Goal: Task Accomplishment & Management: Manage account settings

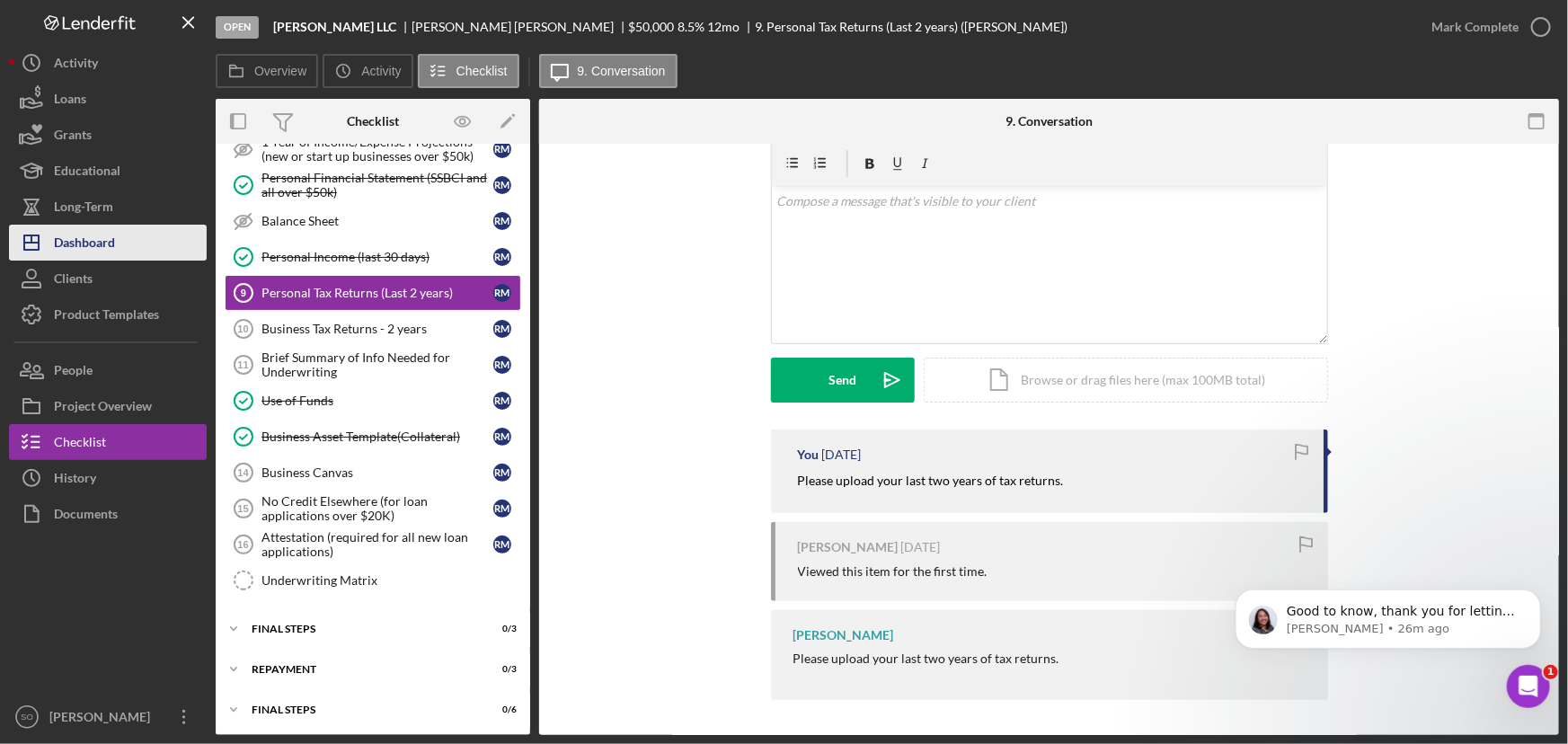
click at [94, 240] on div "Dashboard" at bounding box center [85, 245] width 61 height 40
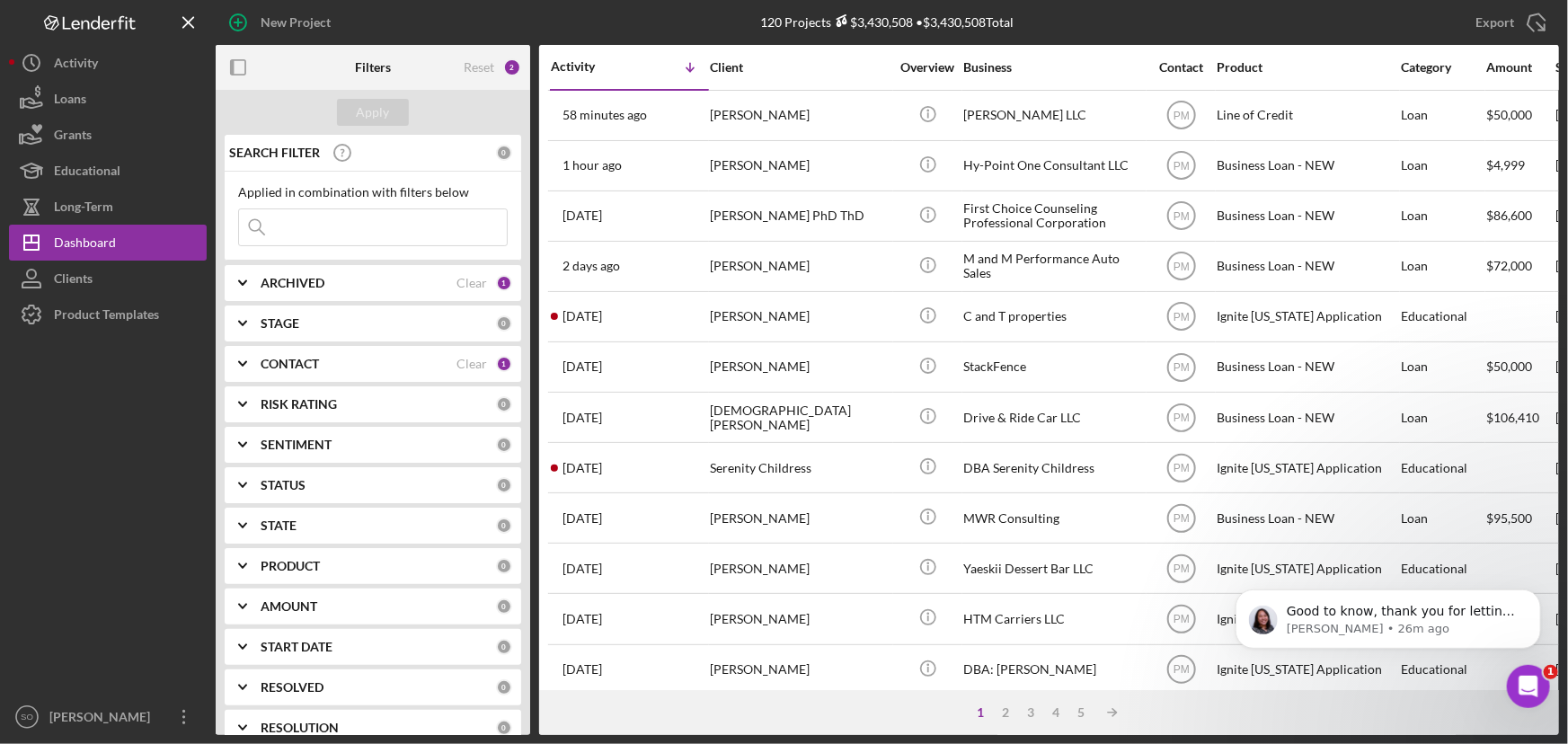
click at [357, 364] on div "CONTACT" at bounding box center [358, 364] width 196 height 14
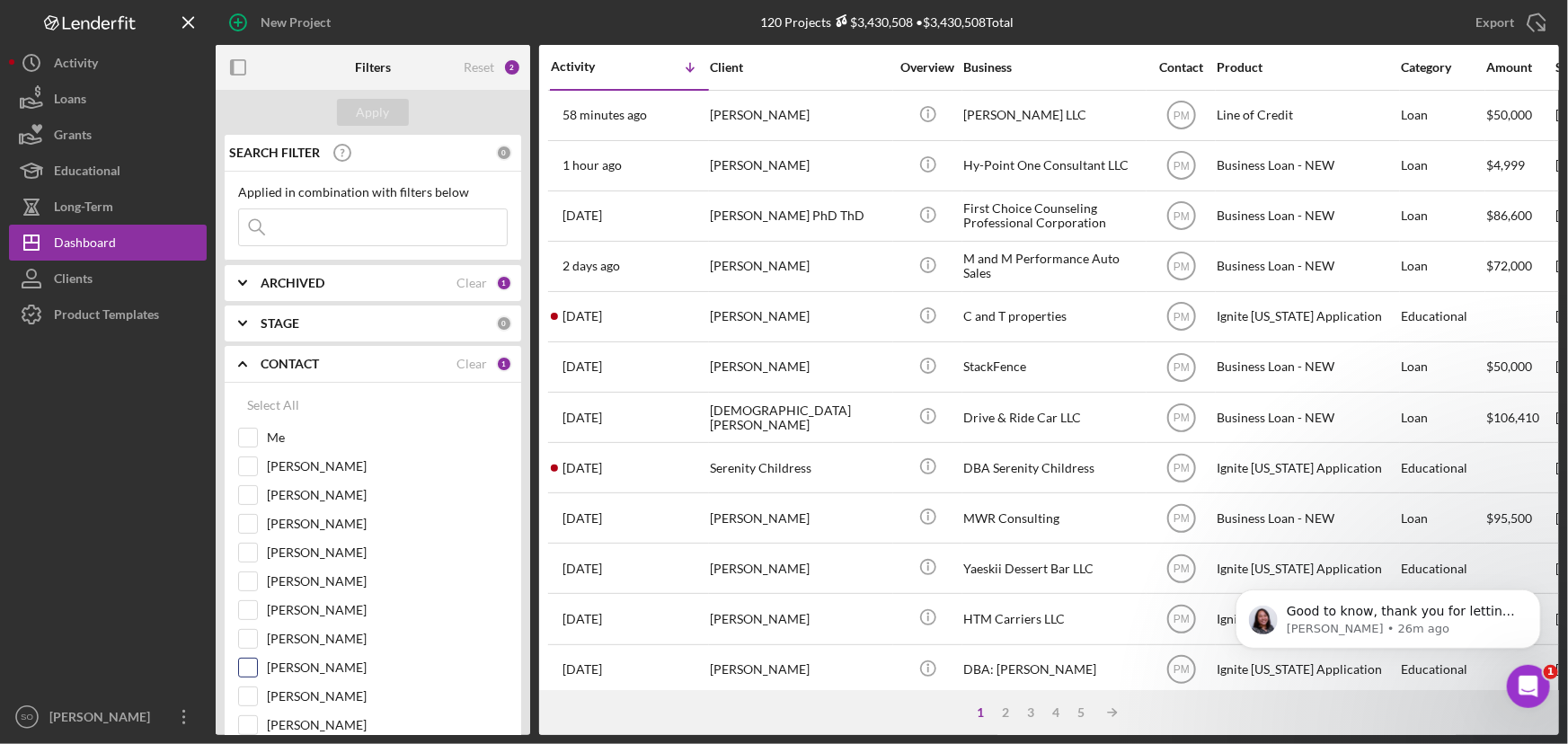
scroll to position [245, 0]
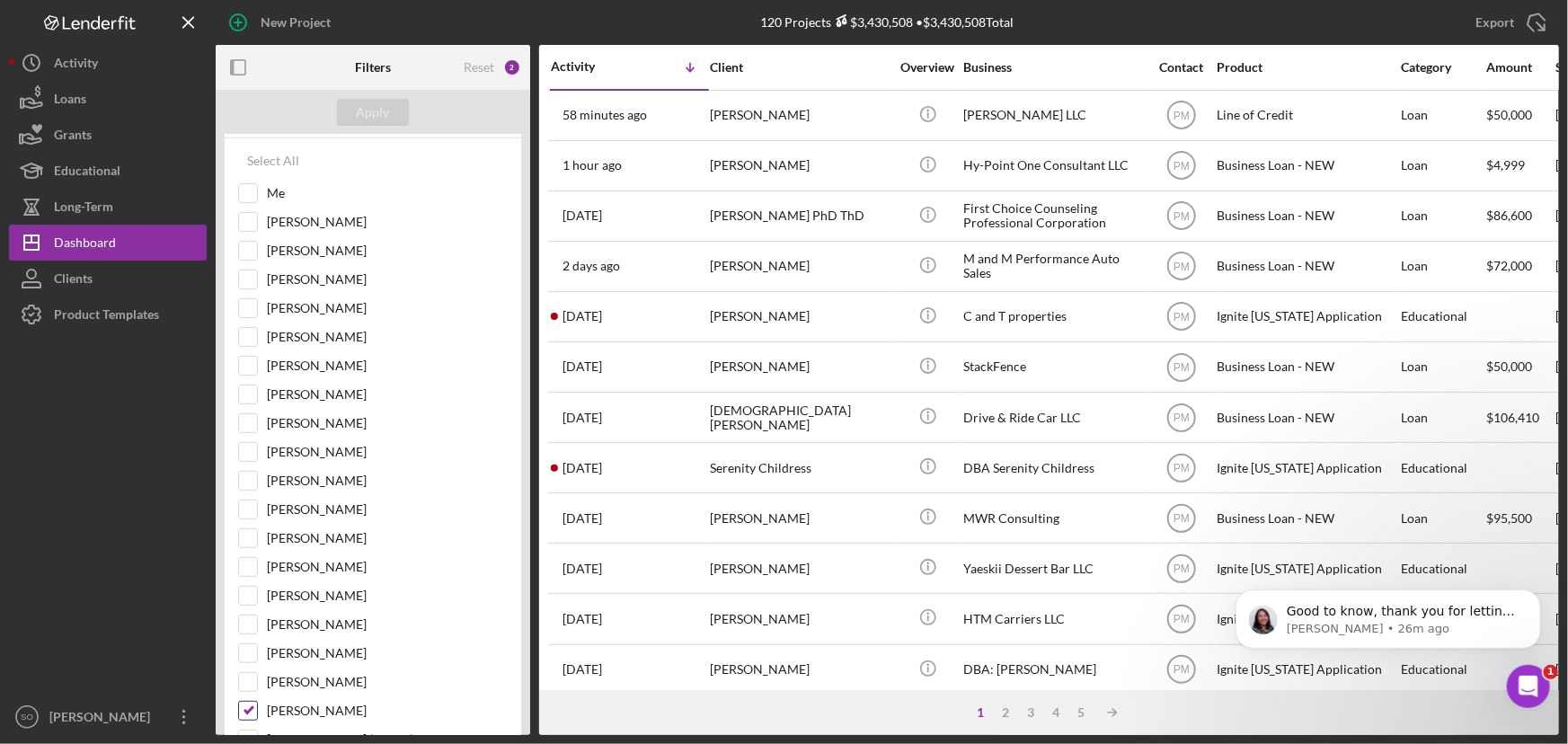
click at [247, 711] on input "[PERSON_NAME]" at bounding box center [247, 710] width 18 height 18
checkbox input "false"
click at [251, 192] on input "Me" at bounding box center [247, 193] width 18 height 18
checkbox input "true"
click at [371, 113] on div "Apply" at bounding box center [374, 112] width 33 height 27
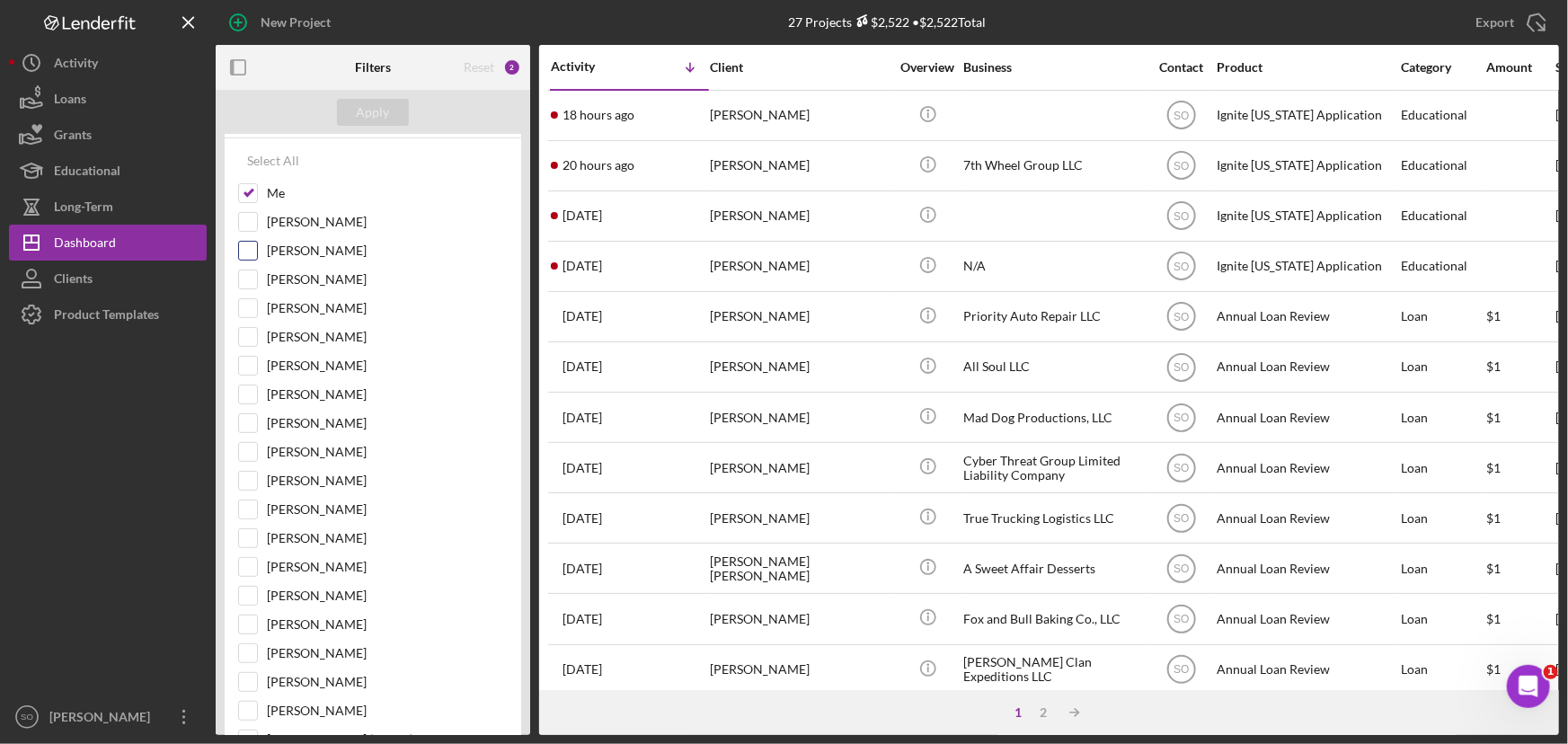
scroll to position [0, 0]
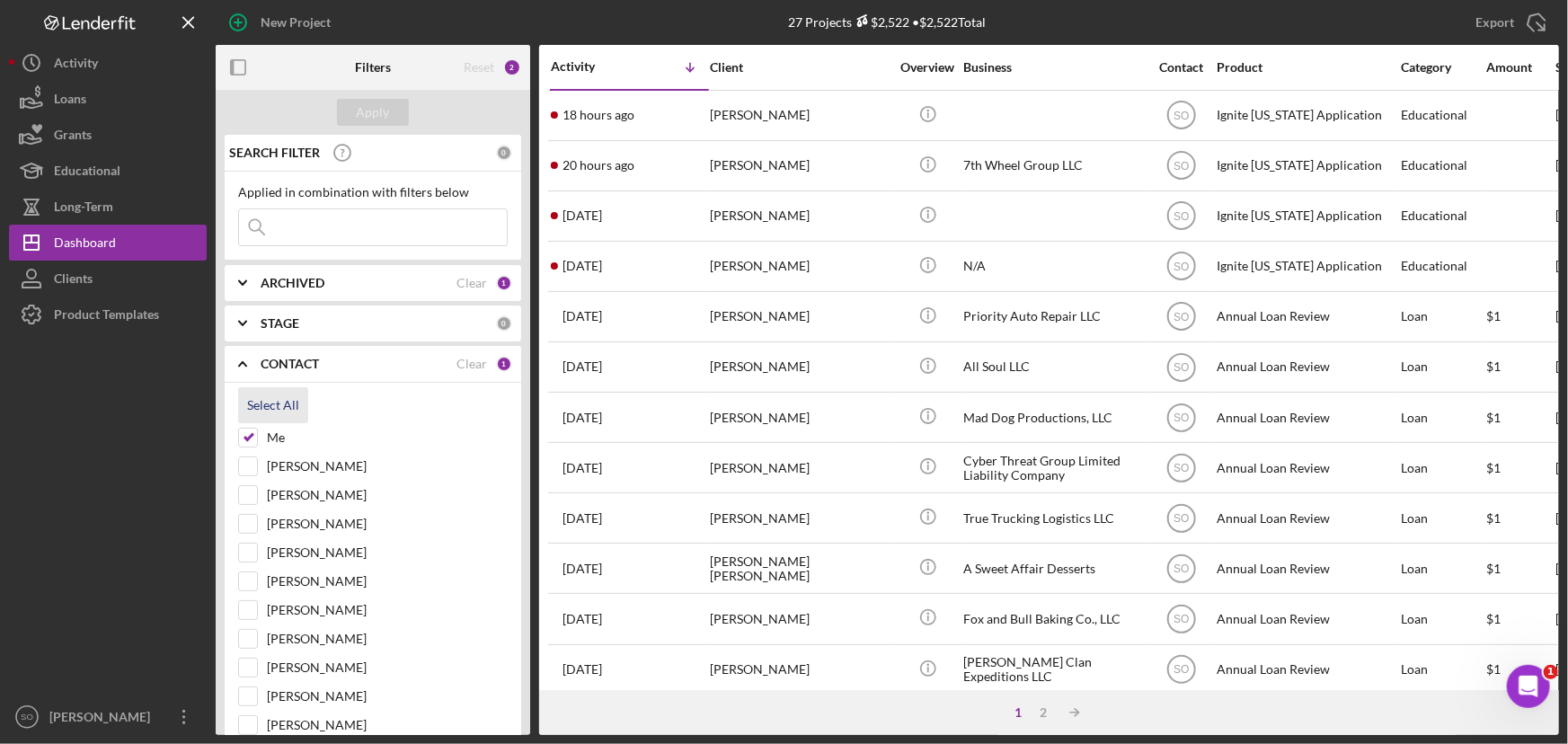
click at [260, 404] on div "Select All" at bounding box center [273, 405] width 52 height 36
checkbox input "true"
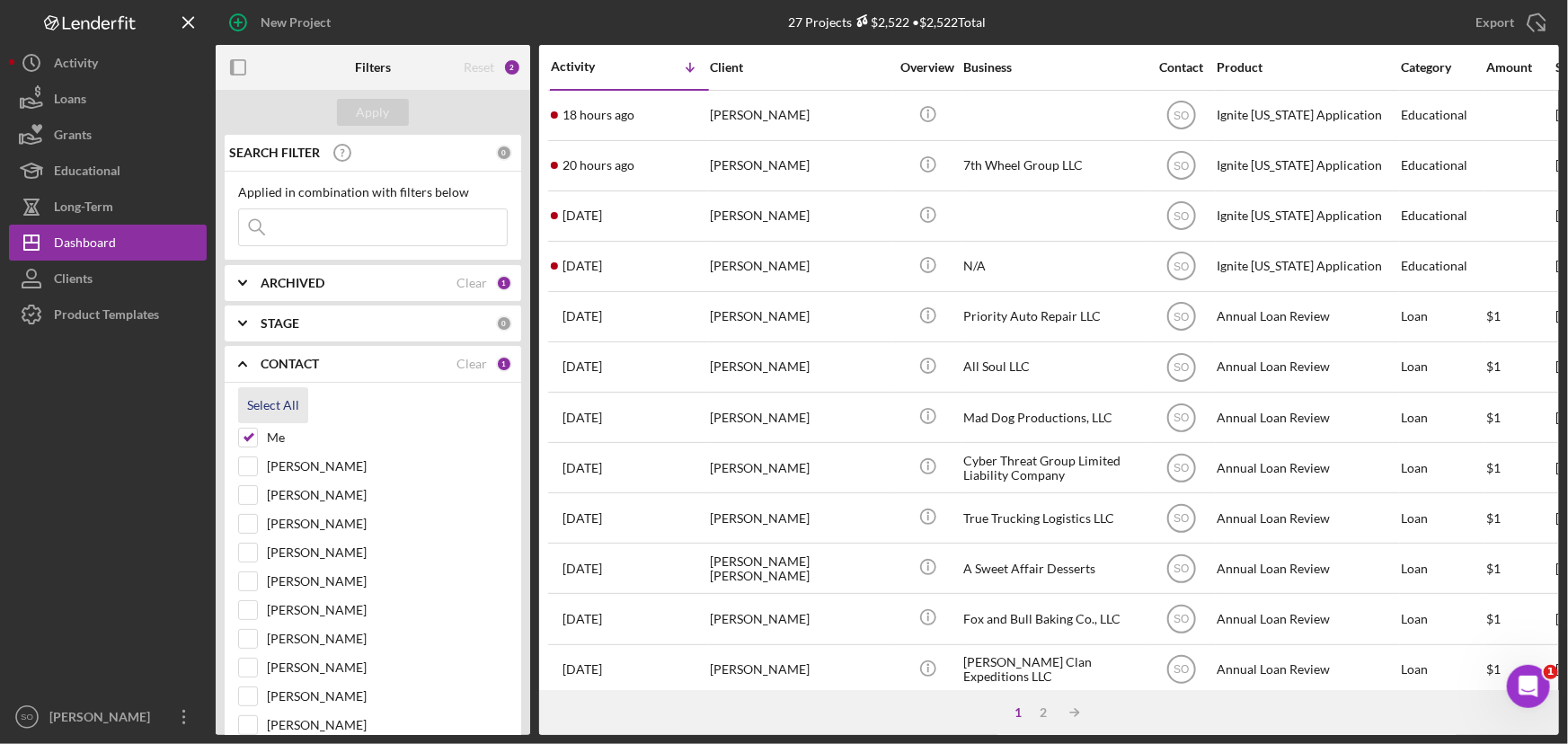
checkbox input "true"
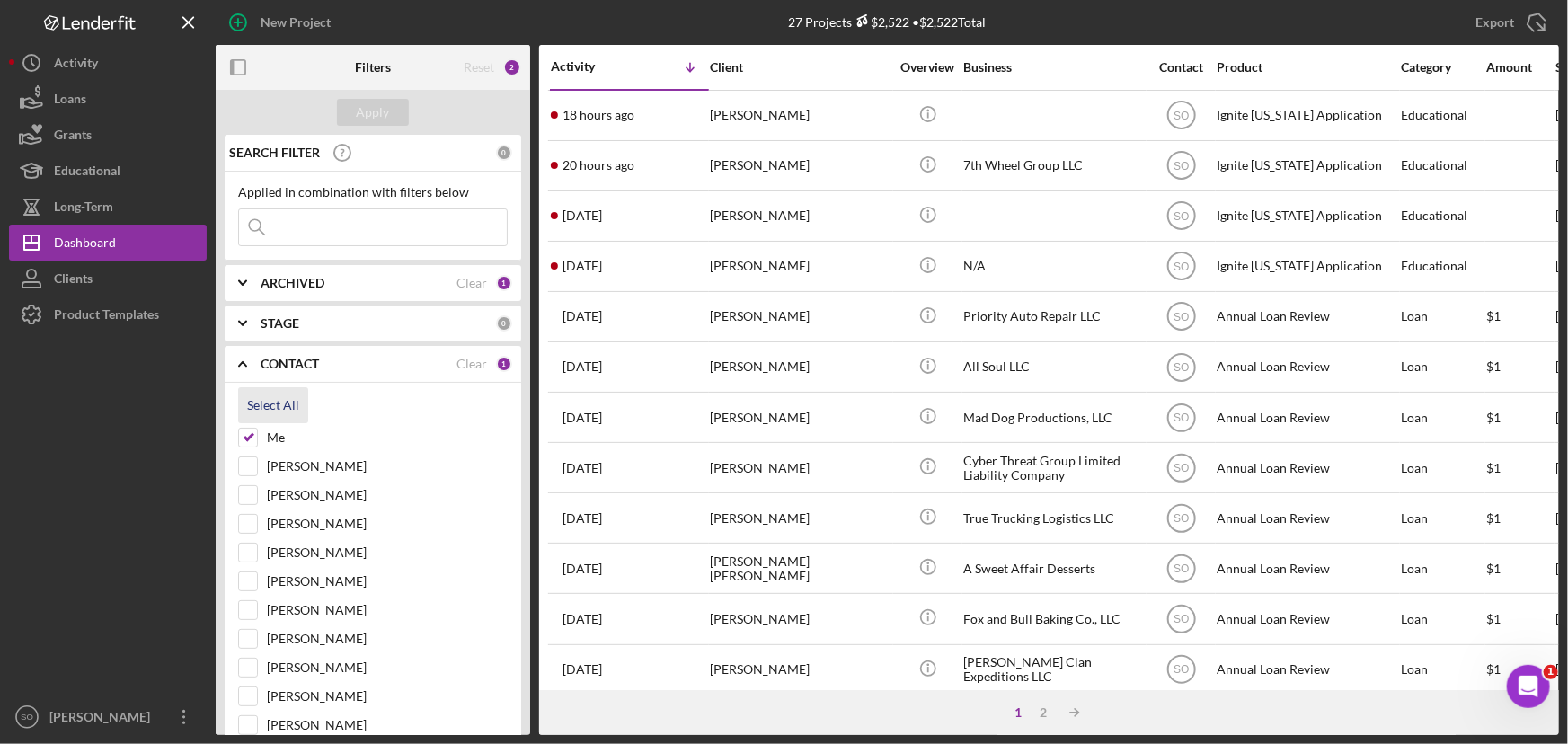
checkbox input "true"
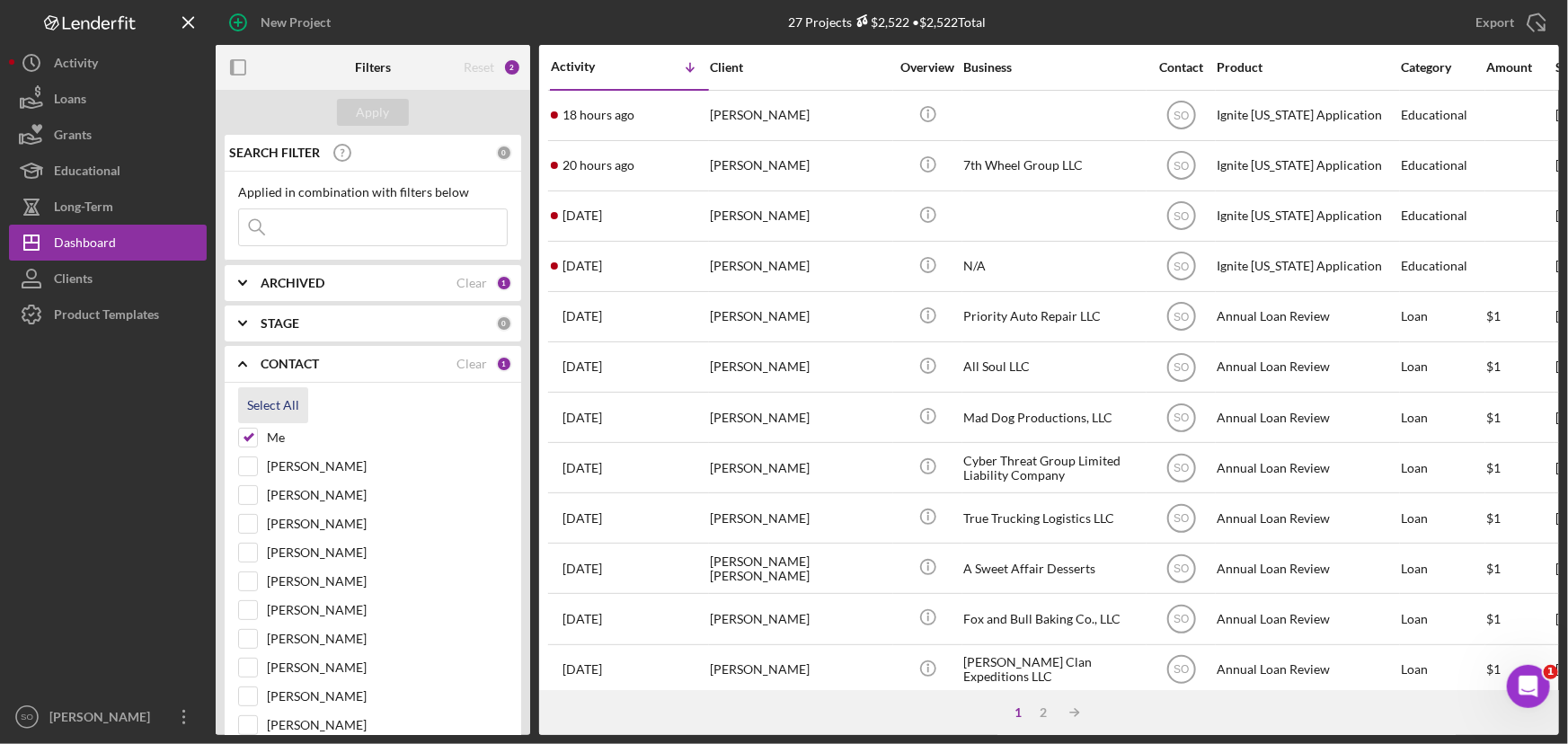
checkbox input "true"
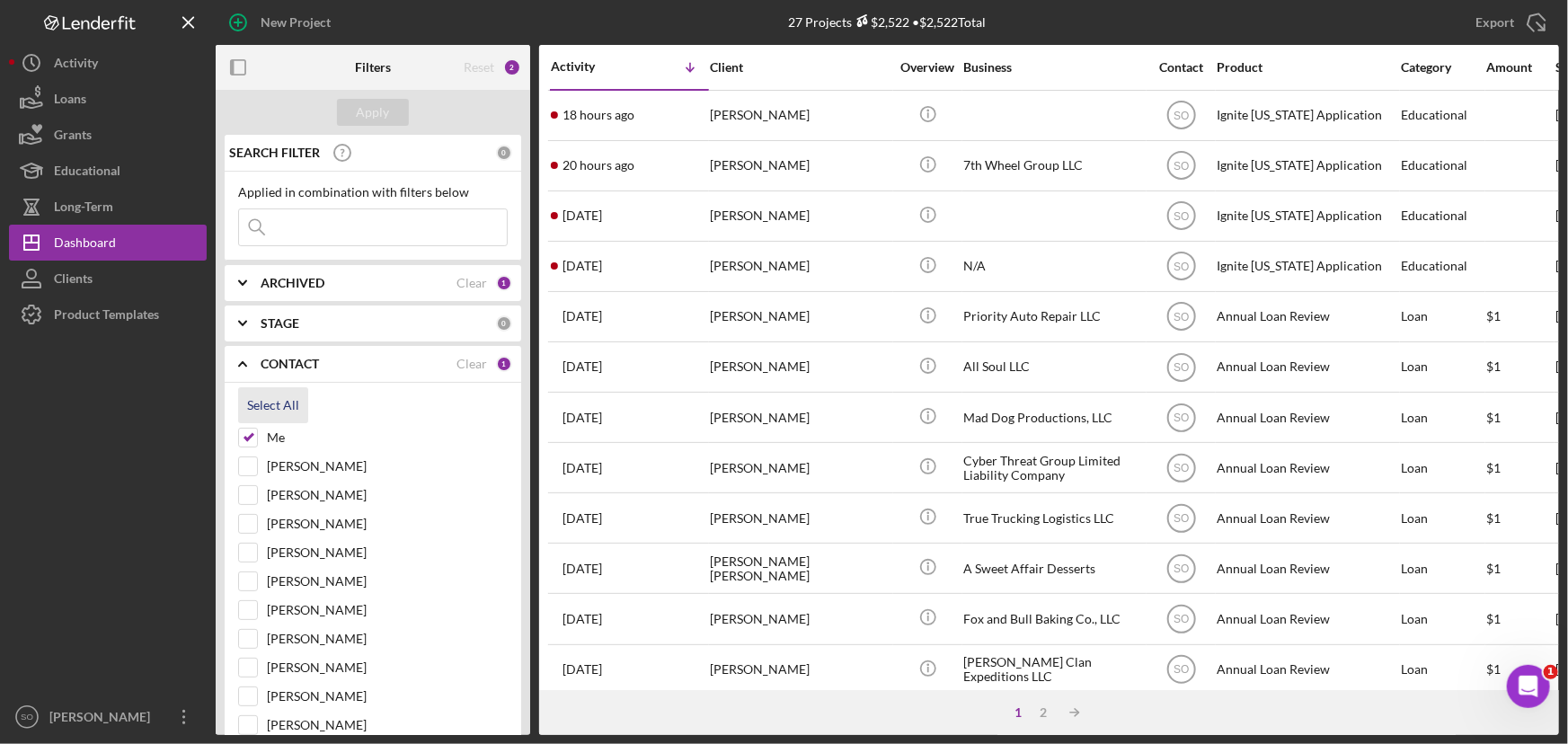
checkbox input "true"
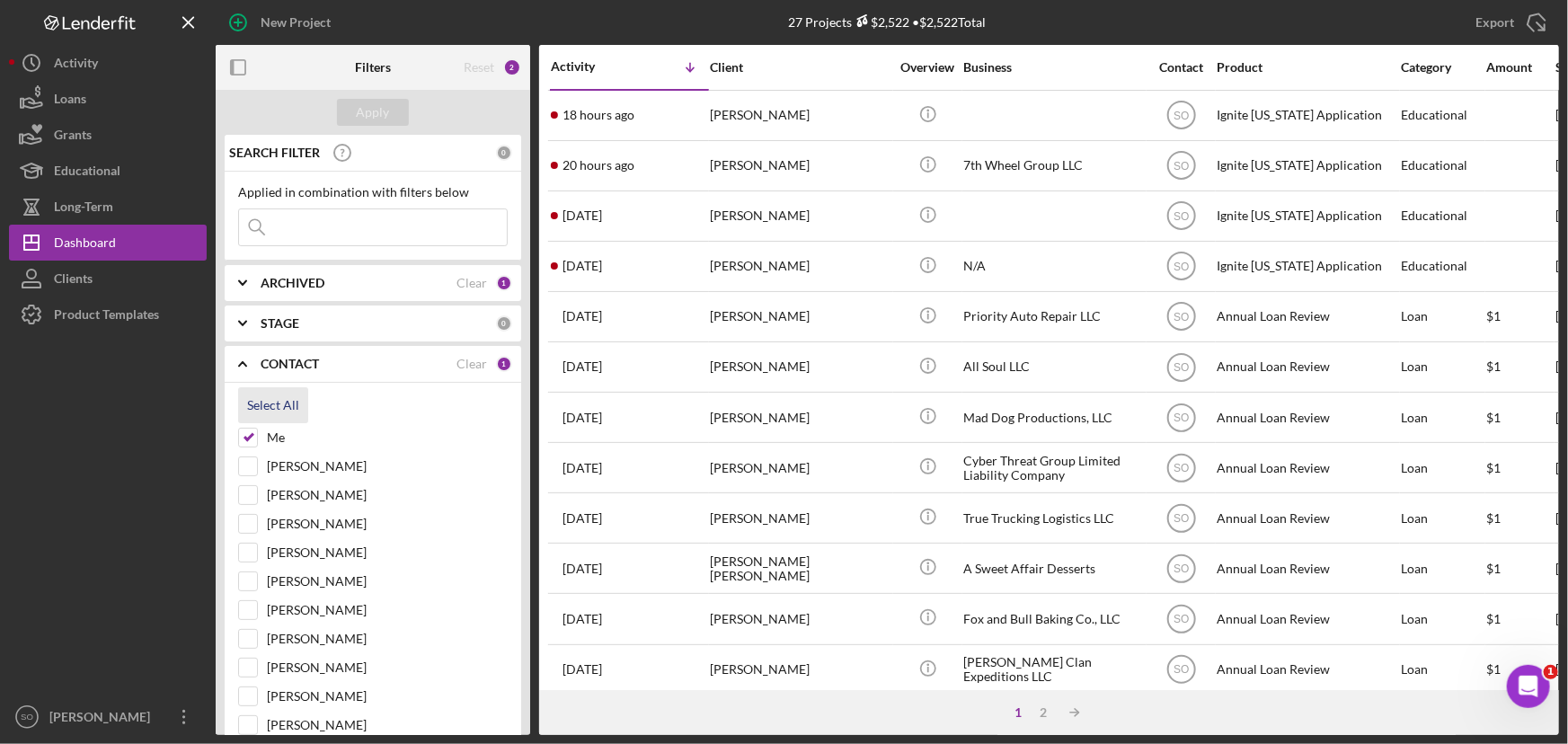
checkbox input "true"
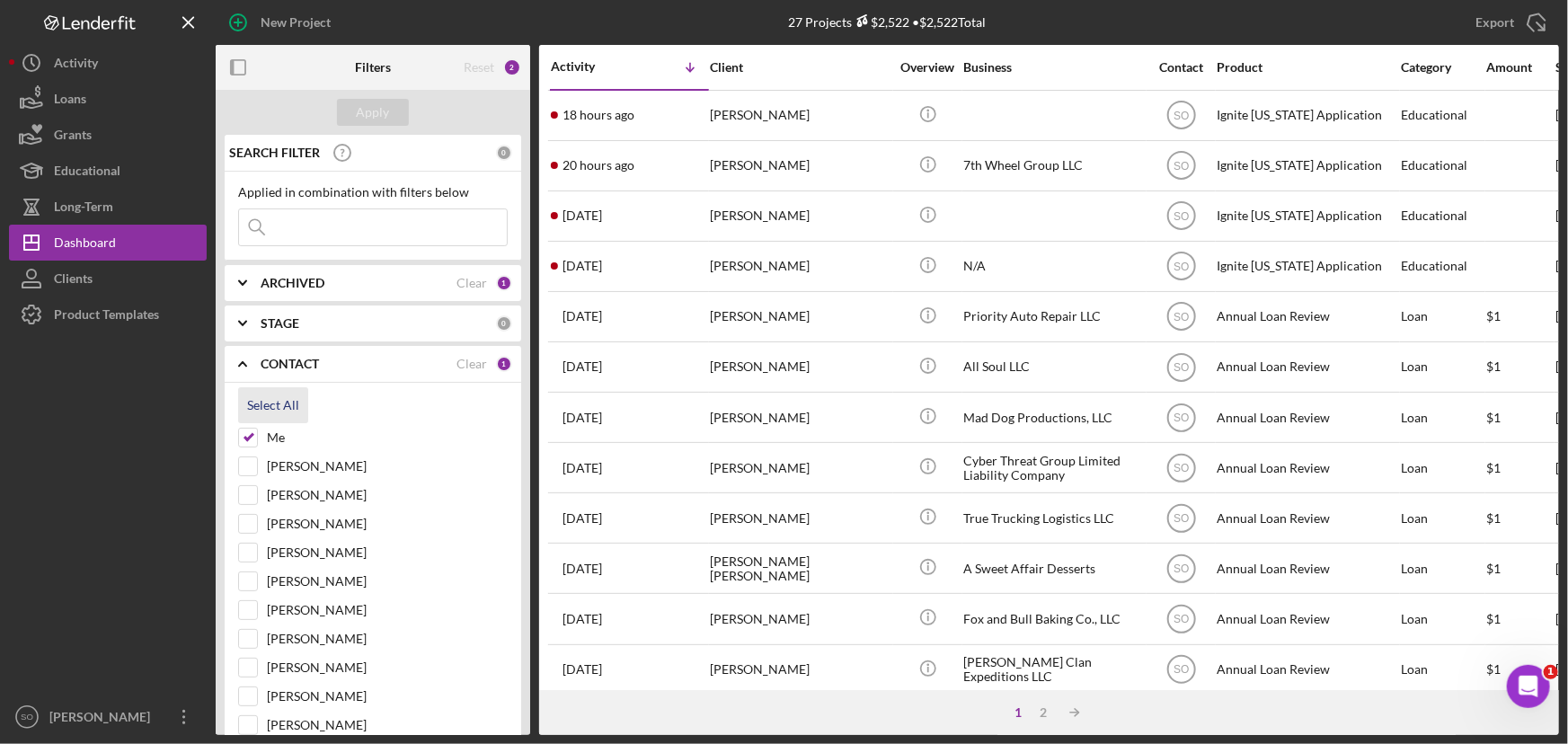
checkbox input "true"
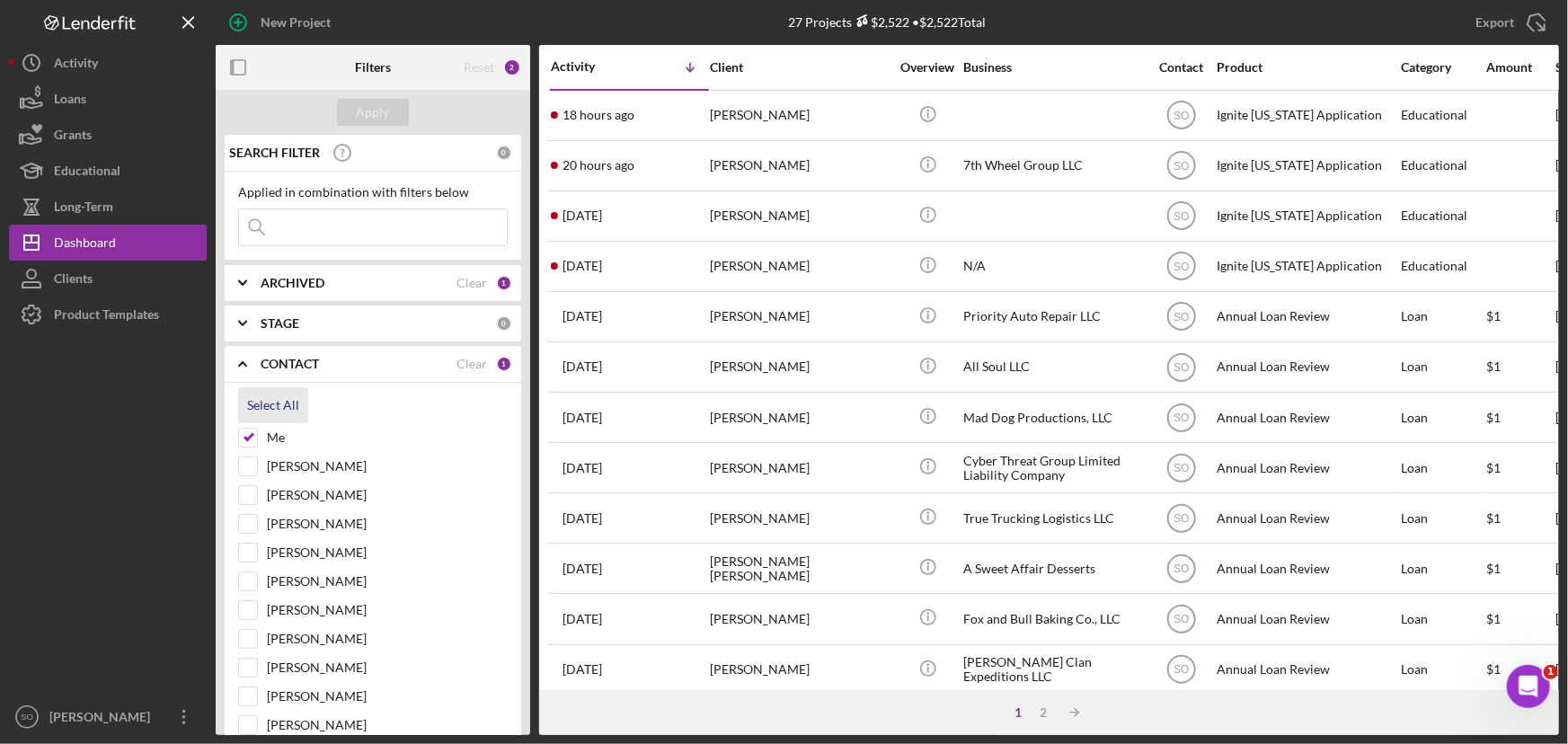
checkbox input "true"
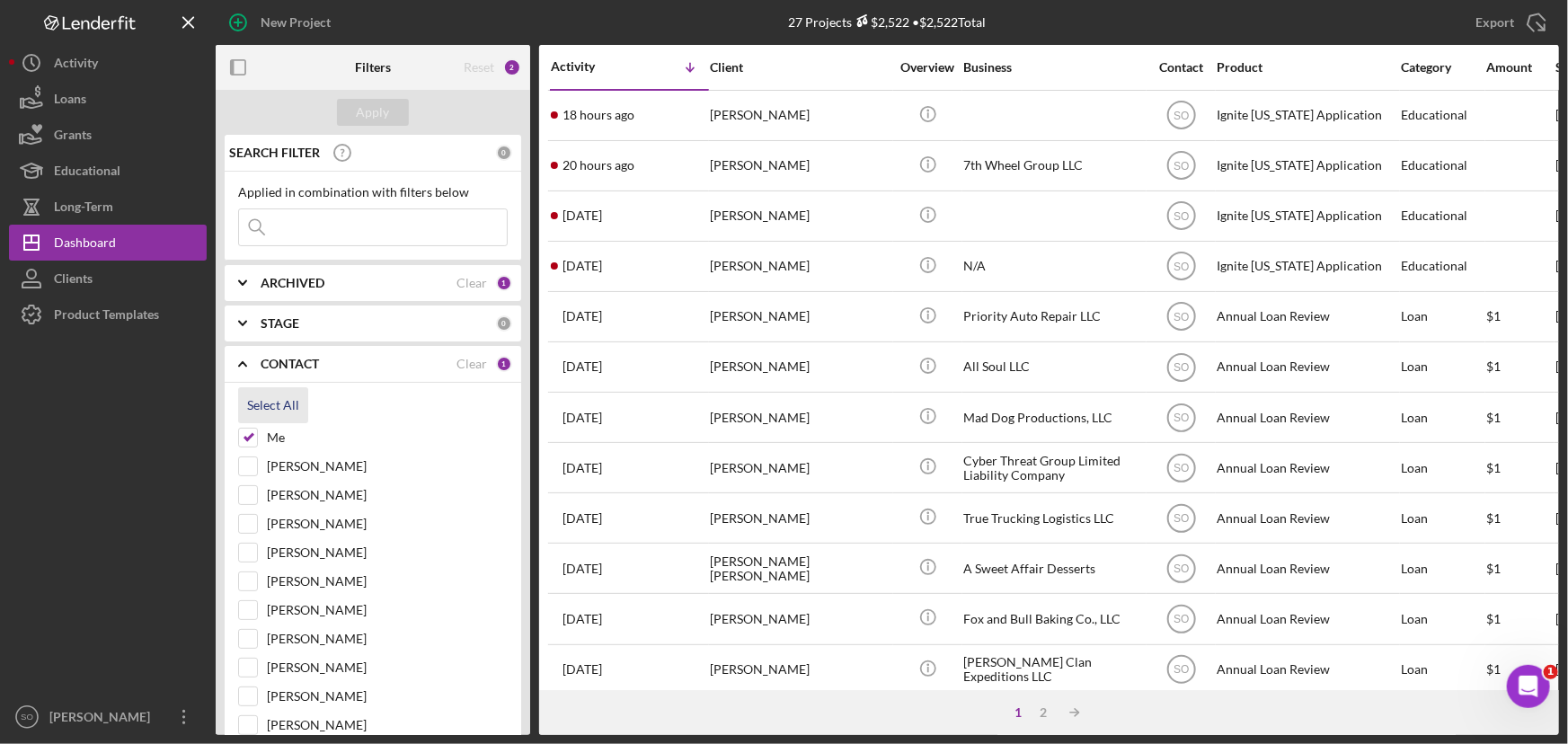
checkbox input "true"
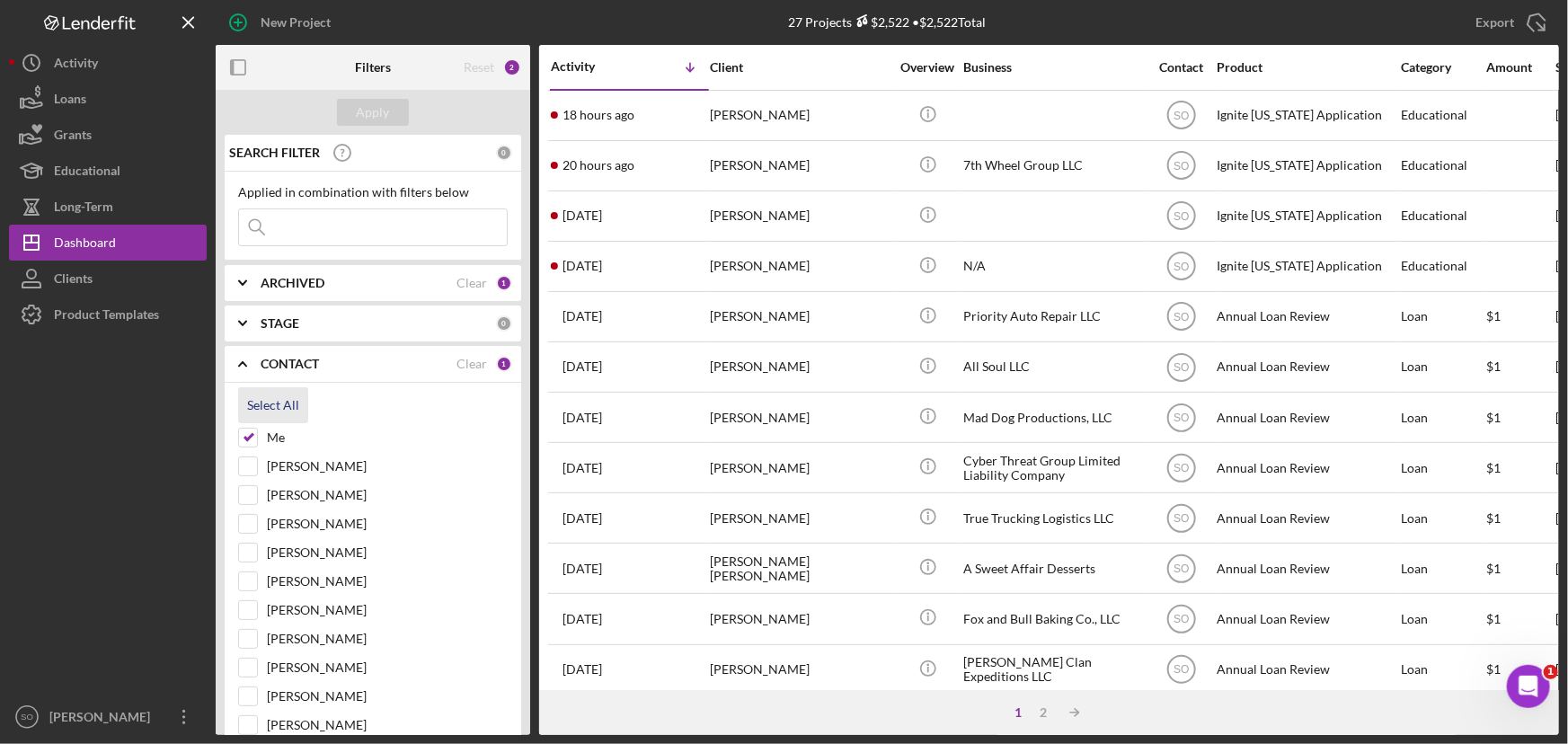
checkbox input "true"
click at [360, 115] on div "Apply" at bounding box center [374, 112] width 33 height 27
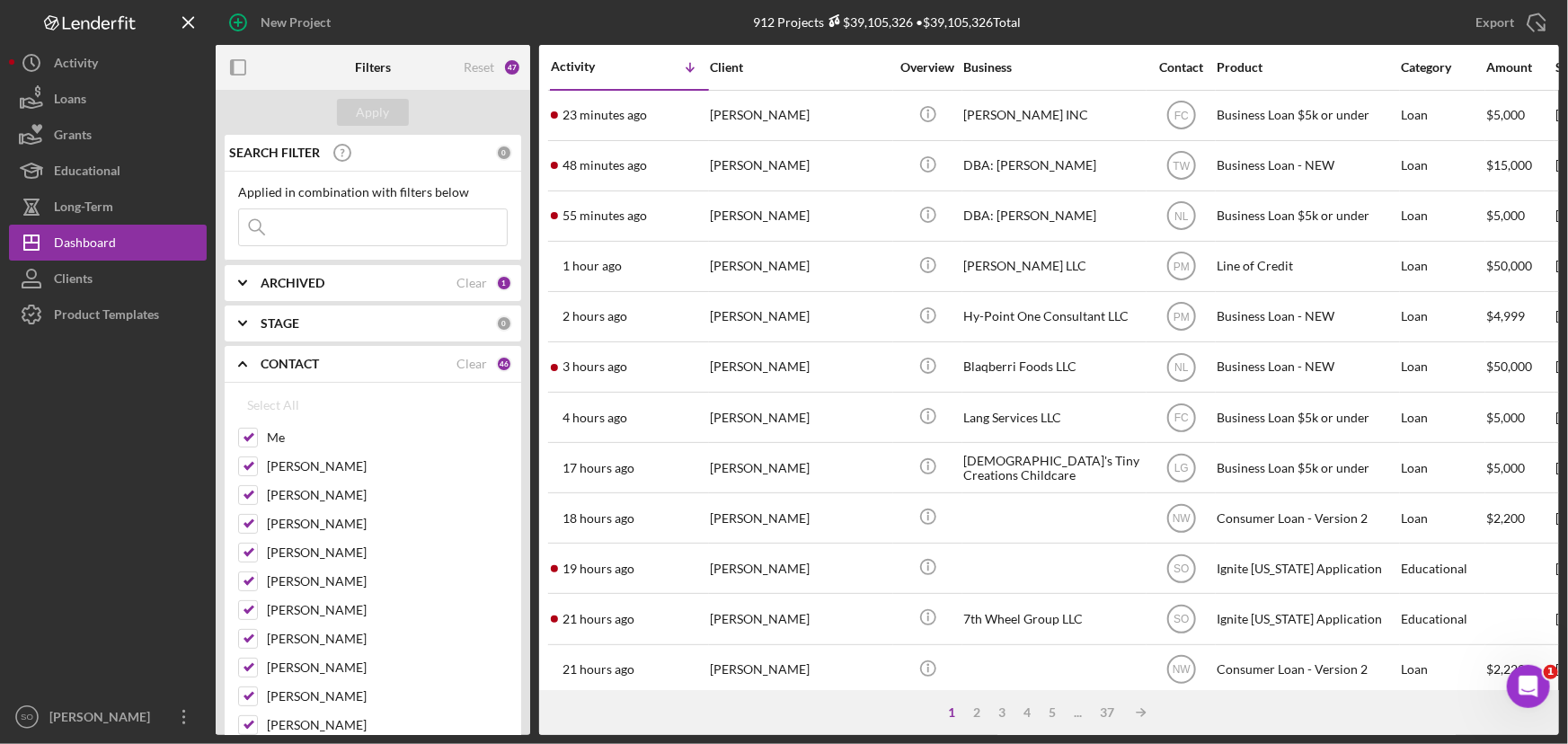
scroll to position [2573, 0]
click at [361, 219] on input at bounding box center [373, 227] width 268 height 36
paste input "Dawn Griffin"
type input "Dawn Griffin"
click at [368, 119] on div "Apply" at bounding box center [374, 112] width 33 height 27
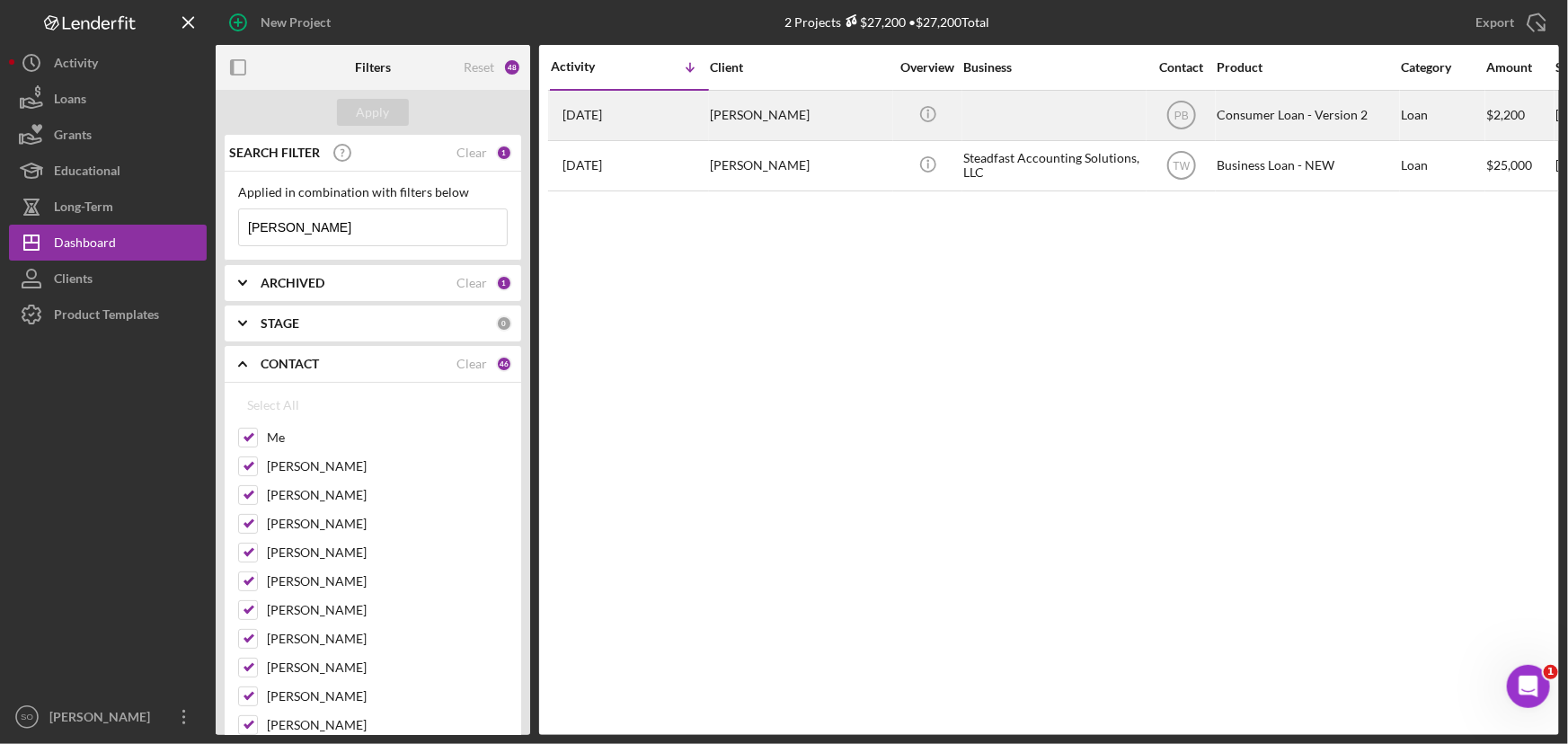
click at [833, 133] on div "Dawn Griffin" at bounding box center [799, 115] width 179 height 47
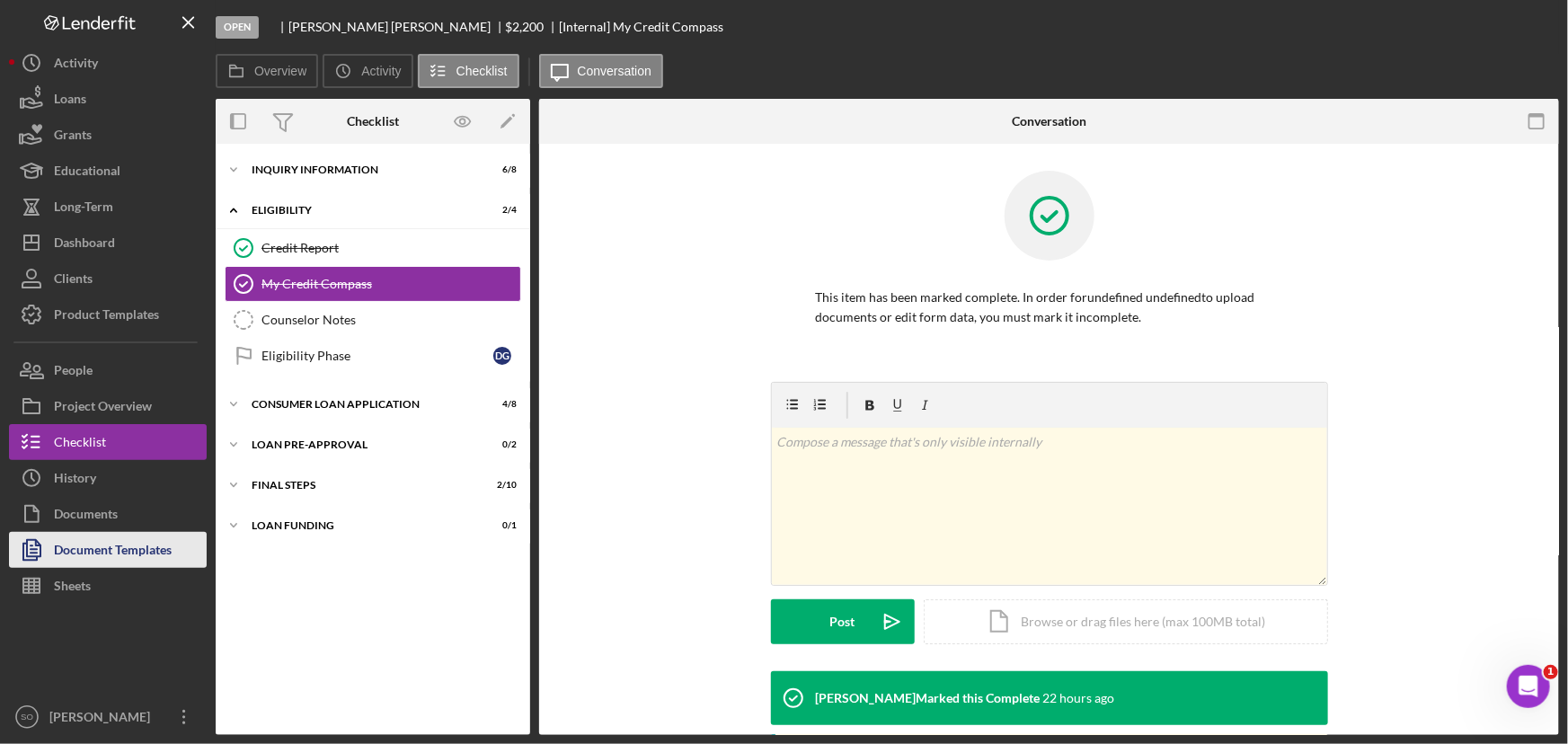
click at [140, 552] on div "Document Templates" at bounding box center [113, 551] width 118 height 40
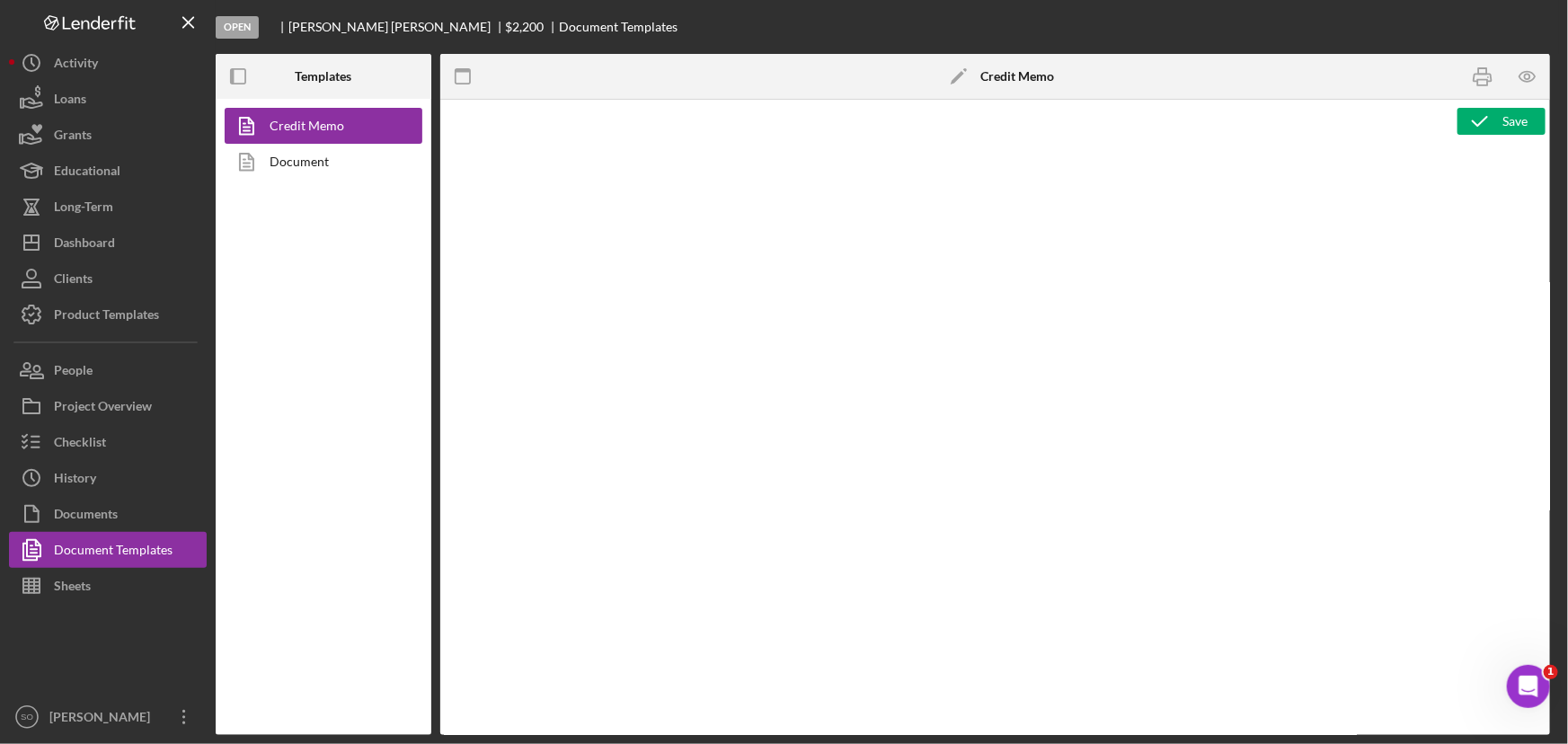
type textarea "<h1>Consumer Loan Risk Assessment</h1> <p>Loan Officer: &nbsp;<span id="Lender_…"
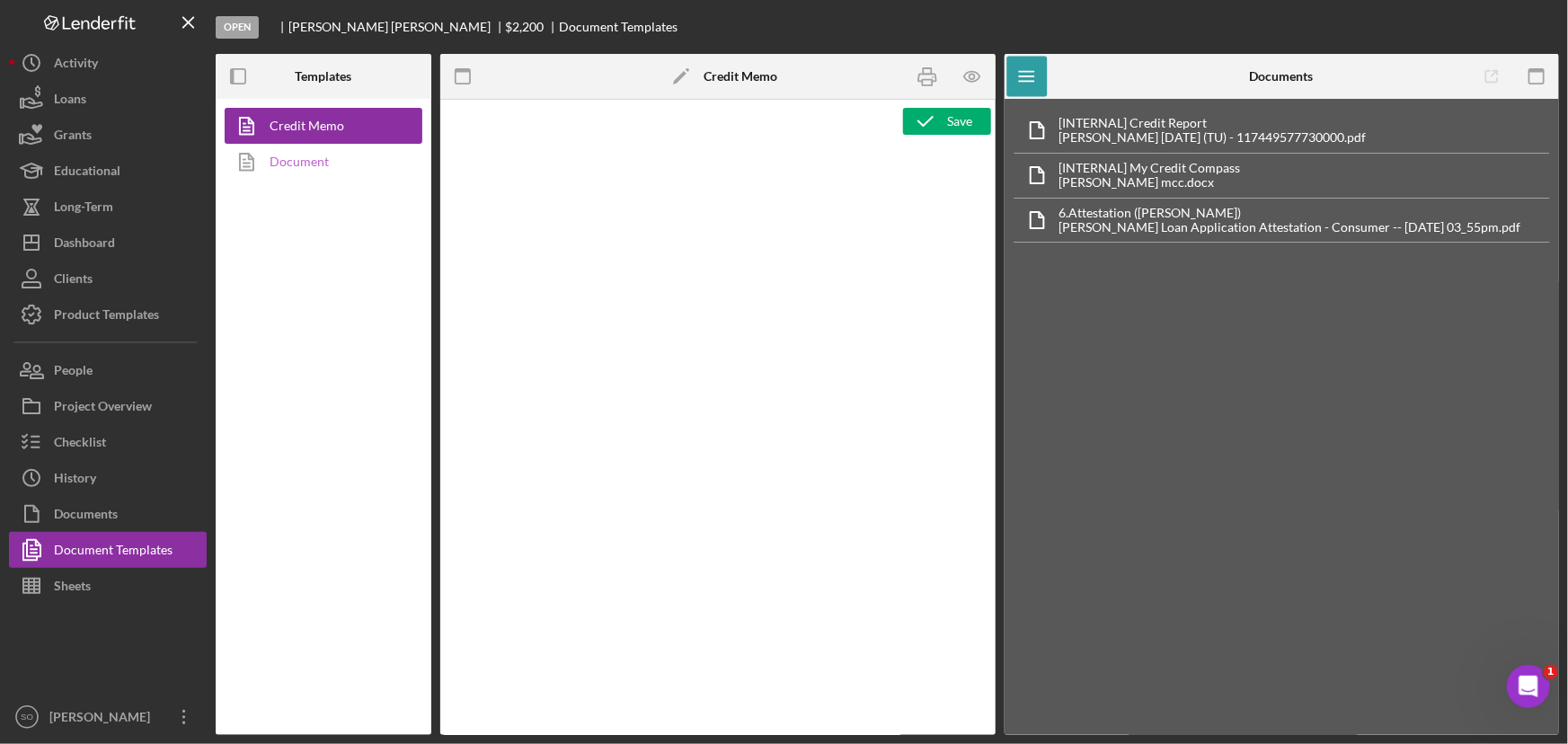
click at [281, 156] on link "Document" at bounding box center [319, 162] width 189 height 36
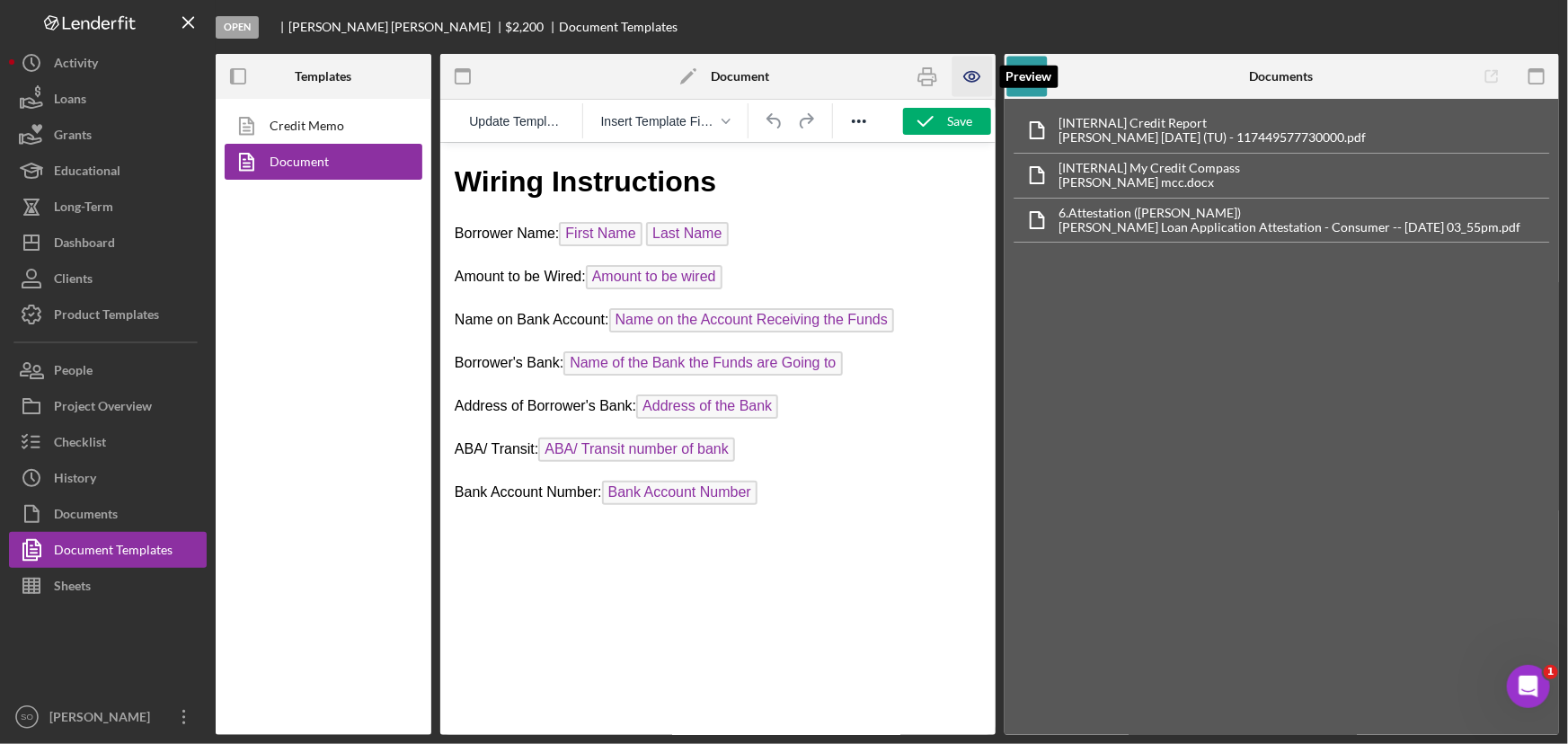
click at [971, 74] on icon "button" at bounding box center [972, 76] width 40 height 40
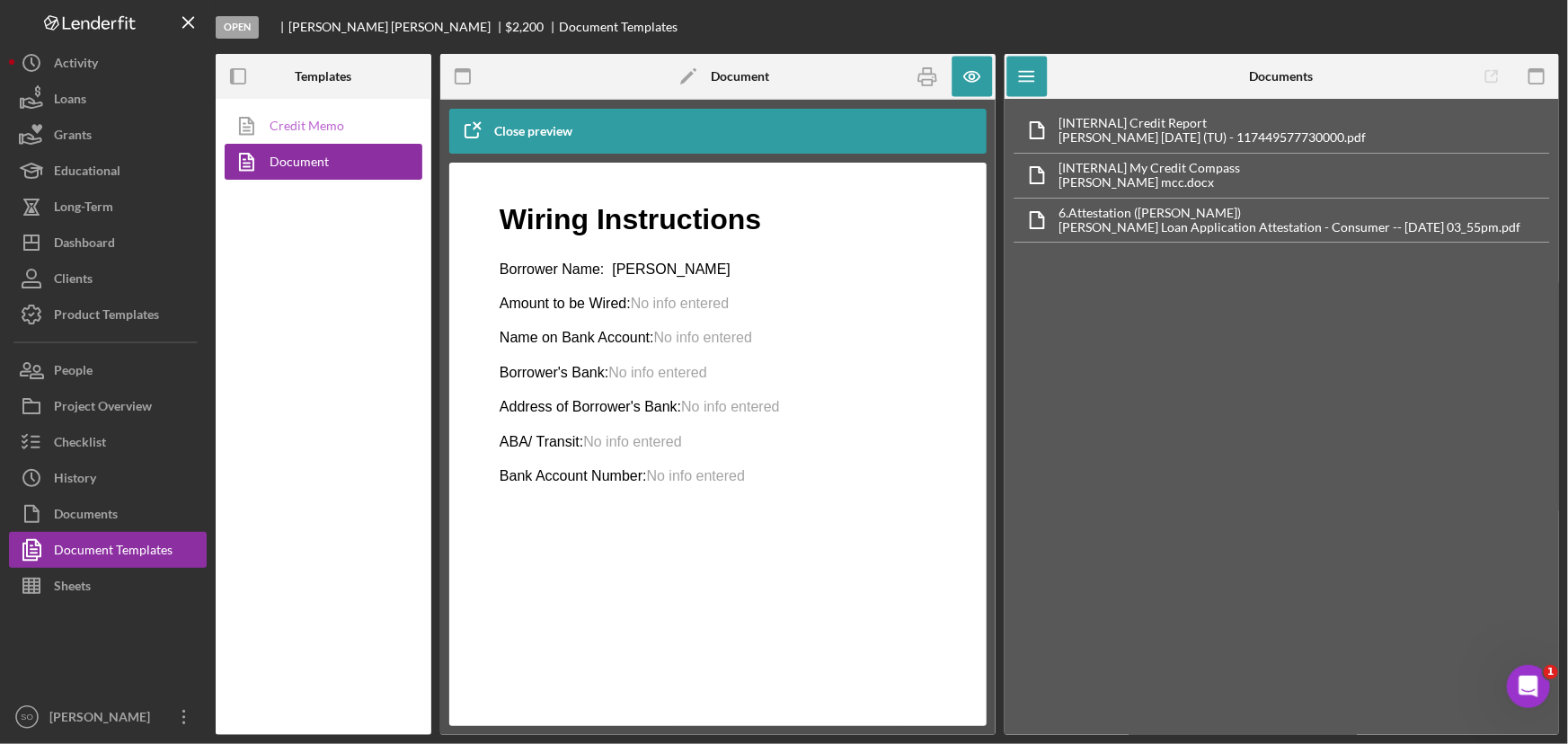
click at [341, 119] on link "Credit Memo" at bounding box center [319, 126] width 189 height 36
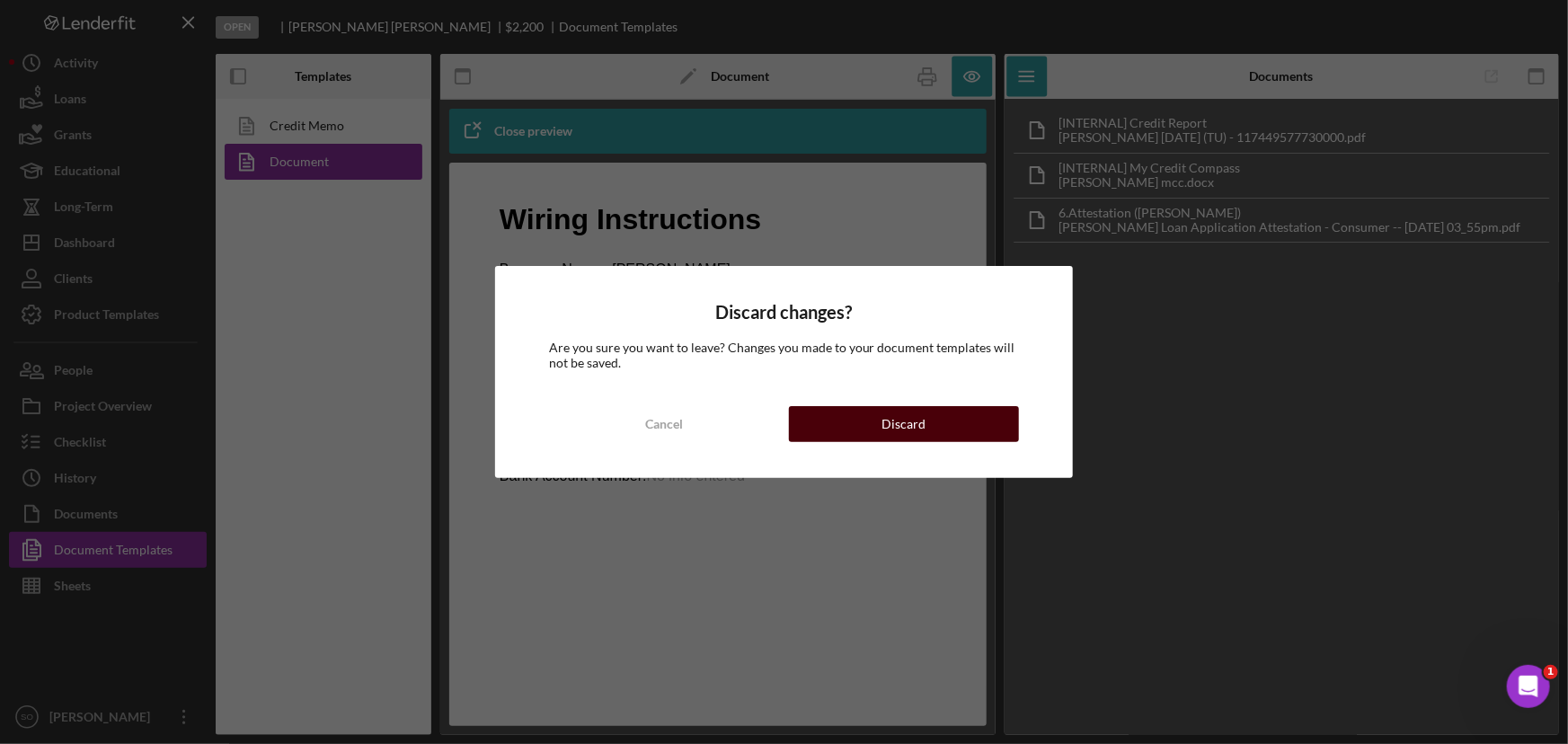
click at [882, 410] on button "Discard" at bounding box center [904, 424] width 231 height 36
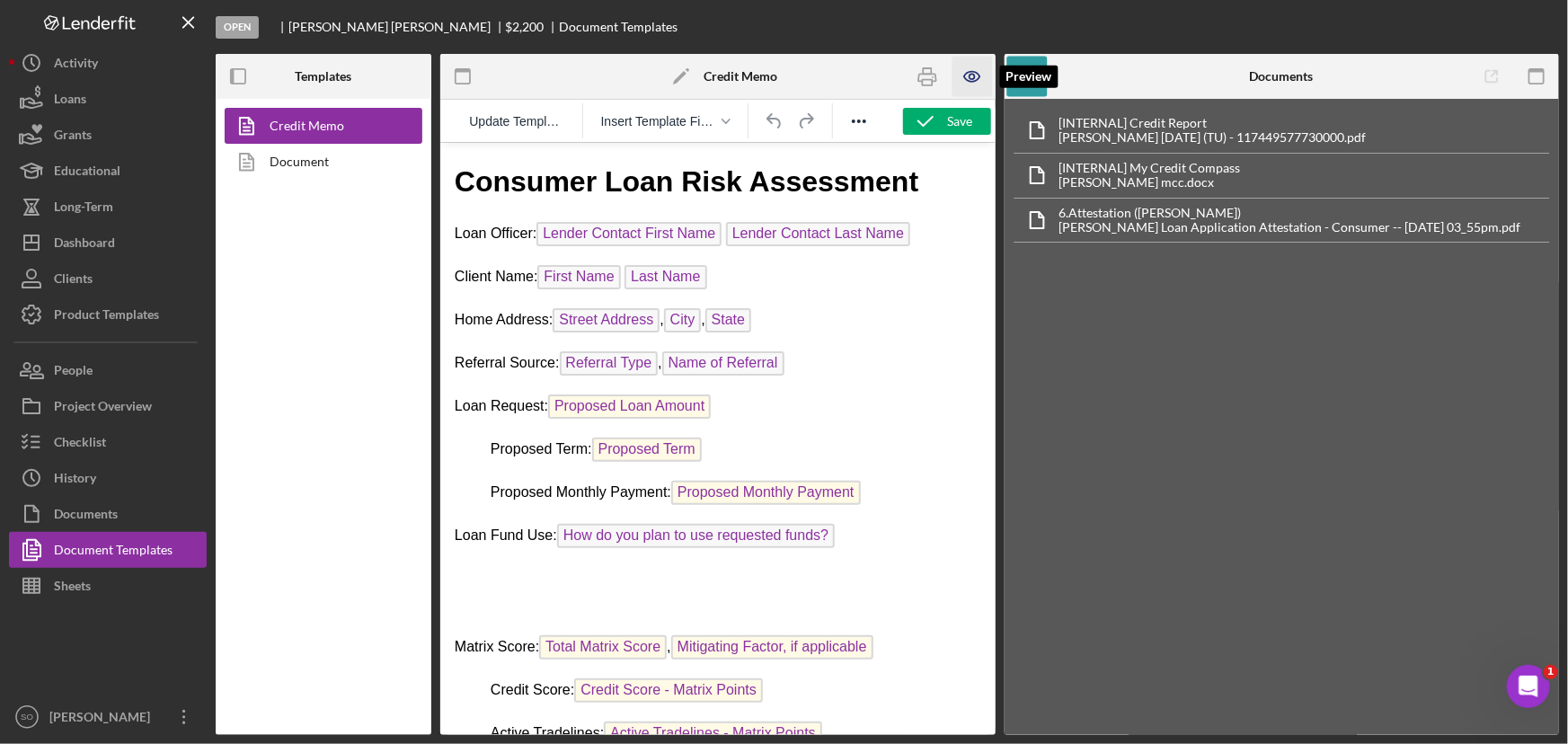
click at [979, 78] on icon "button" at bounding box center [972, 76] width 15 height 10
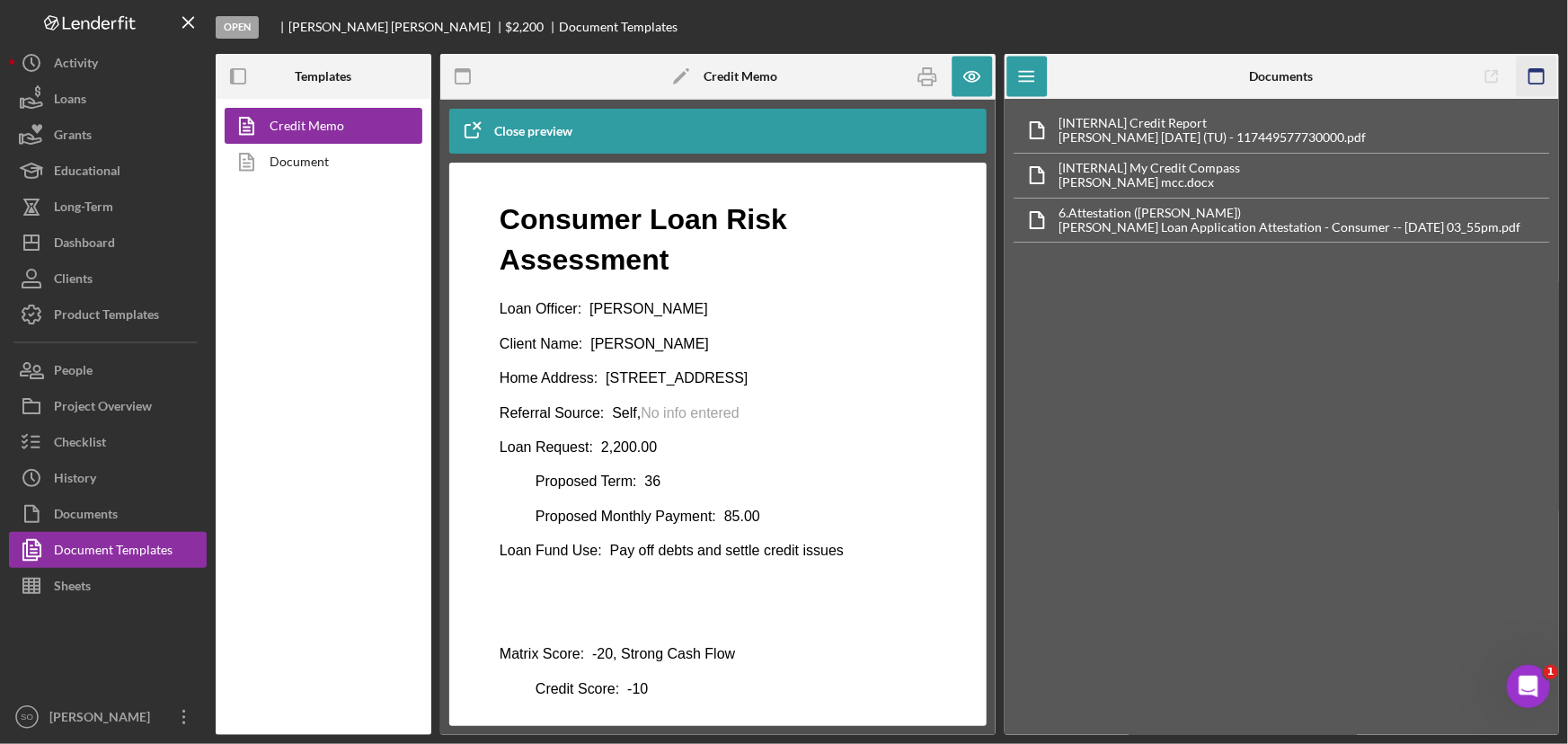
click at [1535, 79] on icon "button" at bounding box center [1535, 76] width 40 height 40
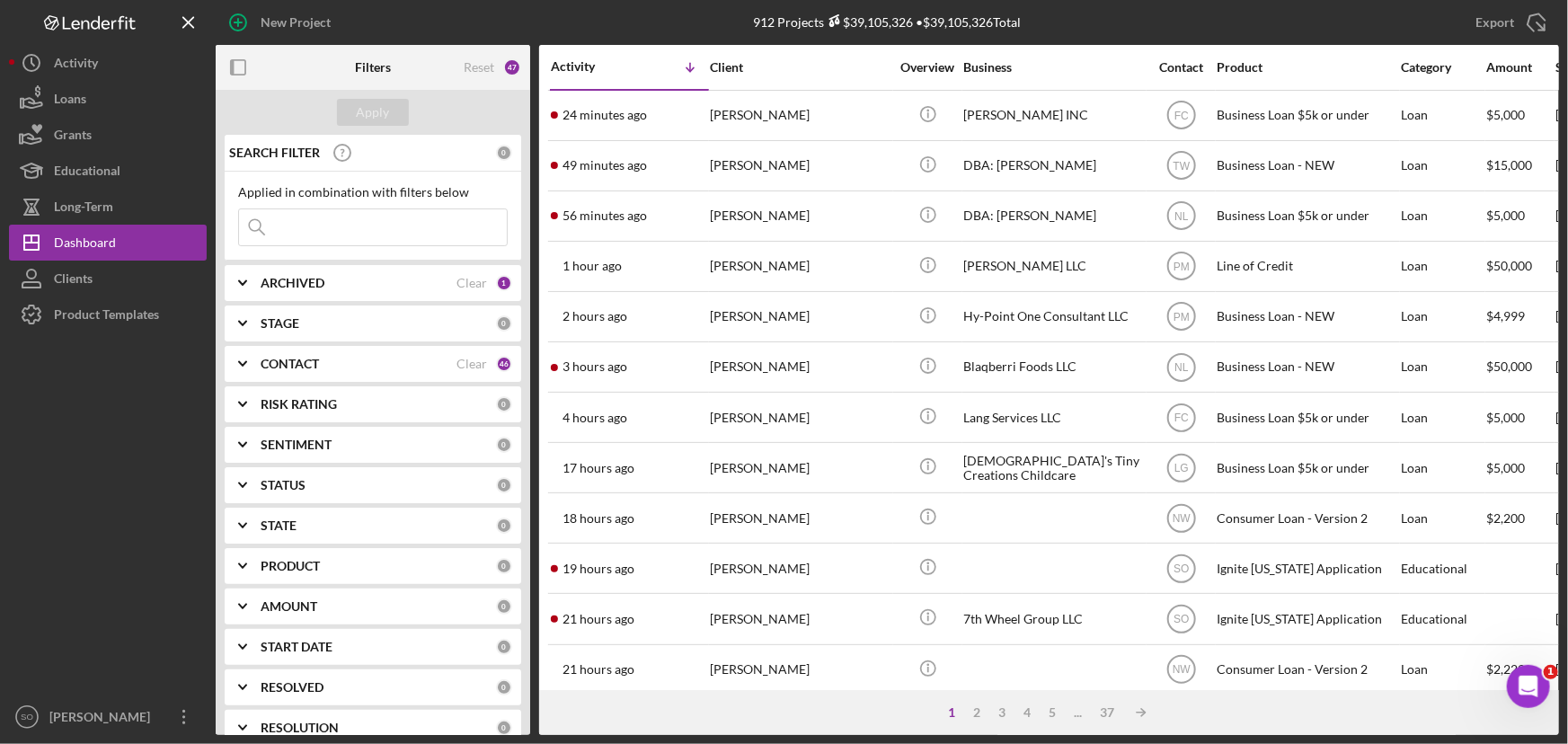
click at [314, 227] on input at bounding box center [373, 227] width 268 height 36
paste input "Shannon Johnson"
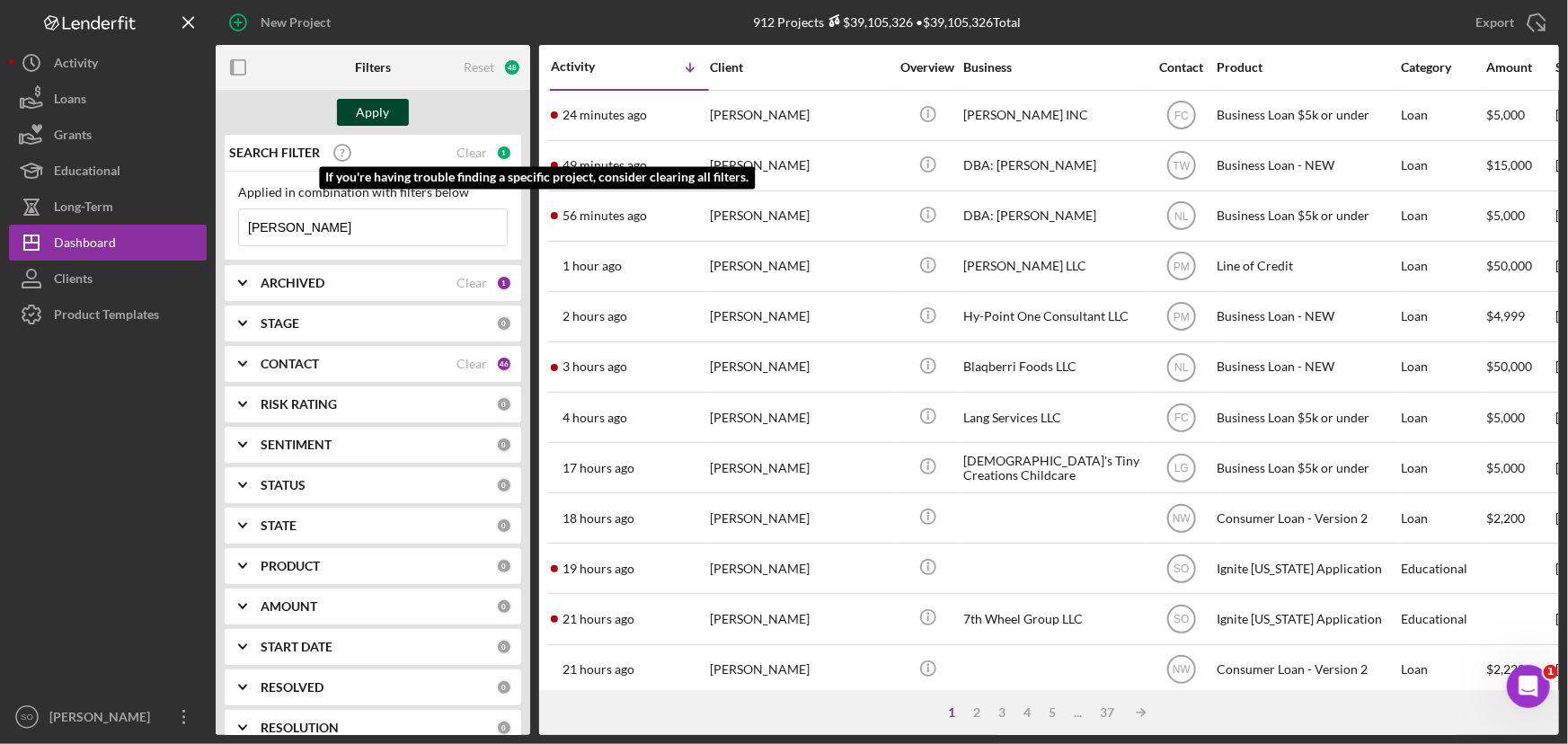
type input "Shannon Johnson"
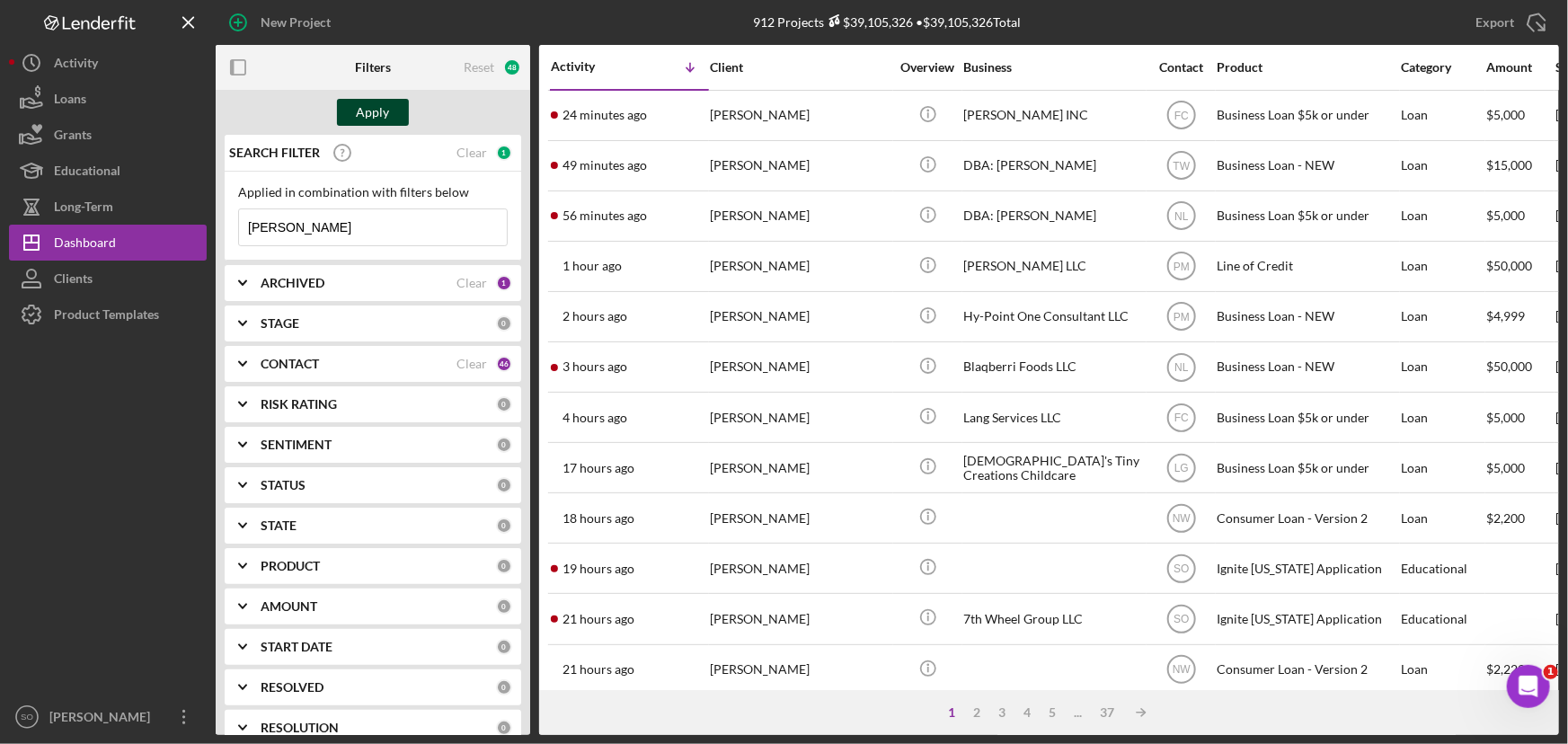
click at [387, 125] on div "Apply" at bounding box center [374, 112] width 33 height 27
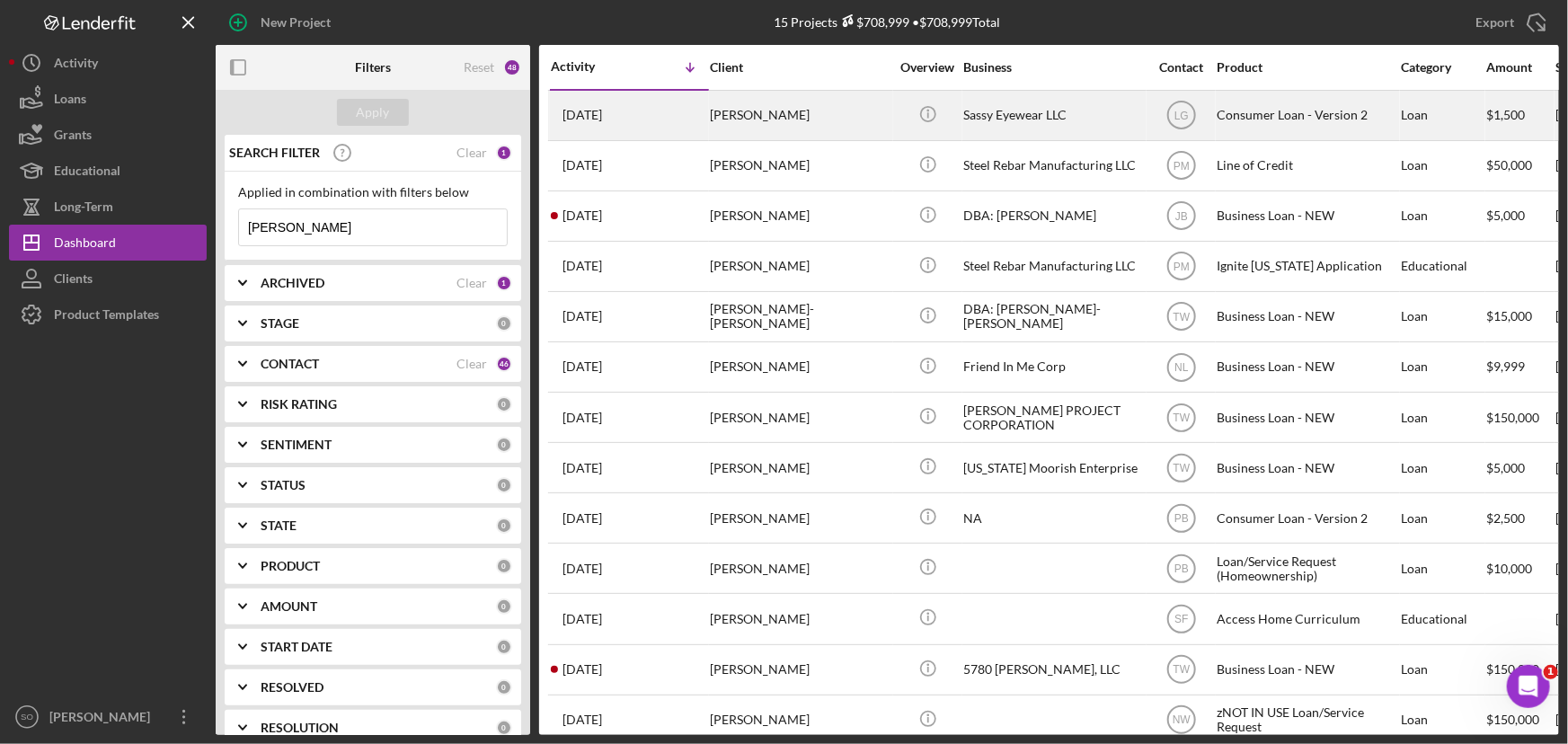
click at [825, 117] on div "Shannon Johnson" at bounding box center [799, 115] width 179 height 47
click at [797, 124] on div "Shannon Johnson" at bounding box center [799, 115] width 179 height 47
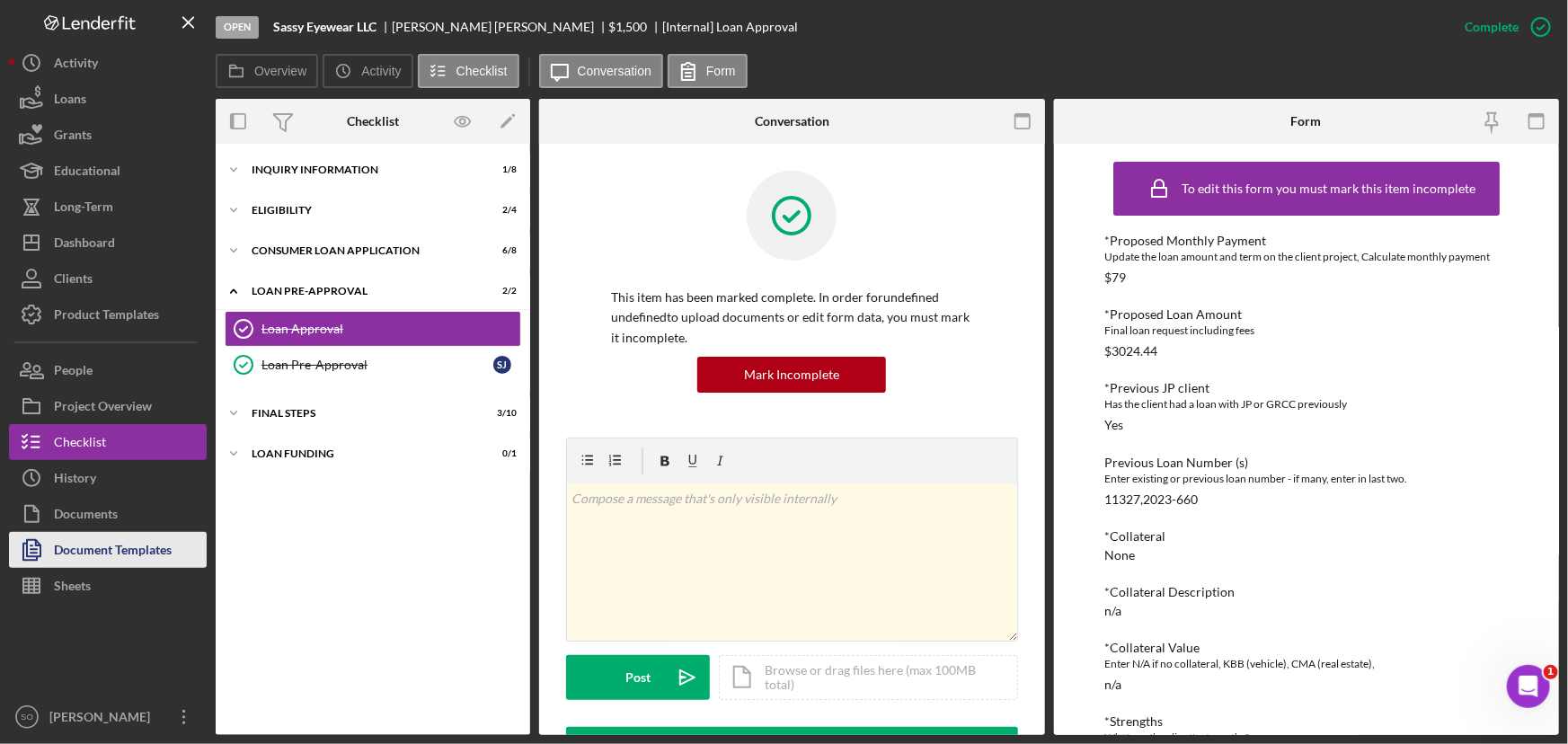
click at [109, 559] on div "Document Templates" at bounding box center [113, 551] width 118 height 40
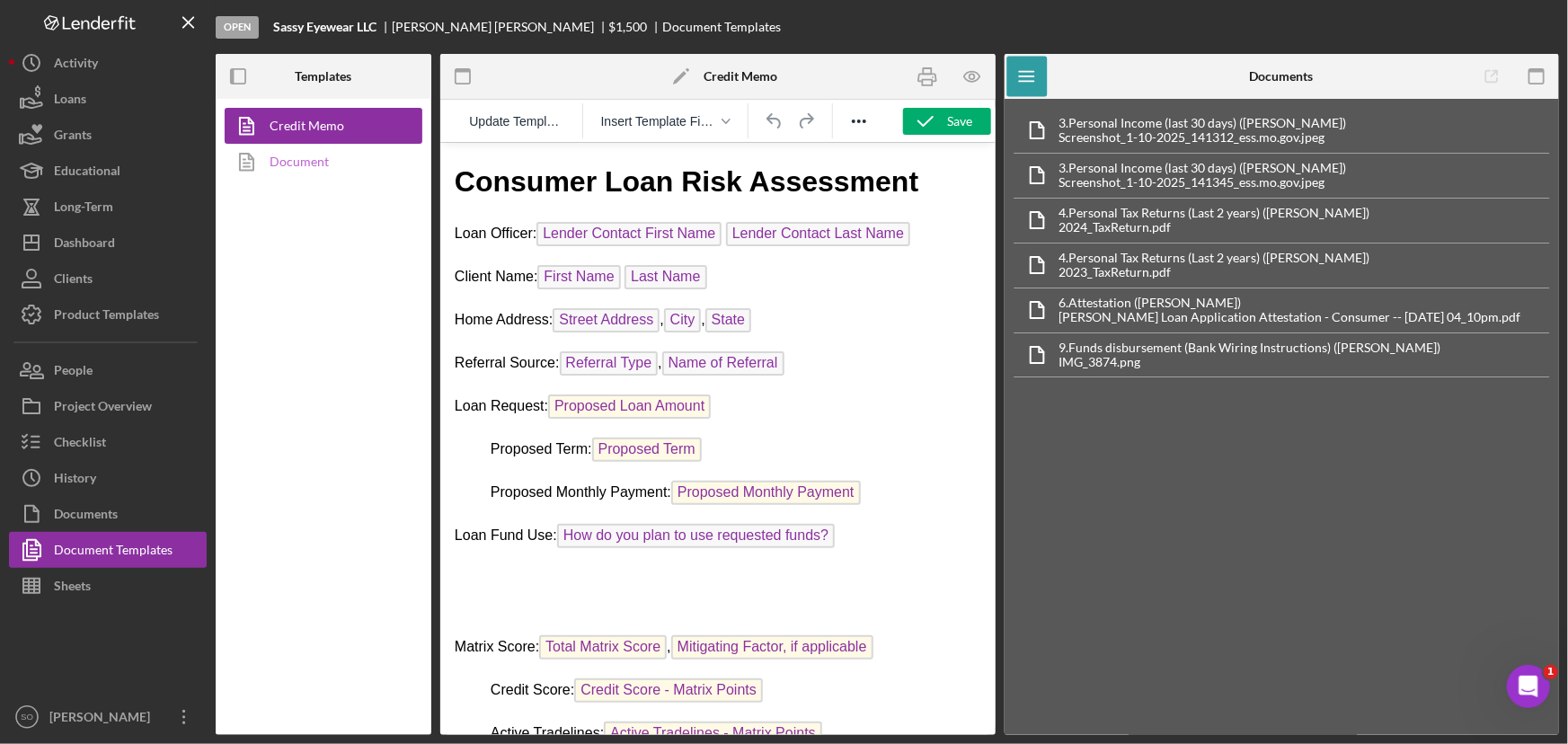
click at [304, 171] on link "Document" at bounding box center [319, 162] width 189 height 36
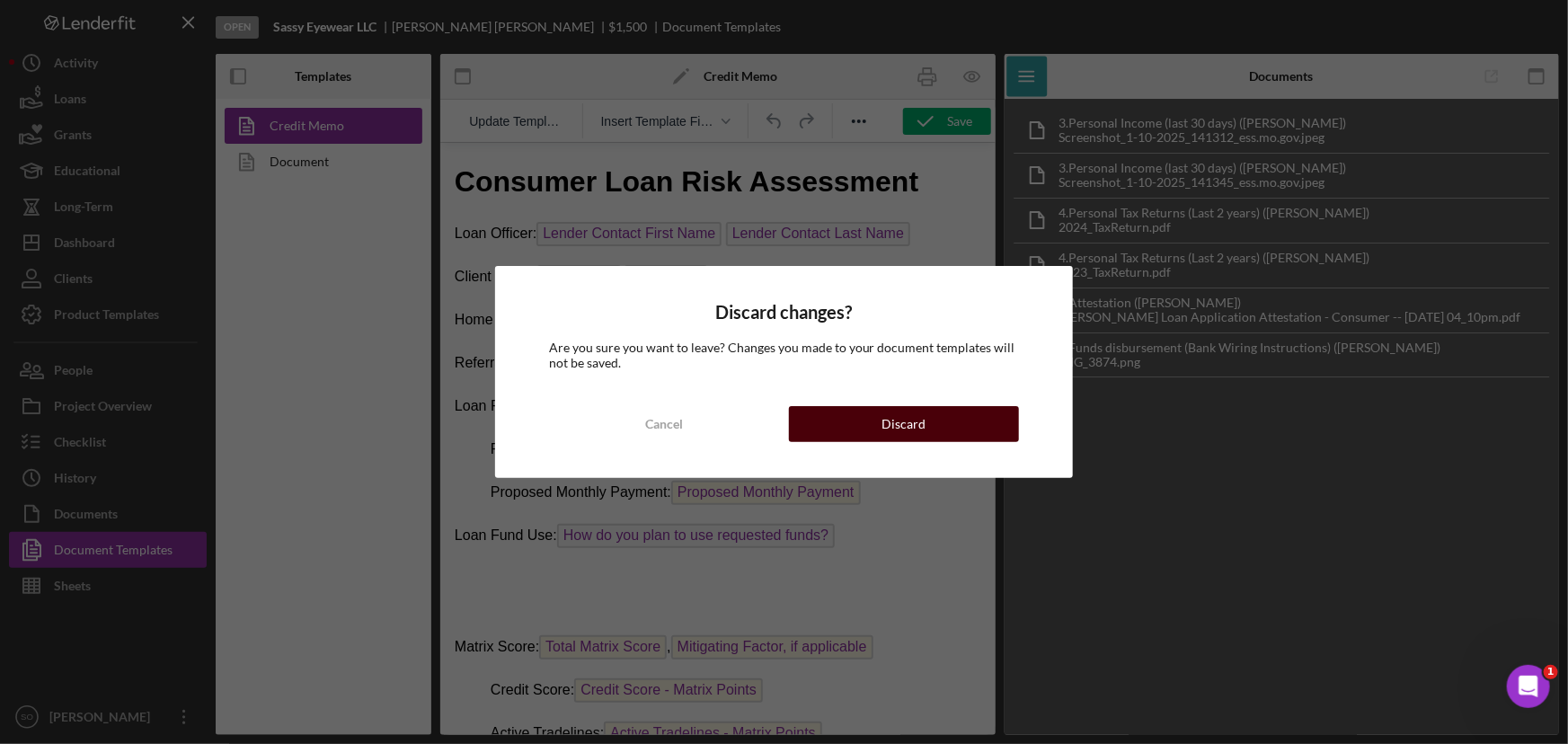
click at [890, 438] on div "Discard" at bounding box center [903, 424] width 44 height 36
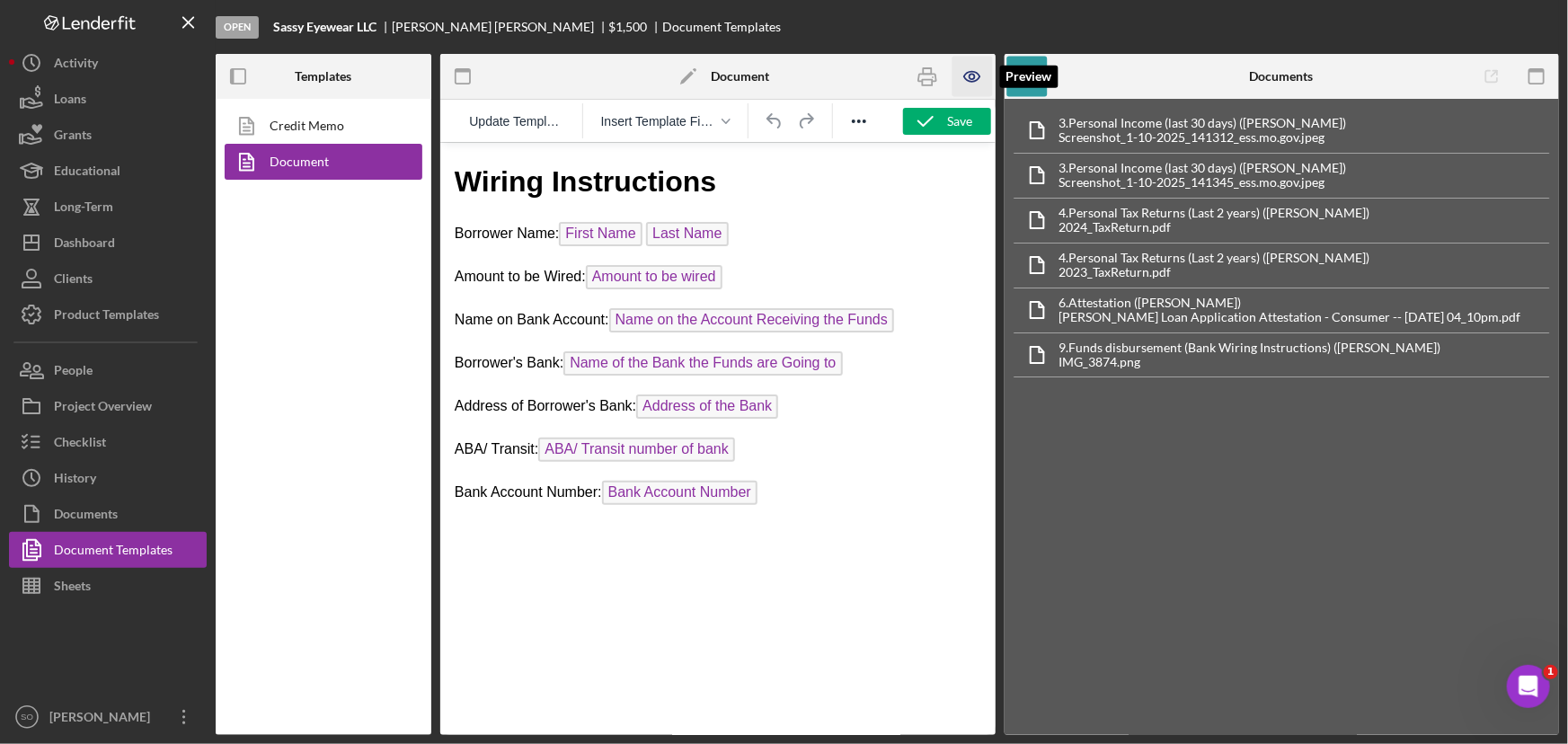
click at [978, 85] on icon "button" at bounding box center [972, 76] width 40 height 40
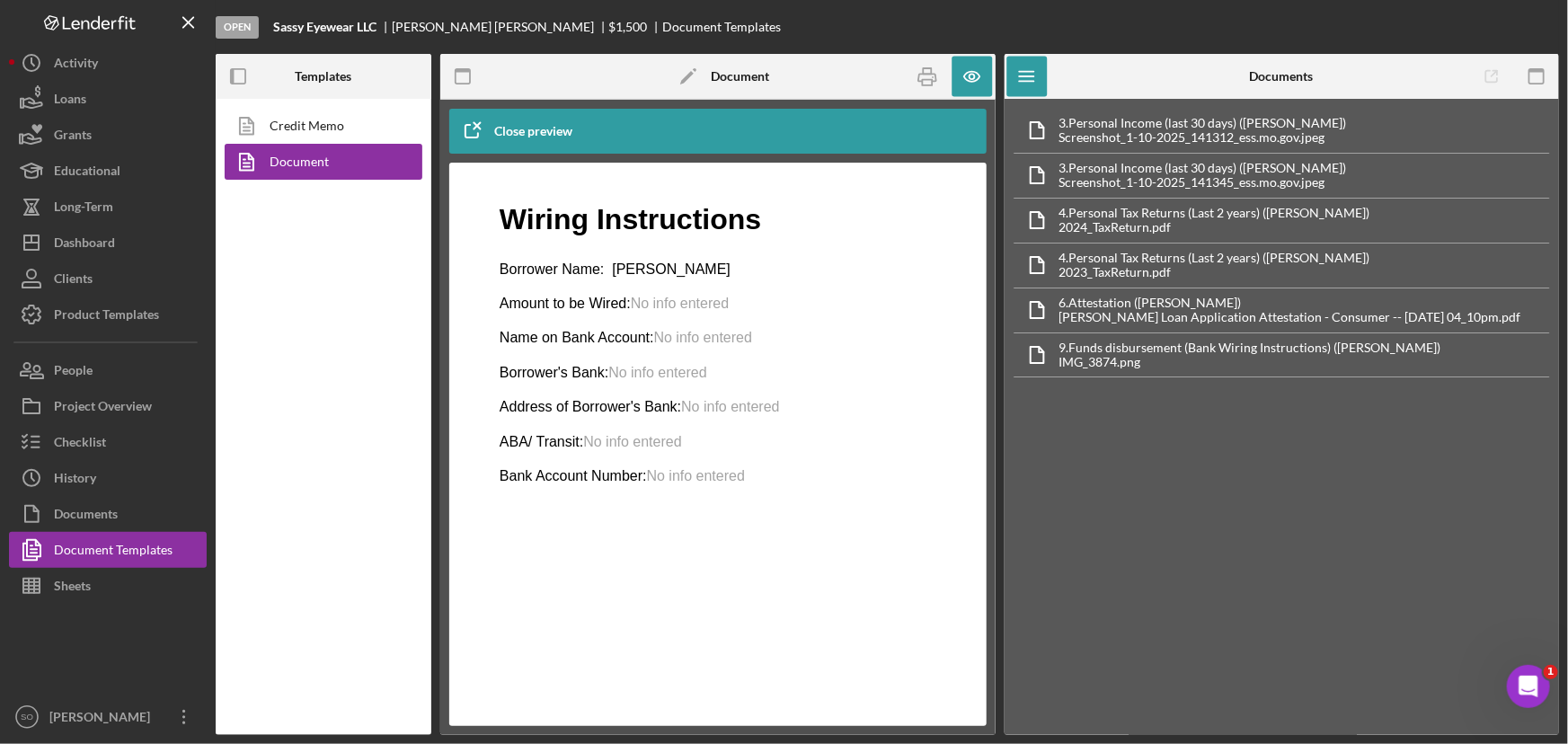
click at [276, 106] on div "Credit Memo Document" at bounding box center [324, 417] width 216 height 636
click at [280, 113] on link "Credit Memo" at bounding box center [319, 126] width 189 height 36
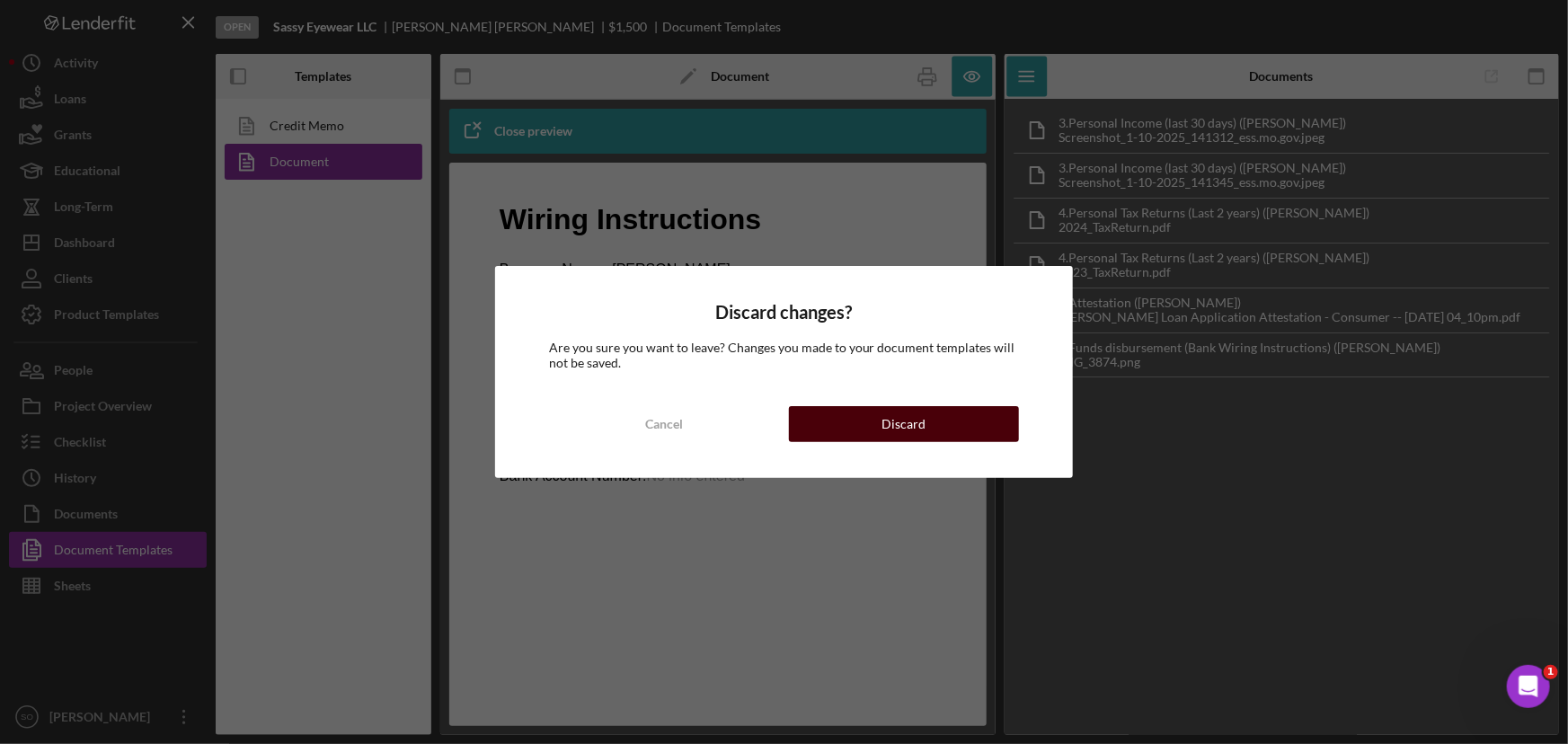
click at [849, 428] on button "Discard" at bounding box center [904, 424] width 231 height 36
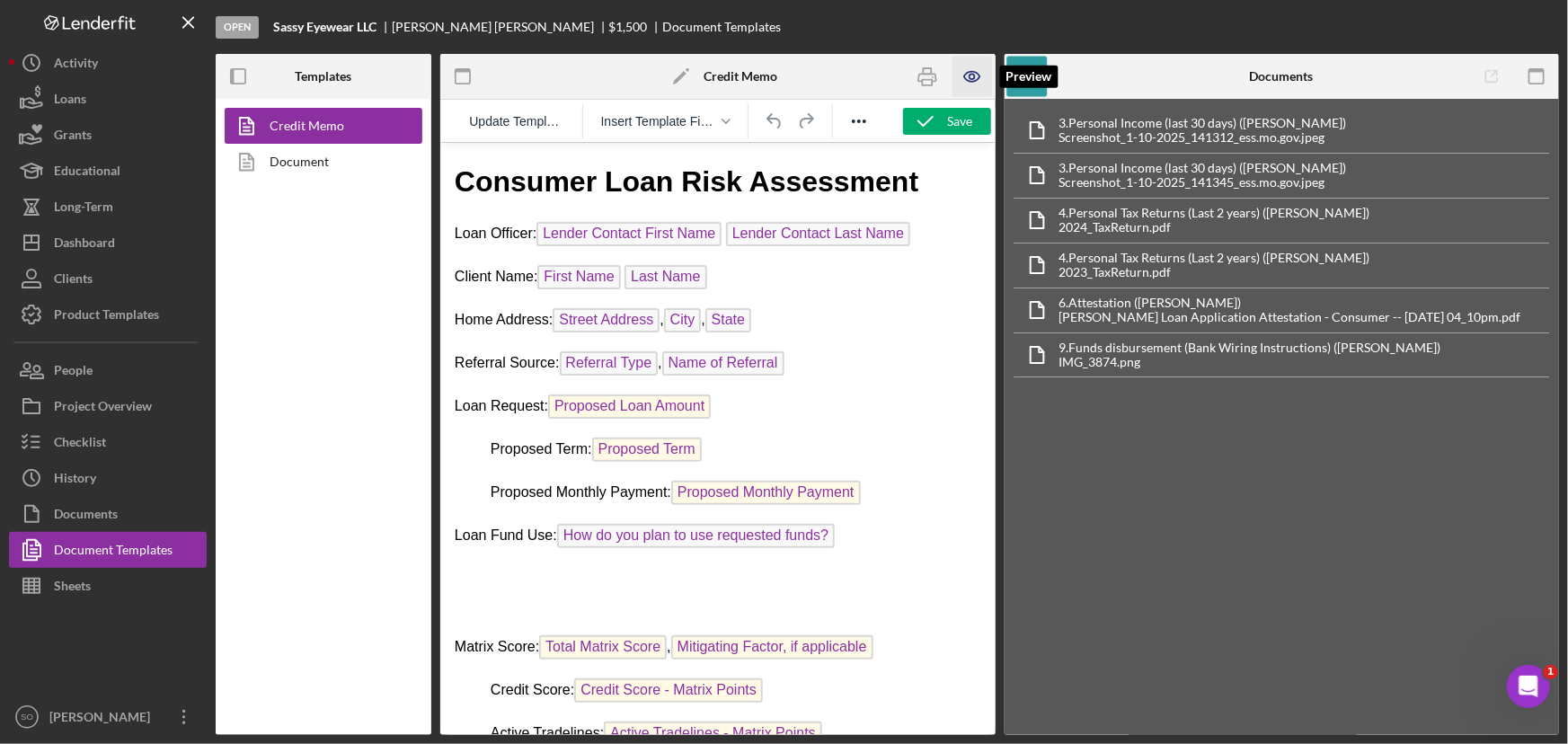
click at [963, 81] on icon "button" at bounding box center [972, 76] width 40 height 40
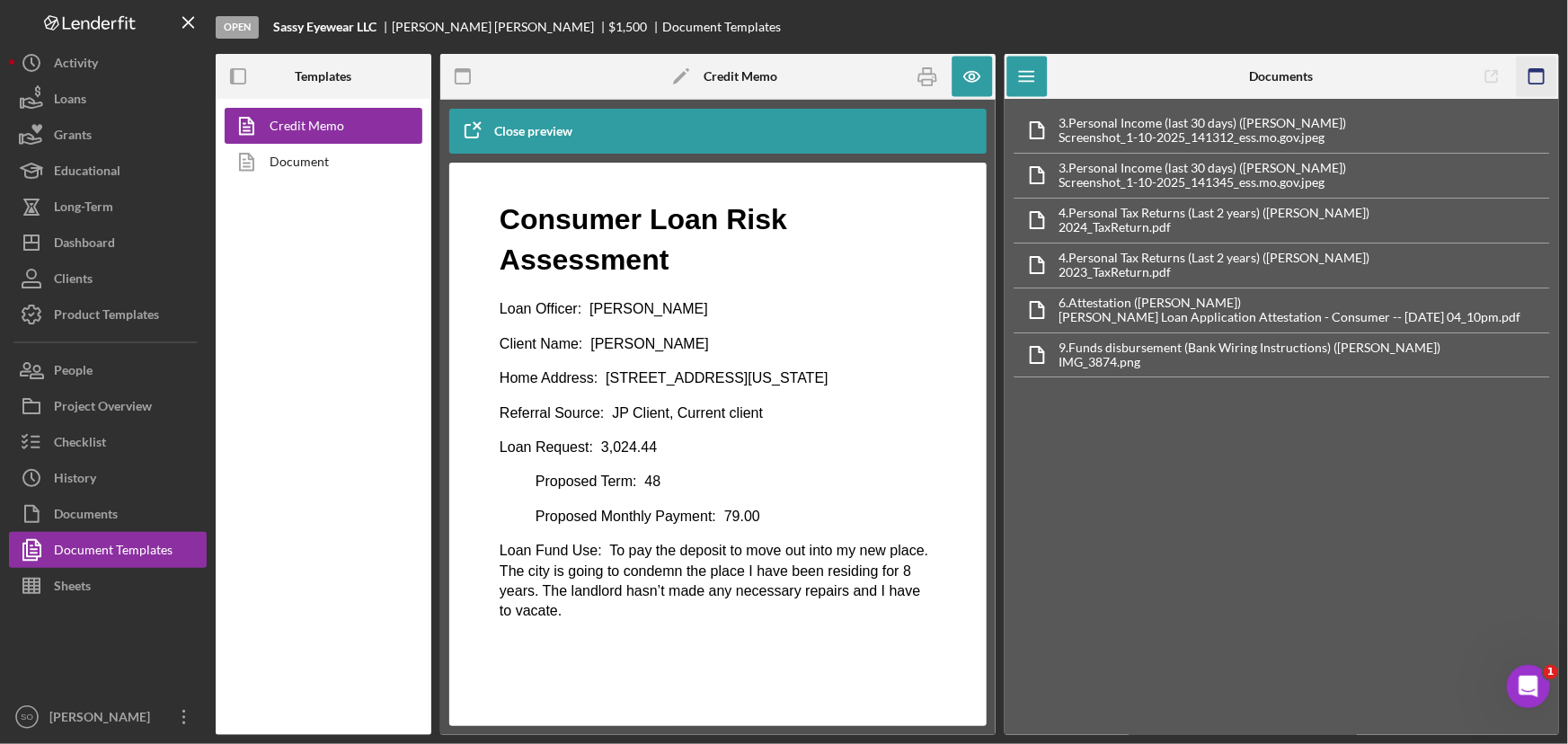
click at [1527, 74] on icon "button" at bounding box center [1535, 76] width 40 height 40
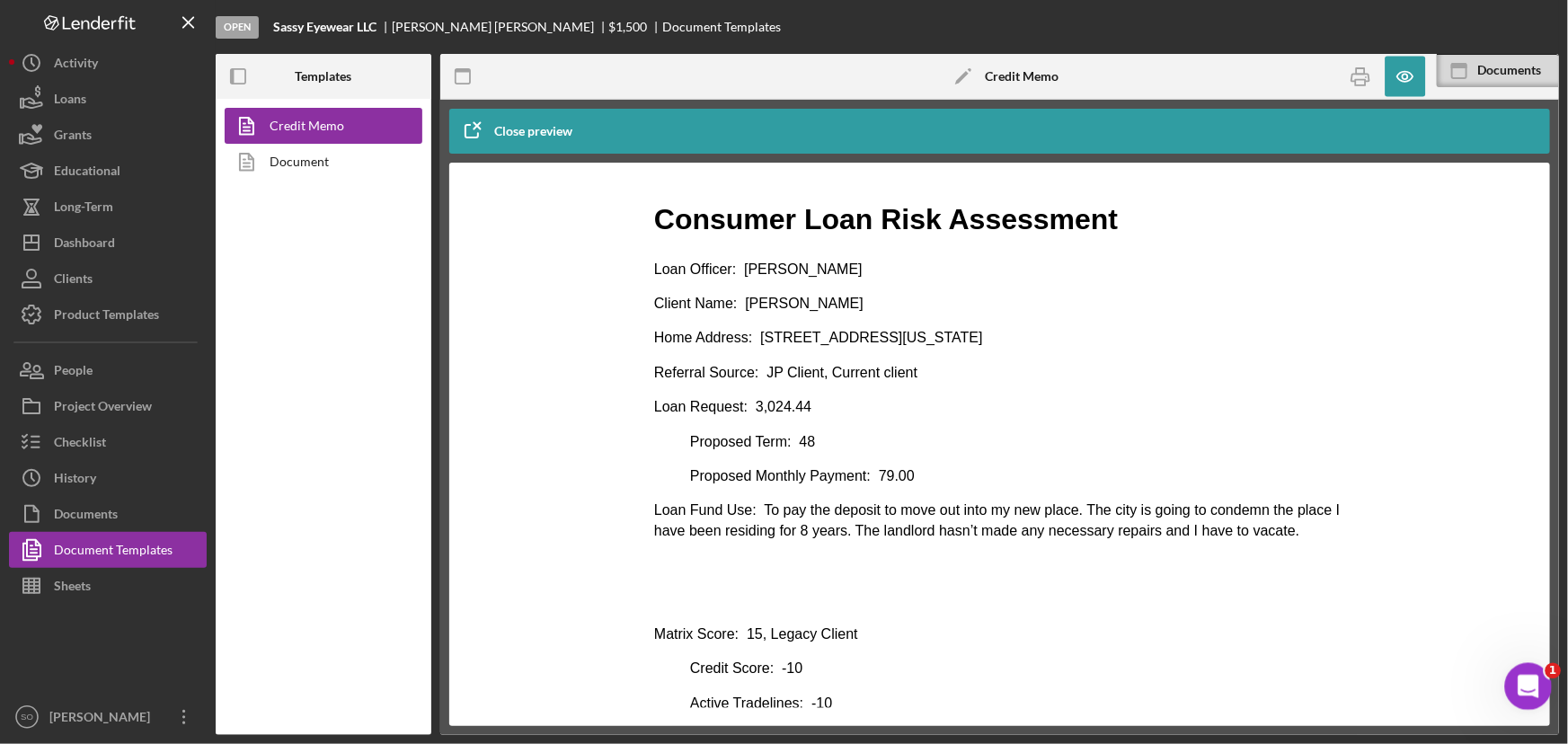
click at [1525, 692] on icon "Open Intercom Messenger" at bounding box center [1526, 684] width 30 height 30
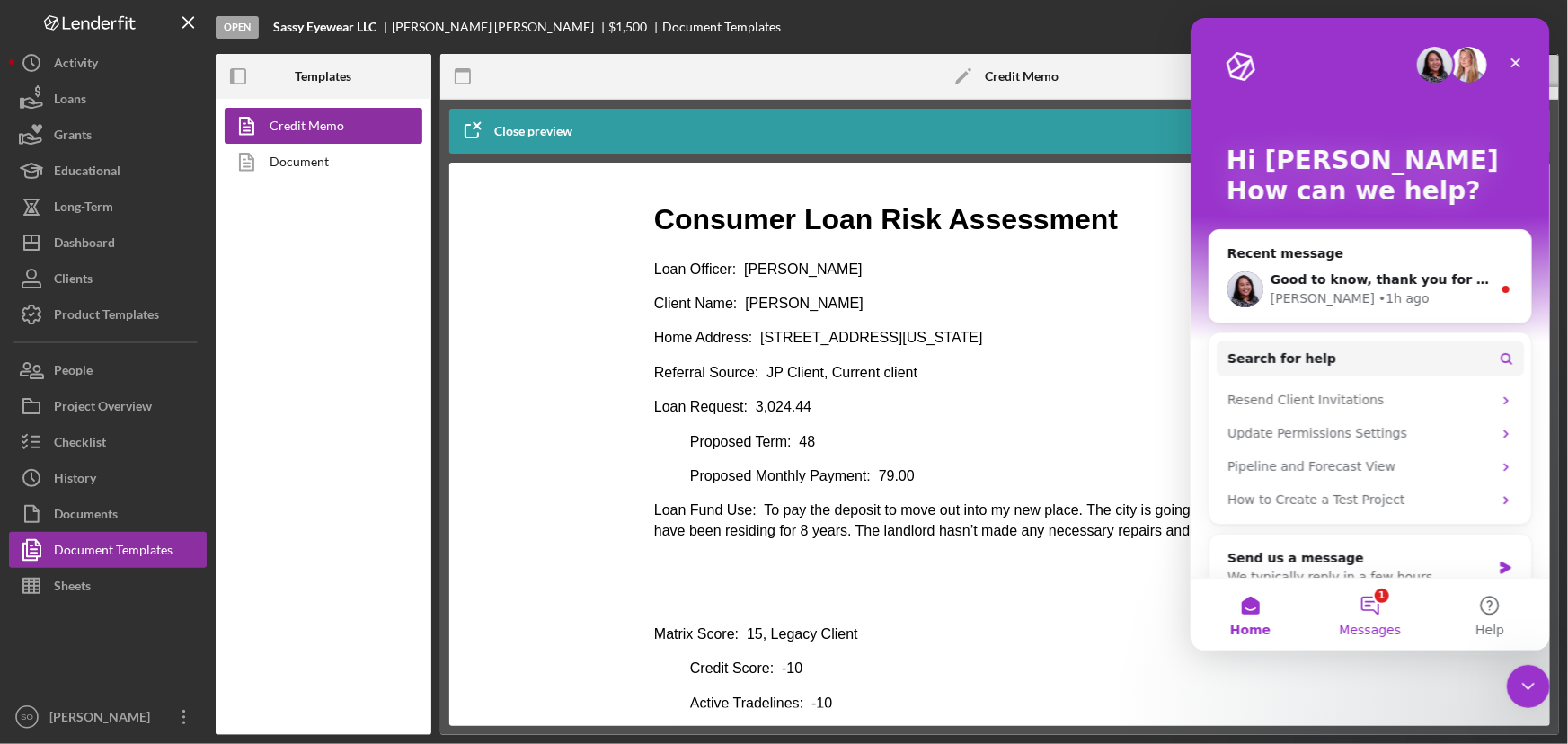
click at [1368, 608] on button "1 Messages" at bounding box center [1368, 614] width 119 height 72
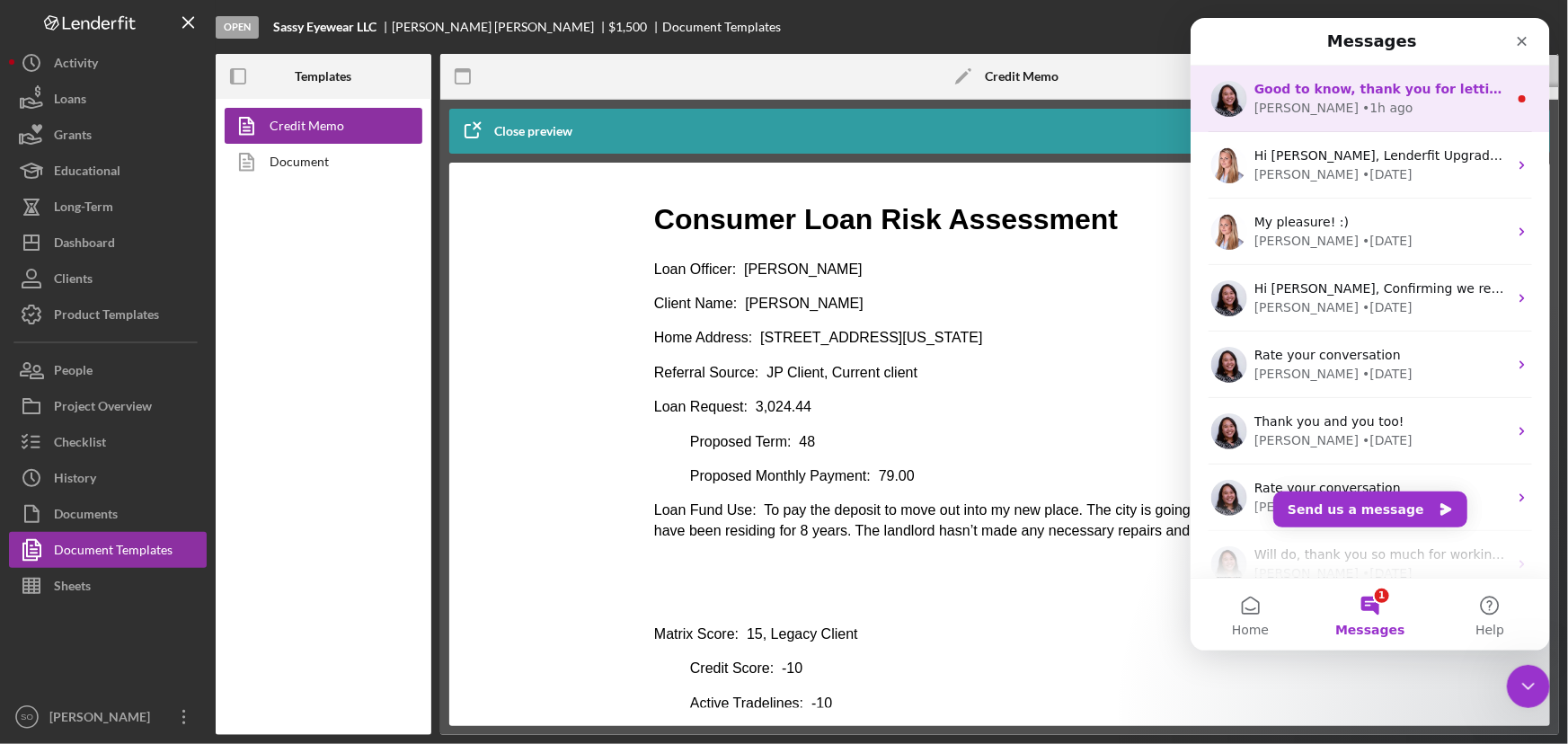
click at [1362, 114] on div "• 1h ago" at bounding box center [1387, 108] width 51 height 19
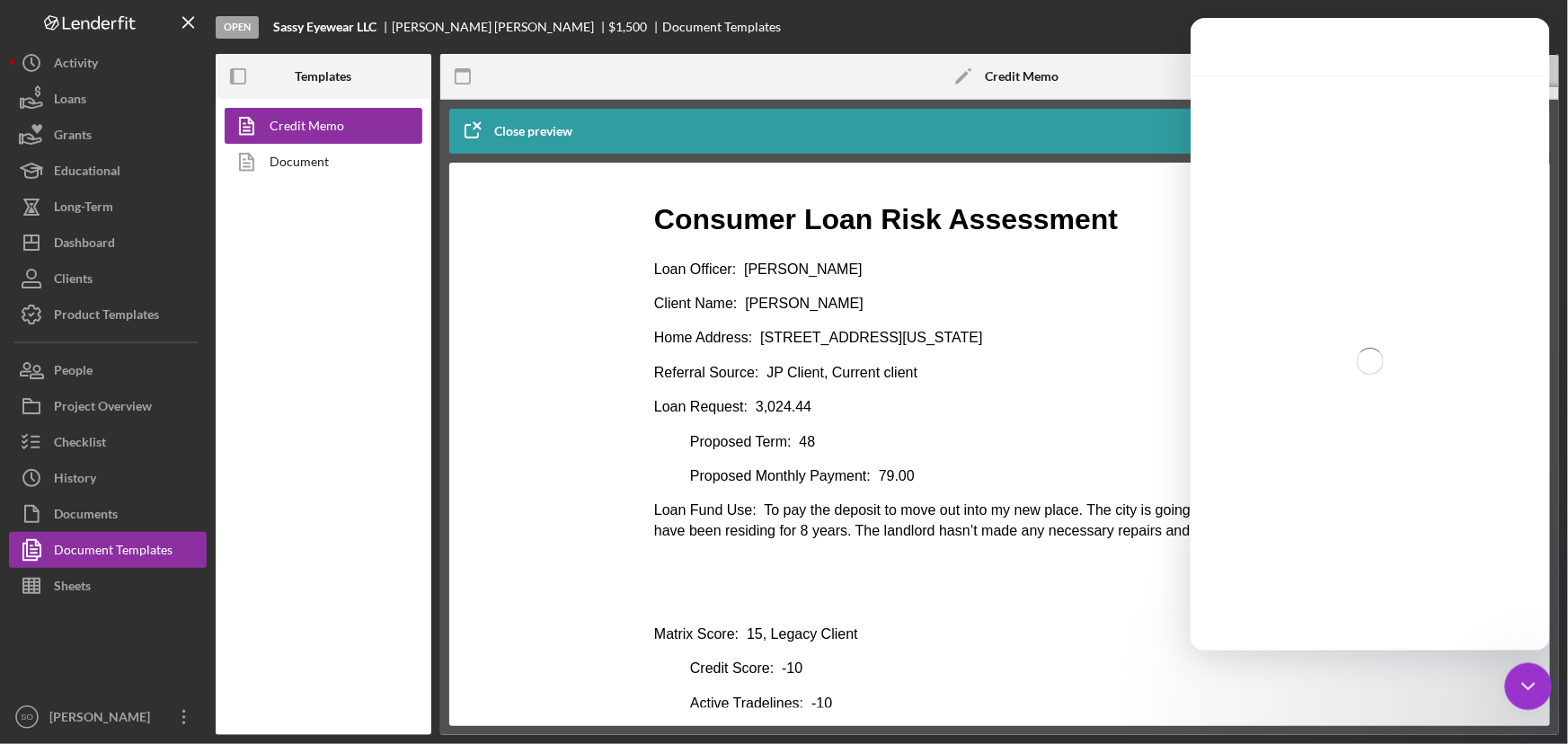
click at [1531, 685] on icon "Close Intercom Messenger" at bounding box center [1525, 684] width 21 height 21
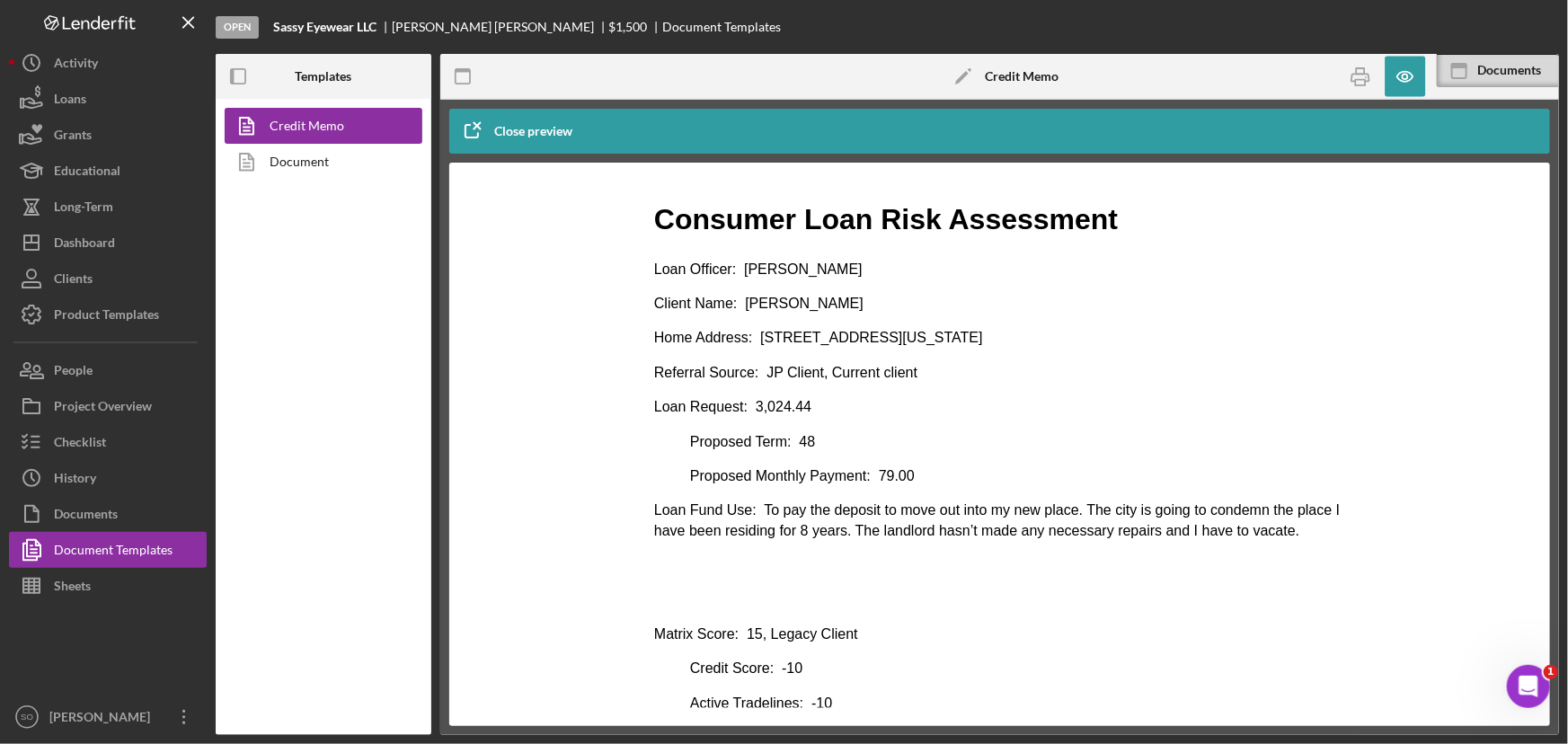
scroll to position [2, 0]
click at [1521, 679] on icon "Open Intercom Messenger" at bounding box center [1526, 684] width 30 height 30
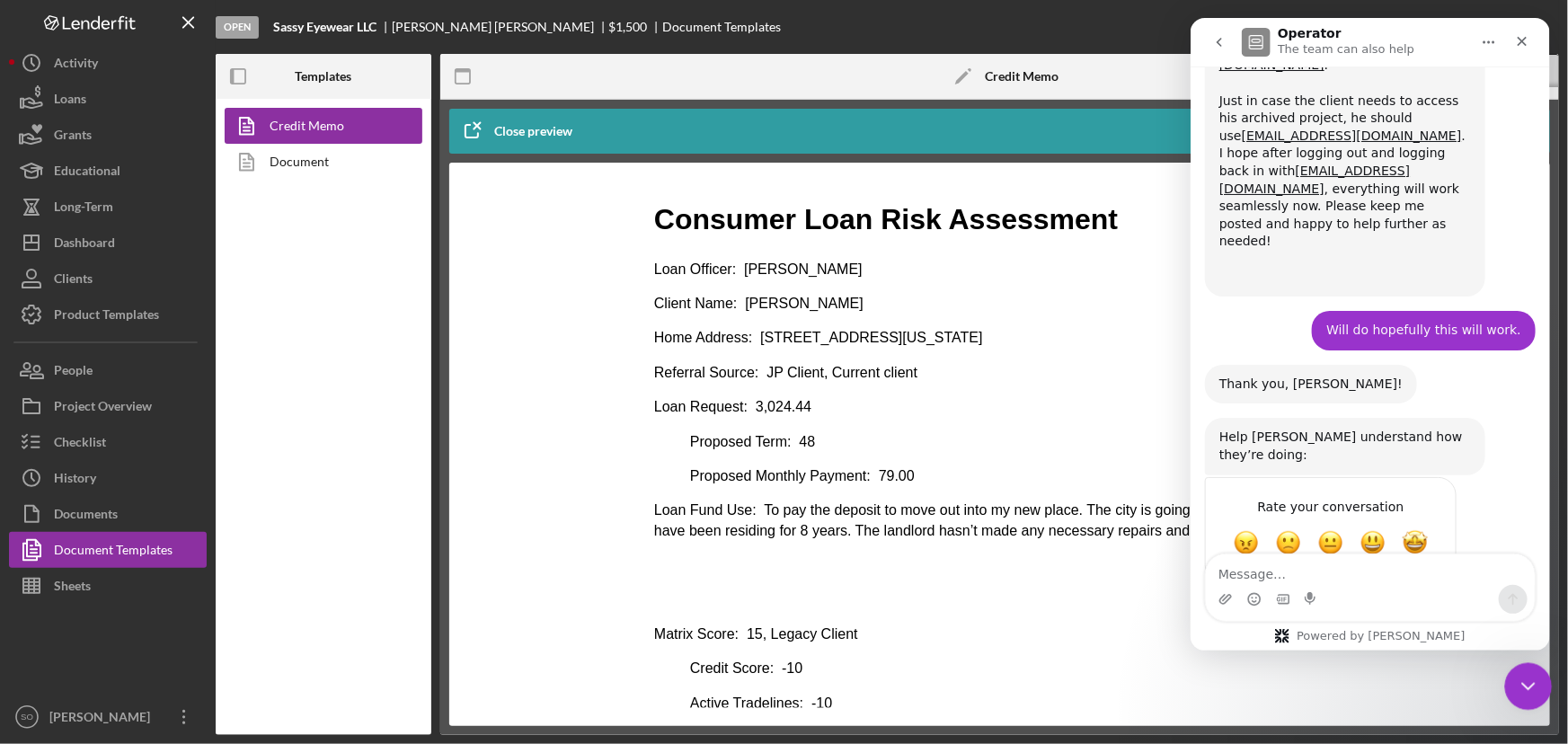
click at [1535, 686] on icon "Close Intercom Messenger" at bounding box center [1525, 684] width 21 height 21
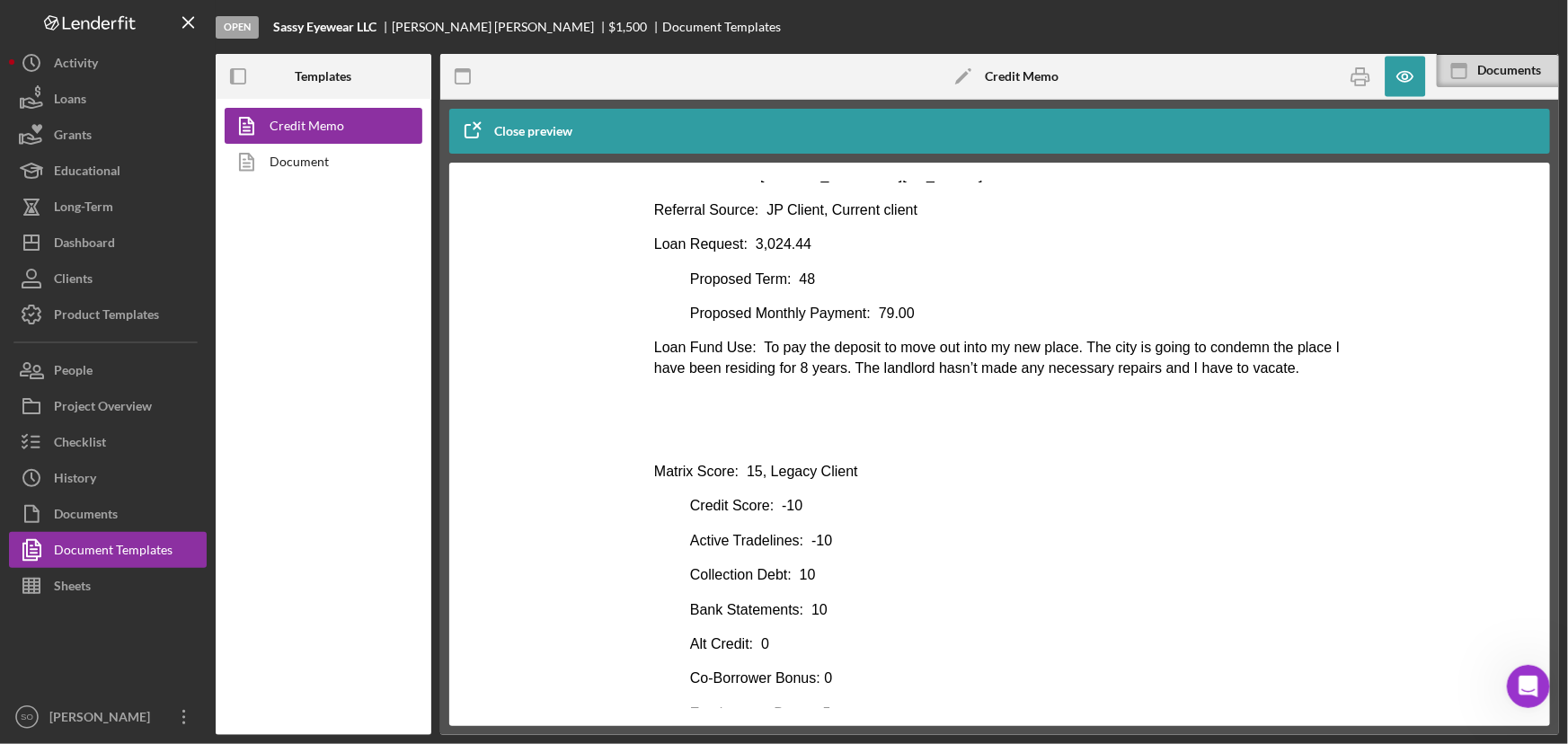
scroll to position [245, 0]
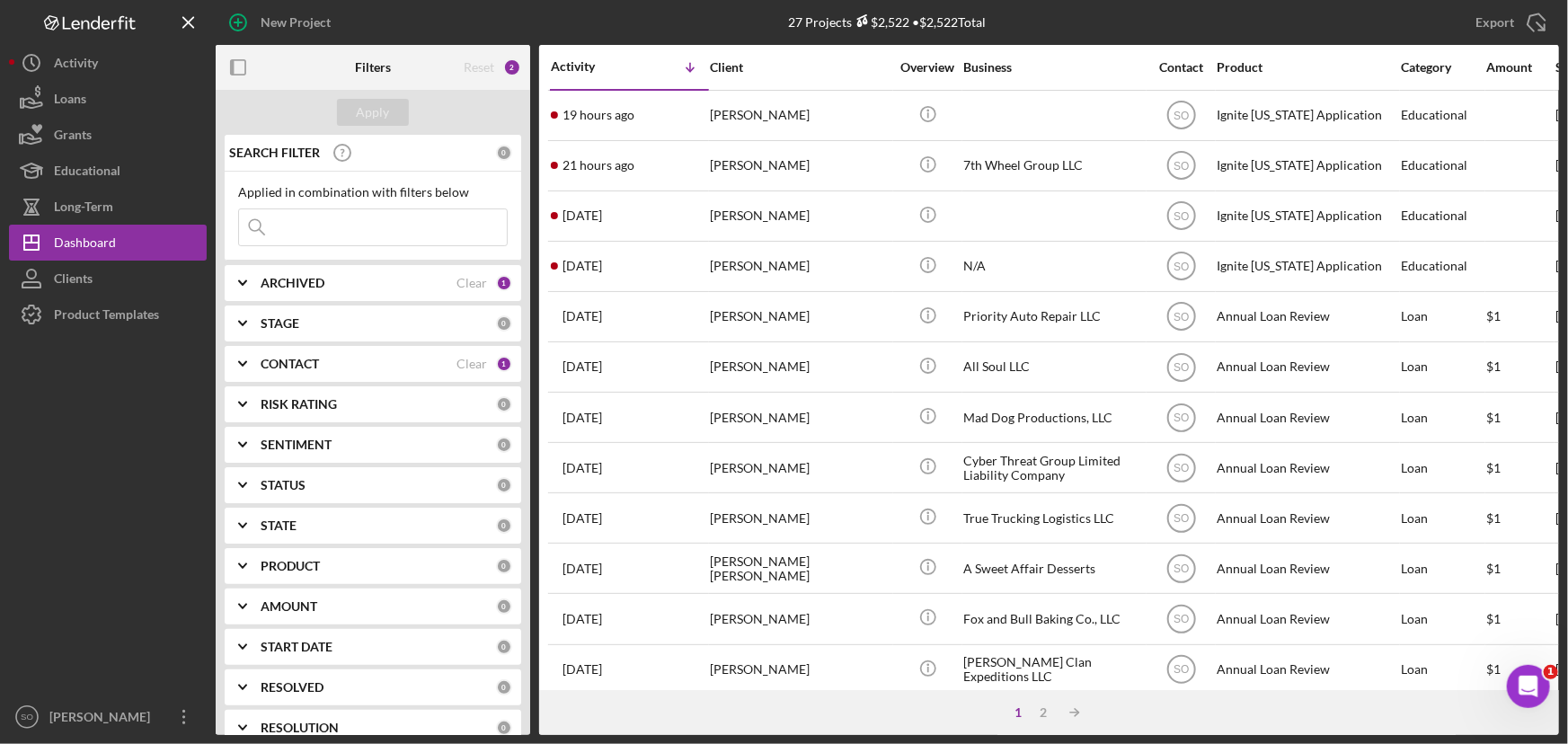
click at [341, 359] on div "CONTACT" at bounding box center [358, 364] width 196 height 14
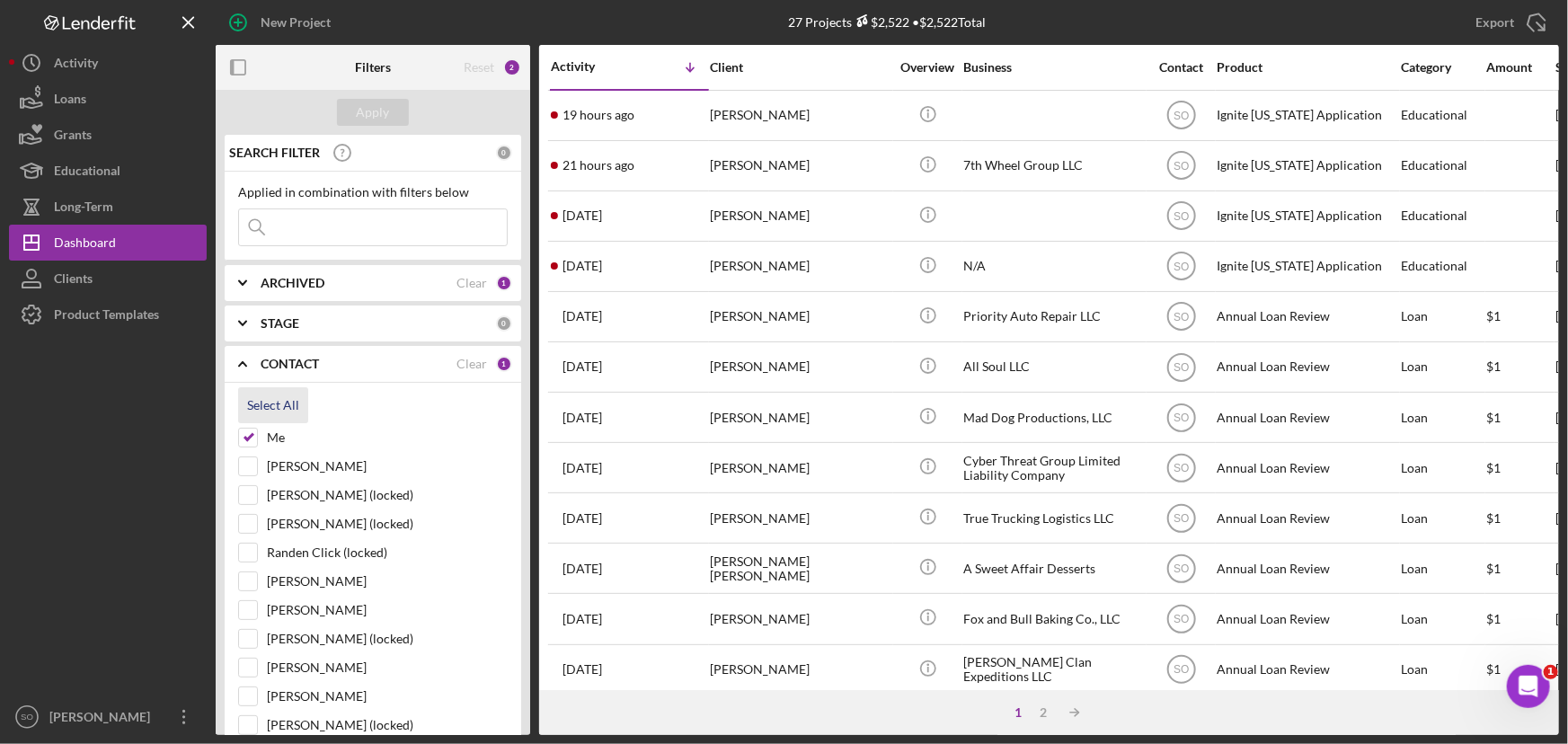
click at [265, 405] on div "Select All" at bounding box center [273, 405] width 52 height 36
checkbox input "true"
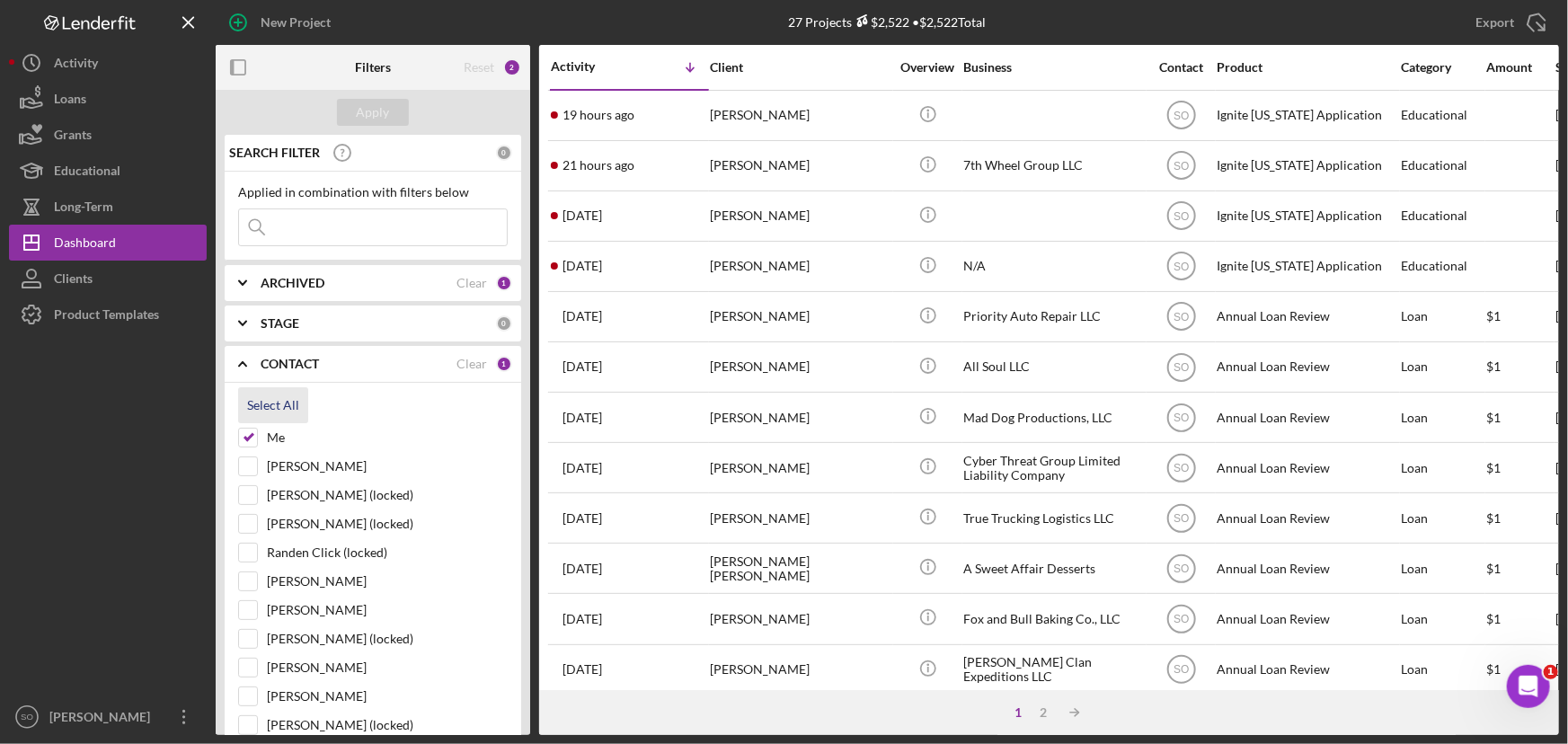
checkbox input "true"
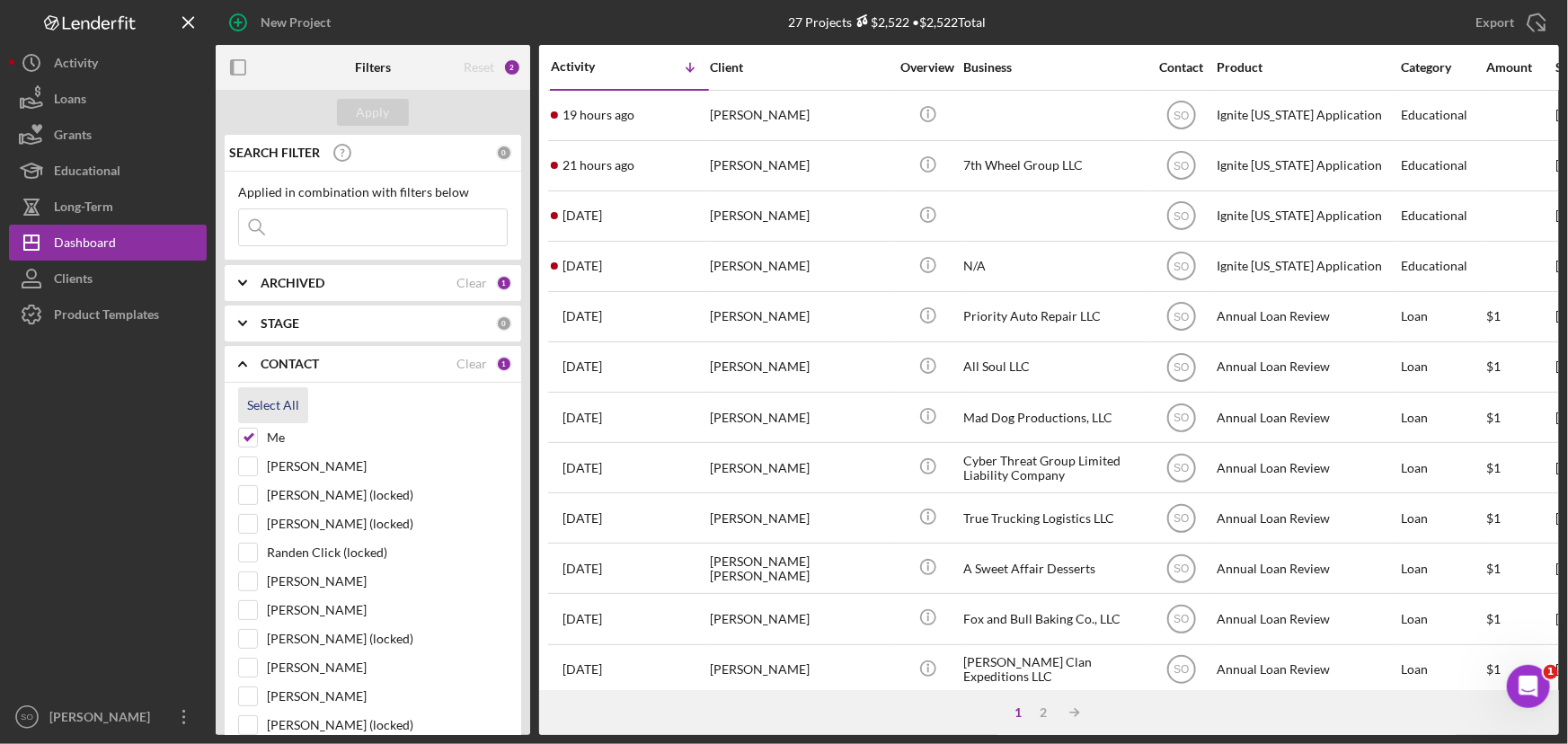
checkbox input "true"
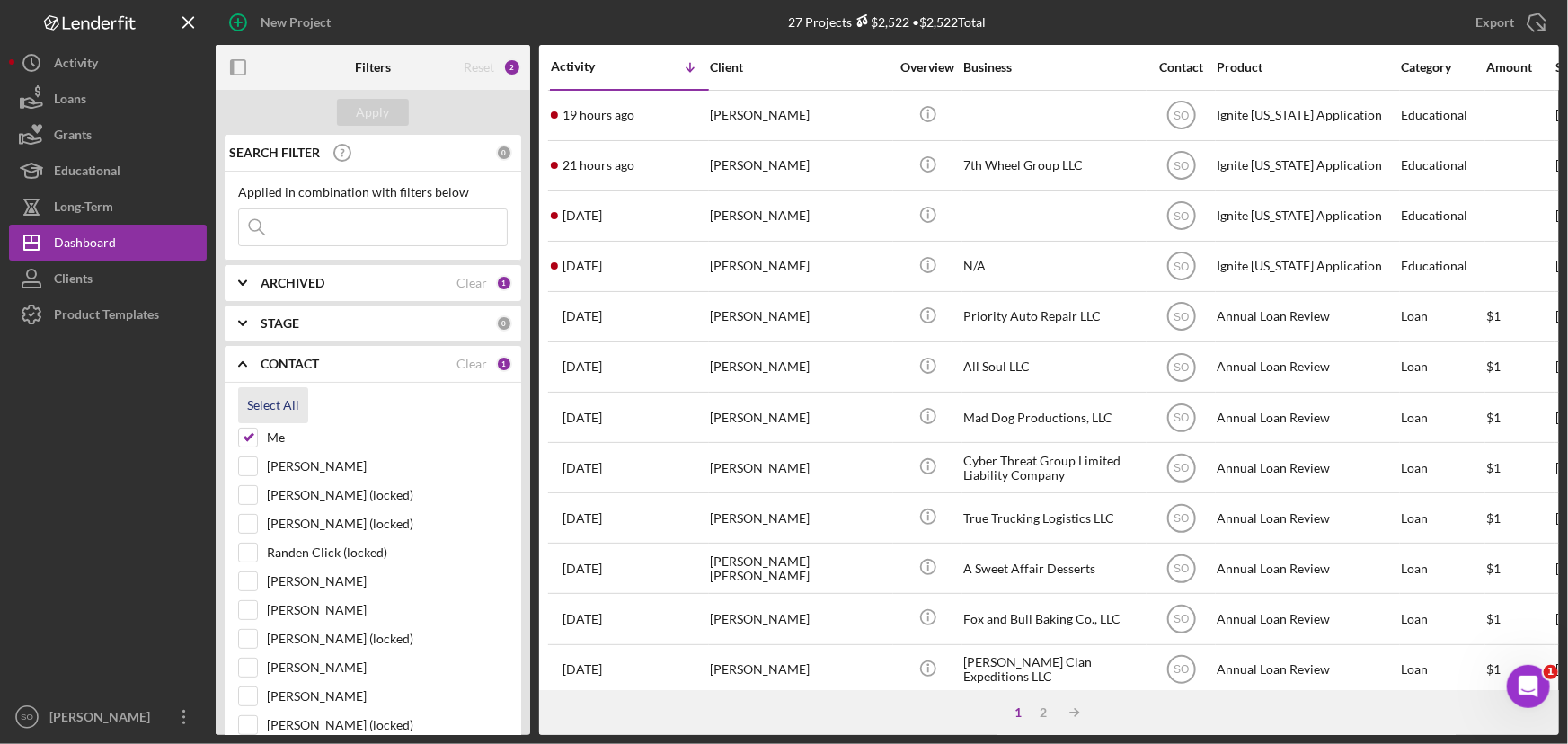
checkbox input "true"
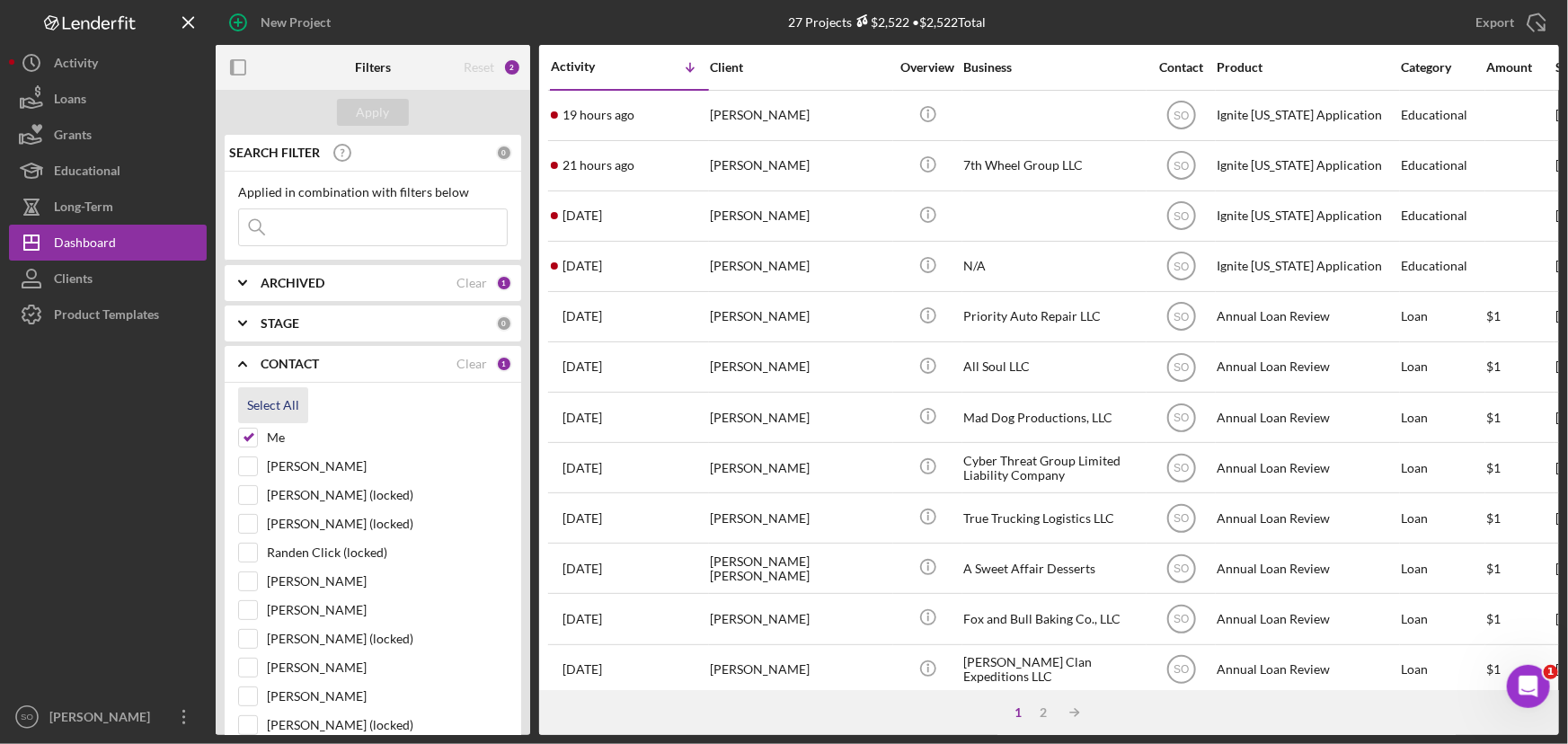
checkbox input "true"
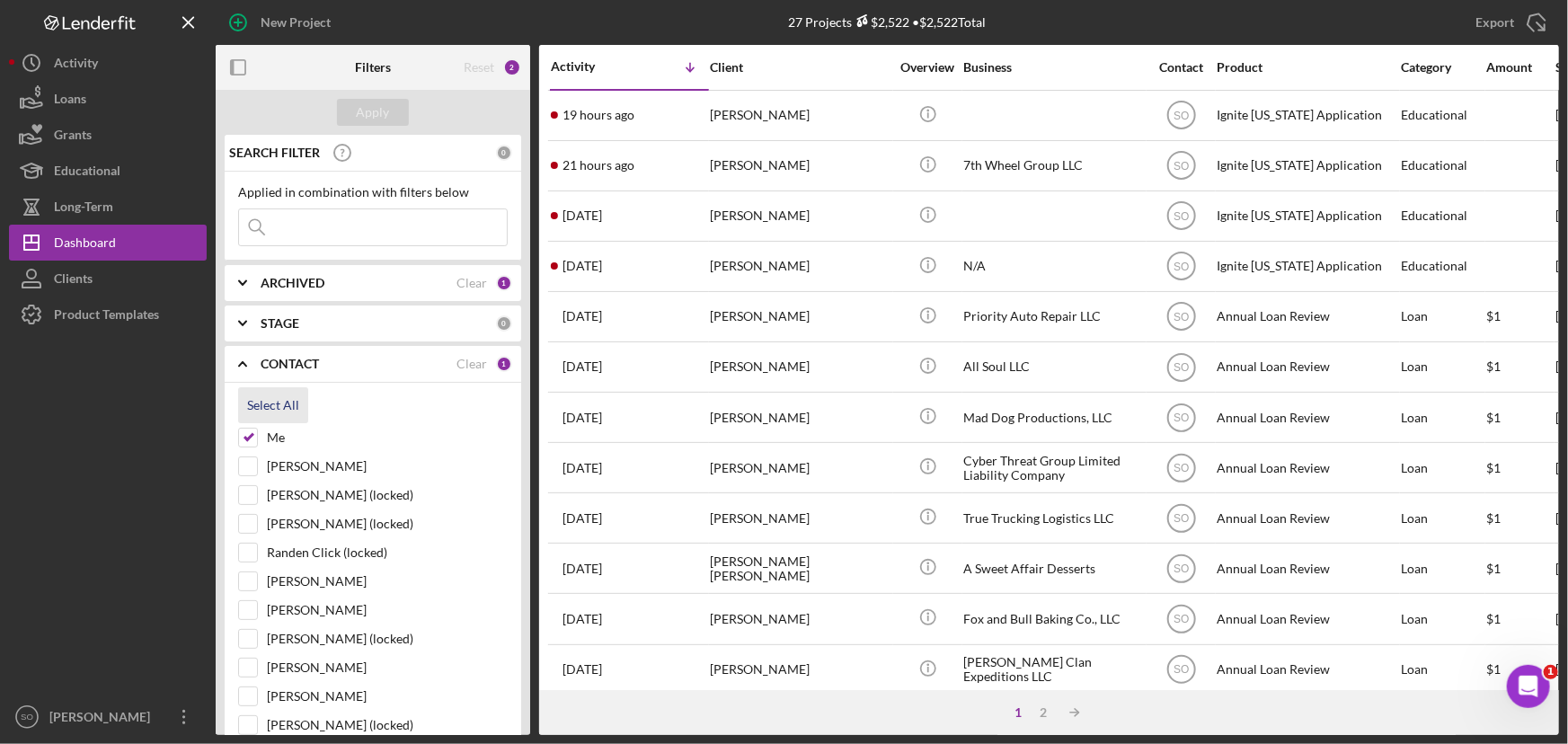
checkbox input "true"
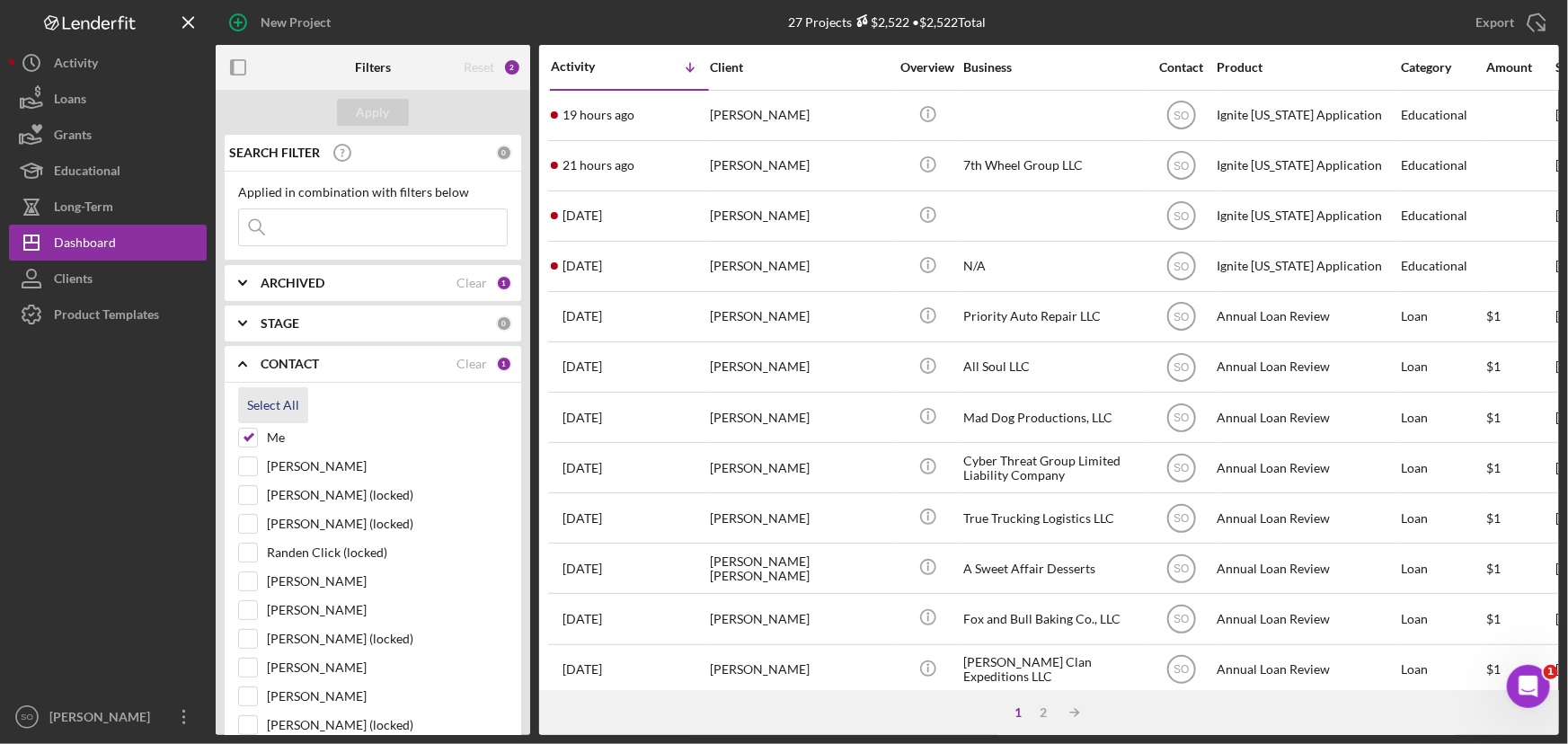
checkbox input "true"
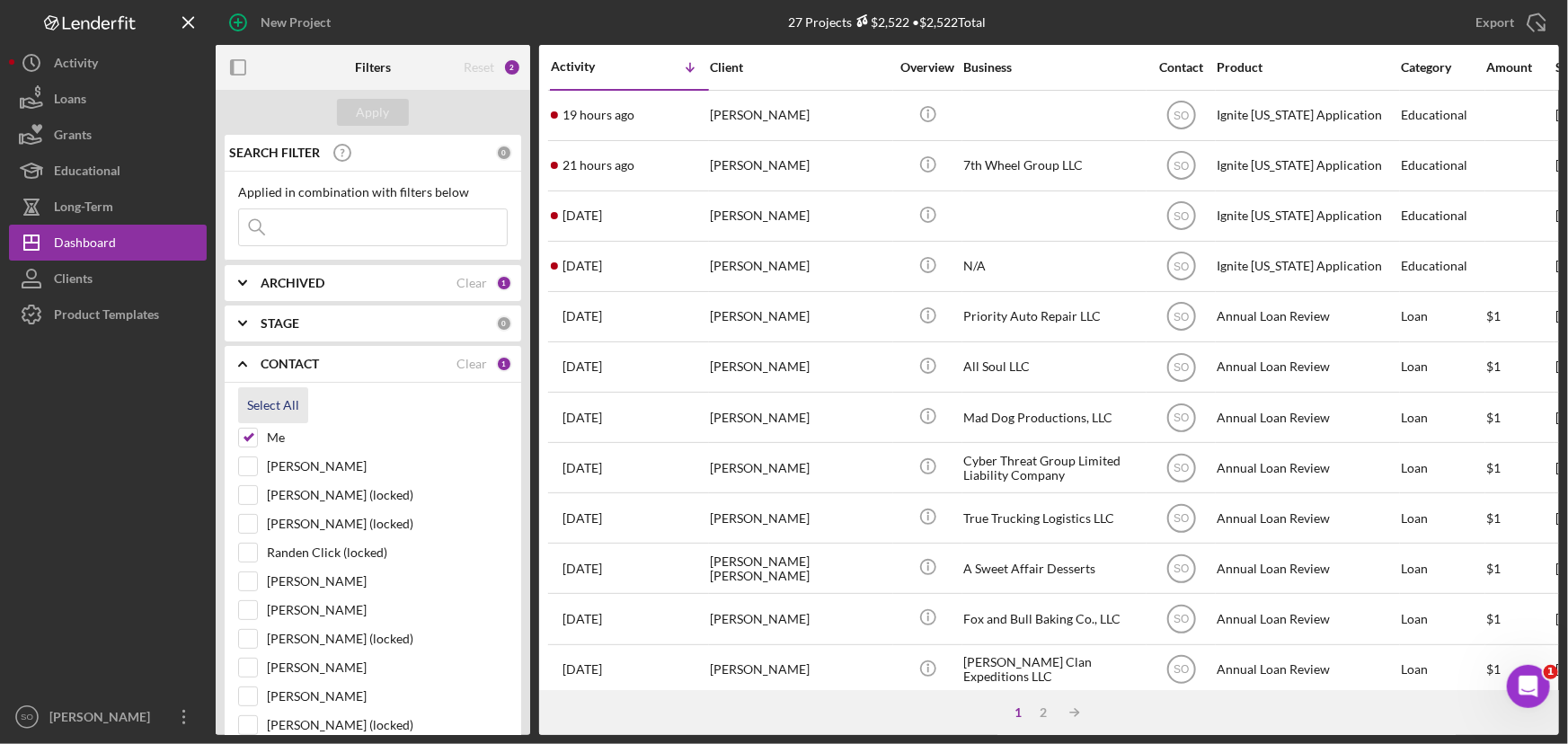
checkbox input "true"
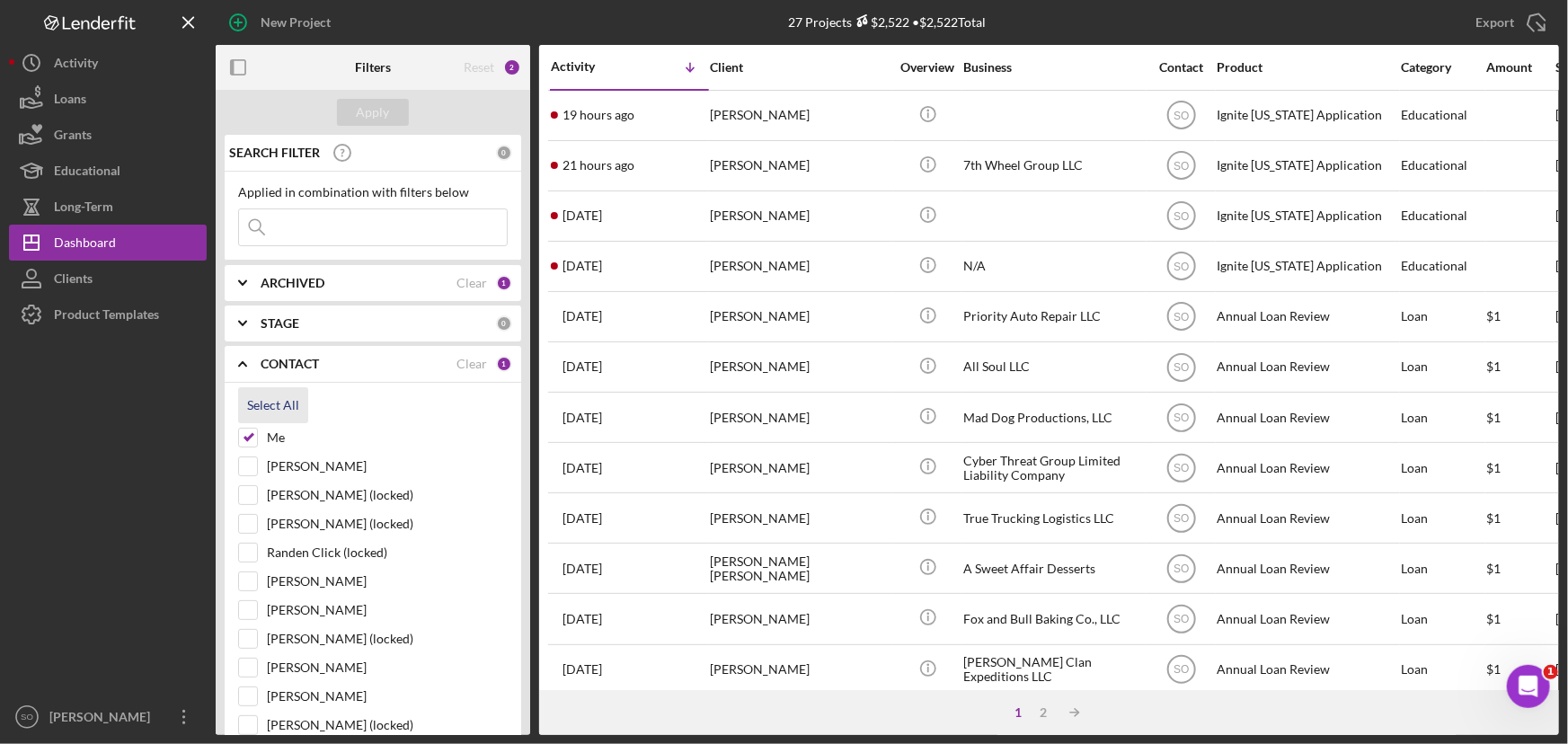
checkbox input "true"
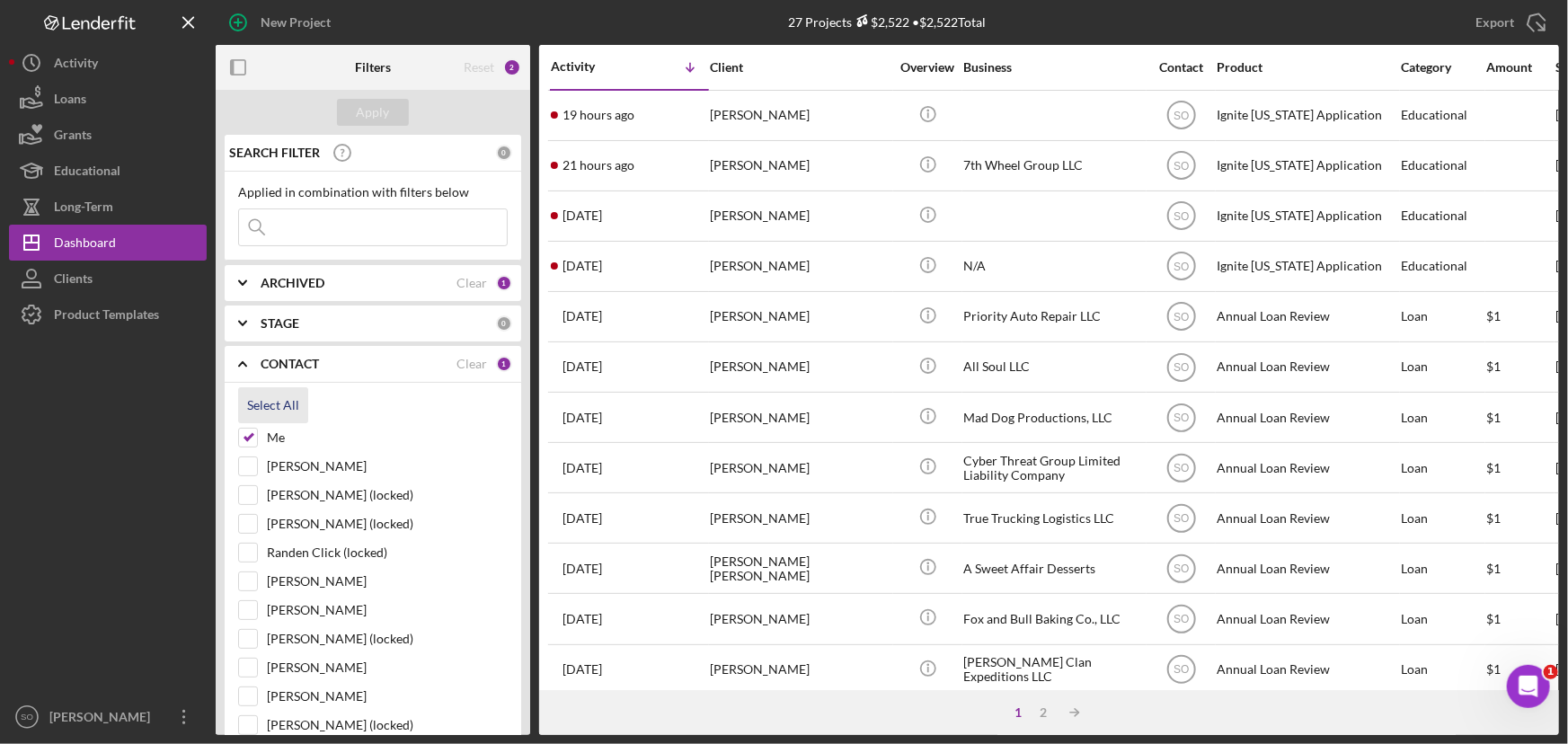
checkbox input "true"
click at [373, 117] on div "Apply" at bounding box center [374, 112] width 33 height 27
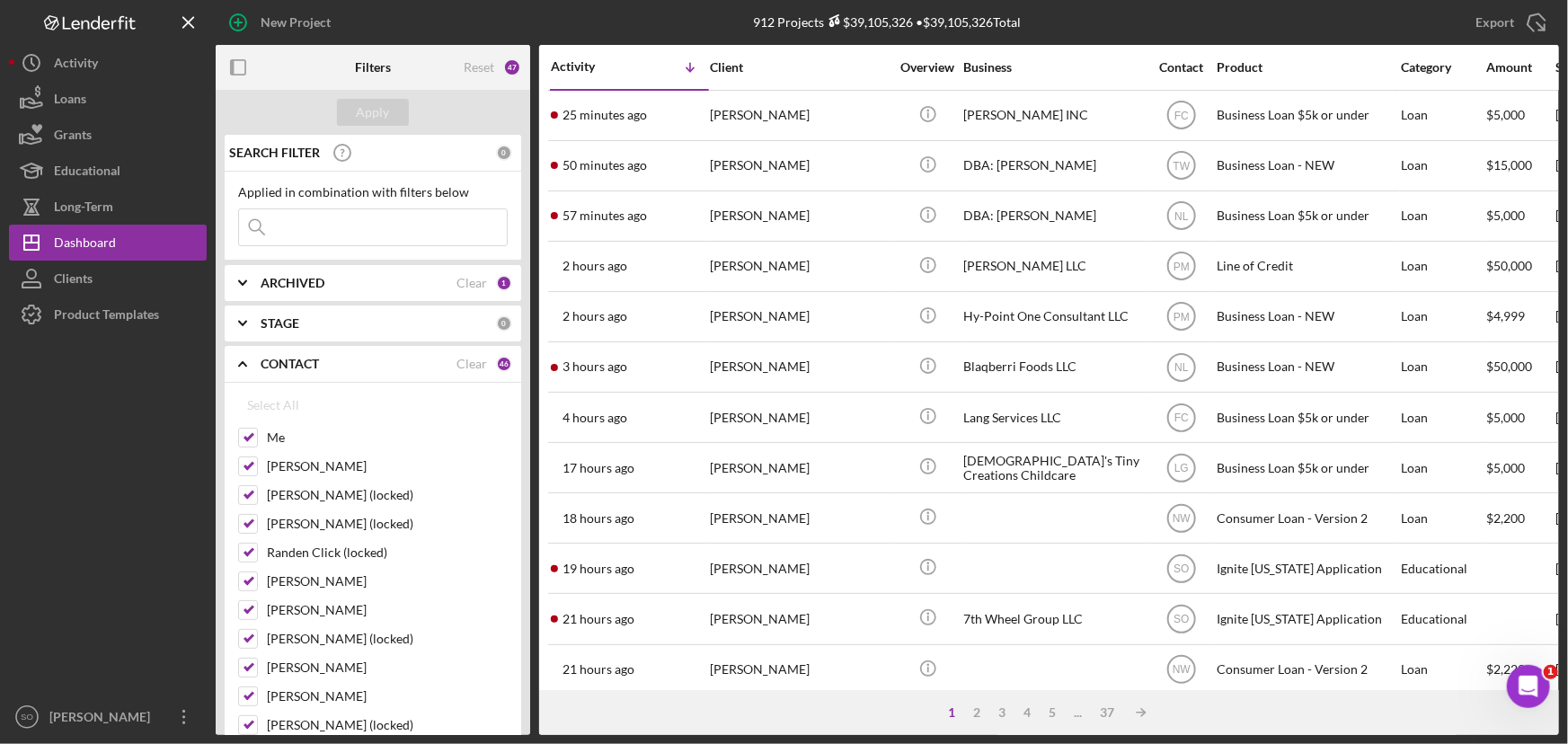
click at [306, 223] on input at bounding box center [373, 227] width 268 height 36
paste input "Sherri Halk"
type input "Sherri Halk"
click at [357, 99] on div "Apply" at bounding box center [374, 112] width 33 height 27
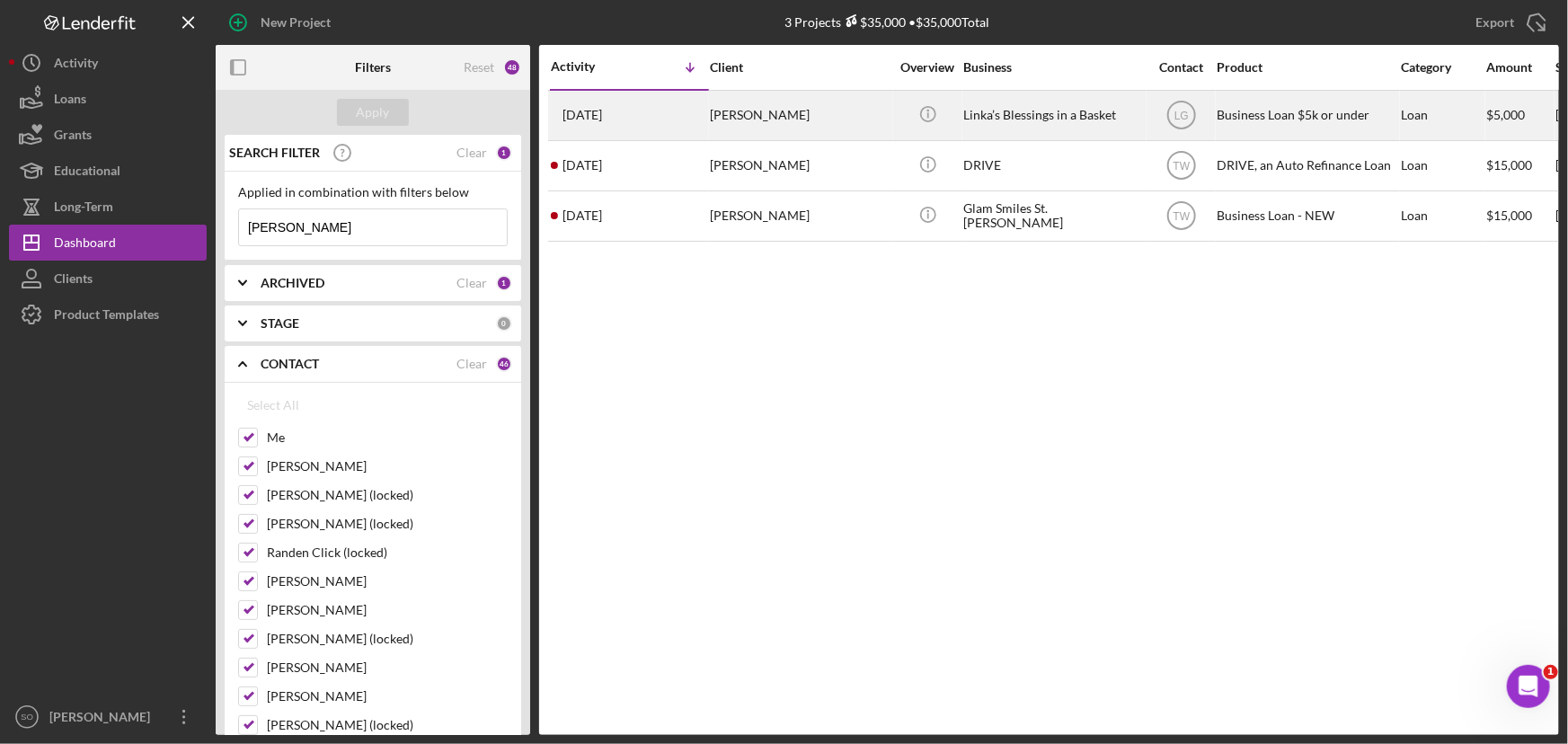
click at [762, 115] on div "SHERRI HALK" at bounding box center [799, 115] width 179 height 47
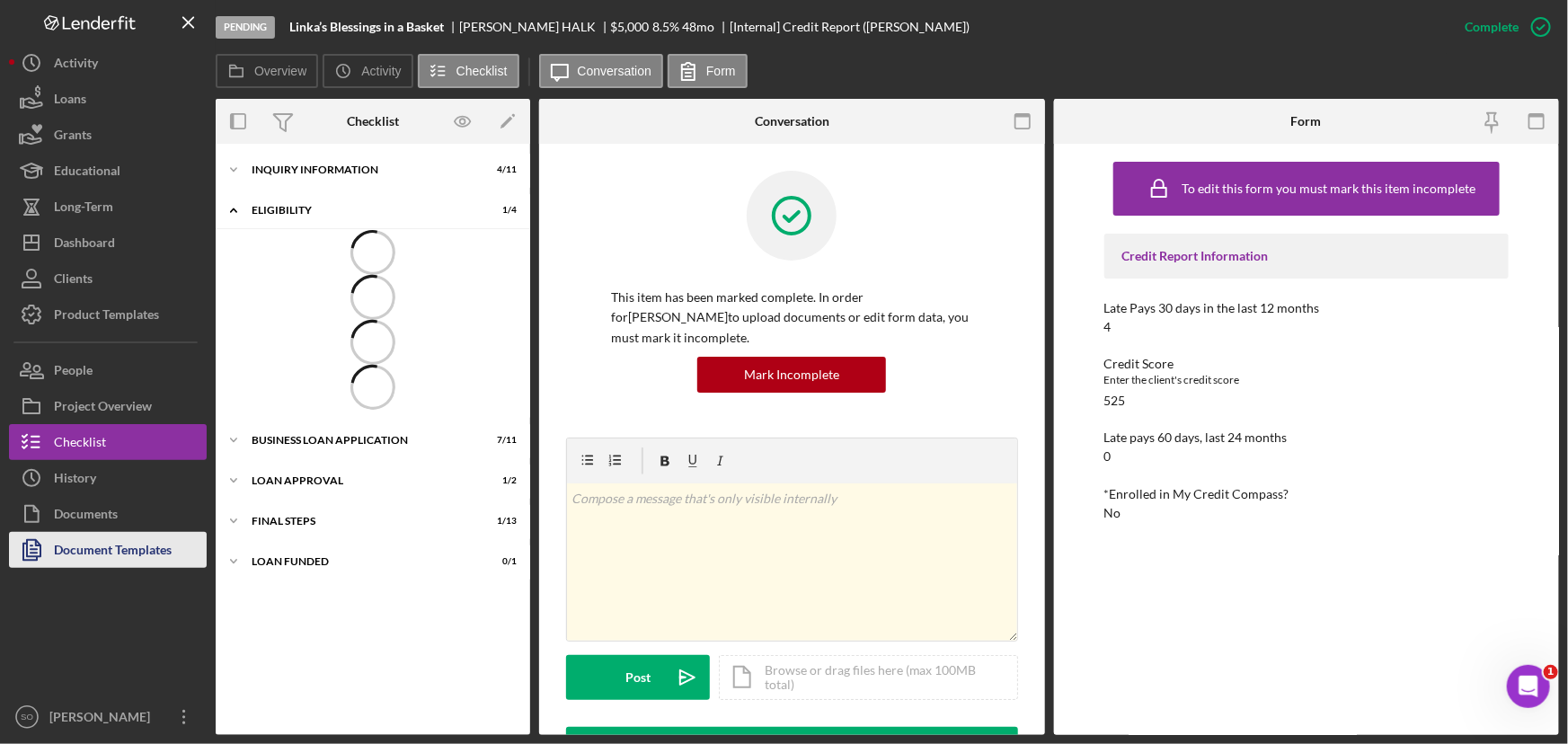
click at [89, 544] on div "Document Templates" at bounding box center [113, 551] width 118 height 40
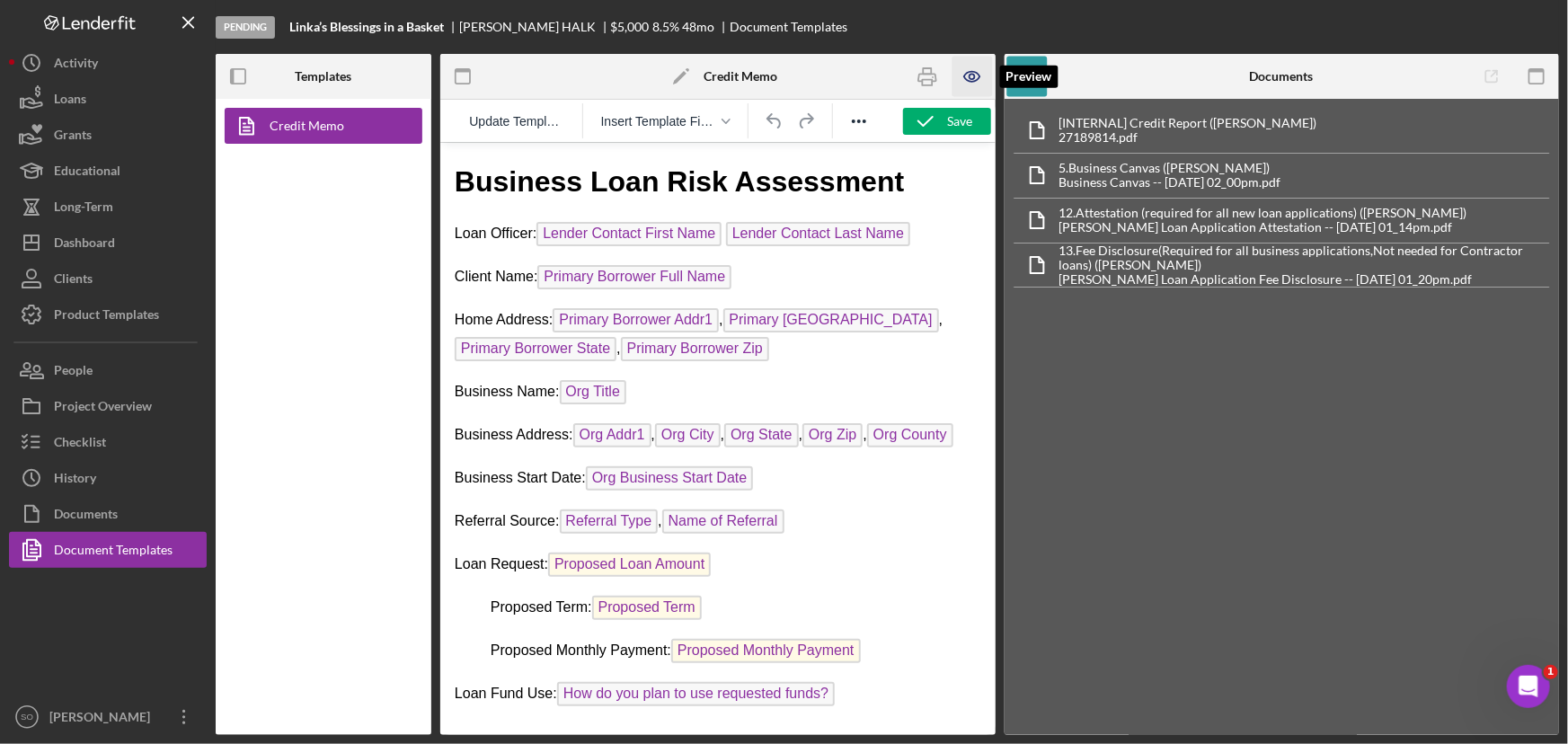
click at [978, 73] on icon "button" at bounding box center [972, 76] width 15 height 10
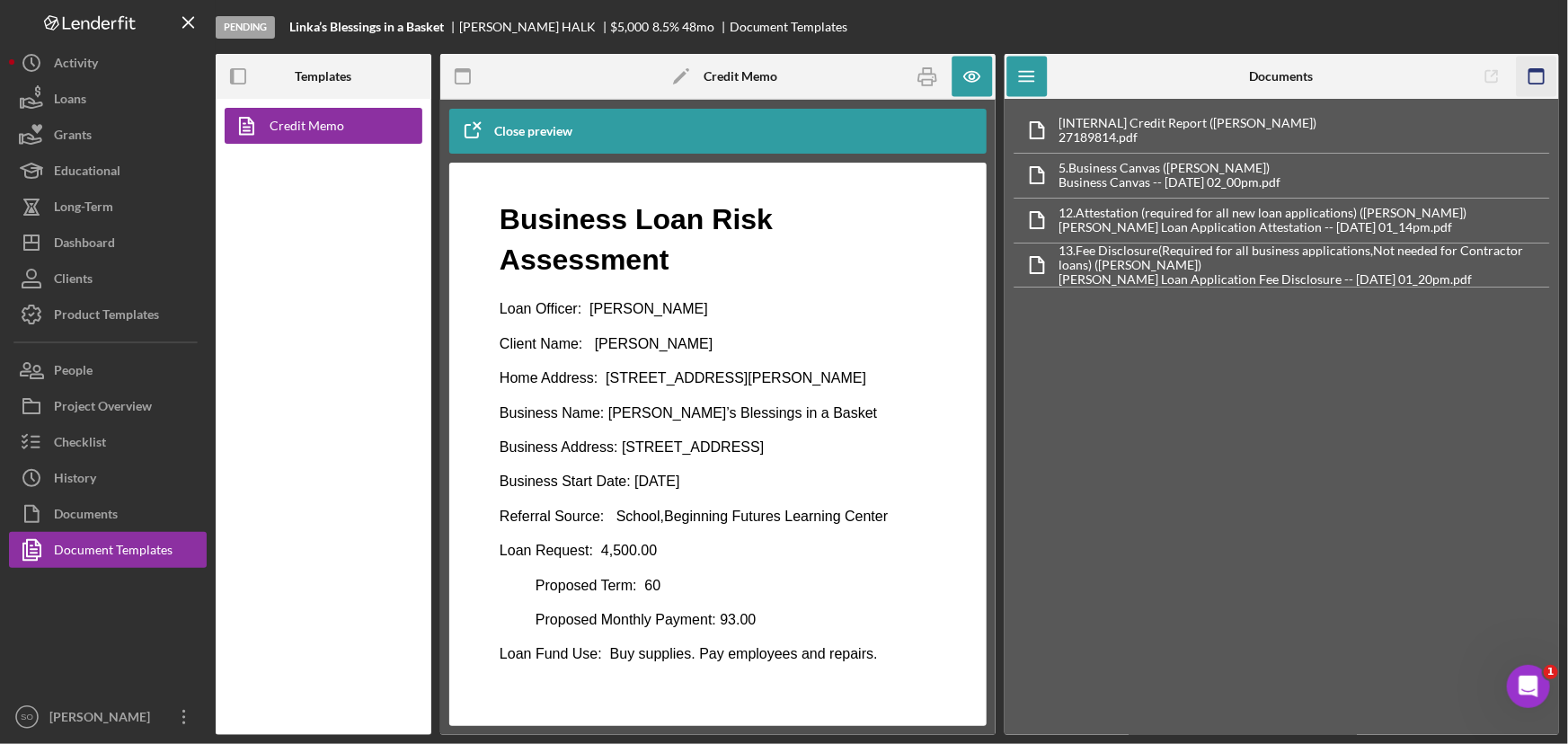
click at [1545, 79] on icon "button" at bounding box center [1535, 76] width 40 height 40
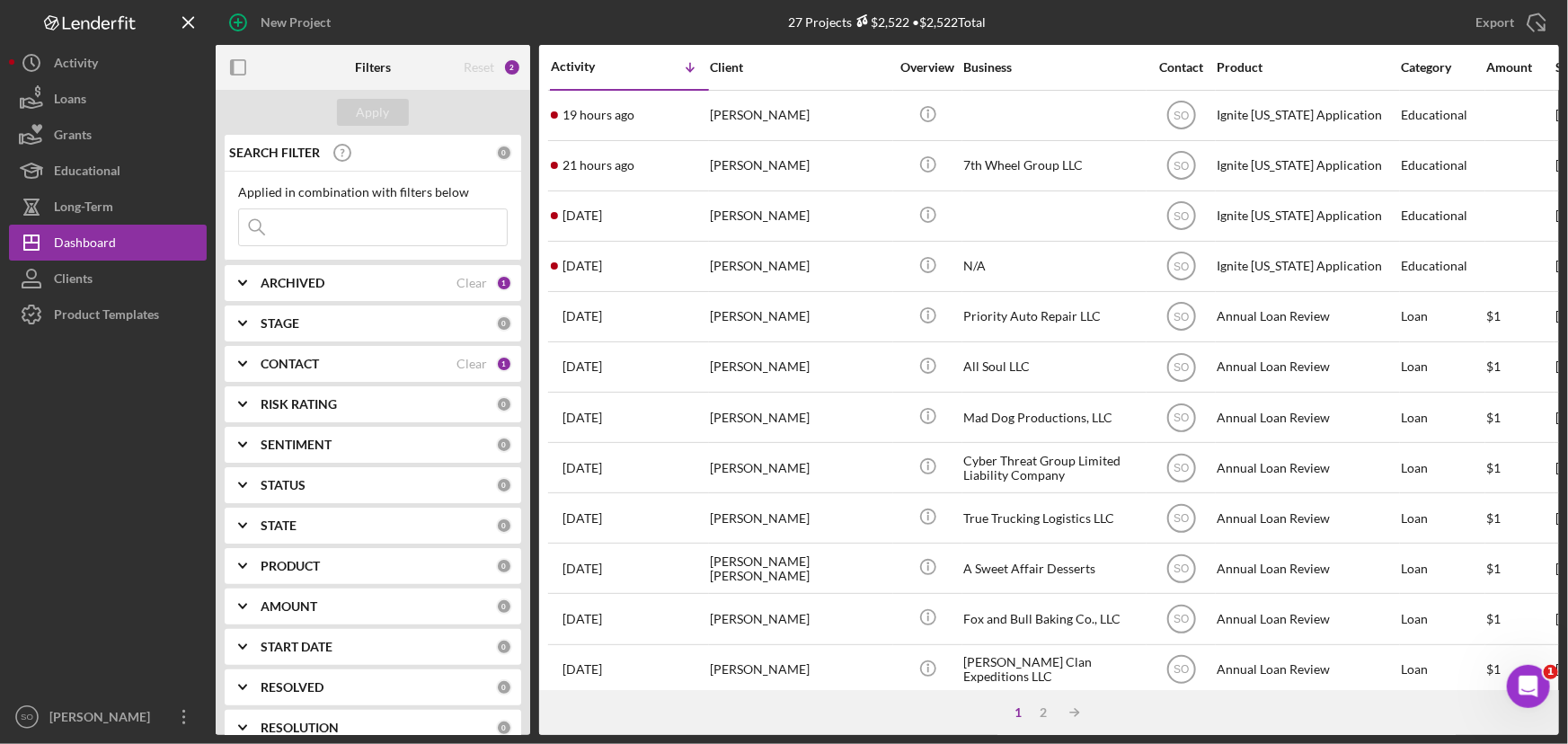
click at [383, 372] on div "CONTACT Clear 1" at bounding box center [386, 364] width 251 height 36
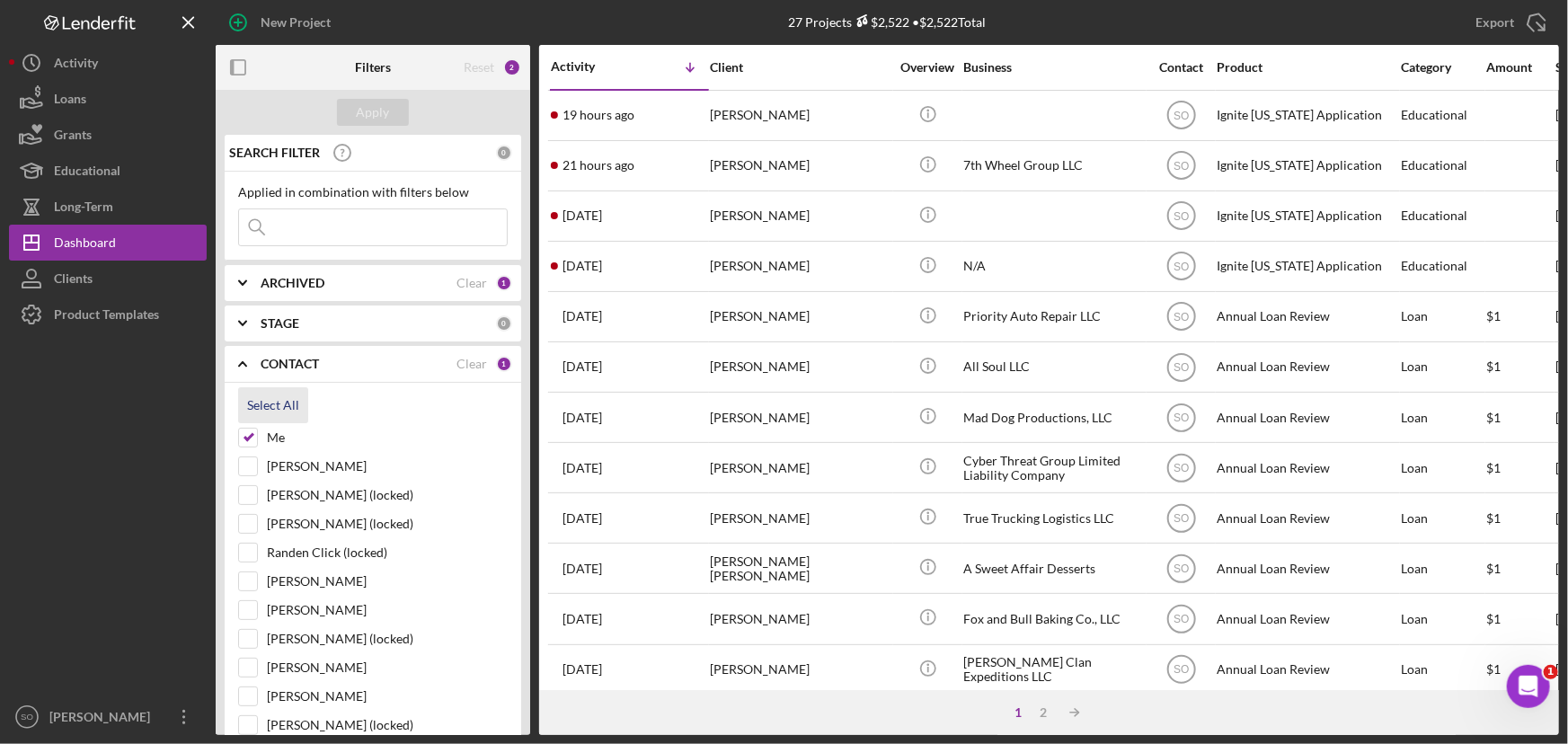
click at [270, 404] on div "Select All" at bounding box center [273, 405] width 52 height 36
checkbox input "true"
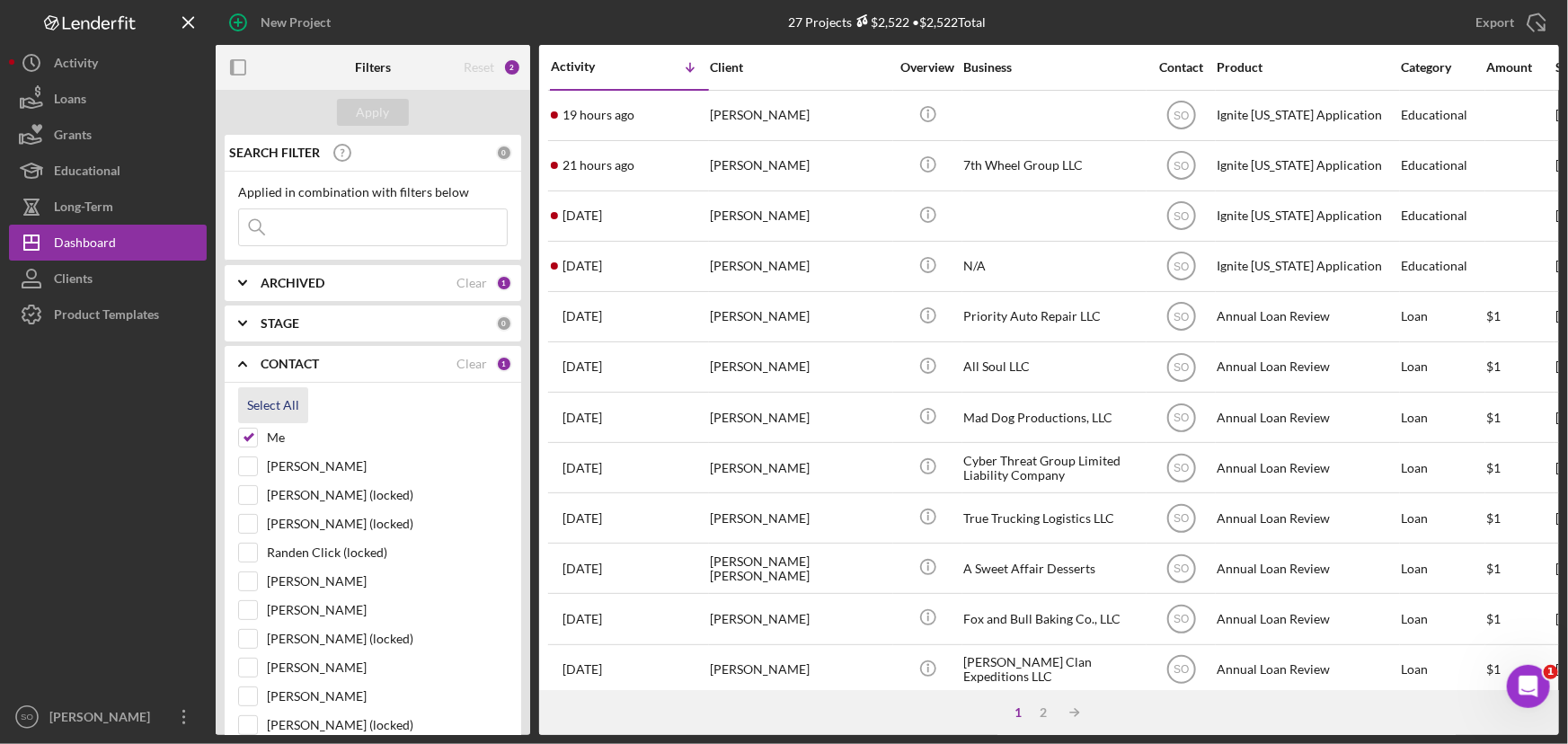
checkbox input "true"
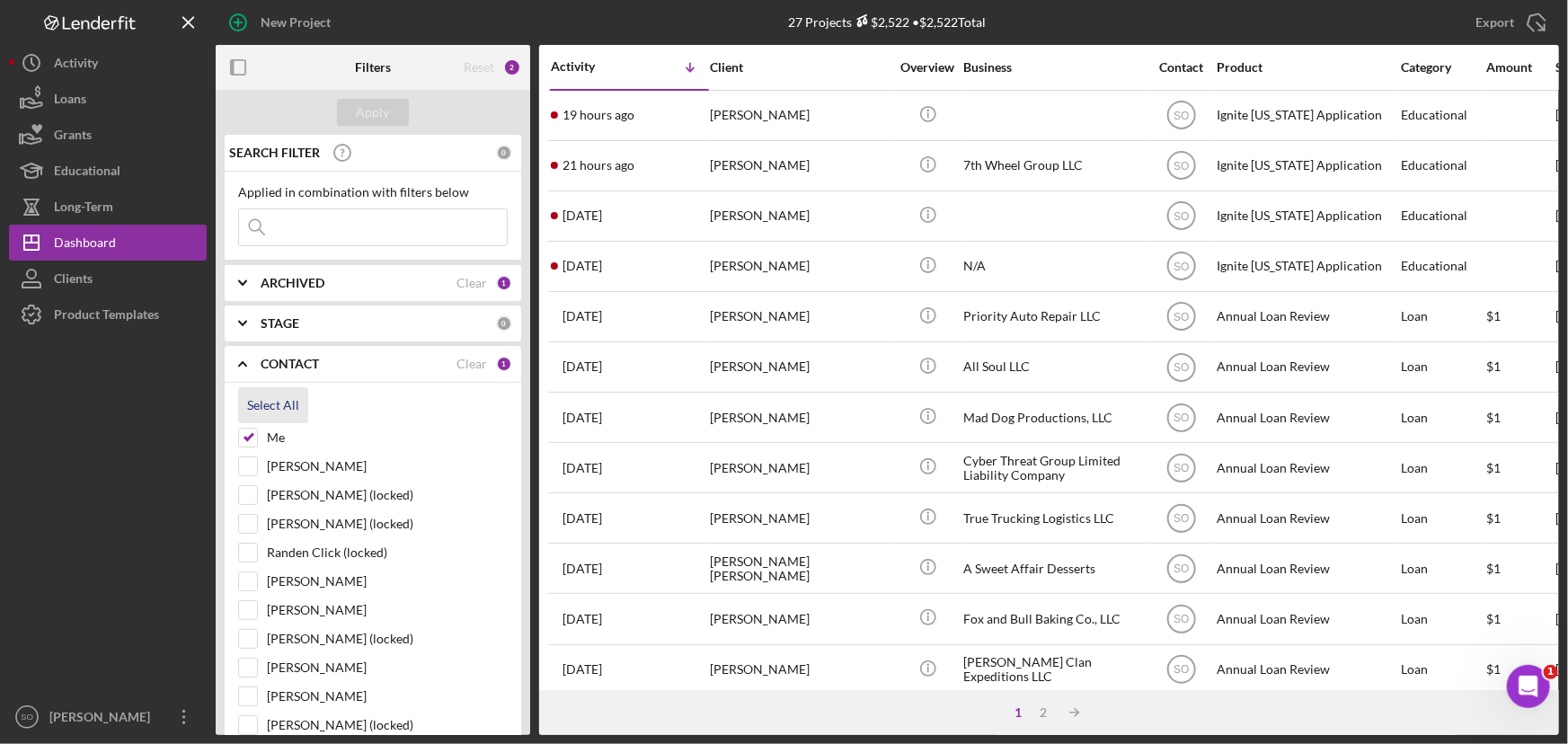
checkbox input "true"
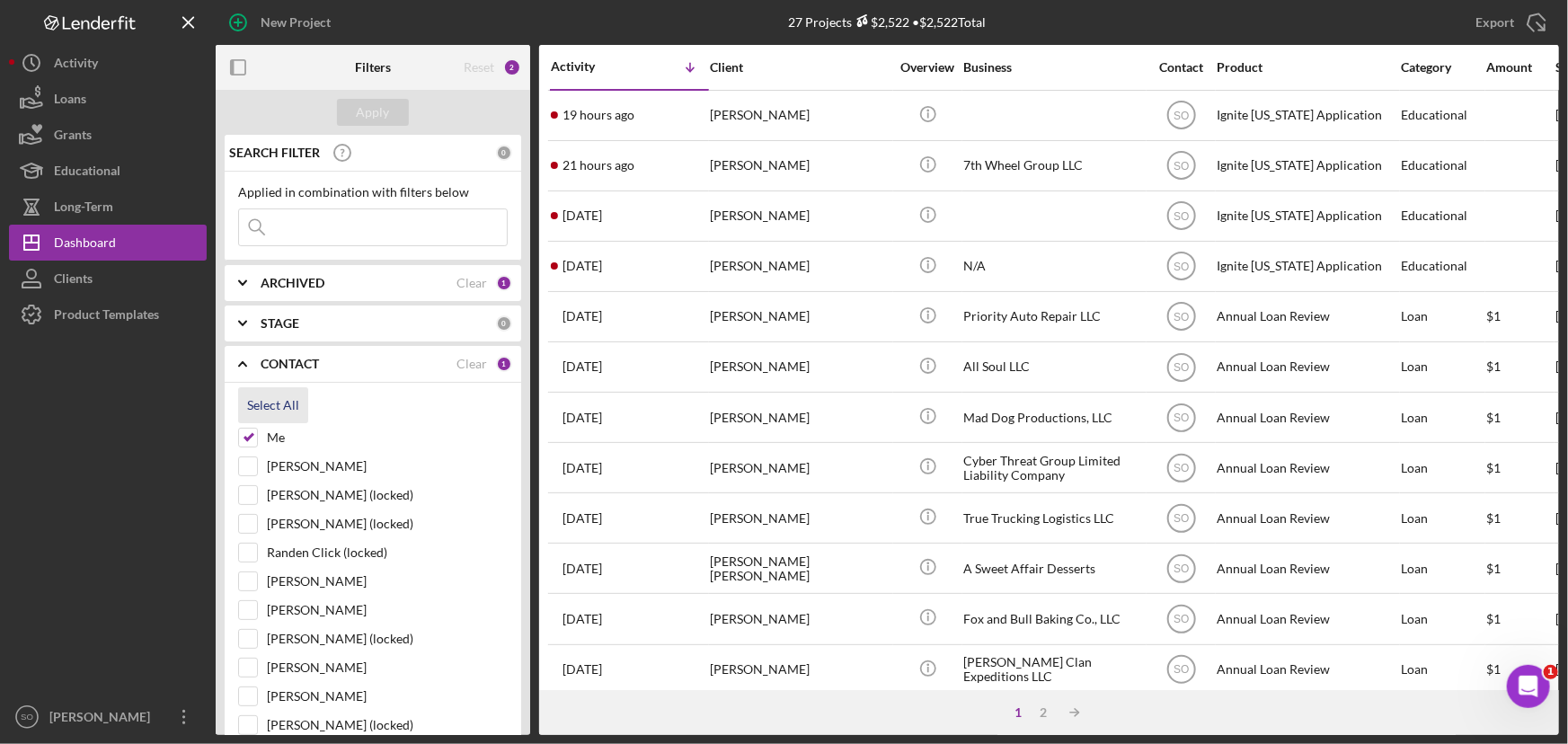
checkbox input "true"
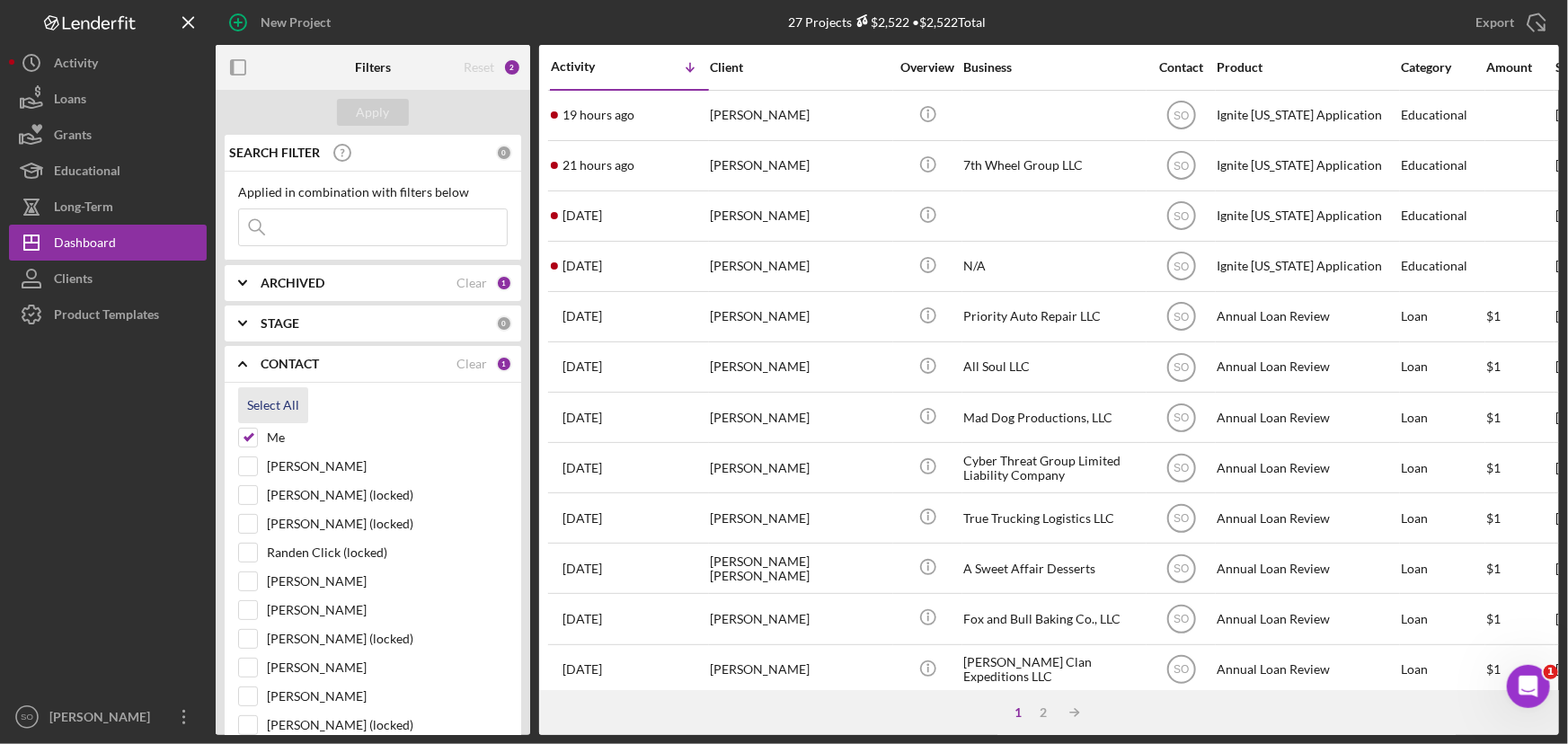
checkbox input "true"
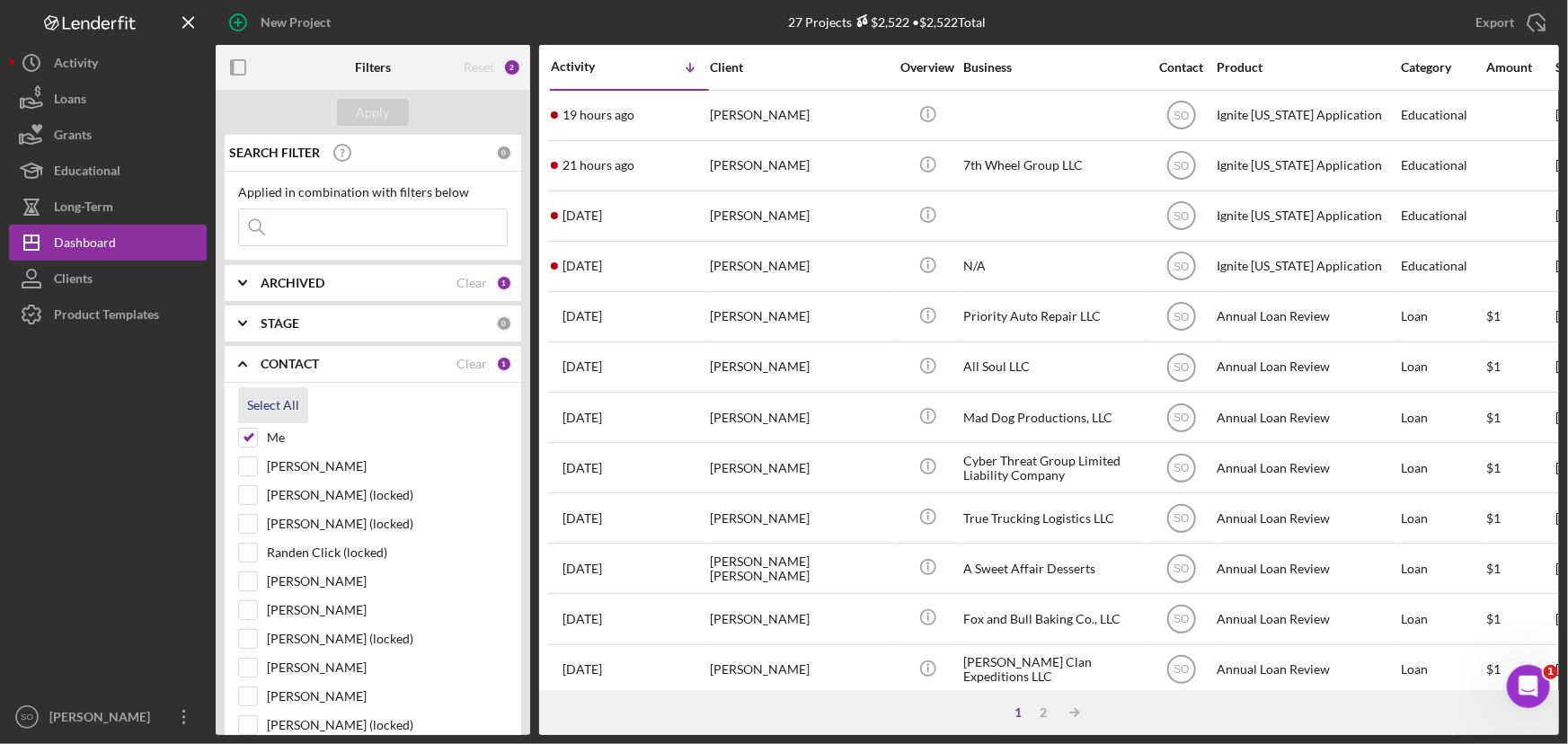
checkbox input "true"
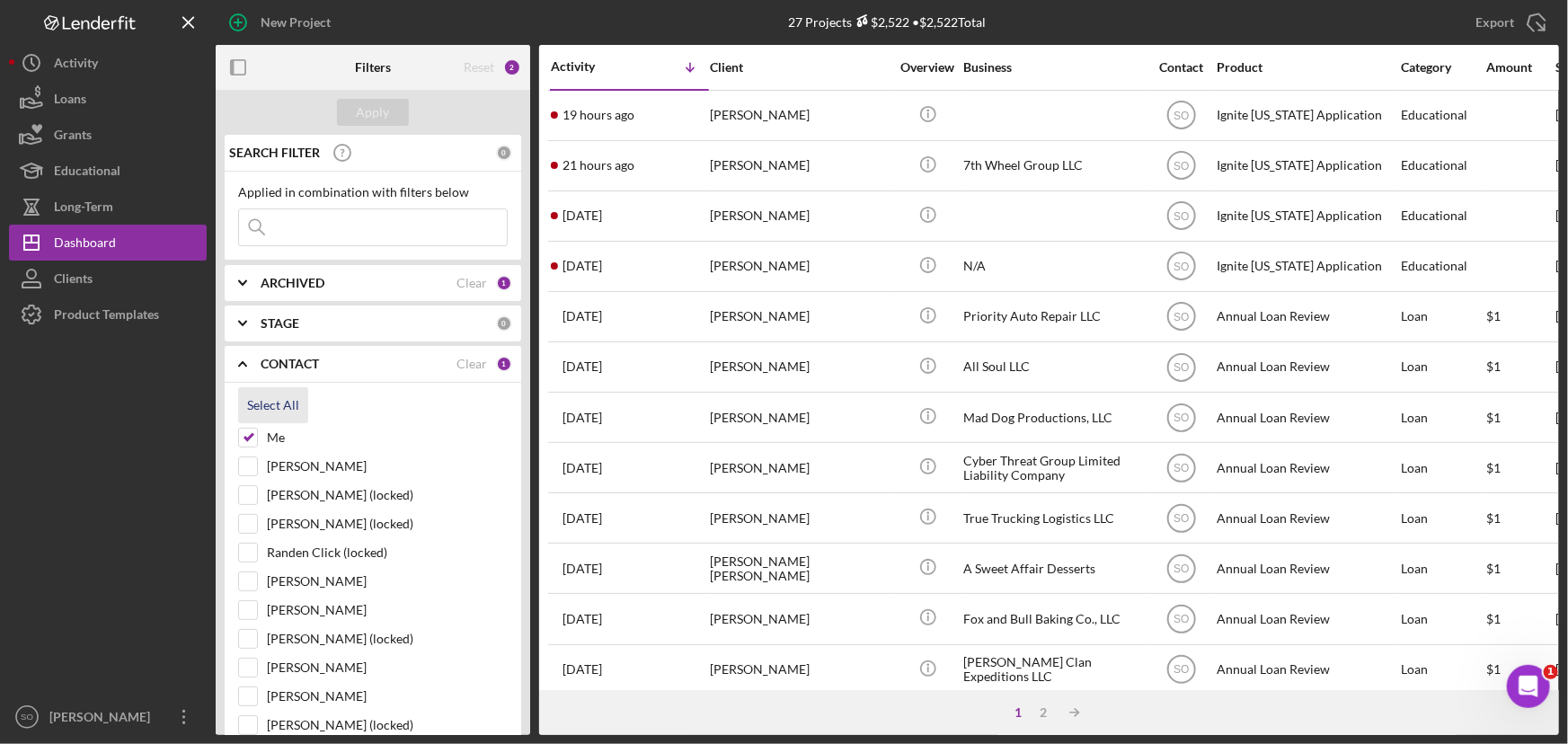
checkbox input "true"
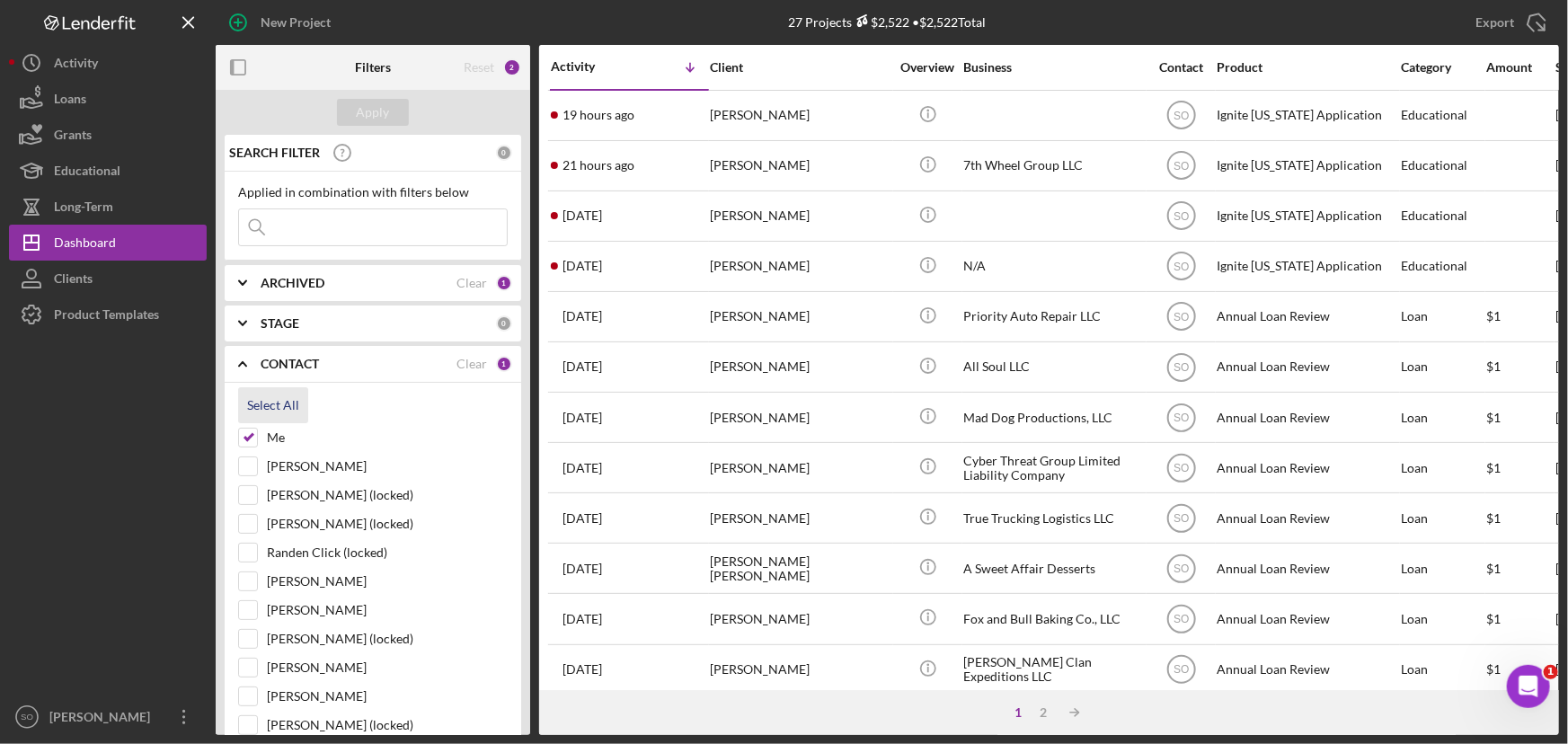
checkbox input "true"
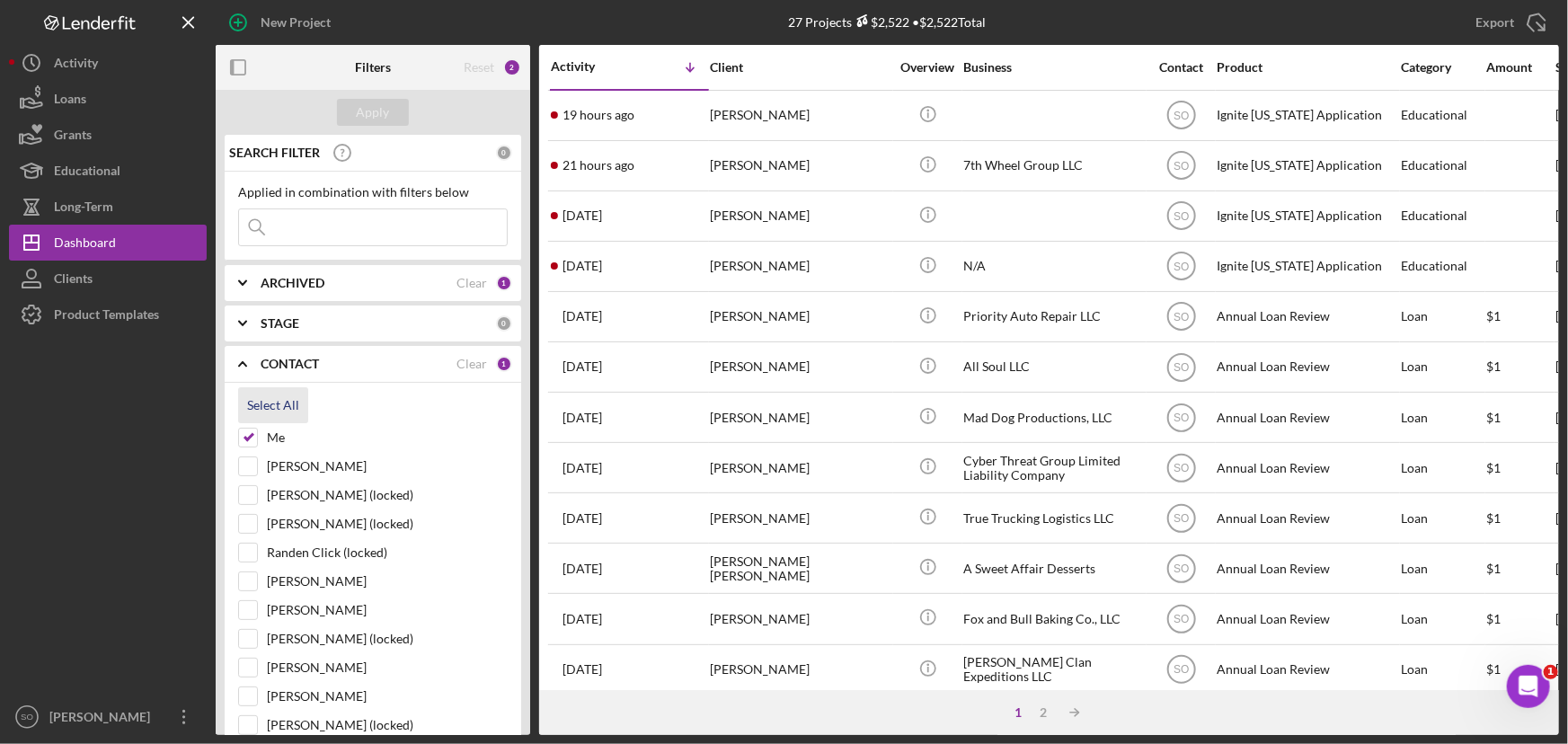
checkbox input "true"
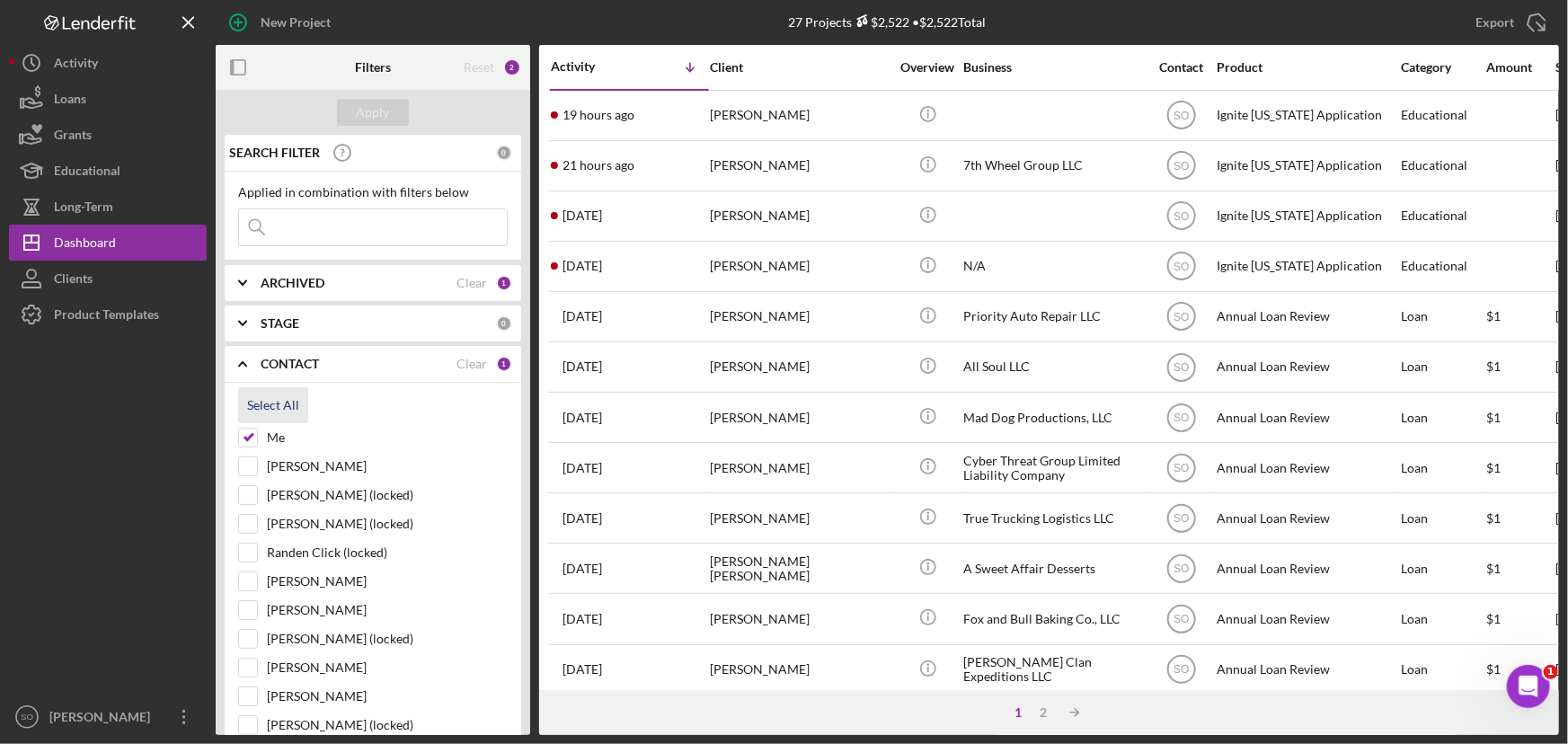
checkbox input "true"
click at [368, 114] on div "Apply" at bounding box center [374, 112] width 33 height 27
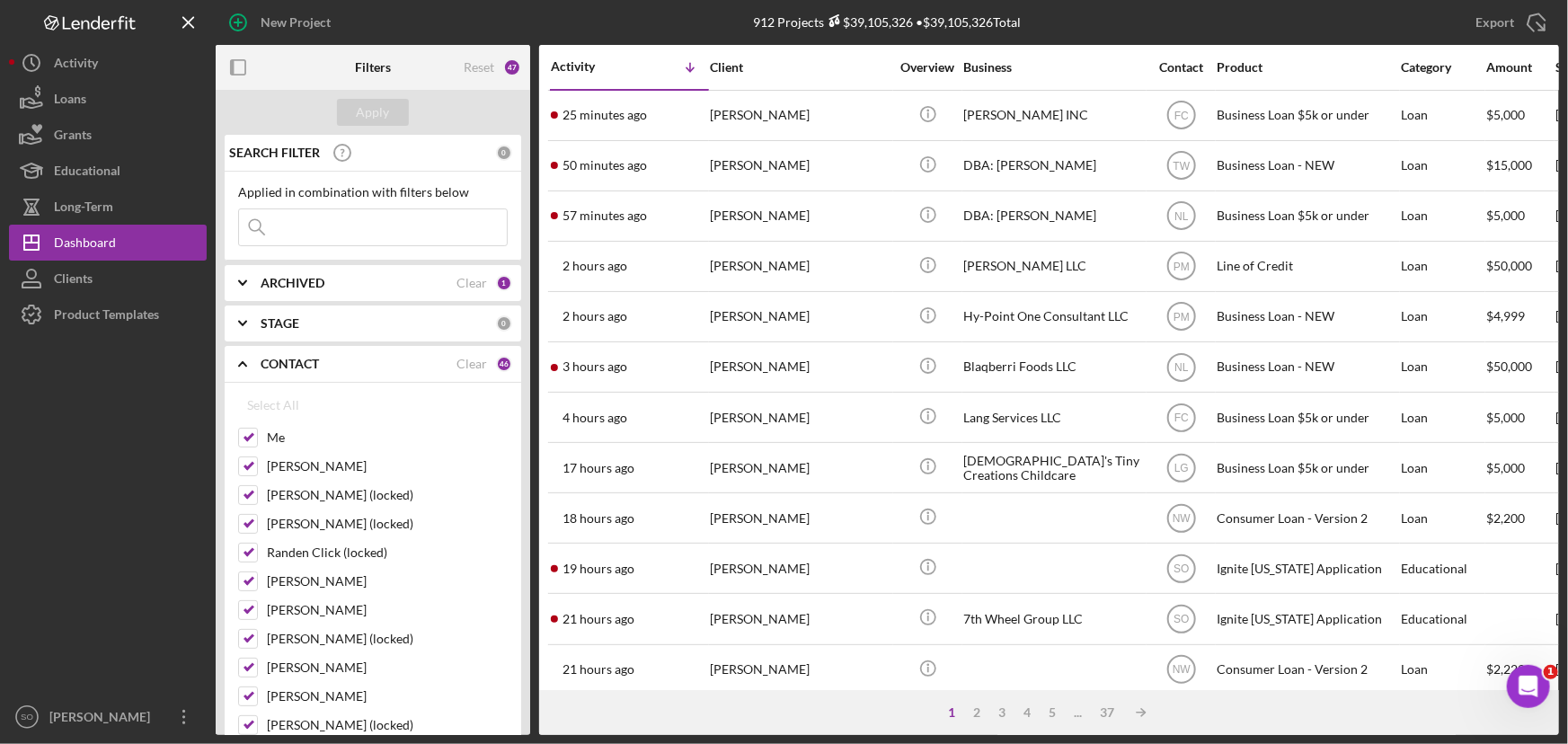
click at [361, 230] on input at bounding box center [373, 227] width 268 height 36
paste input "Nevada Daniels"
type input "Nevada Daniels"
click at [366, 114] on div "Apply" at bounding box center [374, 112] width 33 height 27
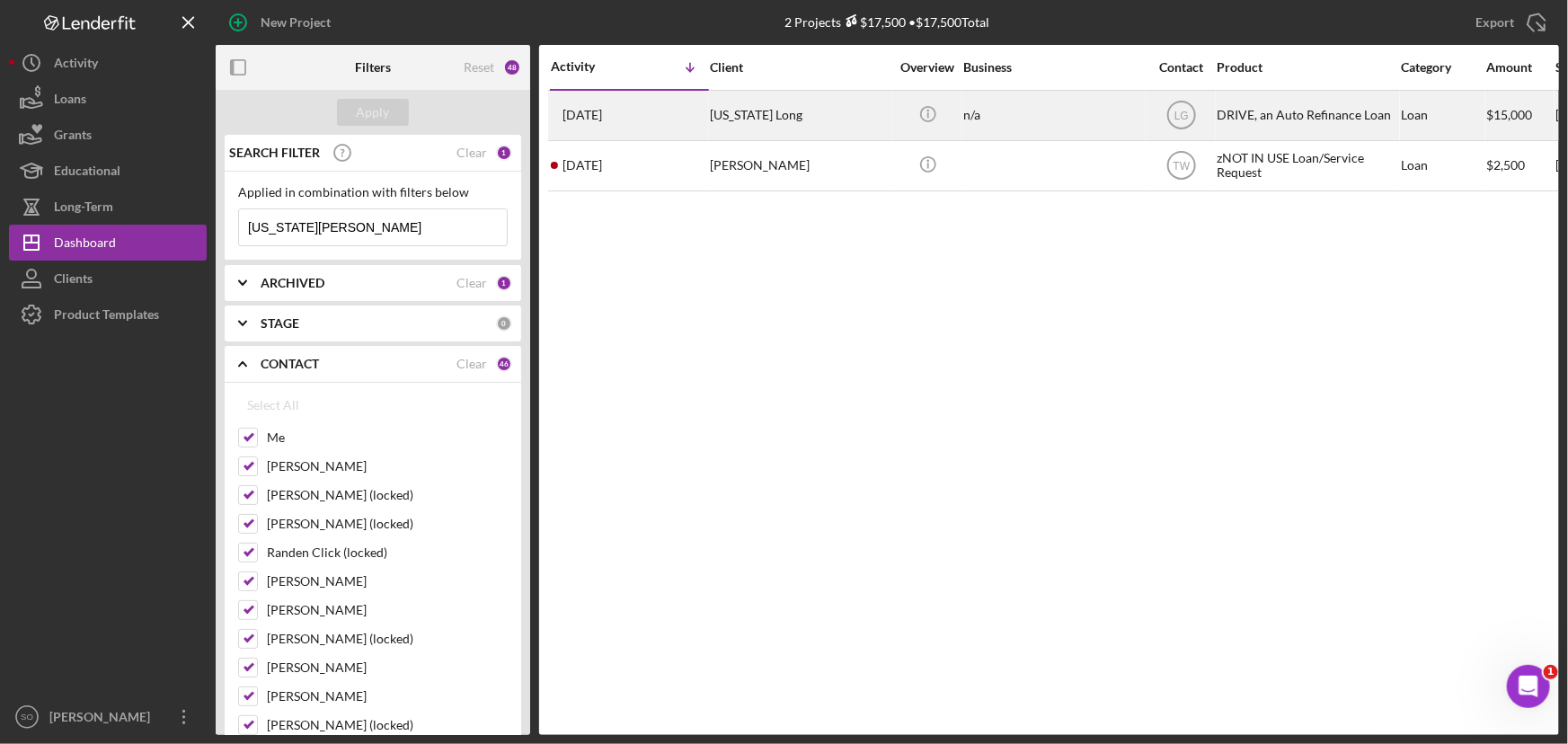
click at [750, 119] on div "Nevada Long" at bounding box center [799, 115] width 179 height 47
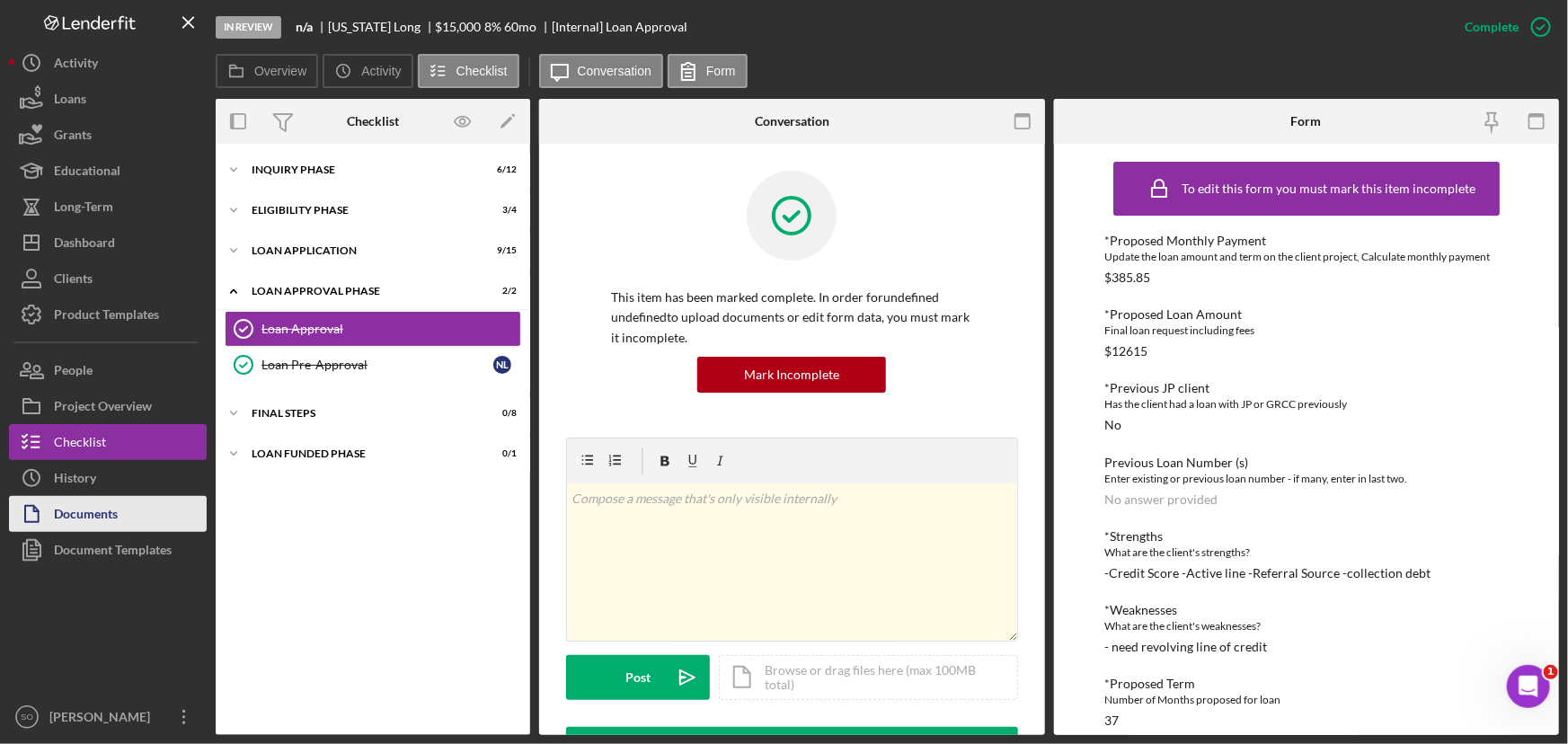
click at [93, 511] on div "Documents" at bounding box center [86, 515] width 64 height 40
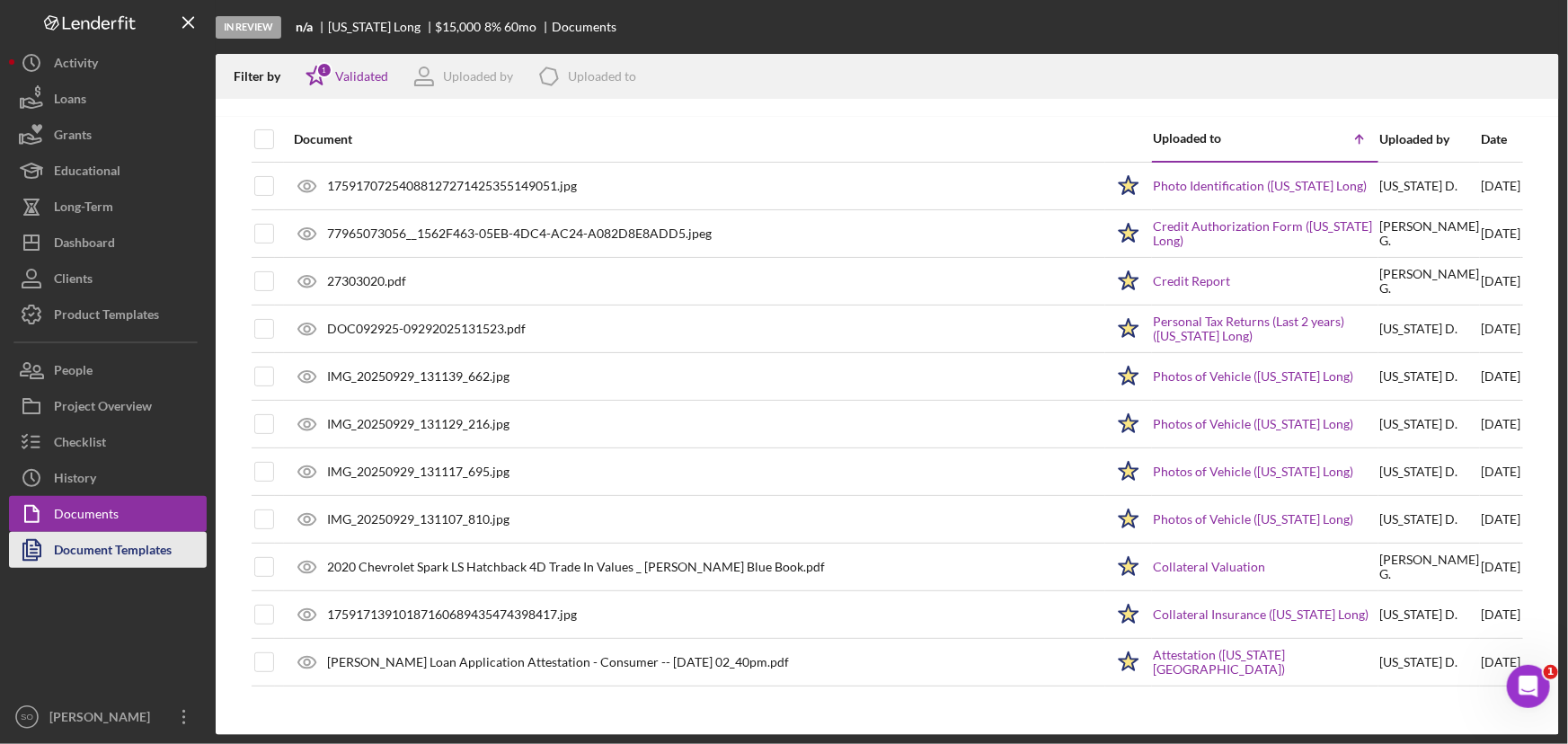
click at [76, 549] on div "Document Templates" at bounding box center [113, 551] width 118 height 40
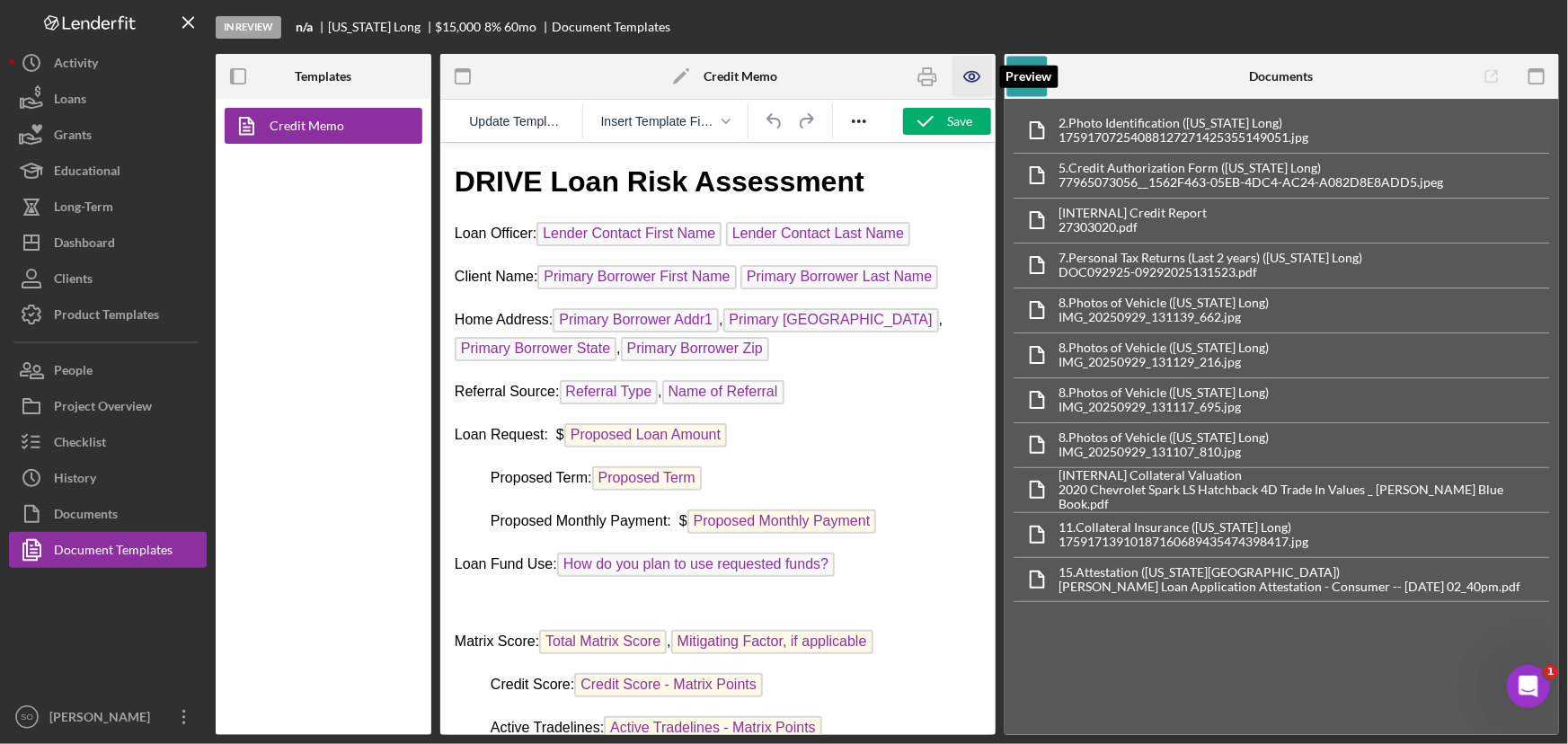
click at [969, 85] on icon "button" at bounding box center [972, 76] width 40 height 40
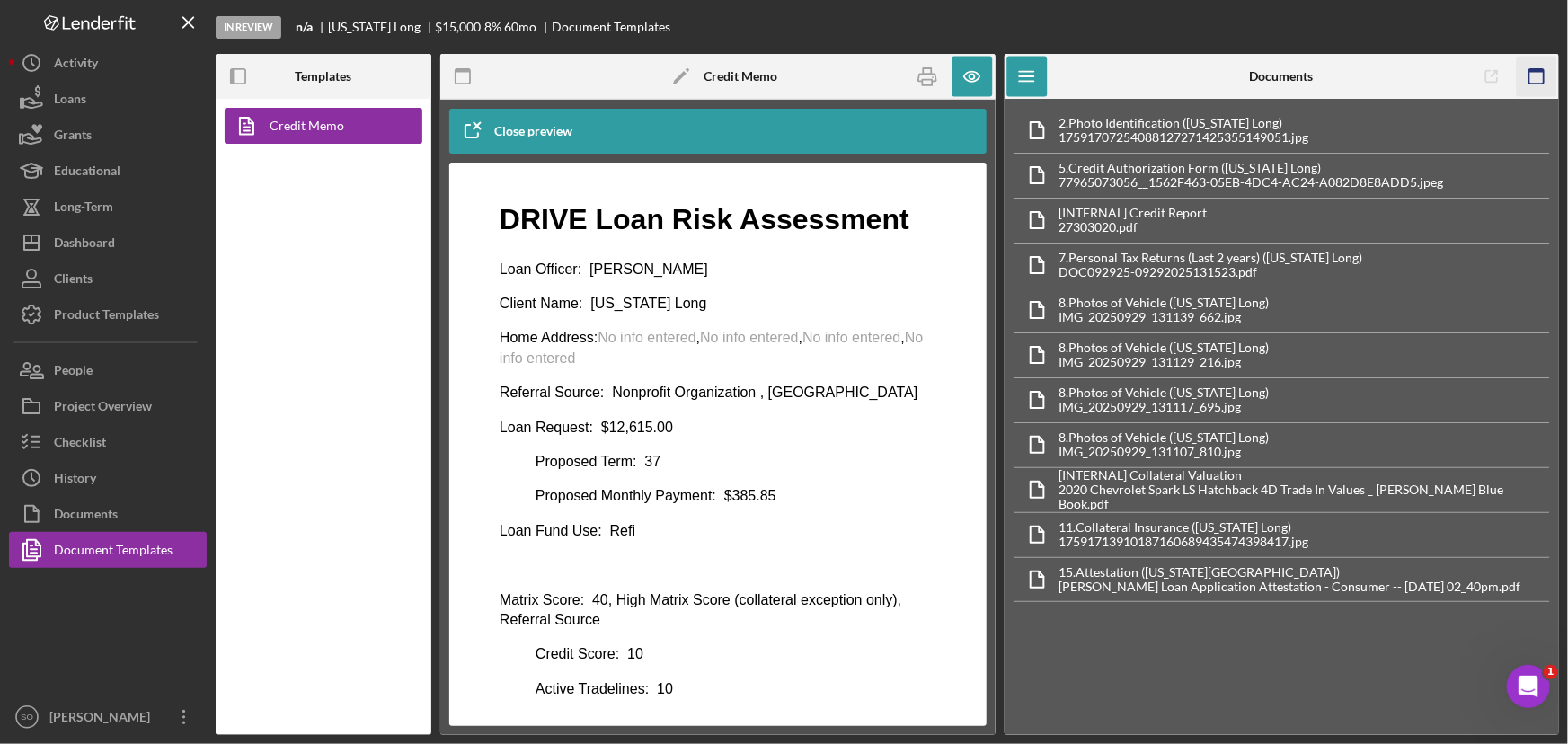
click at [1543, 77] on icon "button" at bounding box center [1535, 76] width 40 height 40
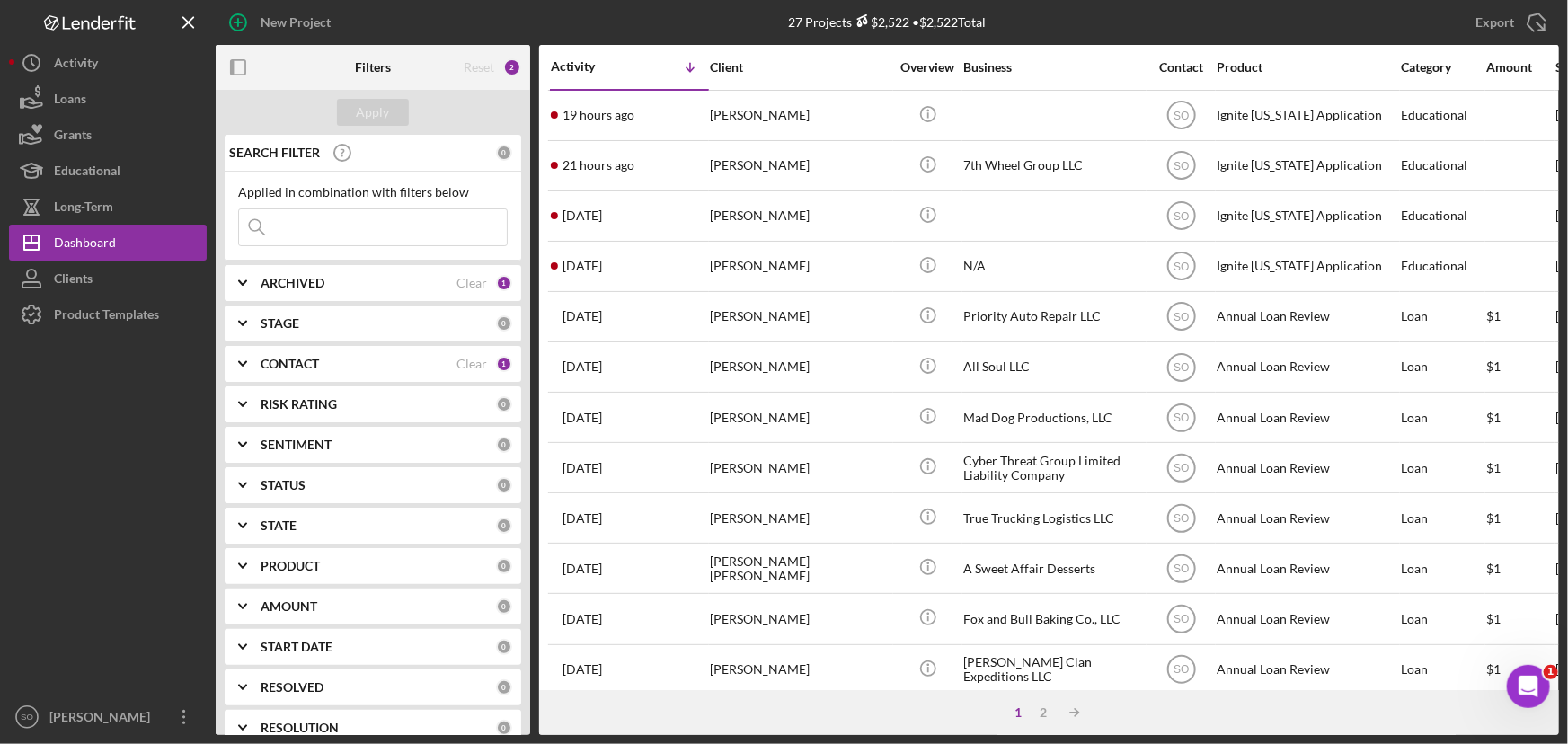
click at [332, 370] on div "CONTACT" at bounding box center [358, 364] width 196 height 14
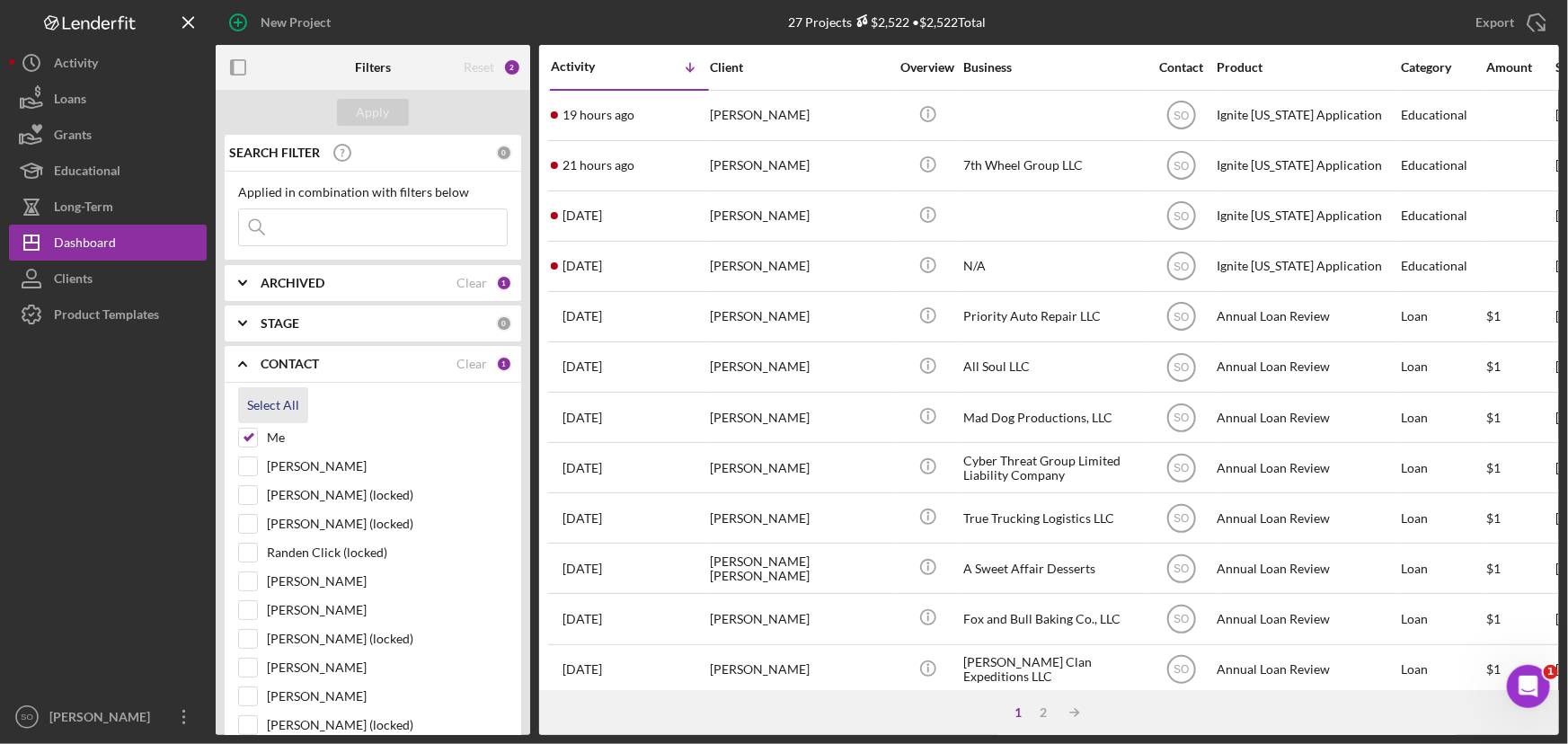
click at [262, 408] on div "Select All" at bounding box center [273, 405] width 52 height 36
checkbox input "true"
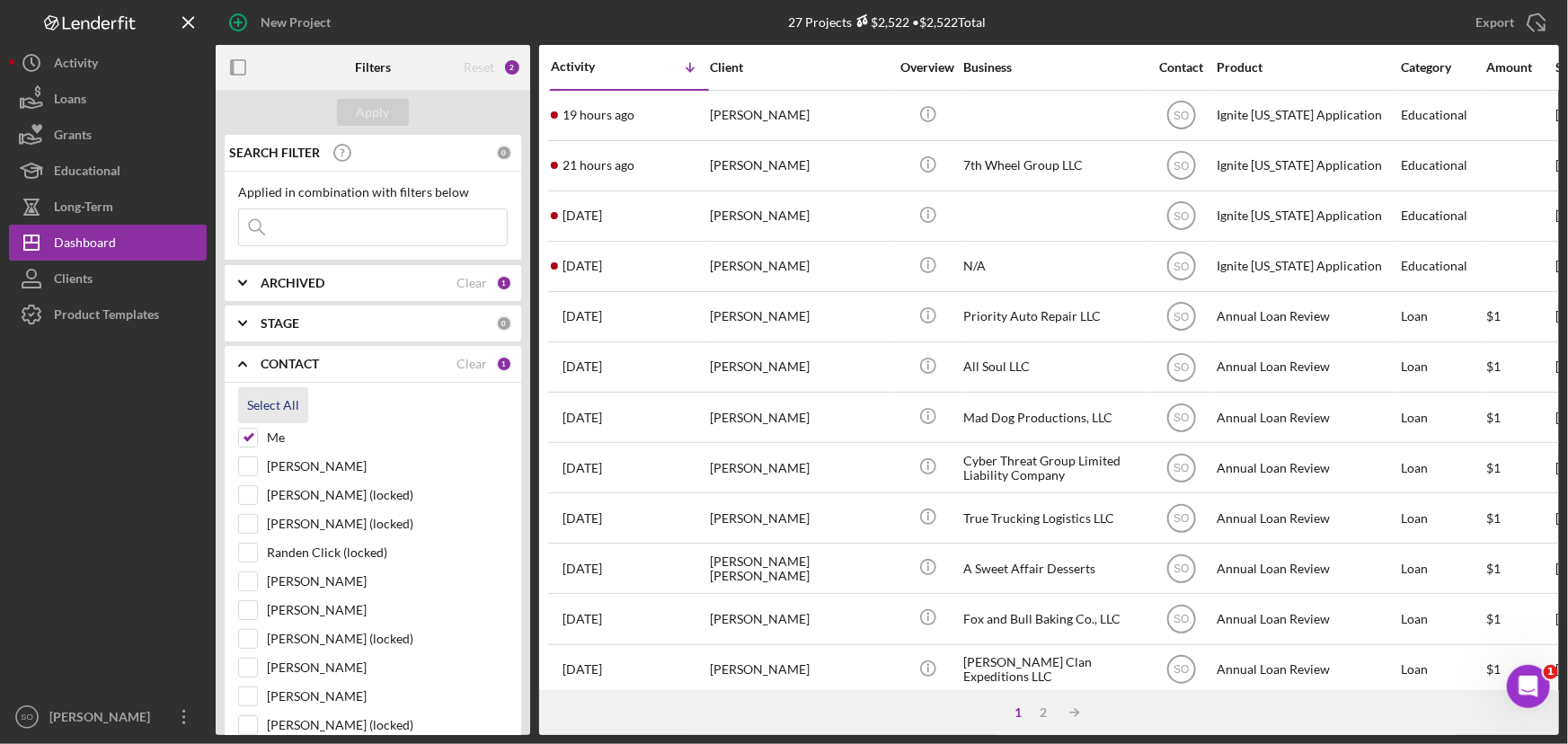
checkbox input "true"
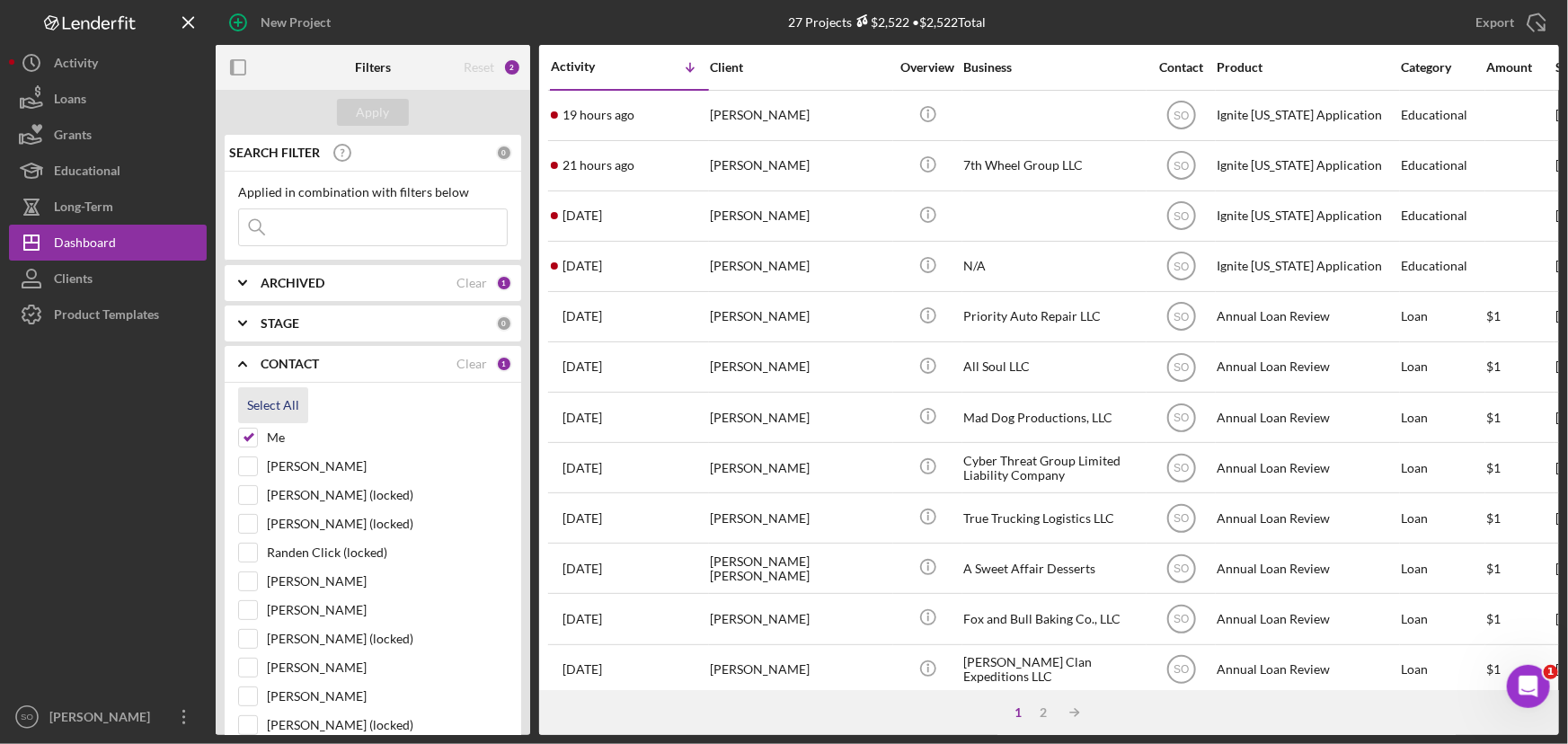
checkbox input "true"
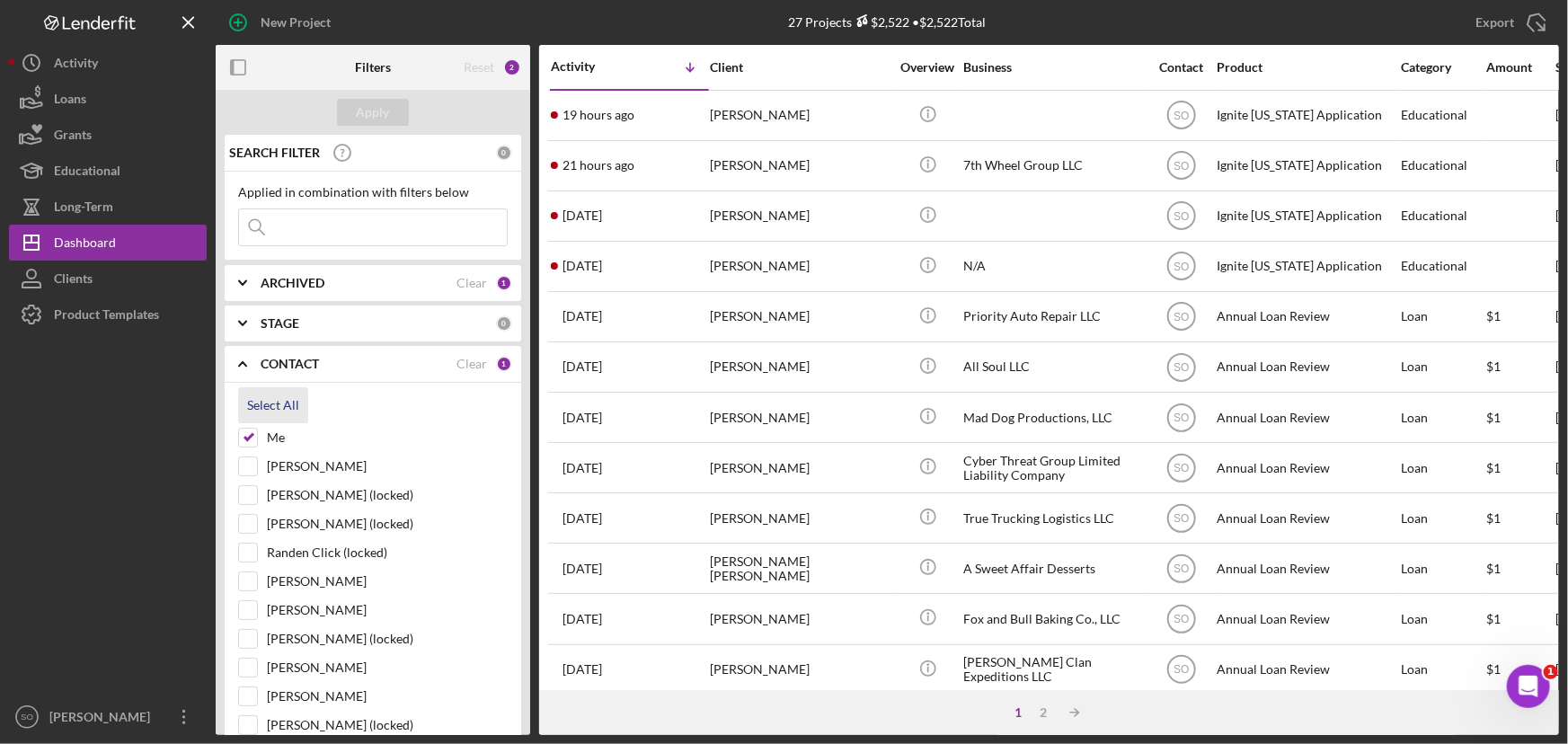
checkbox input "true"
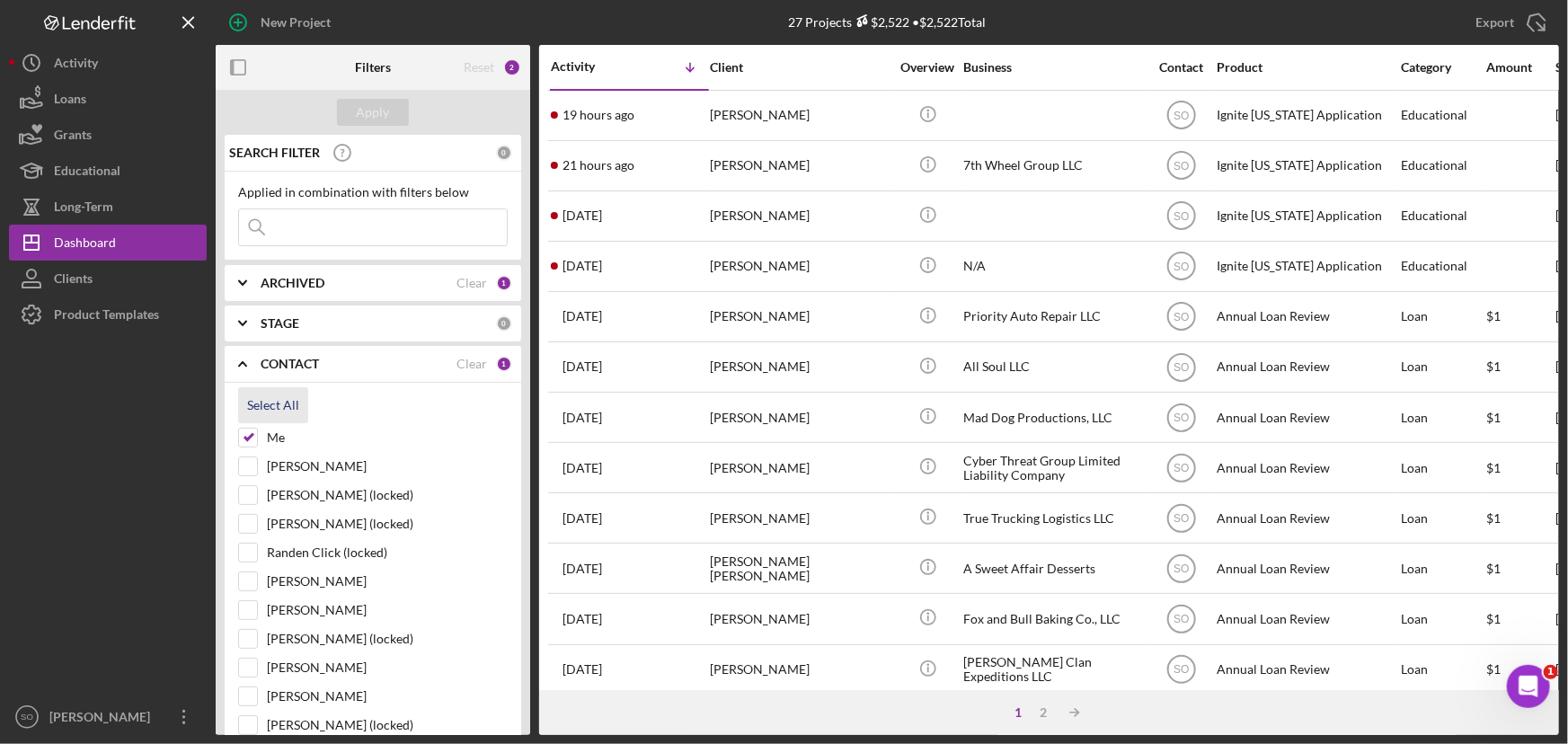
checkbox input "true"
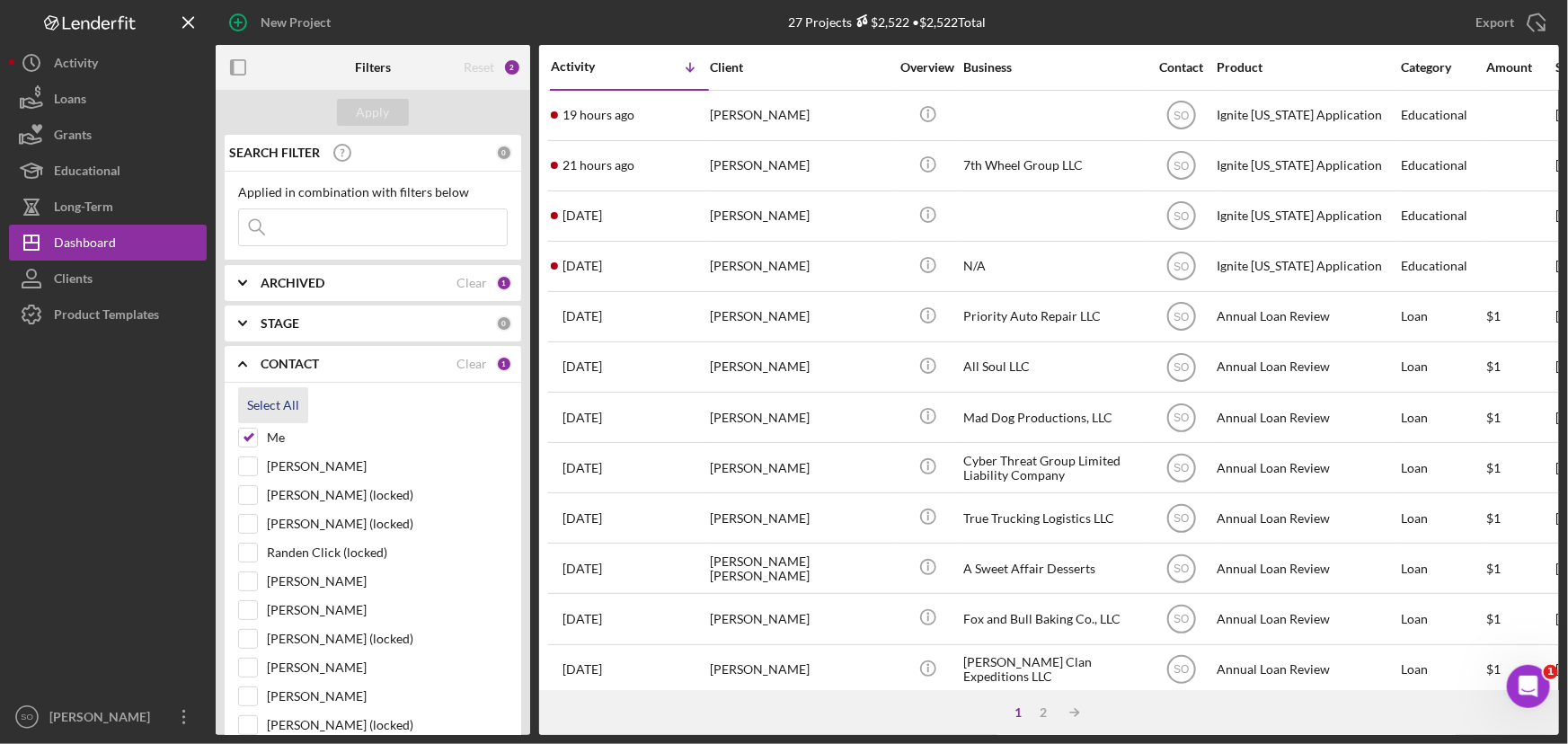
checkbox input "true"
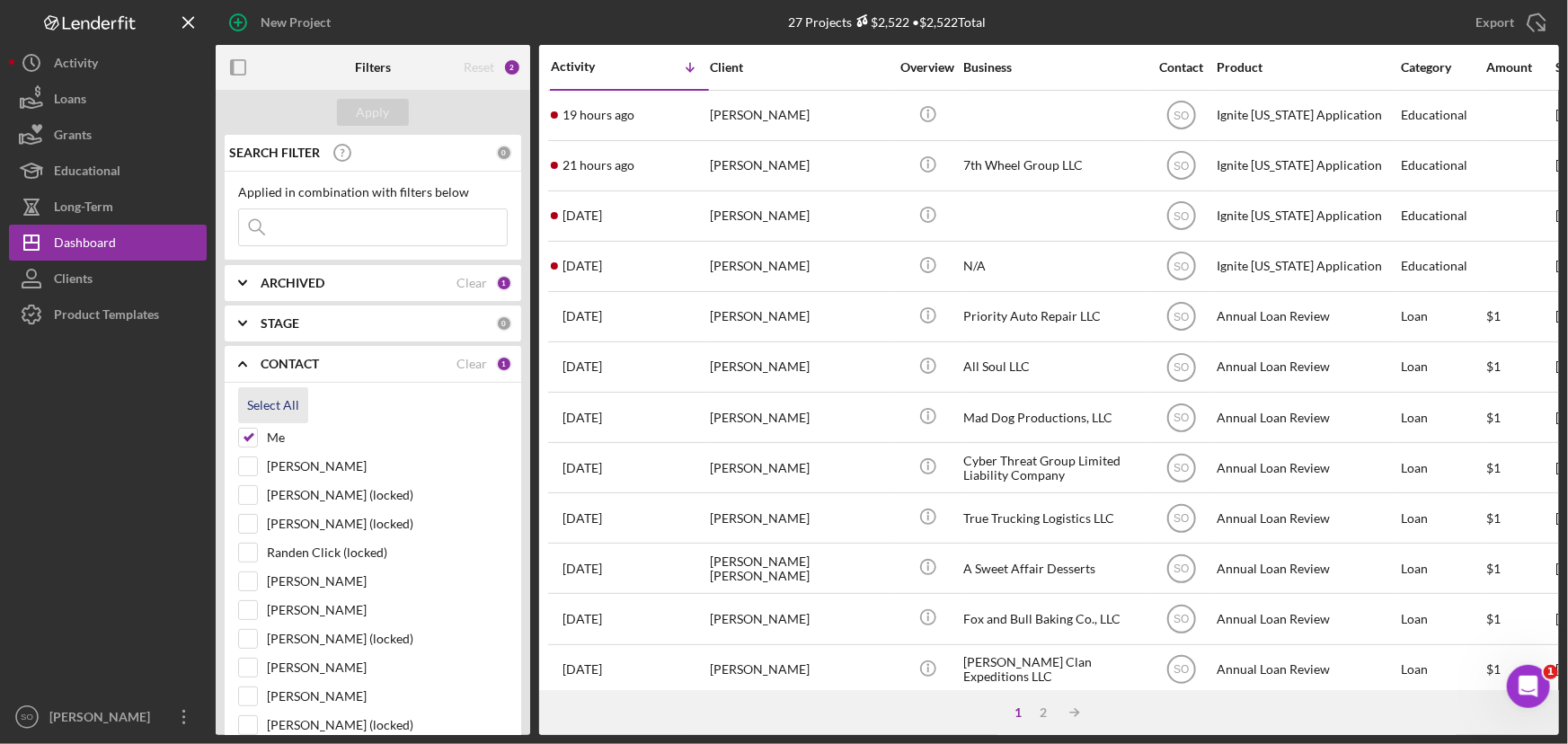
checkbox input "true"
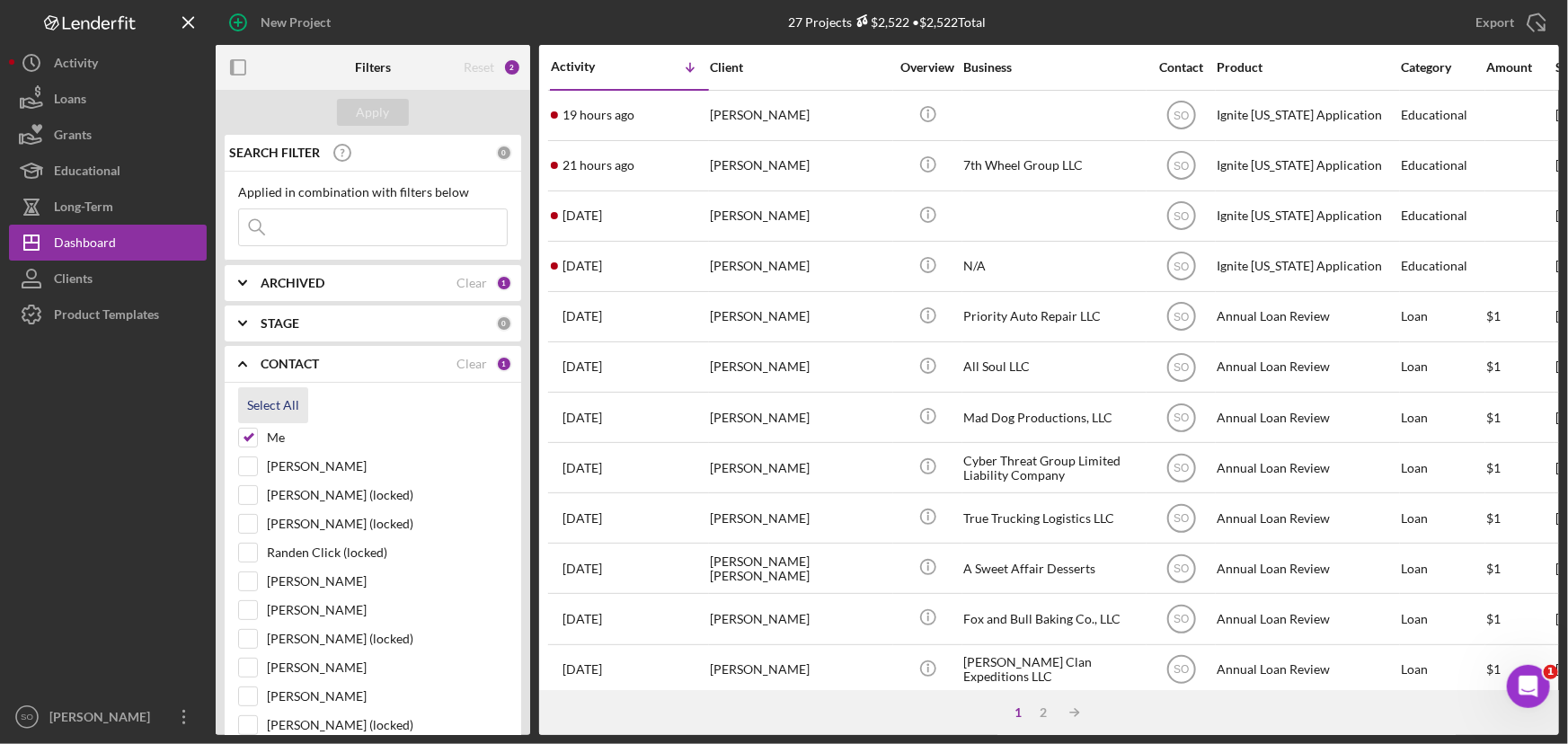
checkbox input "true"
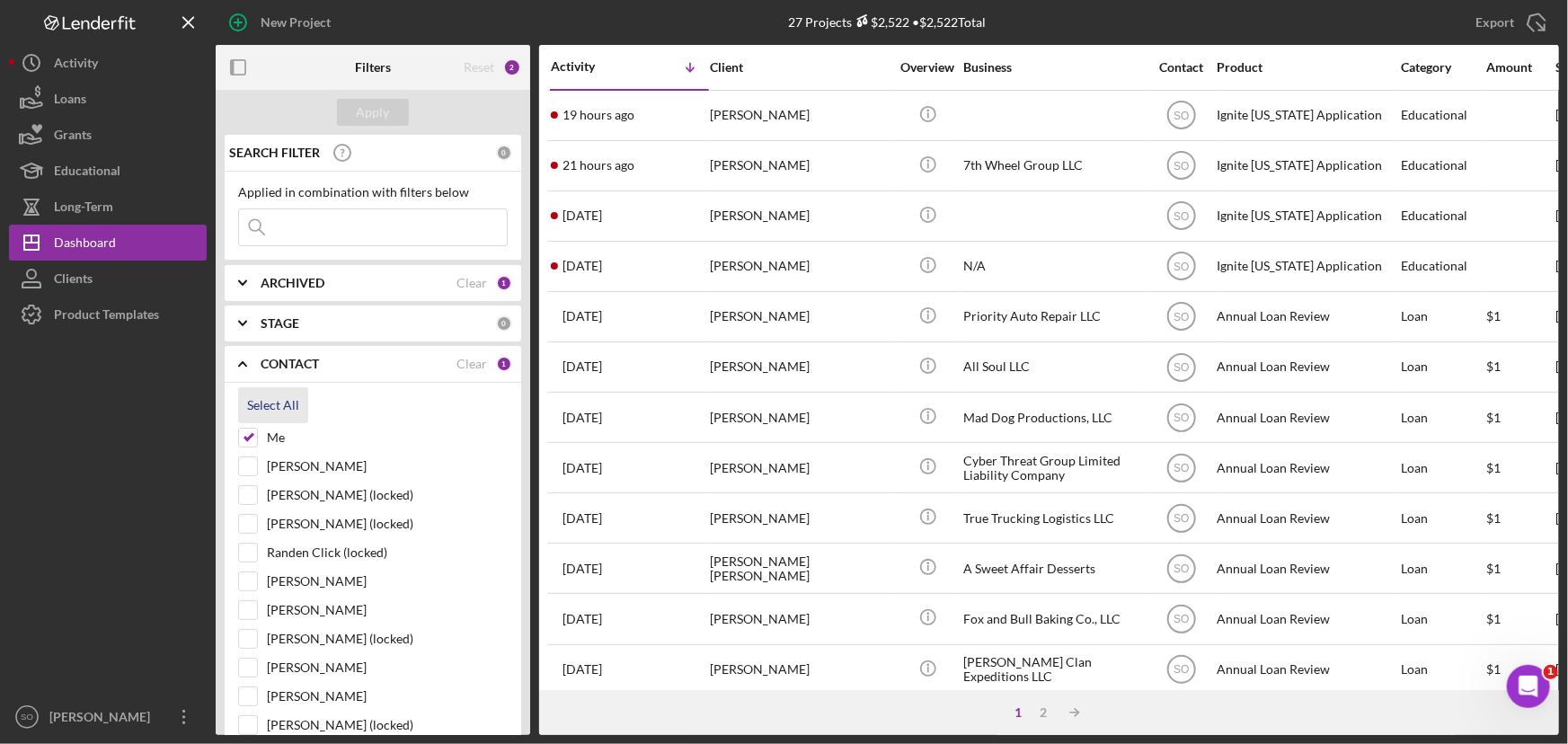
checkbox input "true"
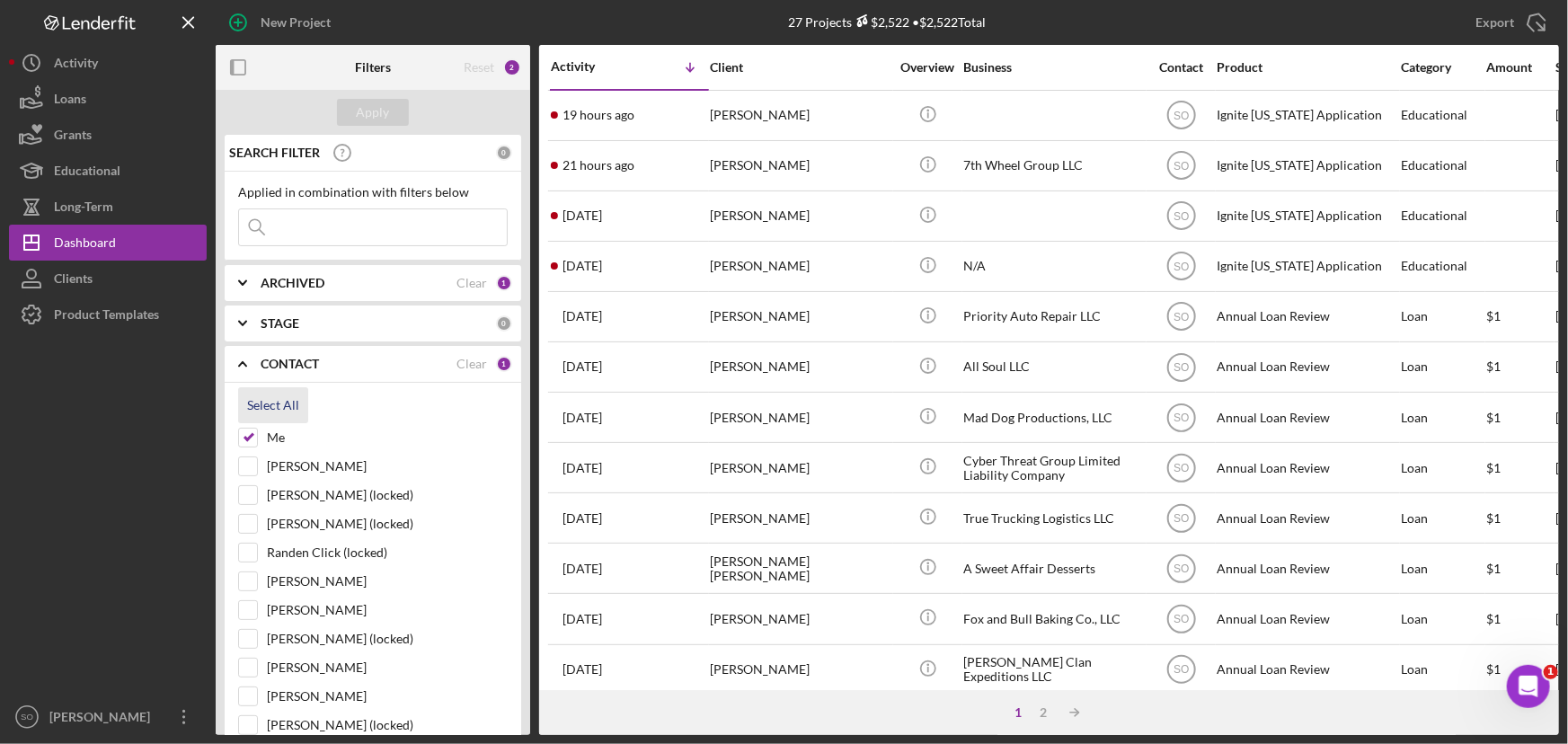
checkbox input "true"
click at [368, 109] on div "Apply" at bounding box center [374, 112] width 33 height 27
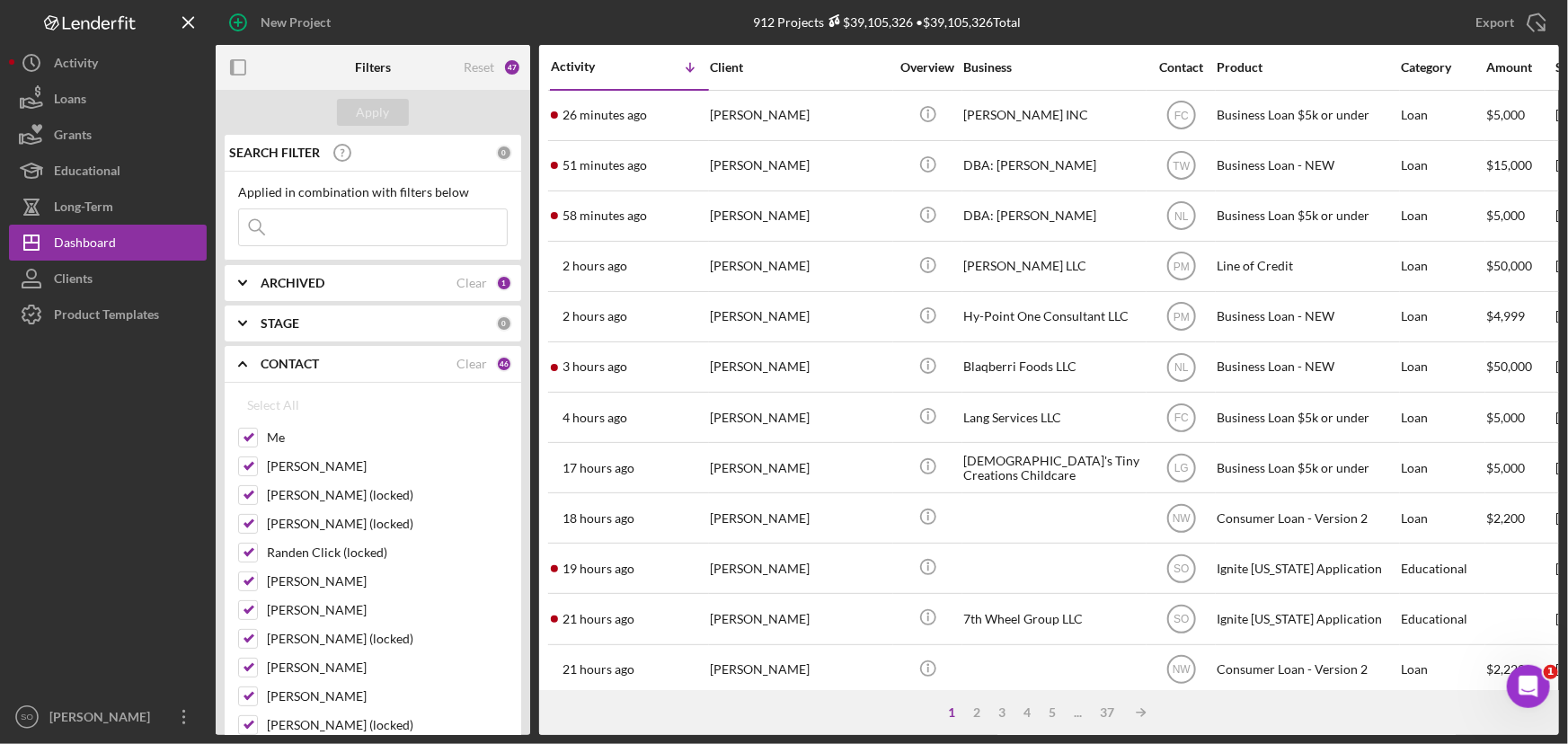
click at [345, 224] on input at bounding box center [373, 227] width 268 height 36
paste input "Anthony Jones"
type input "Anthony Jones"
click at [374, 113] on div "Apply" at bounding box center [374, 112] width 33 height 27
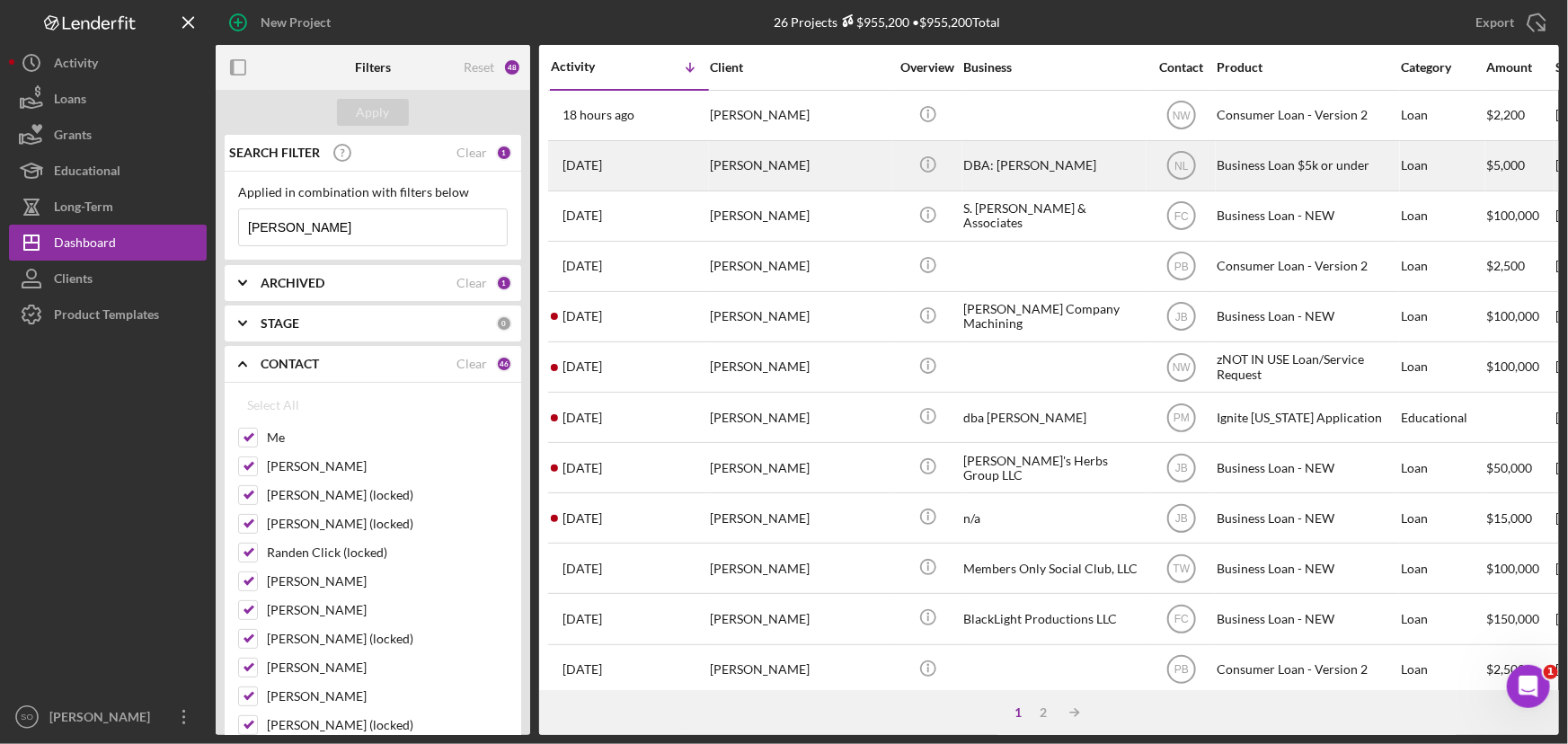
click at [797, 162] on div "Anthony Jones" at bounding box center [799, 166] width 179 height 47
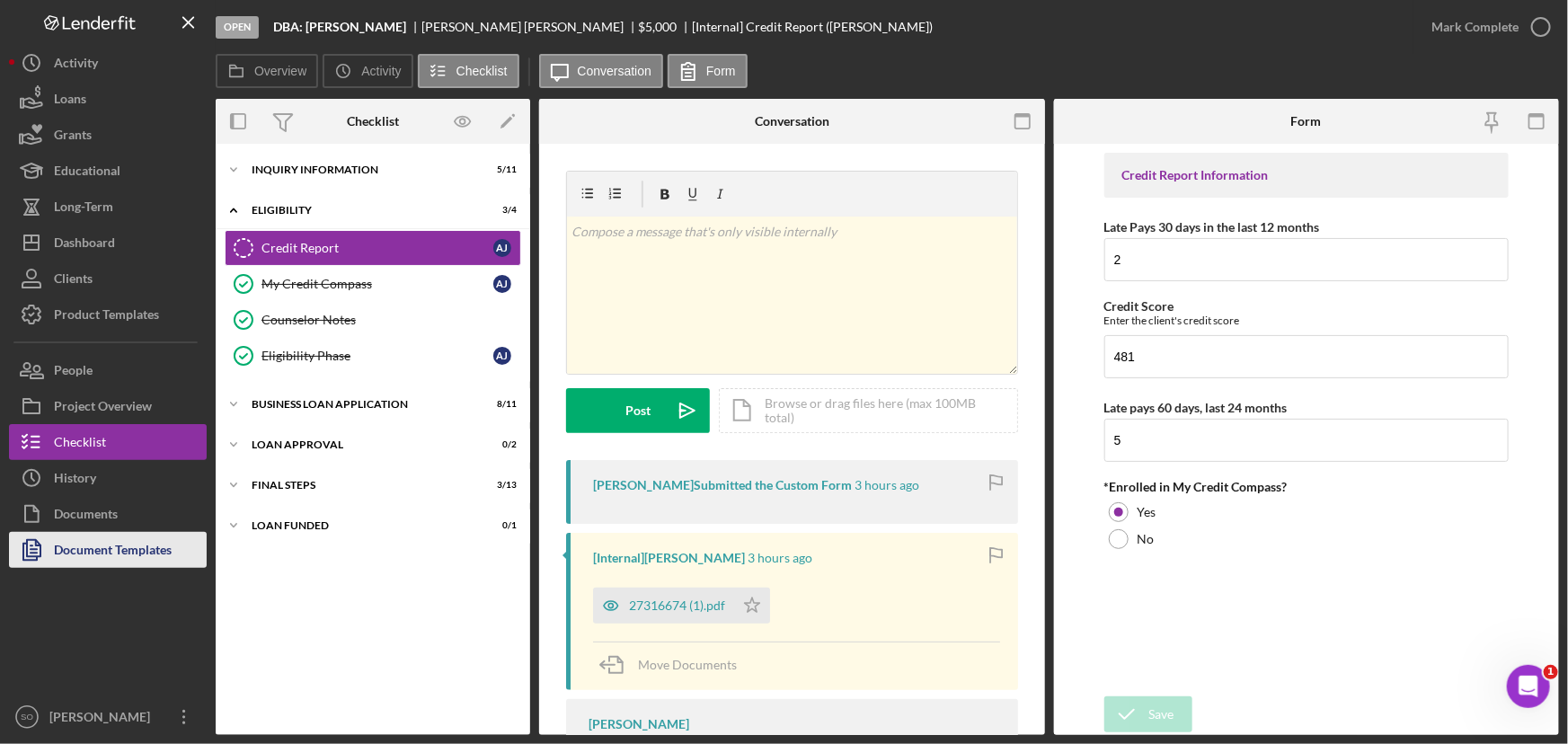
click at [83, 548] on div "Document Templates" at bounding box center [113, 551] width 118 height 40
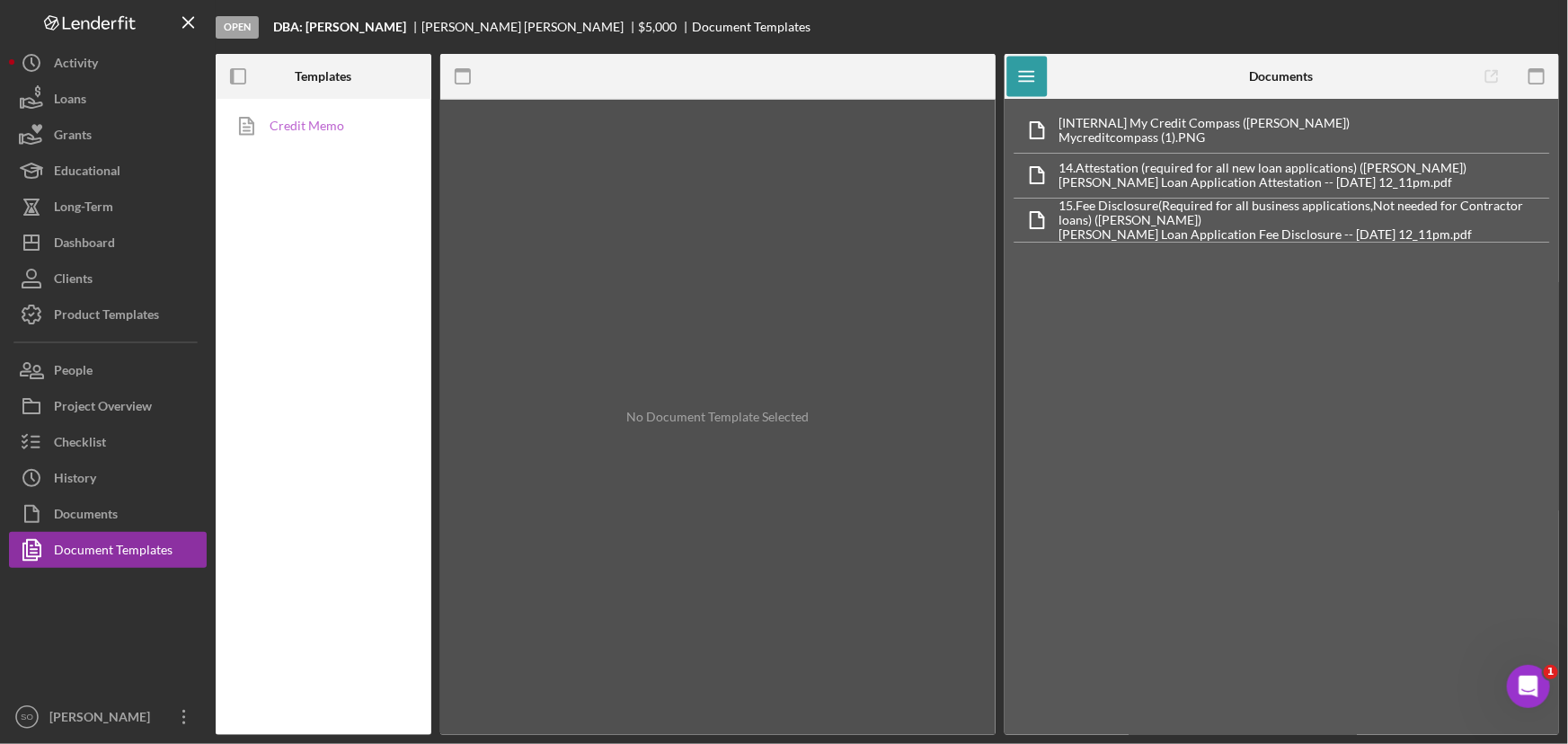
click at [286, 128] on link "Credit Memo" at bounding box center [319, 126] width 189 height 36
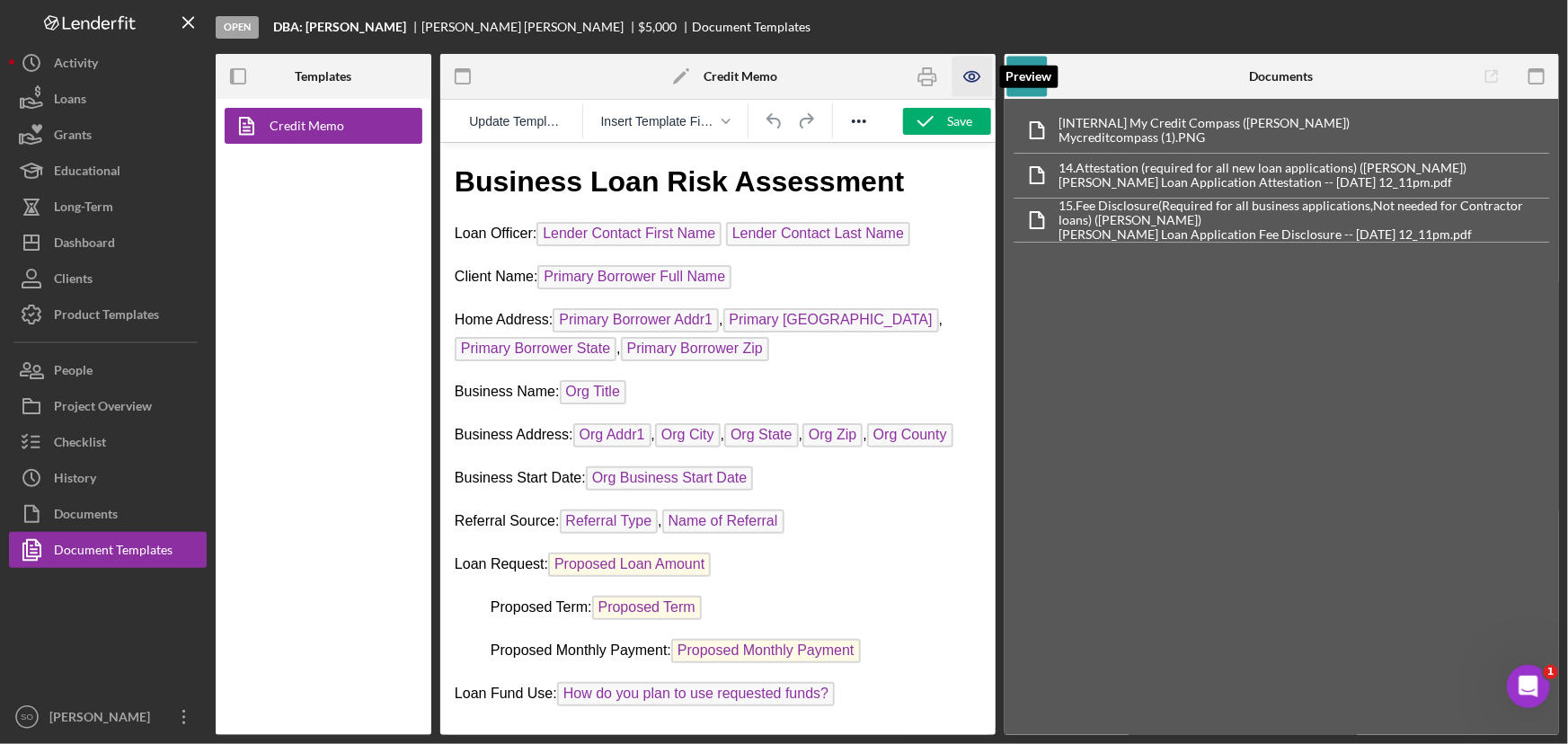
click at [964, 71] on icon "button" at bounding box center [972, 76] width 40 height 40
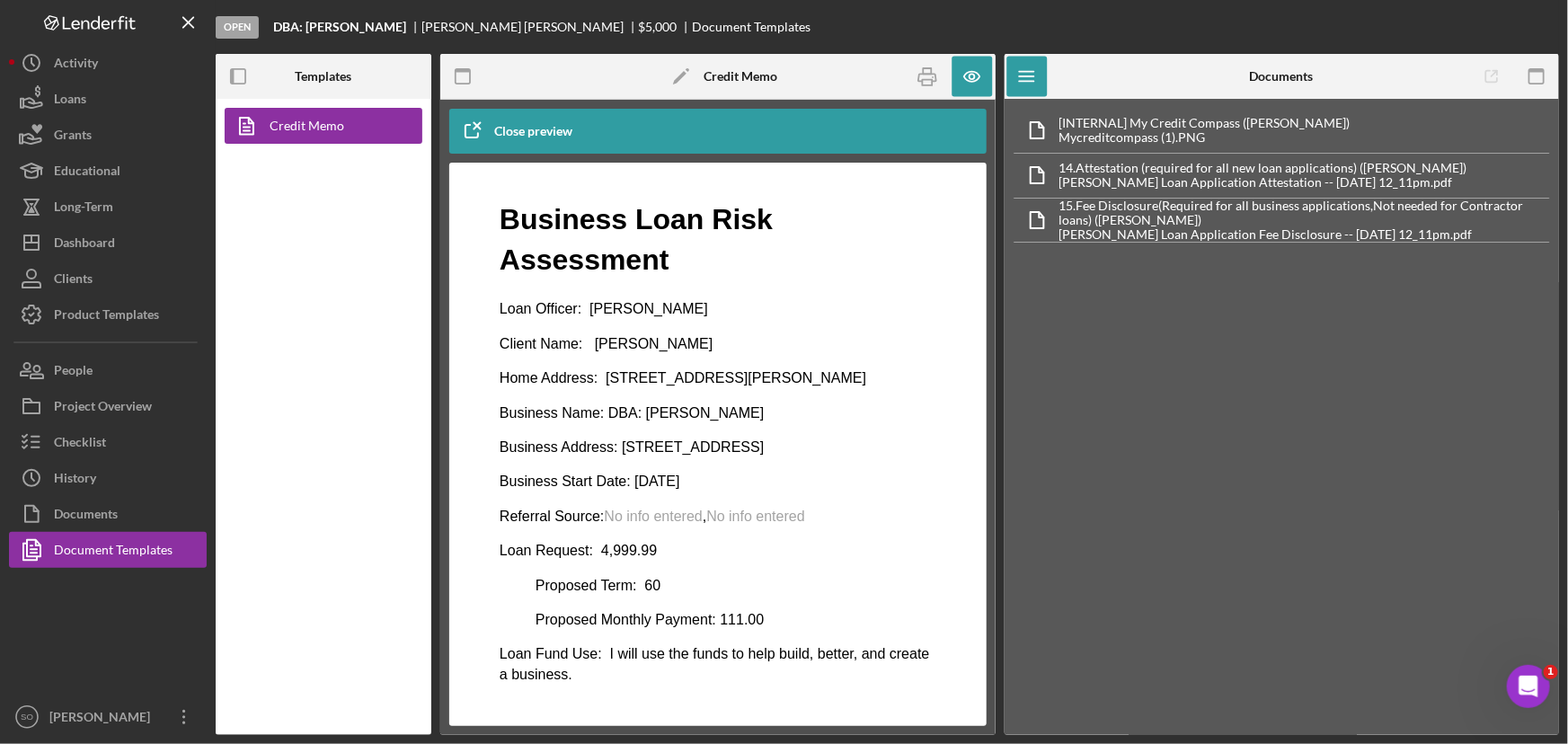
drag, startPoint x: 1548, startPoint y: 77, endPoint x: 1362, endPoint y: 35, distance: 190.7
click at [1548, 78] on icon "button" at bounding box center [1535, 76] width 40 height 40
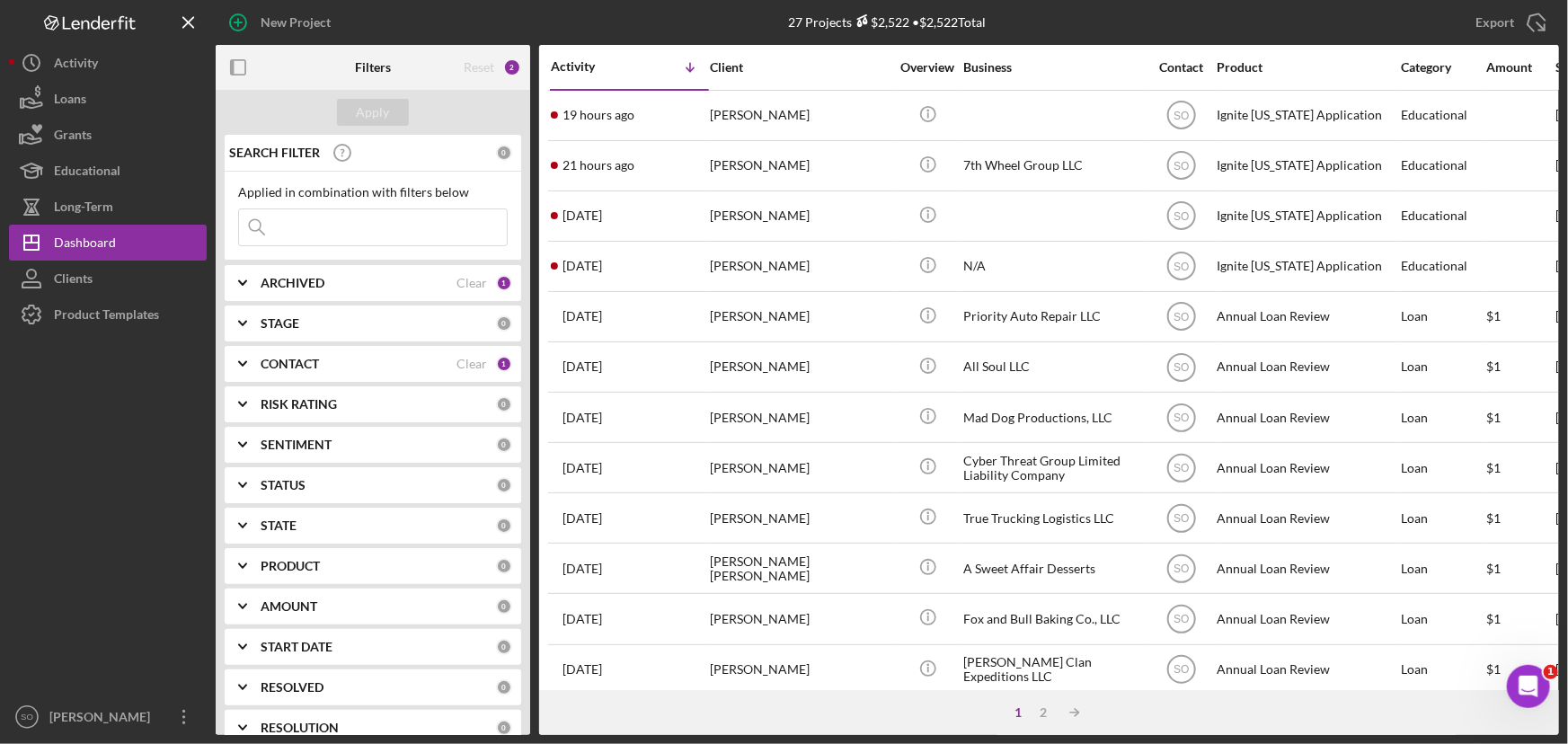
click at [298, 363] on b "CONTACT" at bounding box center [289, 364] width 59 height 14
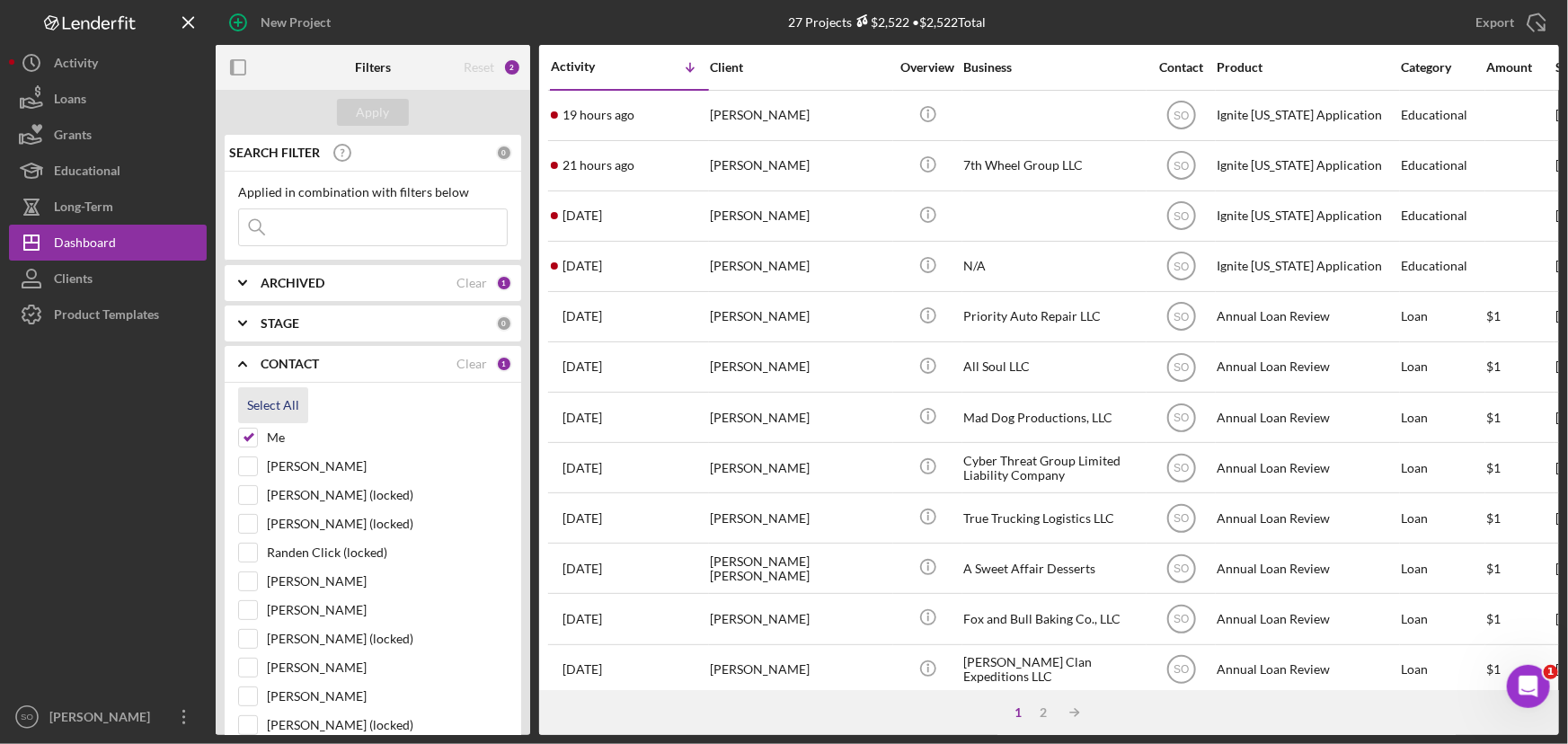
click at [273, 405] on div "Select All" at bounding box center [273, 405] width 52 height 36
checkbox input "true"
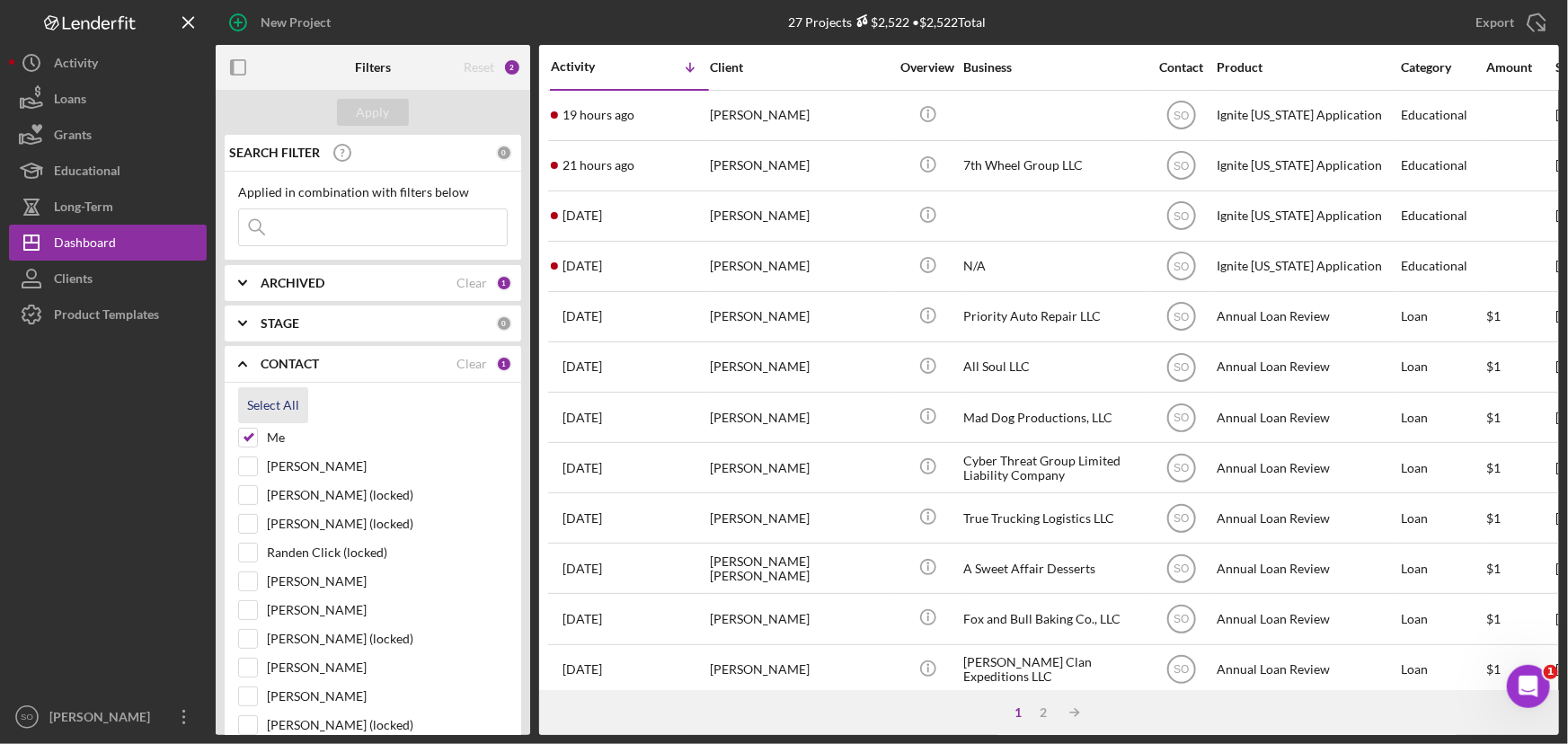
checkbox input "true"
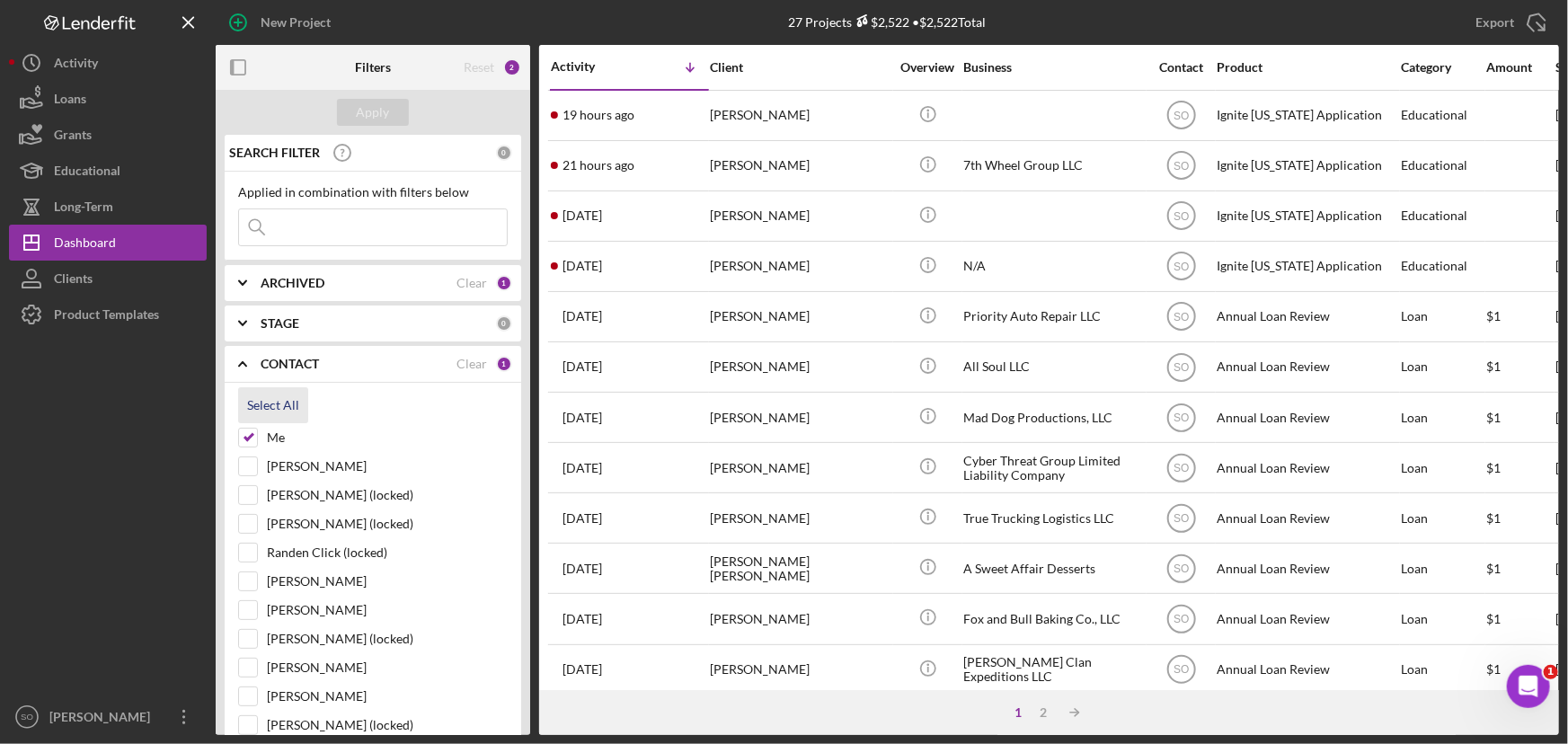
checkbox input "true"
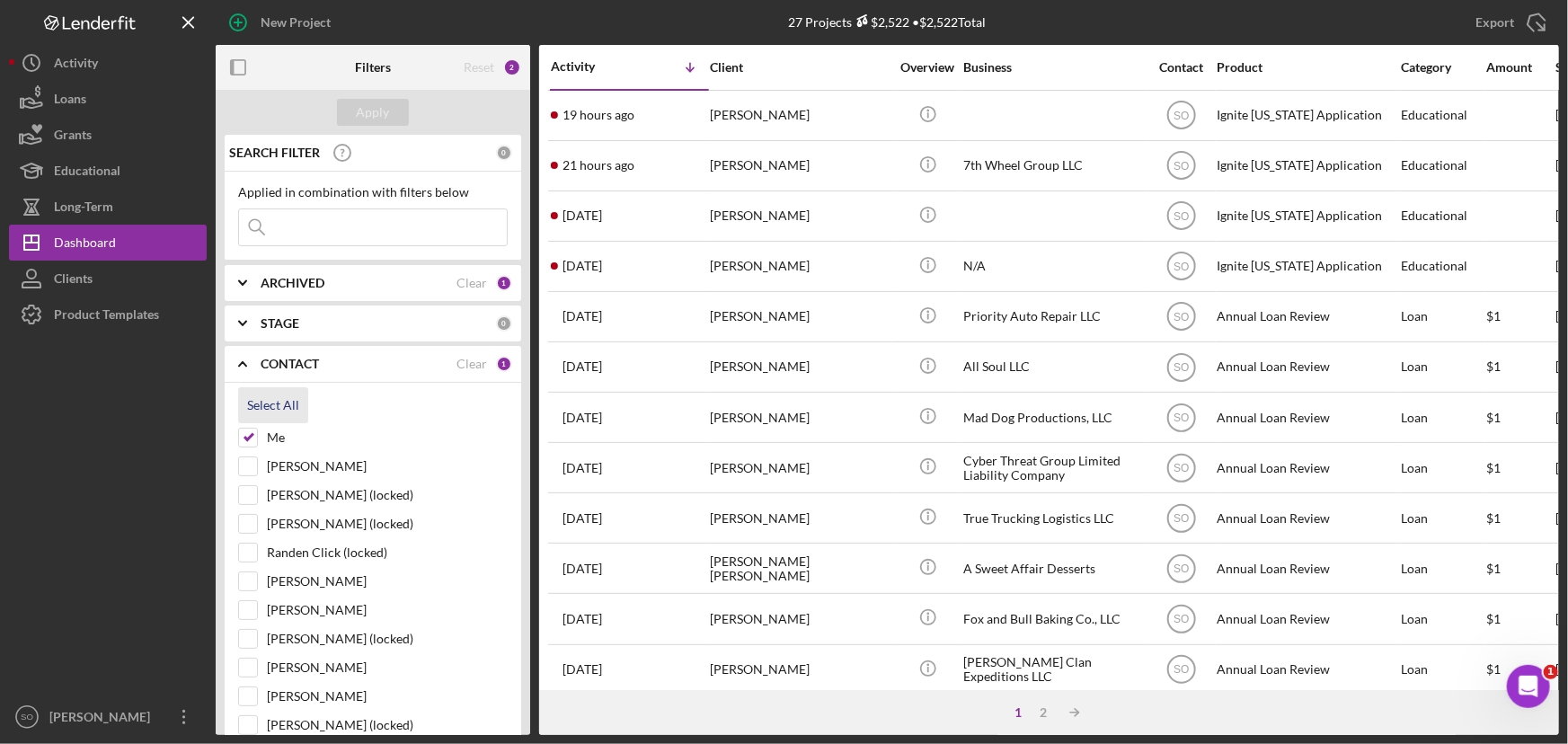
checkbox input "true"
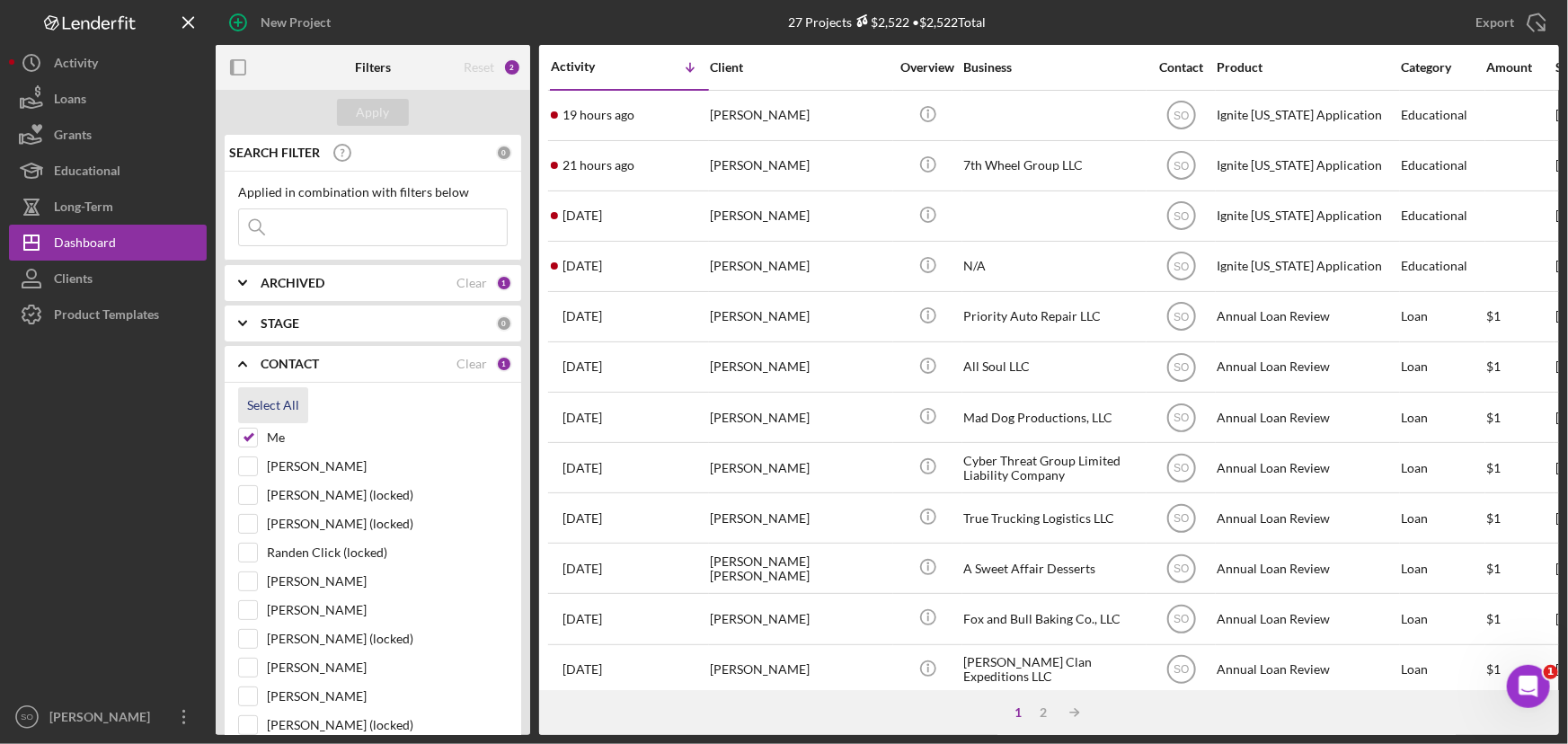
checkbox input "true"
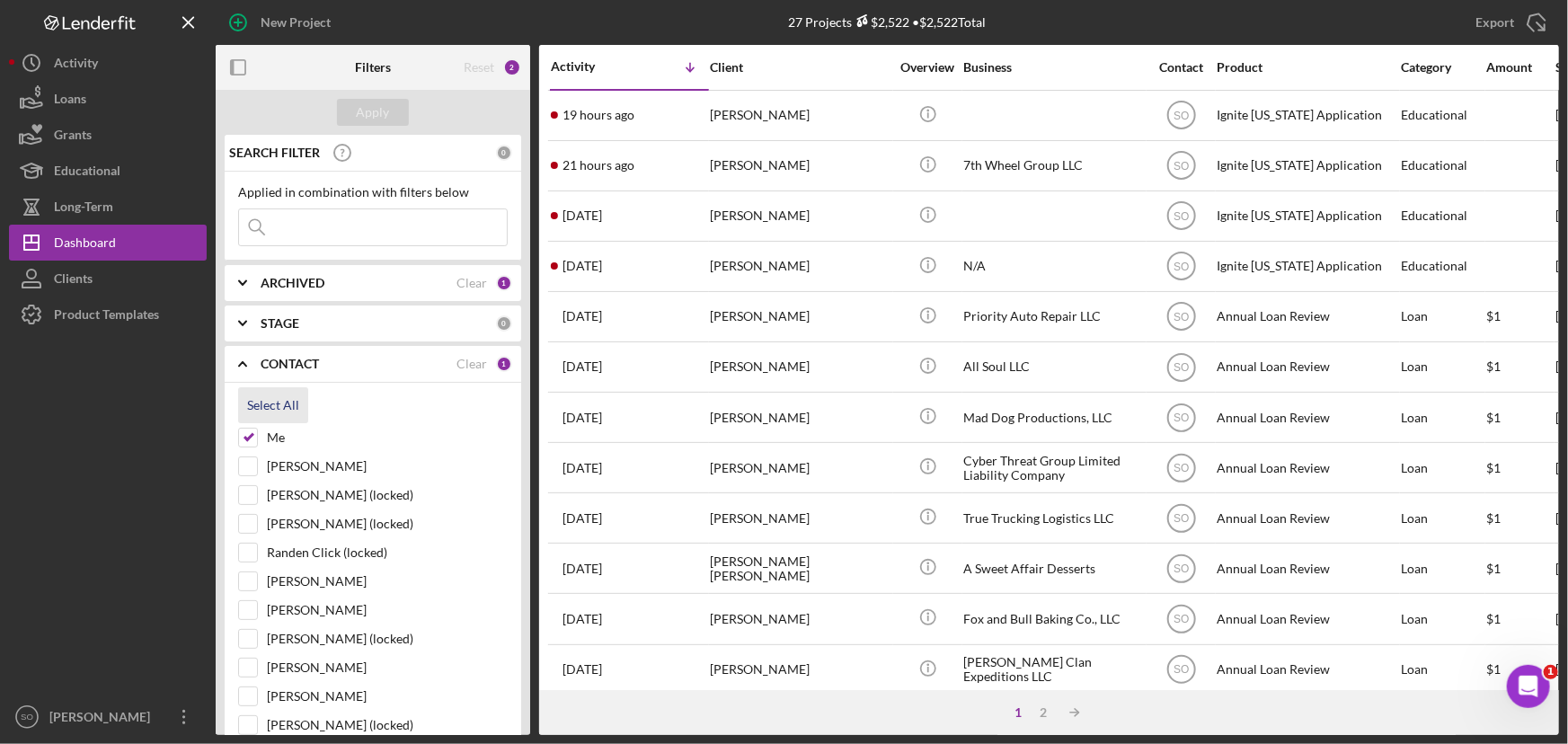
checkbox input "true"
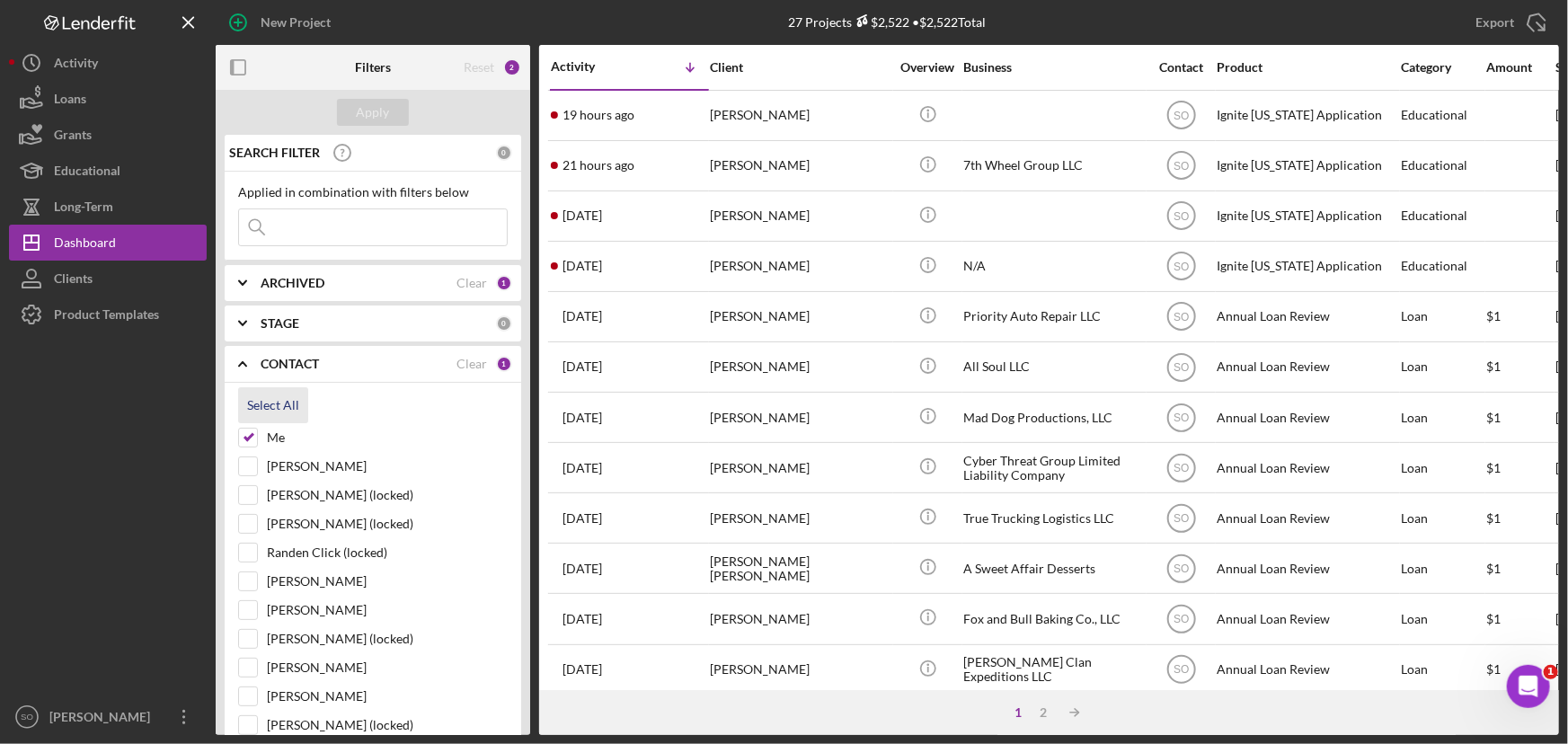
checkbox input "true"
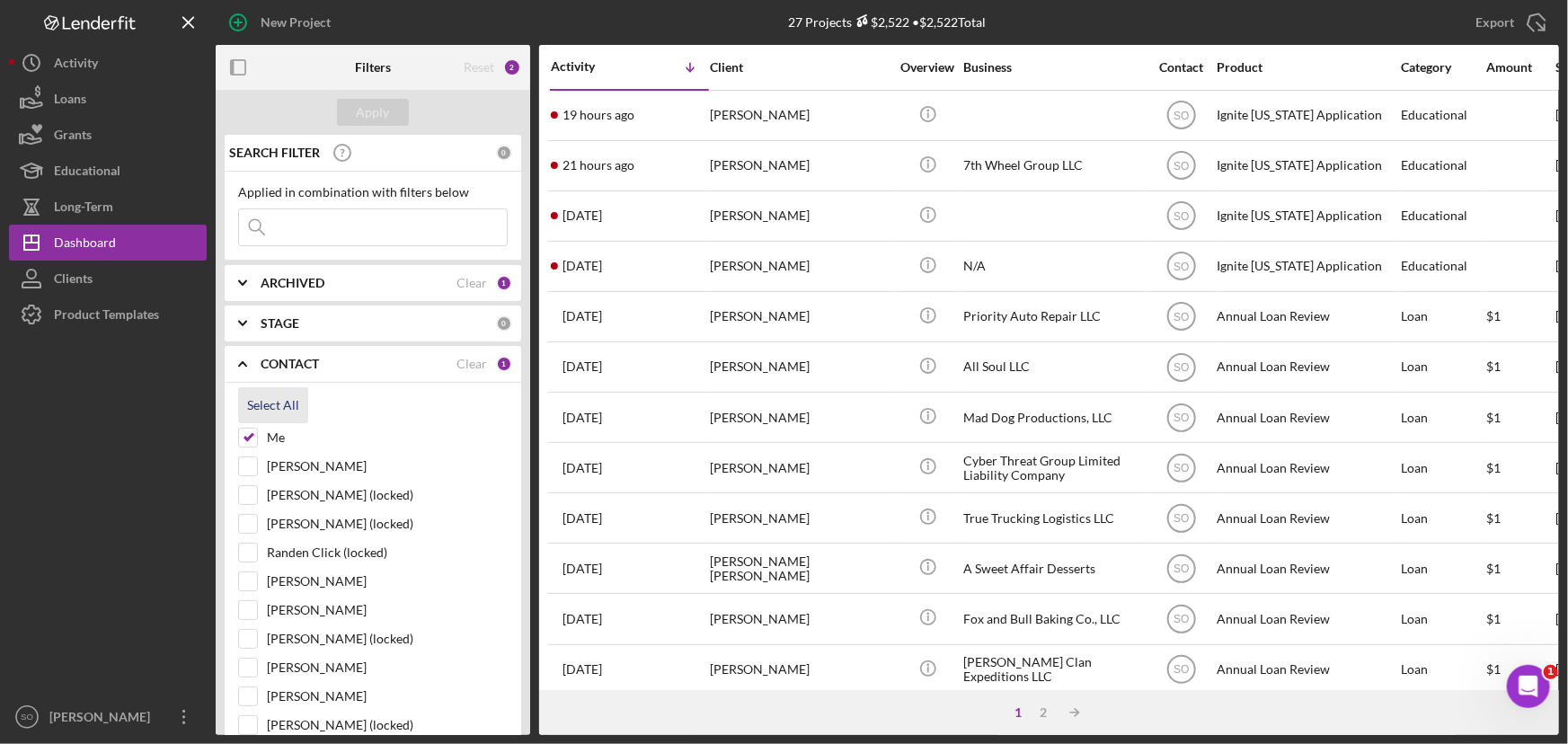
checkbox input "true"
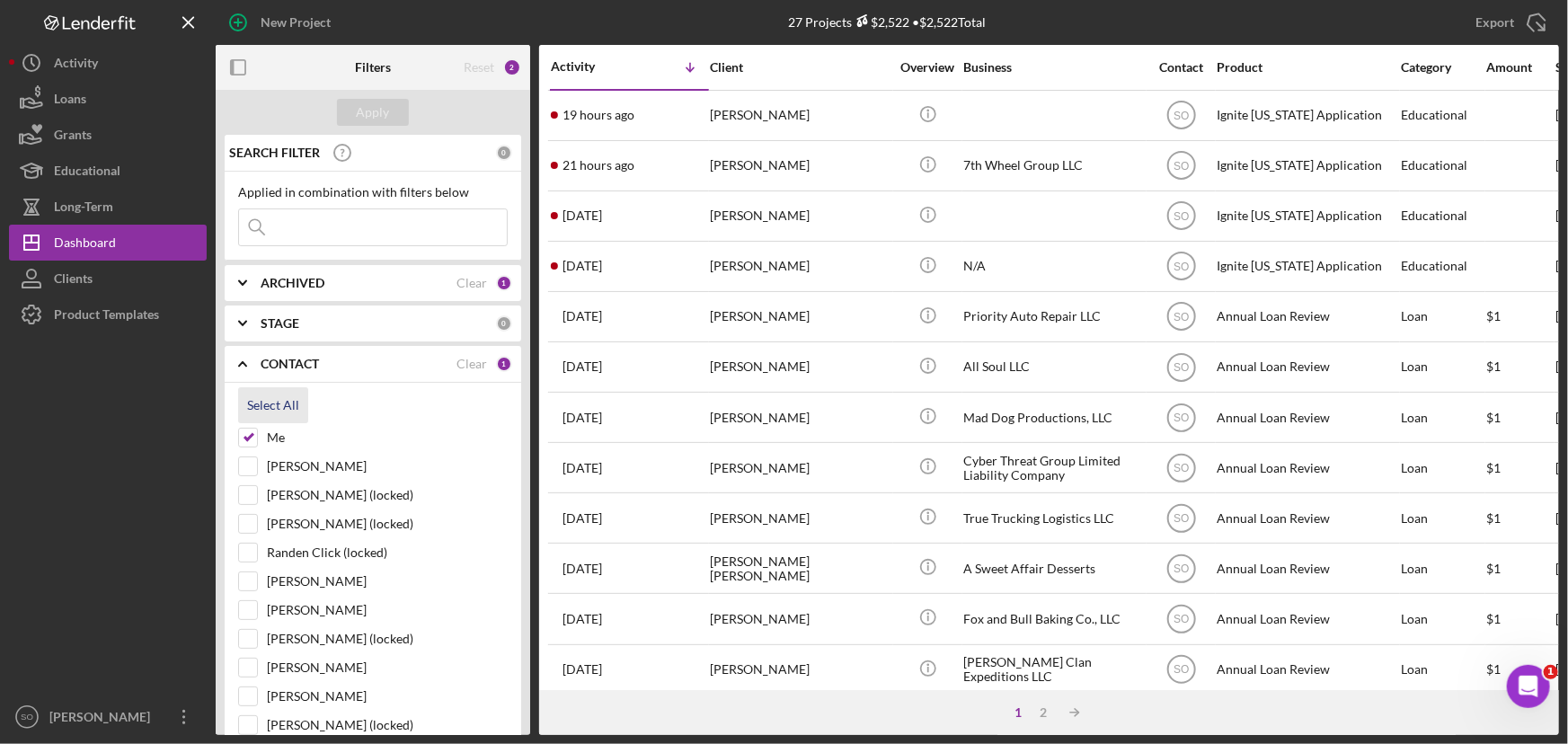
checkbox input "true"
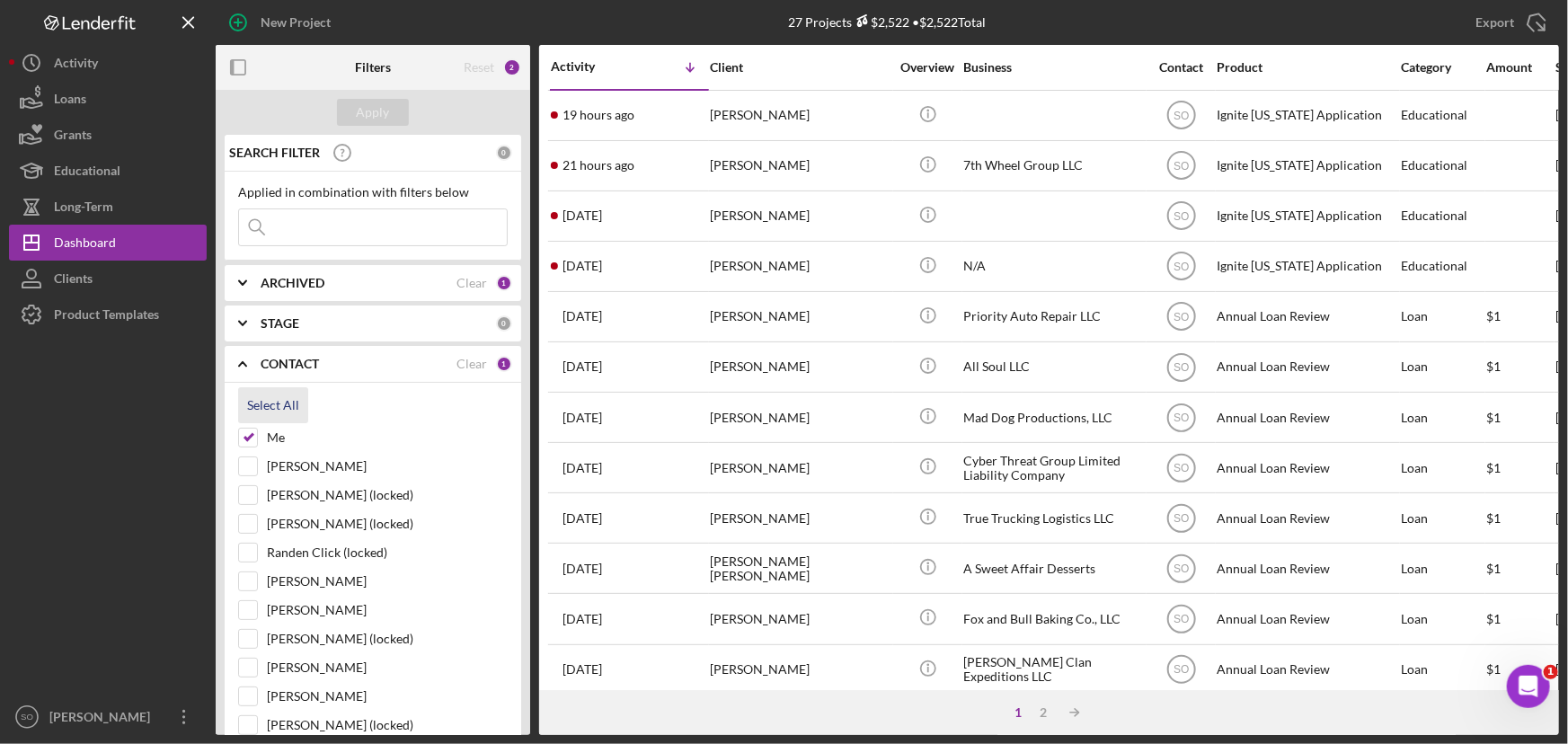
checkbox input "true"
click at [367, 119] on div "Apply" at bounding box center [374, 112] width 33 height 27
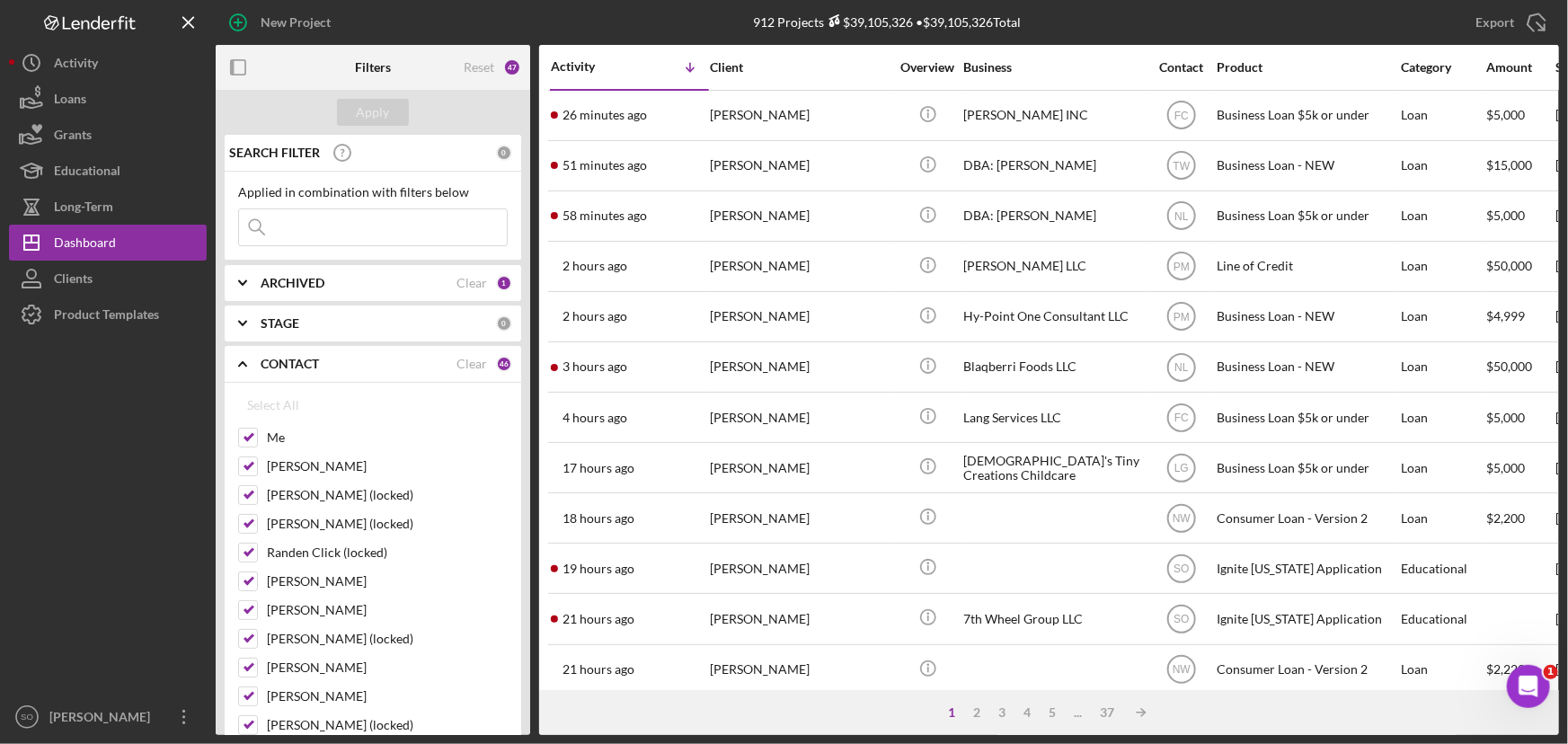
click at [325, 232] on input at bounding box center [373, 227] width 268 height 36
paste input "Kenise Hamilton"
type input "Kenise Hamilton"
click at [361, 108] on div "Apply" at bounding box center [374, 112] width 33 height 27
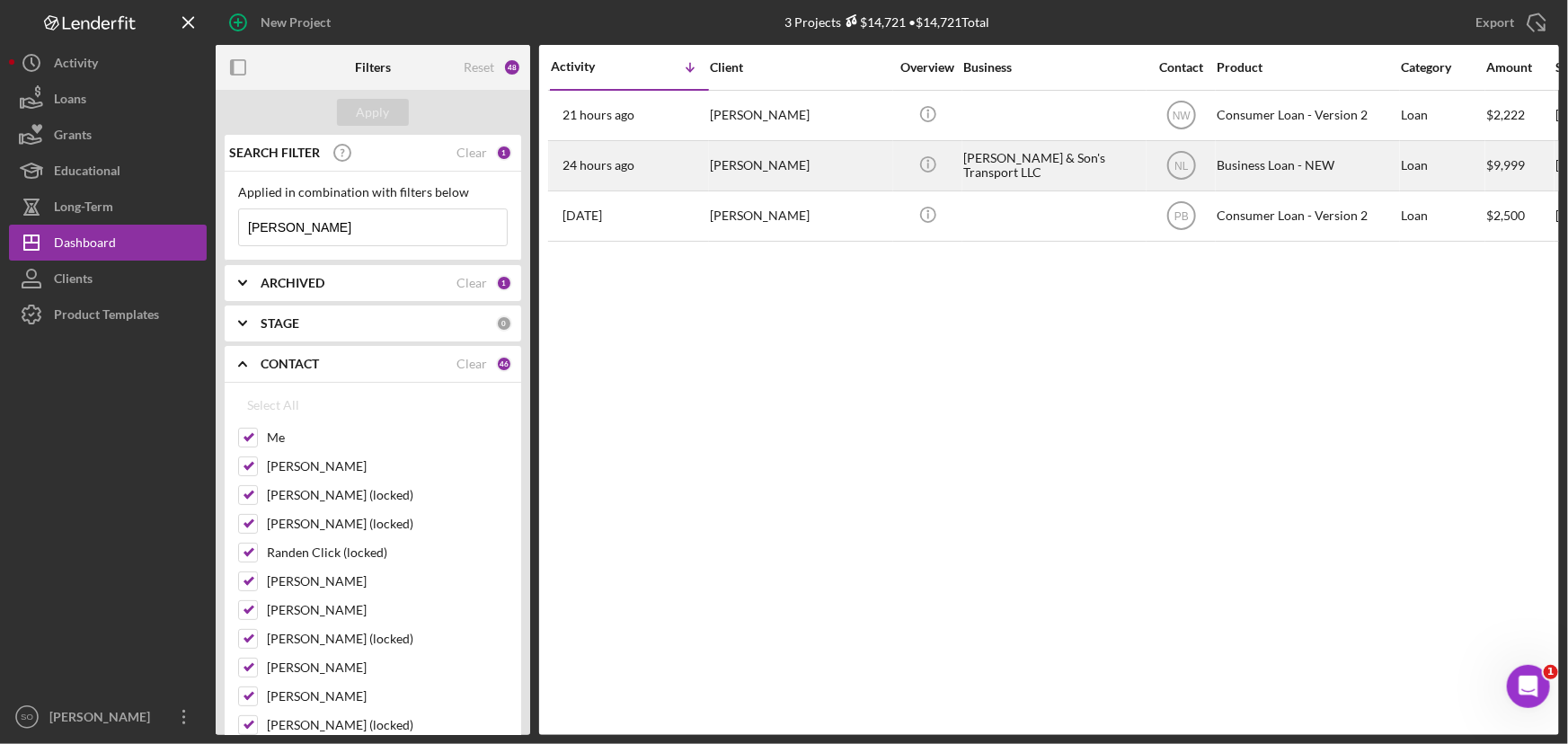
click at [766, 163] on div "[PERSON_NAME]" at bounding box center [799, 166] width 179 height 47
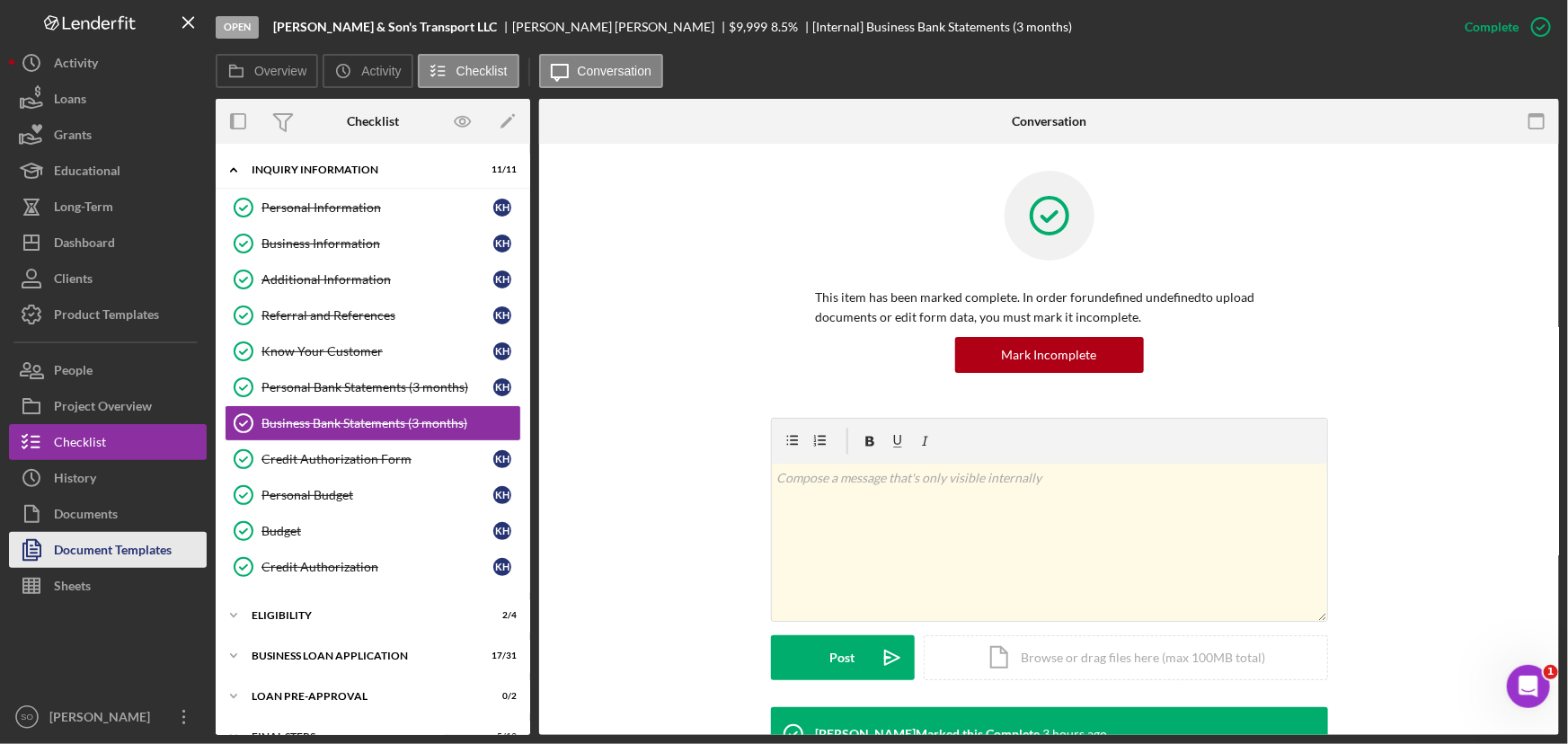
click at [107, 558] on div "Document Templates" at bounding box center [113, 551] width 118 height 40
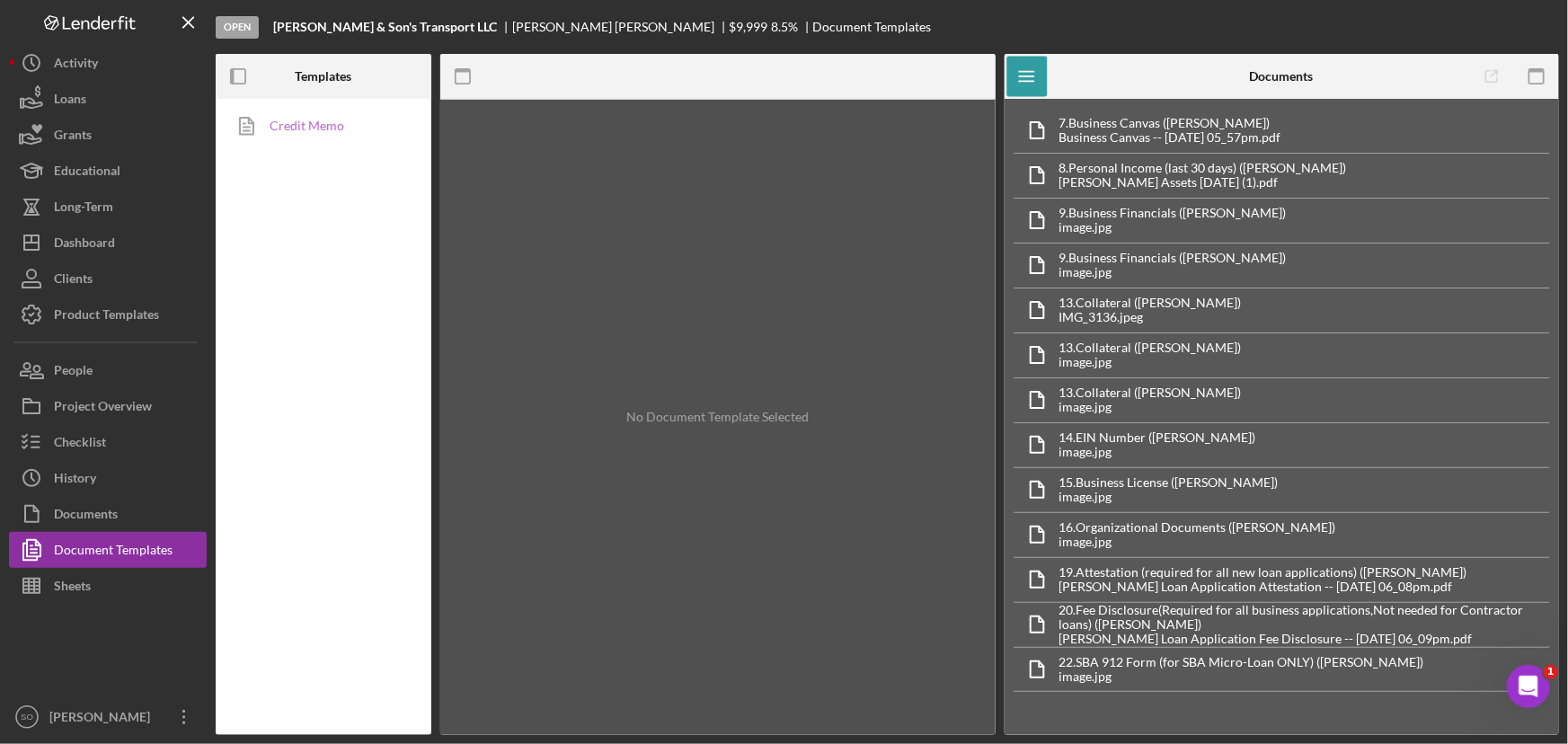
click at [300, 136] on link "Credit Memo" at bounding box center [319, 126] width 189 height 36
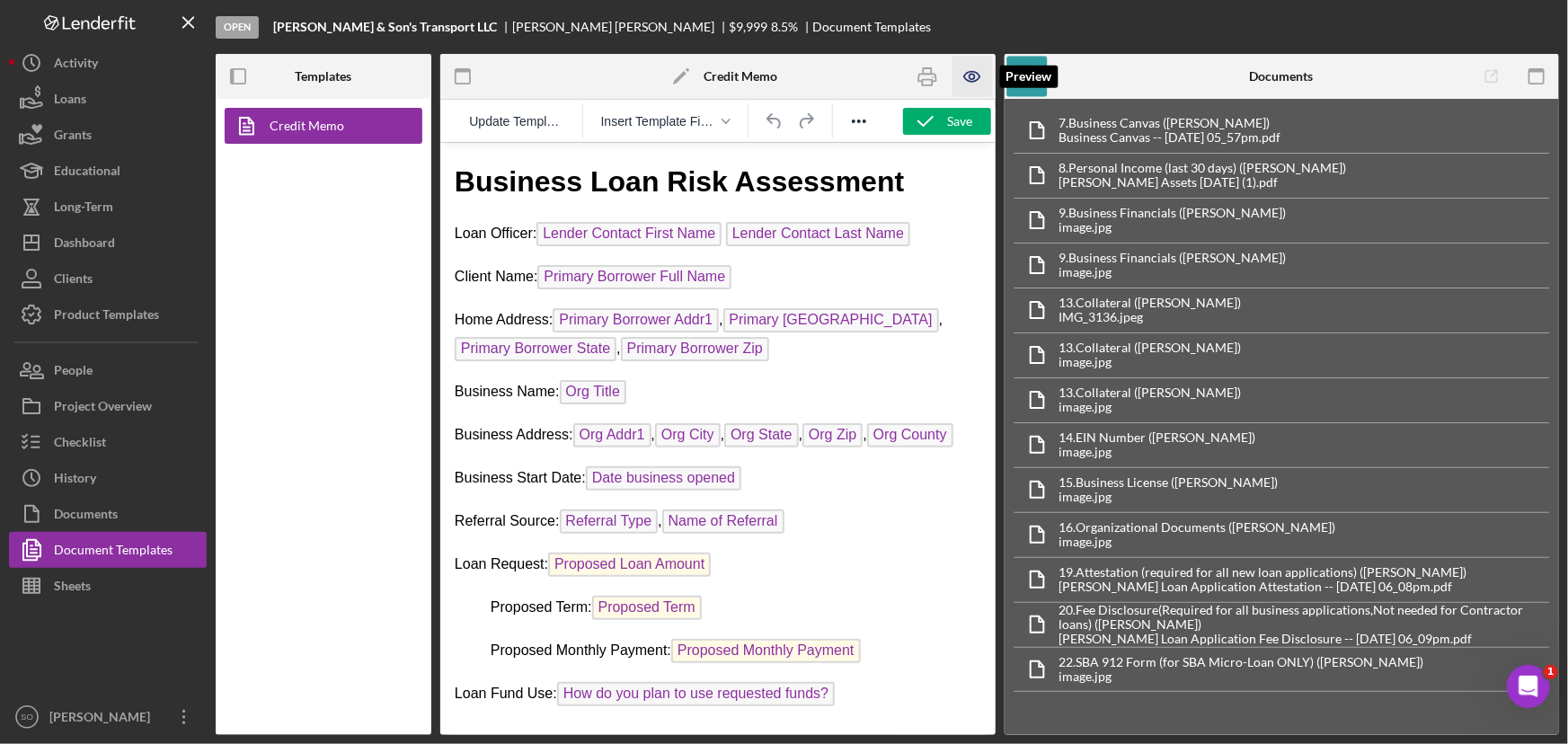
click at [970, 75] on icon "button" at bounding box center [972, 76] width 6 height 6
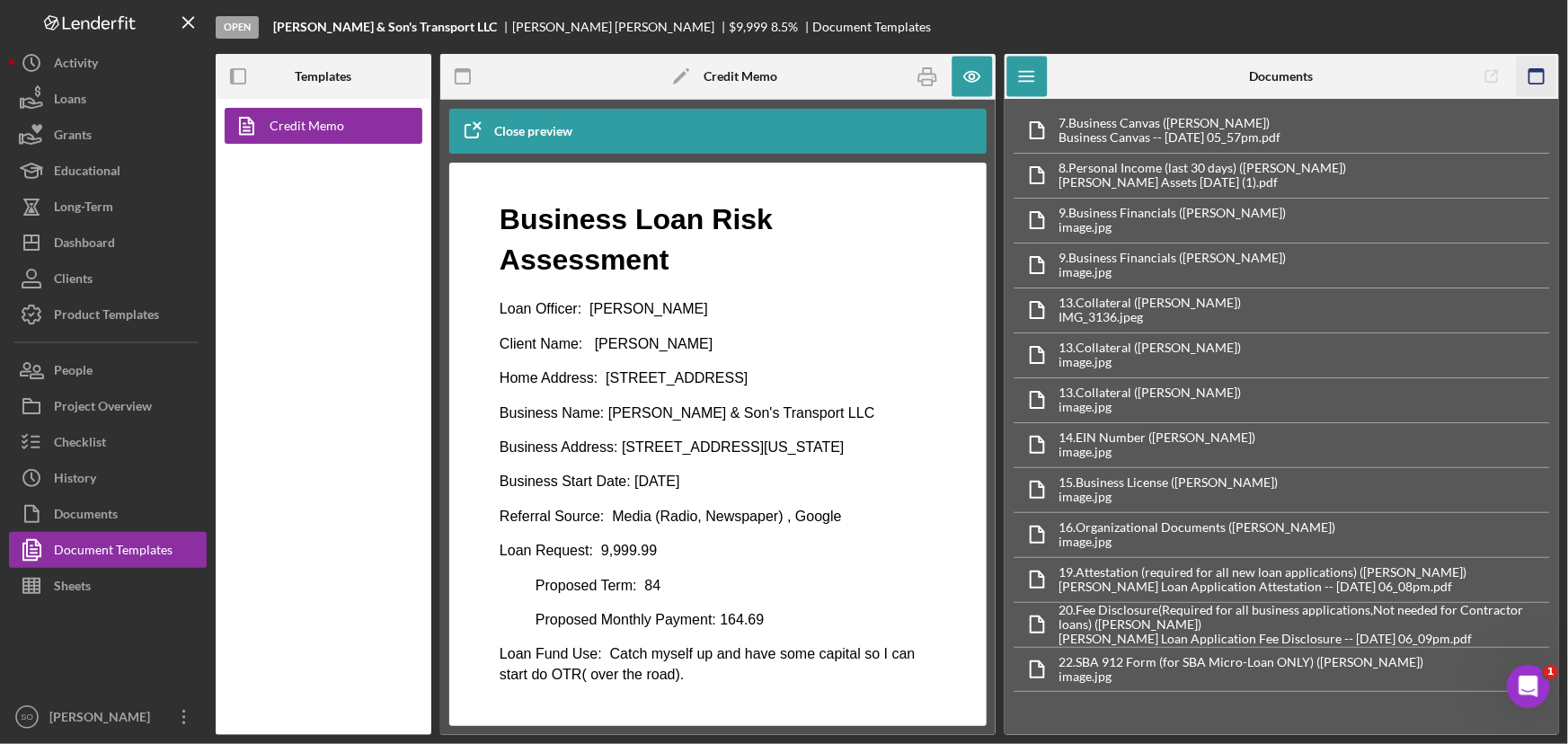
click at [1534, 71] on rect "button" at bounding box center [1535, 71] width 14 height 4
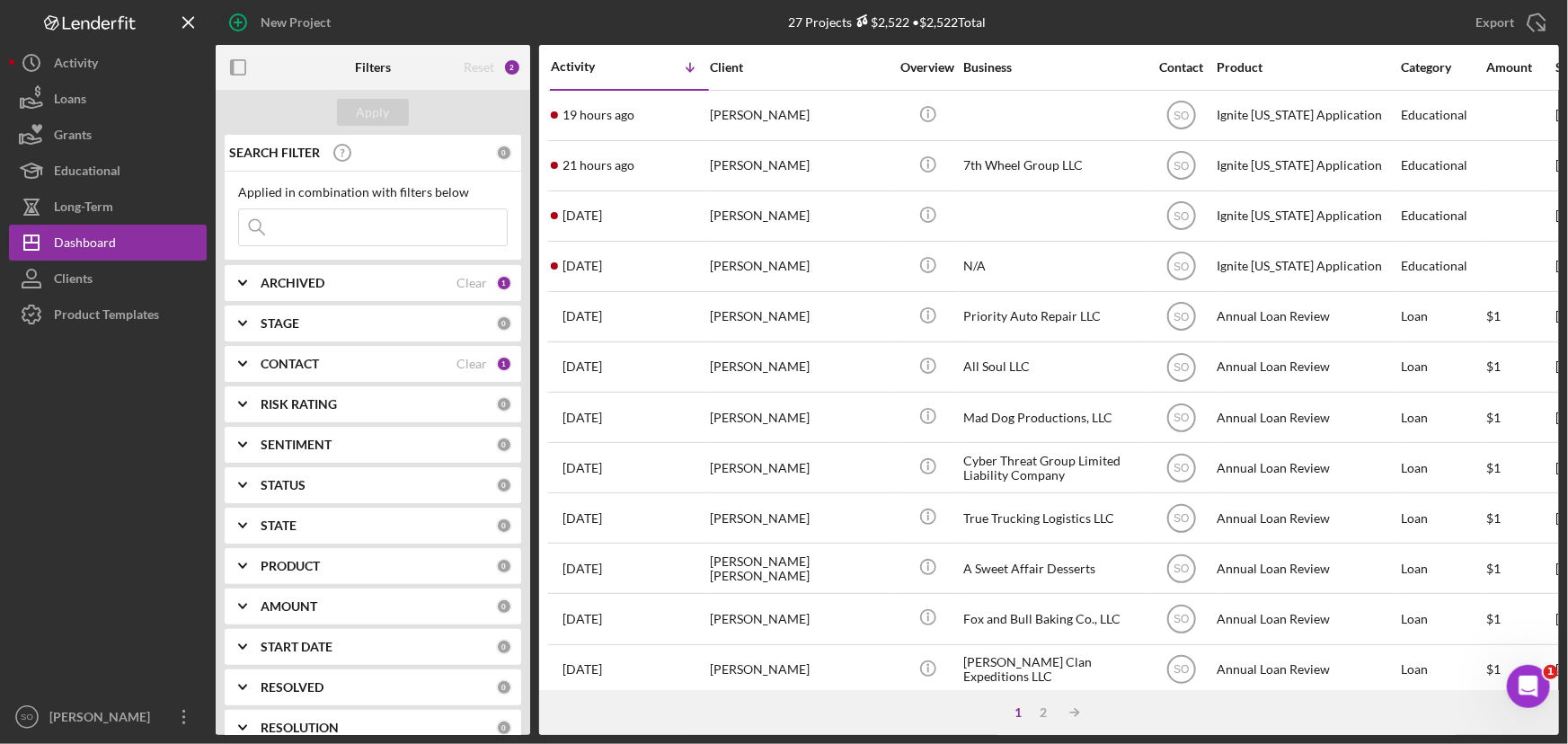
click at [325, 367] on div "CONTACT" at bounding box center [358, 364] width 196 height 14
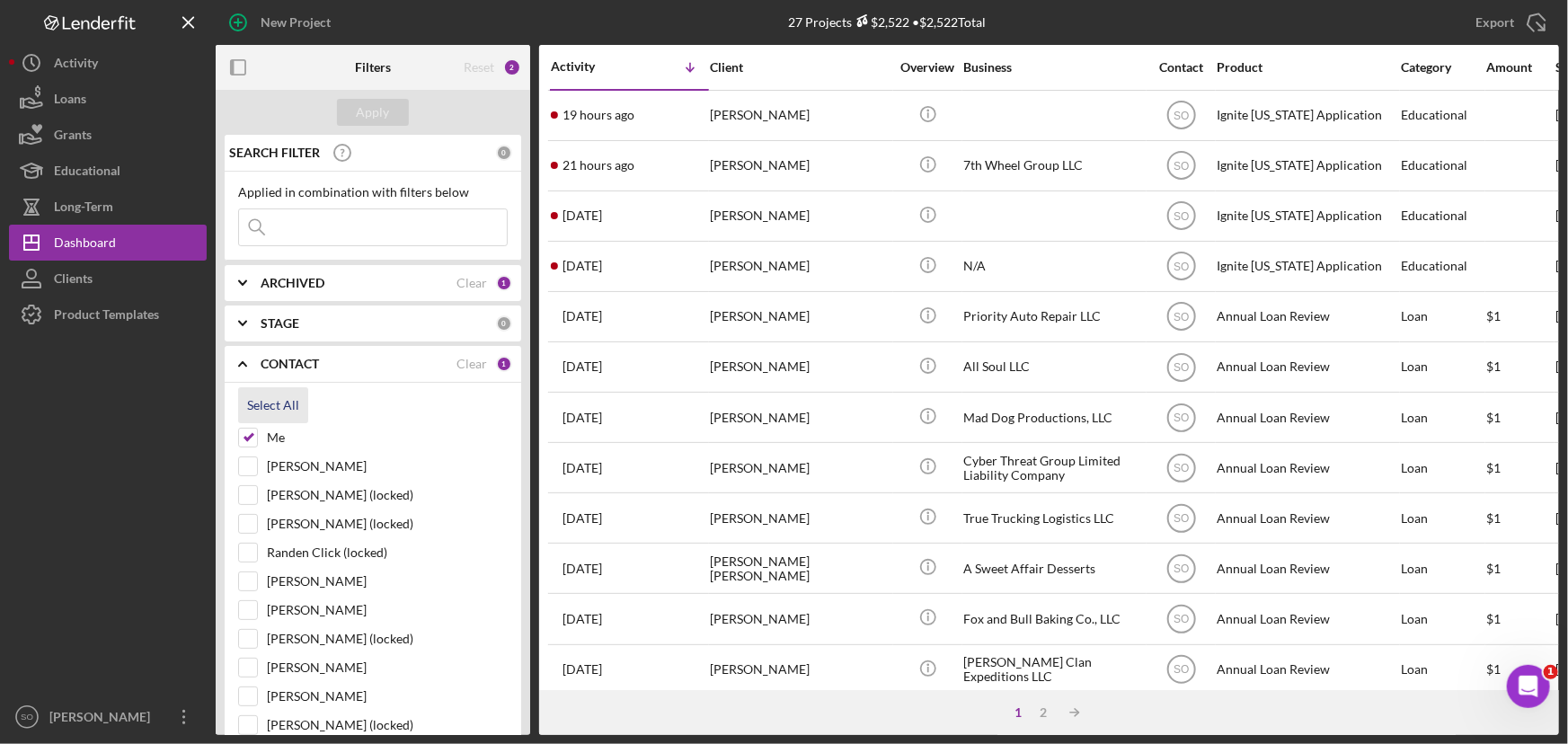
click at [301, 403] on button "Select All" at bounding box center [272, 405] width 70 height 36
checkbox input "true"
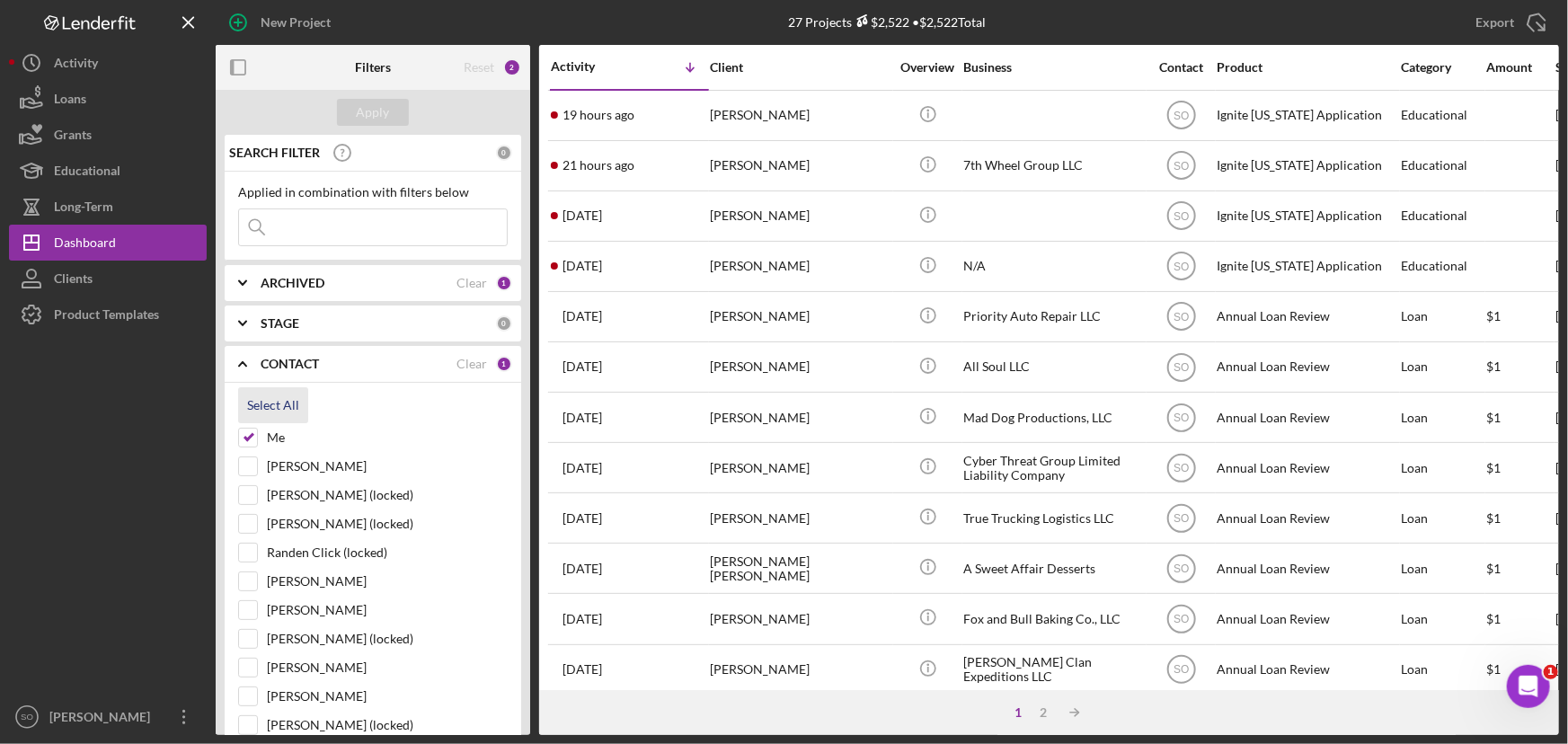
checkbox input "true"
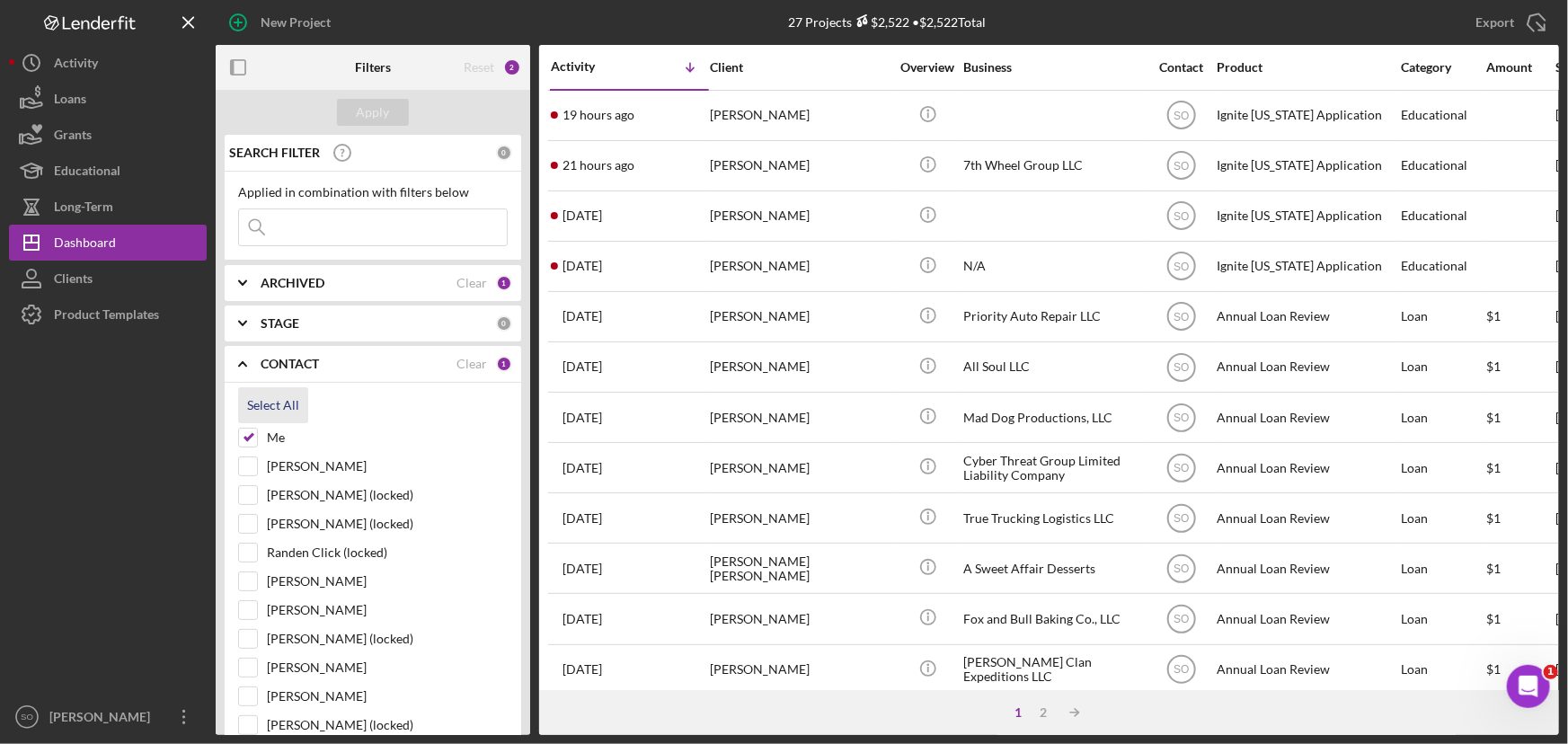
checkbox input "true"
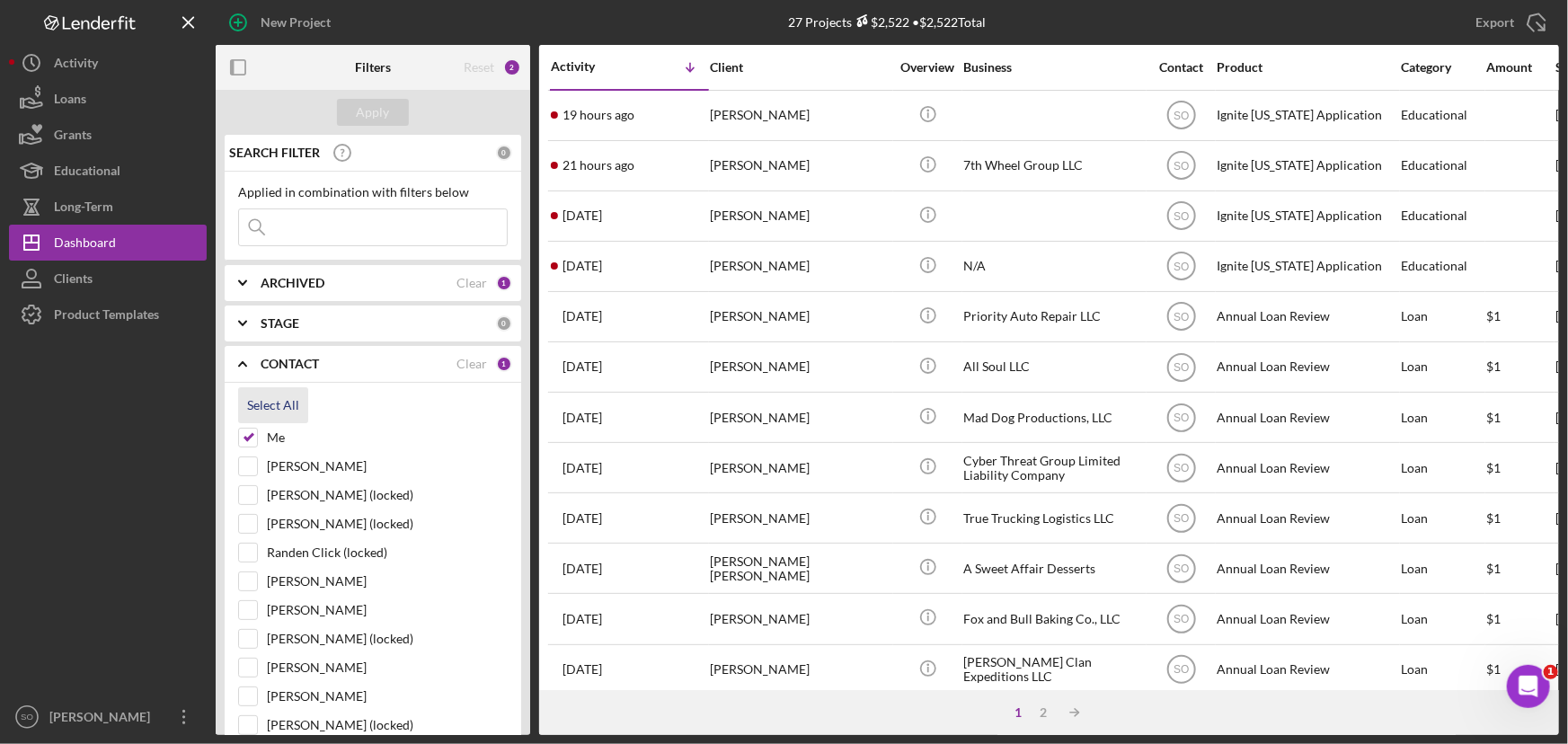
checkbox input "true"
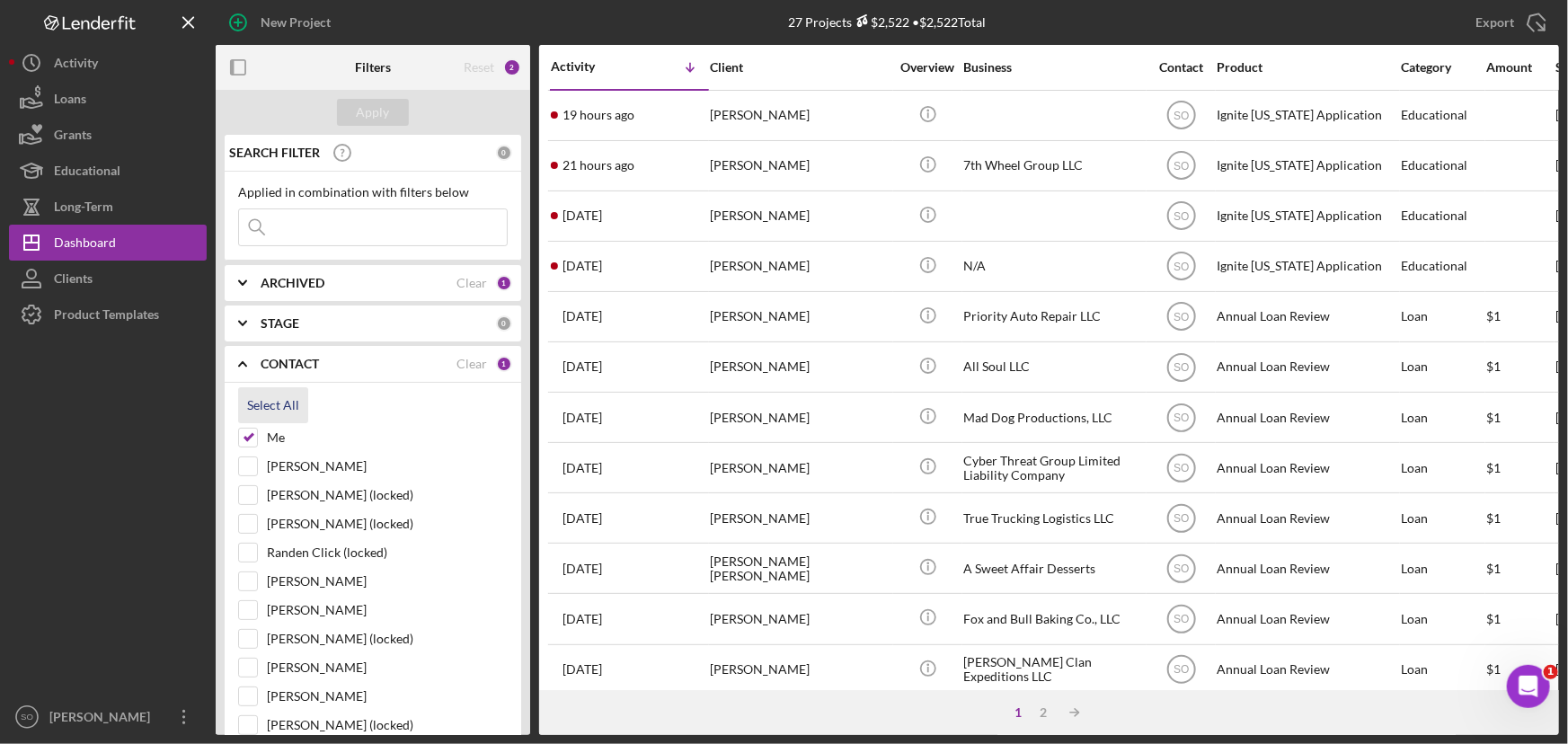
checkbox input "true"
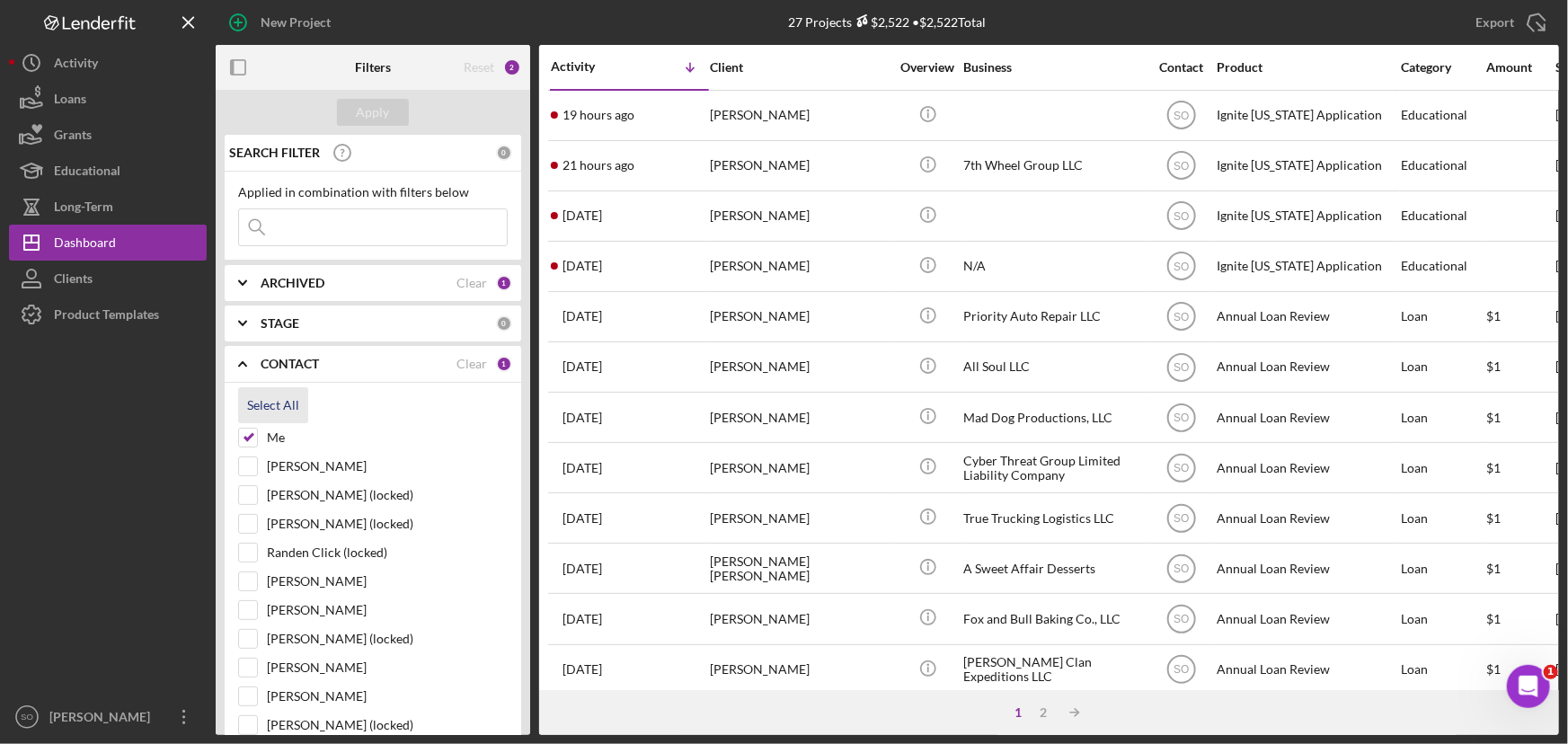
checkbox input "true"
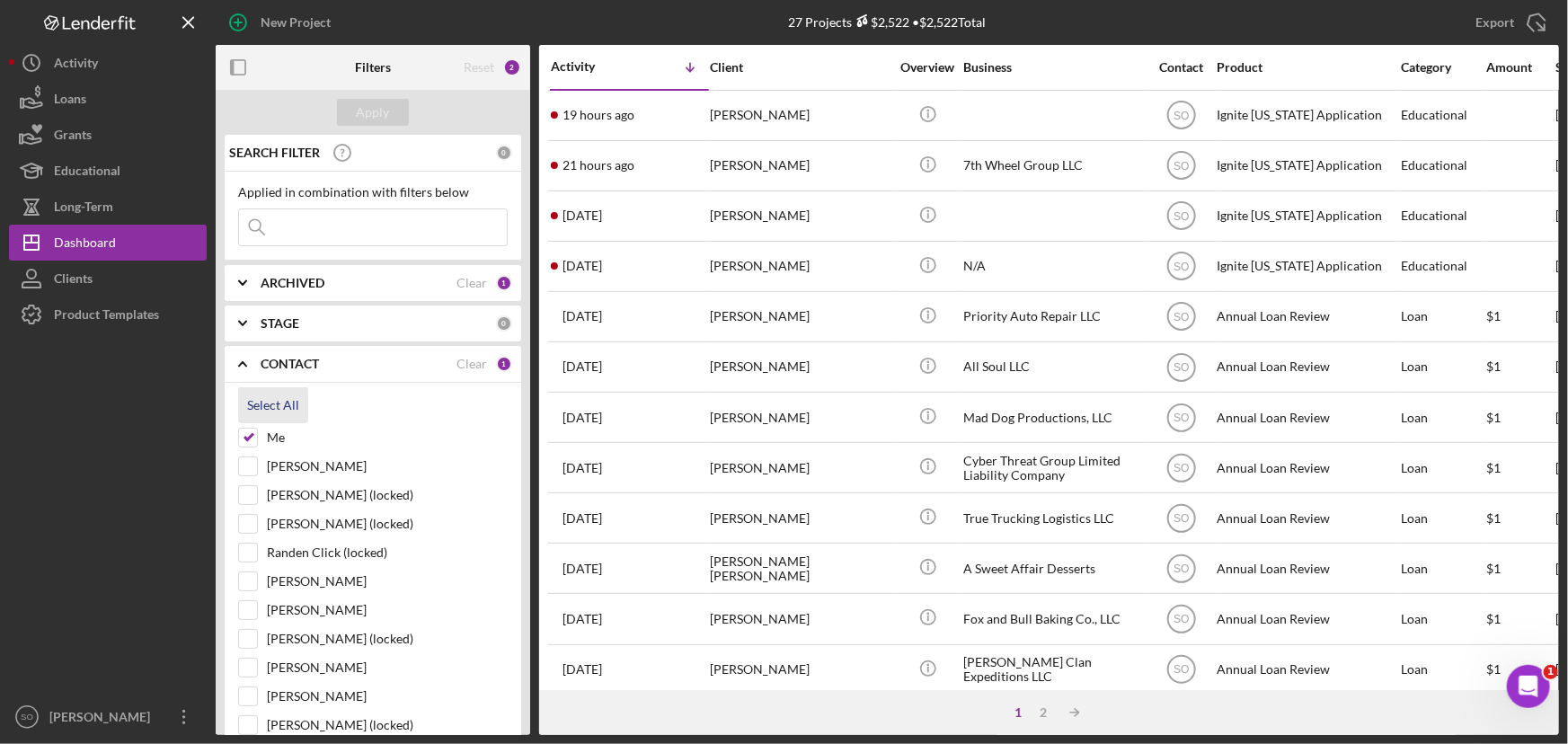
checkbox input "true"
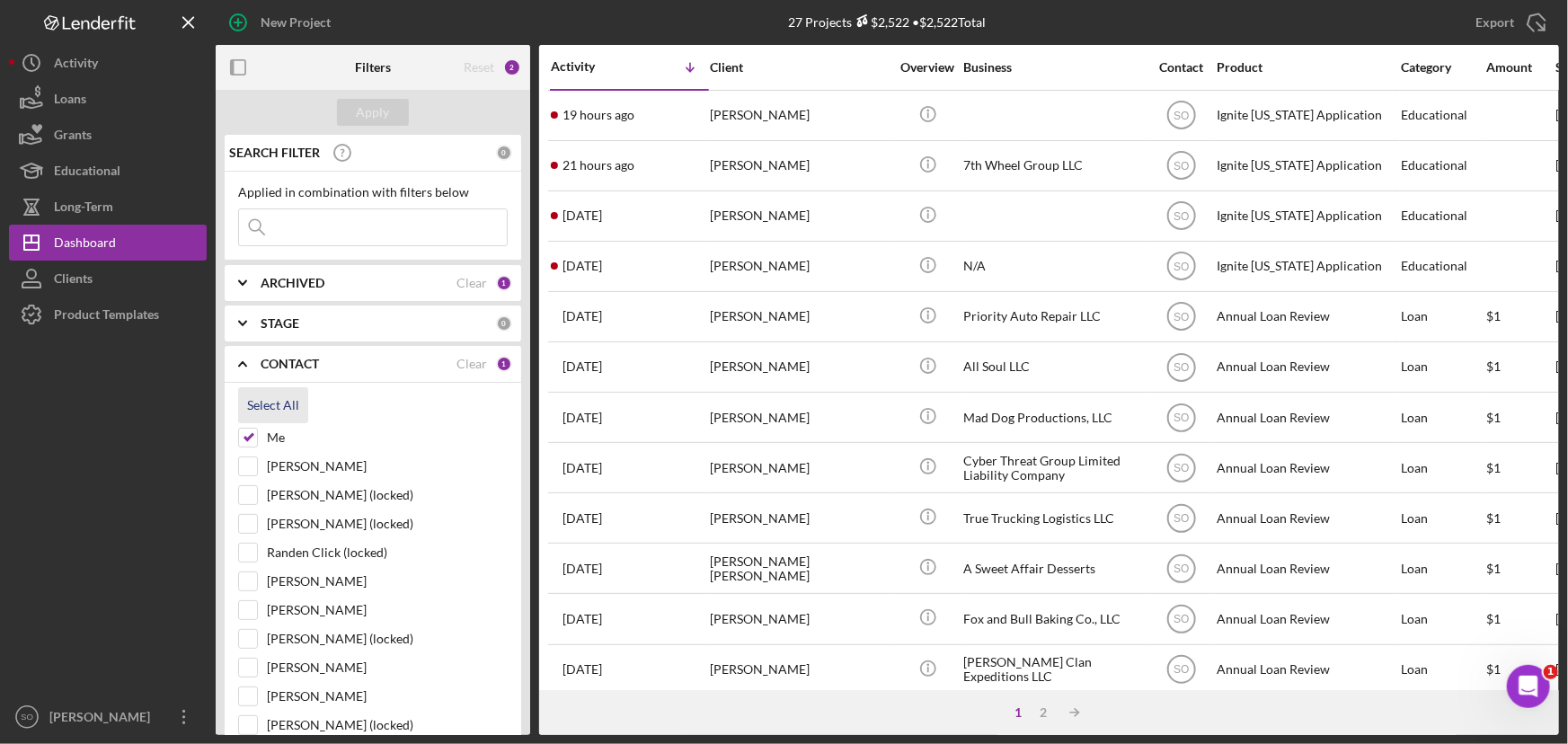
checkbox input "true"
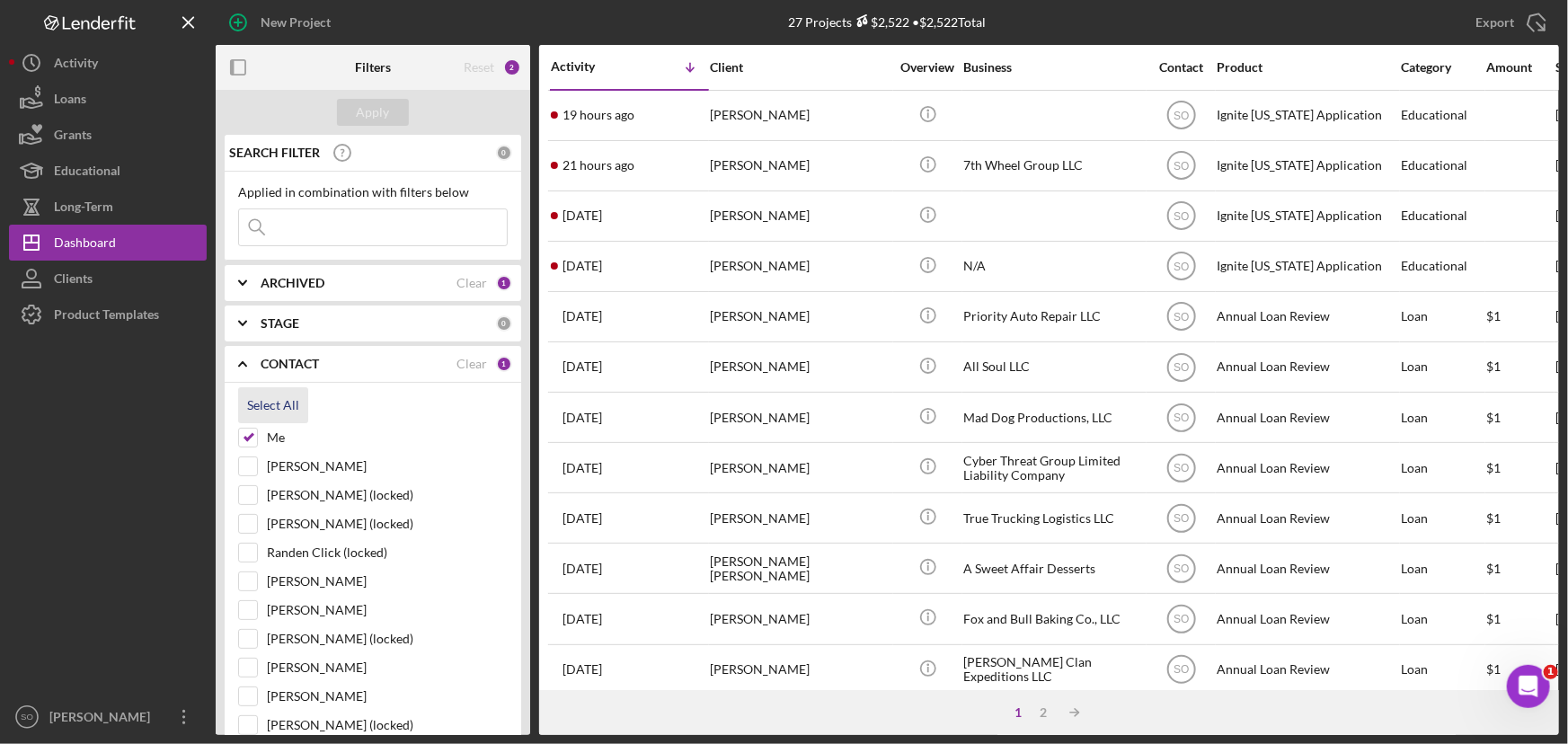
checkbox input "true"
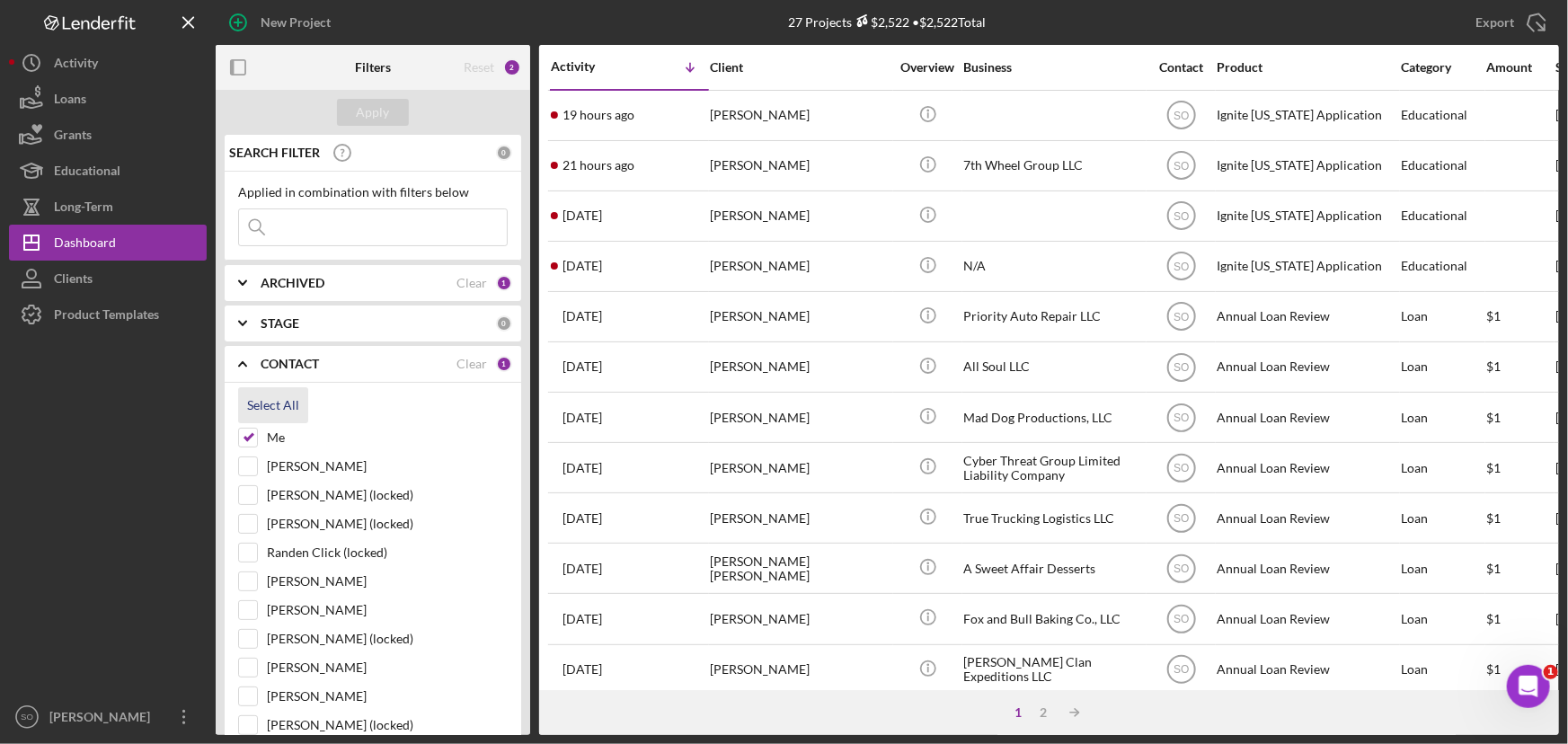
checkbox input "true"
click at [371, 104] on div "Apply" at bounding box center [374, 112] width 33 height 27
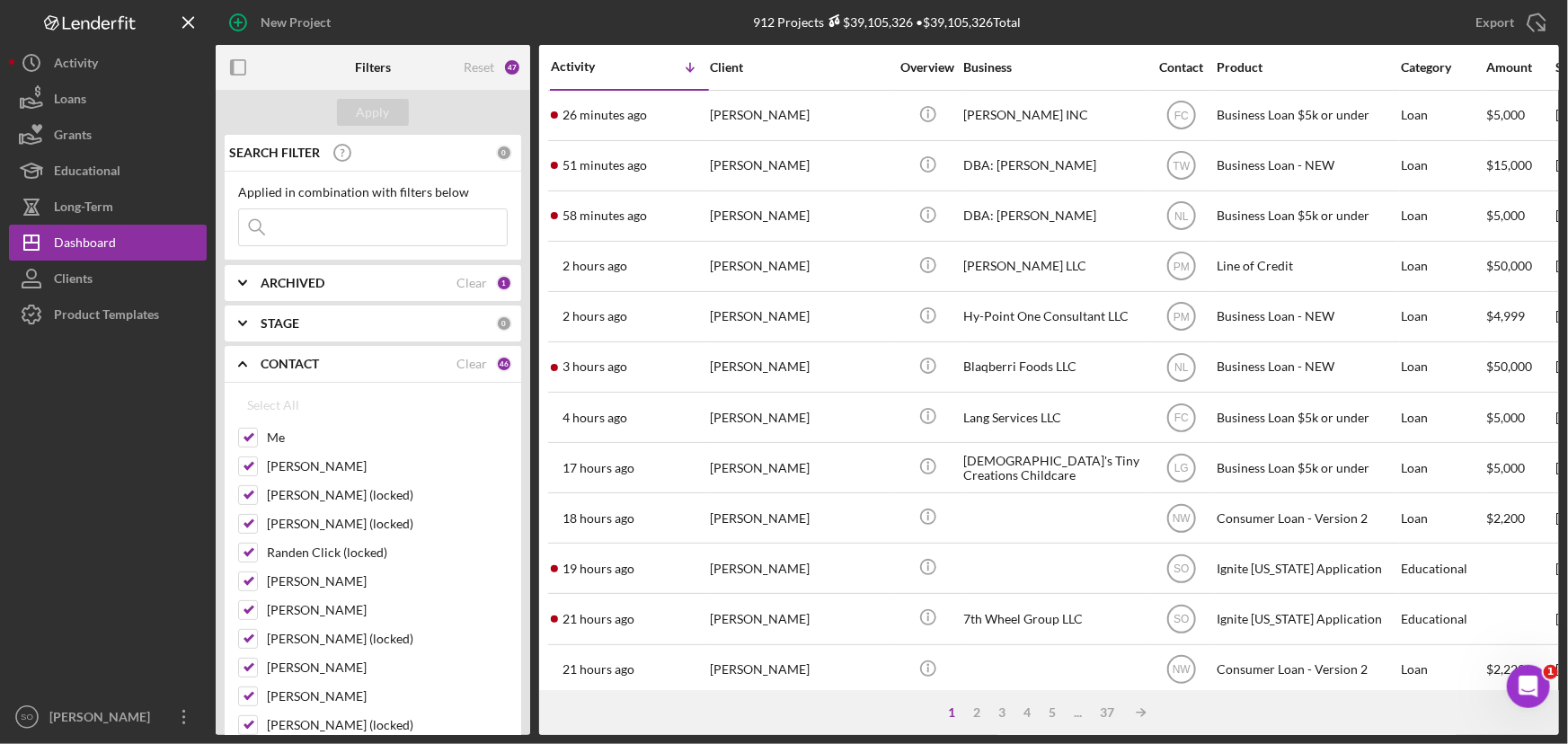
click at [359, 222] on input at bounding box center [373, 227] width 268 height 36
paste input "Kyshun Clark-Templeton"
type input "Kyshun Clark-Templeton"
click at [354, 118] on button "Apply" at bounding box center [372, 112] width 72 height 27
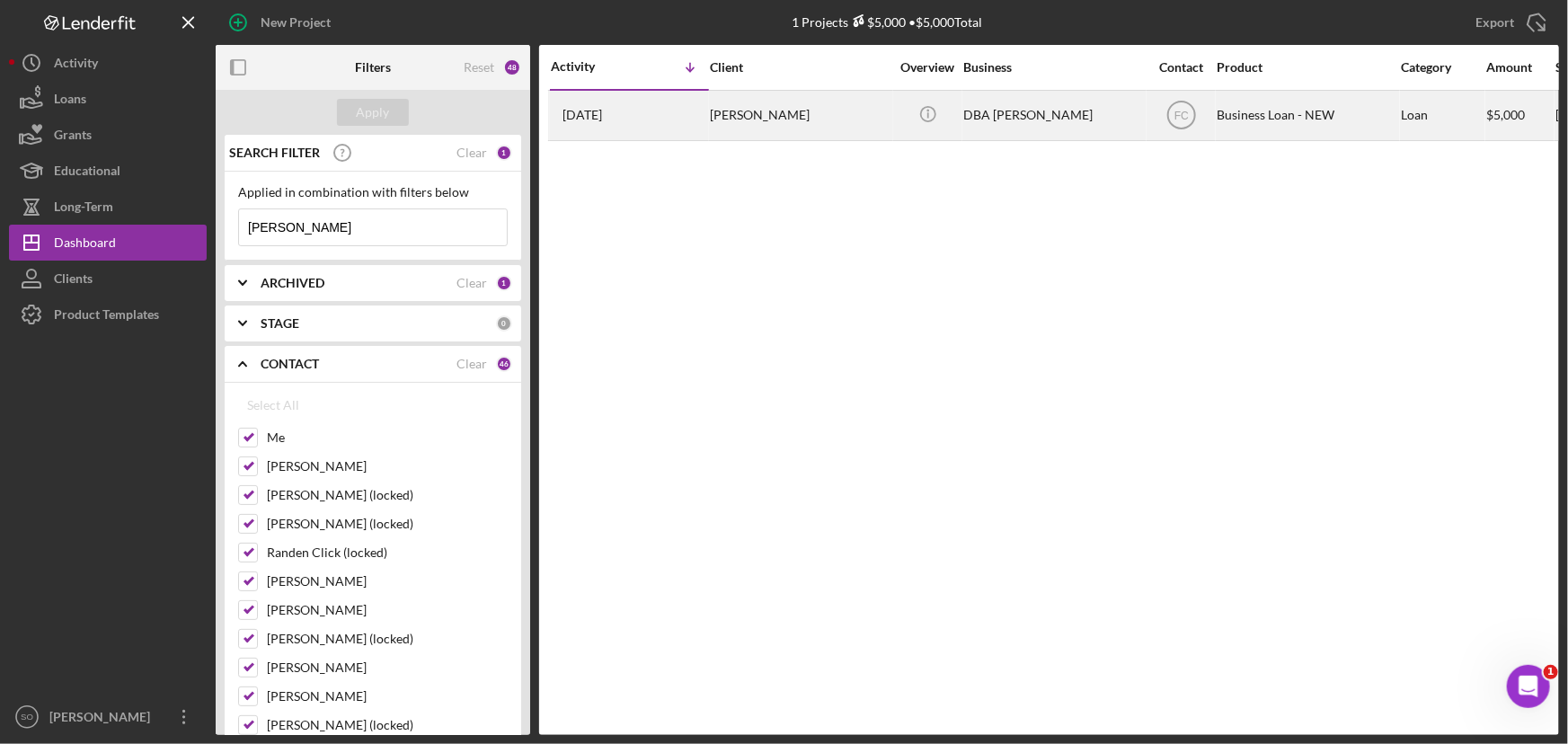
click at [711, 119] on div "Kyshun Clark-Templeton" at bounding box center [799, 115] width 179 height 47
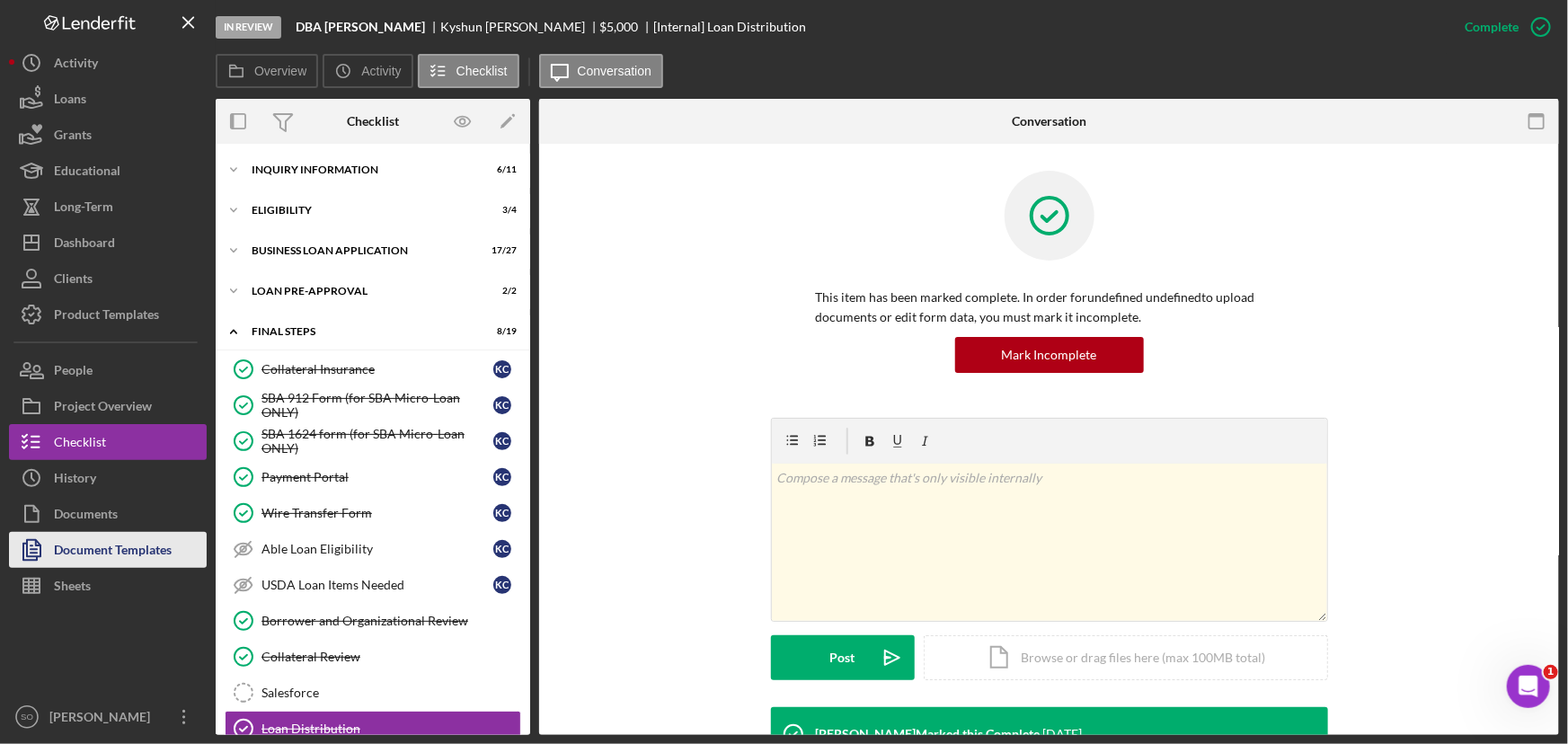
click at [116, 557] on div "Document Templates" at bounding box center [113, 551] width 118 height 40
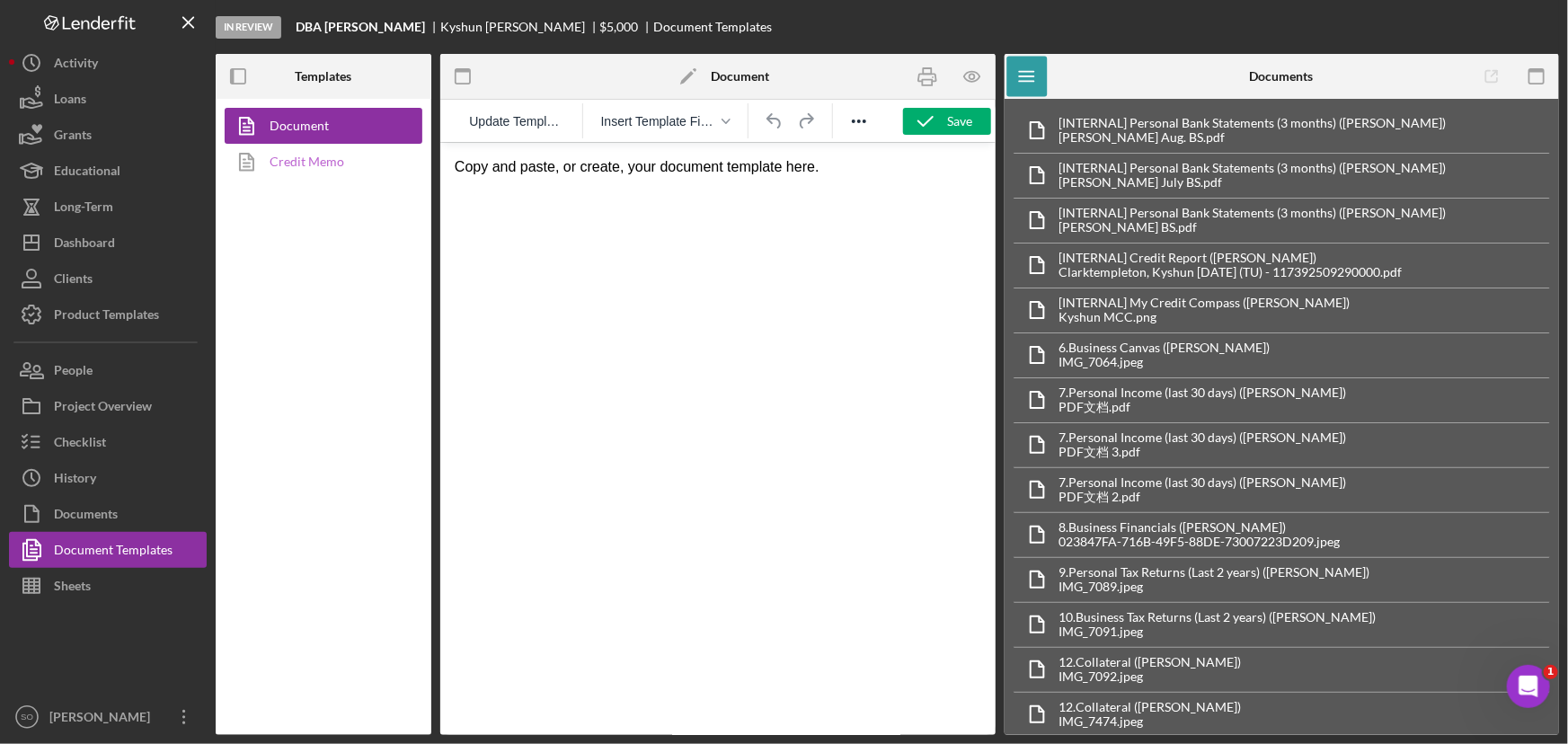
click at [287, 163] on link "Credit Memo" at bounding box center [319, 162] width 189 height 36
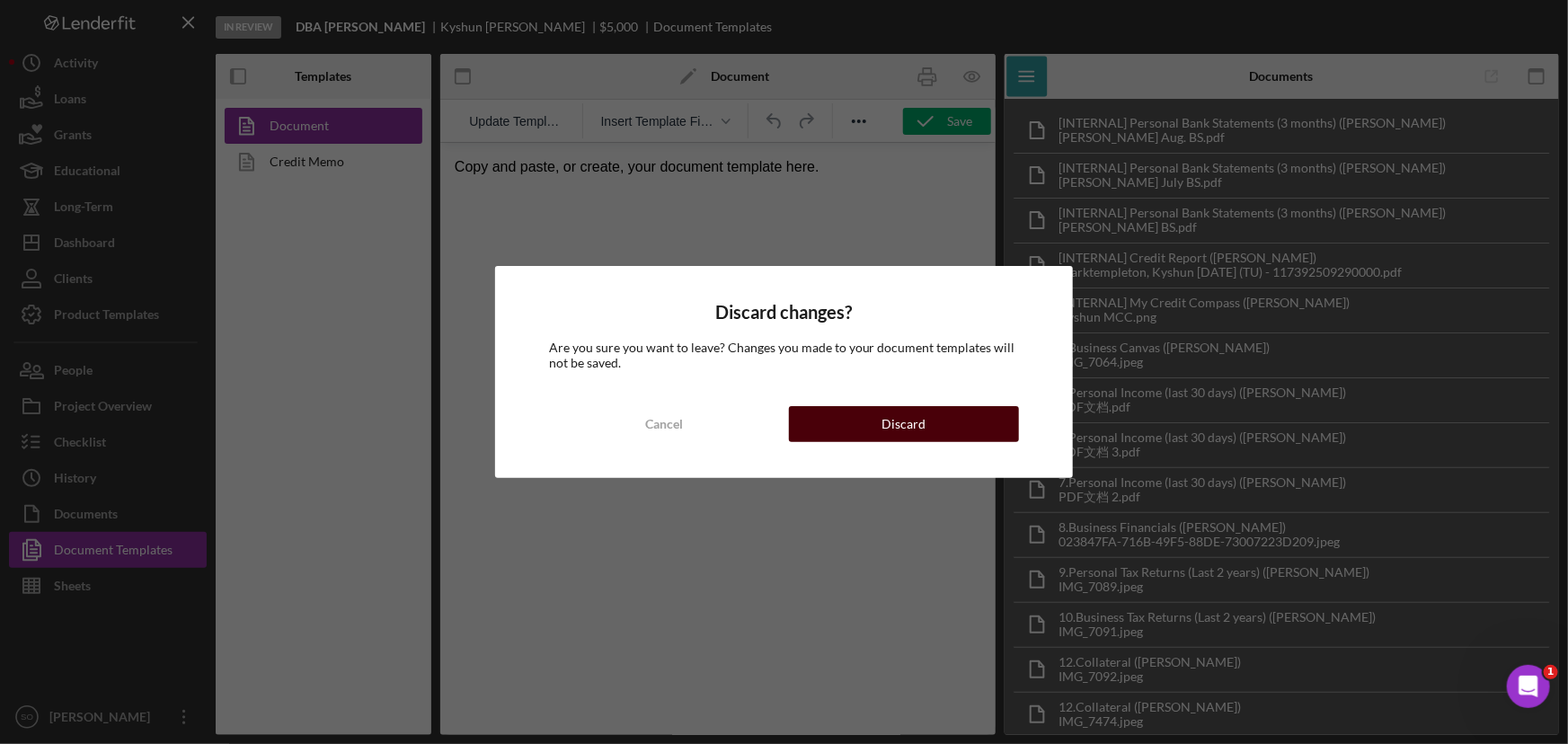
click at [844, 408] on button "Discard" at bounding box center [904, 424] width 231 height 36
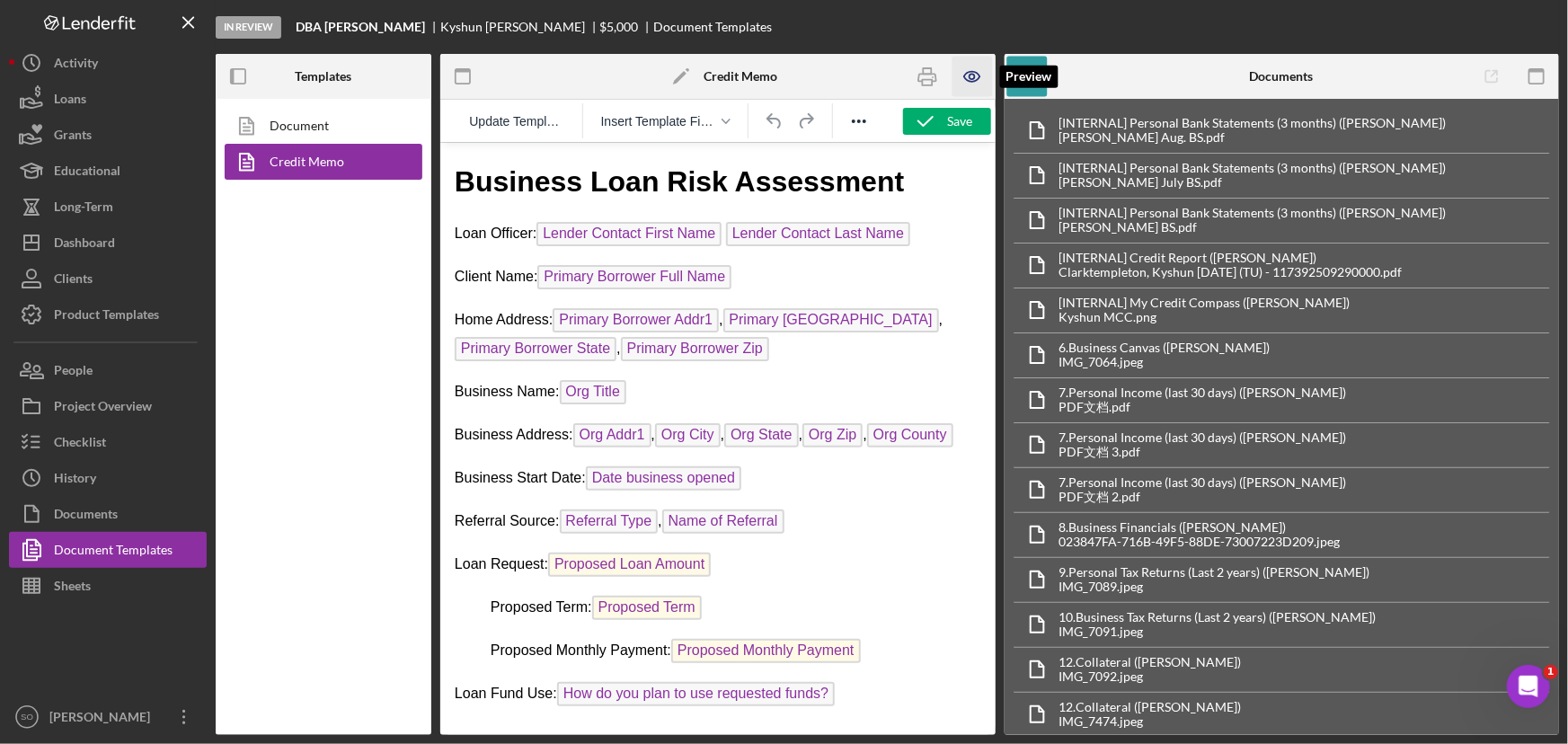
click at [977, 73] on icon "button" at bounding box center [972, 76] width 40 height 40
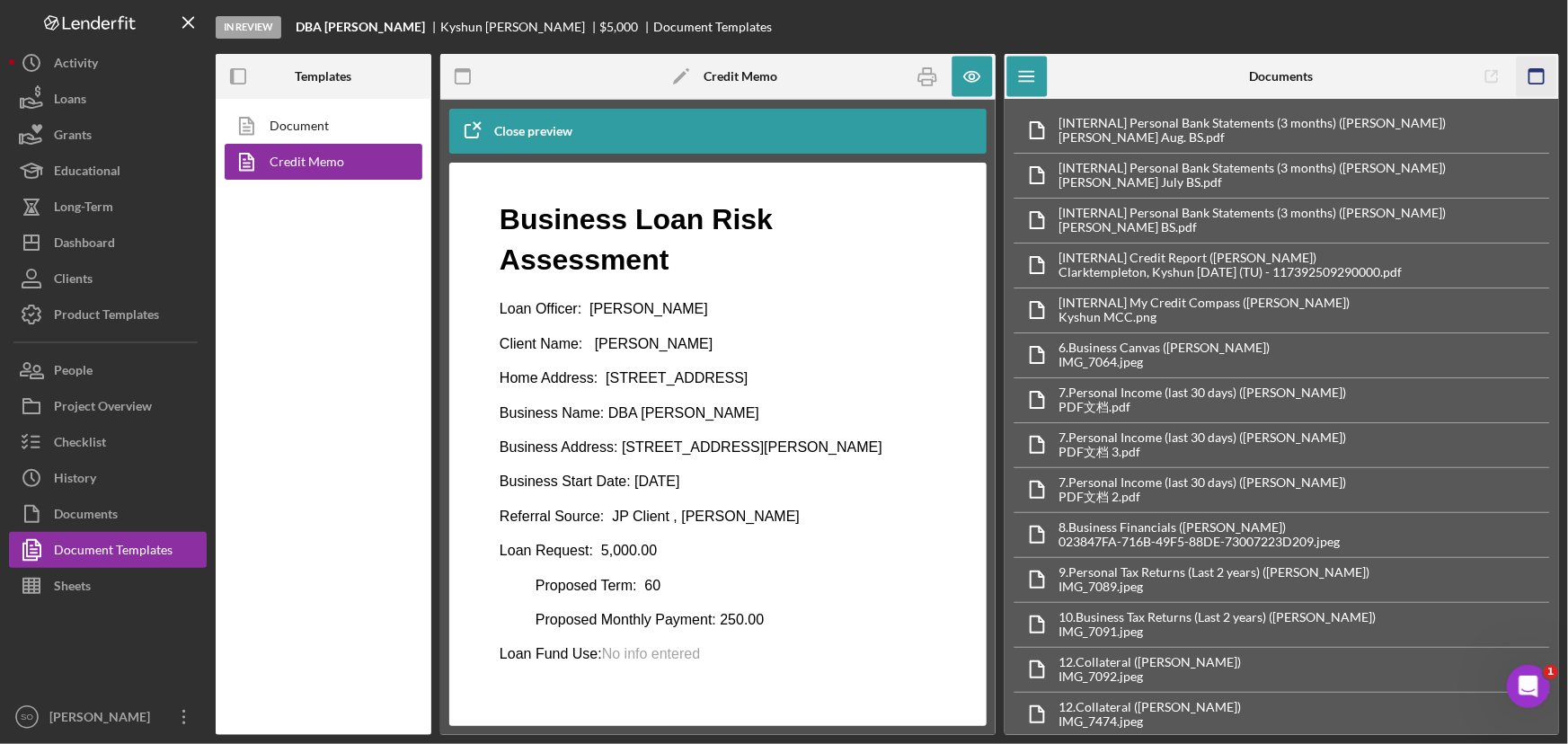
click at [1540, 79] on icon "button" at bounding box center [1535, 76] width 40 height 40
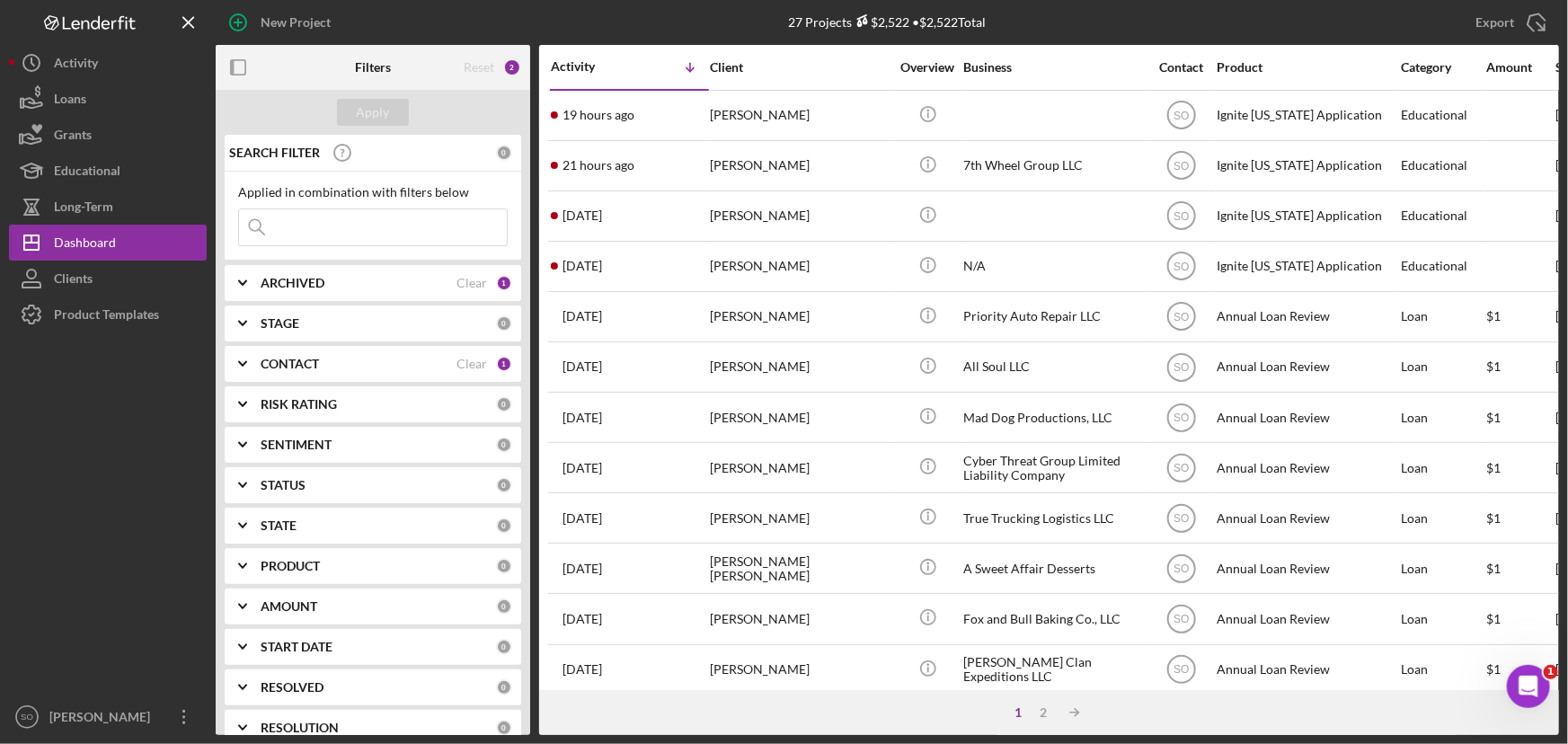
click at [291, 372] on div "CONTACT Clear 1" at bounding box center [386, 364] width 251 height 36
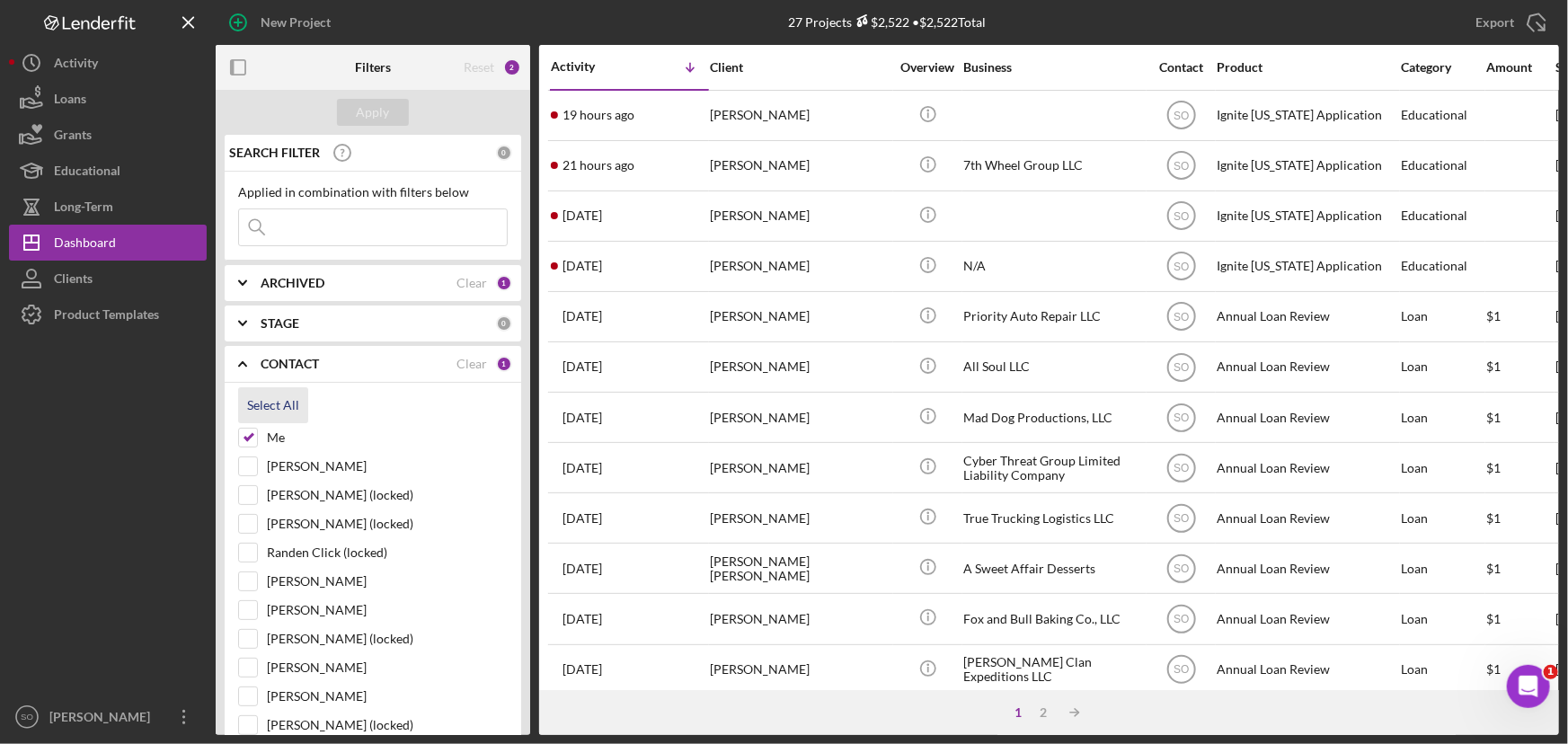
click at [278, 409] on div "Select All" at bounding box center [273, 405] width 52 height 36
checkbox input "true"
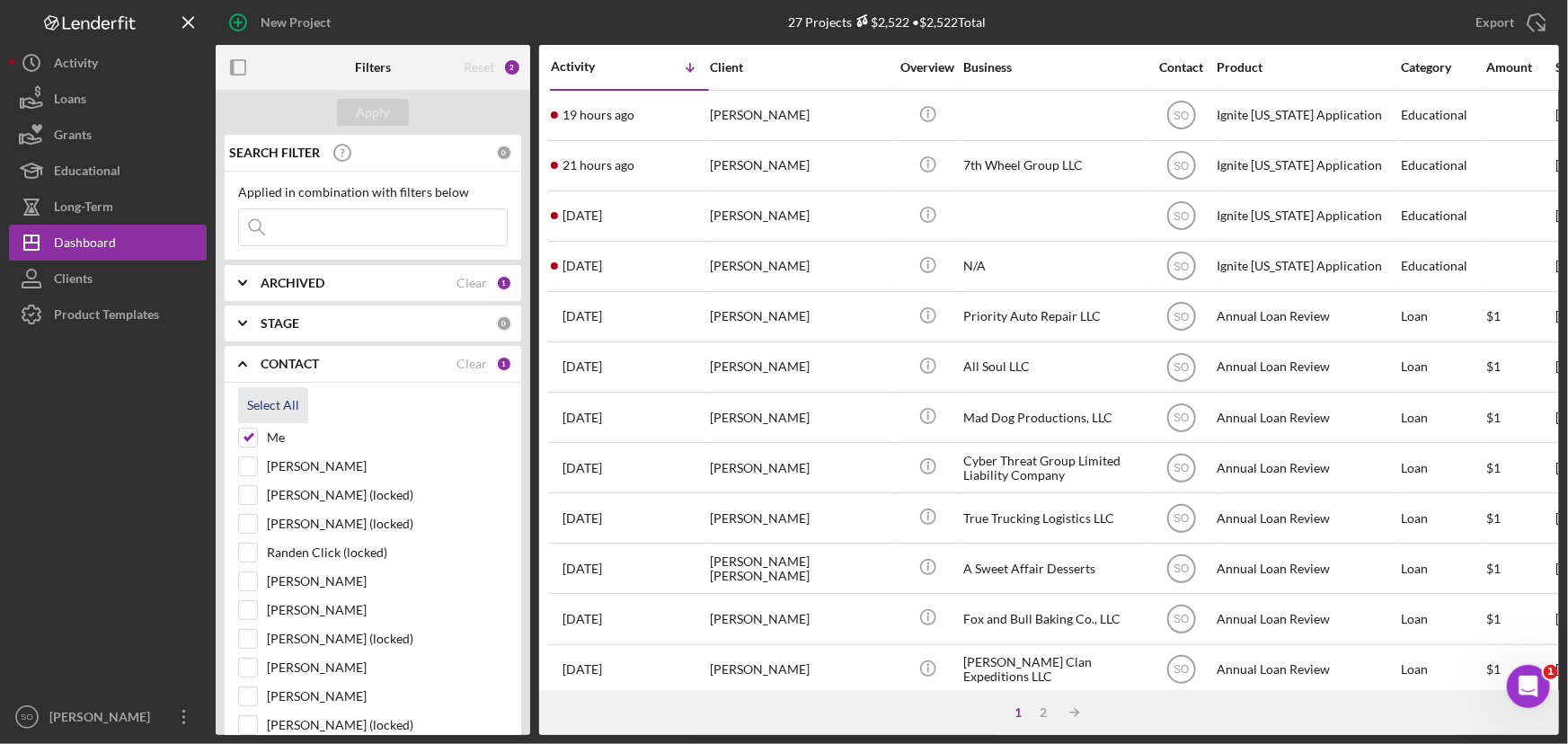
checkbox input "true"
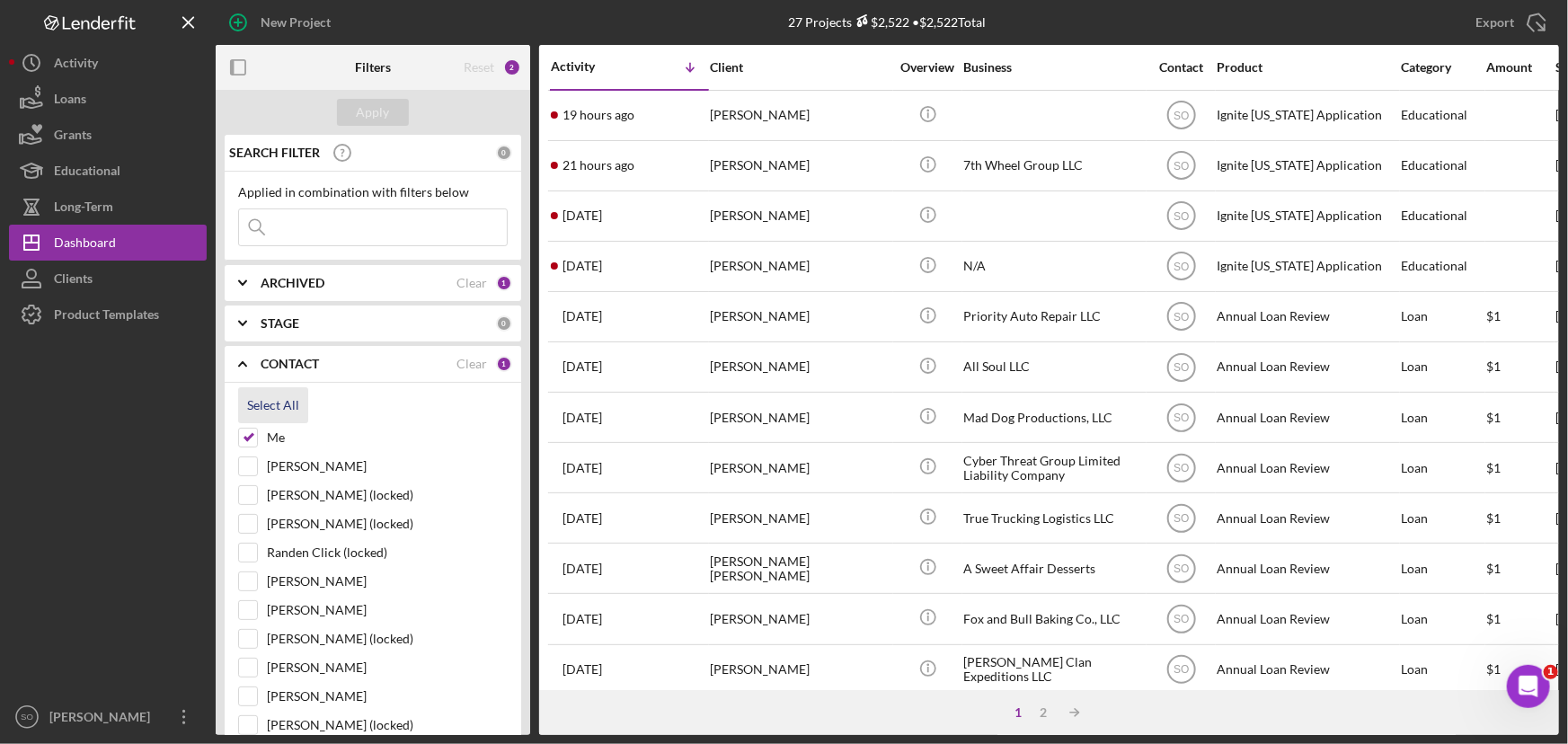
checkbox input "true"
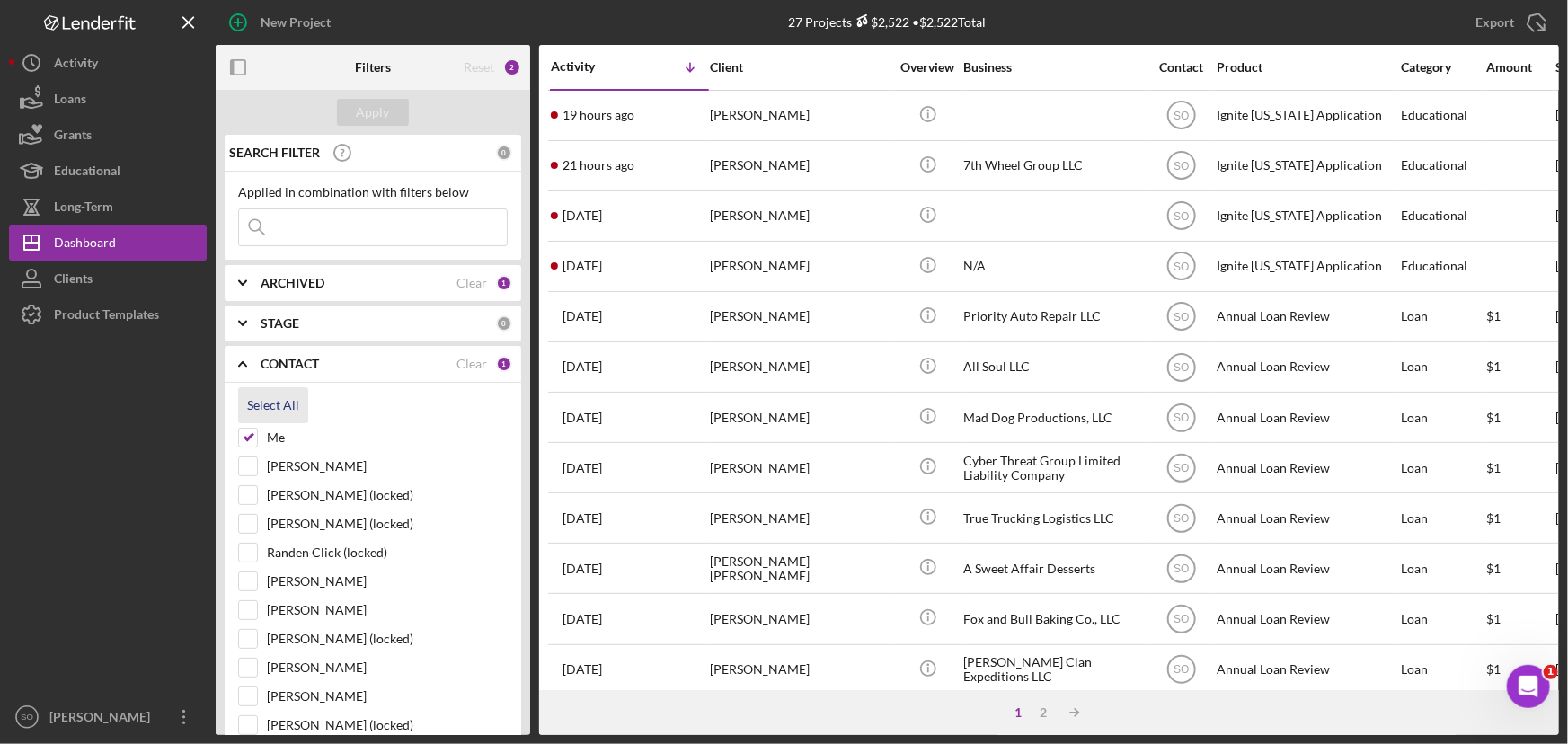
checkbox input "true"
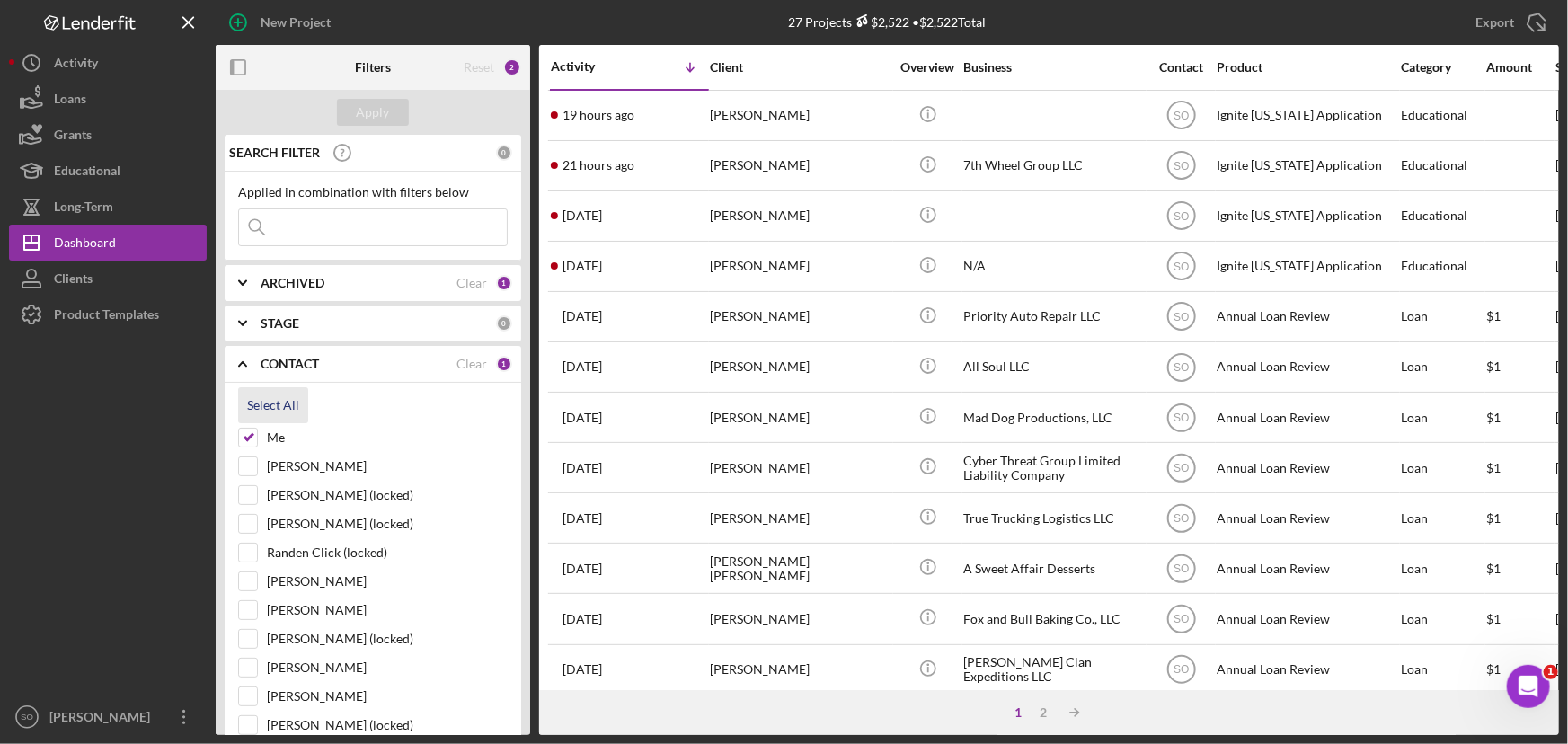
checkbox input "true"
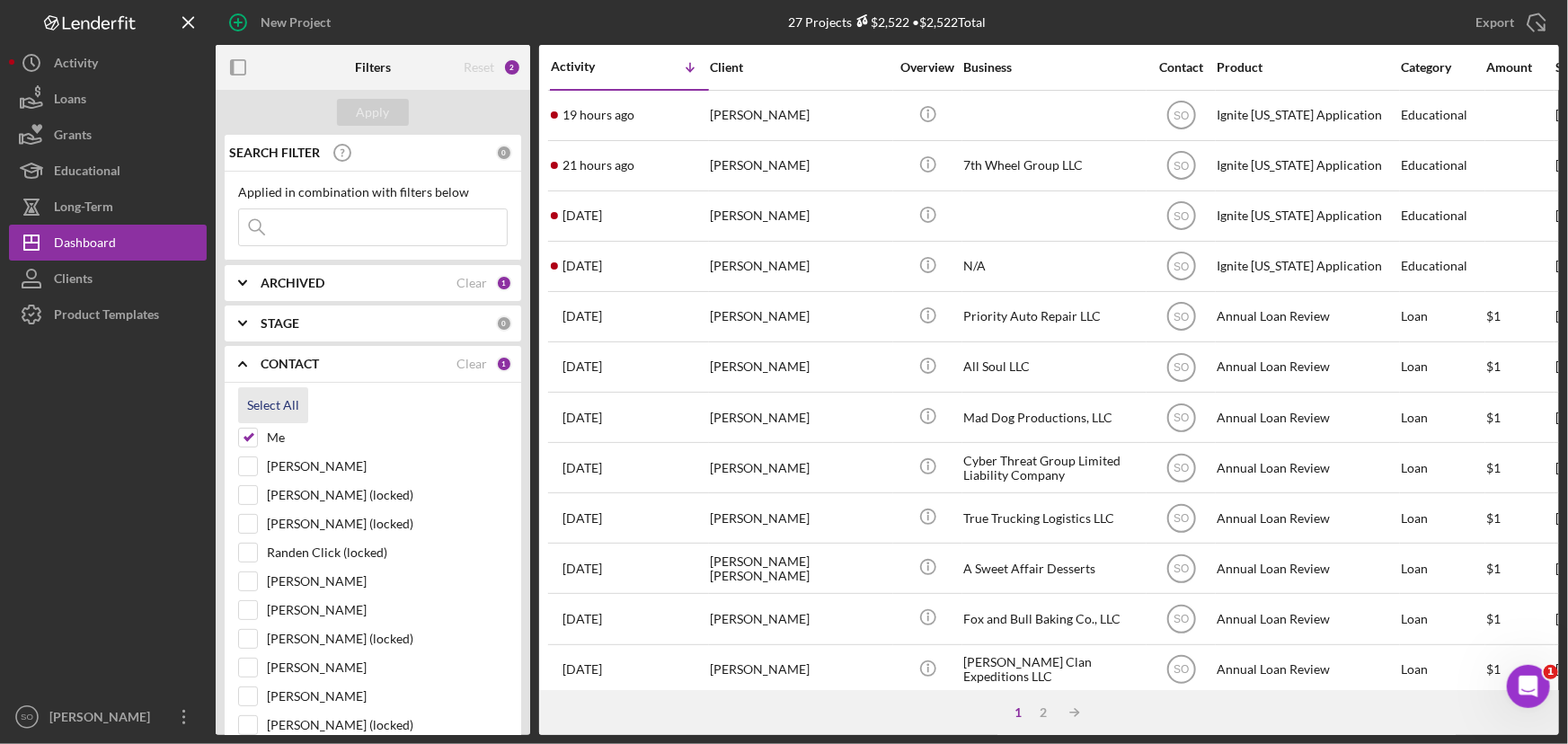
checkbox input "true"
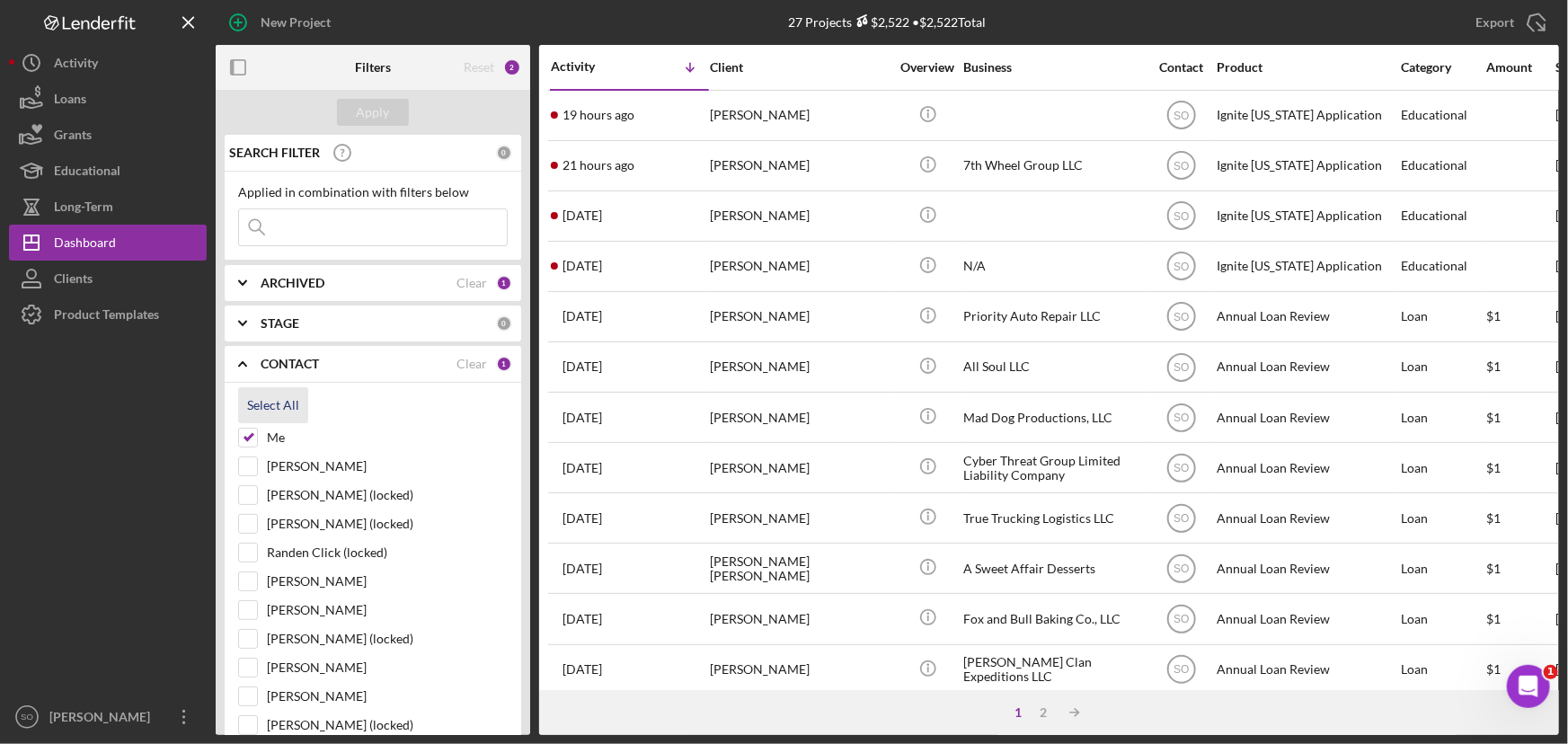
checkbox input "true"
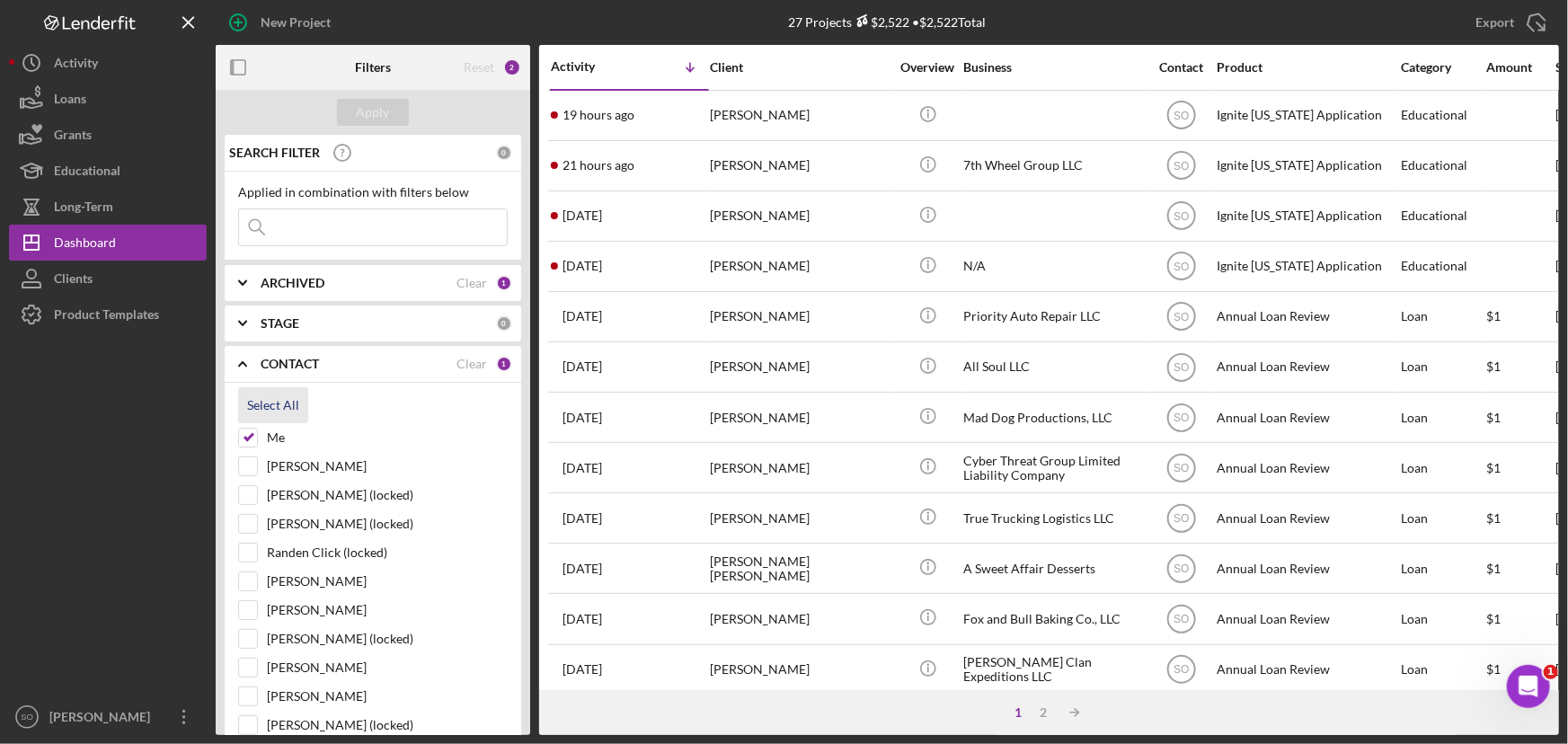
checkbox input "true"
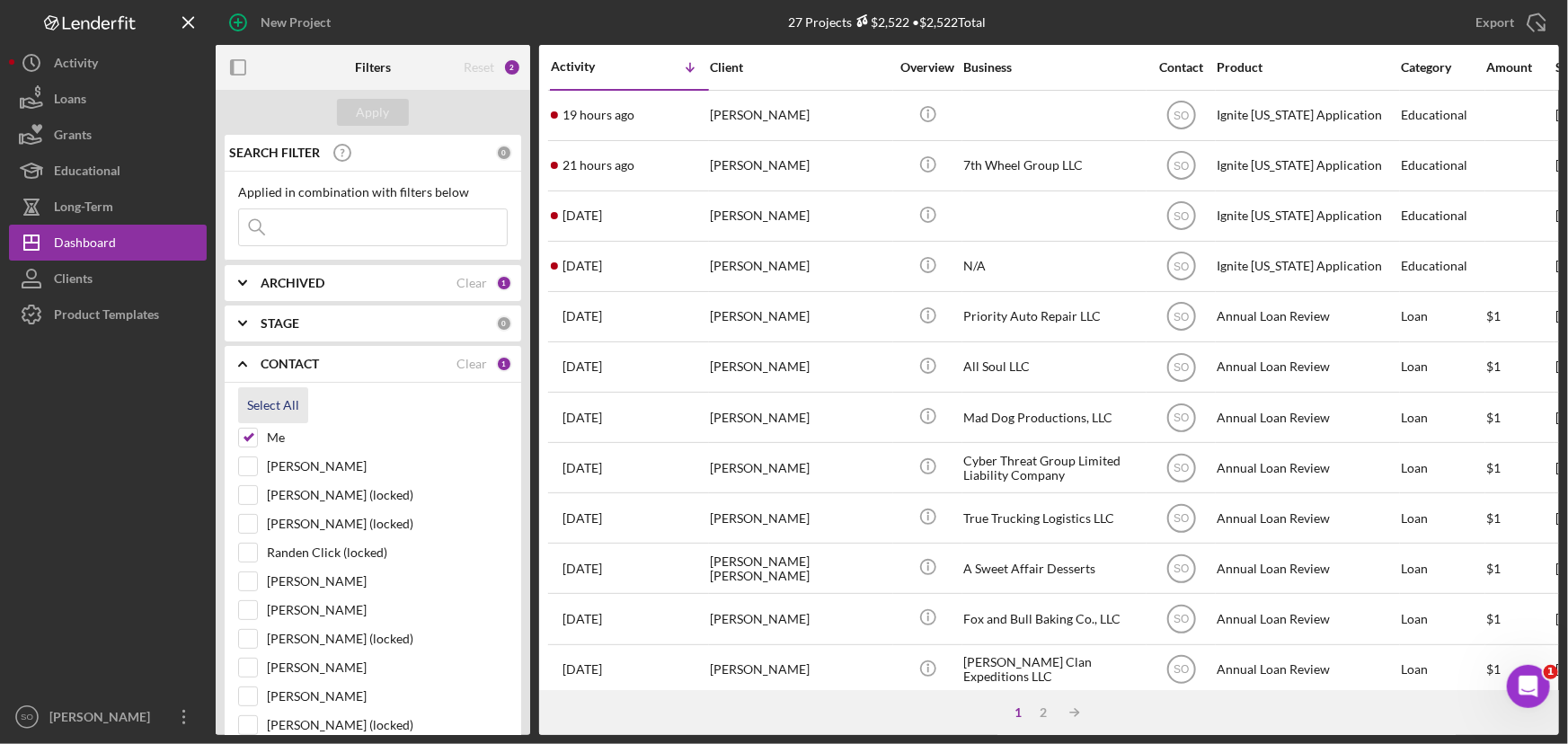
checkbox input "true"
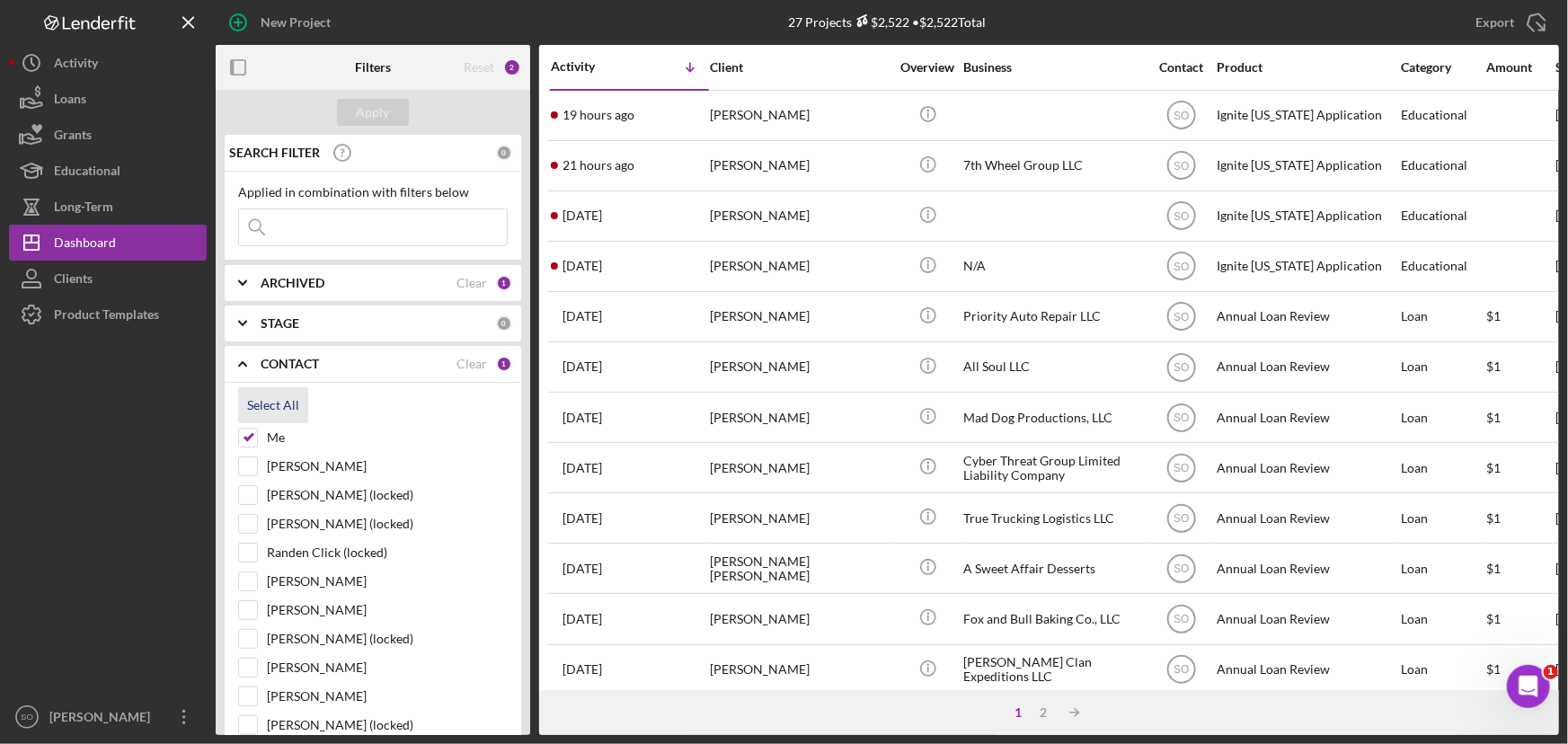
checkbox input "true"
click at [377, 118] on div "Apply" at bounding box center [374, 112] width 33 height 27
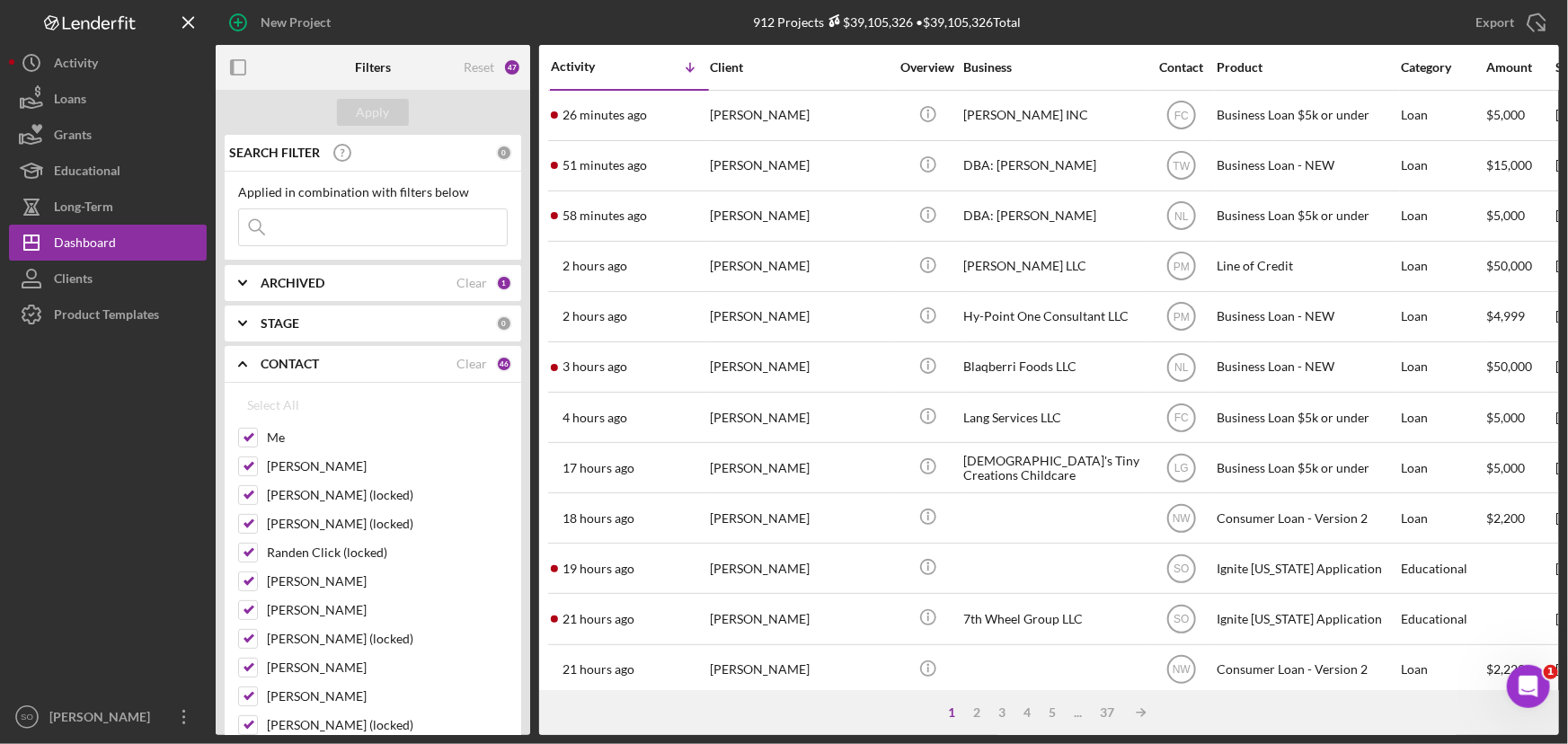
click at [352, 226] on input at bounding box center [373, 227] width 268 height 36
paste input "Shakera Thomas"
type input "Shakera Thomas"
click at [379, 111] on div "Apply" at bounding box center [374, 112] width 33 height 27
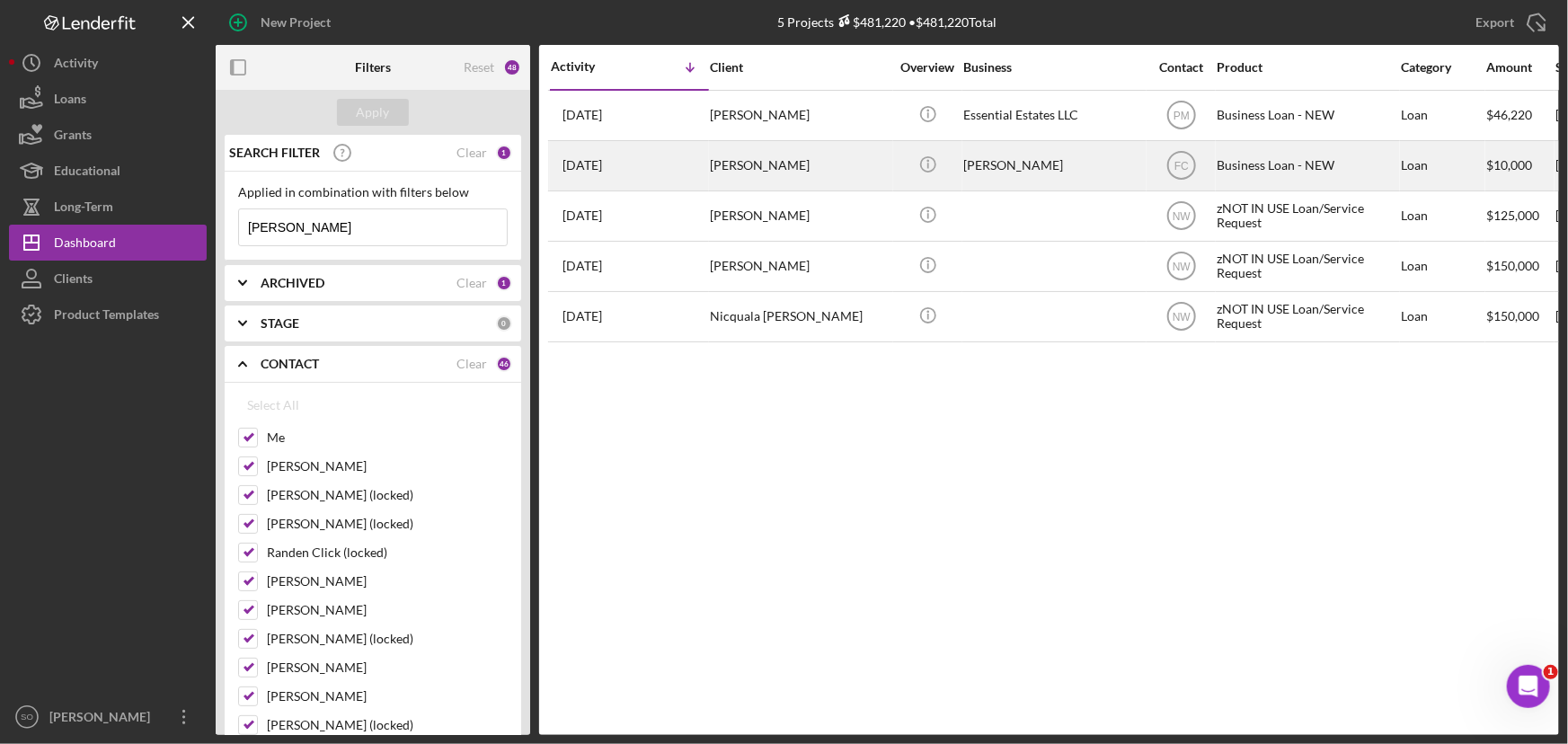
click at [777, 168] on div "Shakera Thomas" at bounding box center [799, 166] width 179 height 47
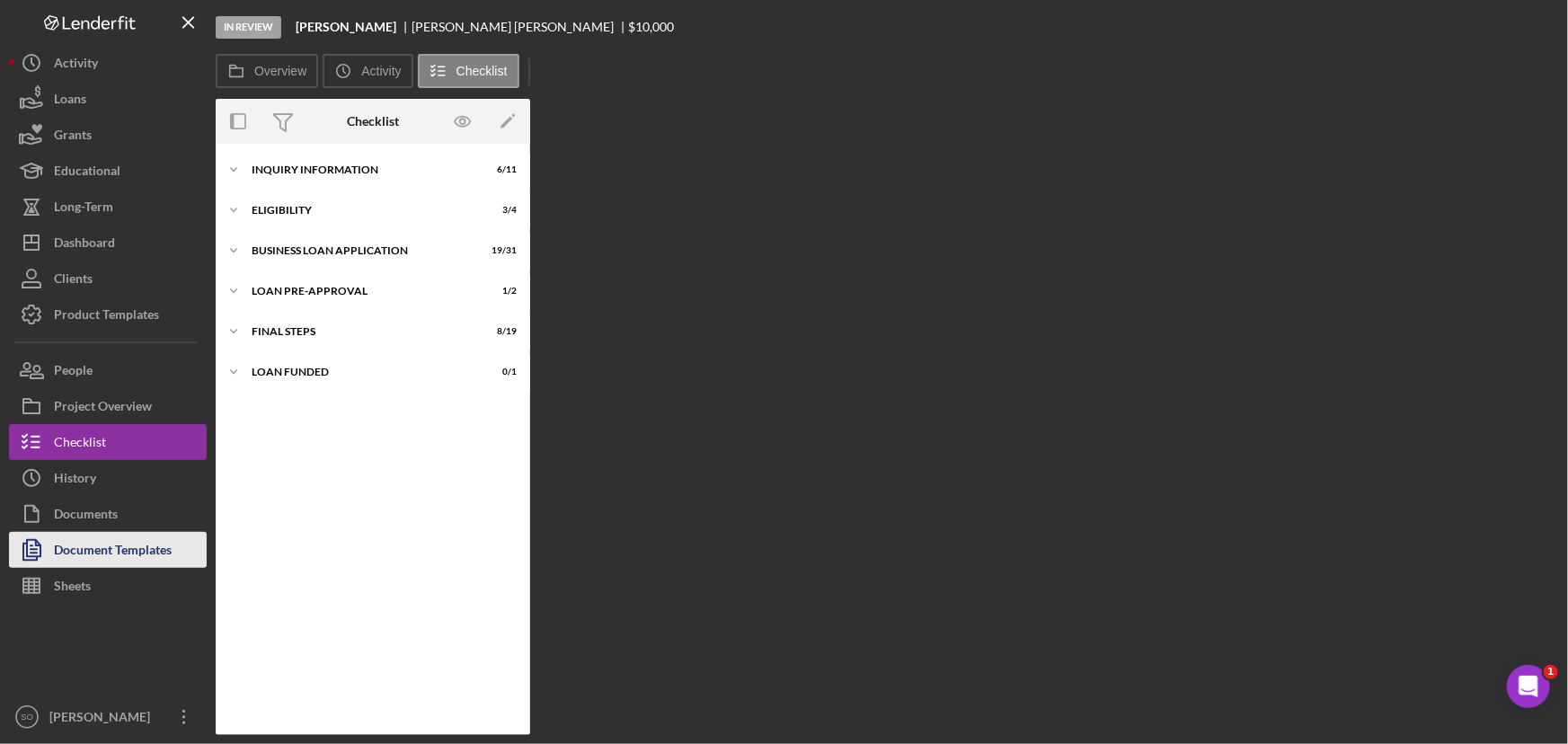
click at [95, 542] on div "Document Templates" at bounding box center [113, 551] width 118 height 40
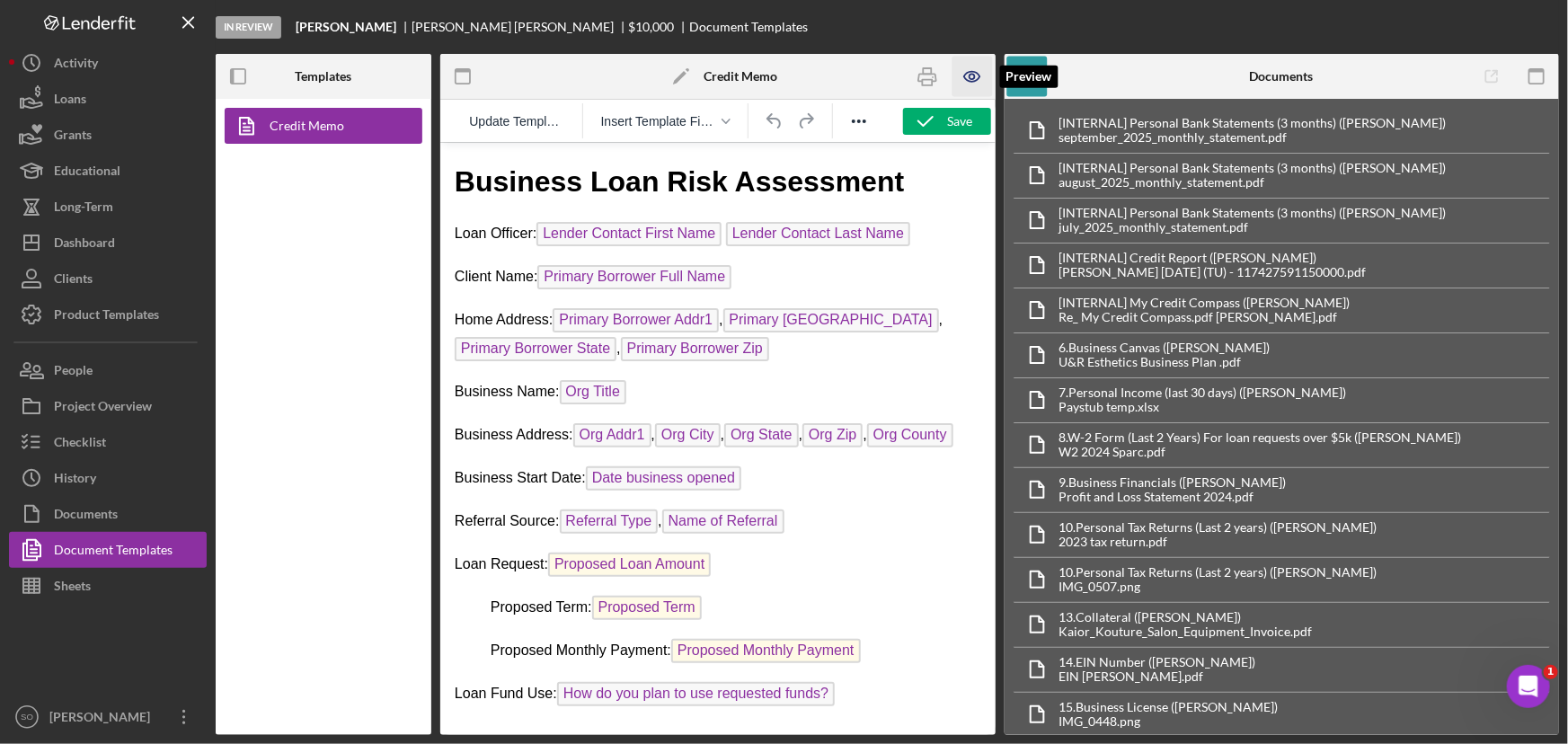
click at [979, 79] on icon "button" at bounding box center [972, 76] width 15 height 10
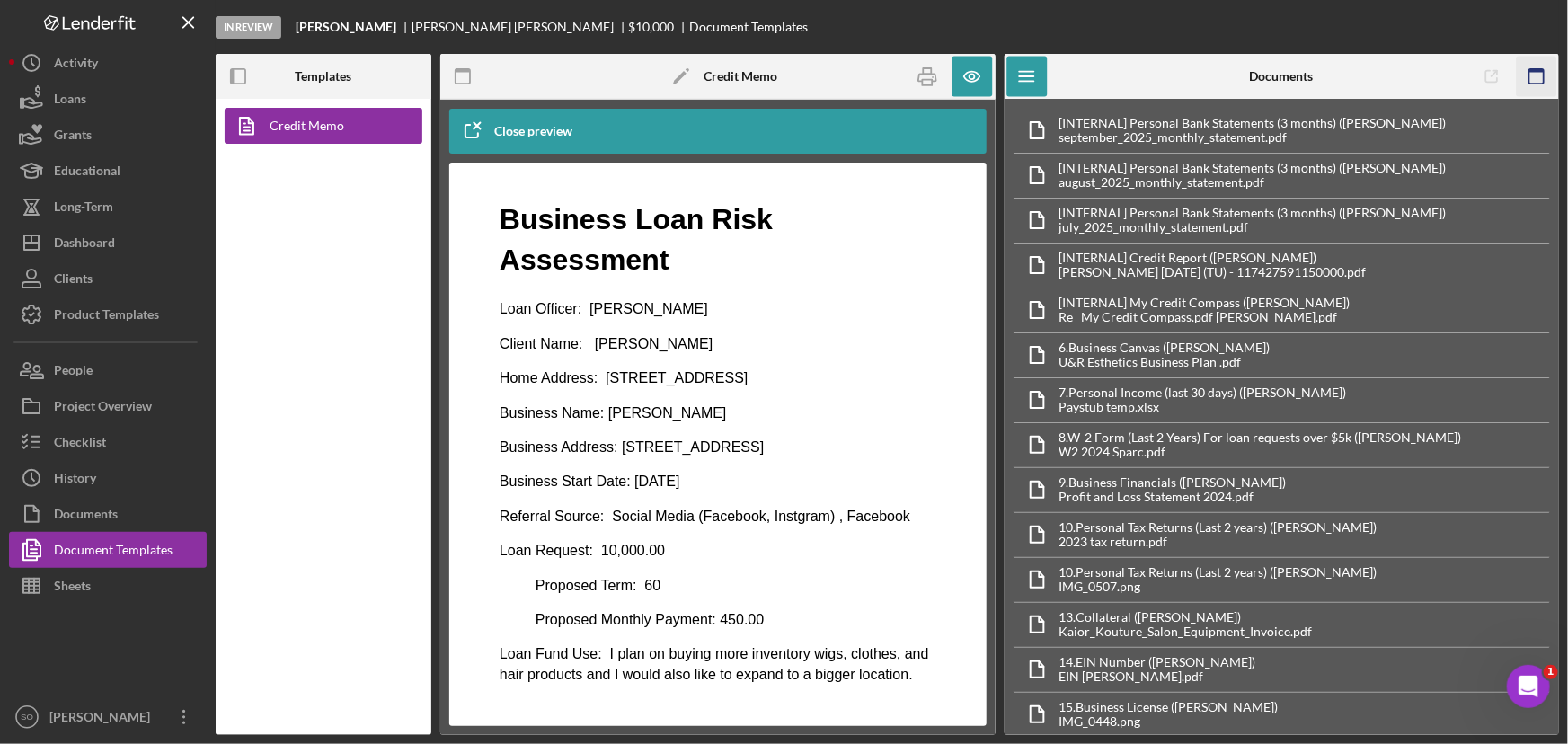
click at [1535, 72] on rect "button" at bounding box center [1535, 71] width 14 height 4
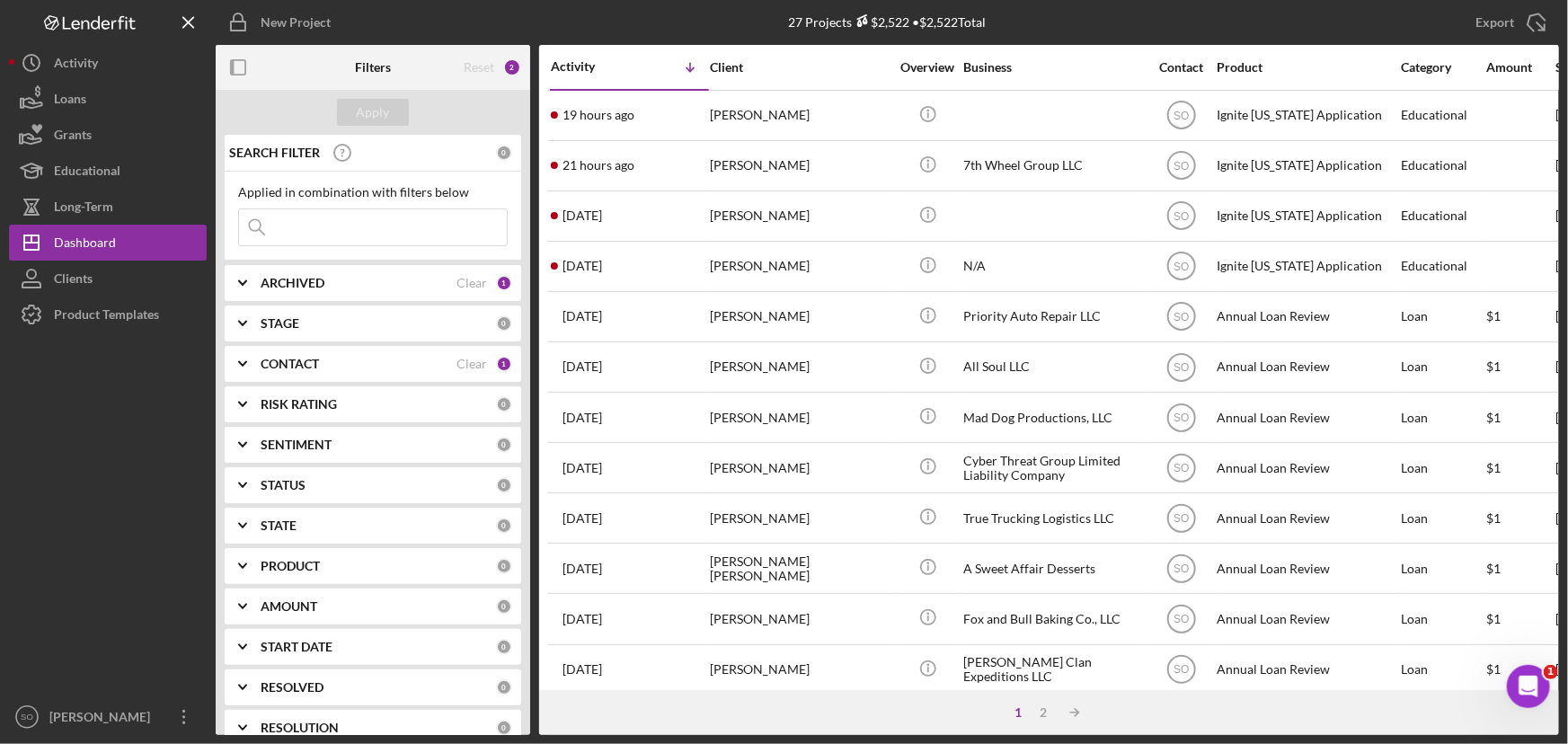
click at [299, 360] on b "CONTACT" at bounding box center [289, 364] width 59 height 14
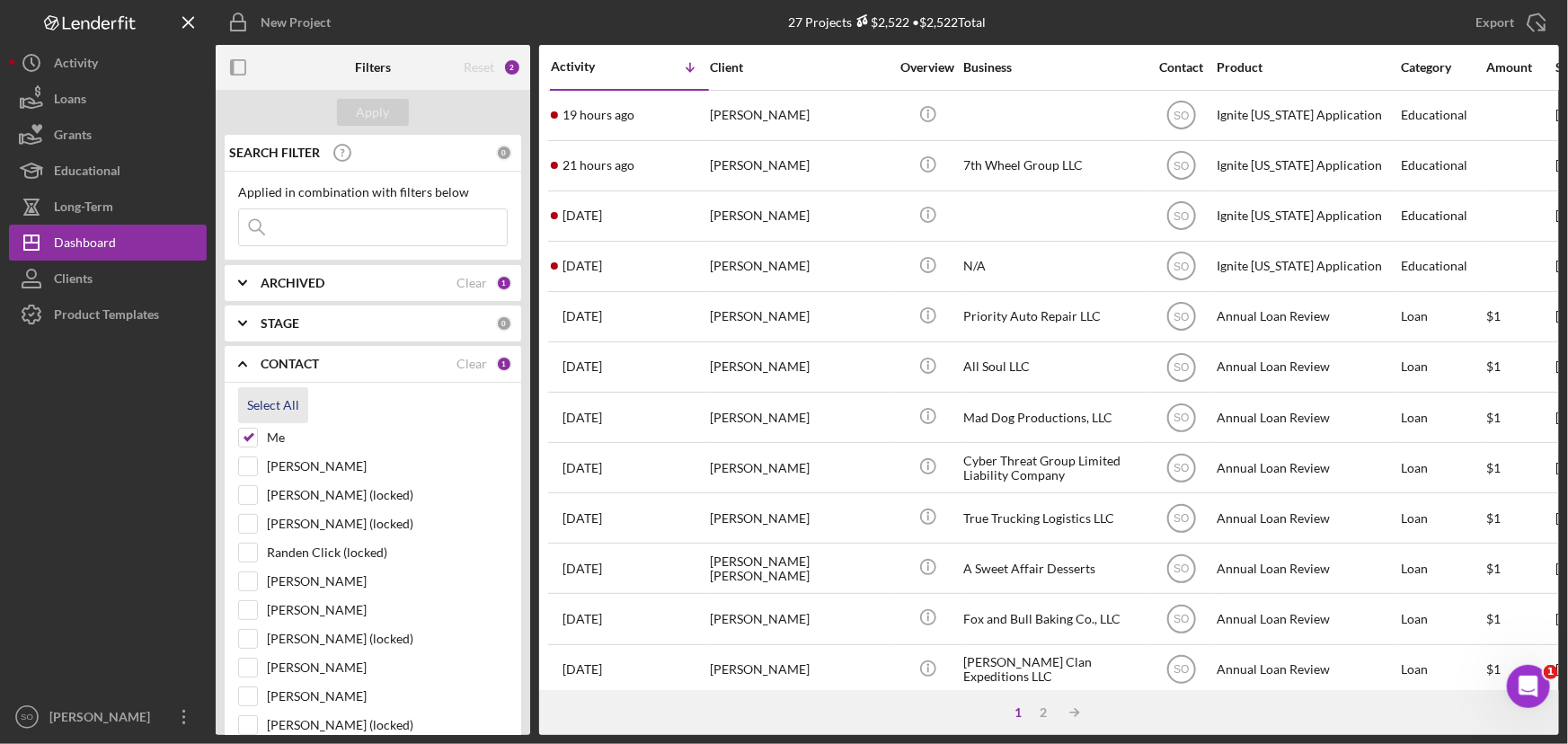
click at [278, 412] on div "Select All" at bounding box center [273, 405] width 52 height 36
checkbox input "true"
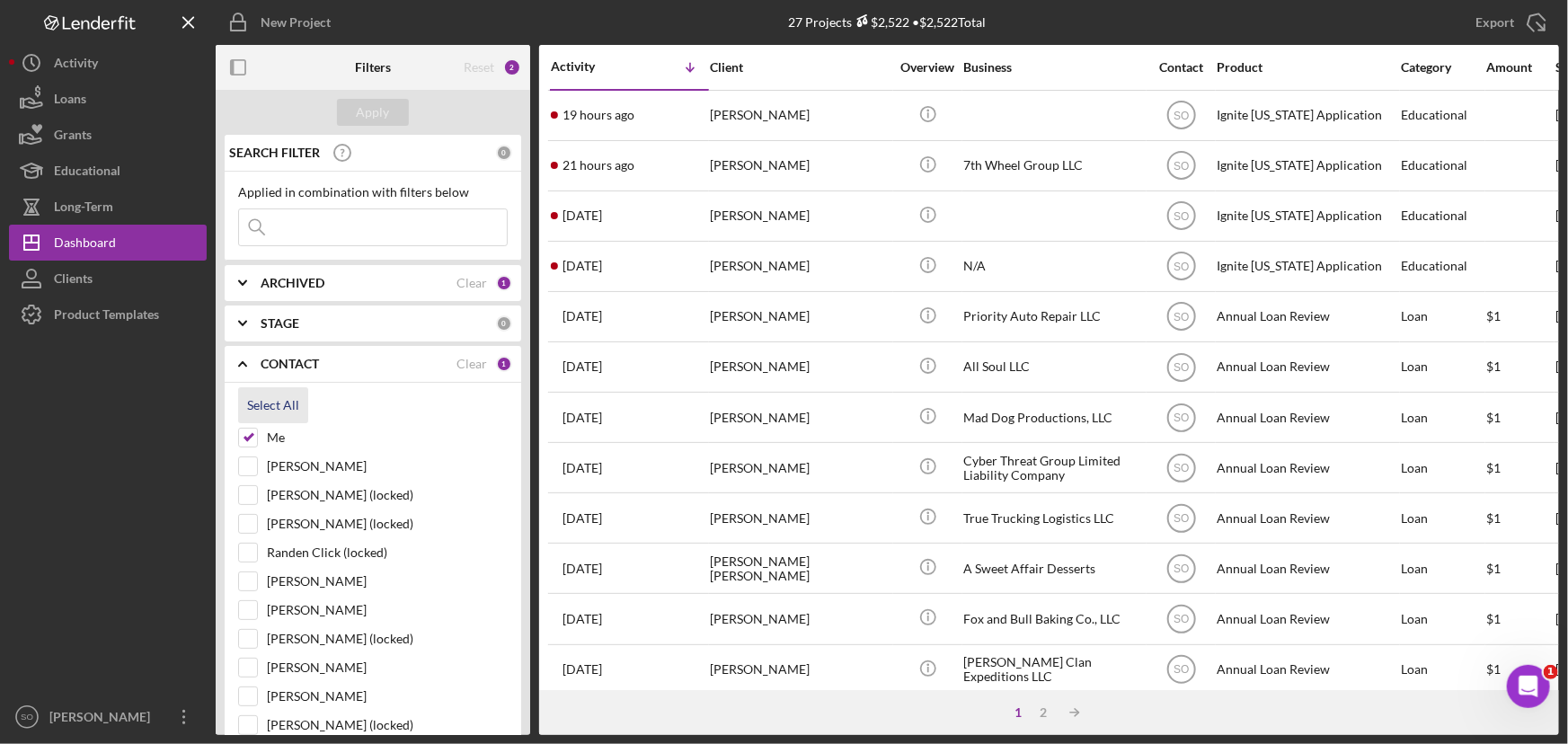
checkbox input "true"
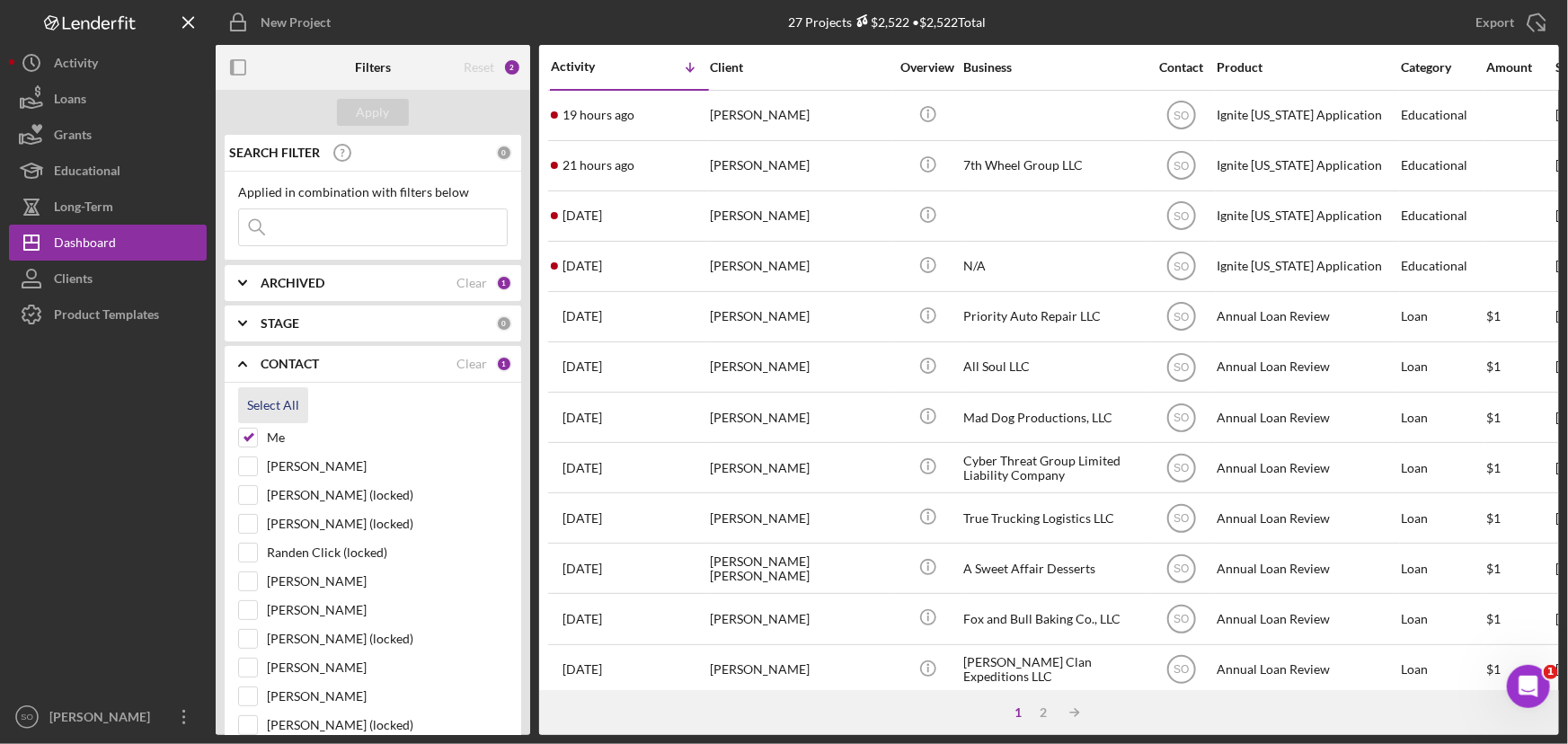
checkbox input "true"
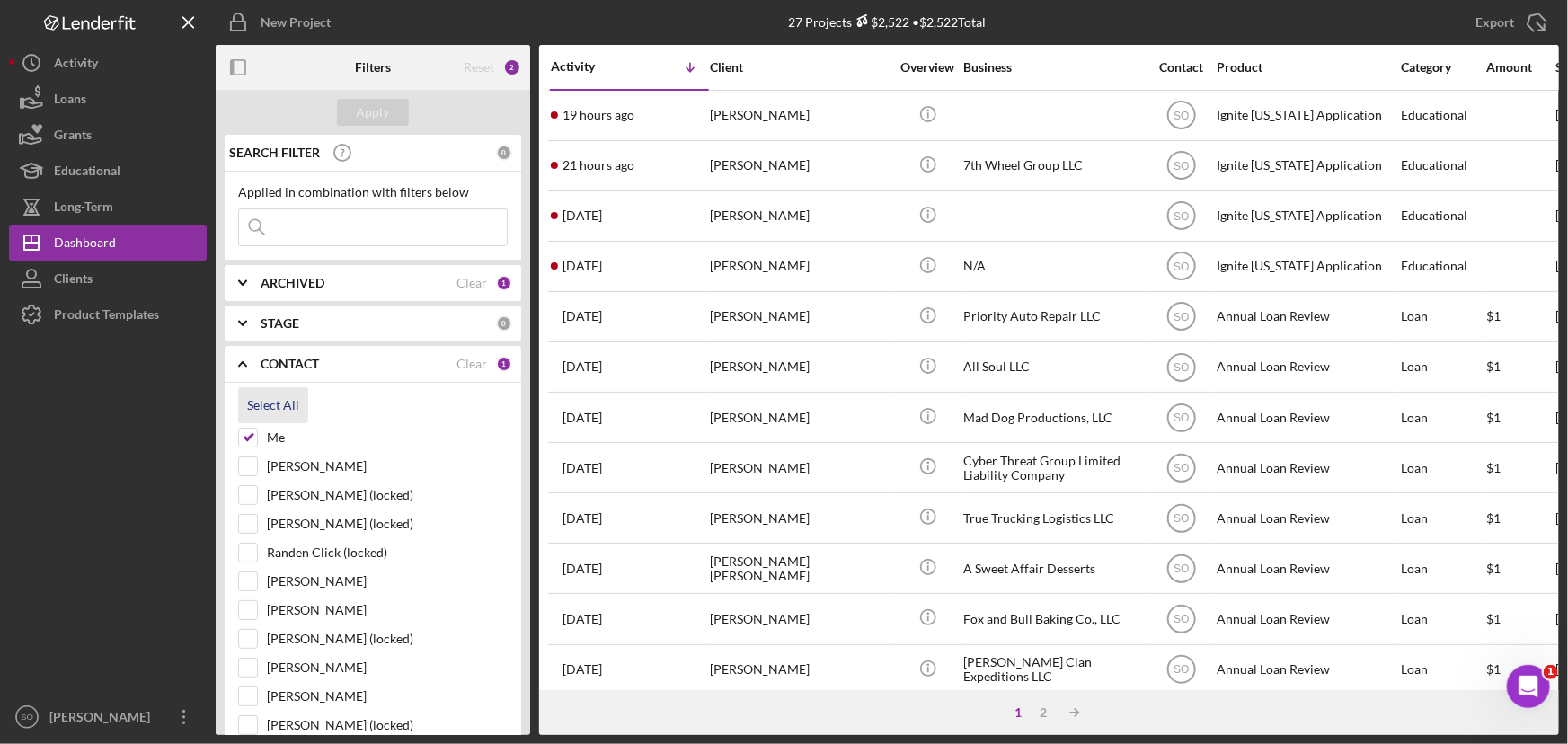
checkbox input "true"
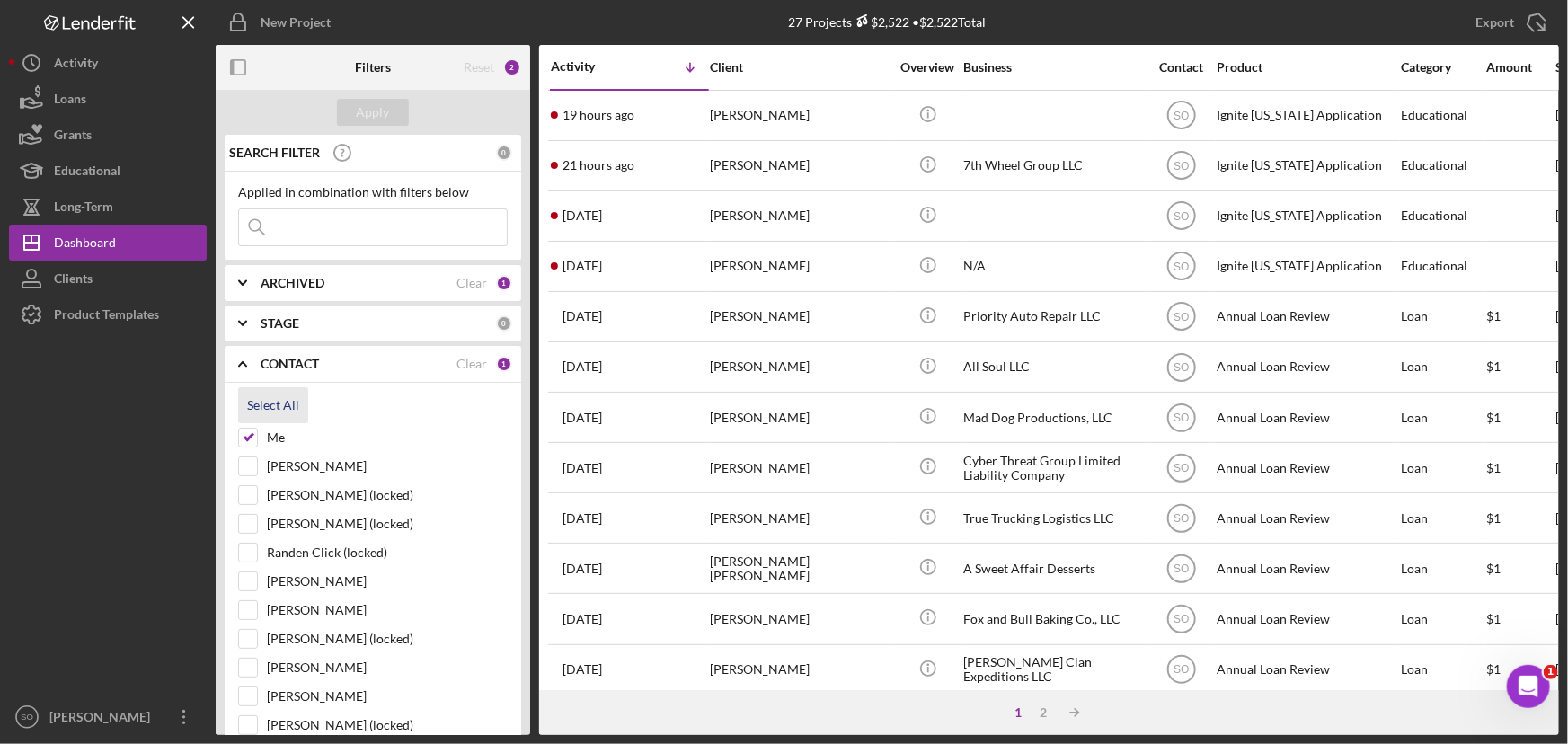
checkbox input "true"
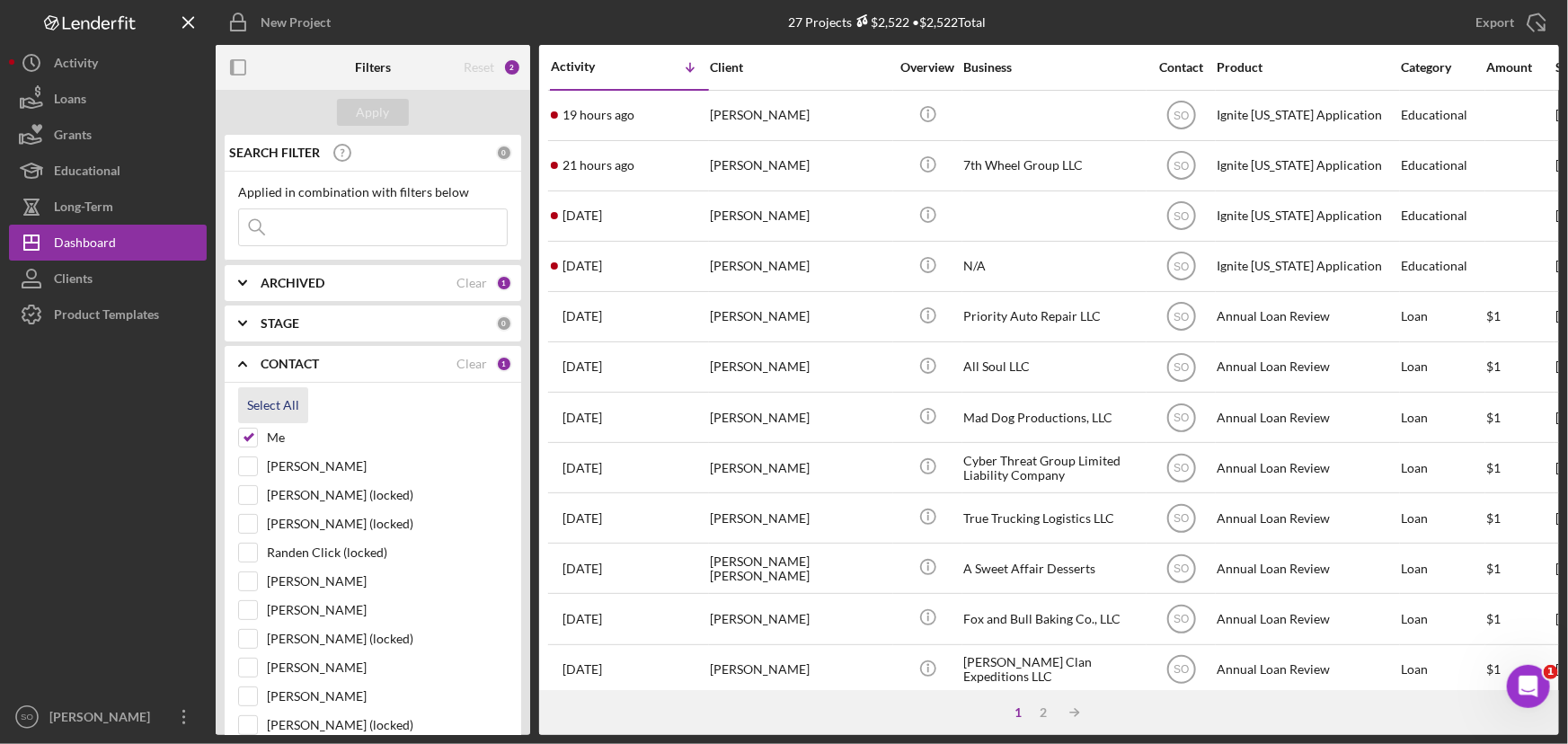
checkbox input "true"
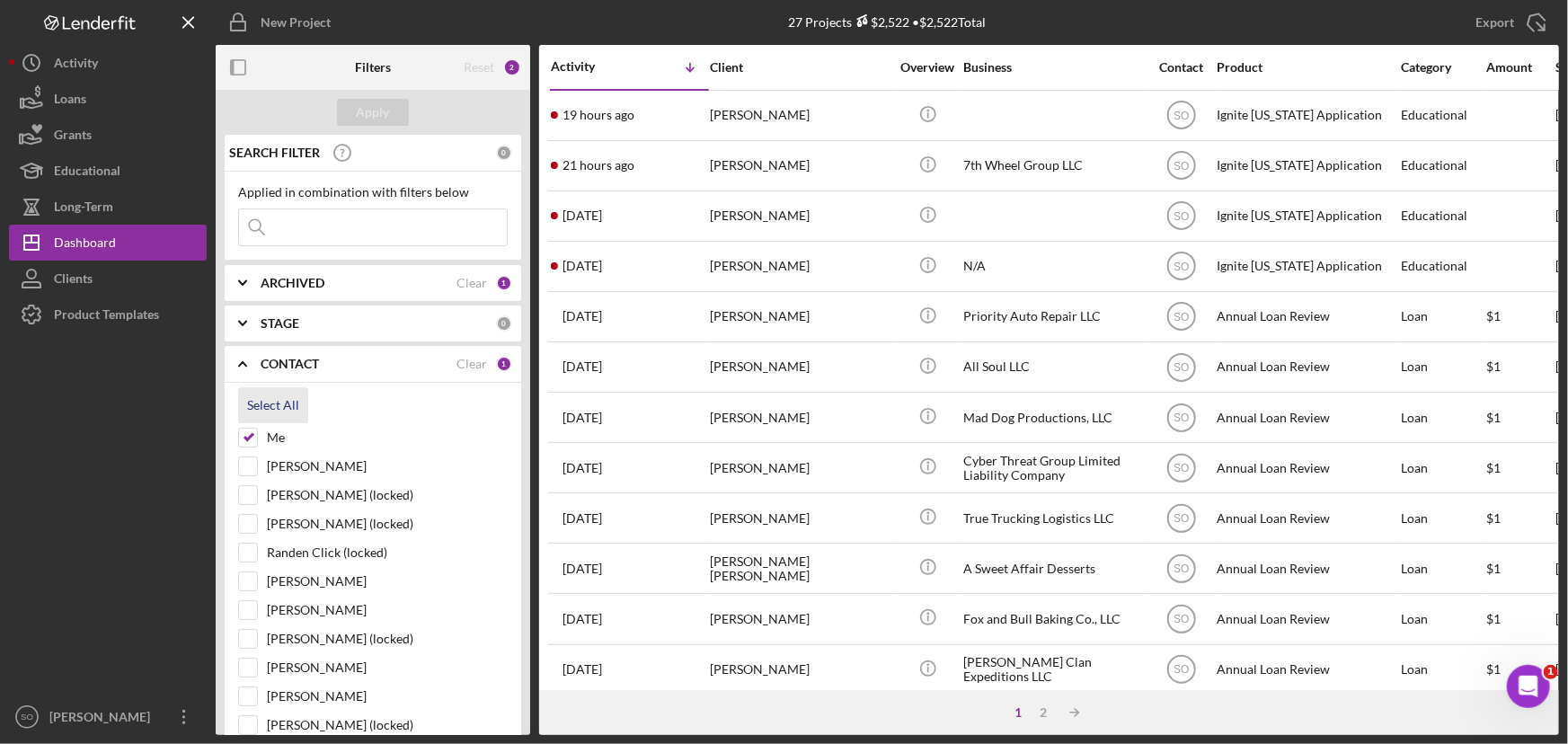
checkbox input "true"
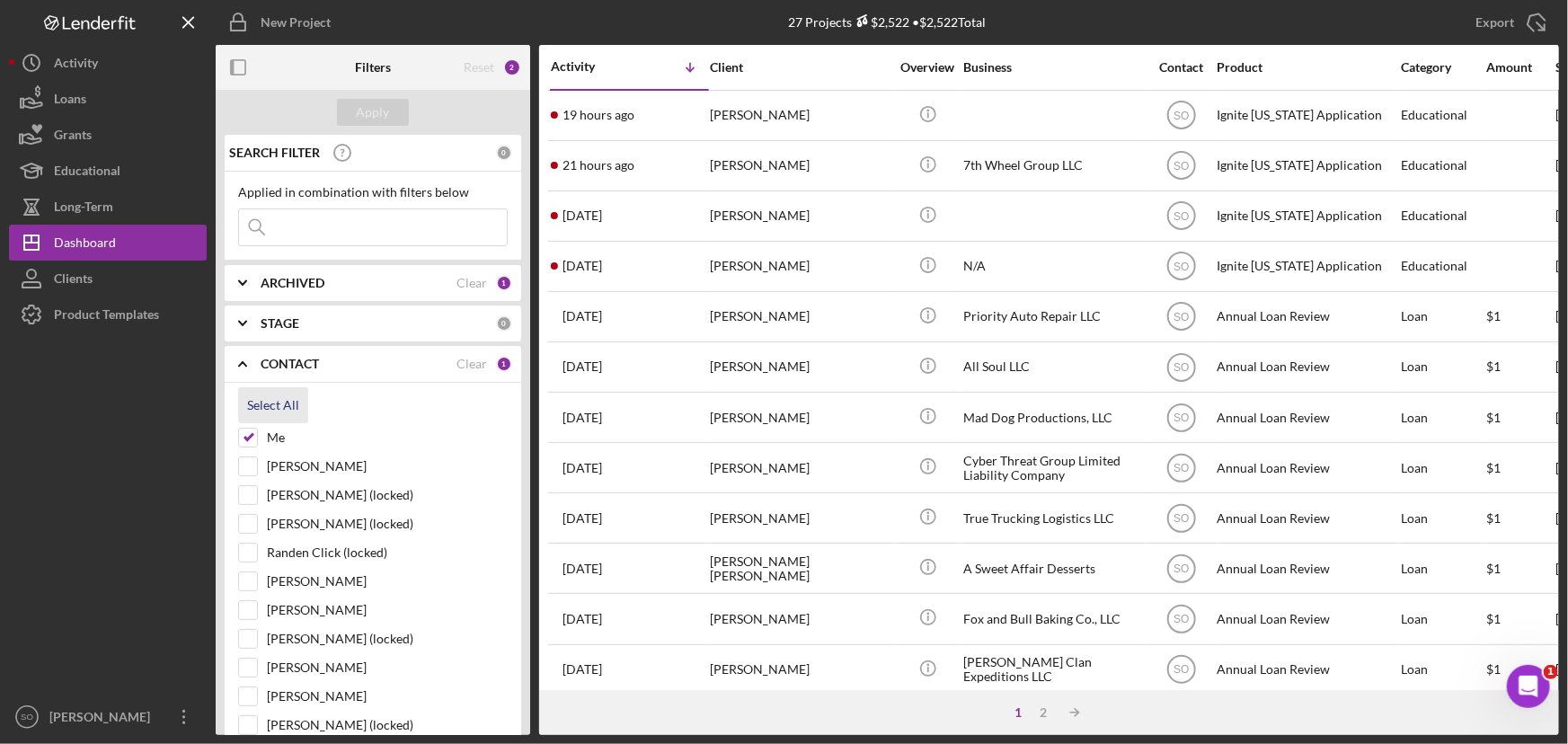
checkbox input "true"
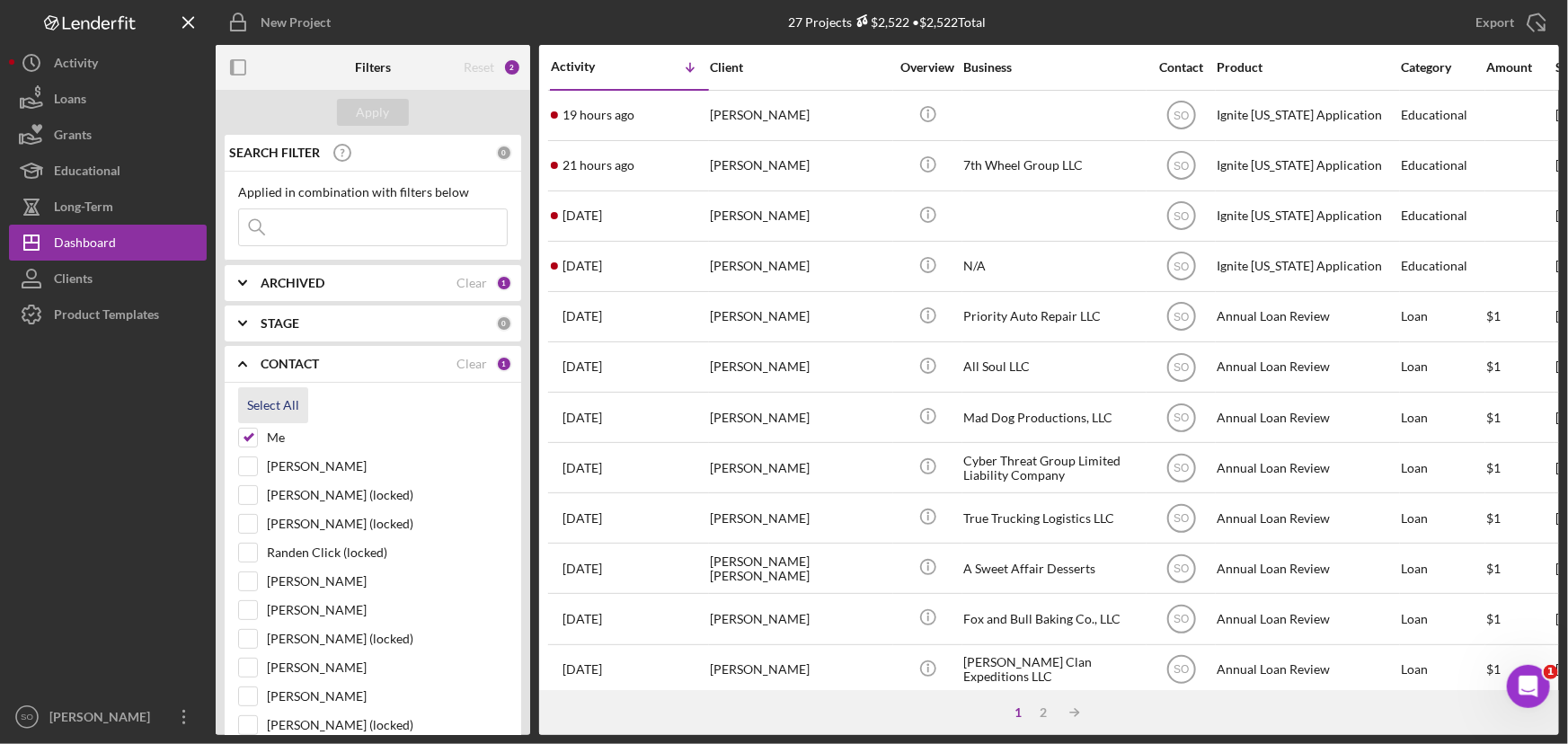
checkbox input "true"
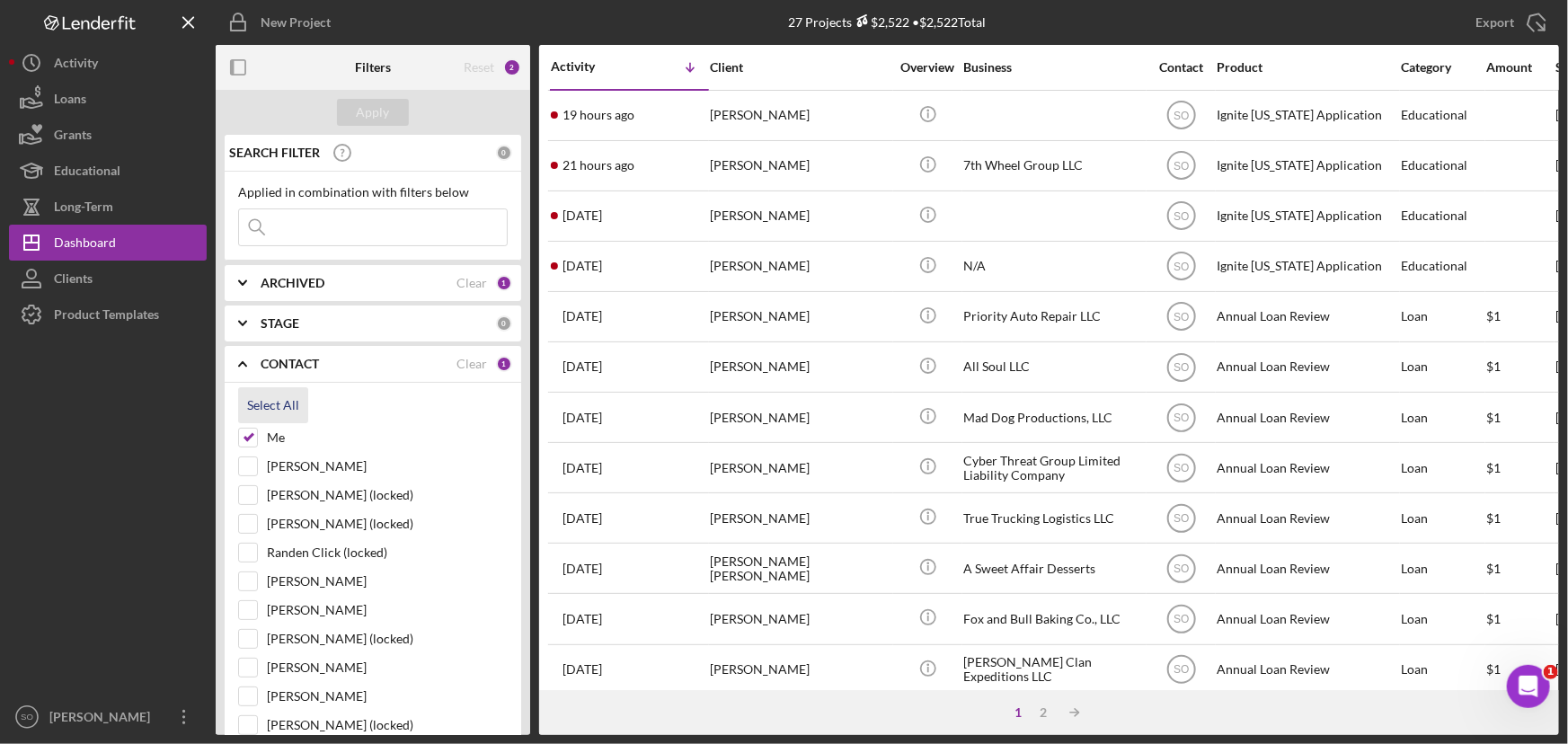
checkbox input "true"
click at [387, 119] on div "Apply" at bounding box center [374, 112] width 33 height 27
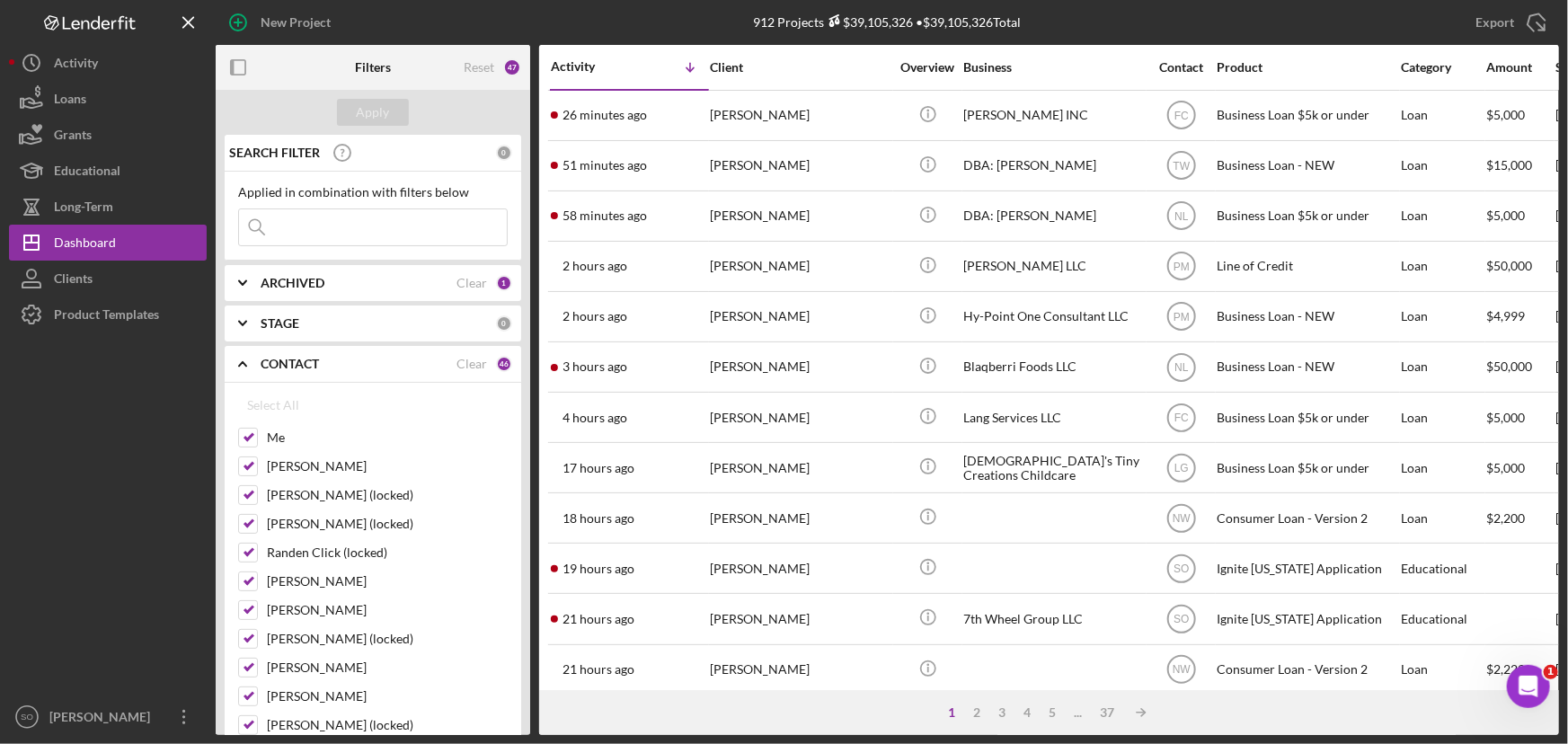
click at [324, 217] on input at bounding box center [373, 227] width 268 height 36
paste input "Candis Long"
type input "Candis Long"
click at [394, 111] on button "Apply" at bounding box center [372, 112] width 72 height 27
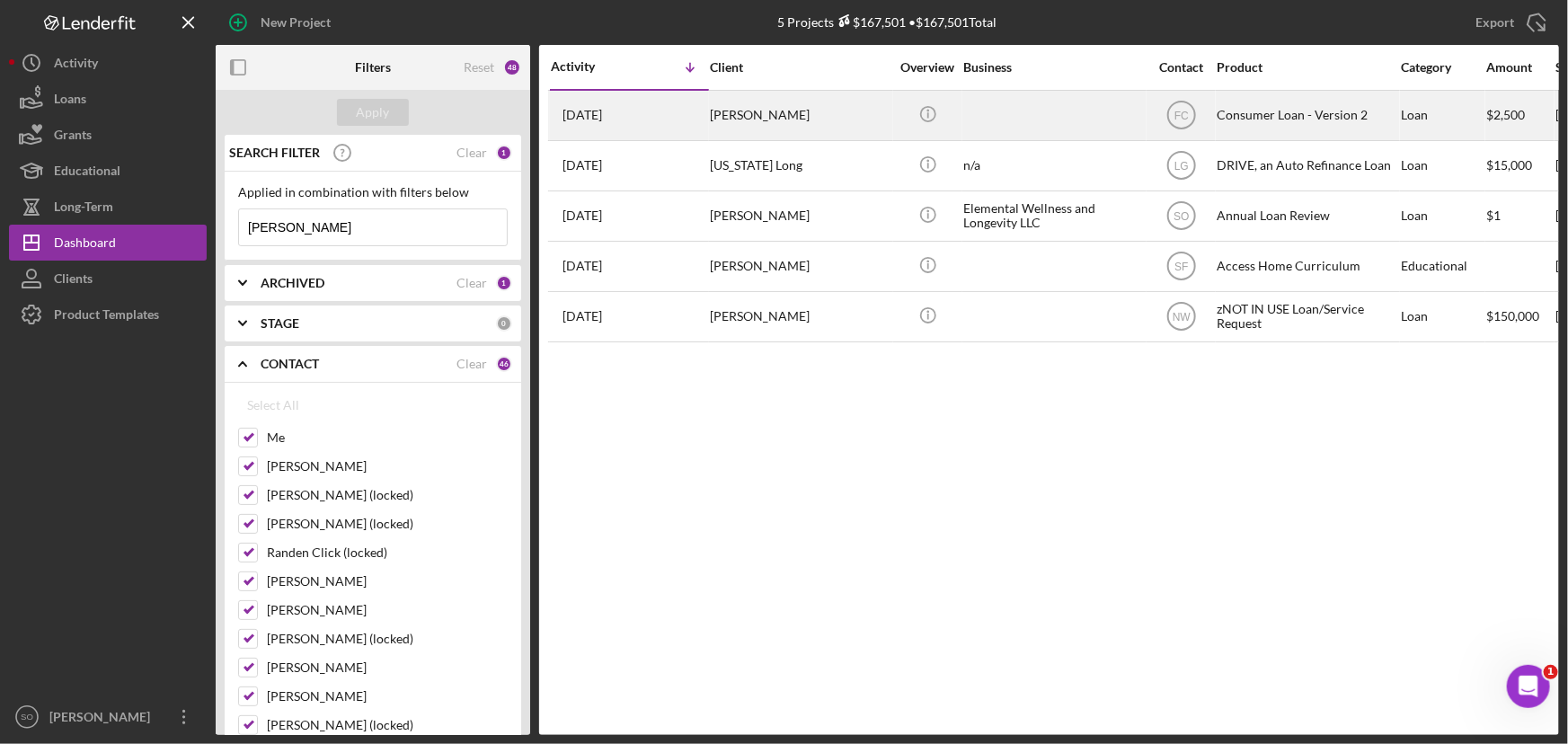
click at [772, 123] on div "Candis Long" at bounding box center [799, 115] width 179 height 47
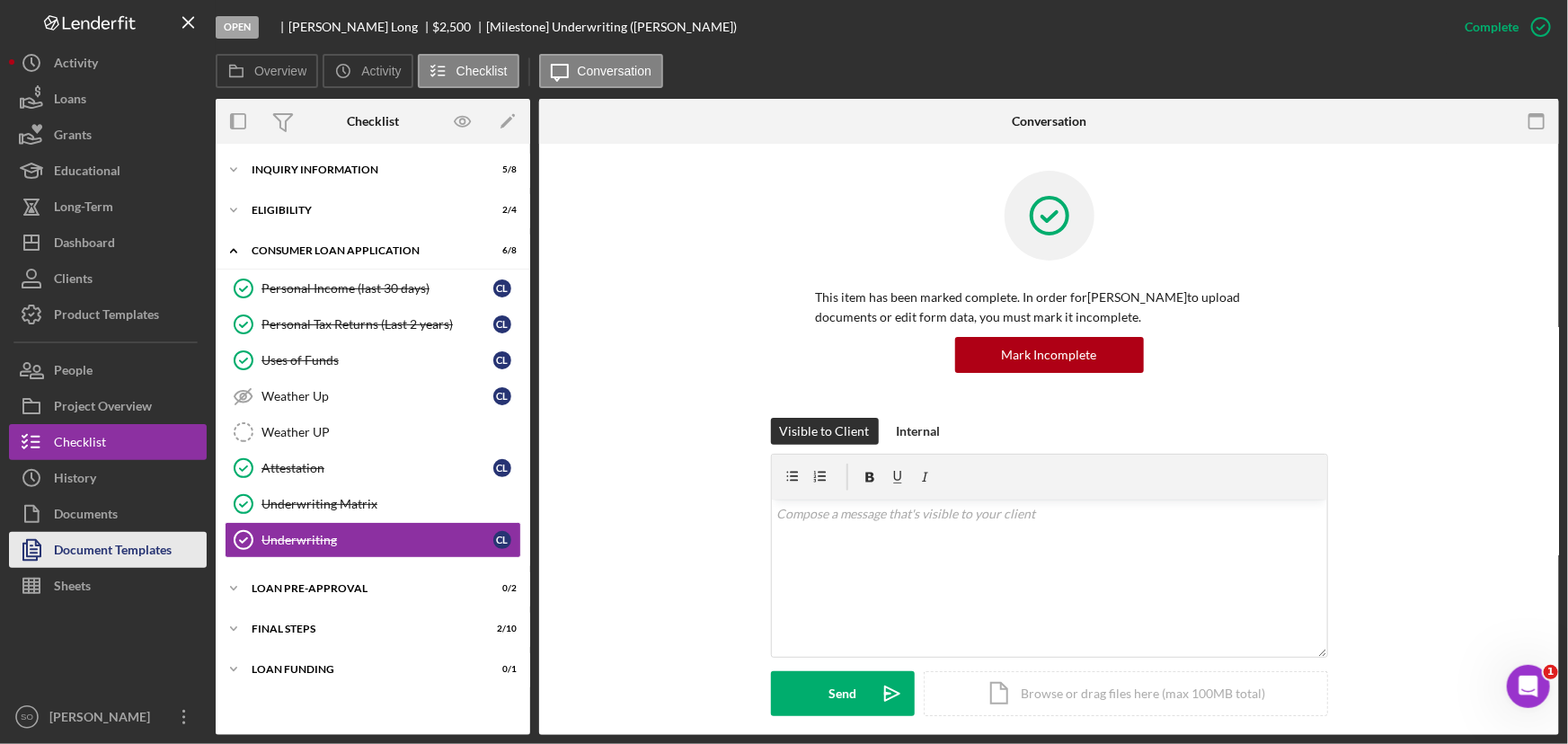
click at [152, 542] on div "Document Templates" at bounding box center [113, 551] width 118 height 40
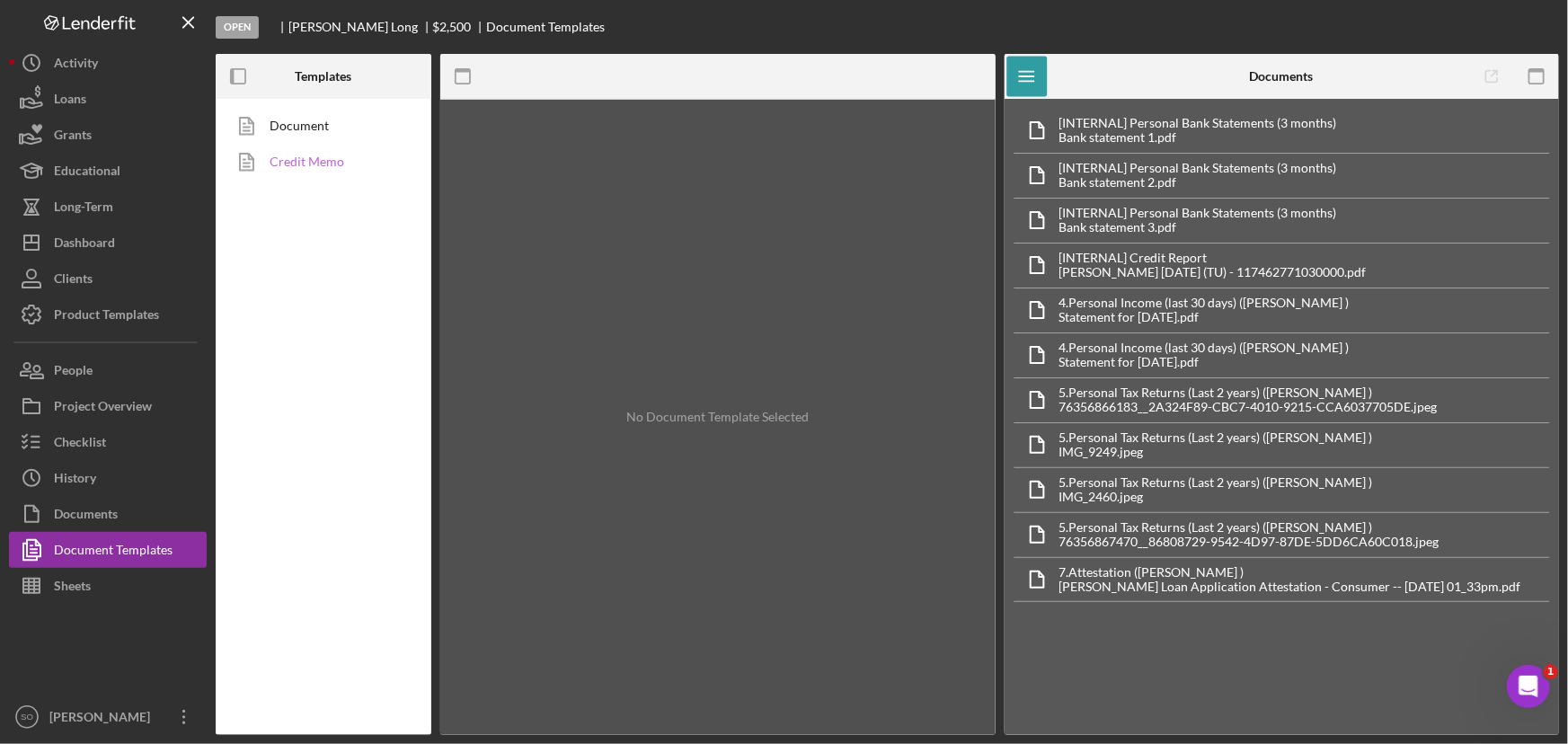
click at [324, 159] on link "Credit Memo" at bounding box center [319, 162] width 189 height 36
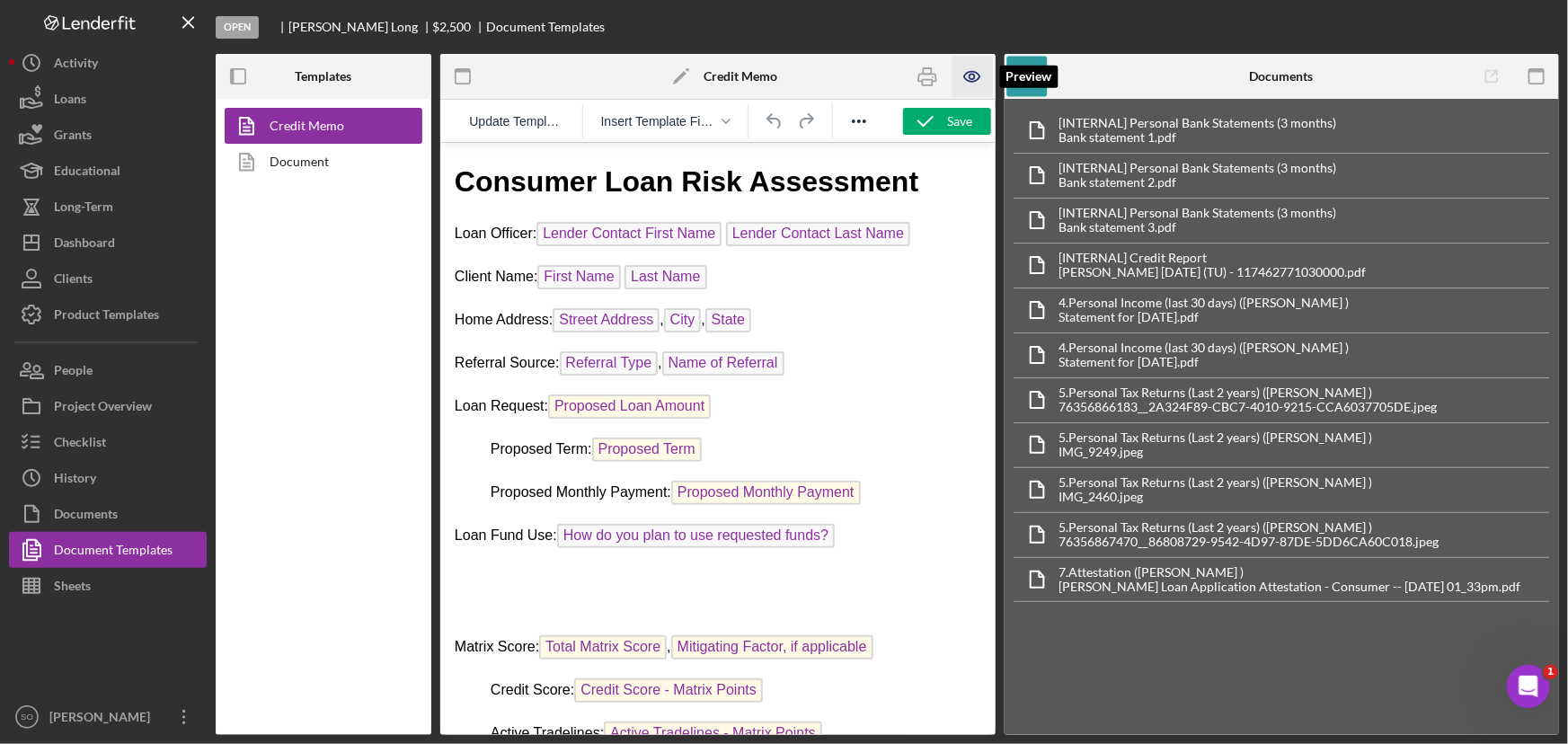
click at [969, 73] on icon "button" at bounding box center [972, 76] width 40 height 40
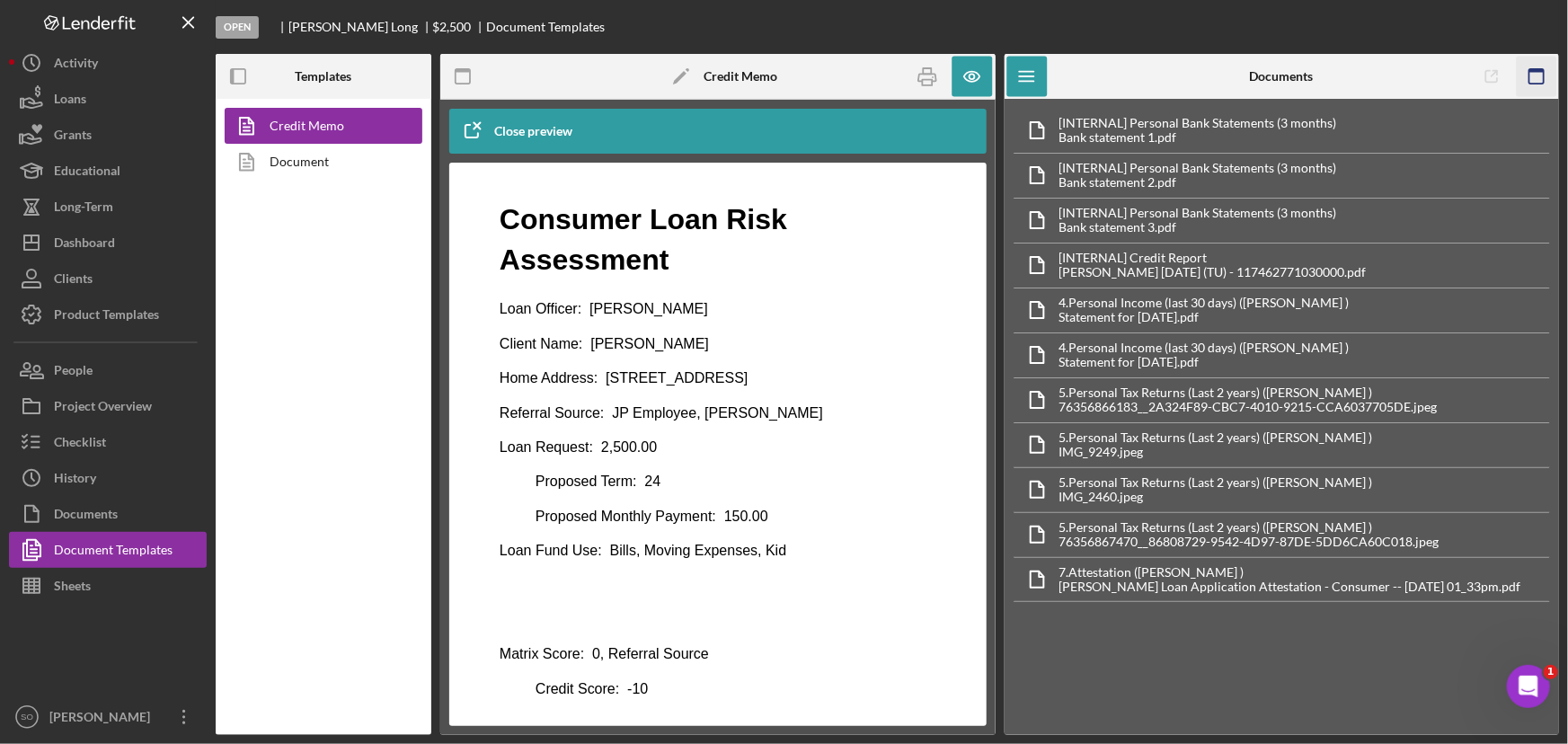
click at [1534, 81] on icon "button" at bounding box center [1535, 76] width 40 height 40
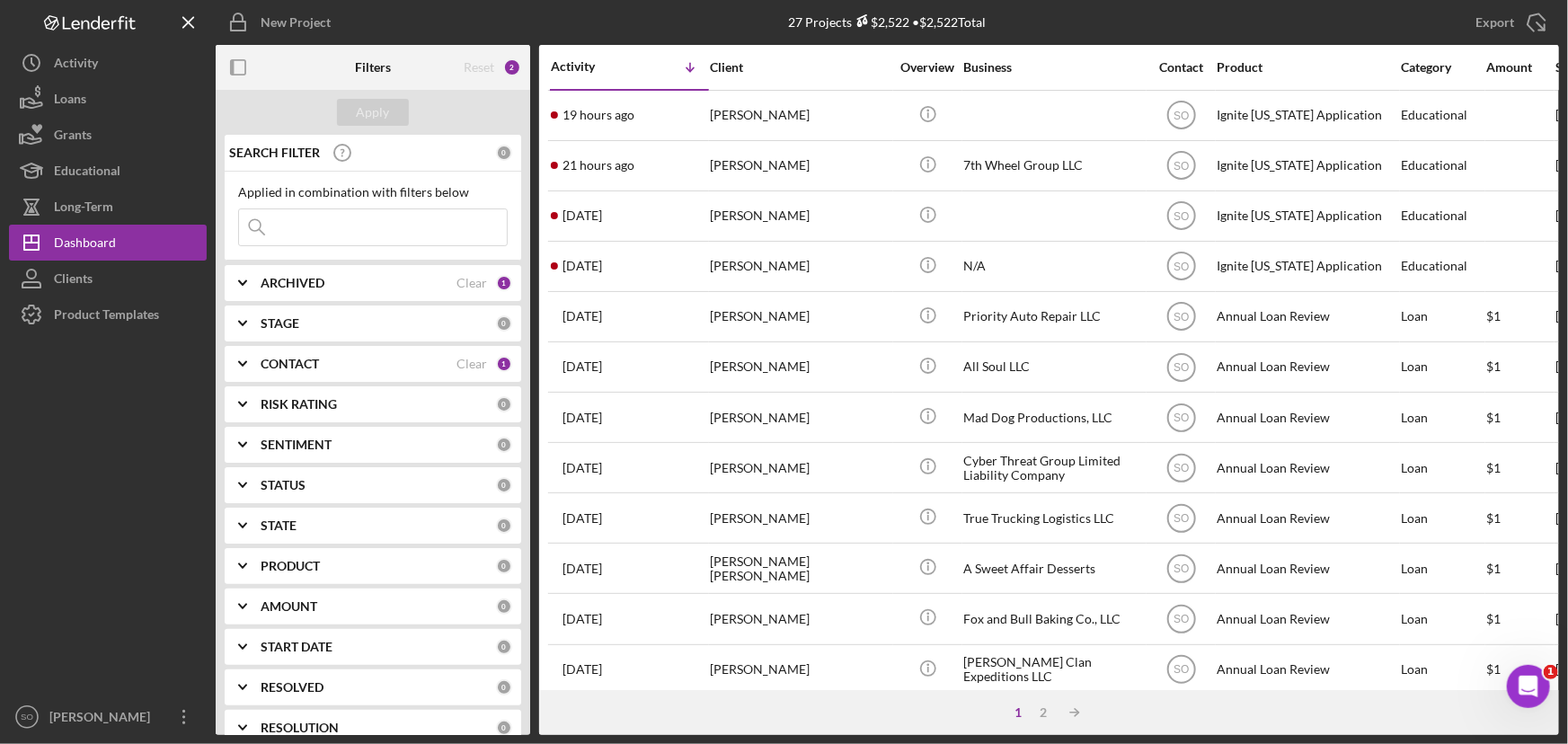
click at [311, 368] on b "CONTACT" at bounding box center [289, 364] width 59 height 14
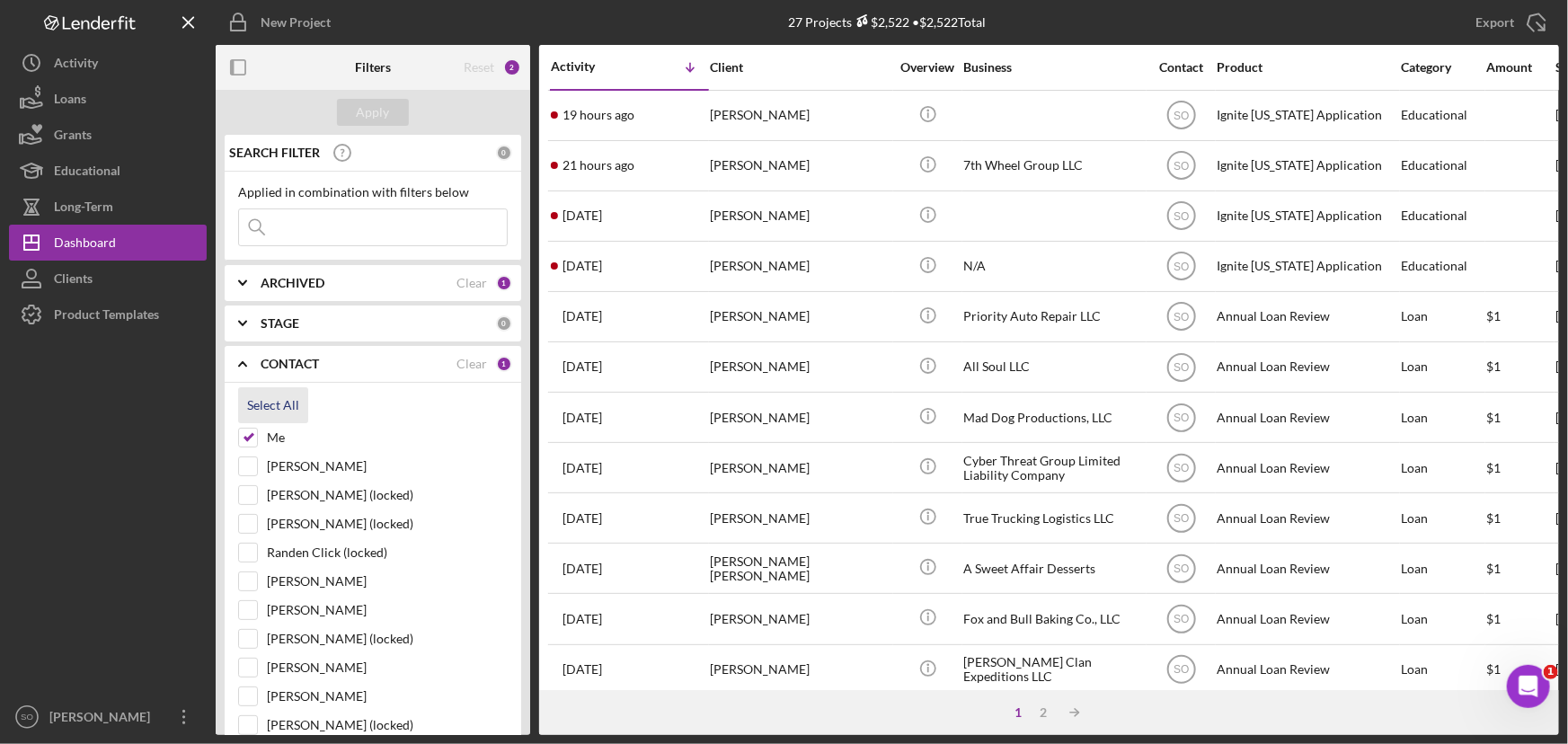
click at [285, 405] on div "Select All" at bounding box center [273, 405] width 52 height 36
checkbox input "true"
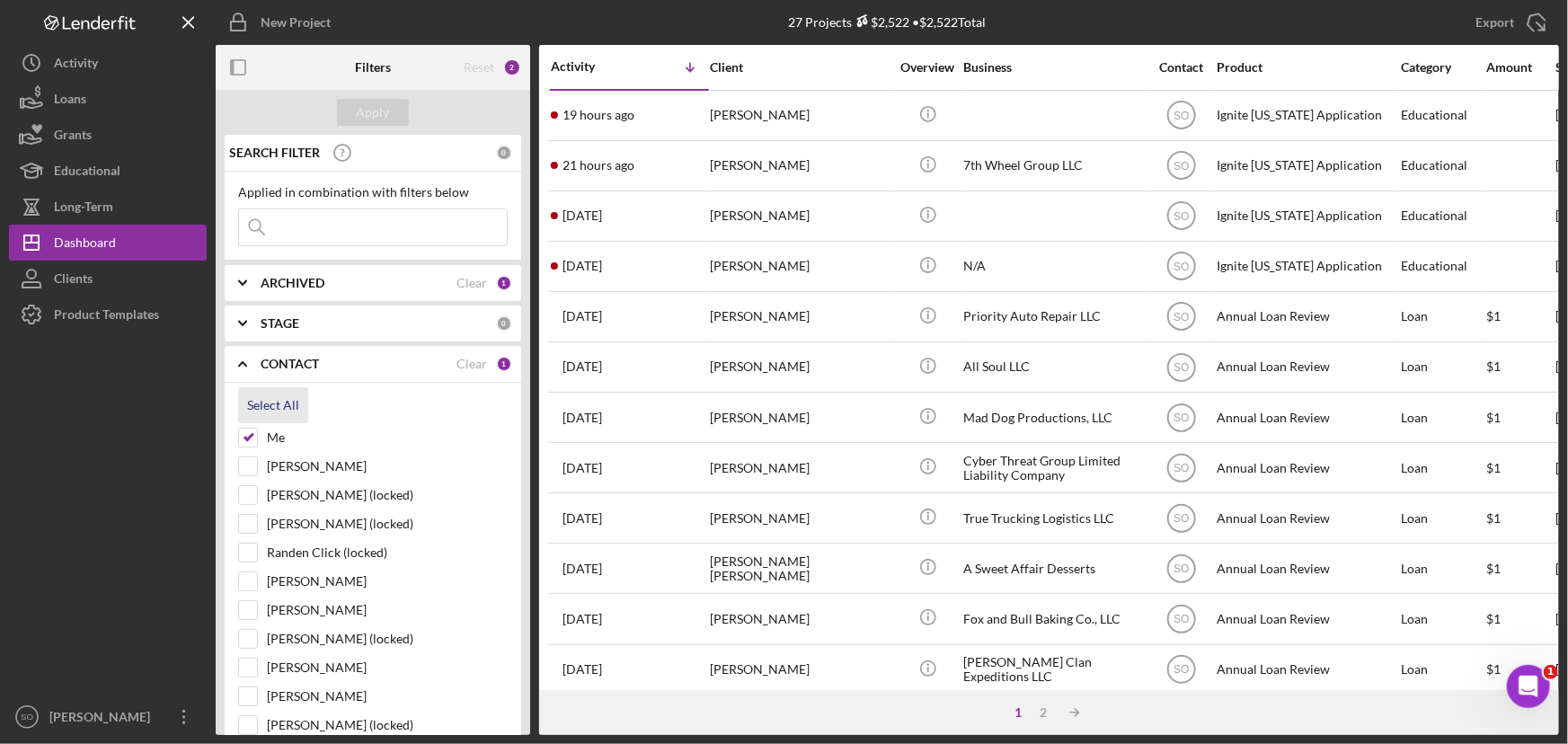
checkbox input "true"
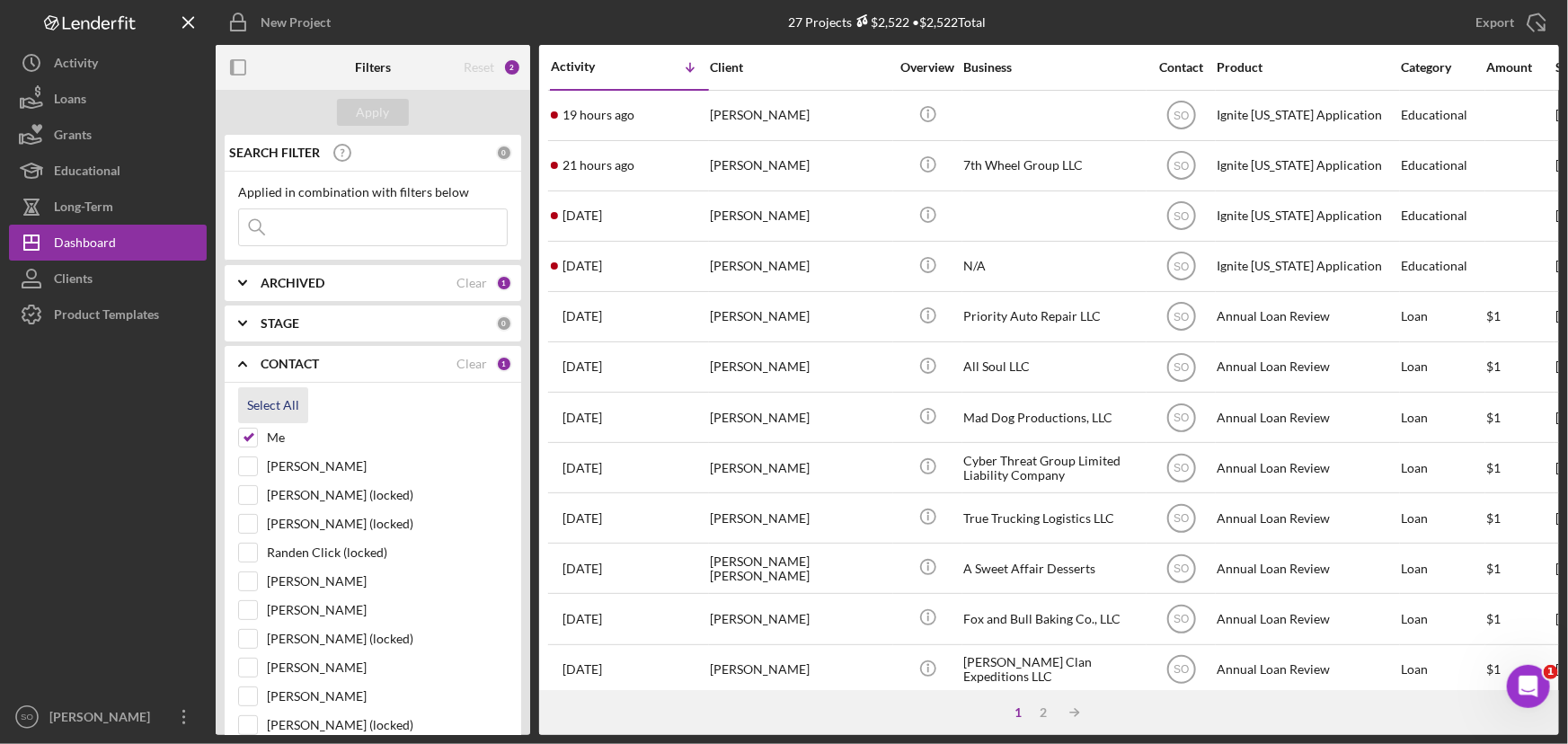
checkbox input "true"
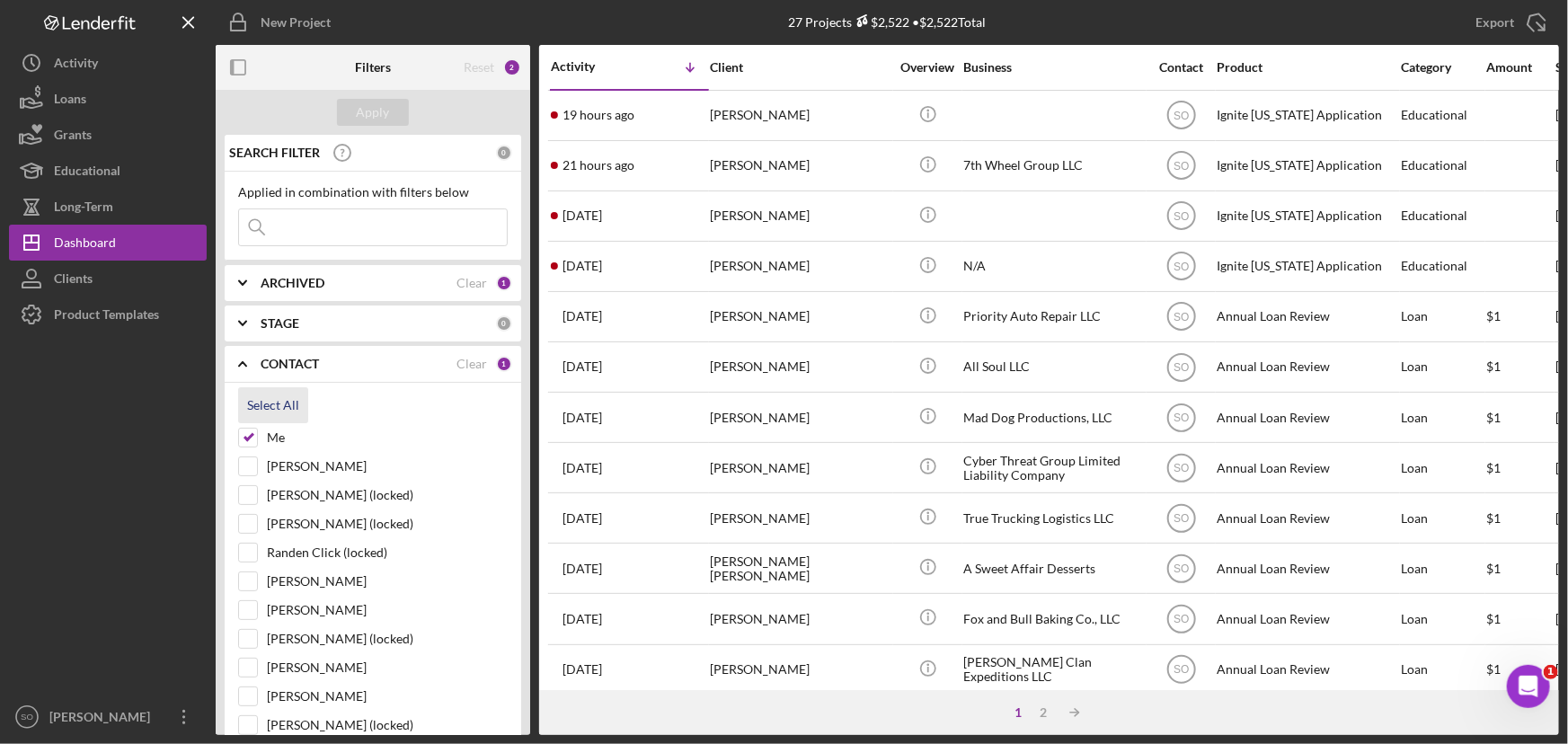
checkbox input "true"
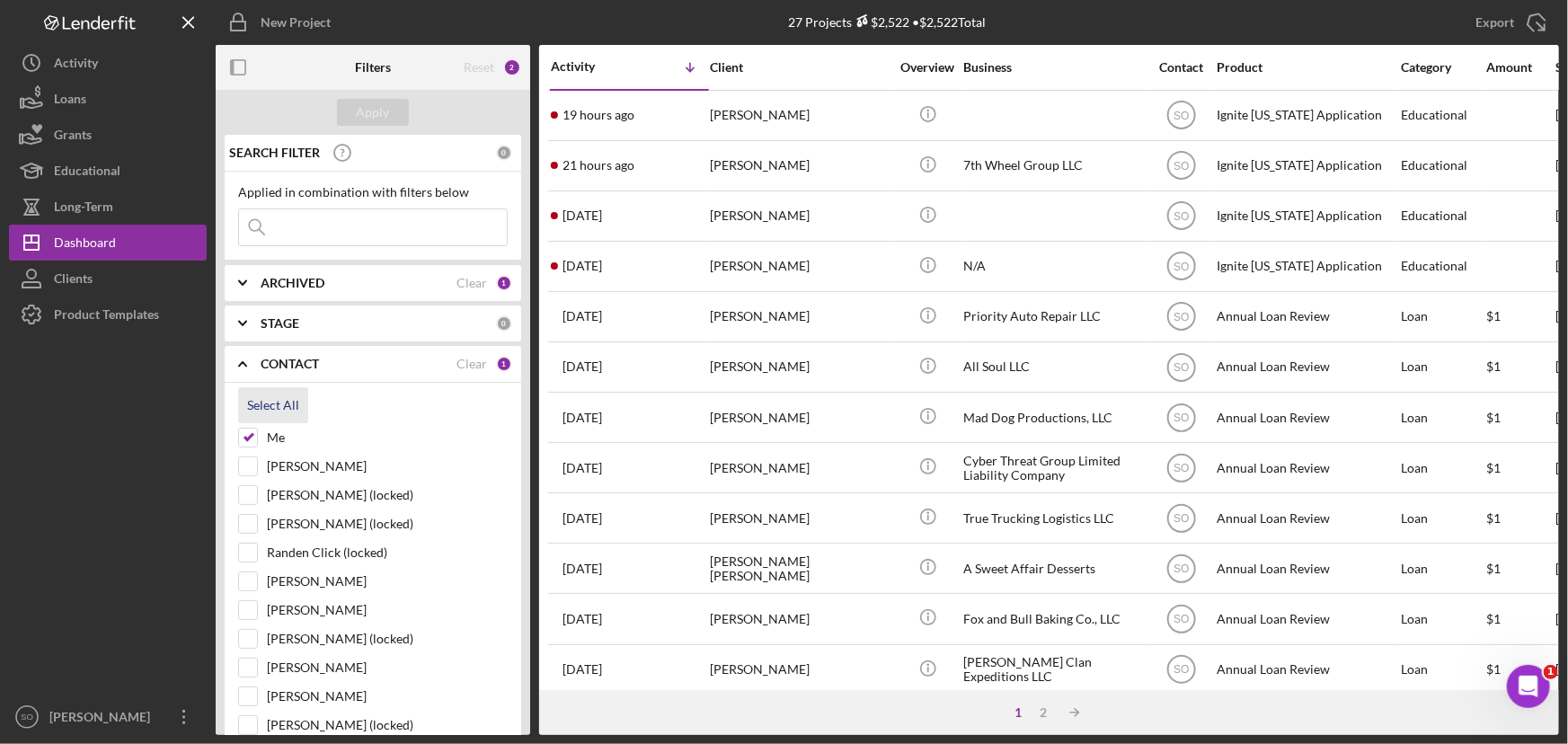
checkbox input "true"
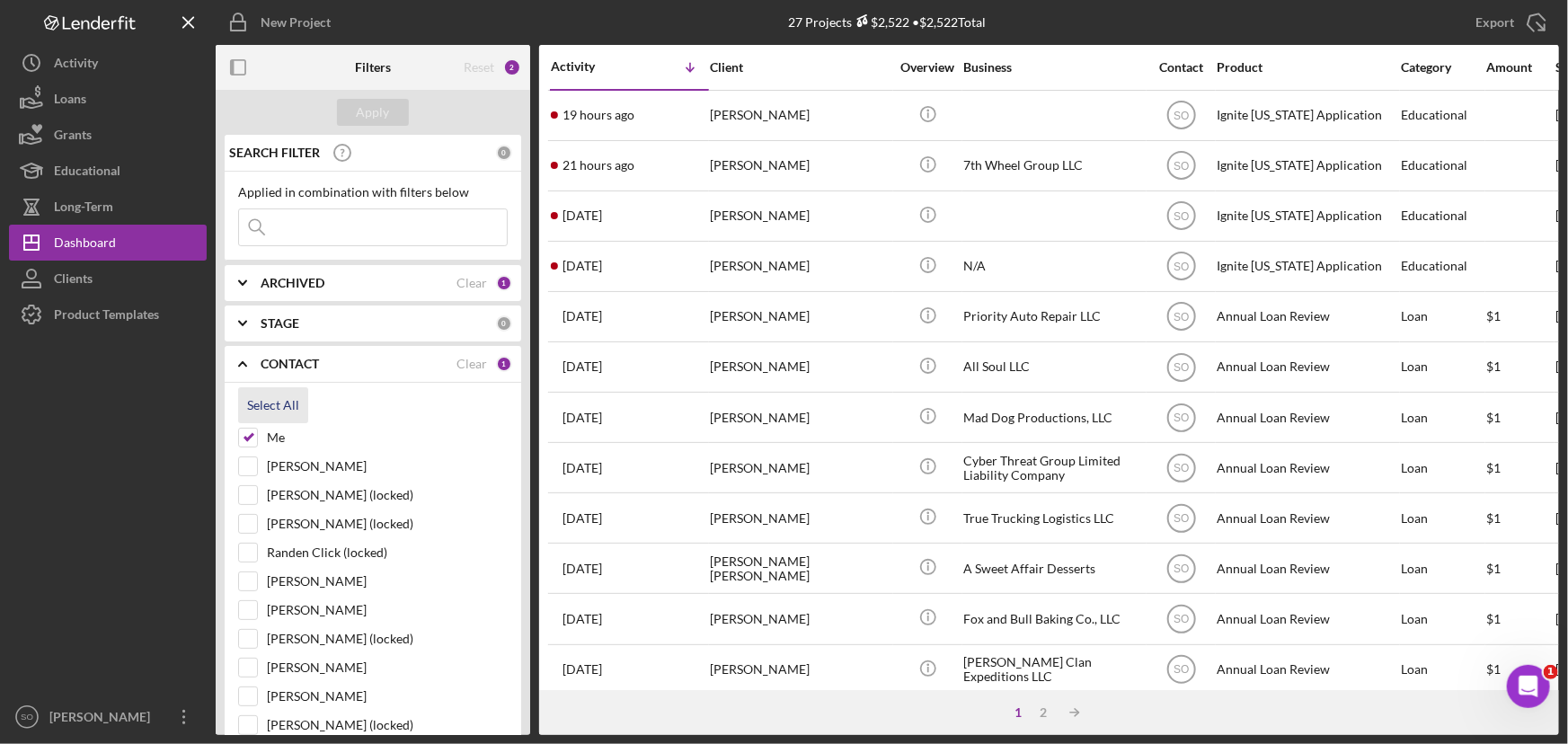
checkbox input "true"
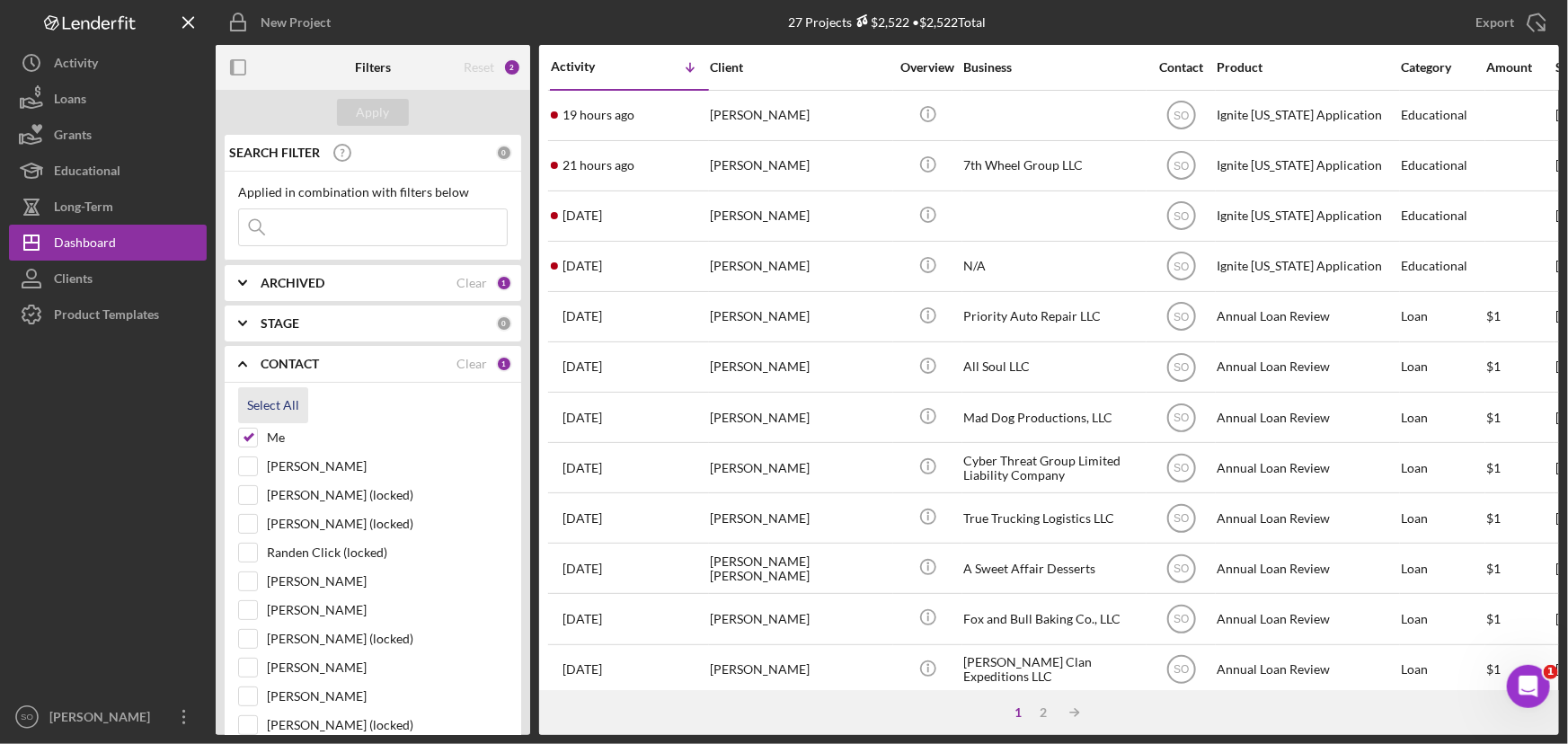
checkbox input "true"
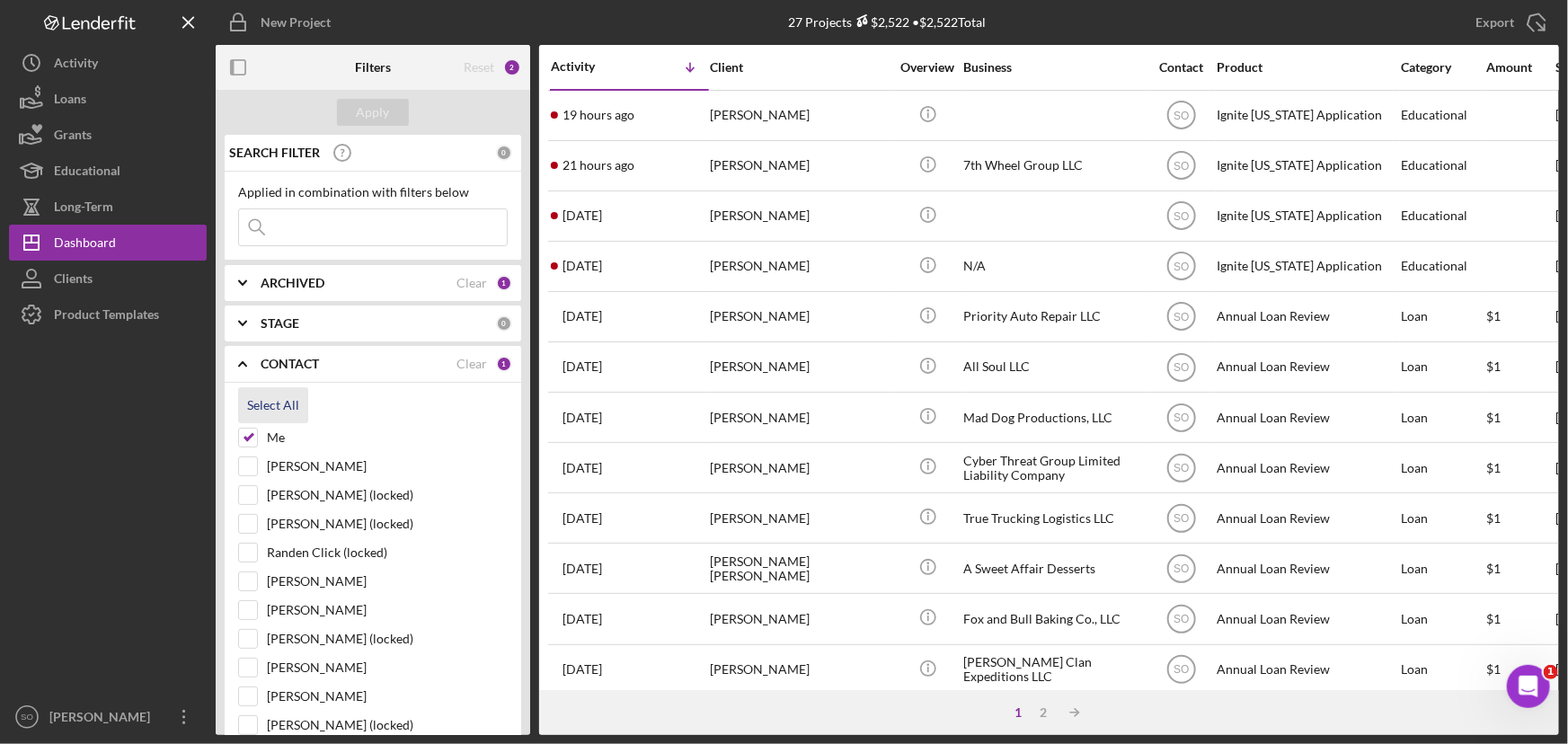
checkbox input "true"
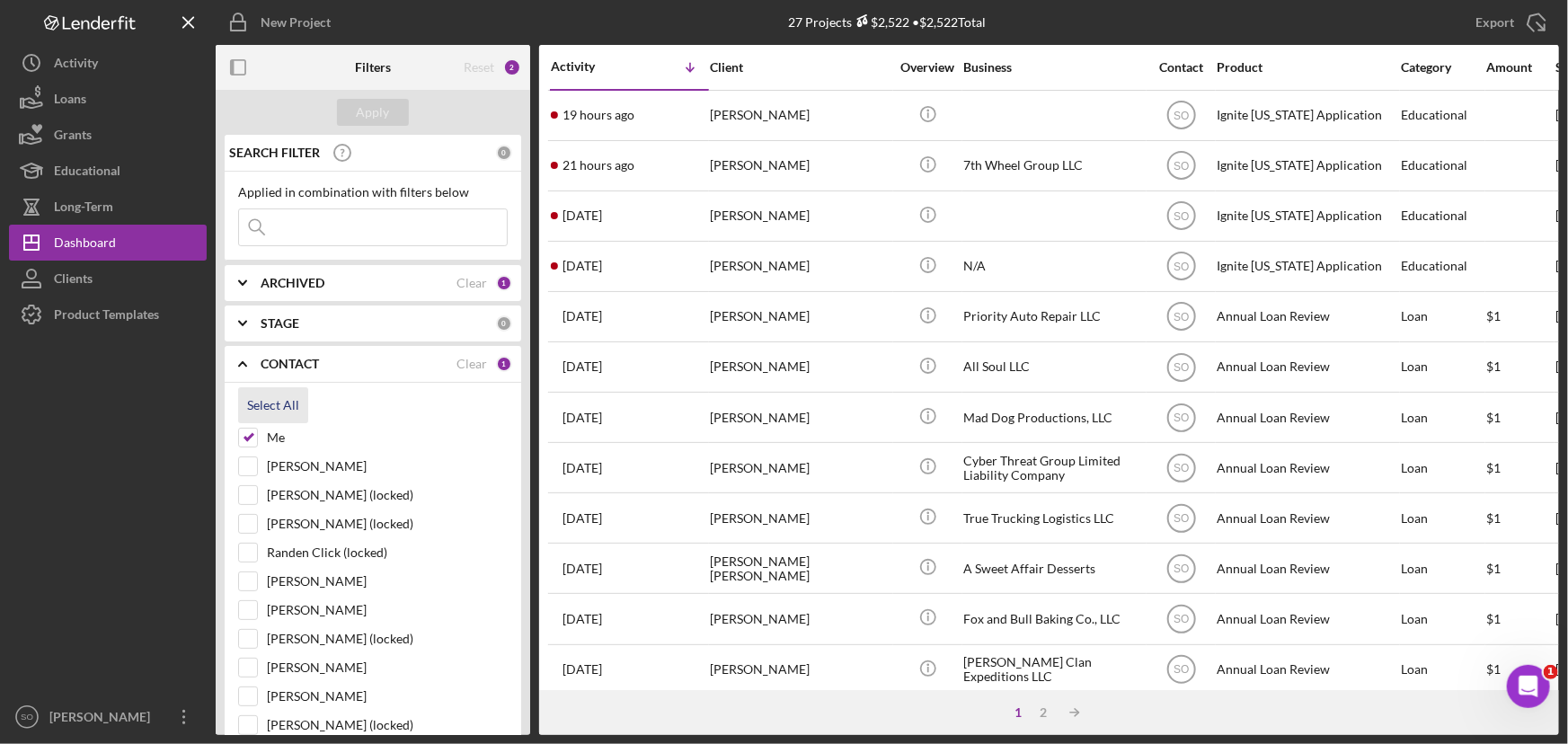
checkbox input "true"
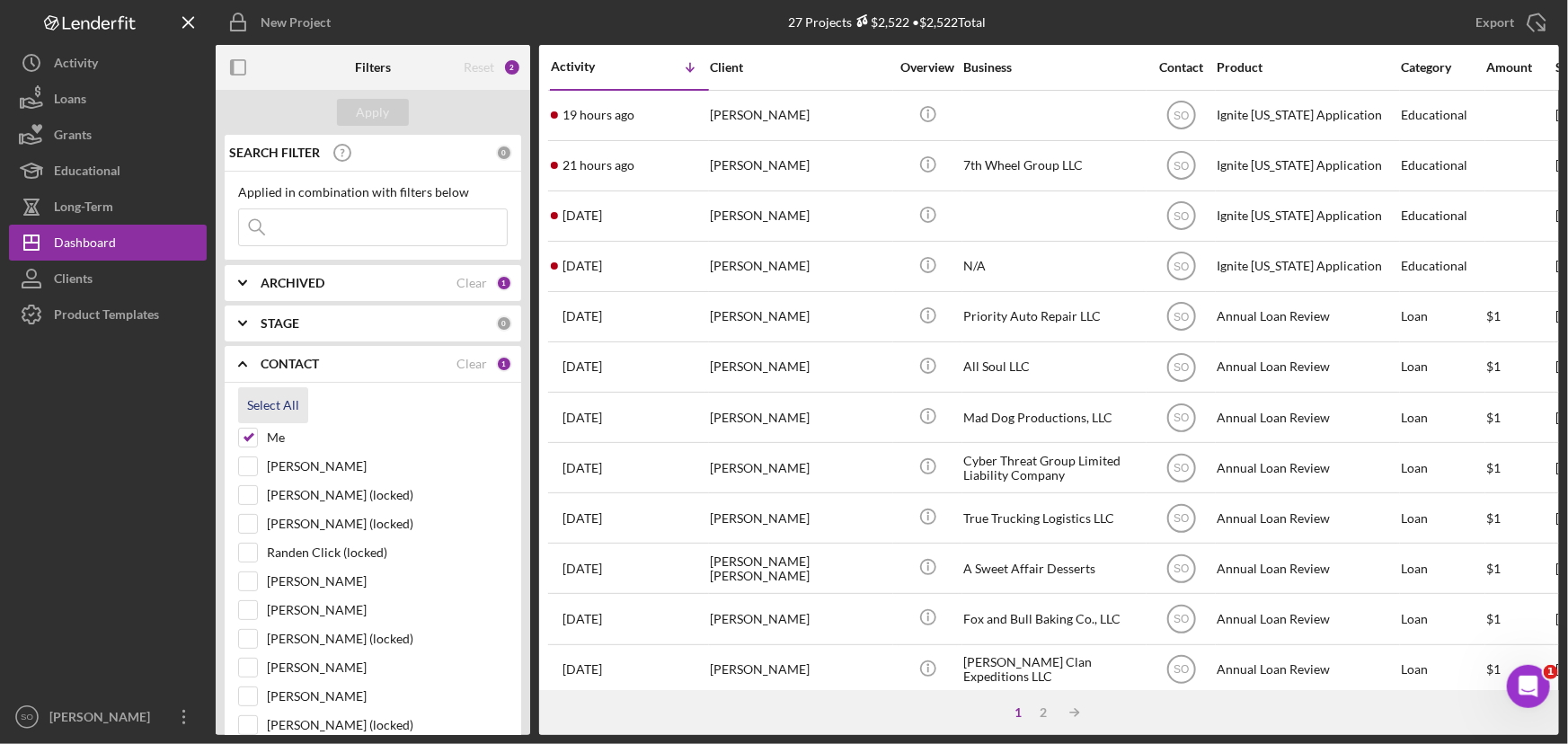
checkbox input "true"
click at [371, 120] on div "Apply" at bounding box center [374, 112] width 33 height 27
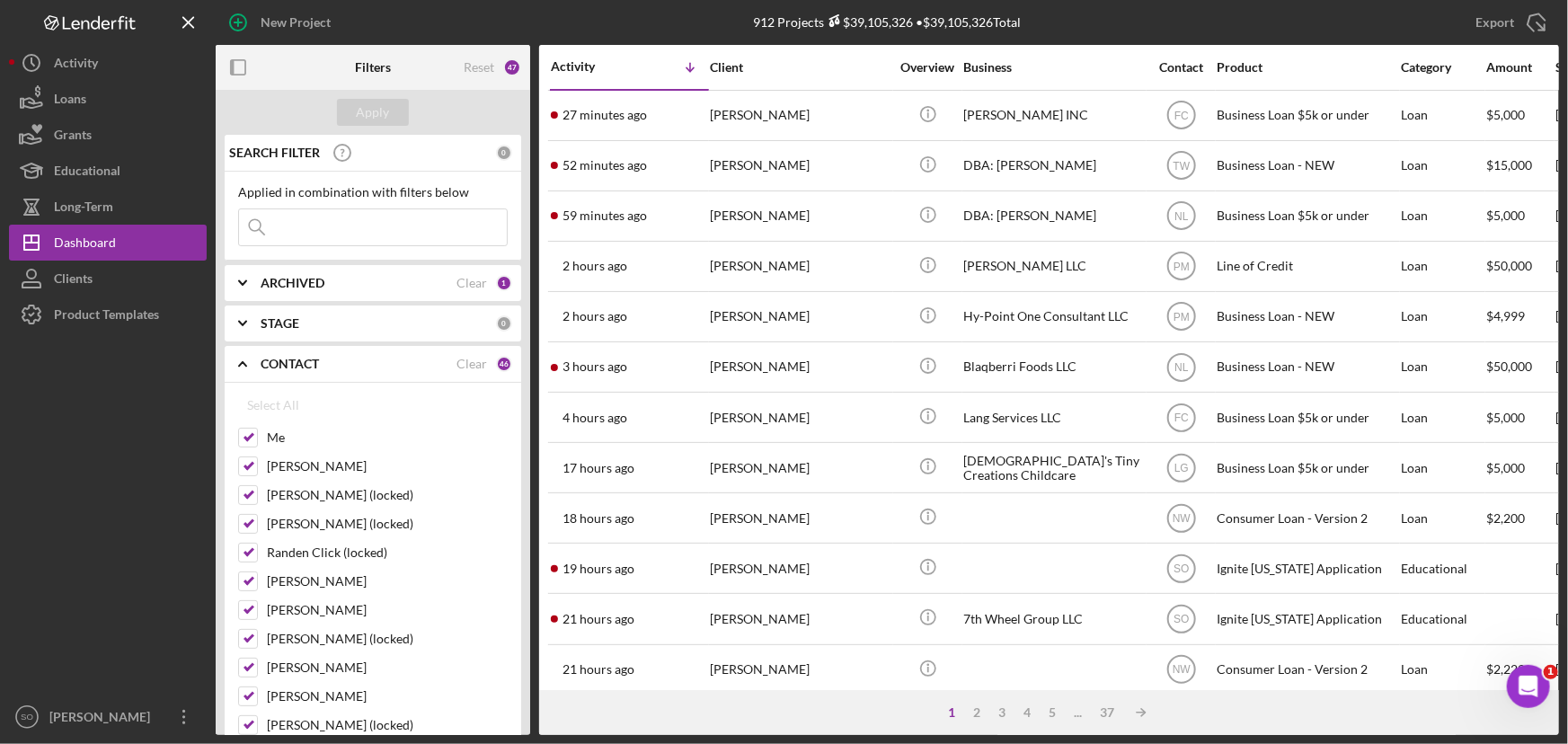
click at [308, 229] on input at bounding box center [373, 227] width 268 height 36
paste input "Raven Ballard"
type input "Raven Ballard"
click at [359, 119] on div "Apply" at bounding box center [374, 112] width 33 height 27
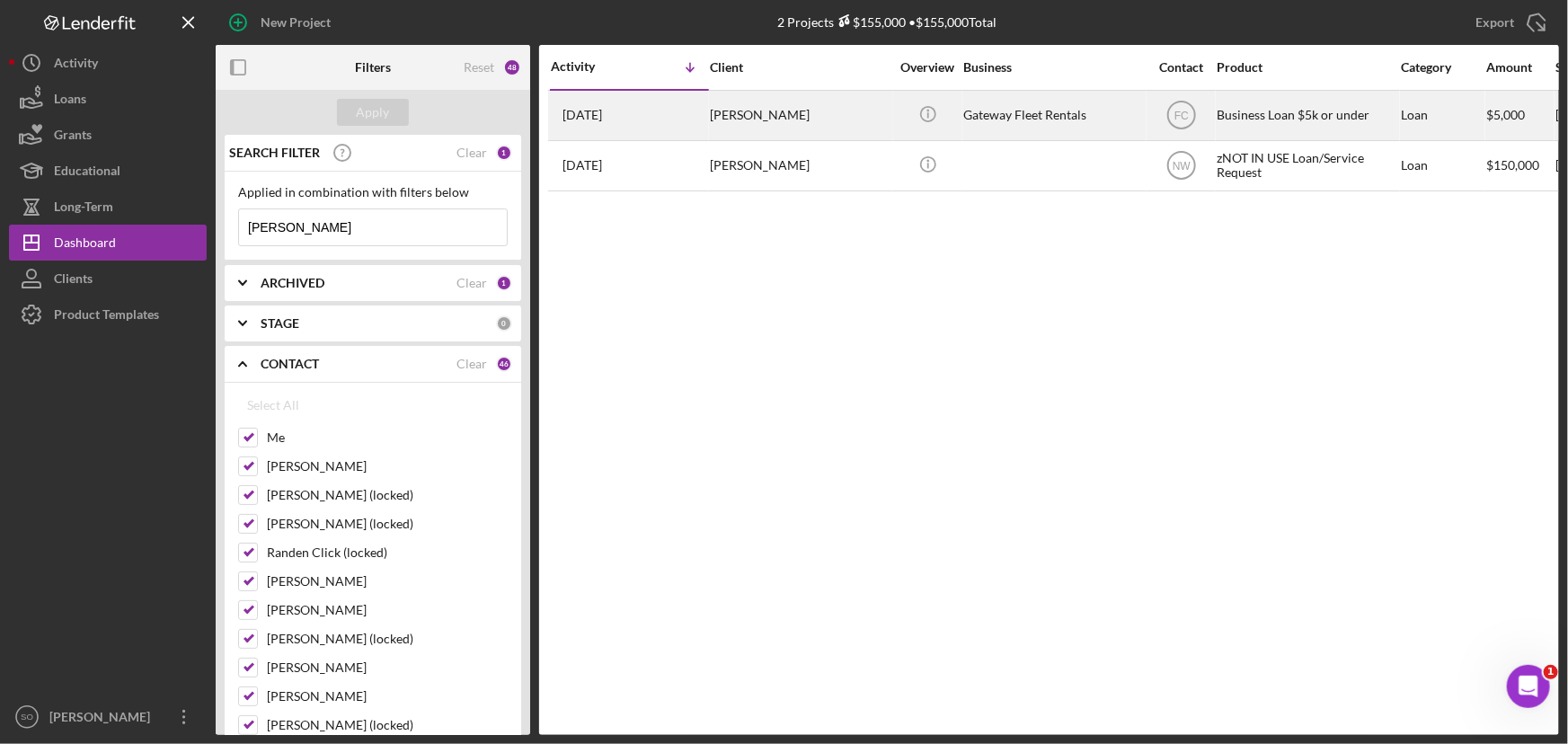
click at [756, 113] on div "Raven Ballard" at bounding box center [799, 115] width 179 height 47
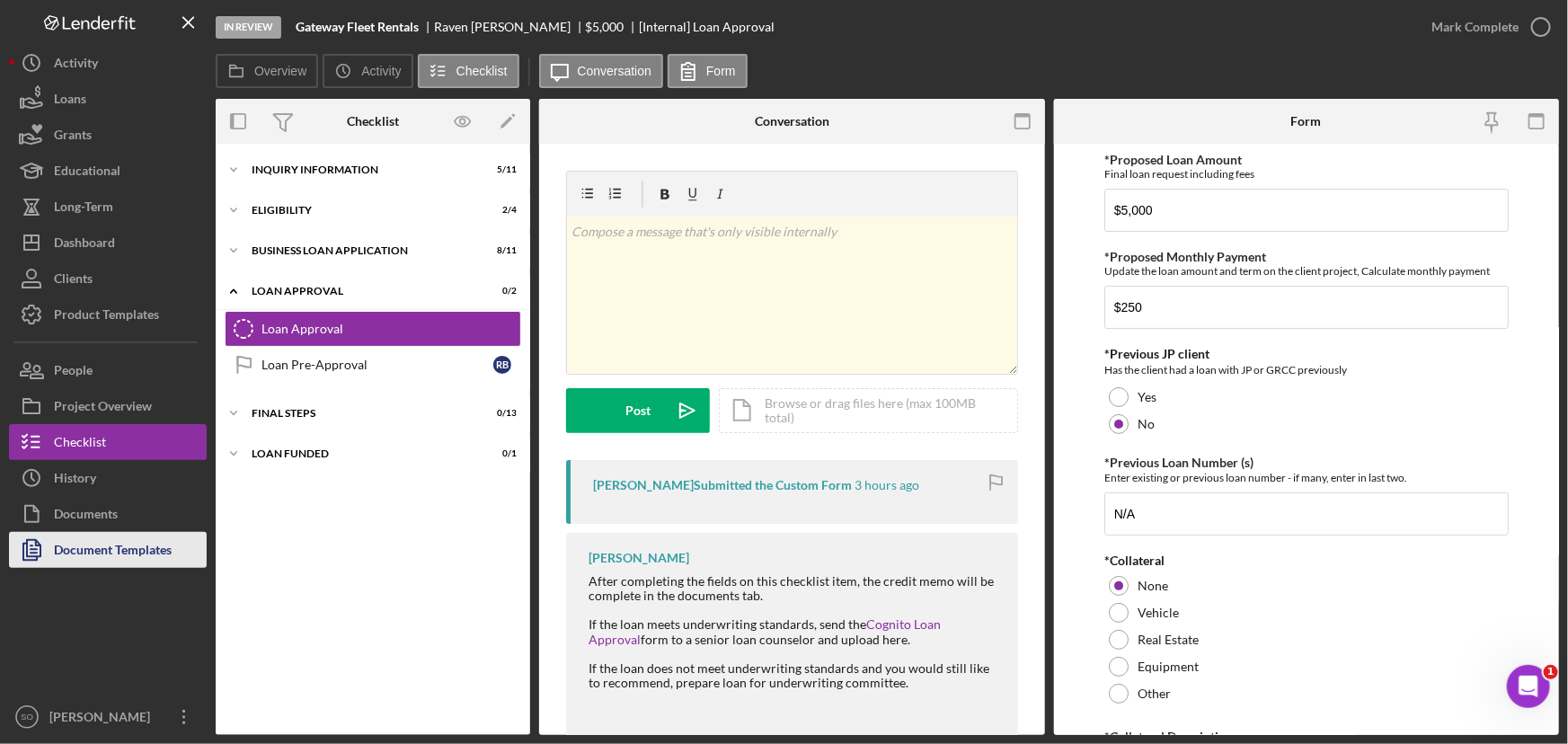
click at [144, 541] on div "Document Templates" at bounding box center [113, 551] width 118 height 40
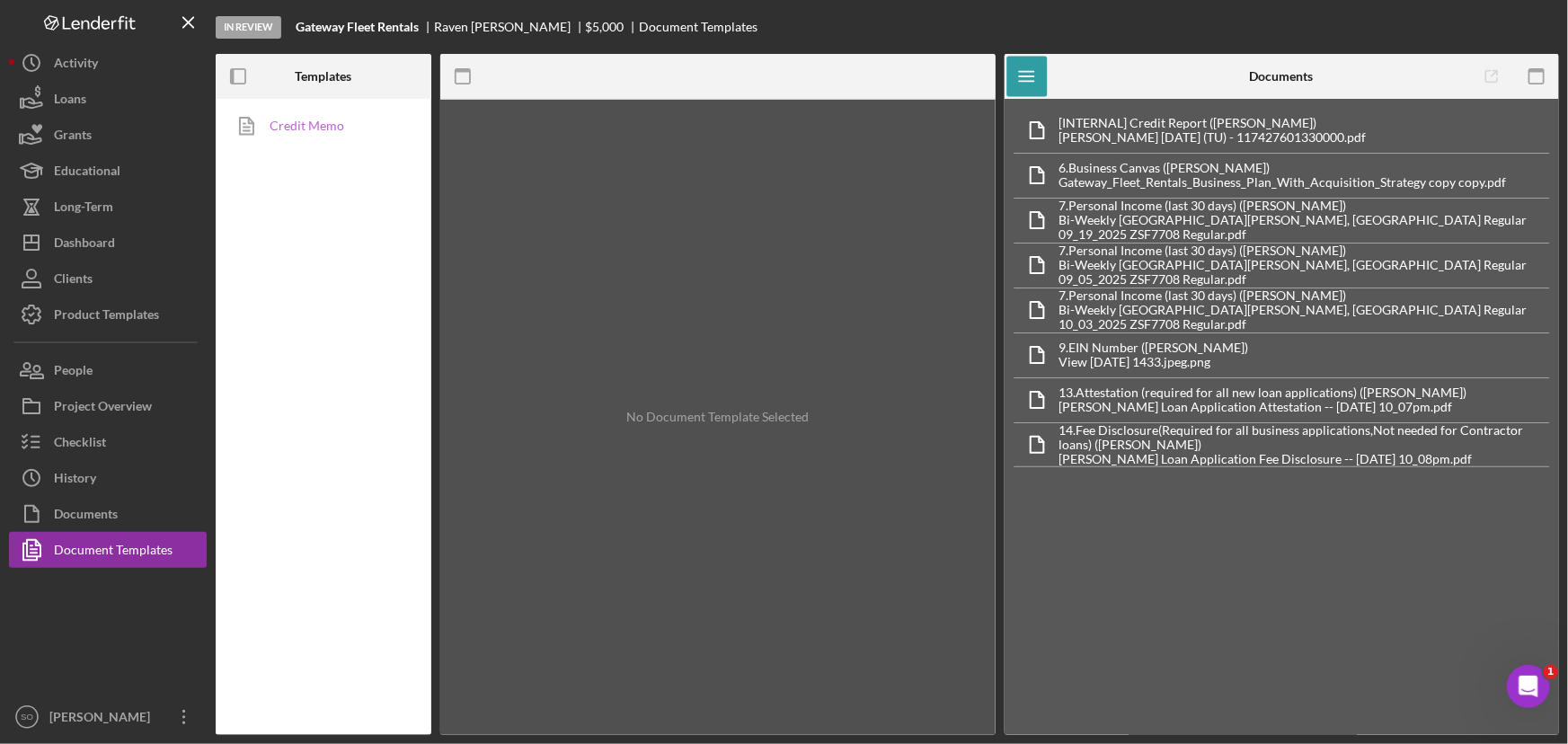
click at [361, 126] on link "Credit Memo" at bounding box center [319, 126] width 189 height 36
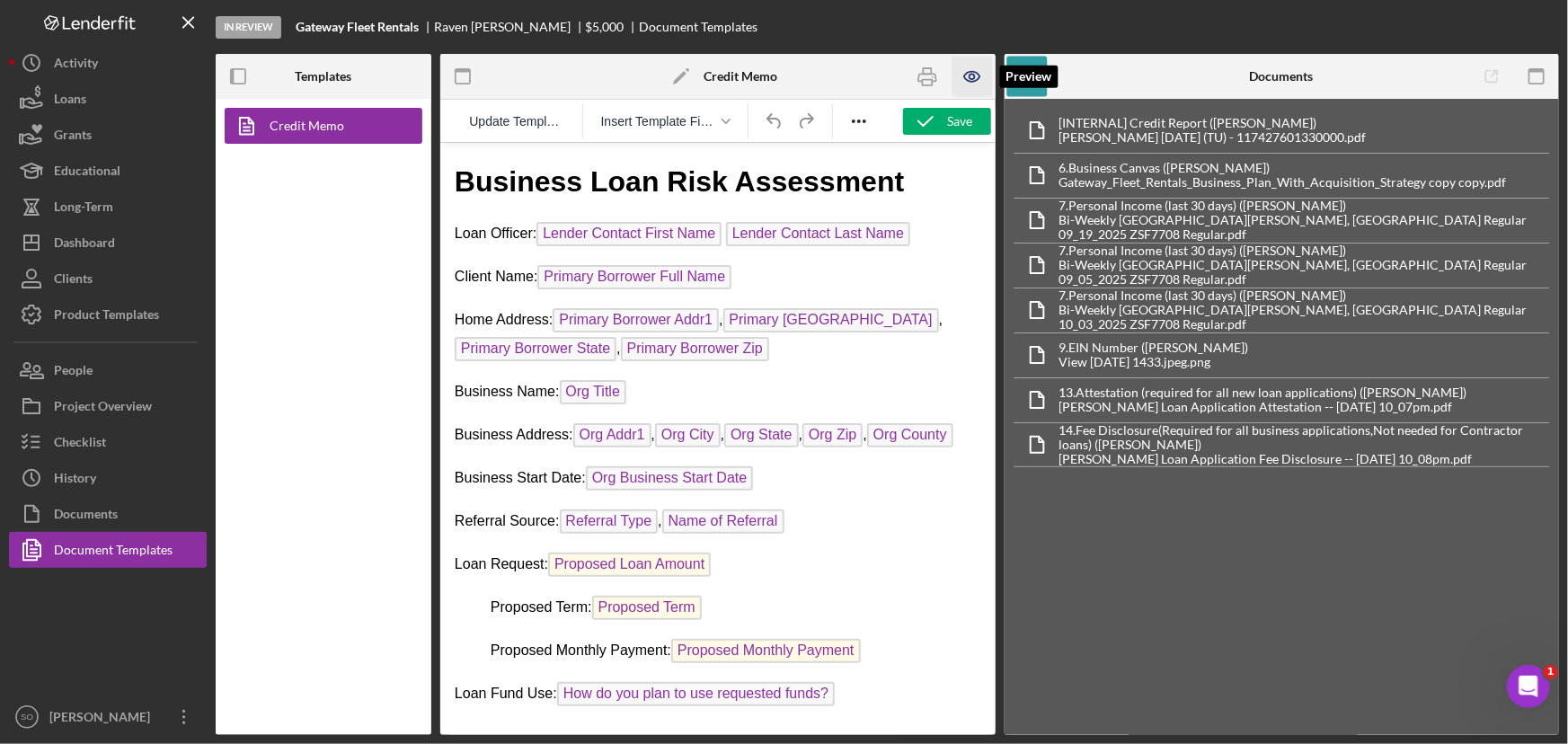
click at [979, 78] on icon "button" at bounding box center [972, 76] width 15 height 10
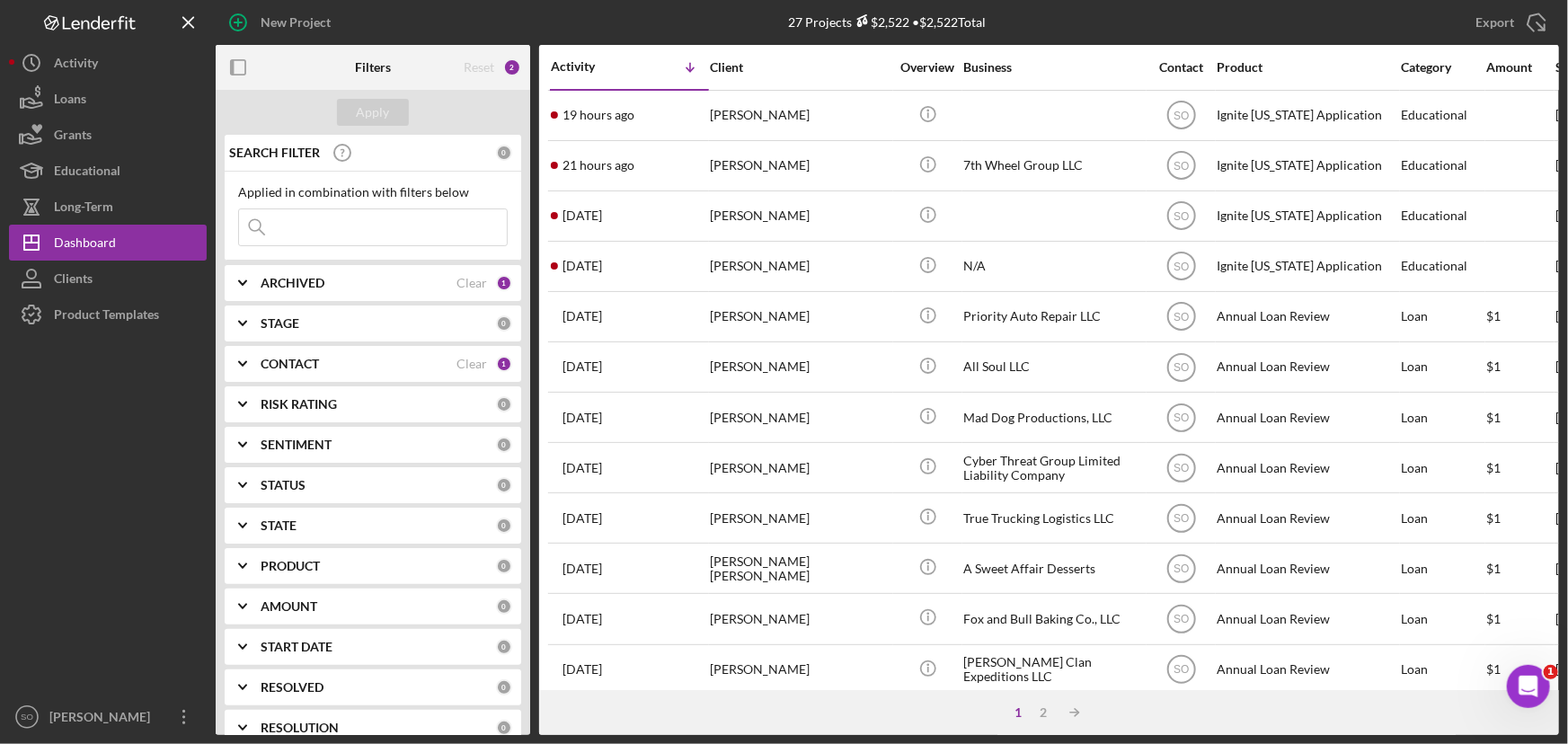
click at [341, 365] on div "CONTACT" at bounding box center [358, 364] width 196 height 14
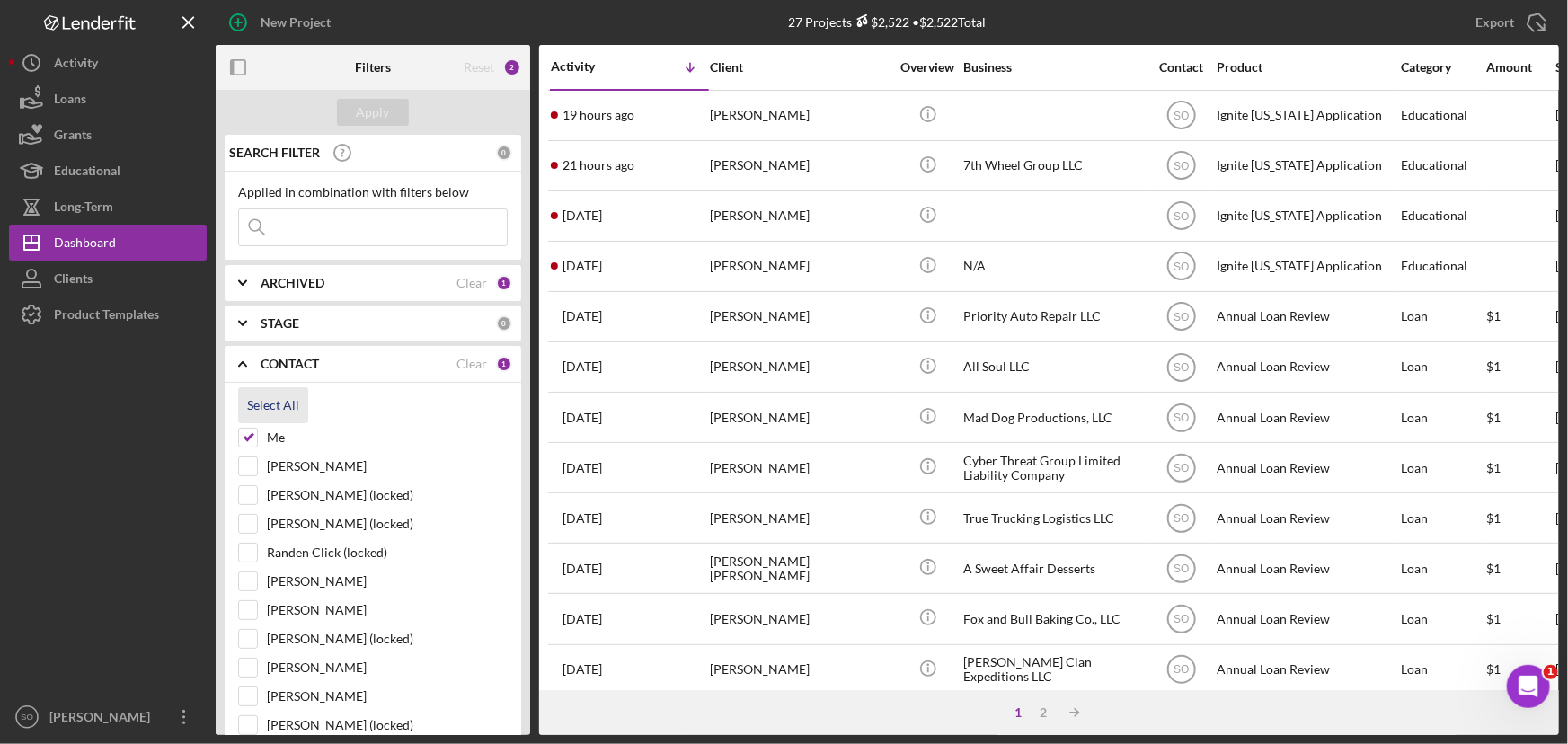
click at [292, 405] on div "Select All" at bounding box center [273, 405] width 52 height 36
checkbox input "true"
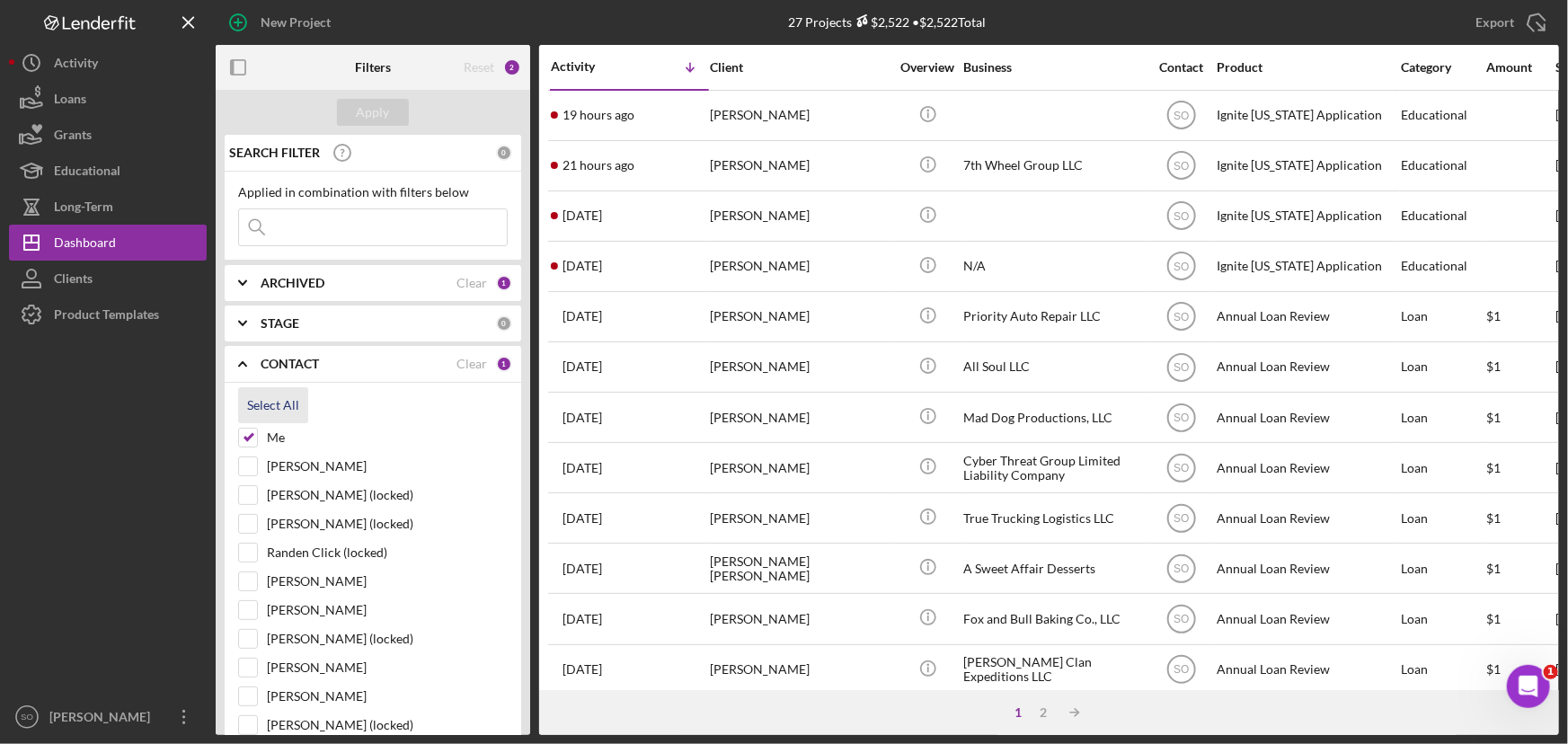
checkbox input "true"
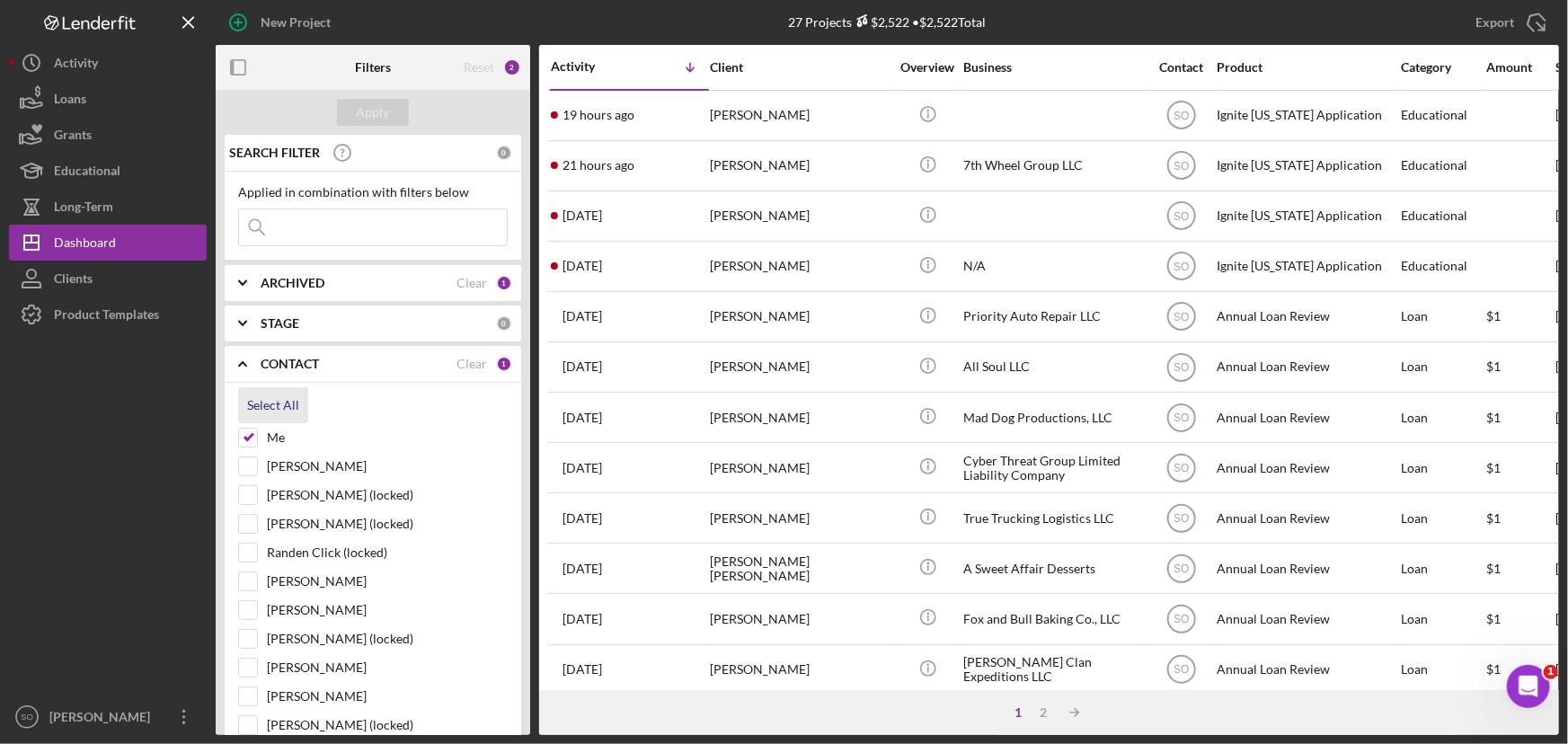
checkbox input "true"
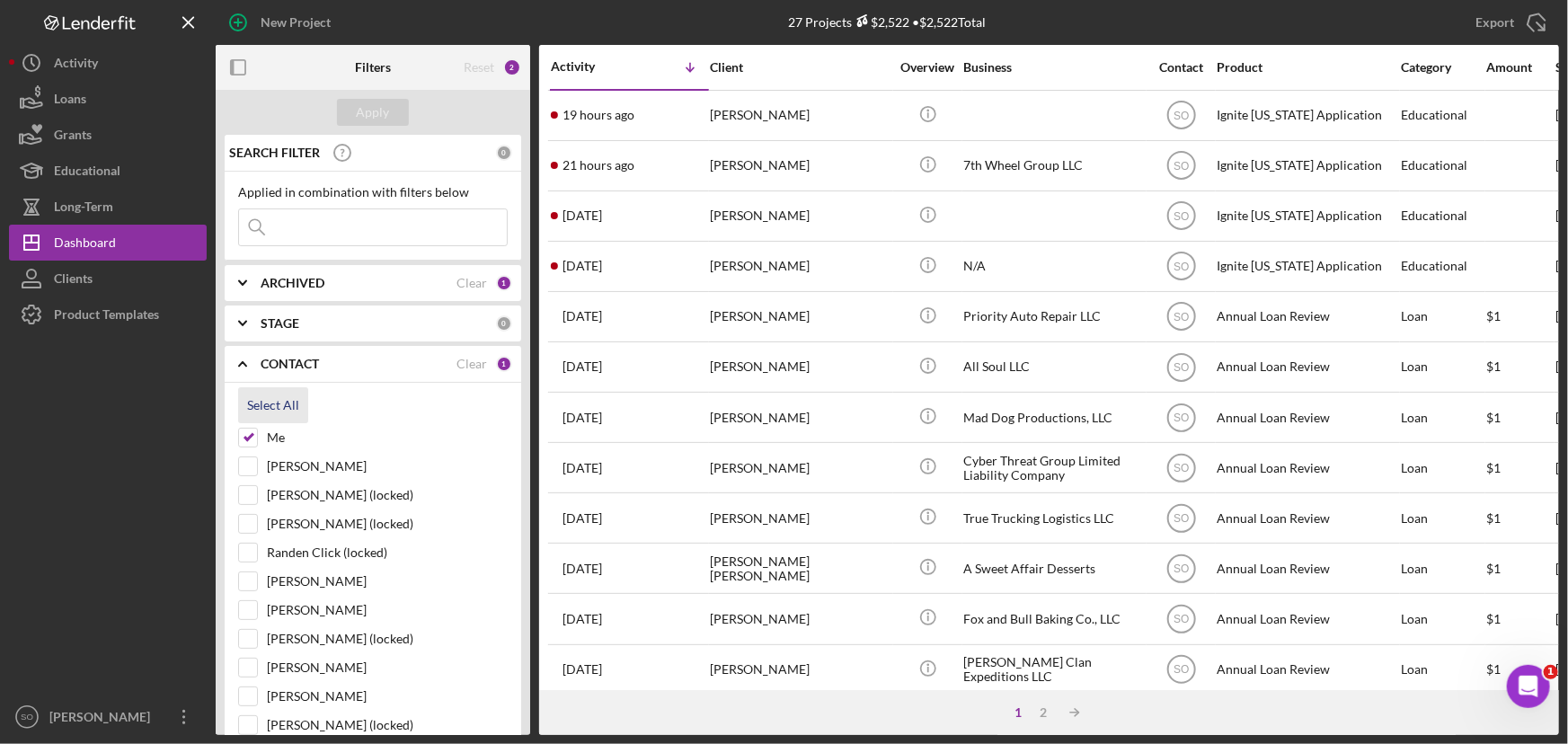
checkbox input "true"
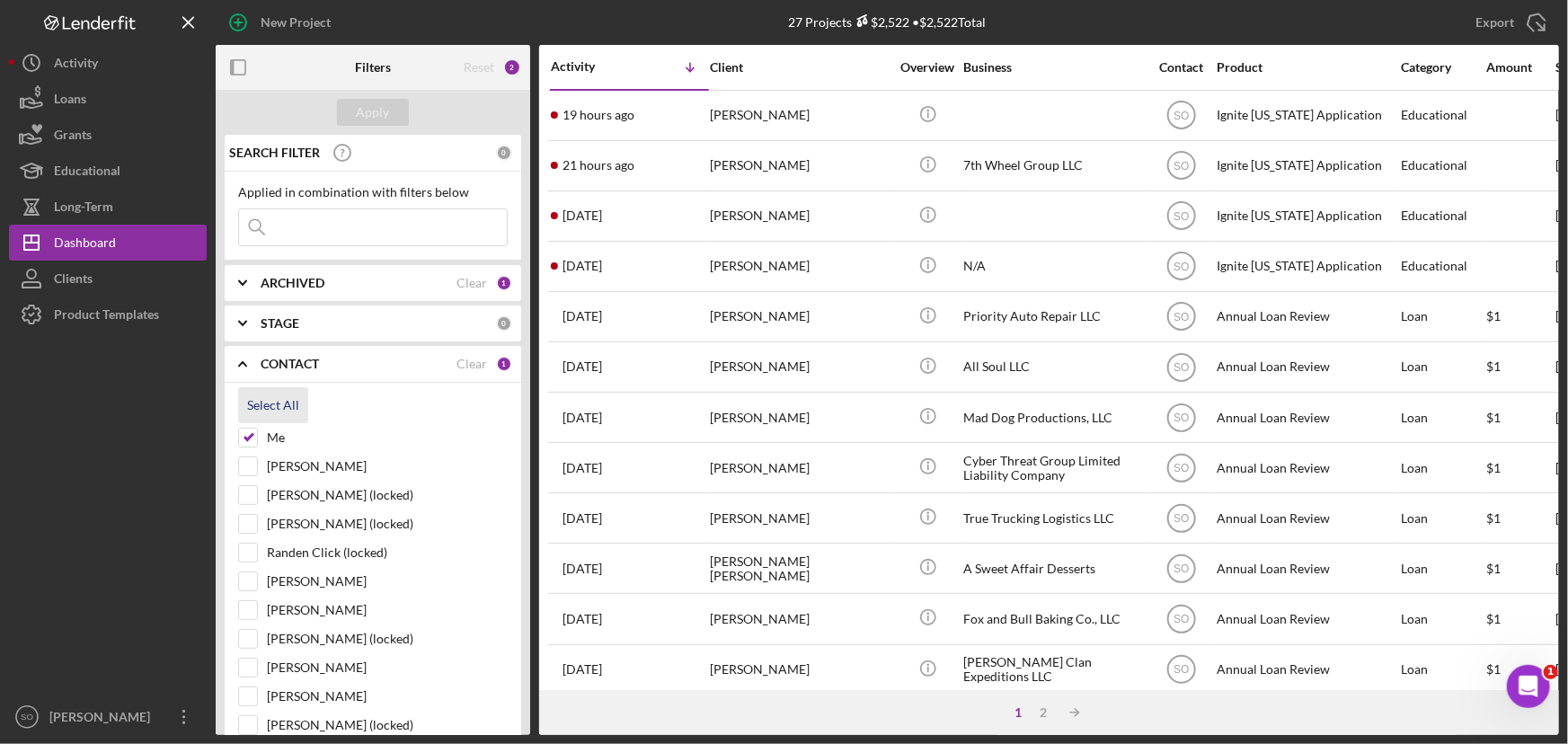
checkbox input "true"
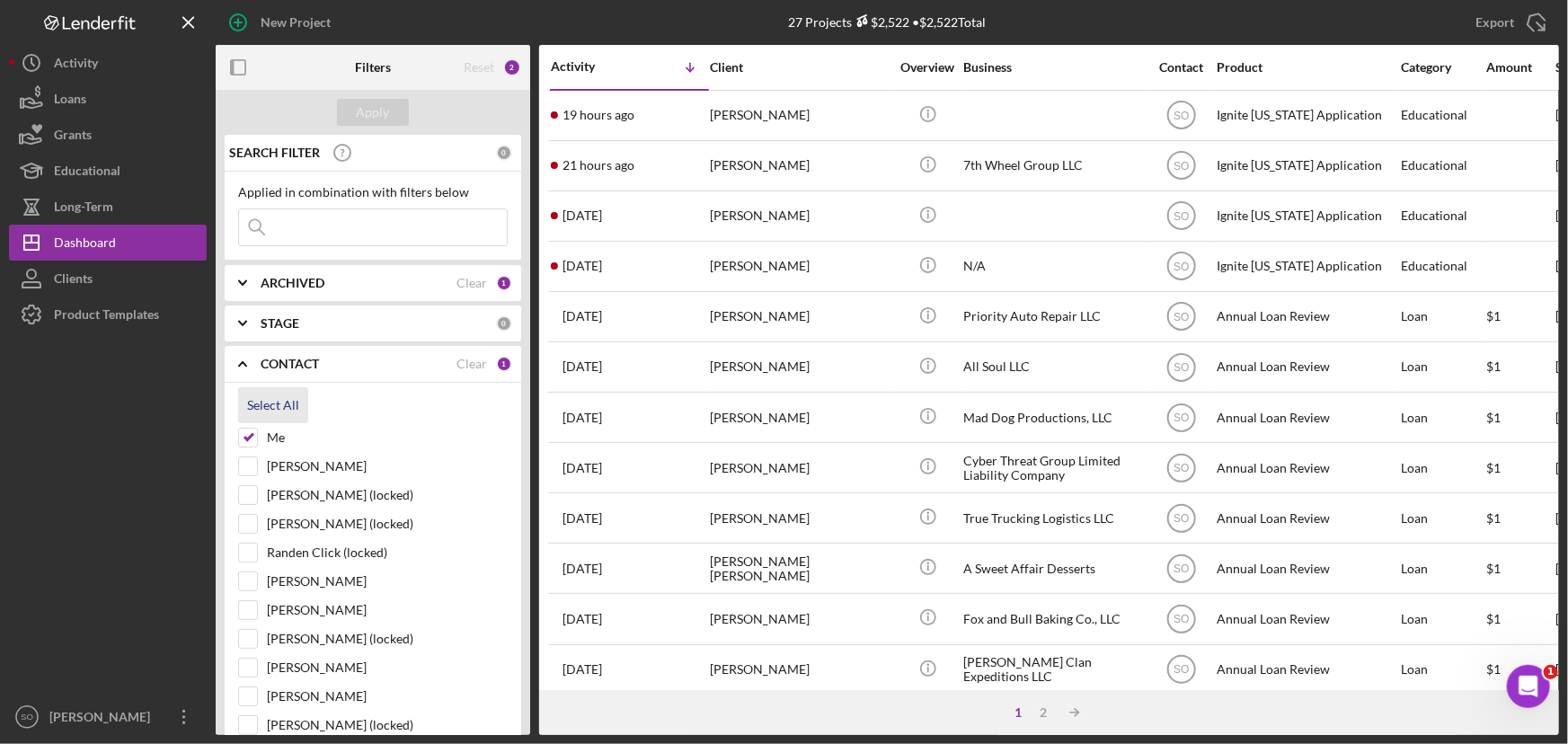
checkbox input "true"
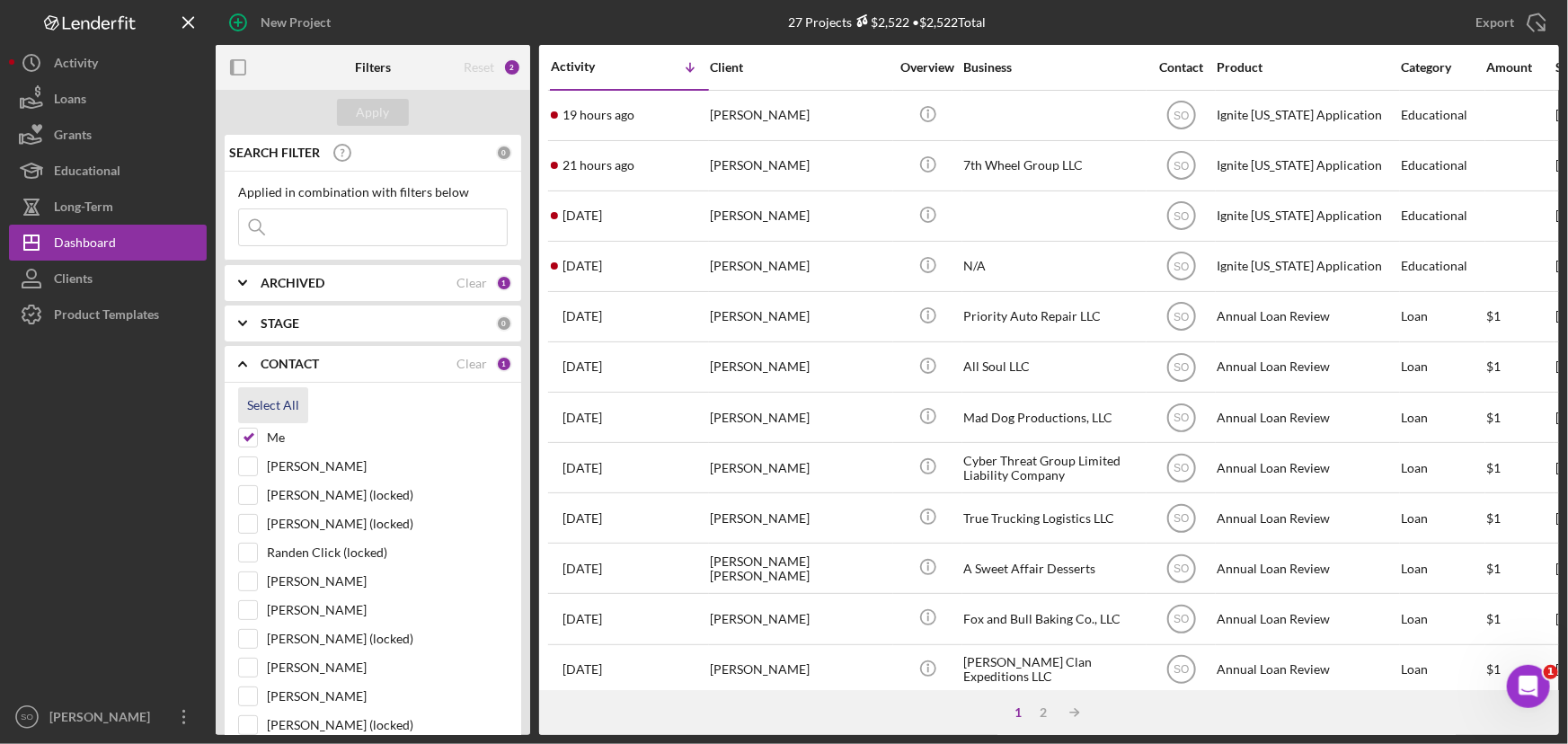
checkbox input "true"
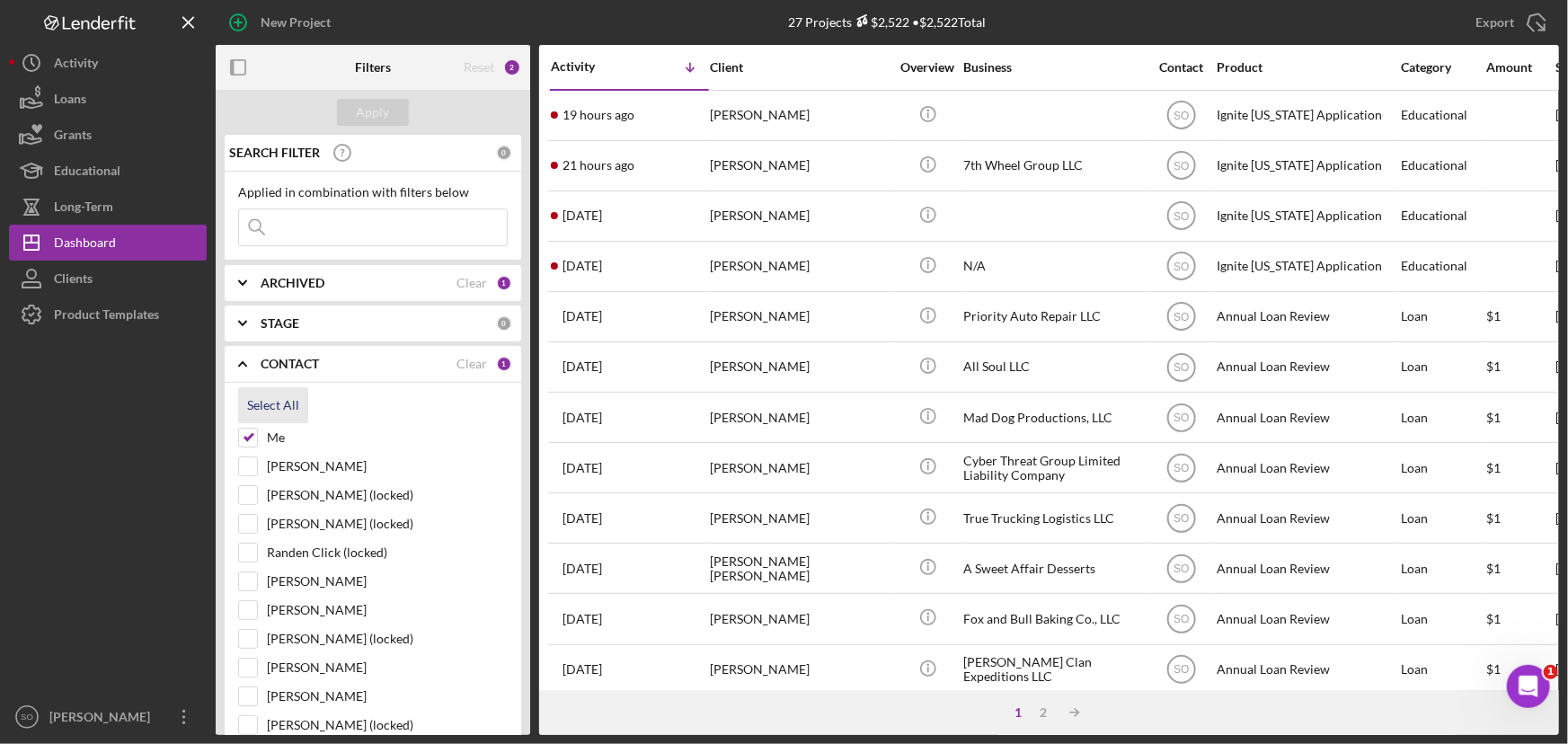
checkbox input "true"
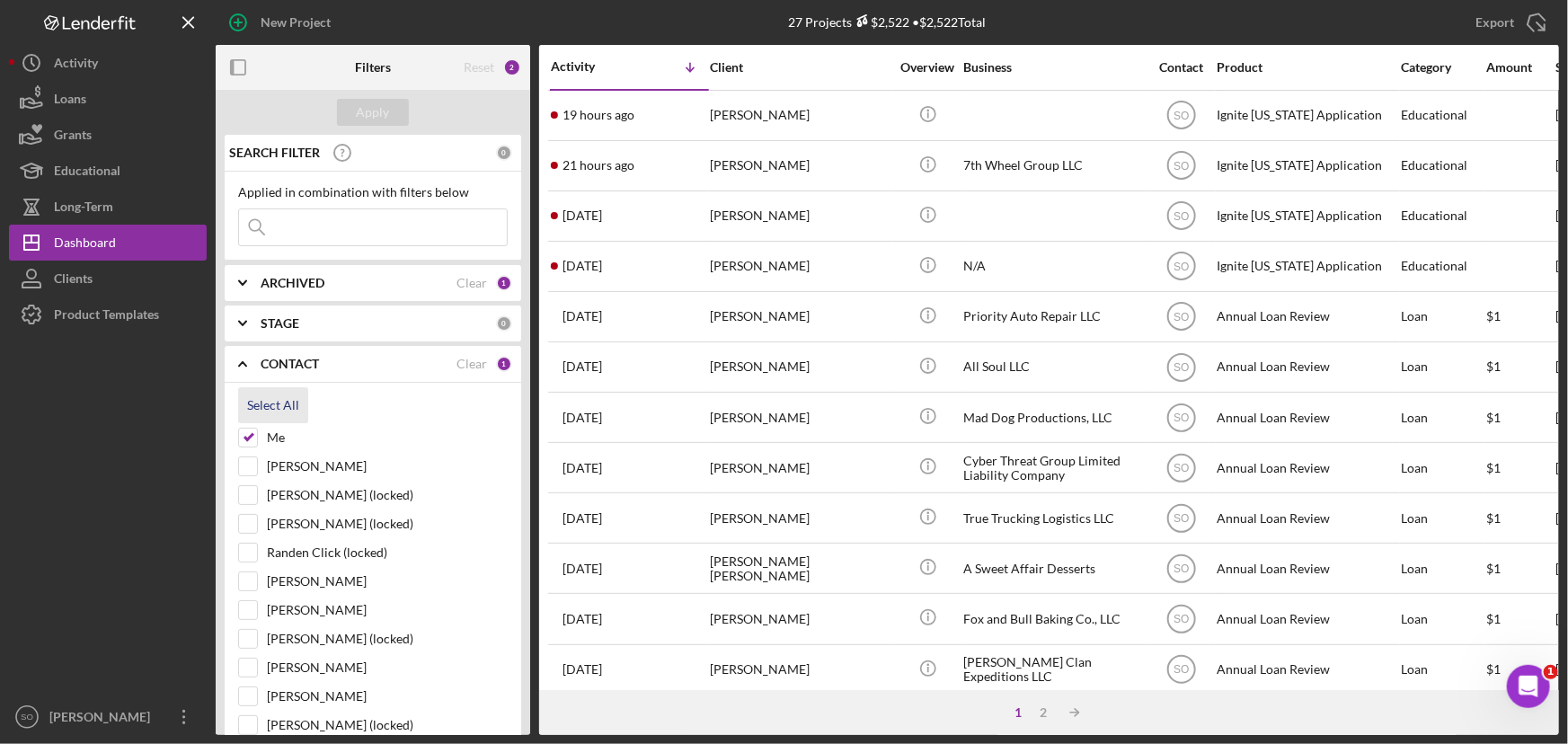
checkbox input "true"
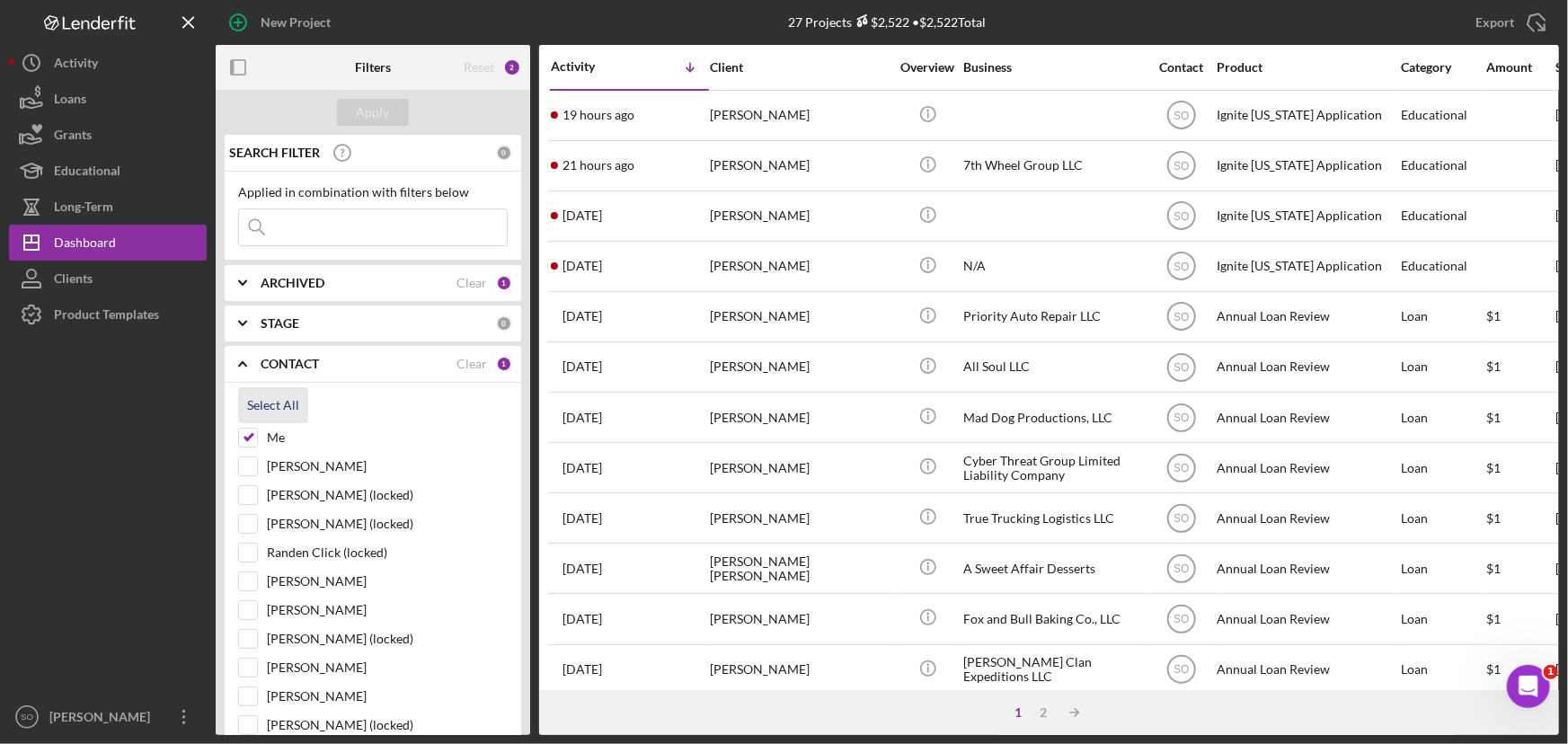
checkbox input "true"
click at [365, 117] on div "Apply" at bounding box center [374, 112] width 33 height 27
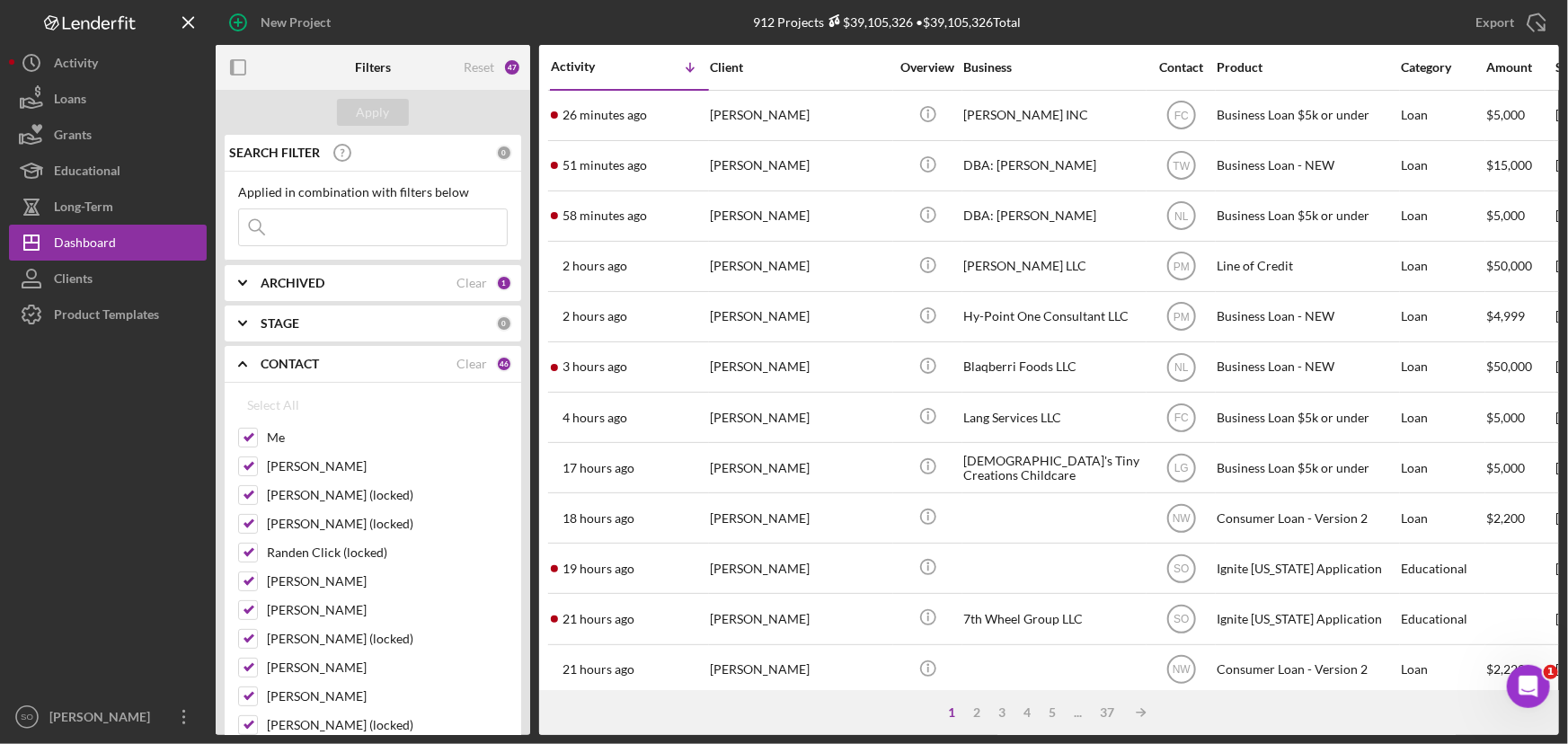
click at [372, 233] on input at bounding box center [373, 227] width 268 height 36
paste input "Calvin Lang"
type input "Calvin Lang"
click at [384, 117] on div "Apply" at bounding box center [374, 112] width 33 height 27
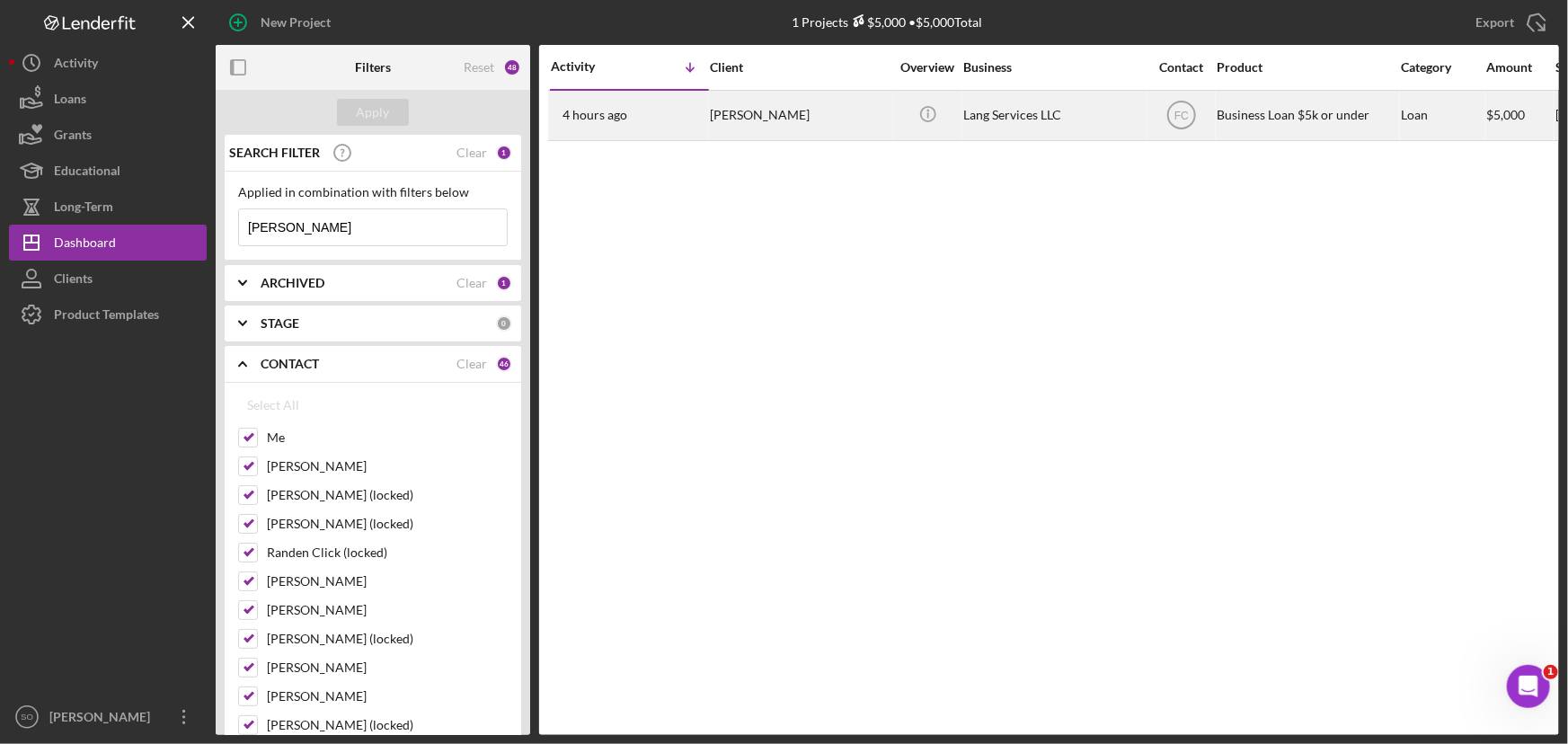
click at [776, 135] on div "[PERSON_NAME]" at bounding box center [799, 115] width 179 height 47
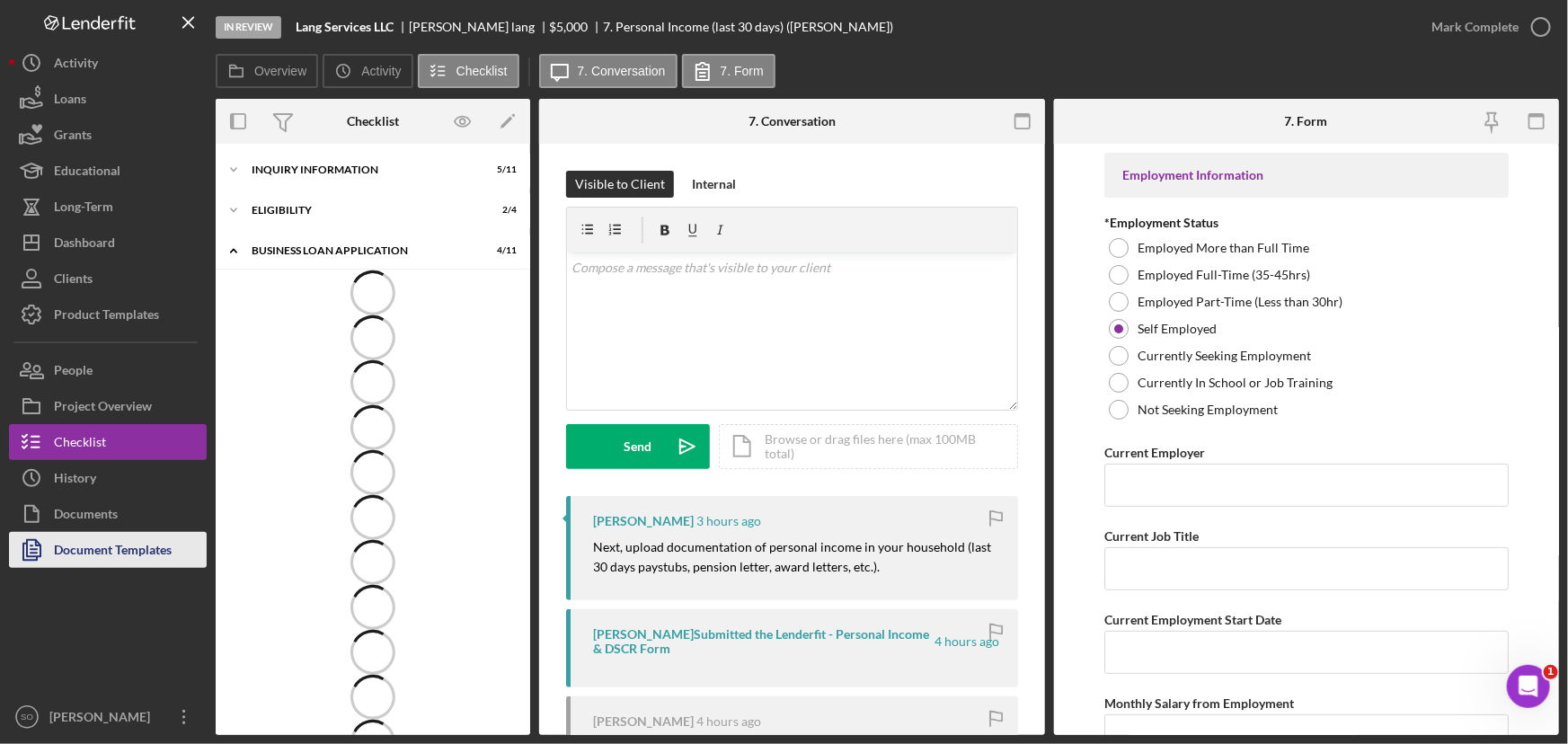
click at [75, 542] on div "Document Templates" at bounding box center [113, 551] width 118 height 40
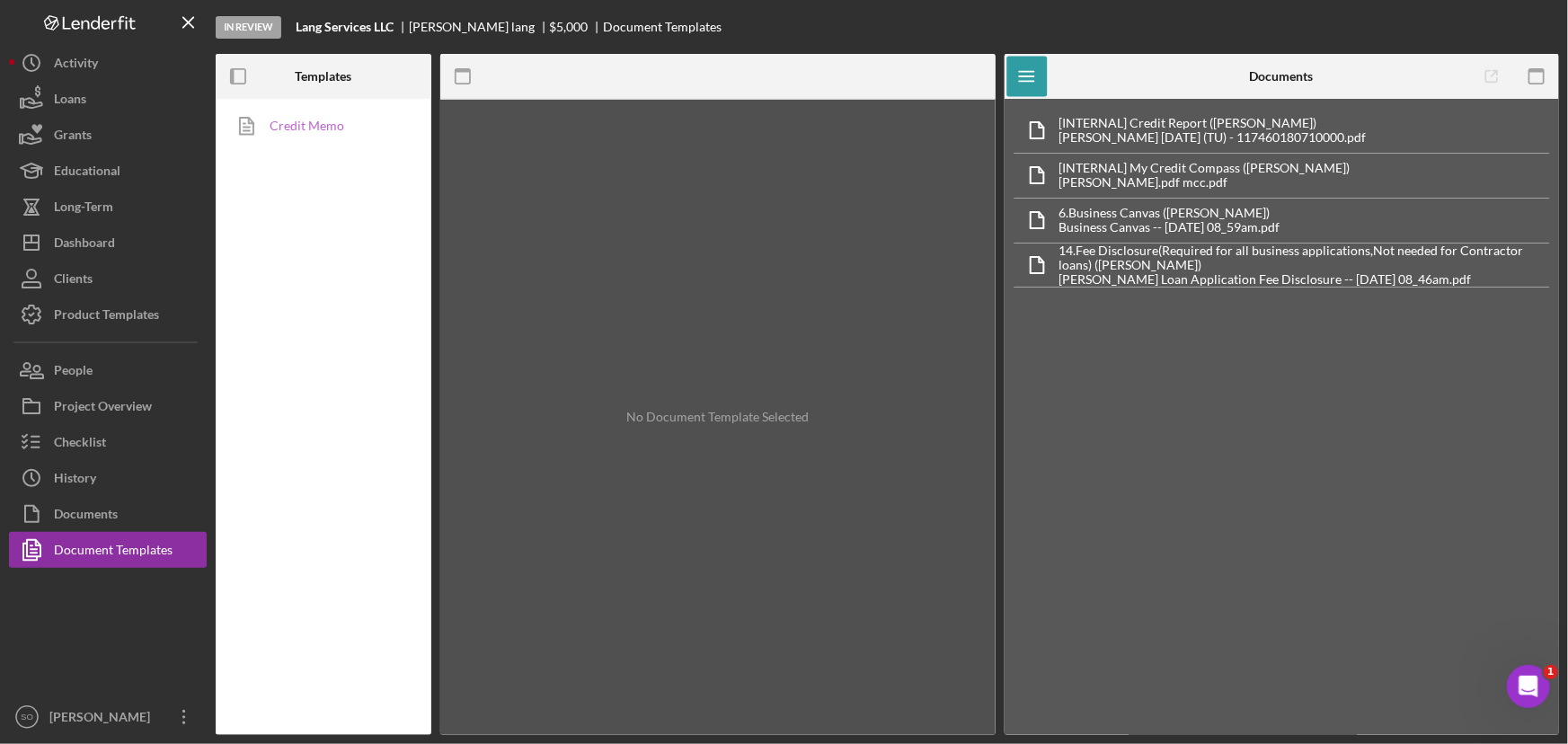
click at [260, 113] on icon at bounding box center [247, 126] width 45 height 45
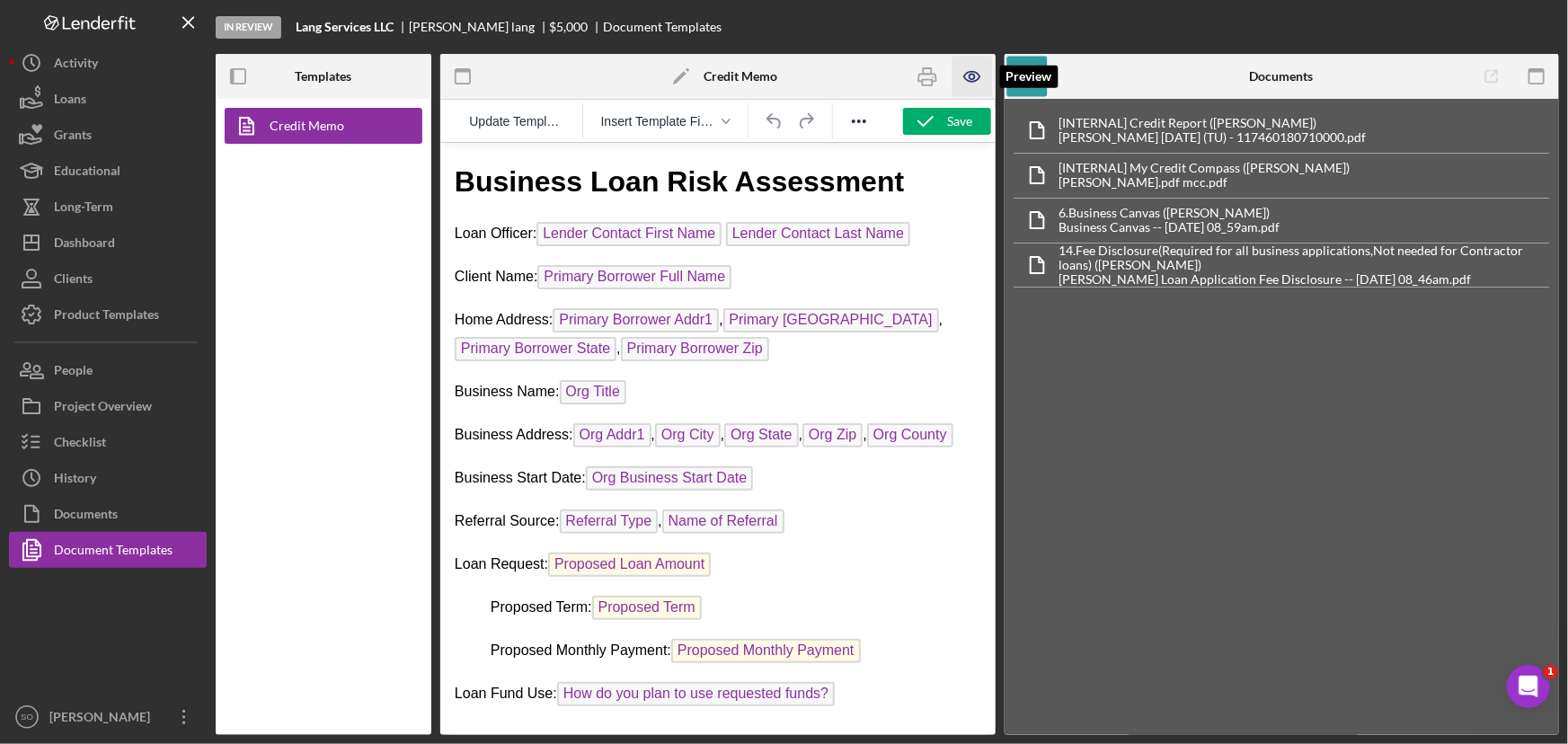
click at [968, 73] on icon "button" at bounding box center [972, 76] width 40 height 40
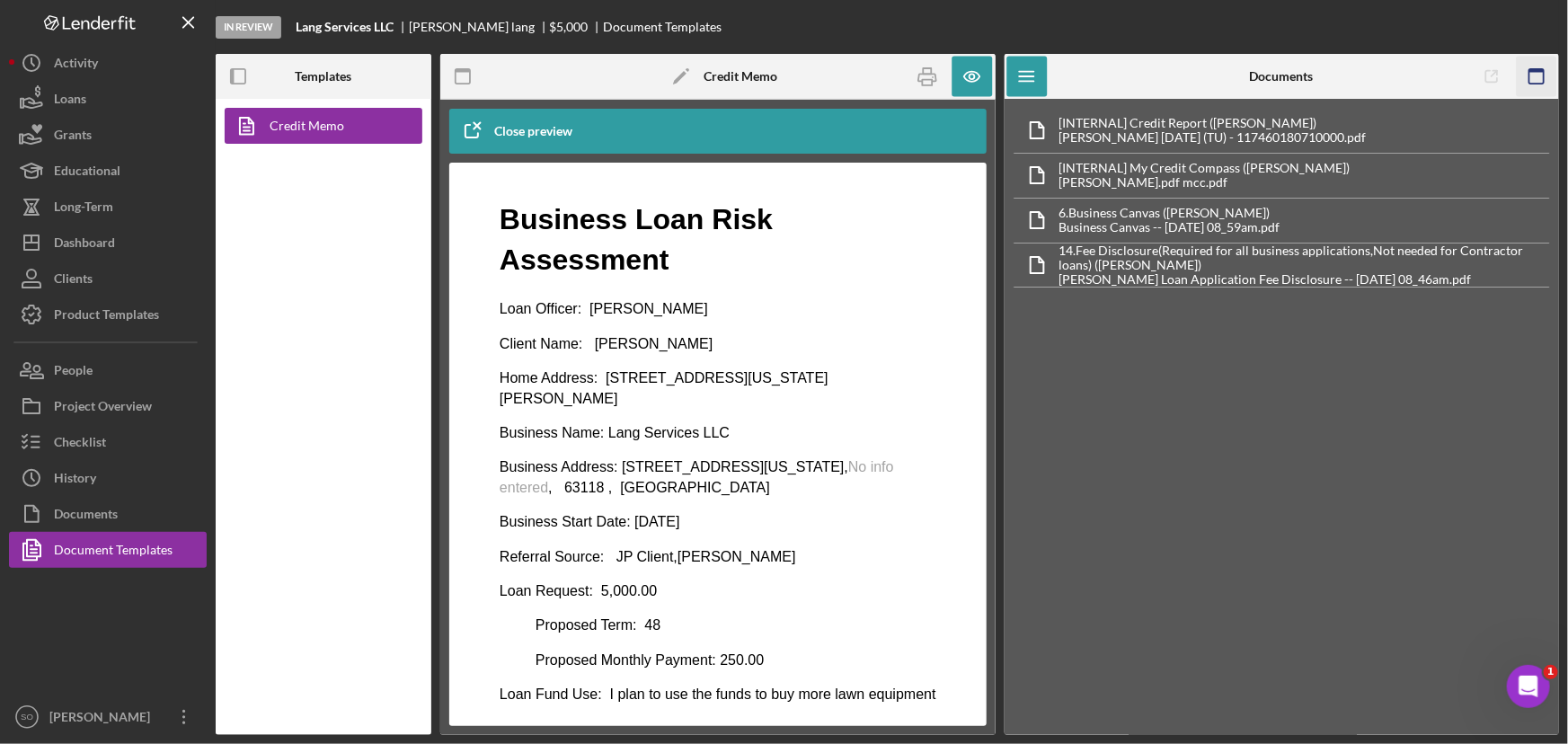
click at [1535, 73] on icon "button" at bounding box center [1535, 76] width 40 height 40
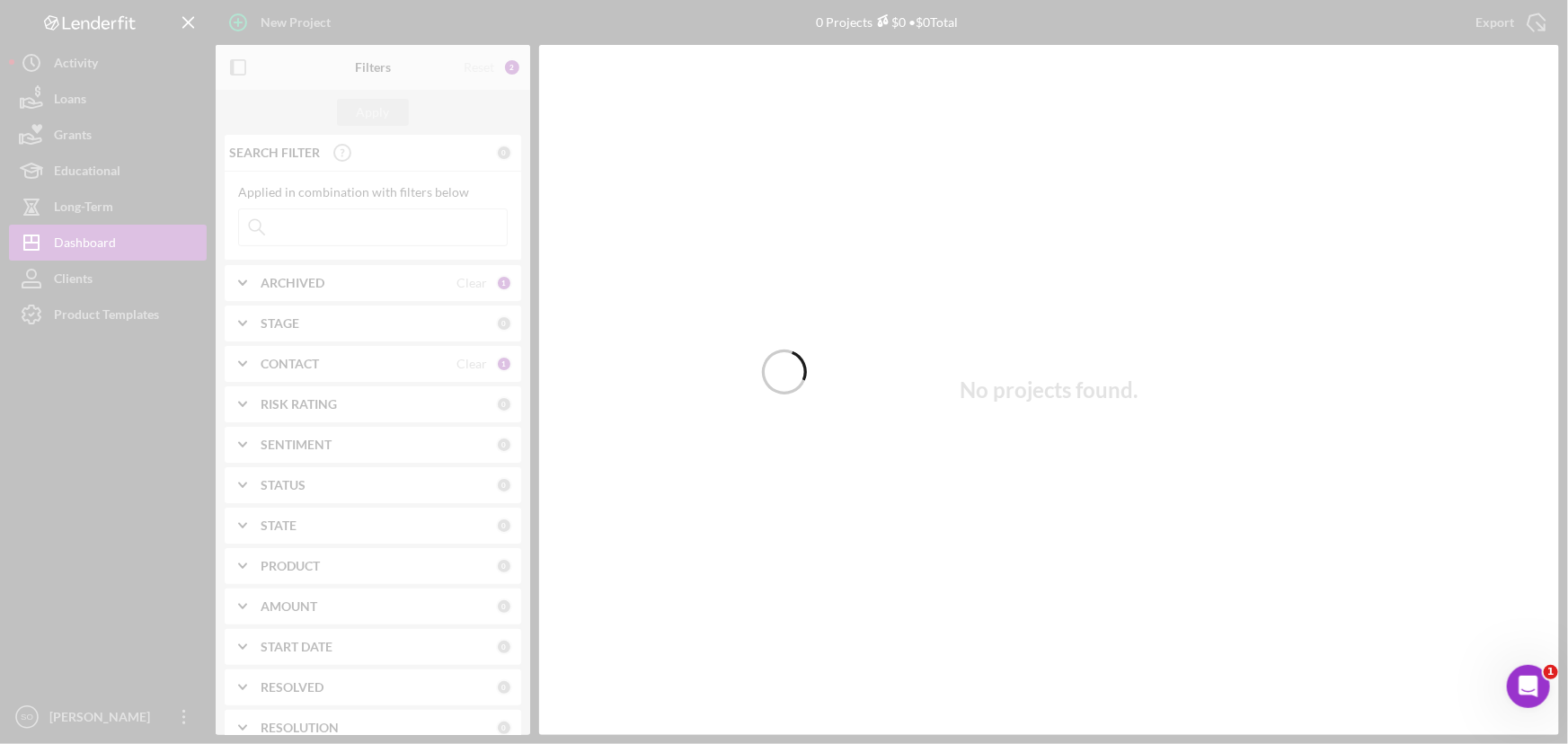
click at [841, 285] on div at bounding box center [784, 372] width 1568 height 744
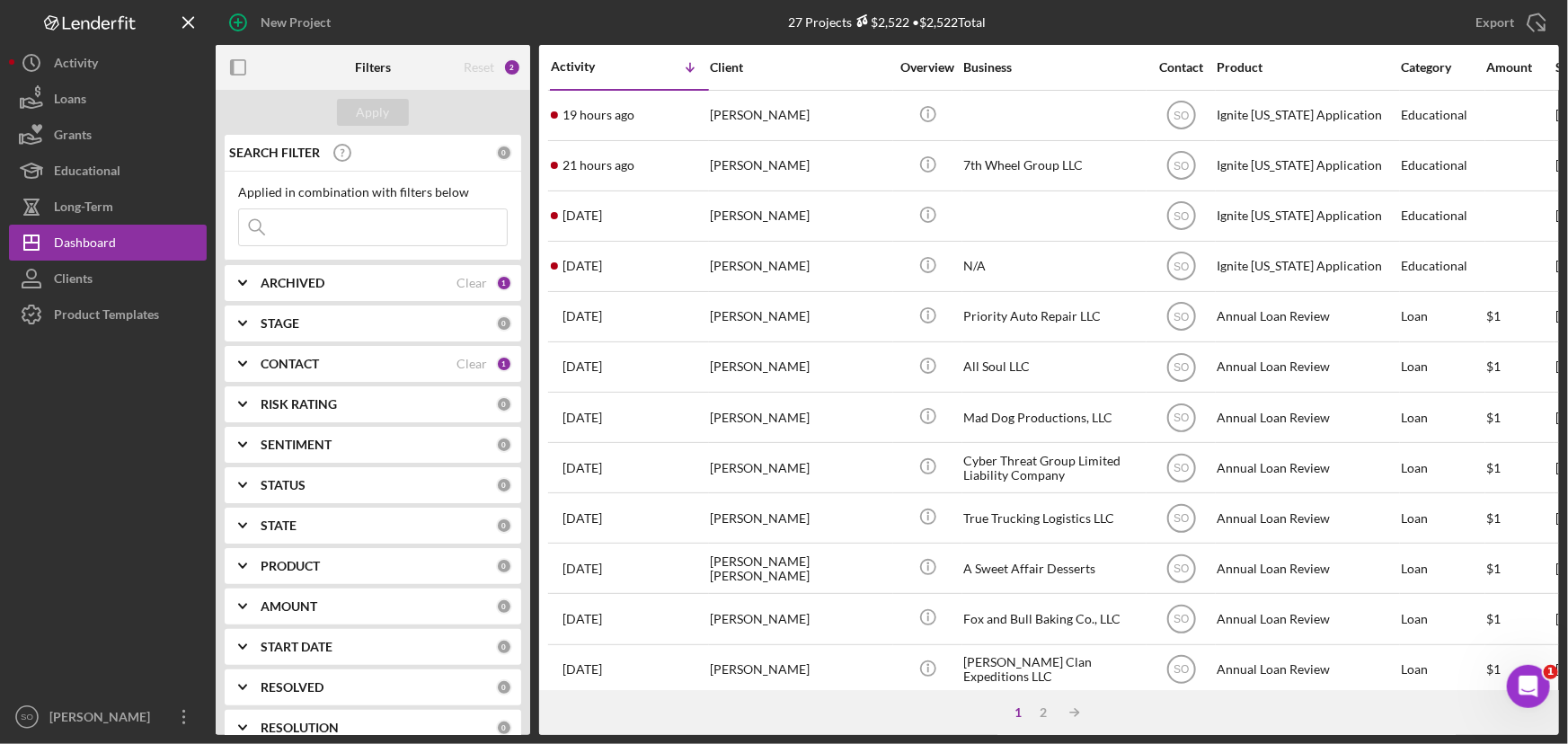
click at [320, 365] on div "CONTACT" at bounding box center [358, 364] width 196 height 14
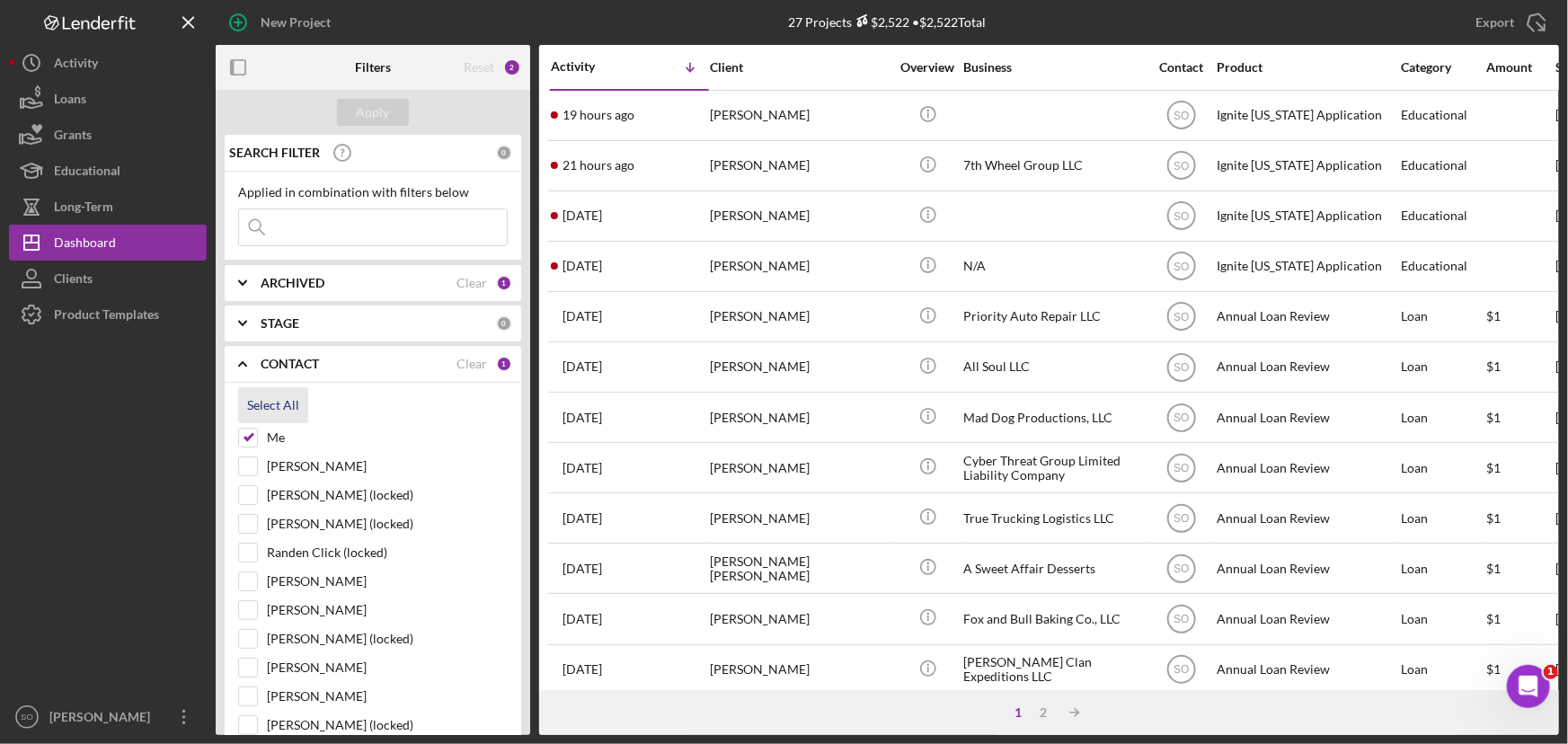
click at [278, 397] on div "Select All" at bounding box center [273, 405] width 52 height 36
checkbox input "true"
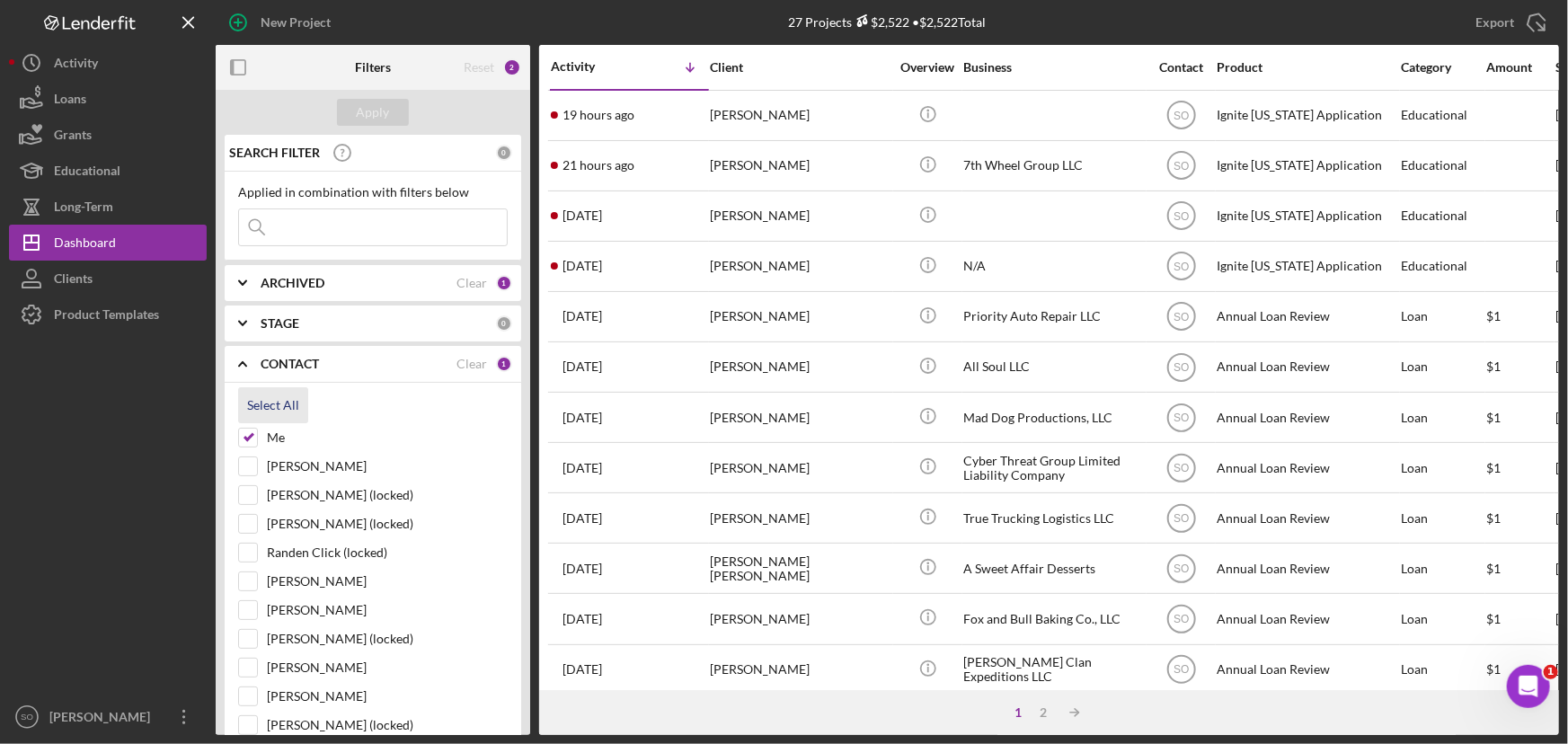
checkbox input "true"
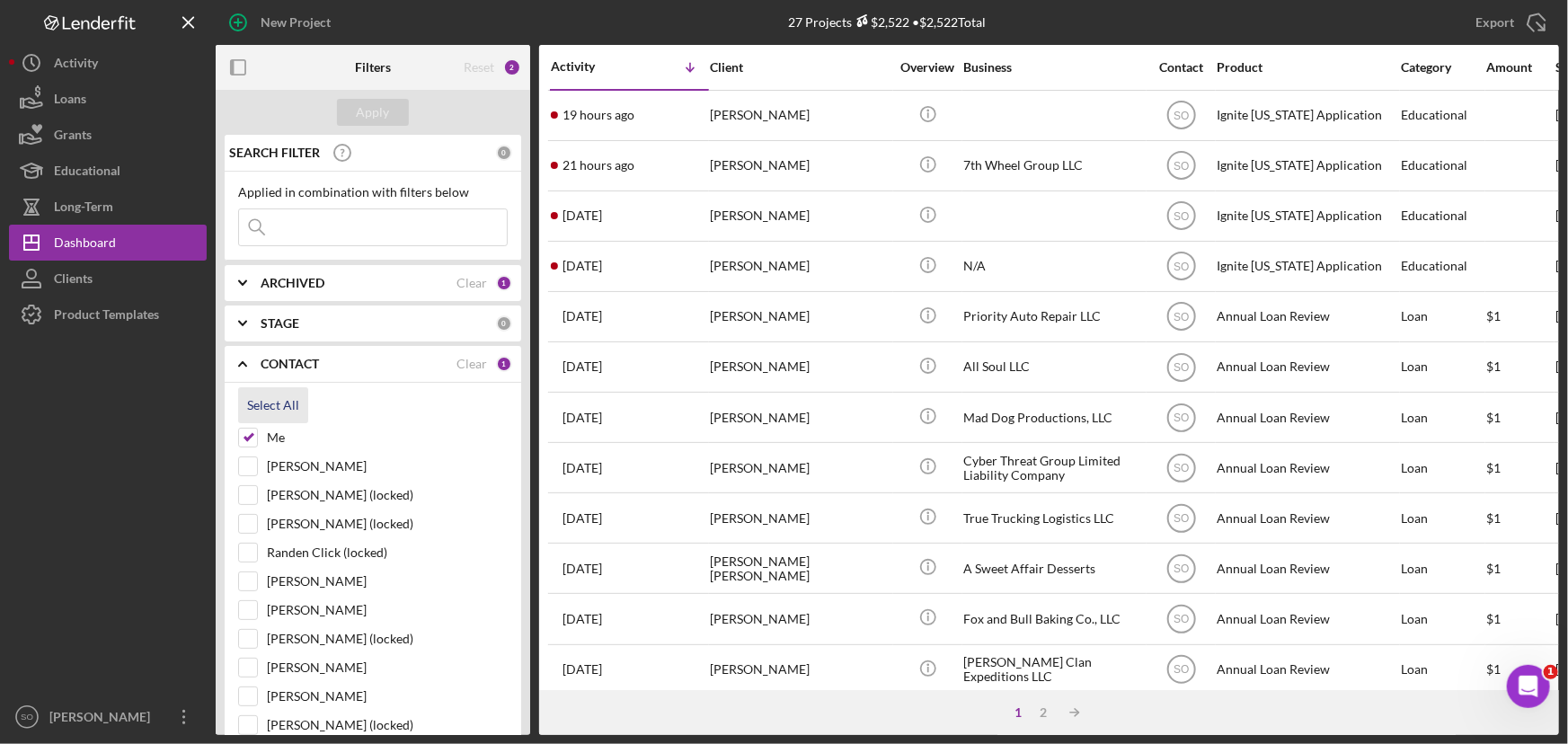
checkbox input "true"
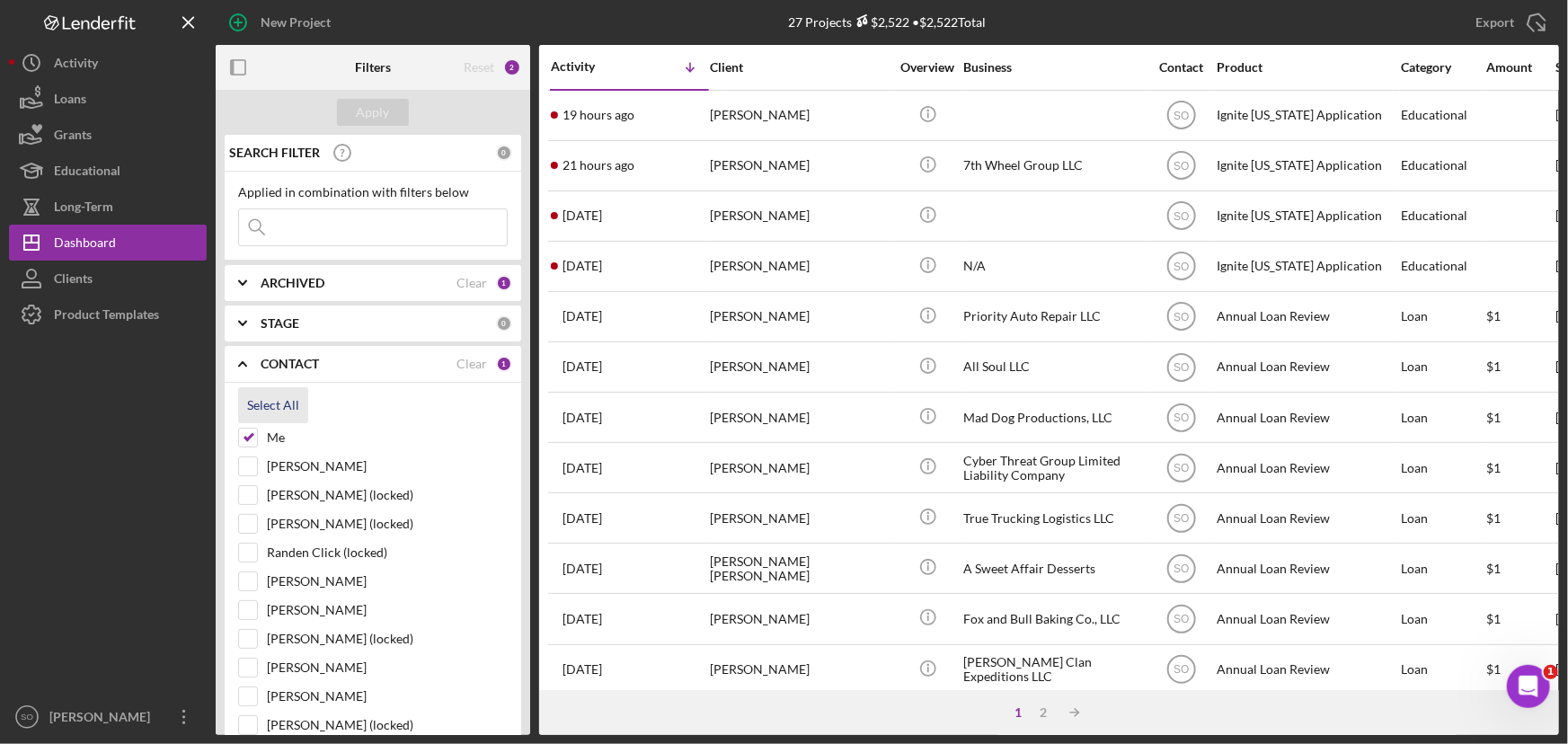
checkbox input "true"
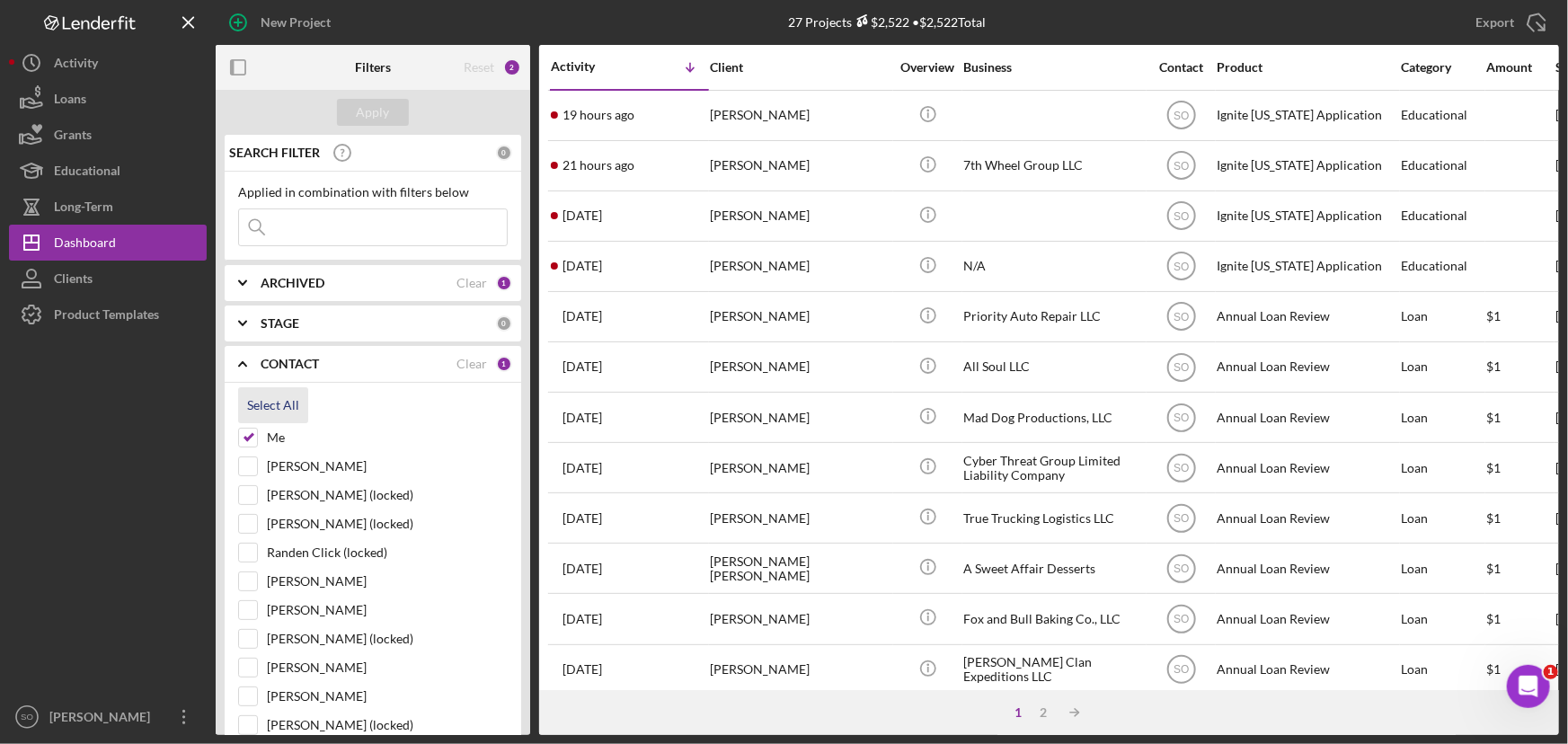
checkbox input "true"
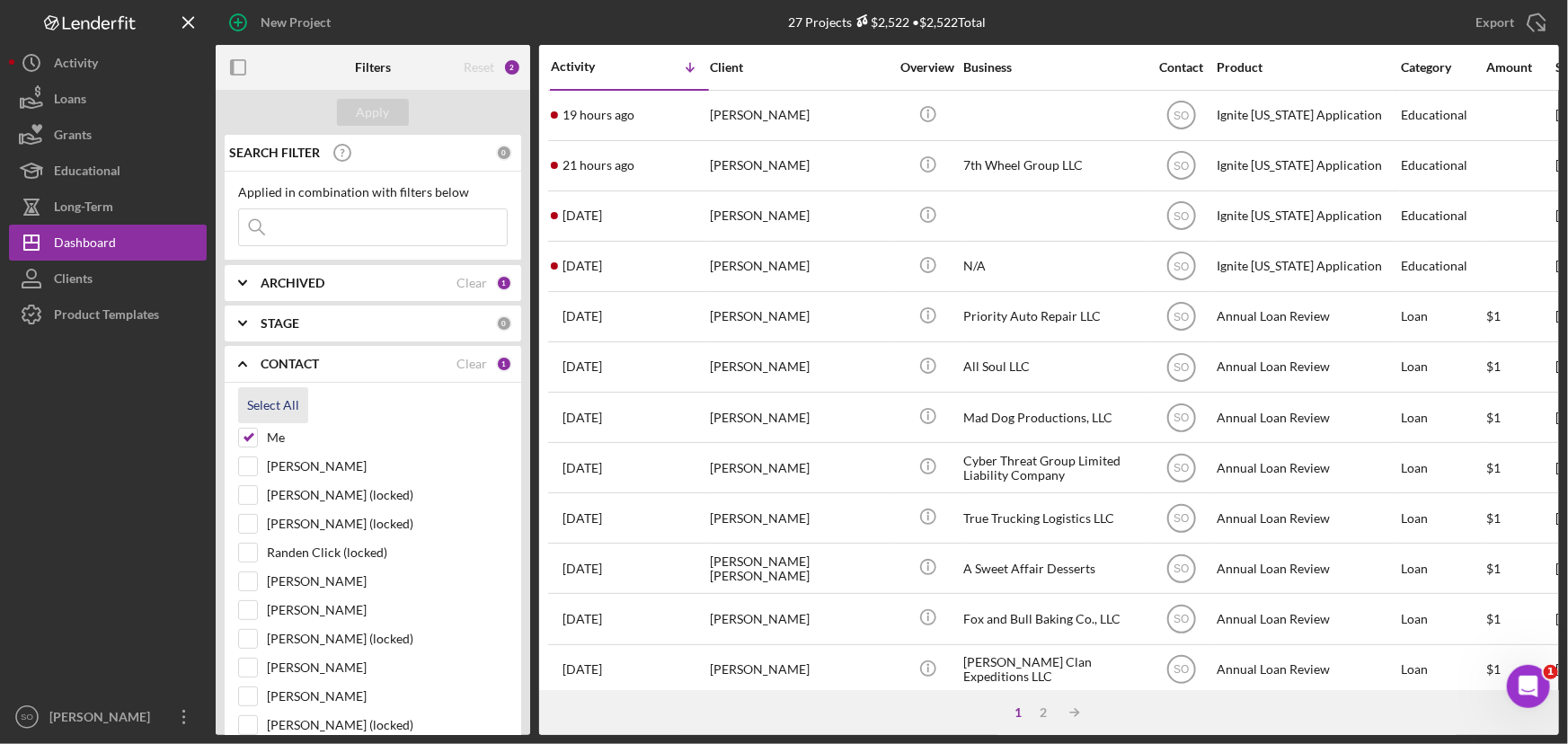
checkbox input "true"
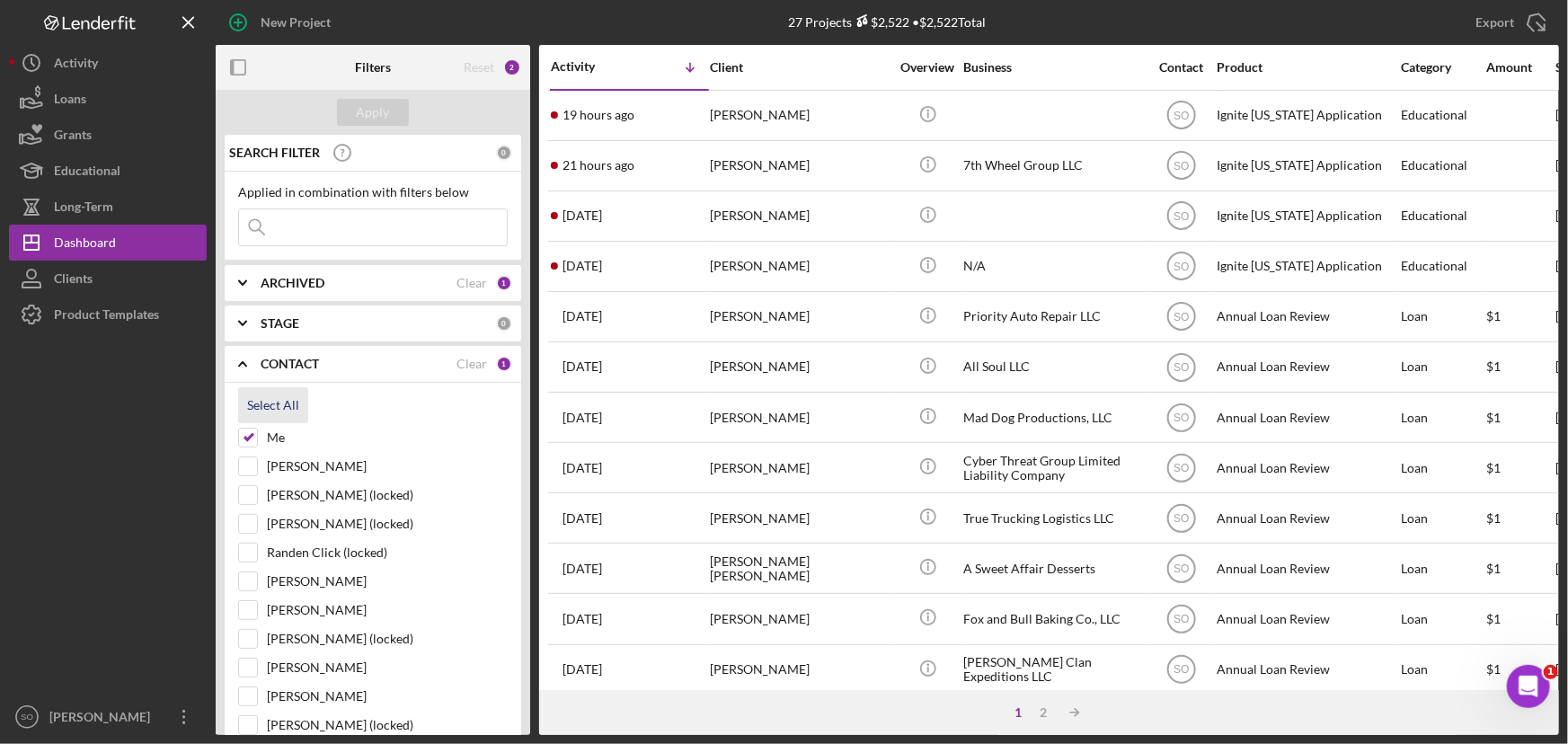
checkbox input "true"
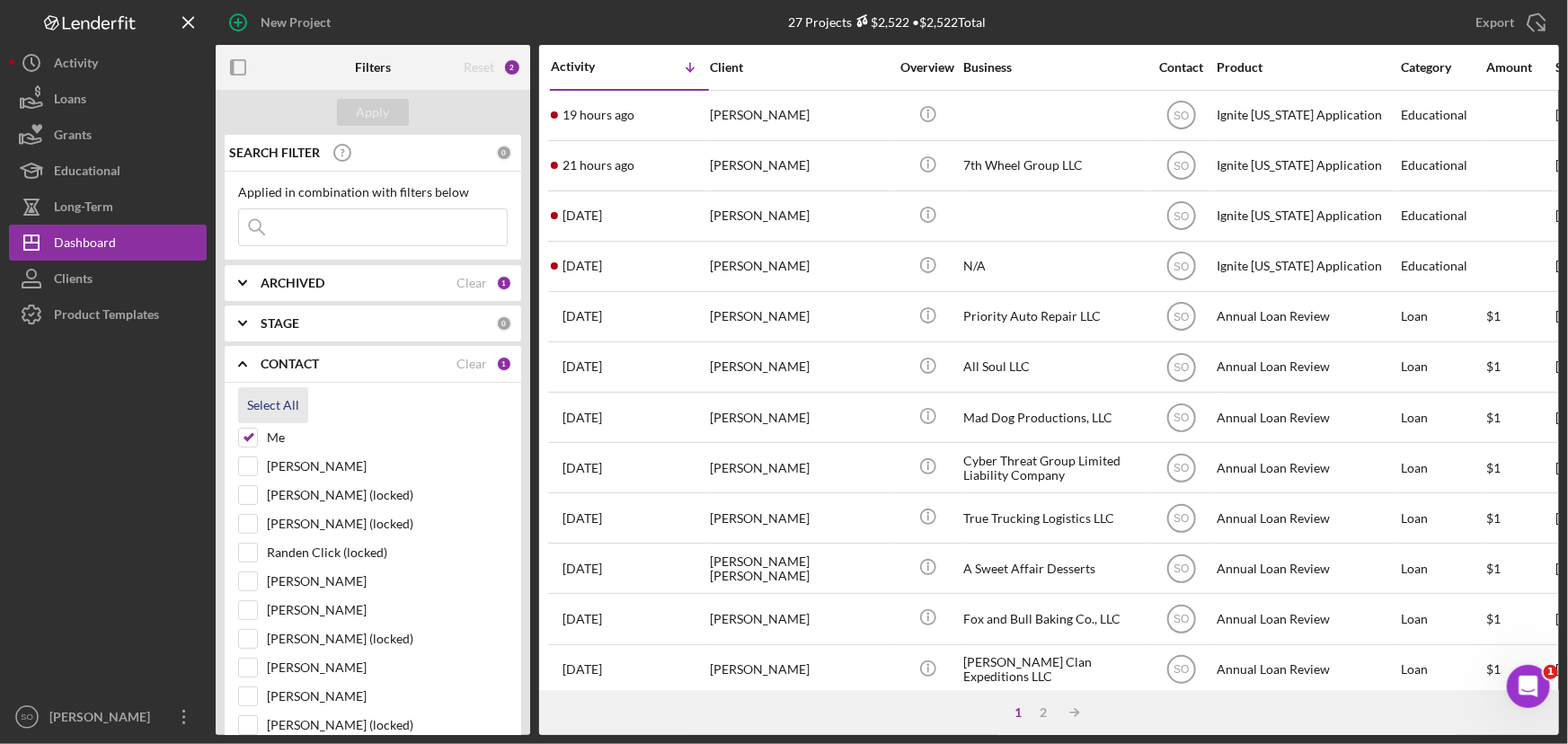
checkbox input "true"
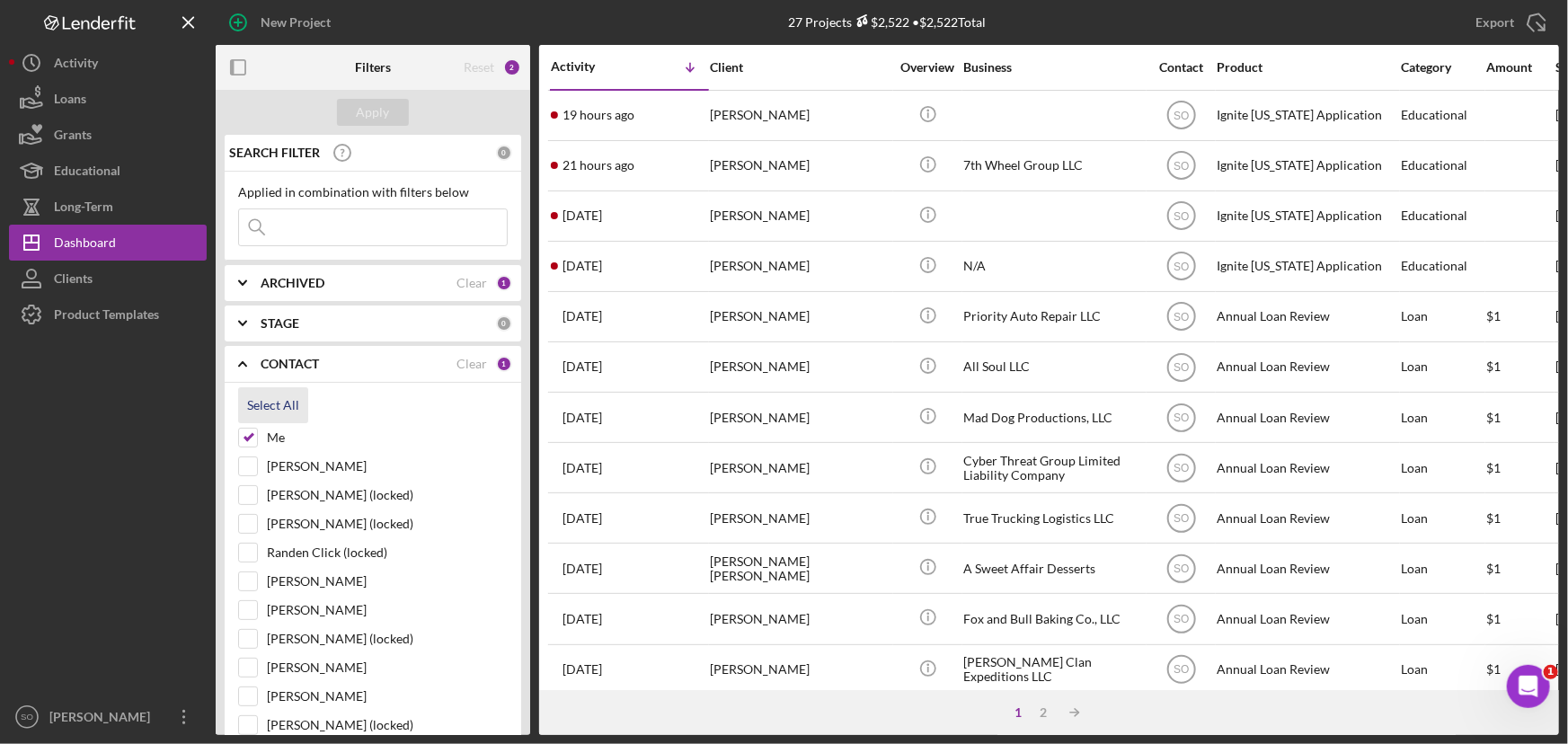
checkbox input "true"
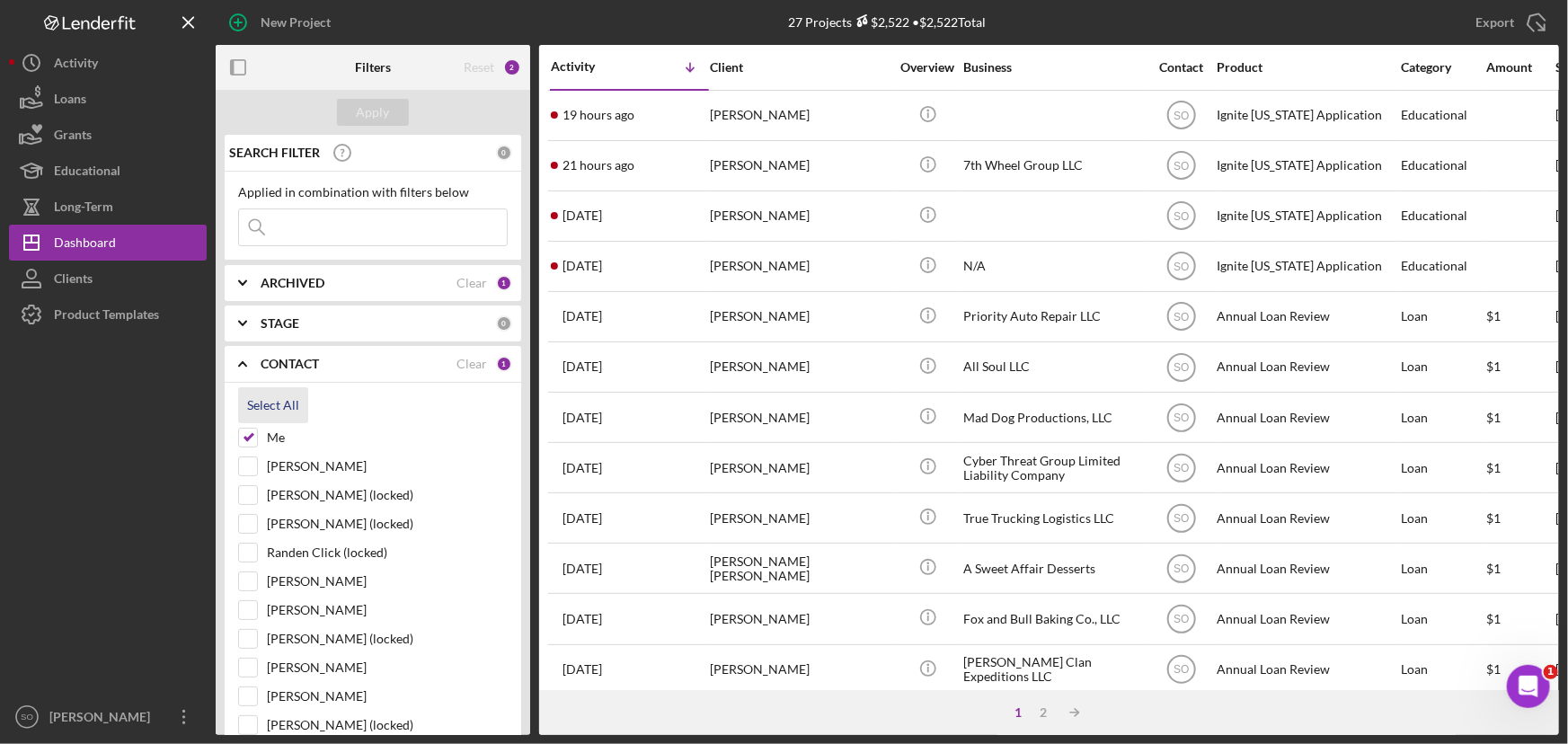
checkbox input "true"
click at [376, 117] on div "Apply" at bounding box center [374, 112] width 33 height 27
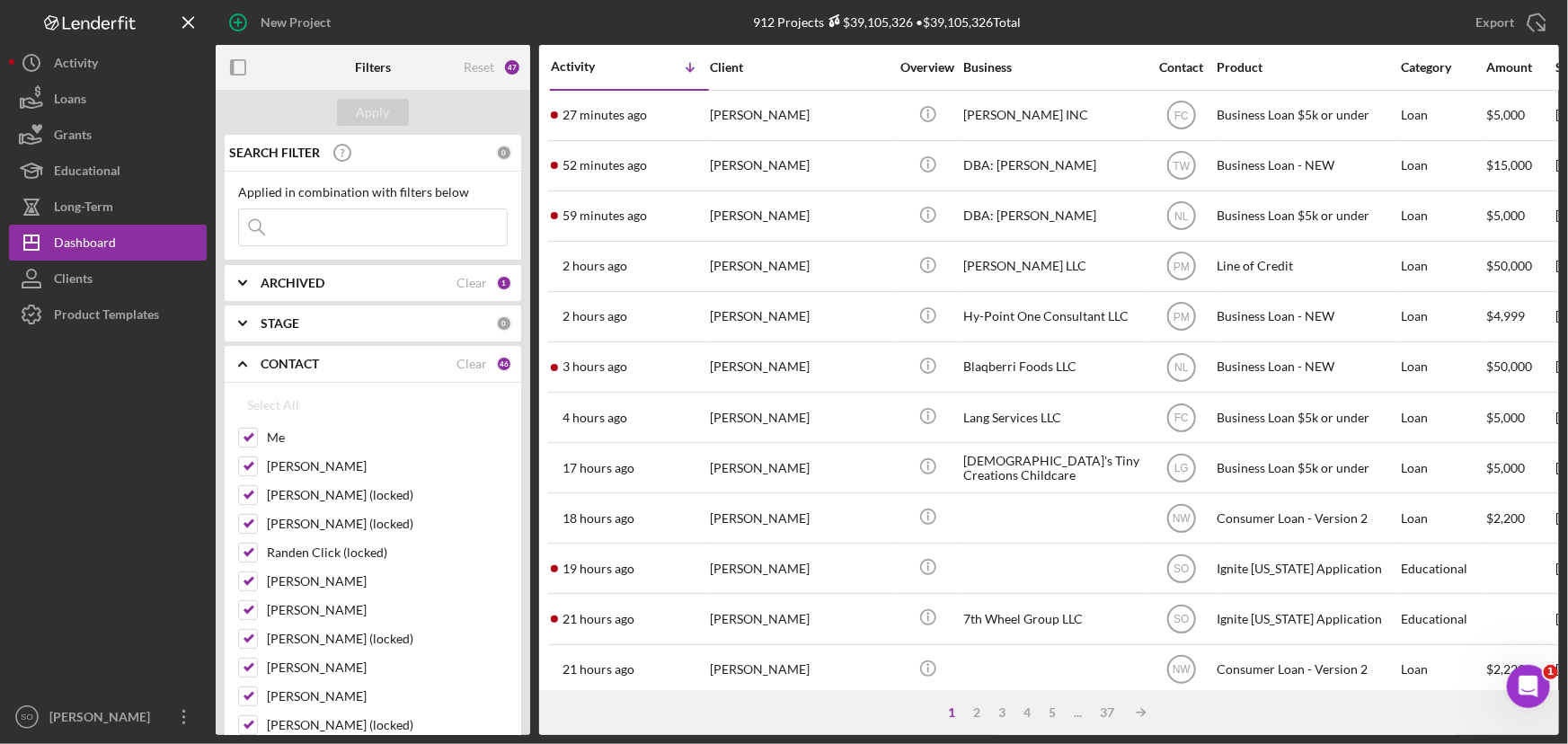
drag, startPoint x: 329, startPoint y: 225, endPoint x: 336, endPoint y: 193, distance: 32.8
click at [329, 225] on input at bounding box center [373, 227] width 268 height 36
paste input "Therron Green"
type input "Therron Green"
click at [375, 122] on div "Apply" at bounding box center [374, 112] width 33 height 27
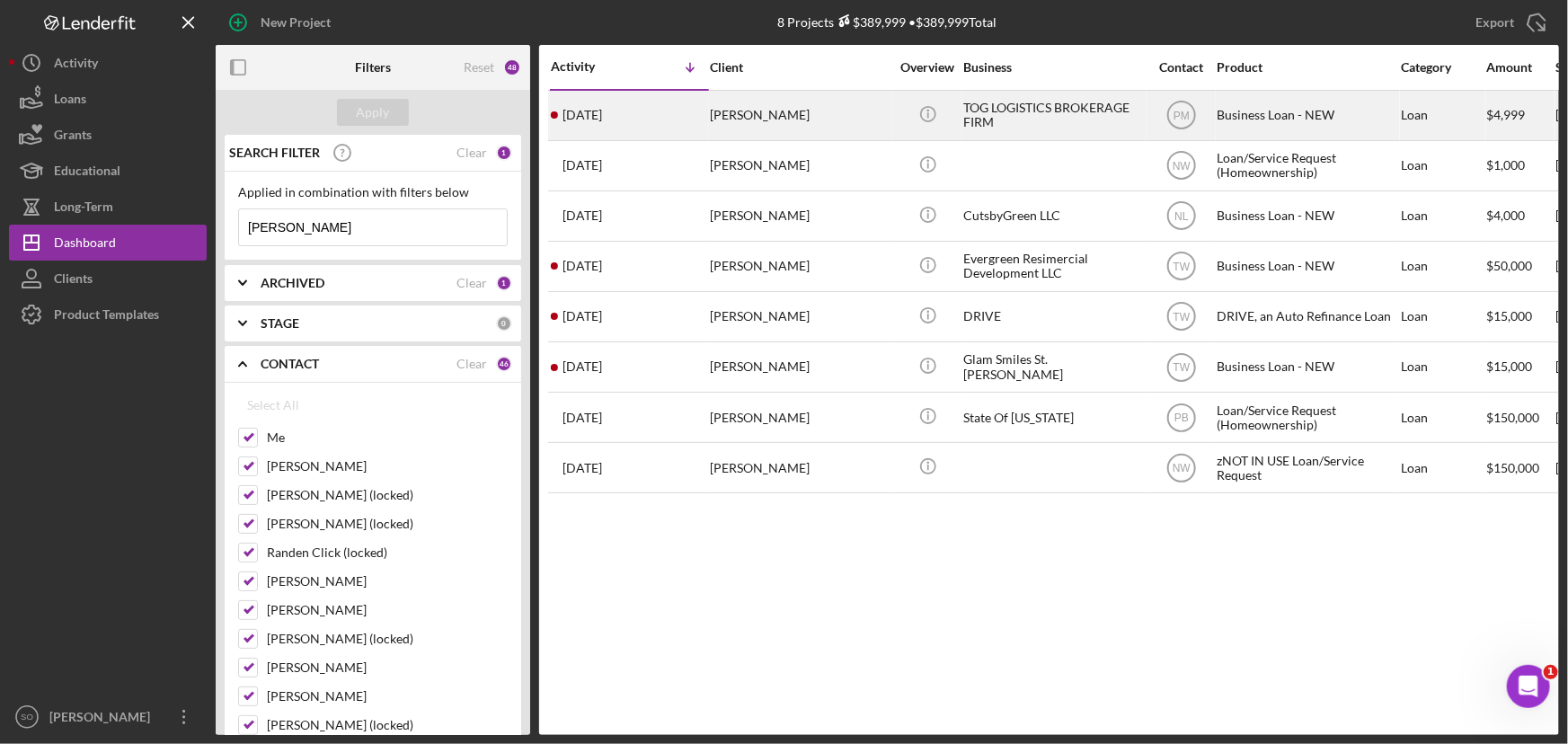
click at [749, 128] on div "Therron Green" at bounding box center [799, 115] width 179 height 47
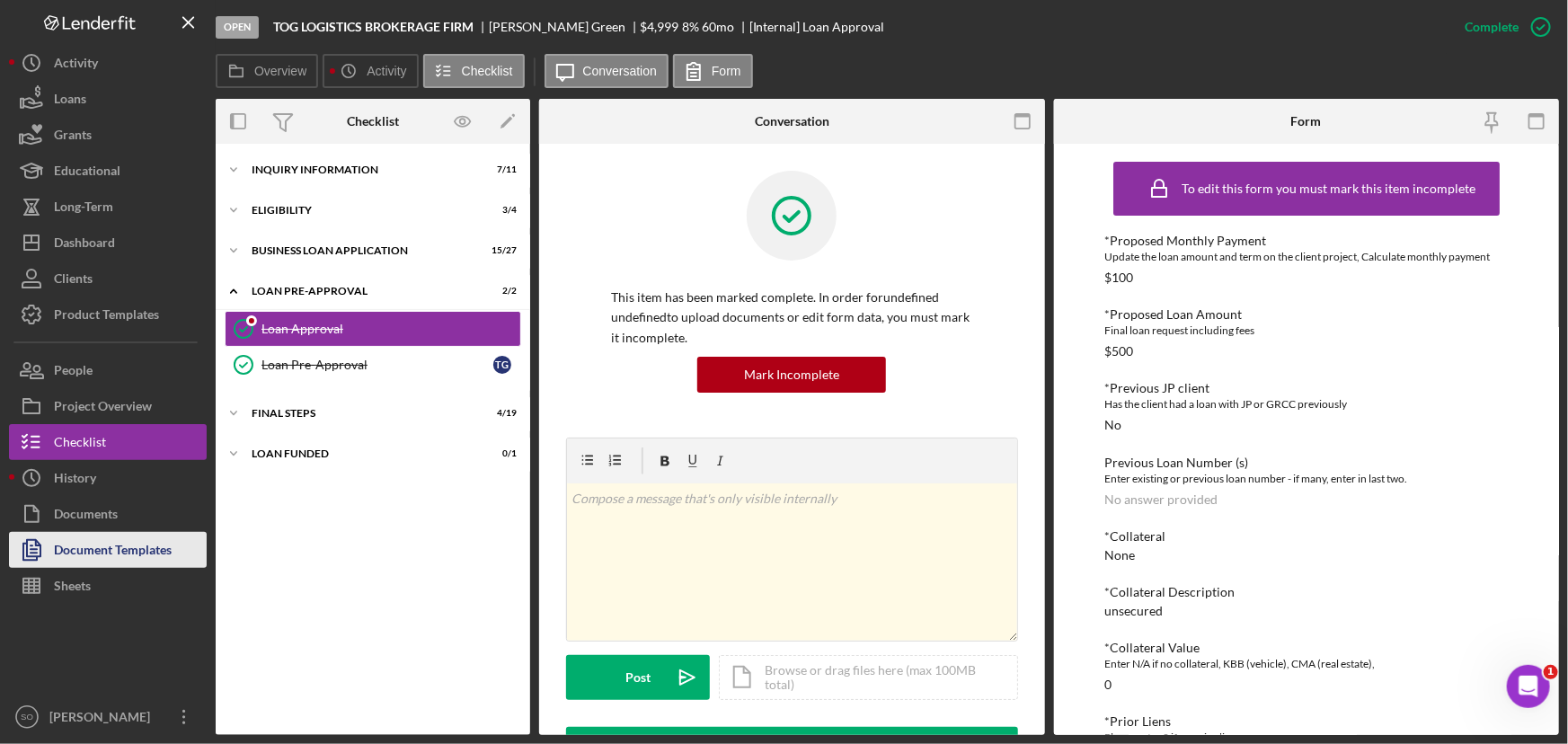
click at [119, 550] on div "Document Templates" at bounding box center [113, 551] width 118 height 40
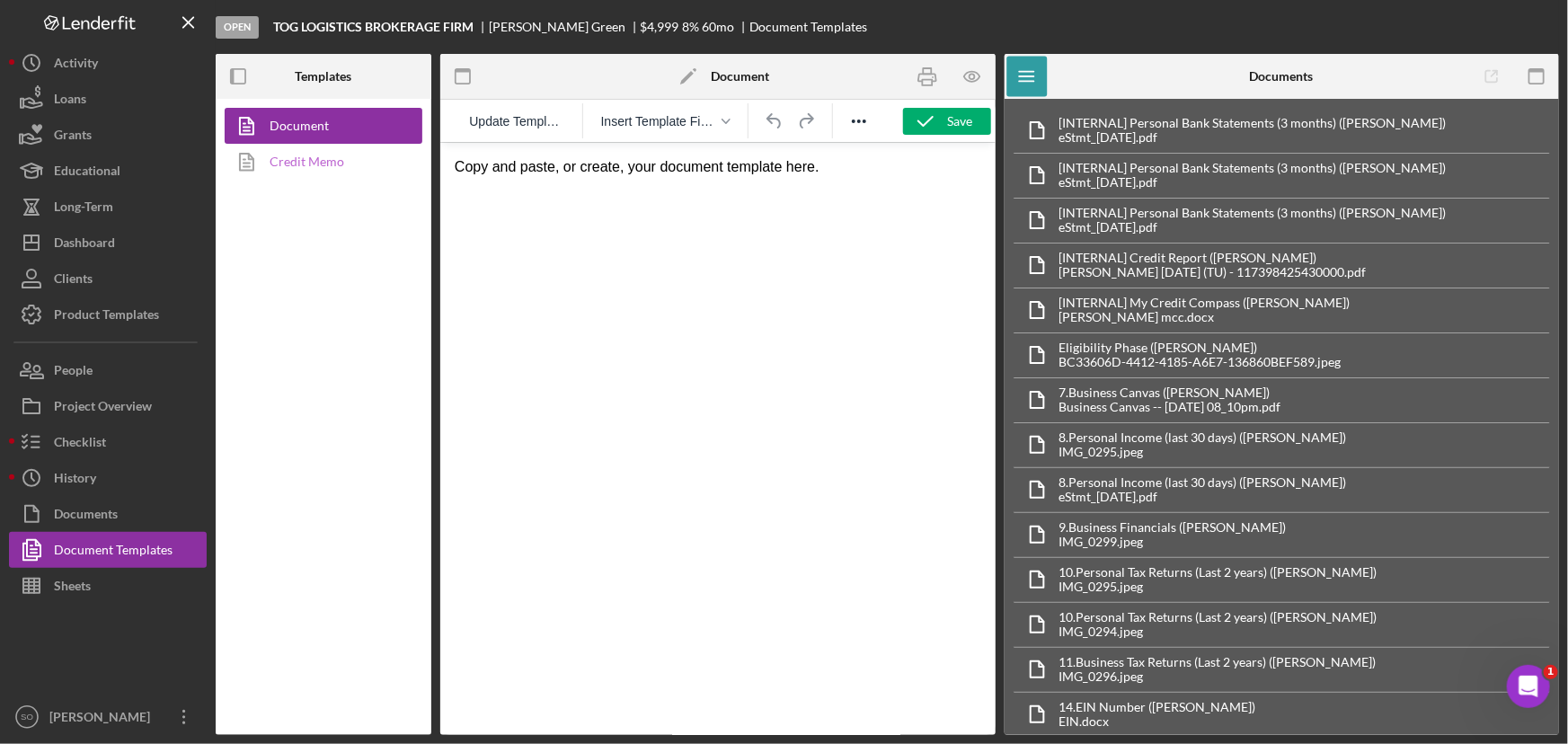
click at [365, 168] on link "Credit Memo" at bounding box center [319, 162] width 189 height 36
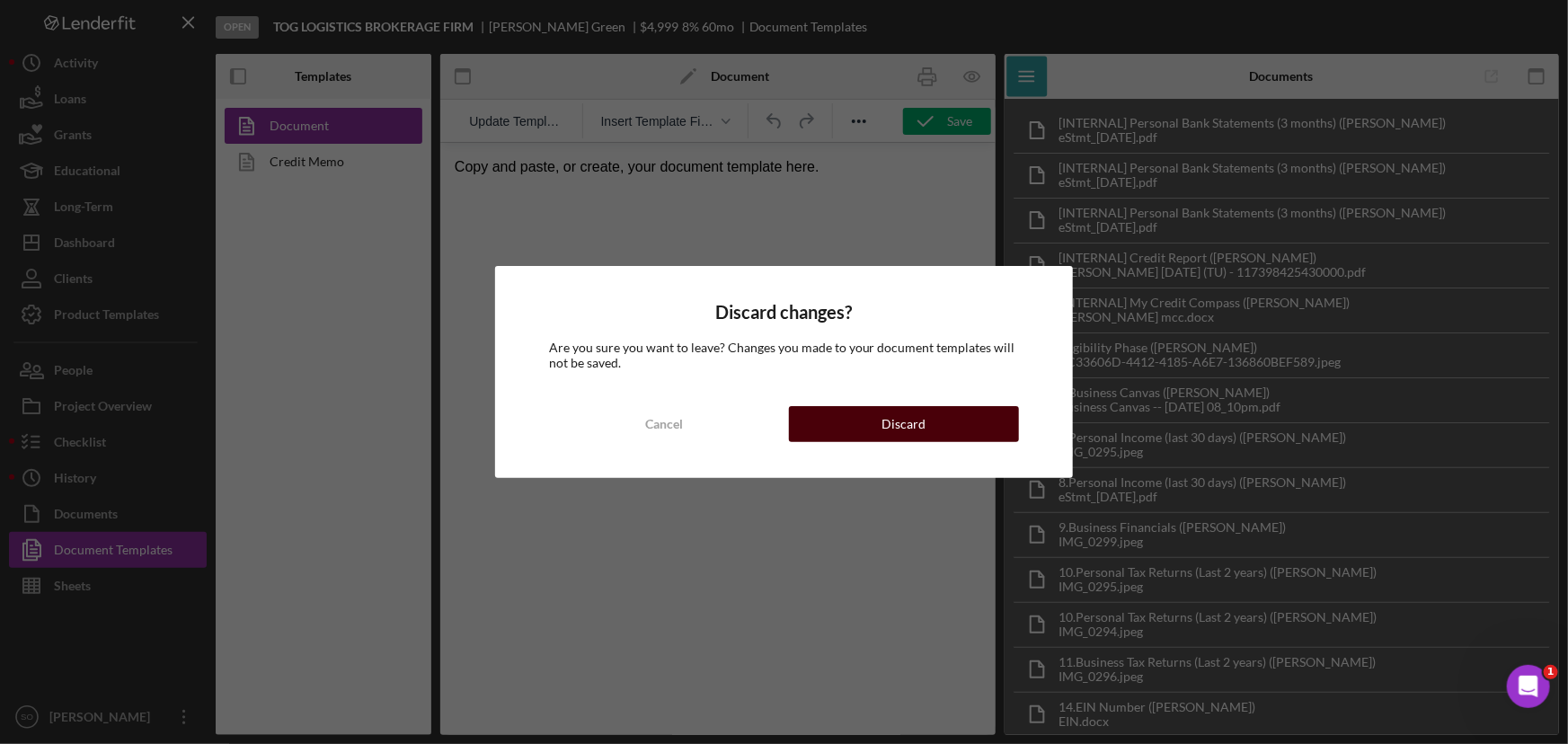
click at [907, 420] on div "Discard" at bounding box center [903, 424] width 44 height 36
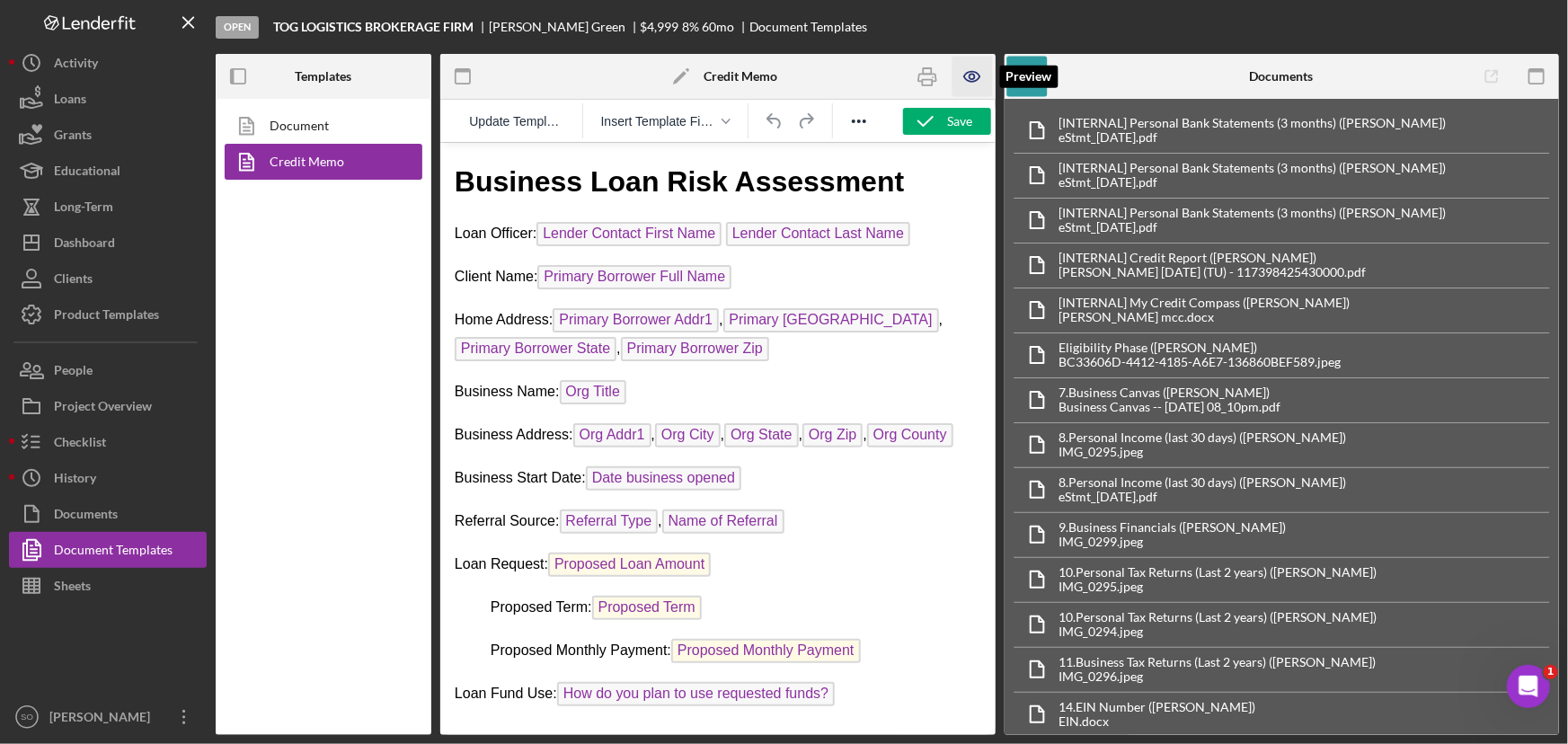
click at [969, 65] on icon "button" at bounding box center [972, 76] width 40 height 40
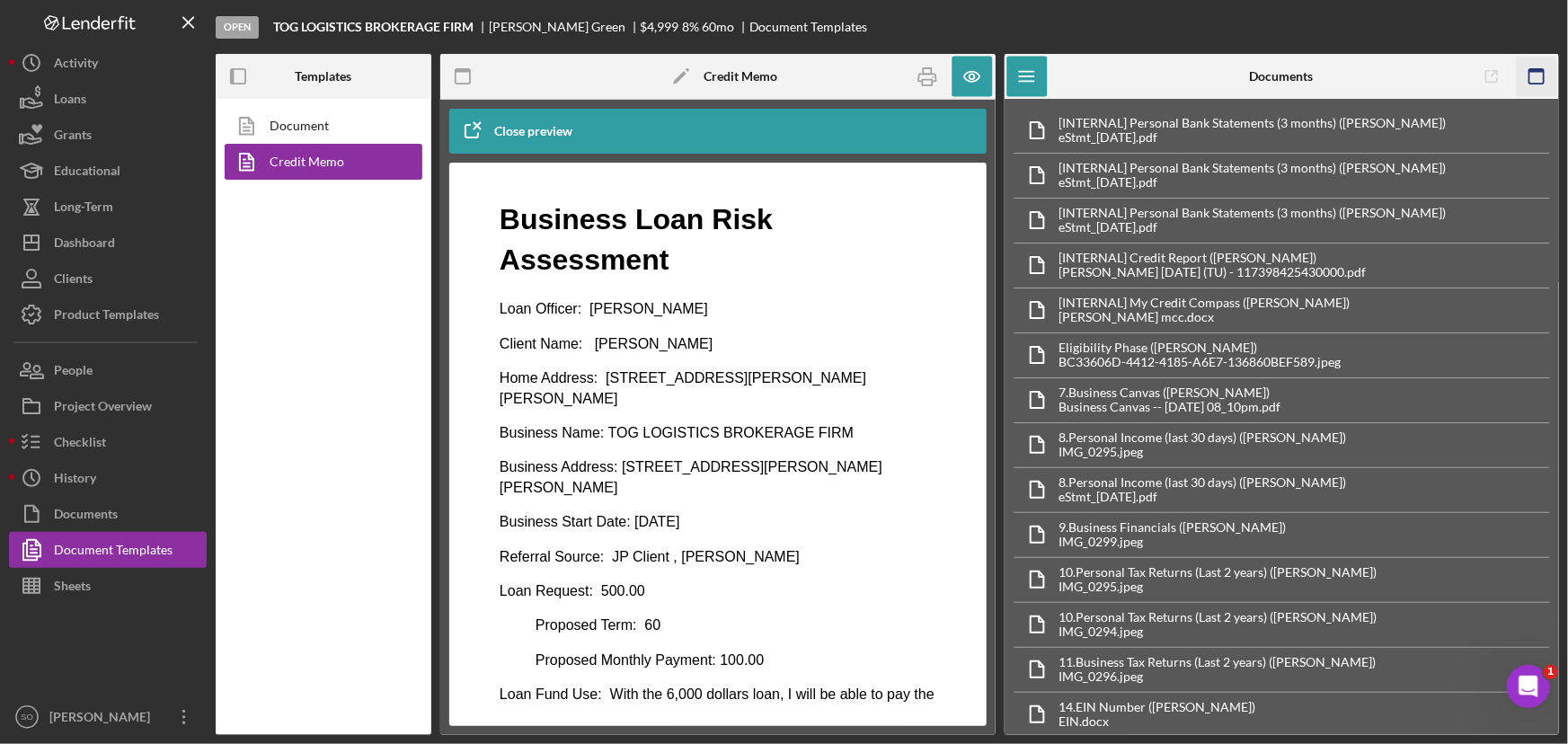
click at [1535, 72] on rect "button" at bounding box center [1535, 71] width 14 height 4
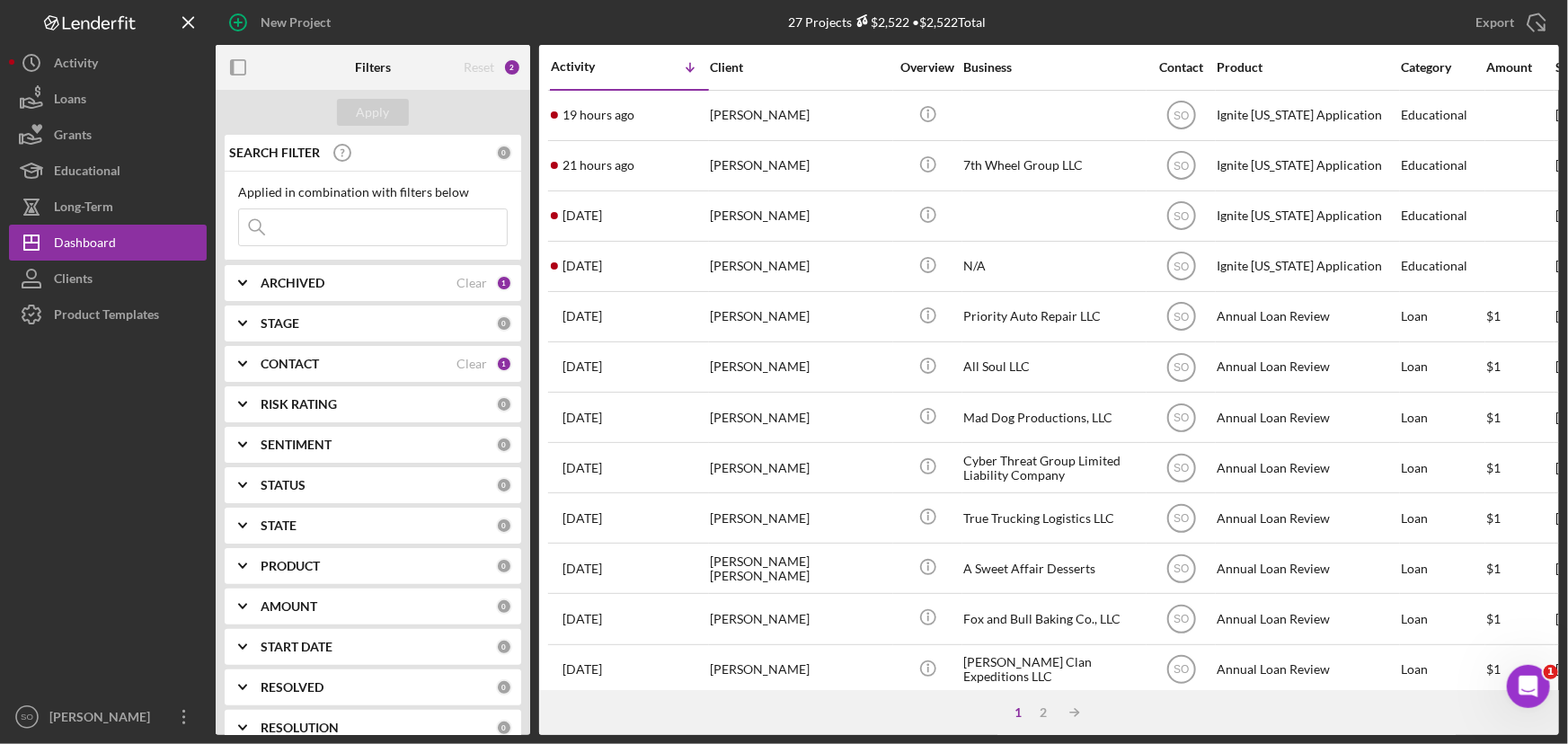
click at [332, 359] on div "CONTACT" at bounding box center [358, 364] width 196 height 14
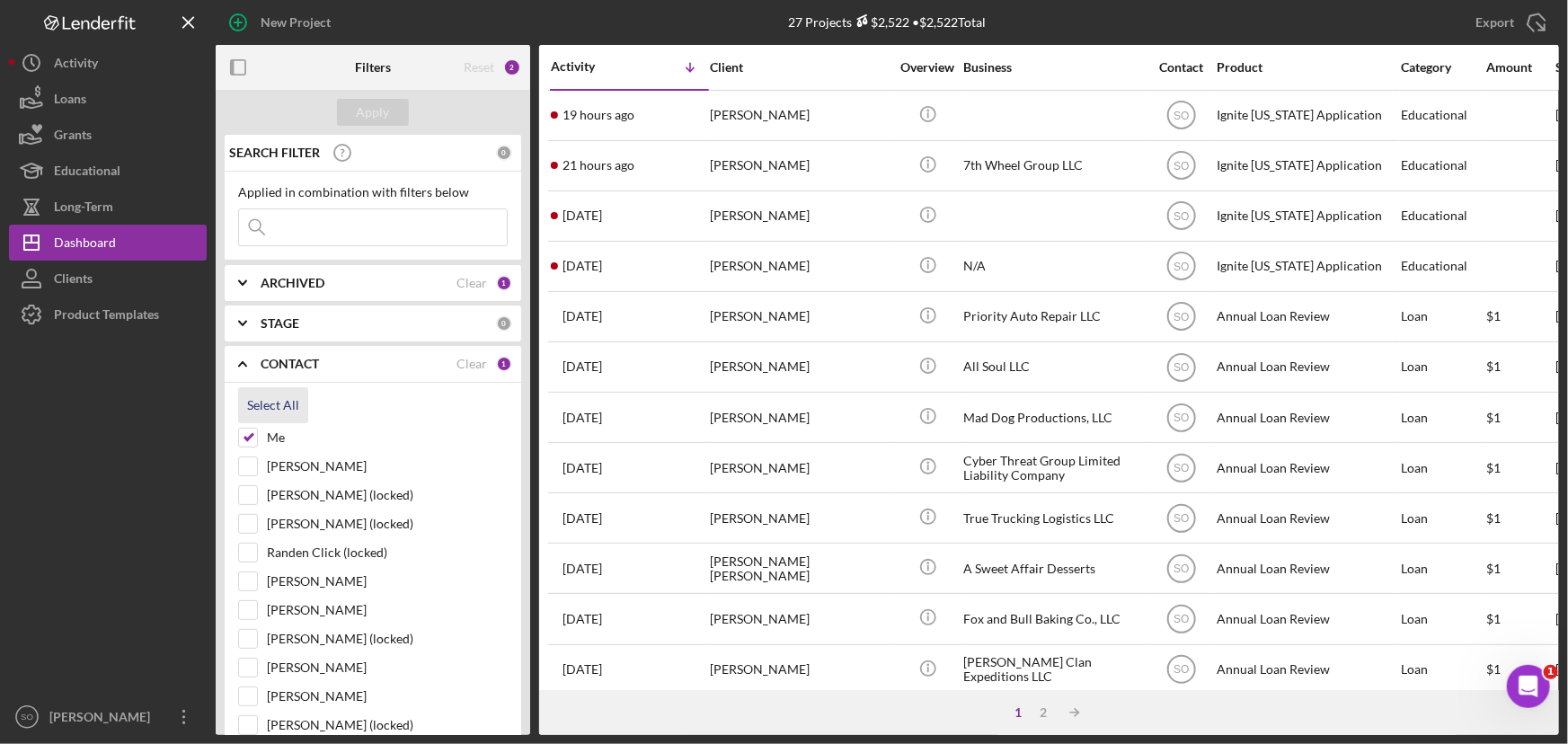
click at [283, 403] on div "Select All" at bounding box center [273, 405] width 52 height 36
checkbox input "true"
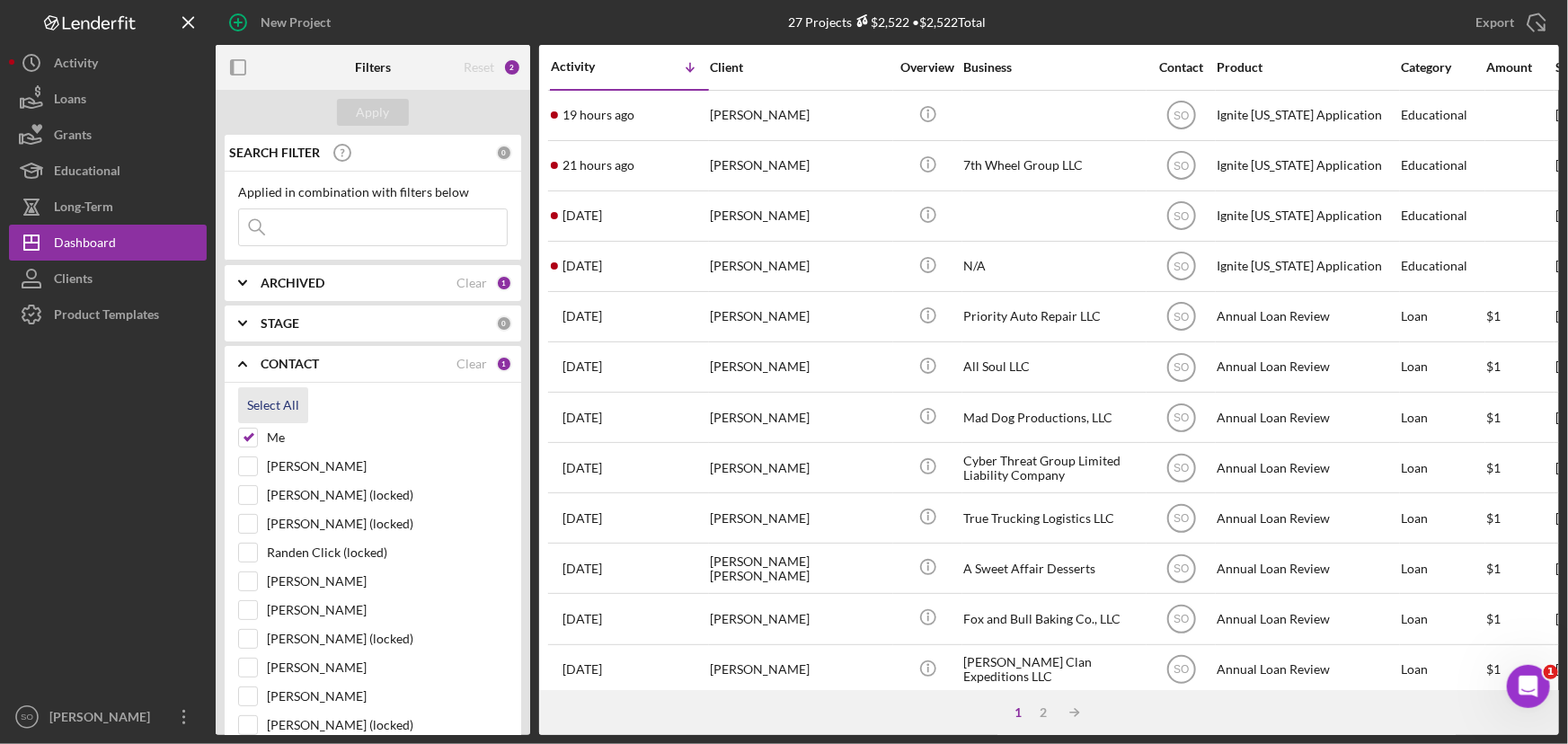
checkbox input "true"
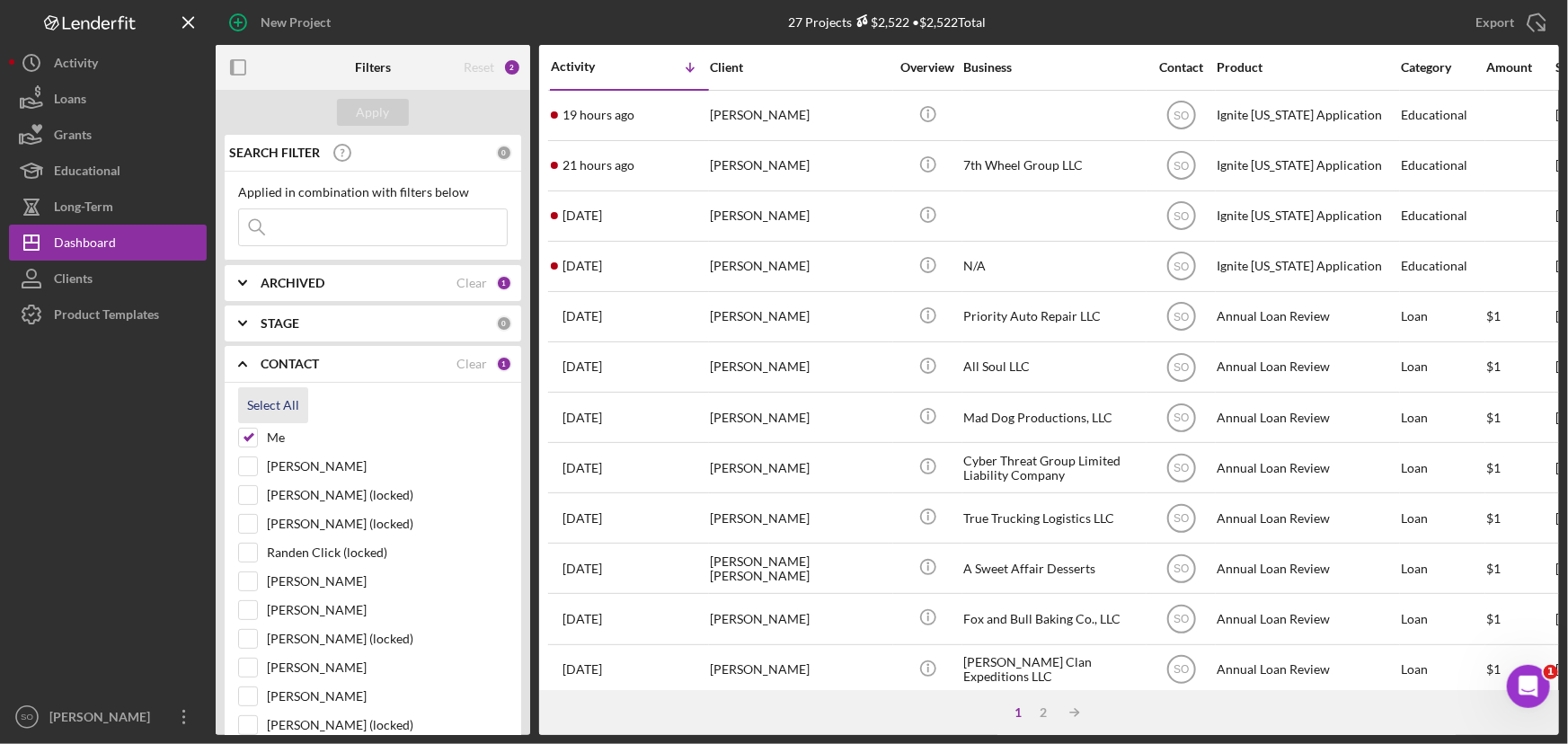
checkbox input "true"
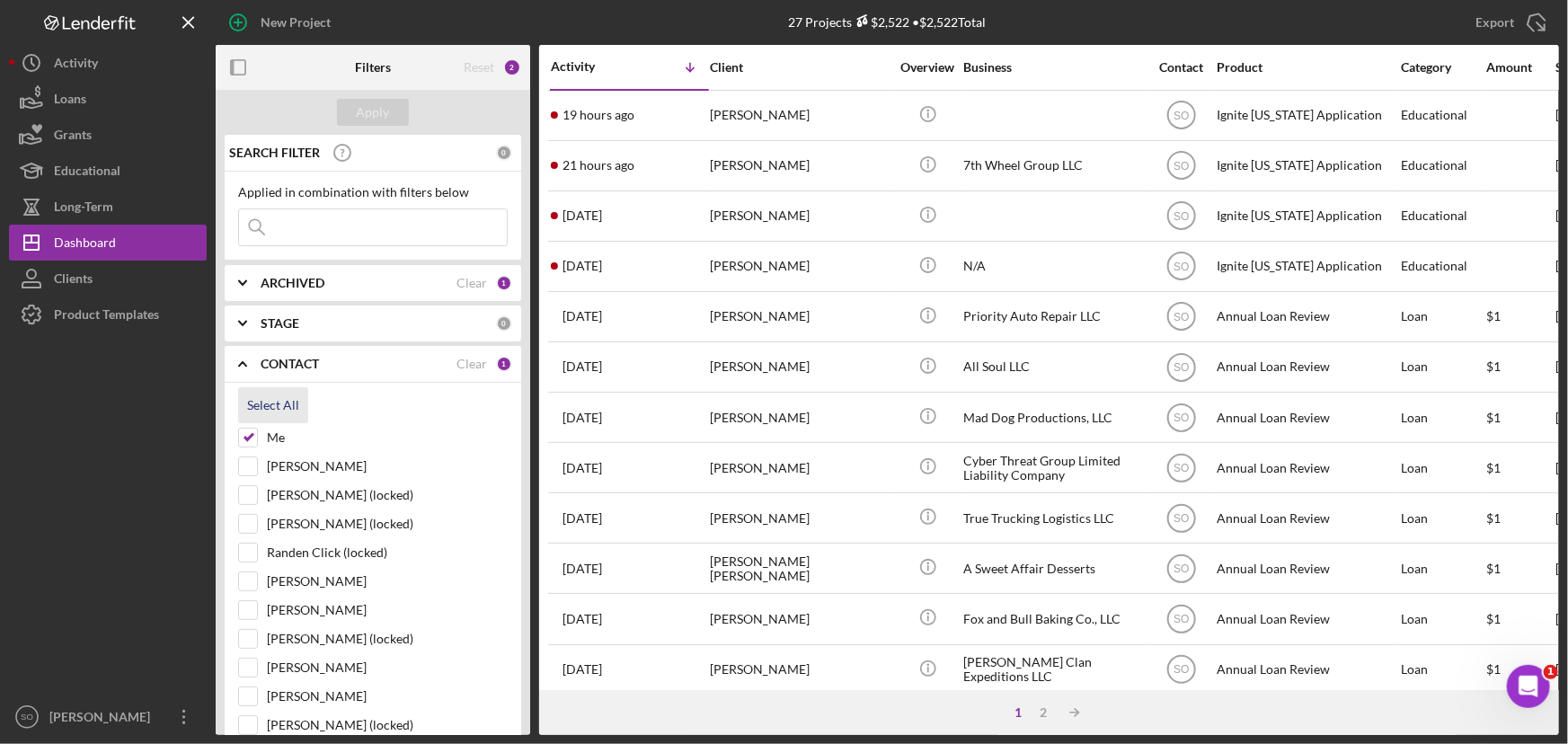
checkbox input "true"
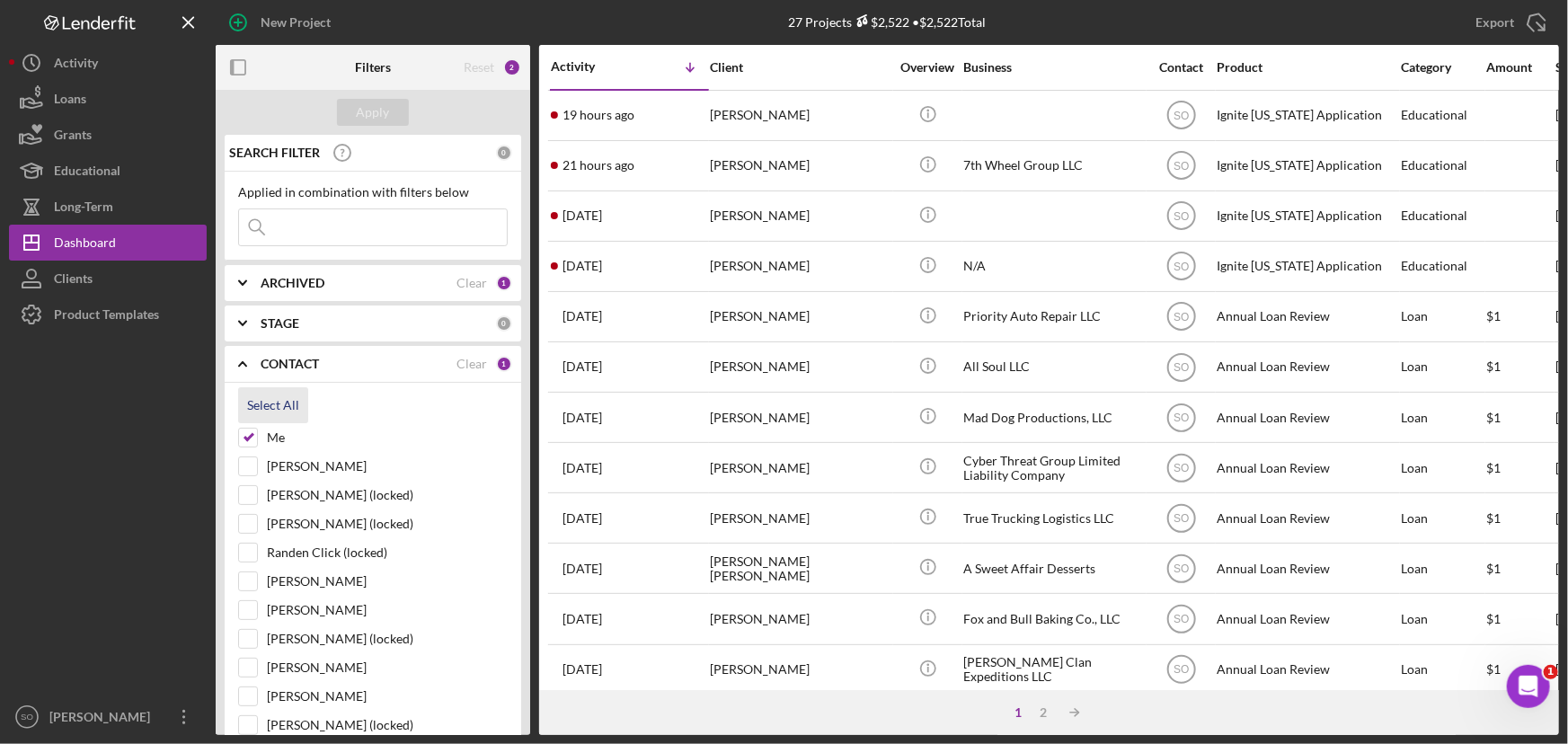
checkbox input "true"
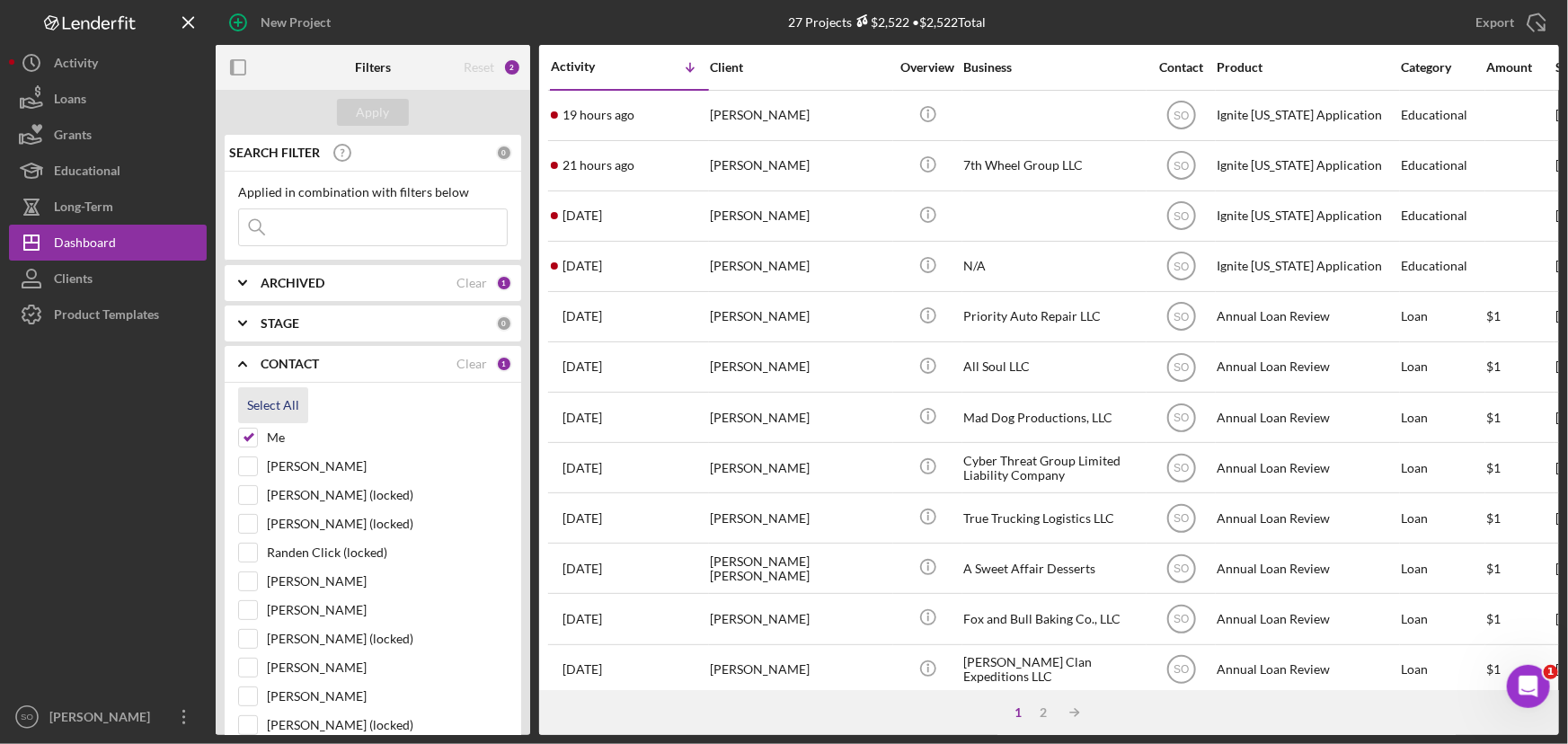
checkbox input "true"
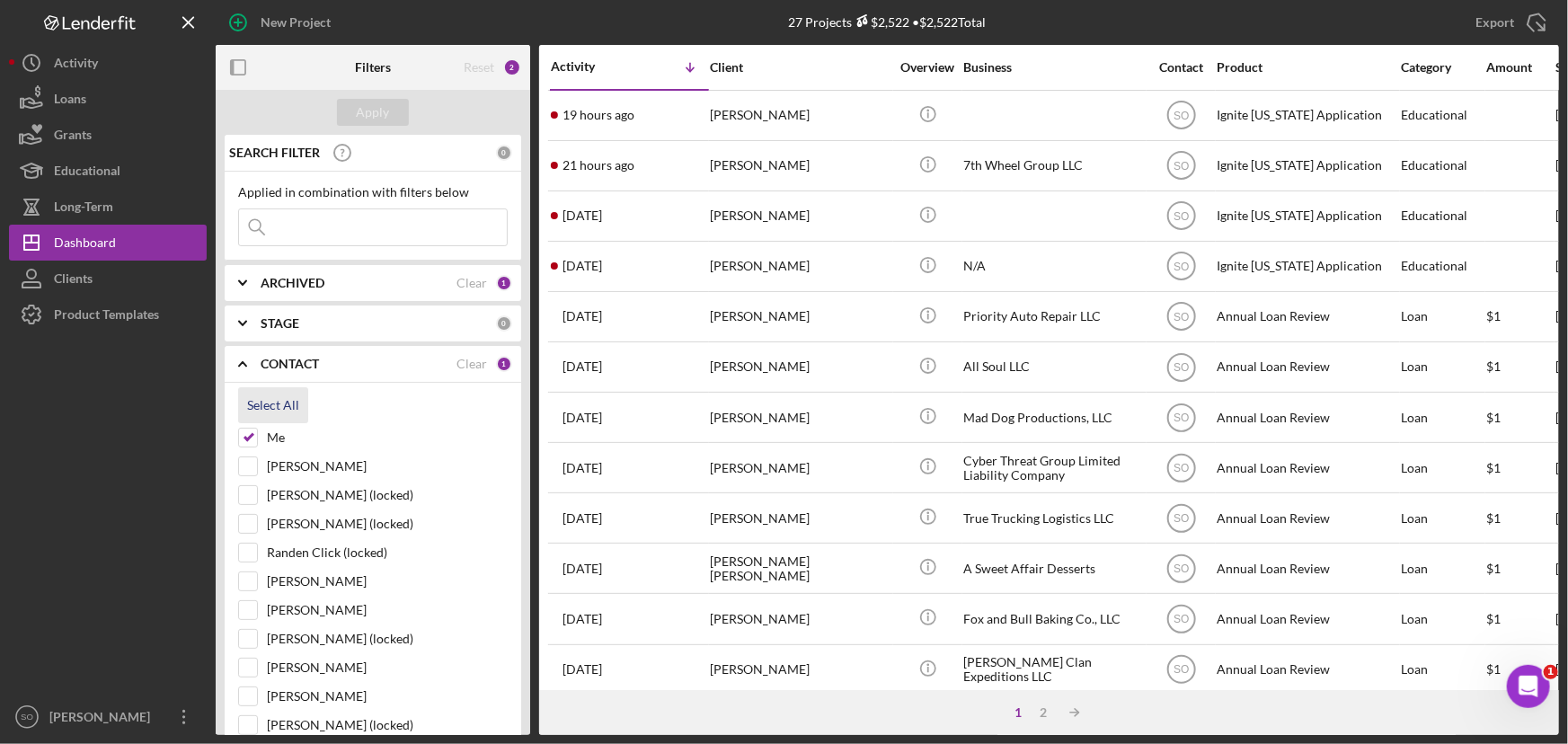
checkbox input "true"
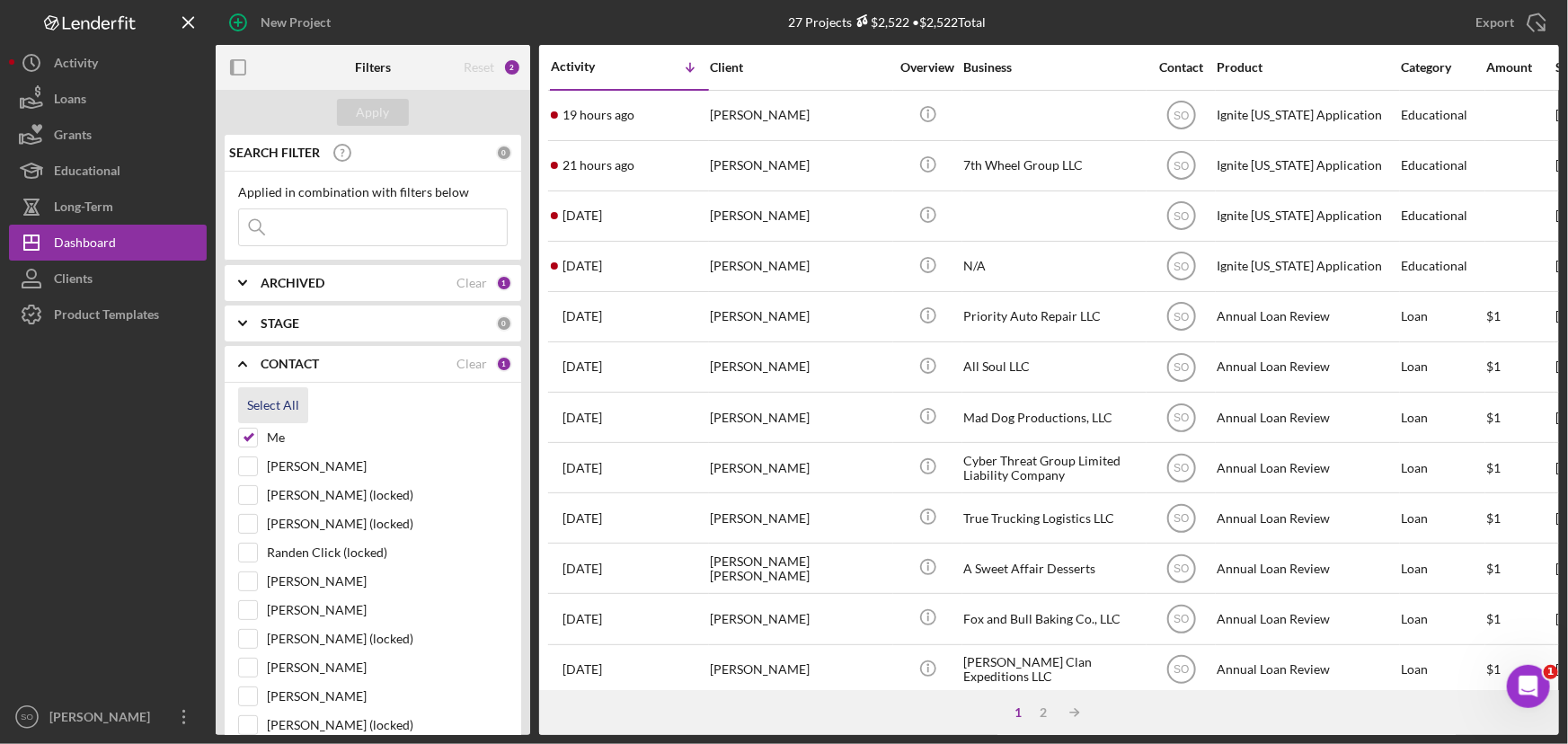
checkbox input "true"
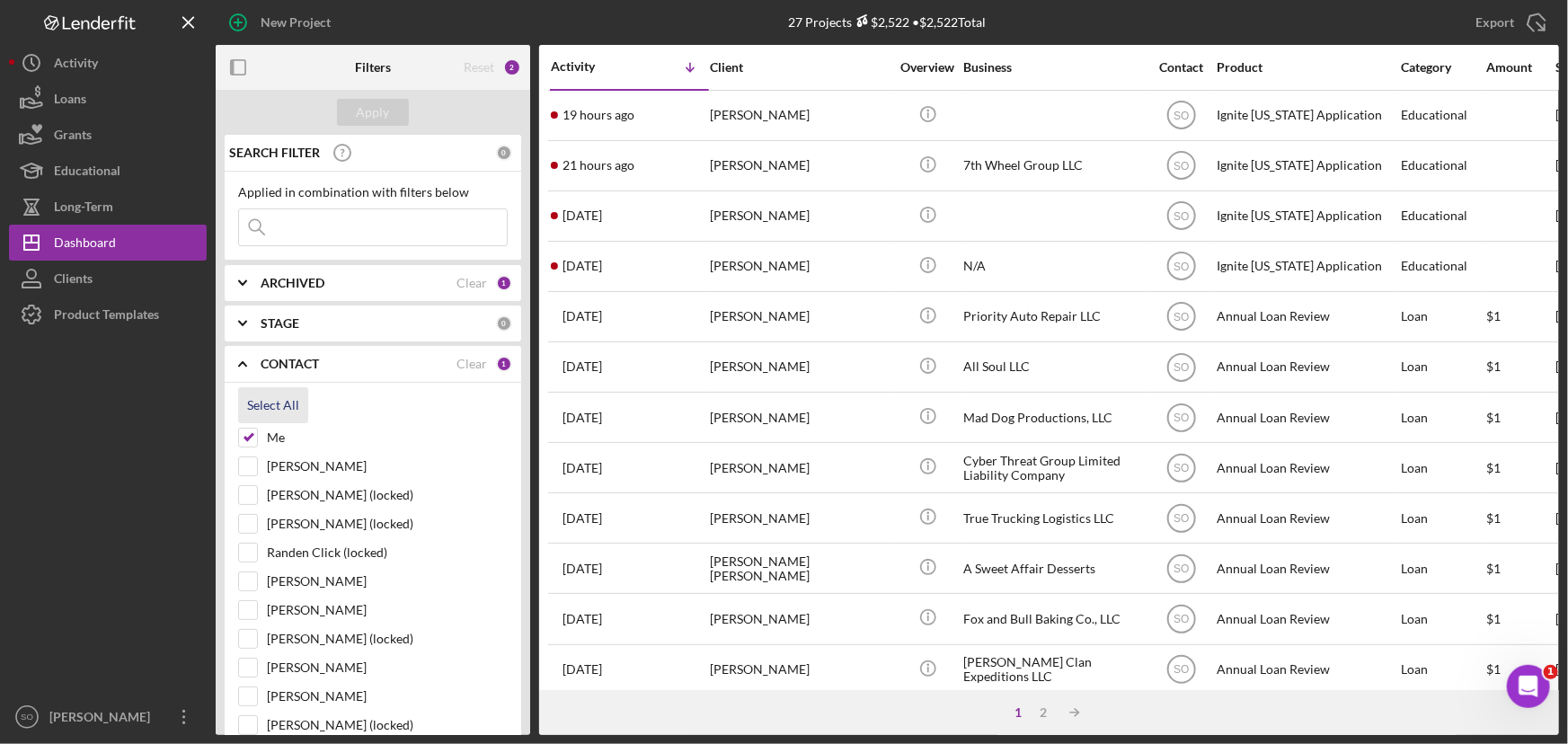
checkbox input "true"
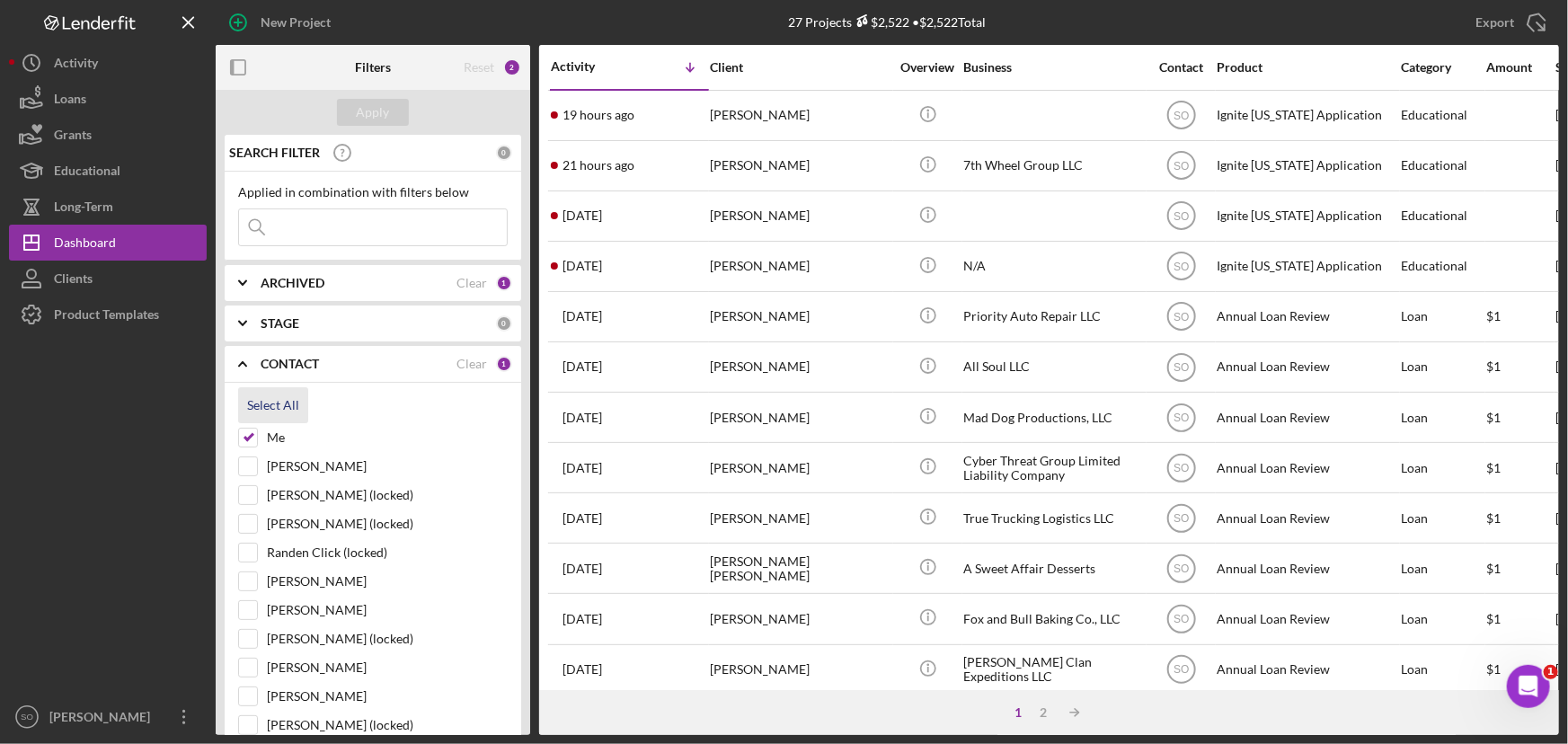
checkbox input "true"
click at [366, 110] on div "Apply" at bounding box center [374, 112] width 33 height 27
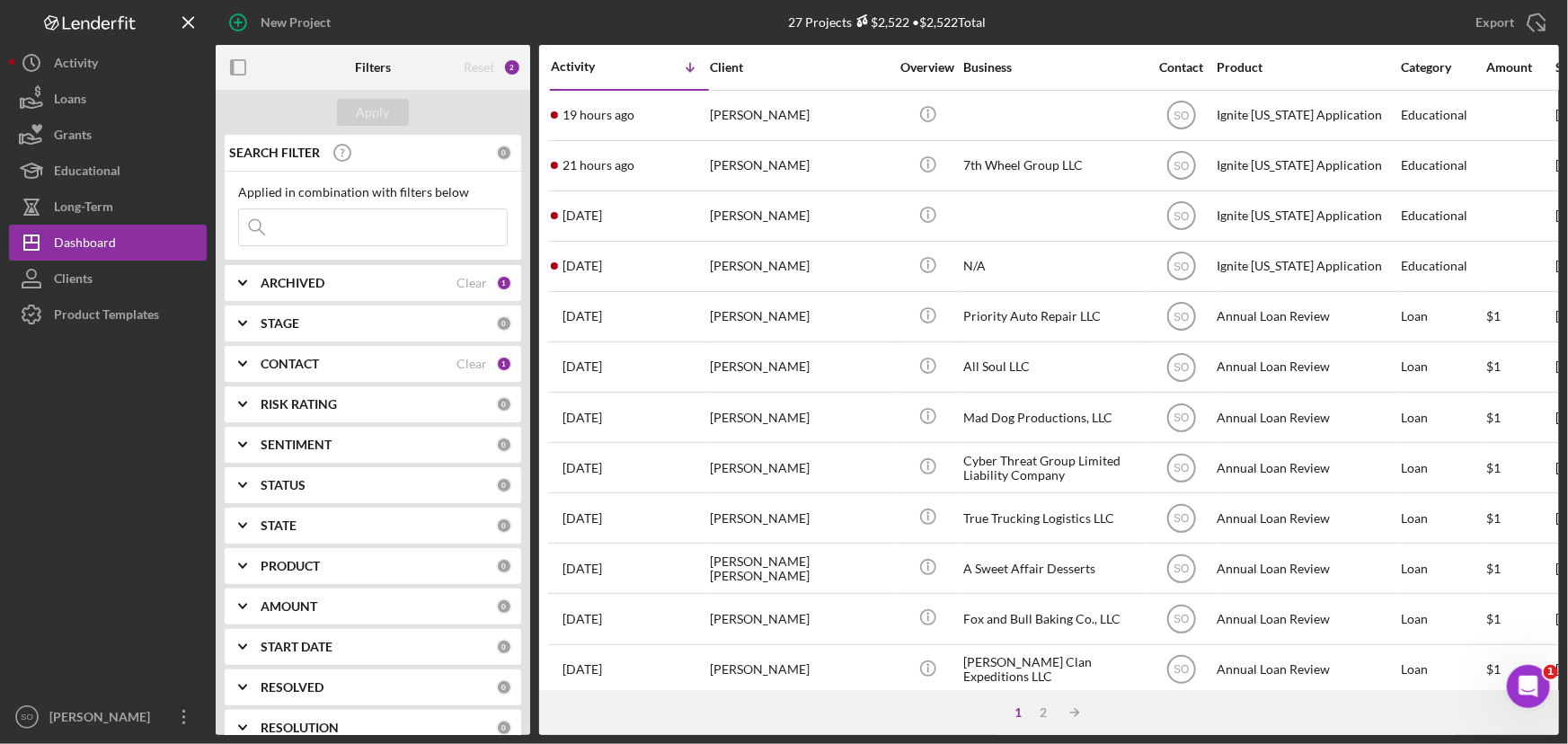
click at [351, 359] on div "CONTACT" at bounding box center [358, 364] width 196 height 14
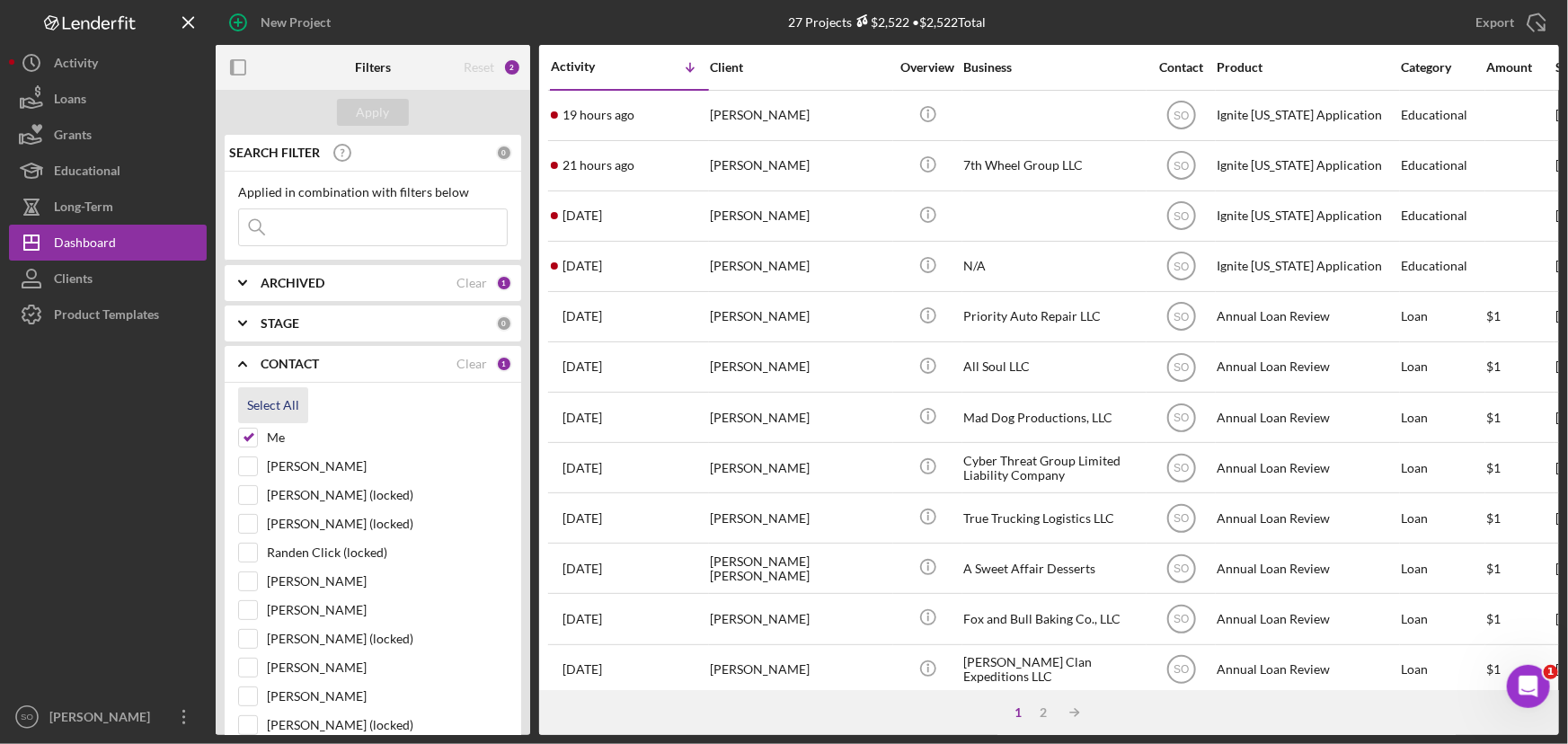
click at [288, 410] on div "Select All" at bounding box center [273, 405] width 52 height 36
checkbox input "true"
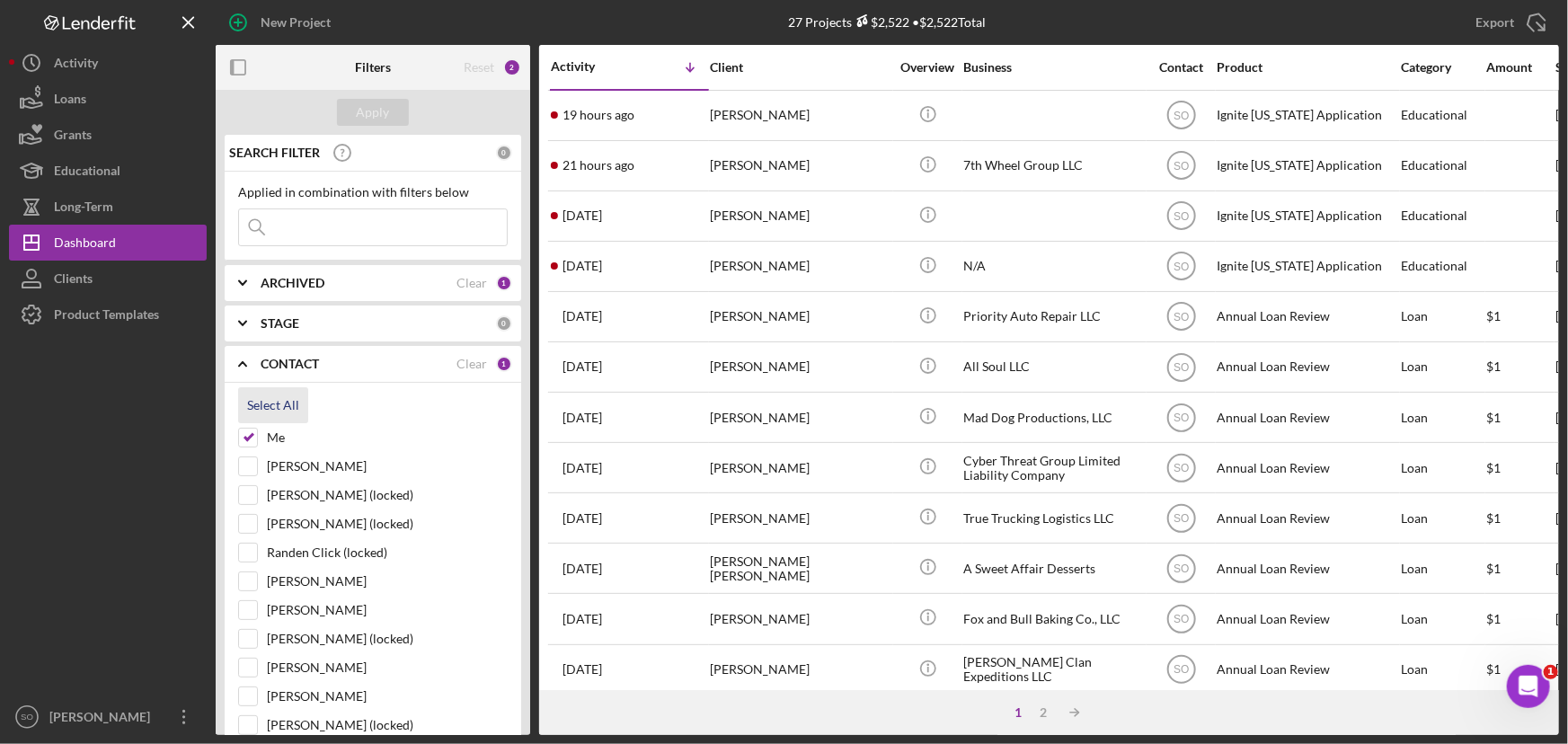
checkbox input "true"
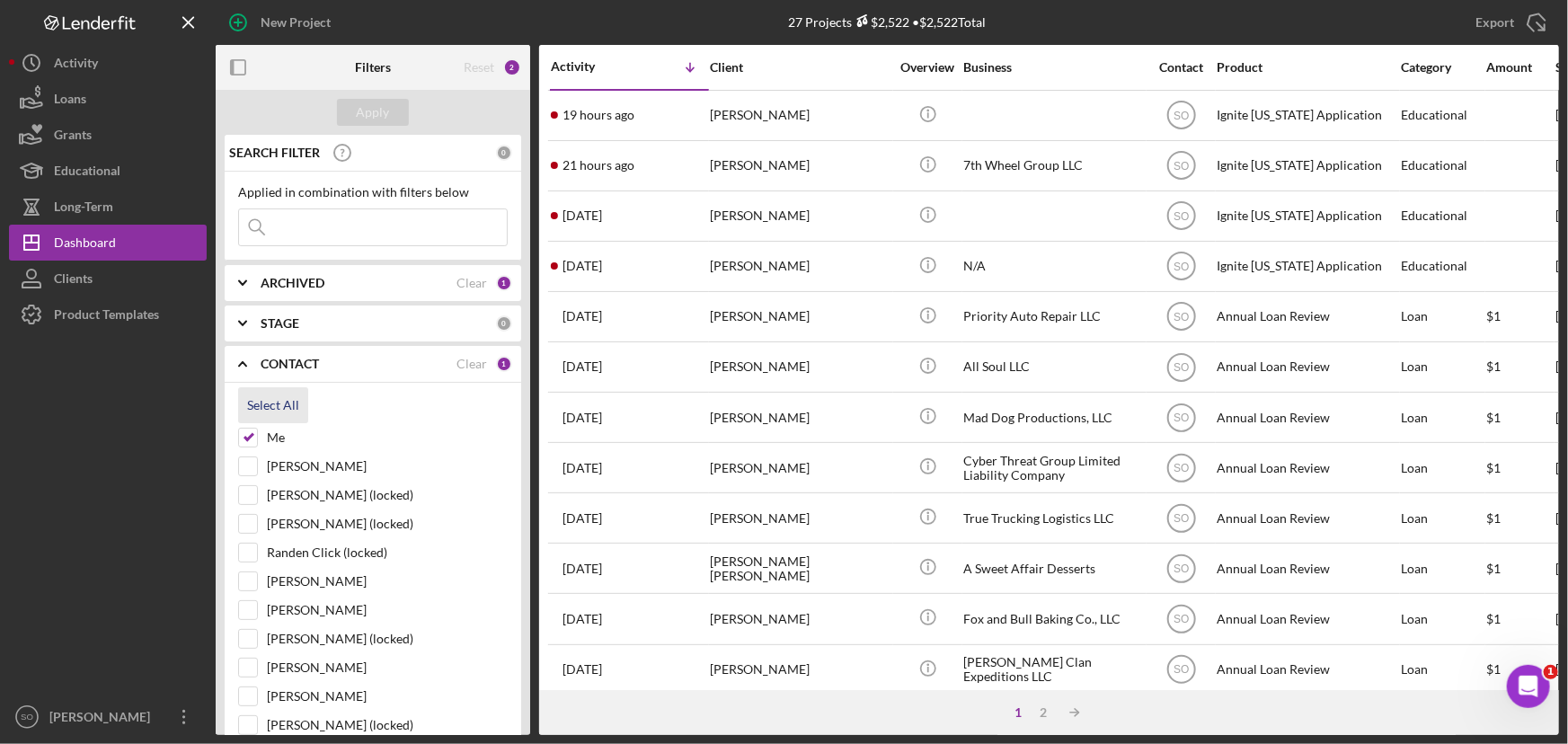
checkbox input "true"
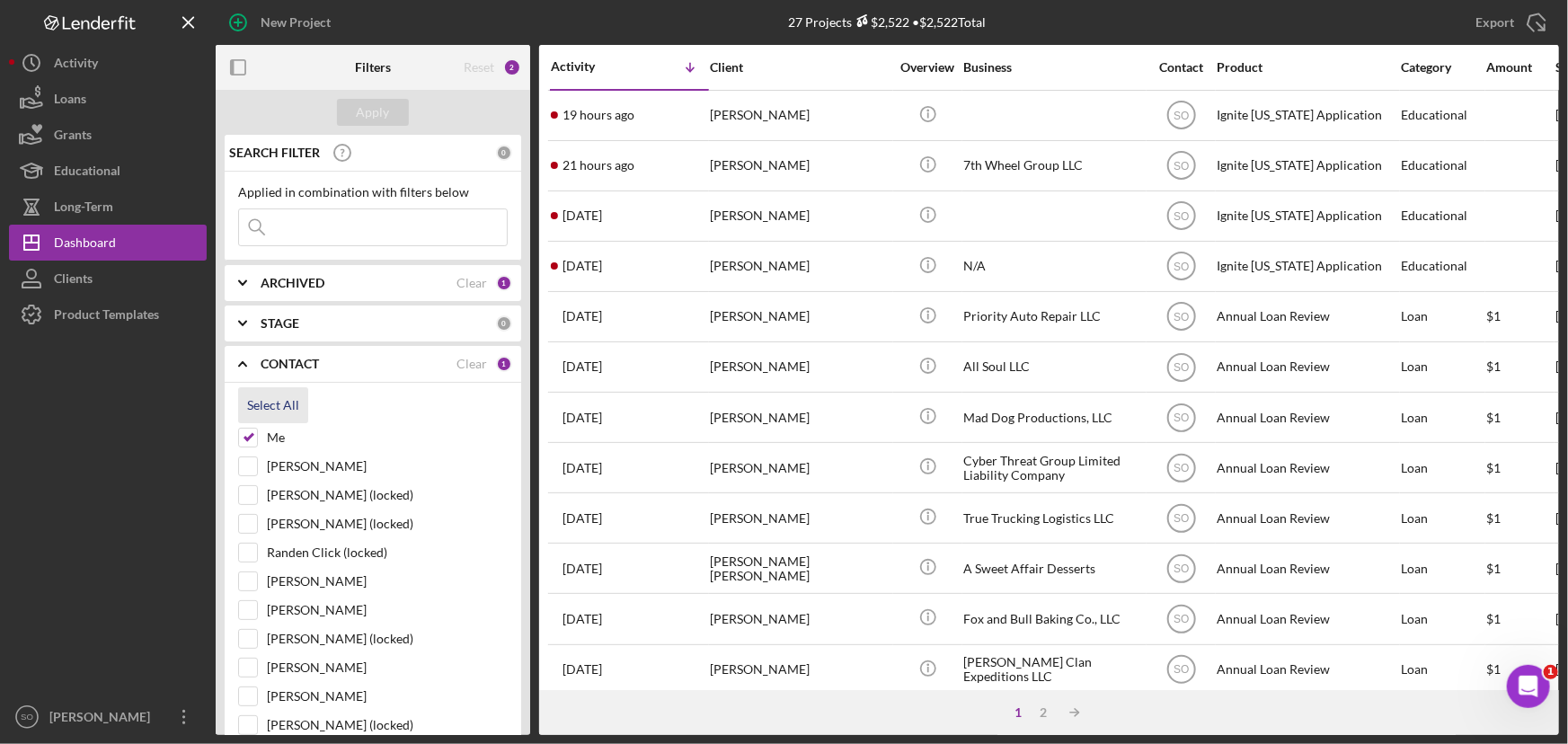
checkbox input "true"
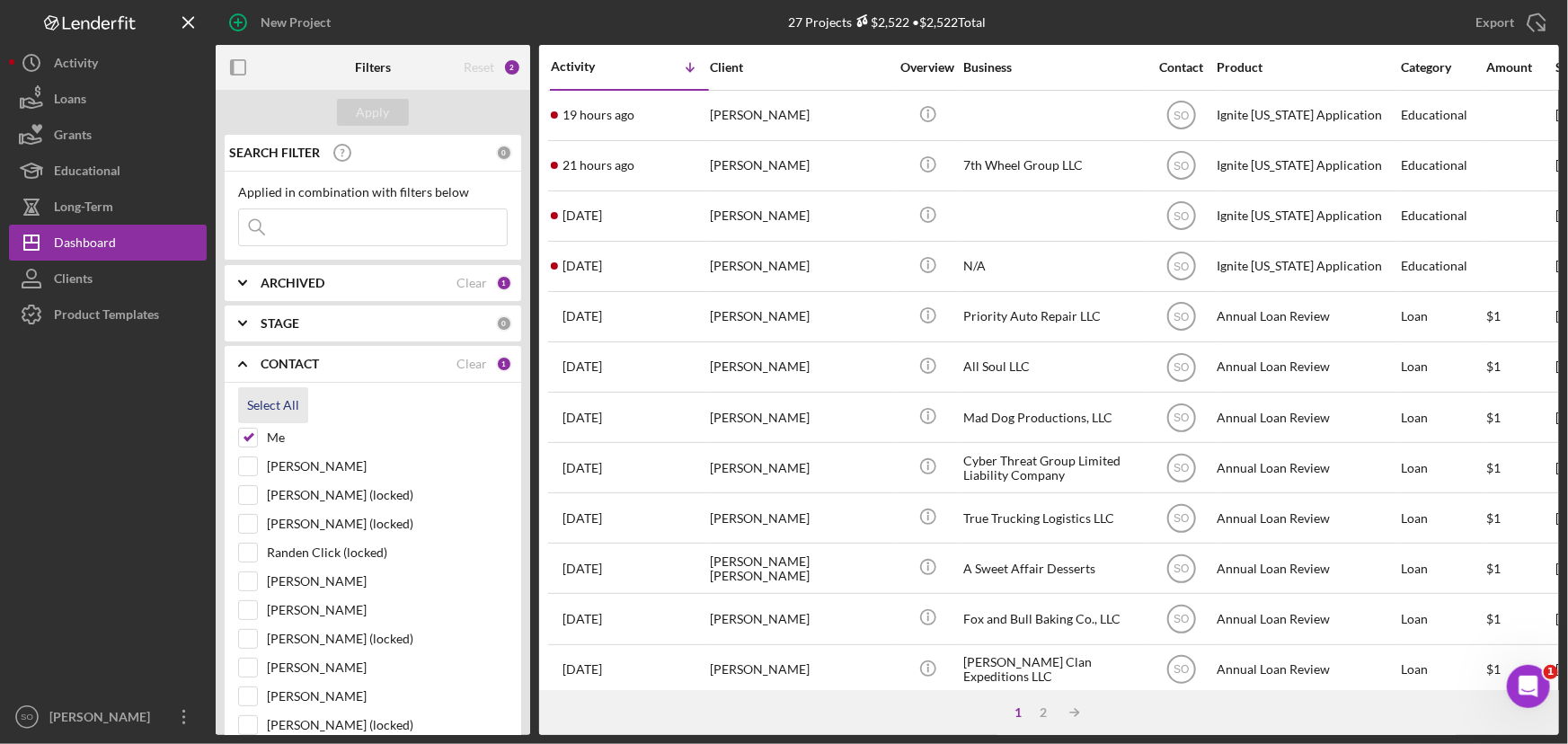
checkbox input "true"
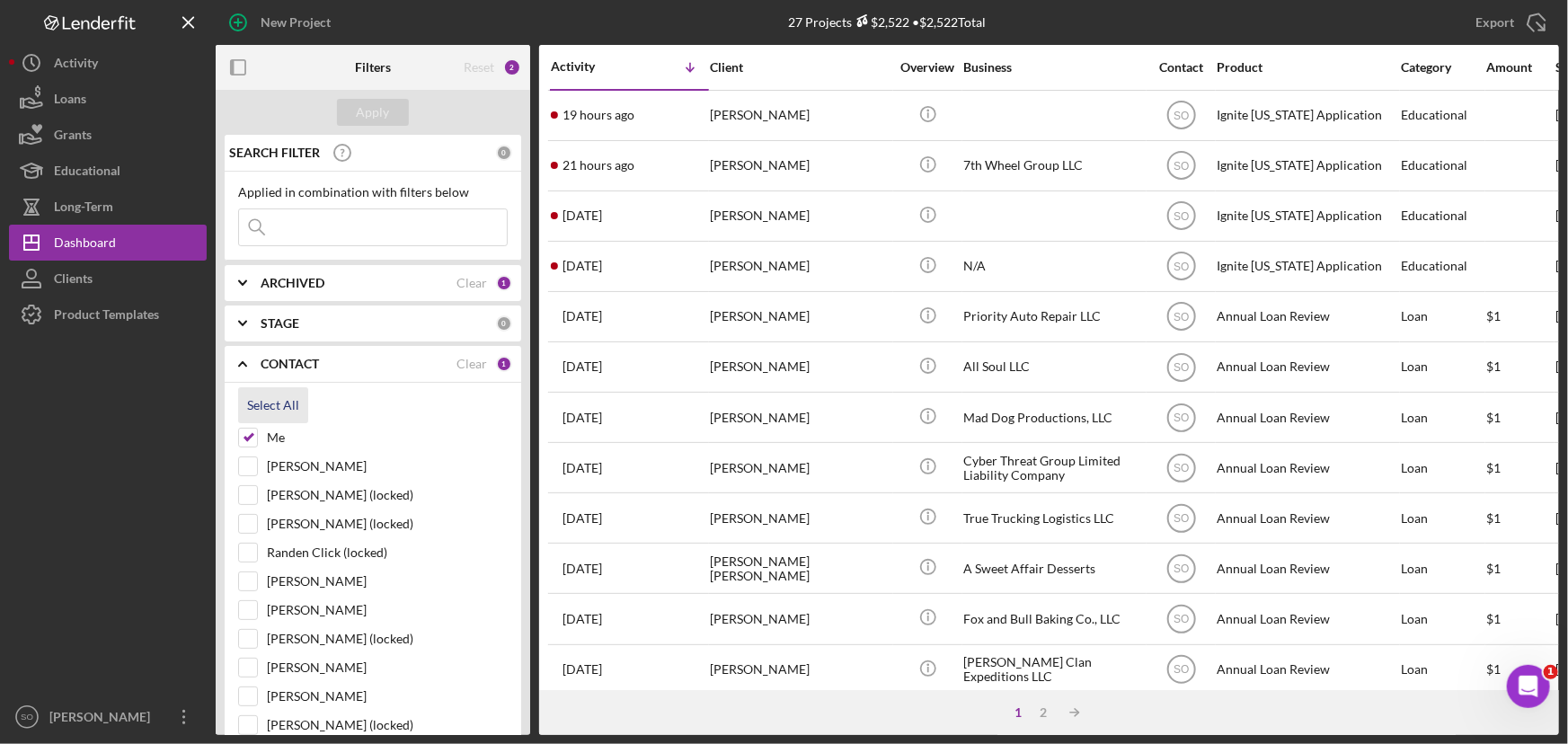
checkbox input "true"
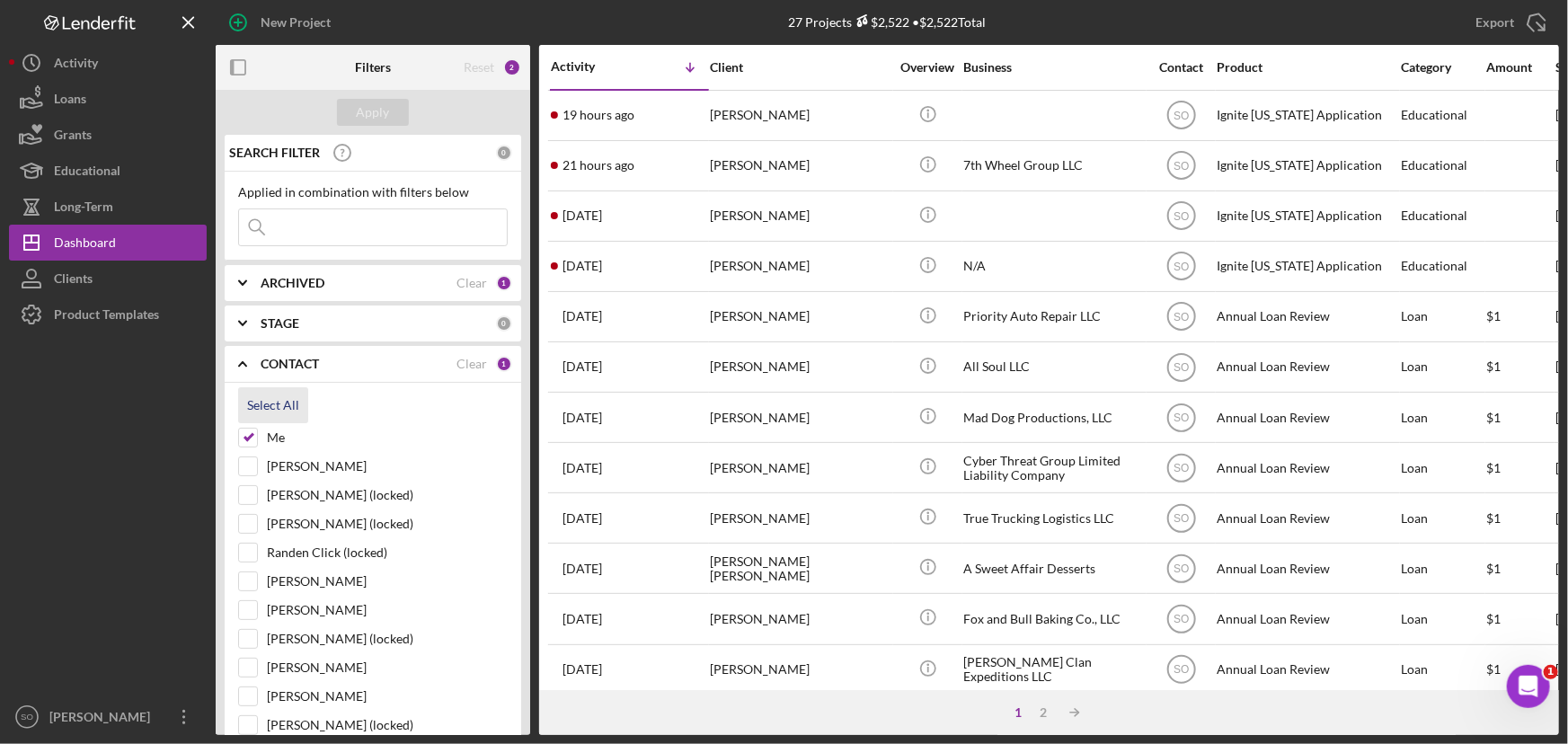
checkbox input "true"
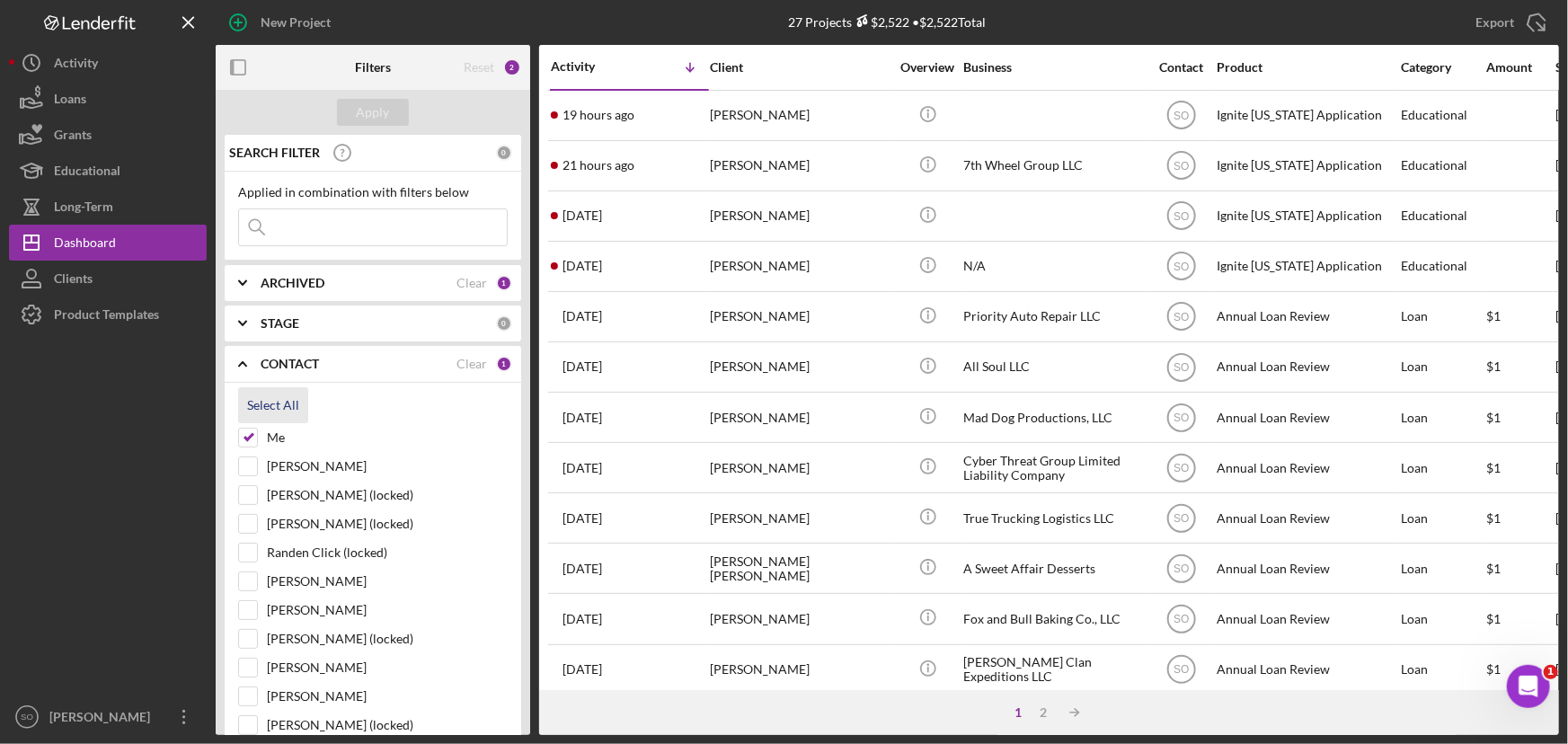
checkbox input "true"
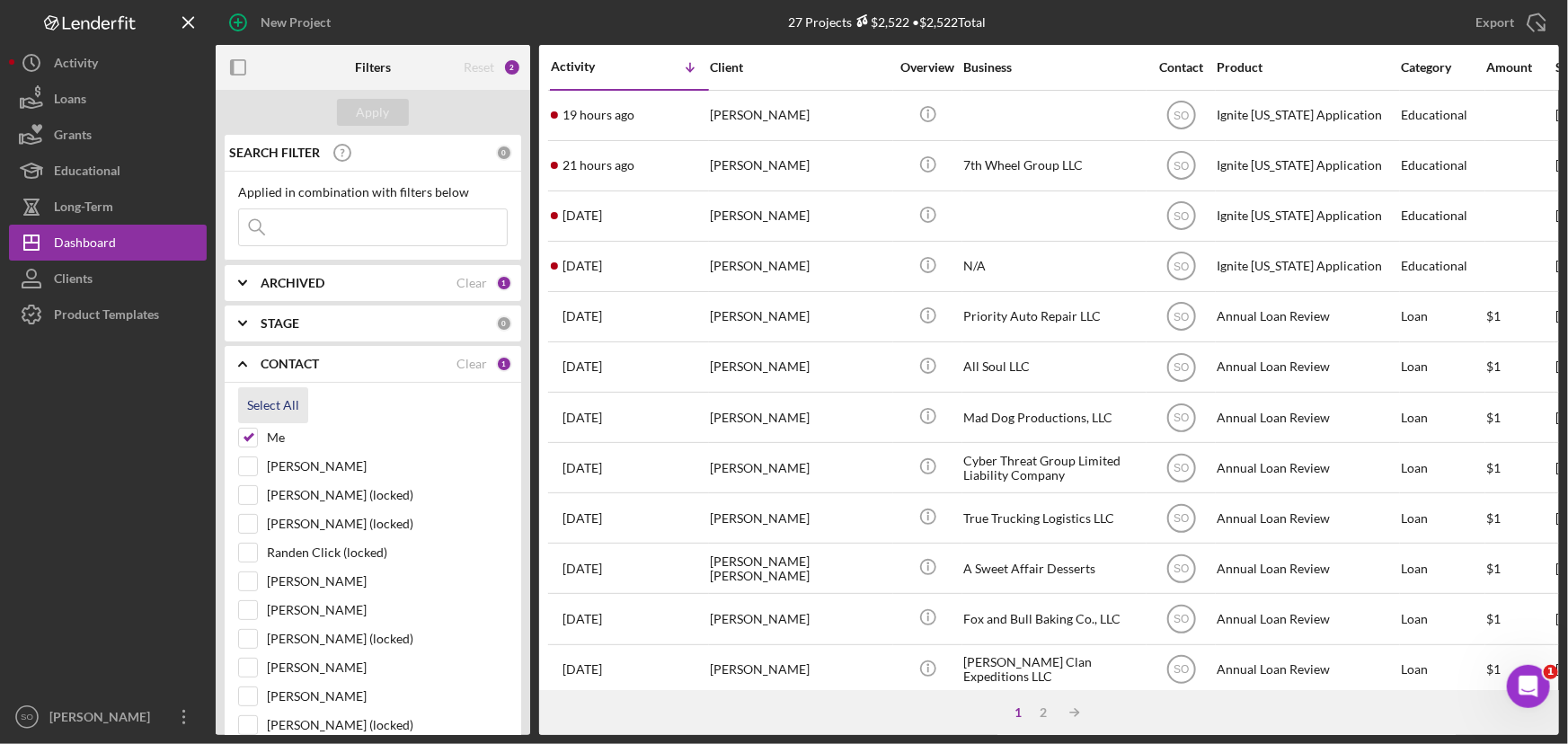
checkbox input "true"
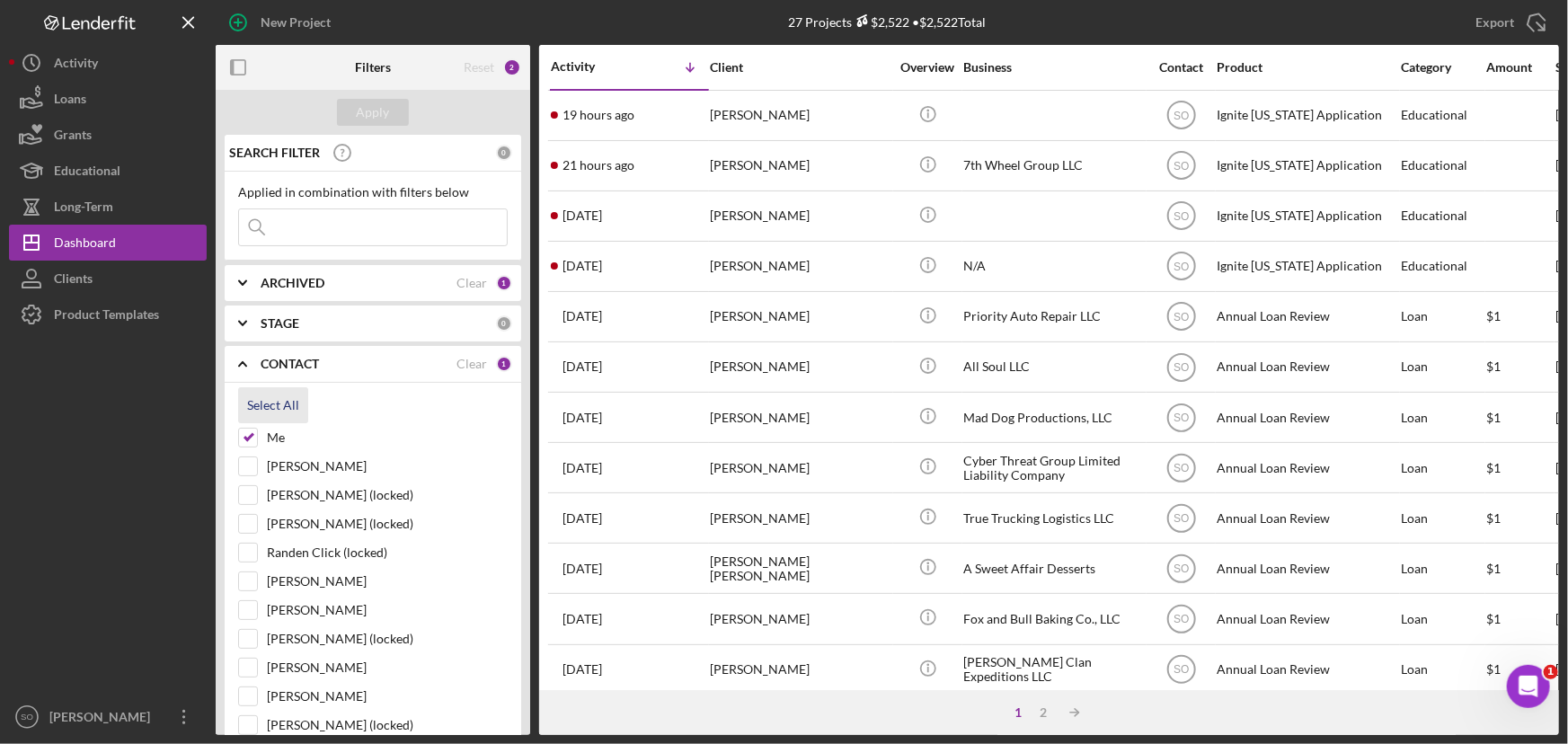
checkbox input "true"
click at [373, 112] on div "Apply" at bounding box center [374, 112] width 33 height 27
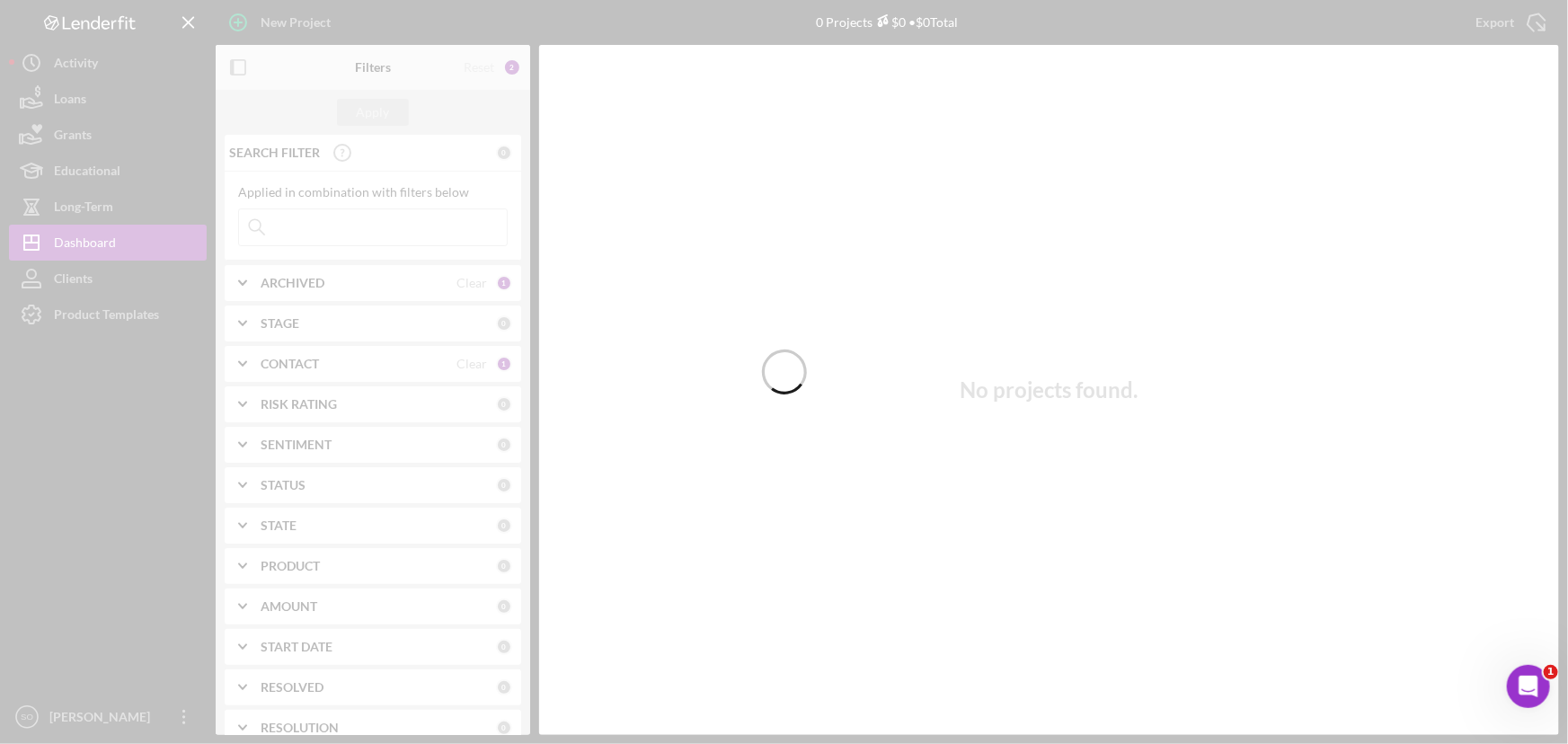
click at [344, 357] on div at bounding box center [784, 372] width 1568 height 744
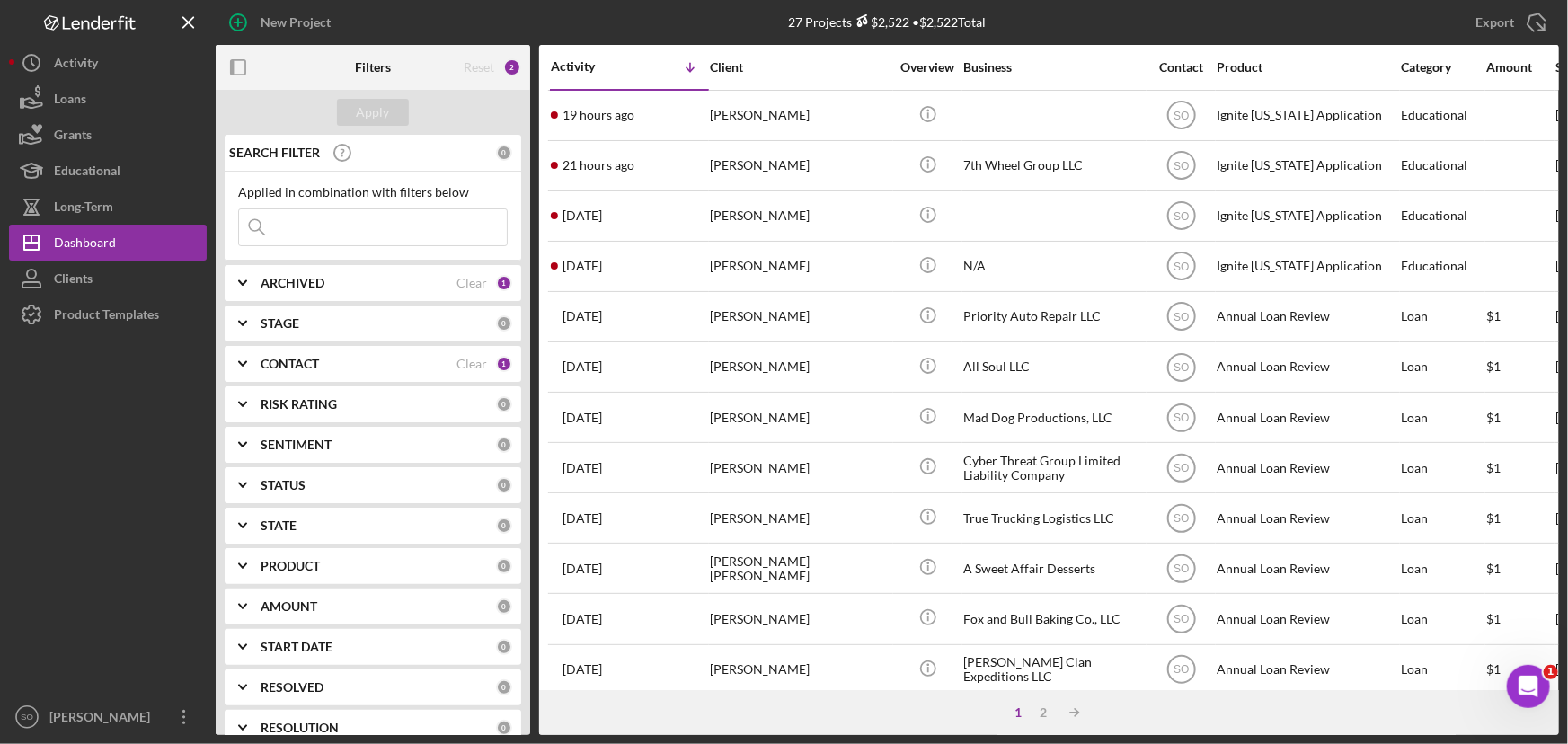
click at [331, 365] on div "CONTACT" at bounding box center [358, 364] width 196 height 14
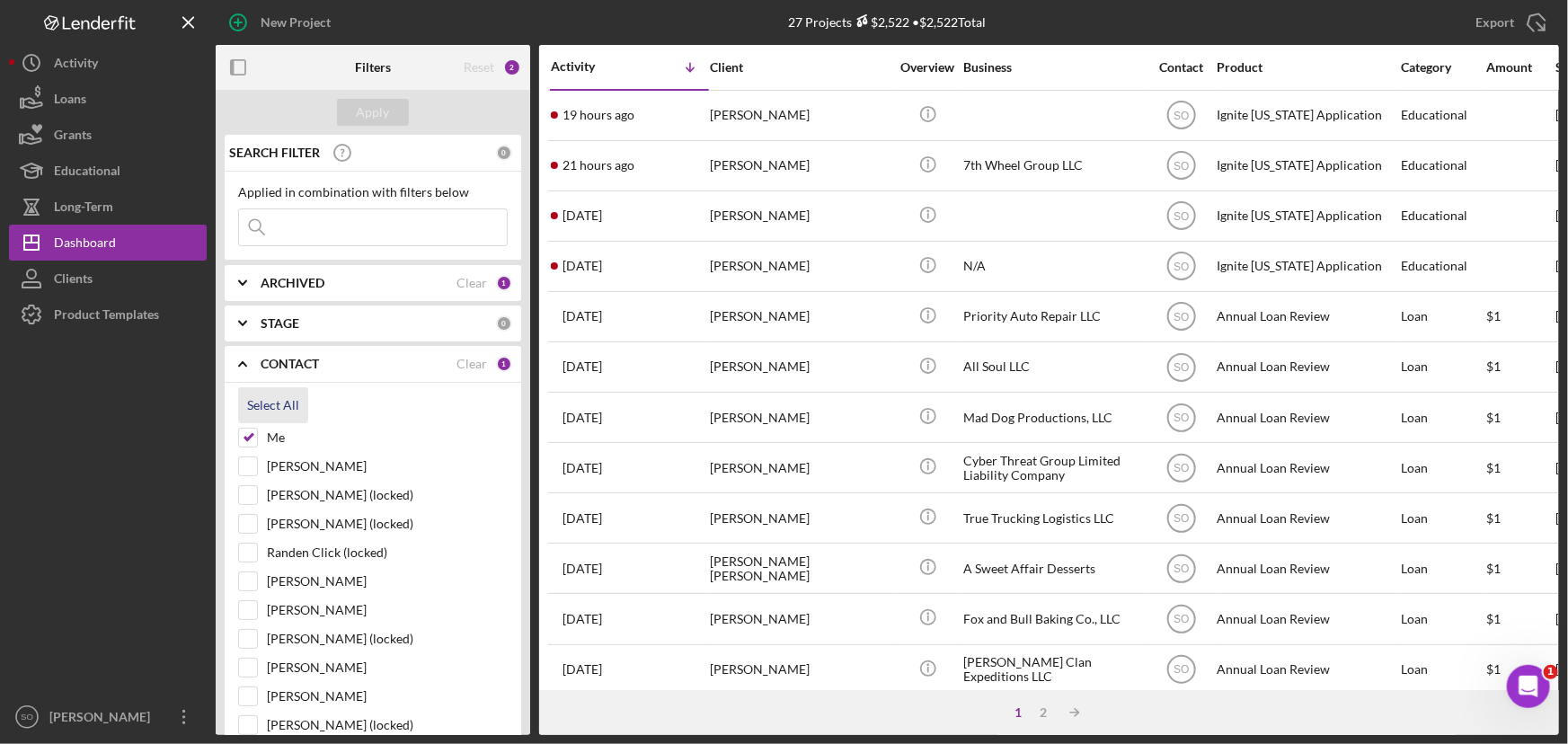
click at [285, 404] on div "Select All" at bounding box center [273, 405] width 52 height 36
checkbox input "true"
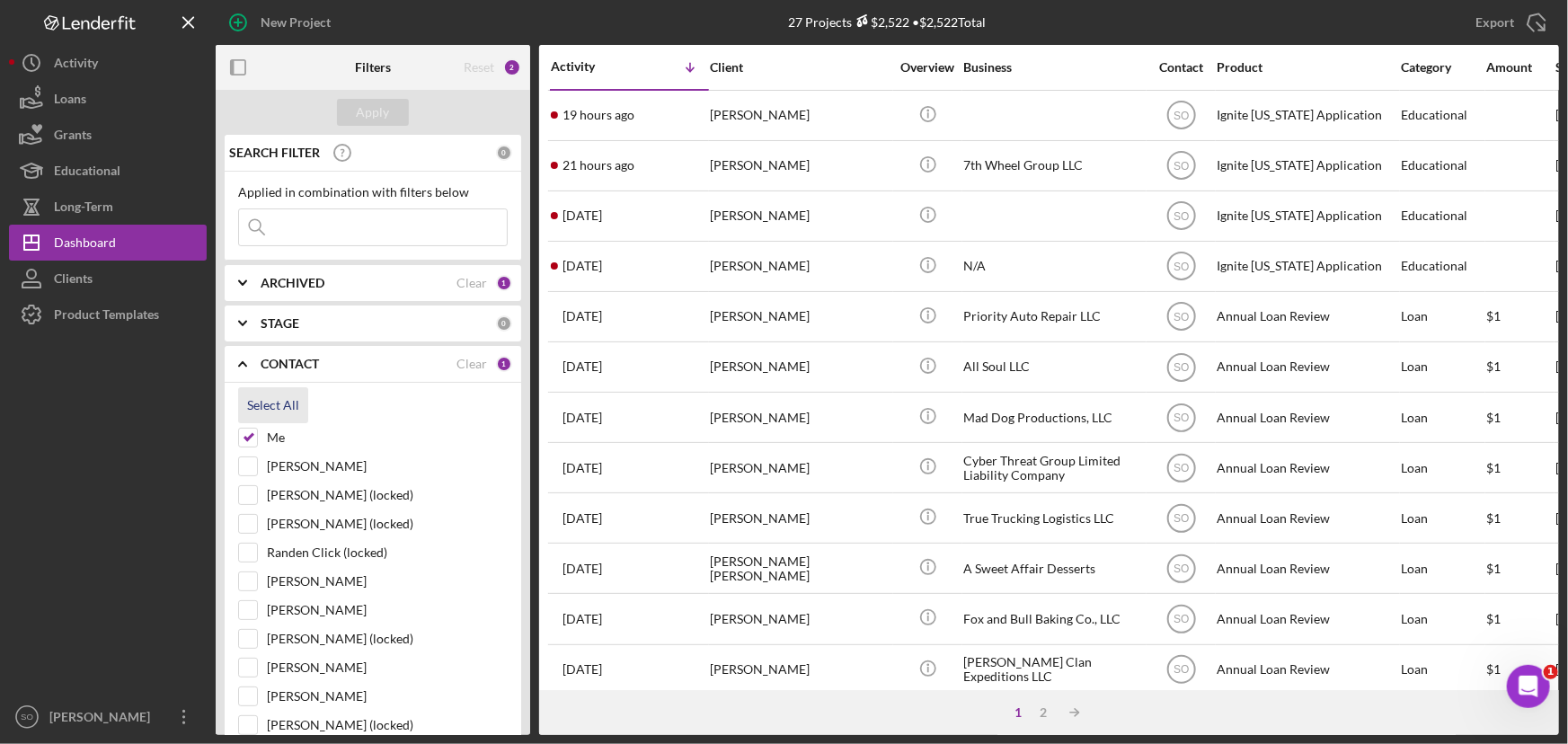
checkbox input "true"
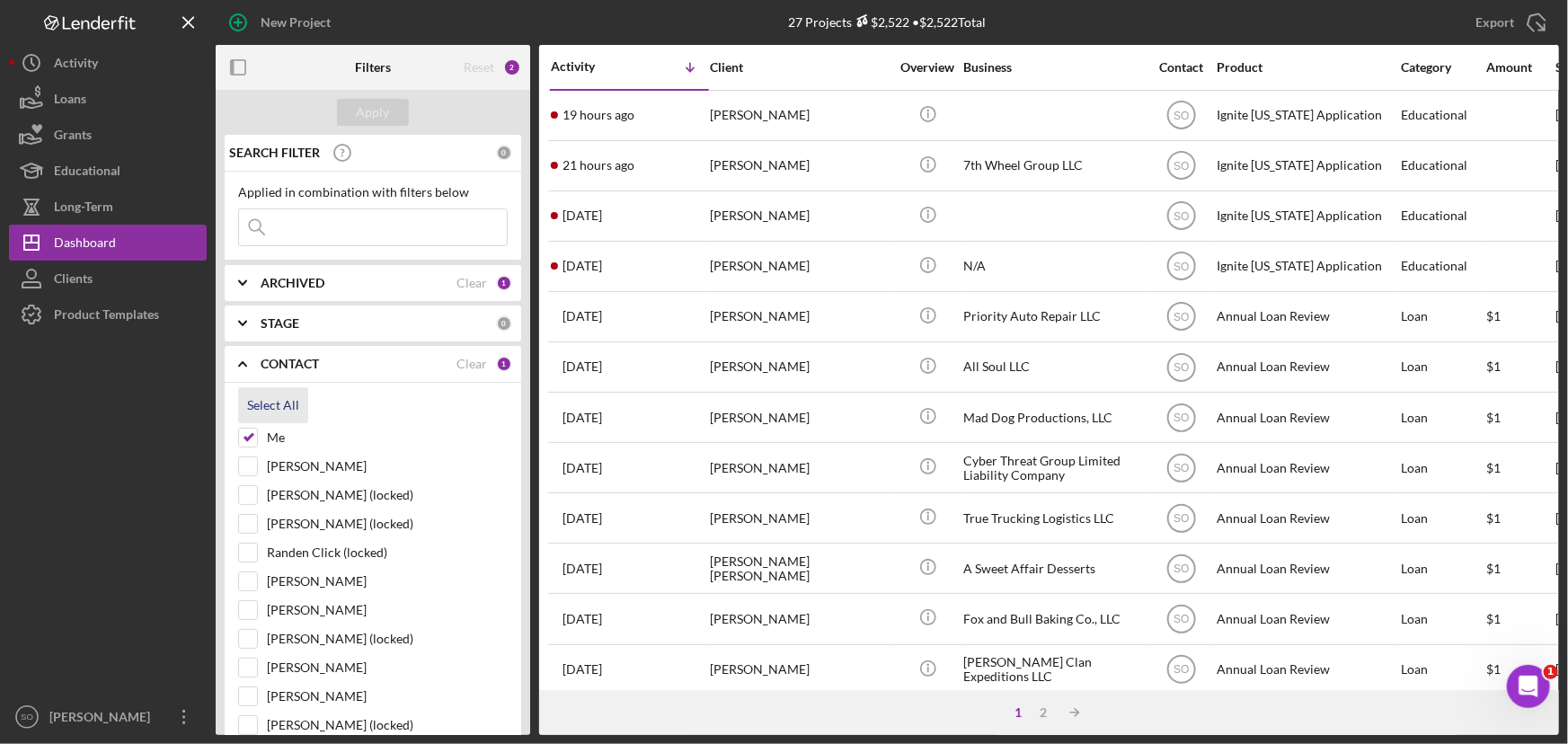
checkbox input "true"
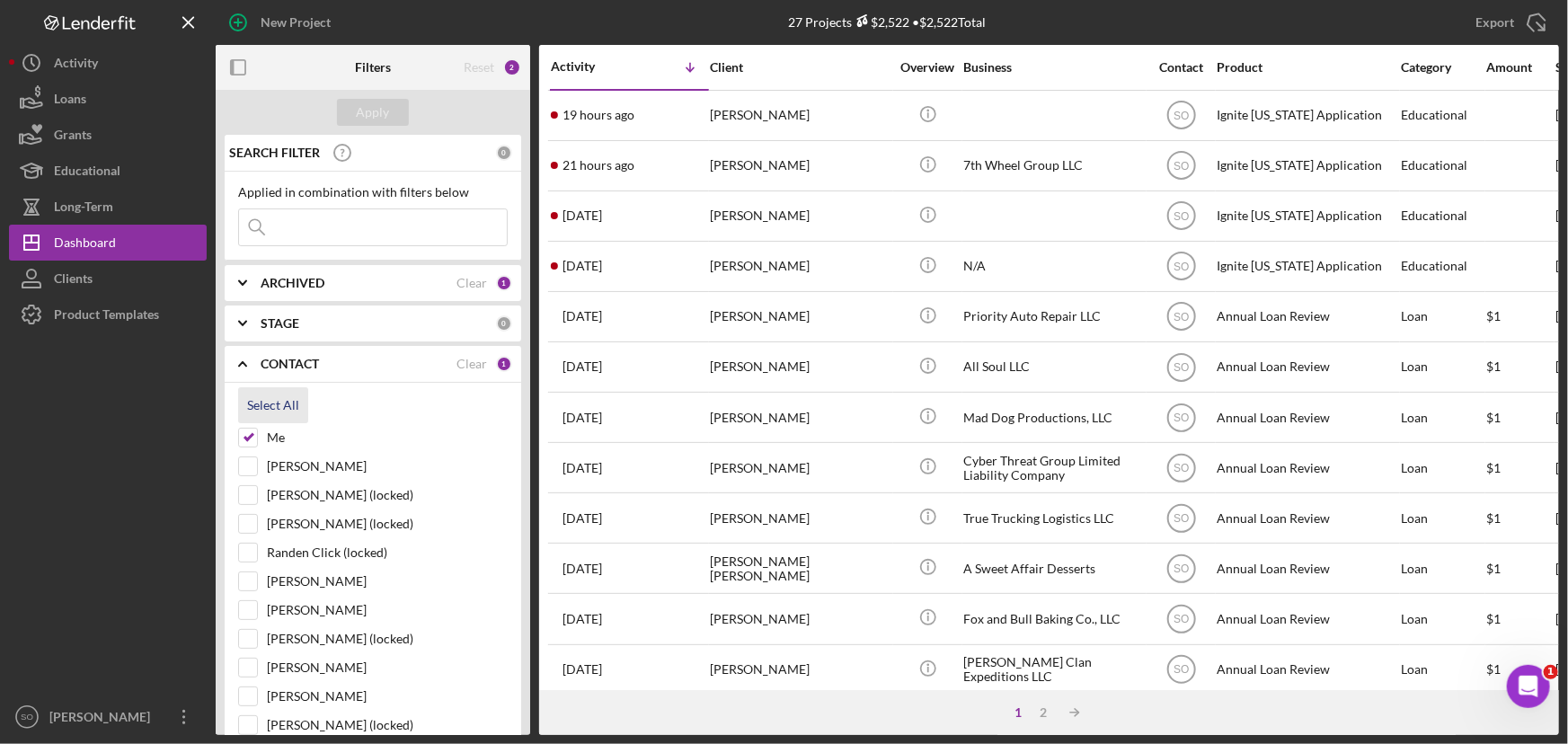
checkbox input "true"
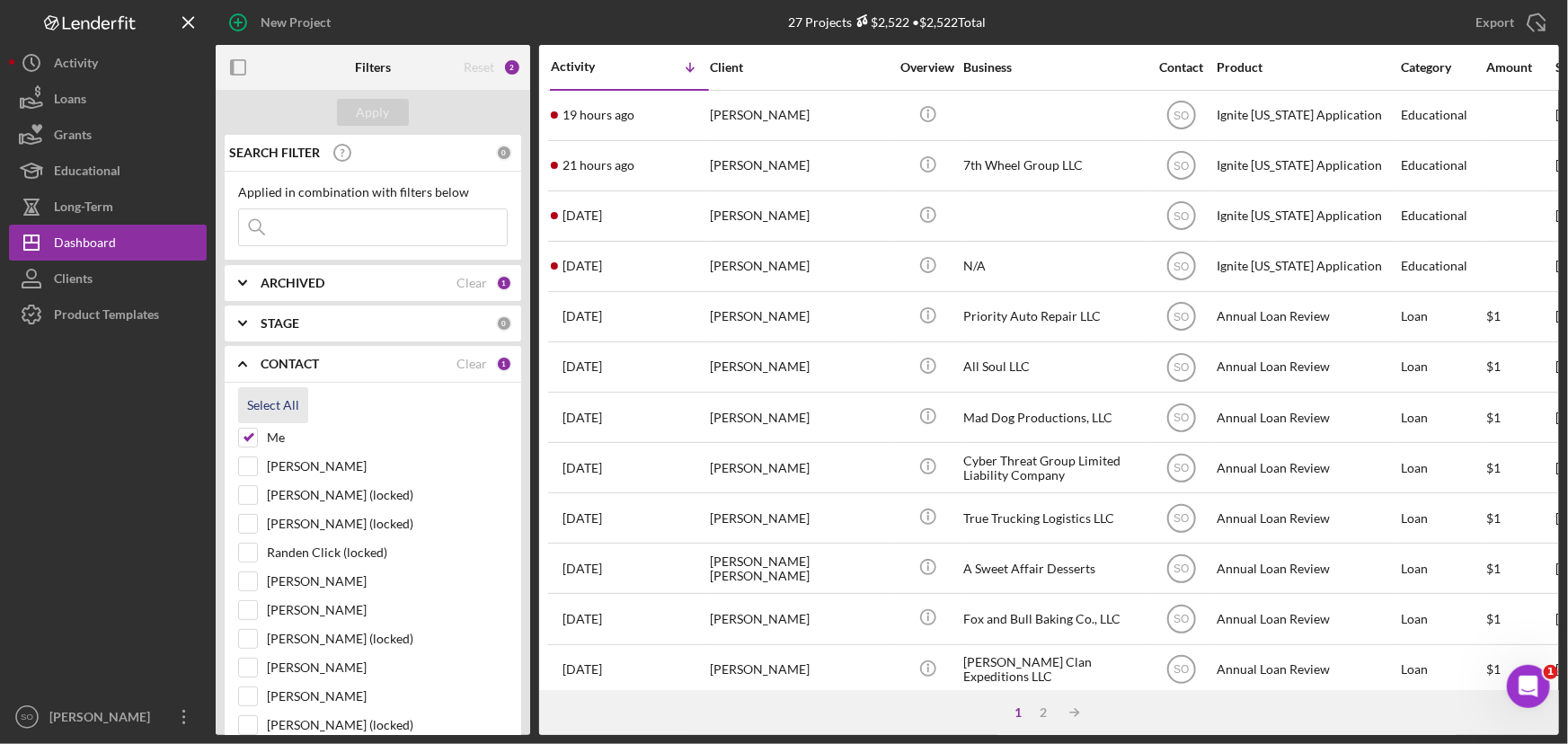
checkbox input "true"
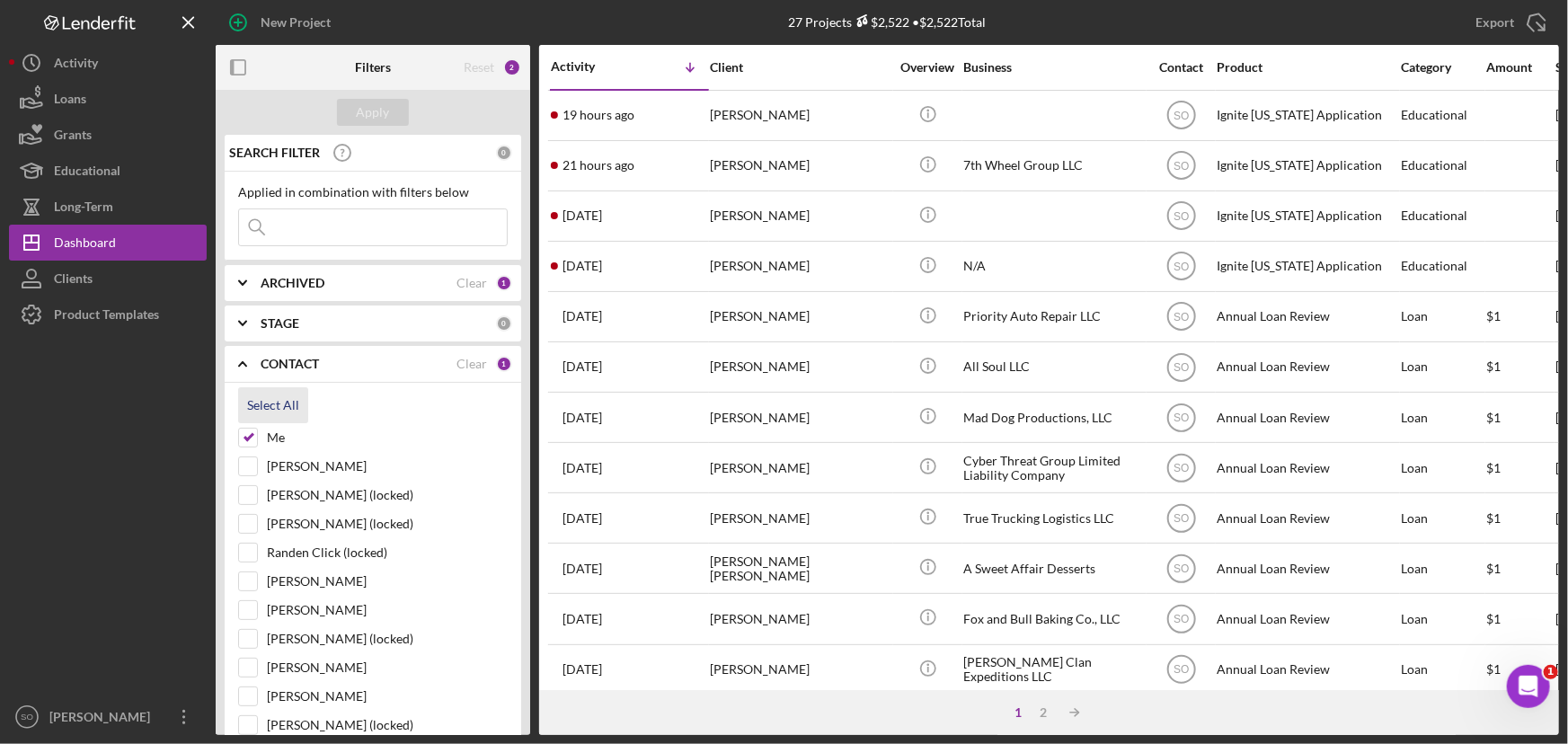
checkbox input "true"
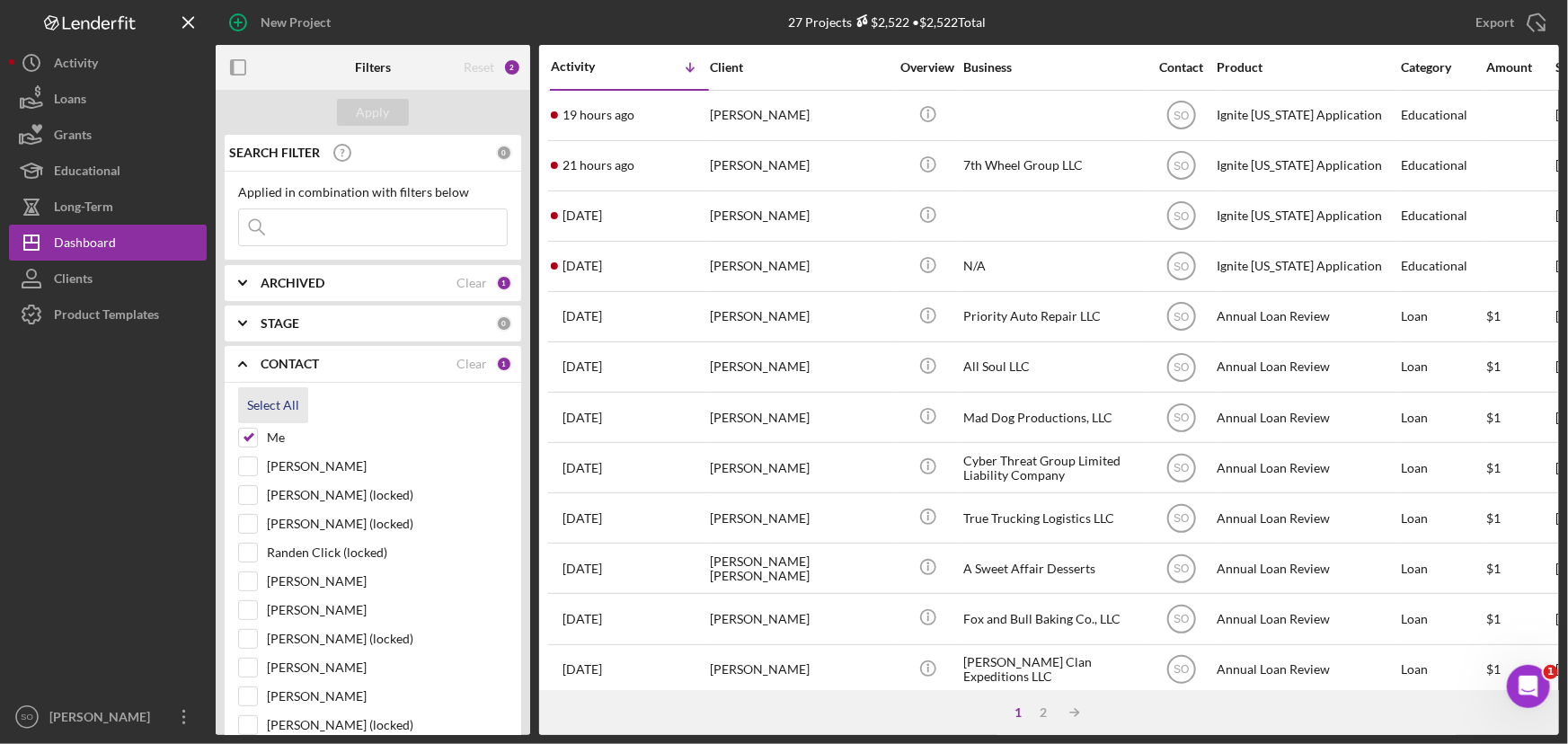
checkbox input "true"
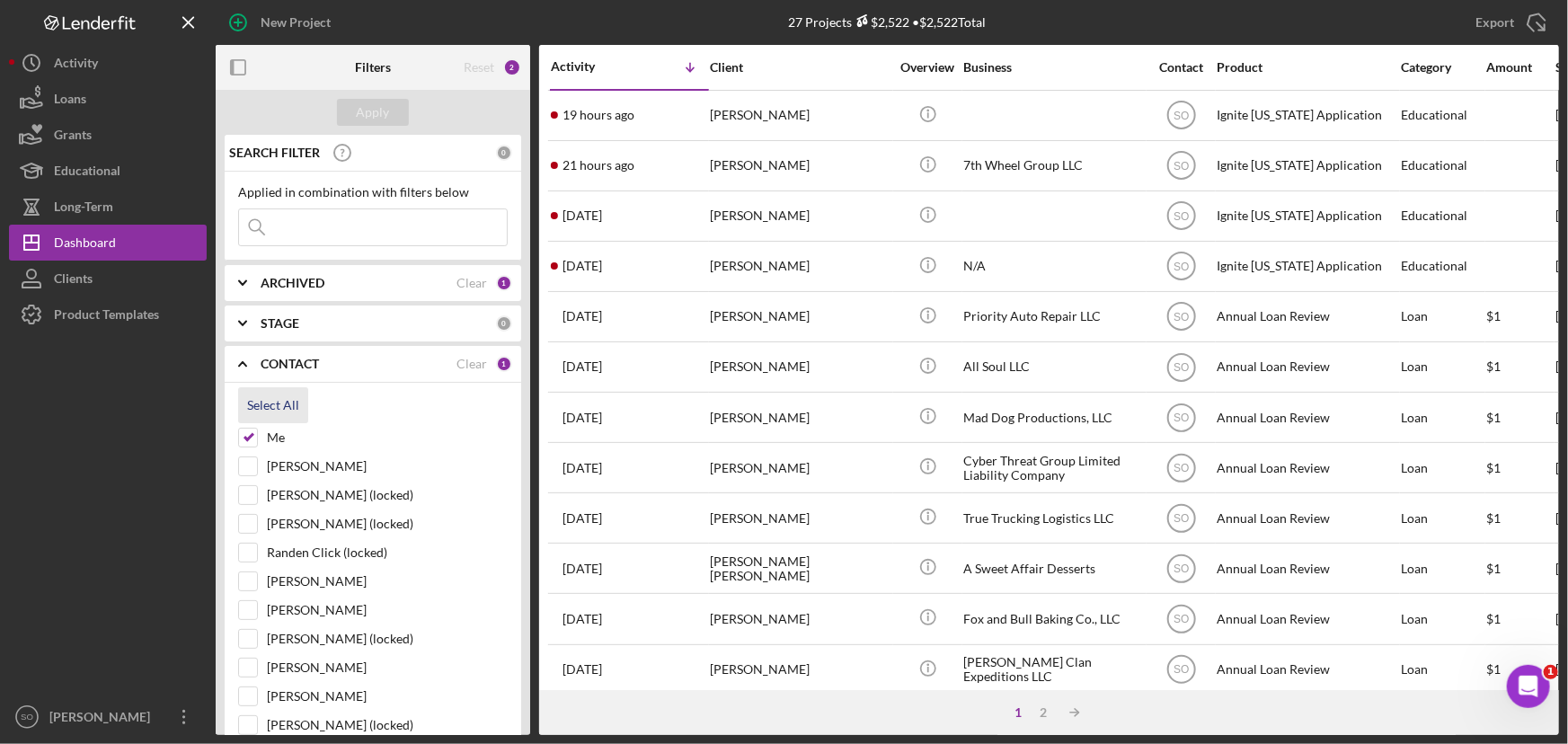
checkbox input "true"
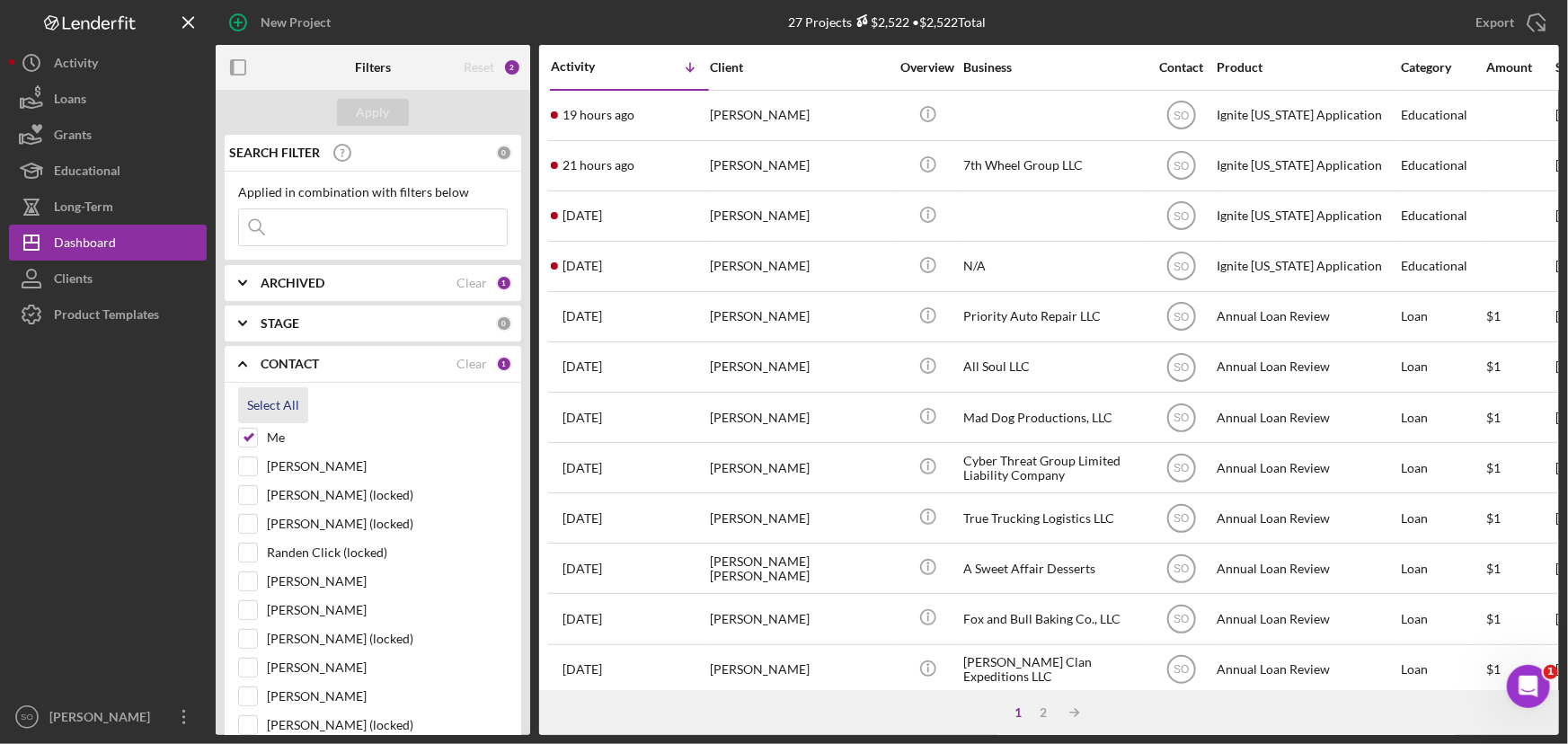
checkbox input "true"
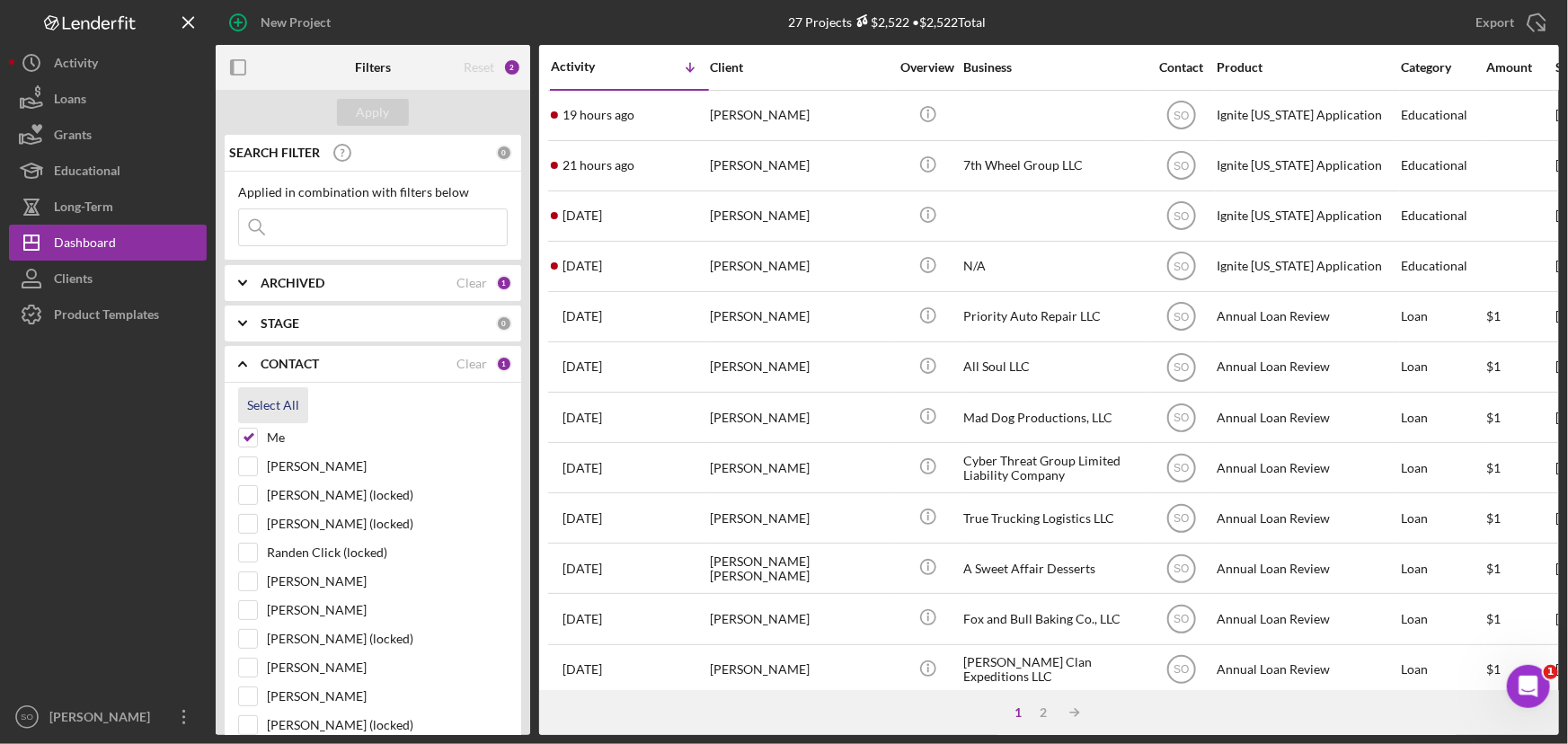
checkbox input "true"
click at [380, 116] on div "Apply" at bounding box center [374, 112] width 33 height 27
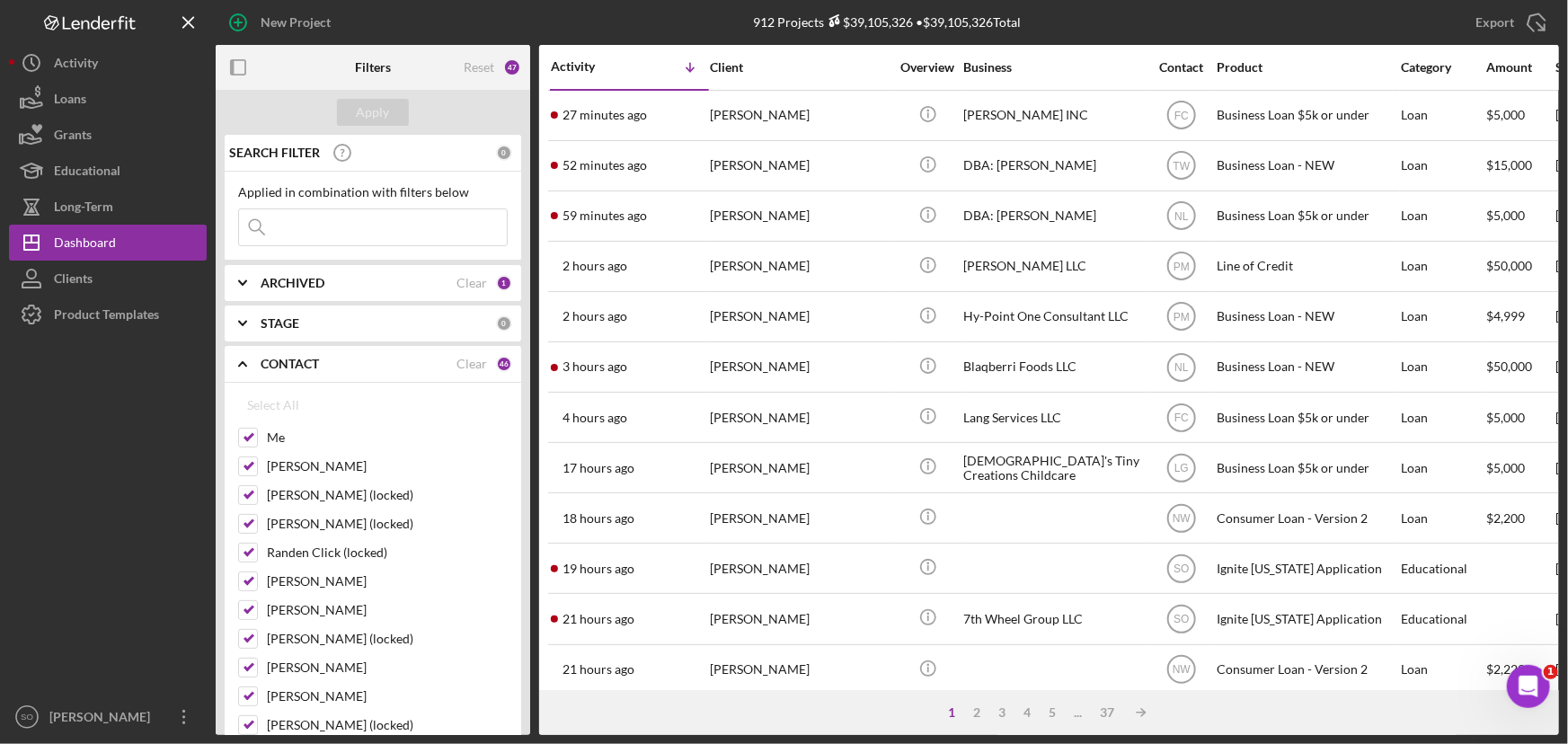
click at [339, 222] on input at bounding box center [373, 227] width 268 height 36
paste input "Linda Givins"
type input "Linda Givins"
click at [369, 121] on div "Apply" at bounding box center [374, 112] width 33 height 27
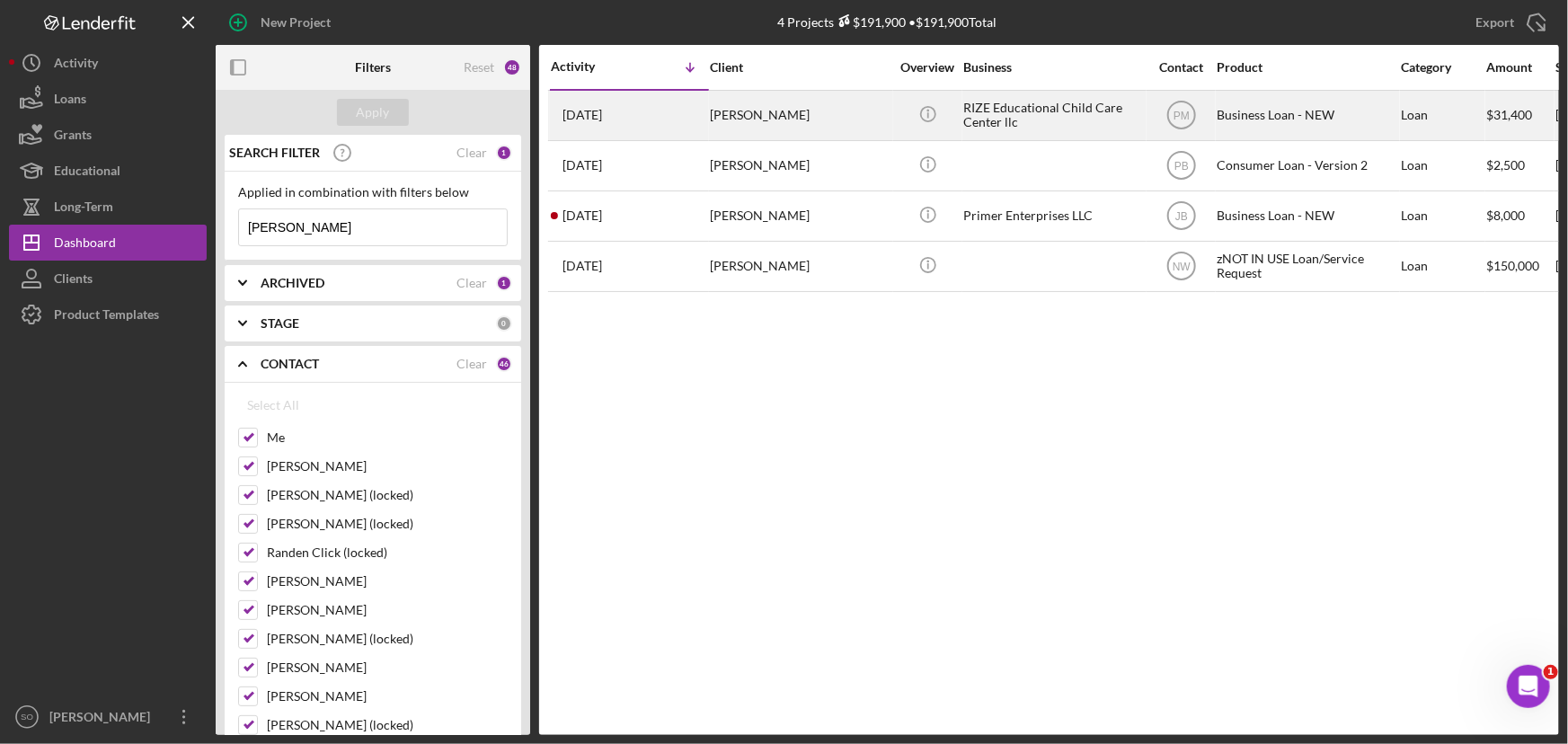
click at [774, 120] on div "LINDA GIVINS" at bounding box center [799, 115] width 179 height 47
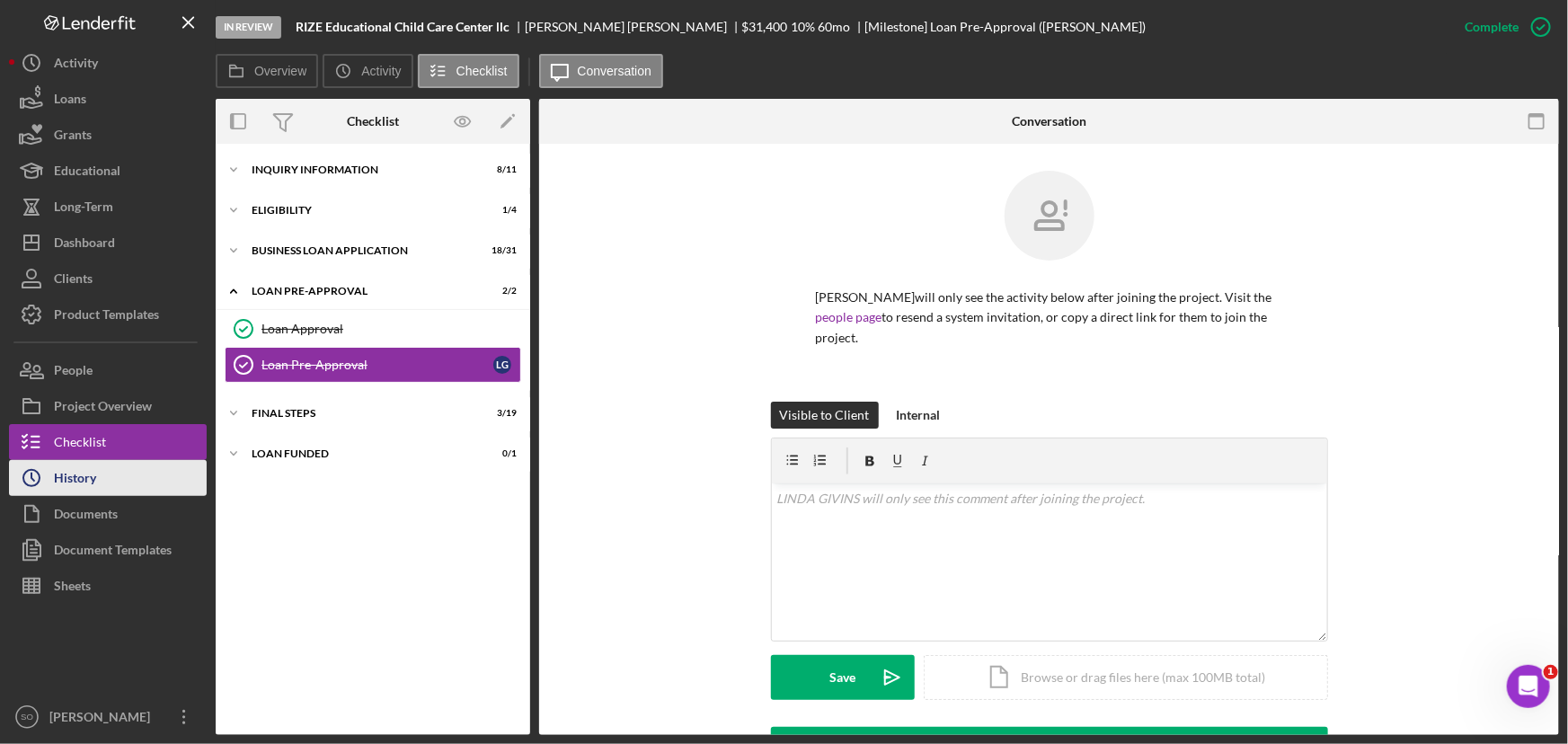
drag, startPoint x: 87, startPoint y: 538, endPoint x: 132, endPoint y: 482, distance: 71.8
click at [87, 538] on div "Document Templates" at bounding box center [113, 551] width 118 height 40
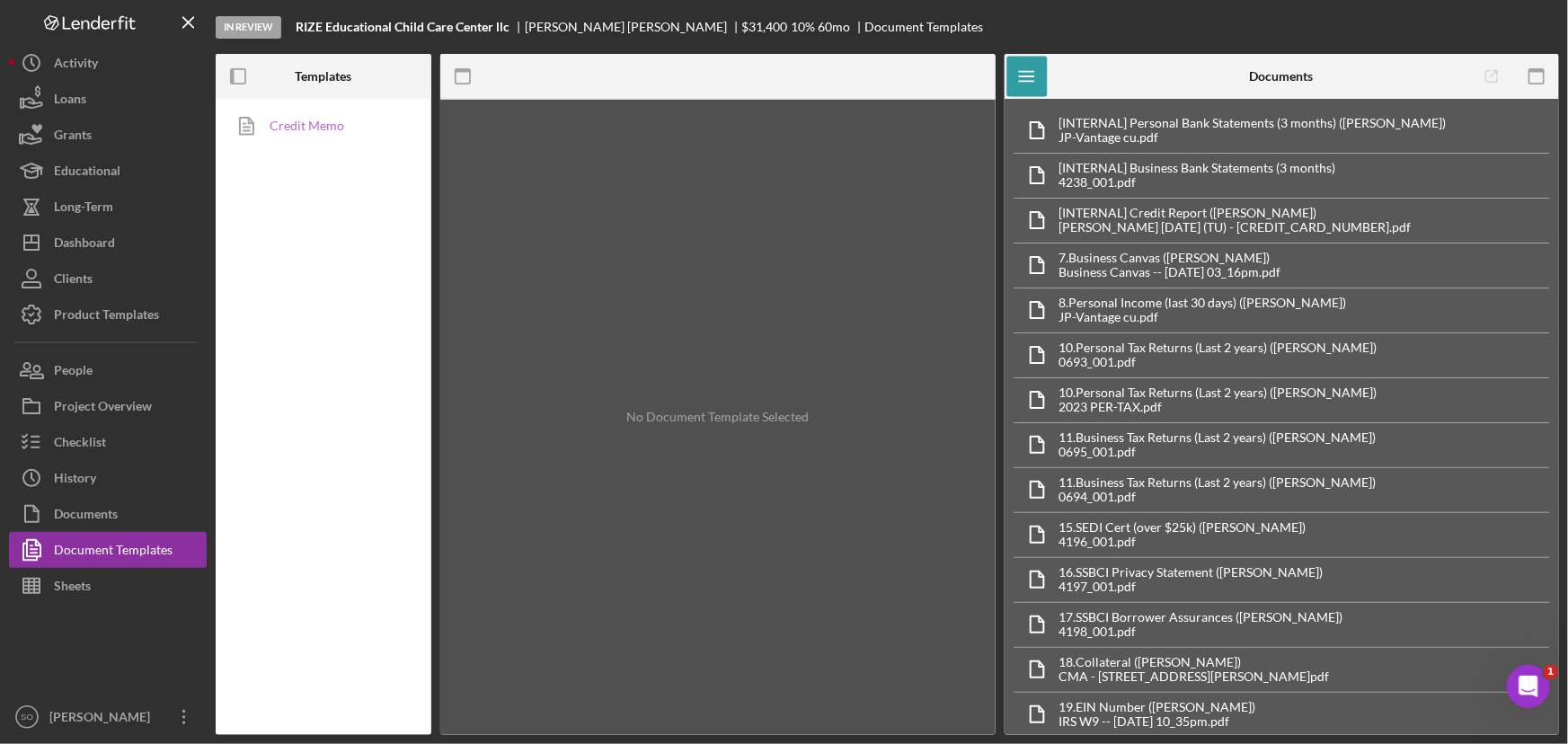
click at [345, 119] on link "Credit Memo" at bounding box center [319, 126] width 189 height 36
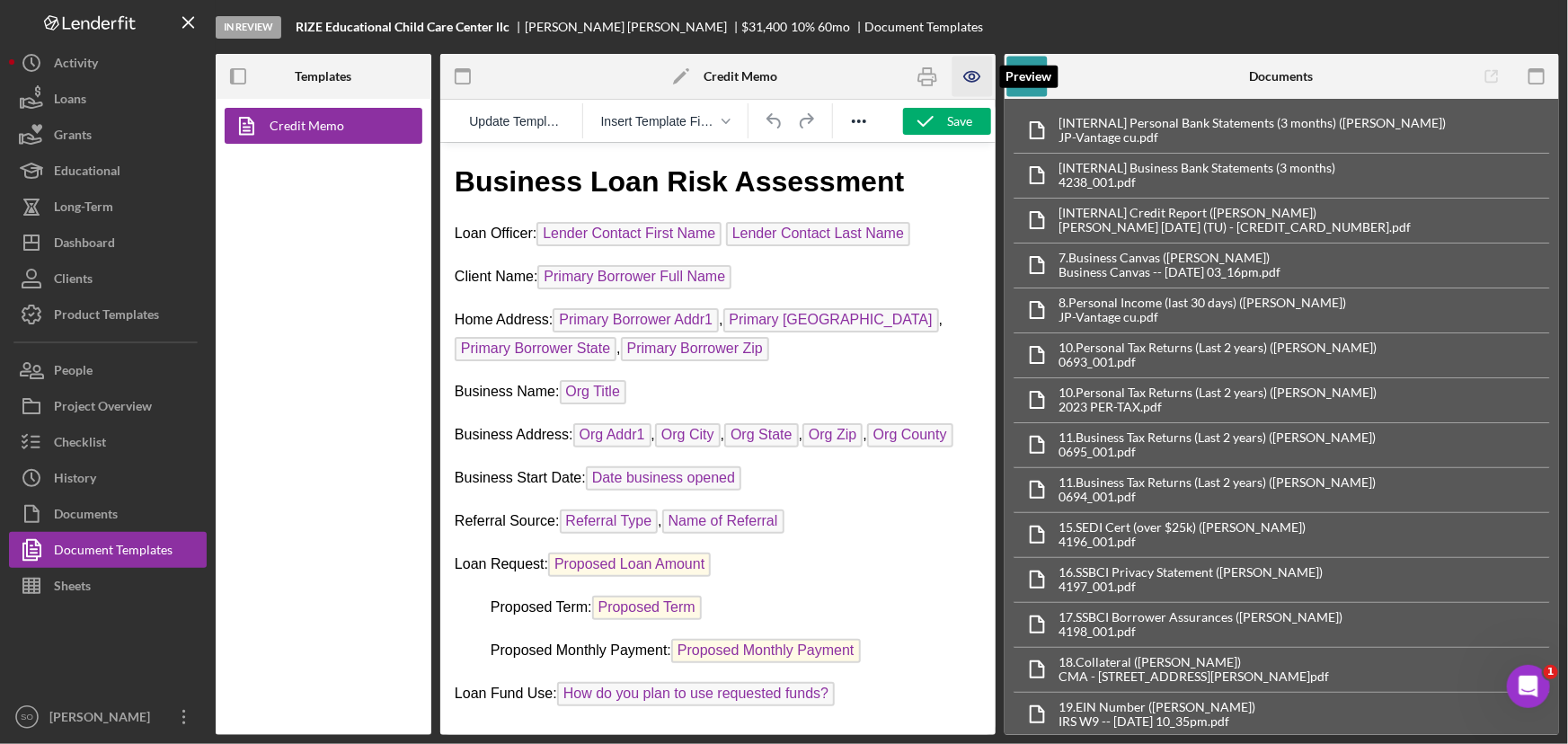
click at [970, 72] on icon "button" at bounding box center [972, 76] width 40 height 40
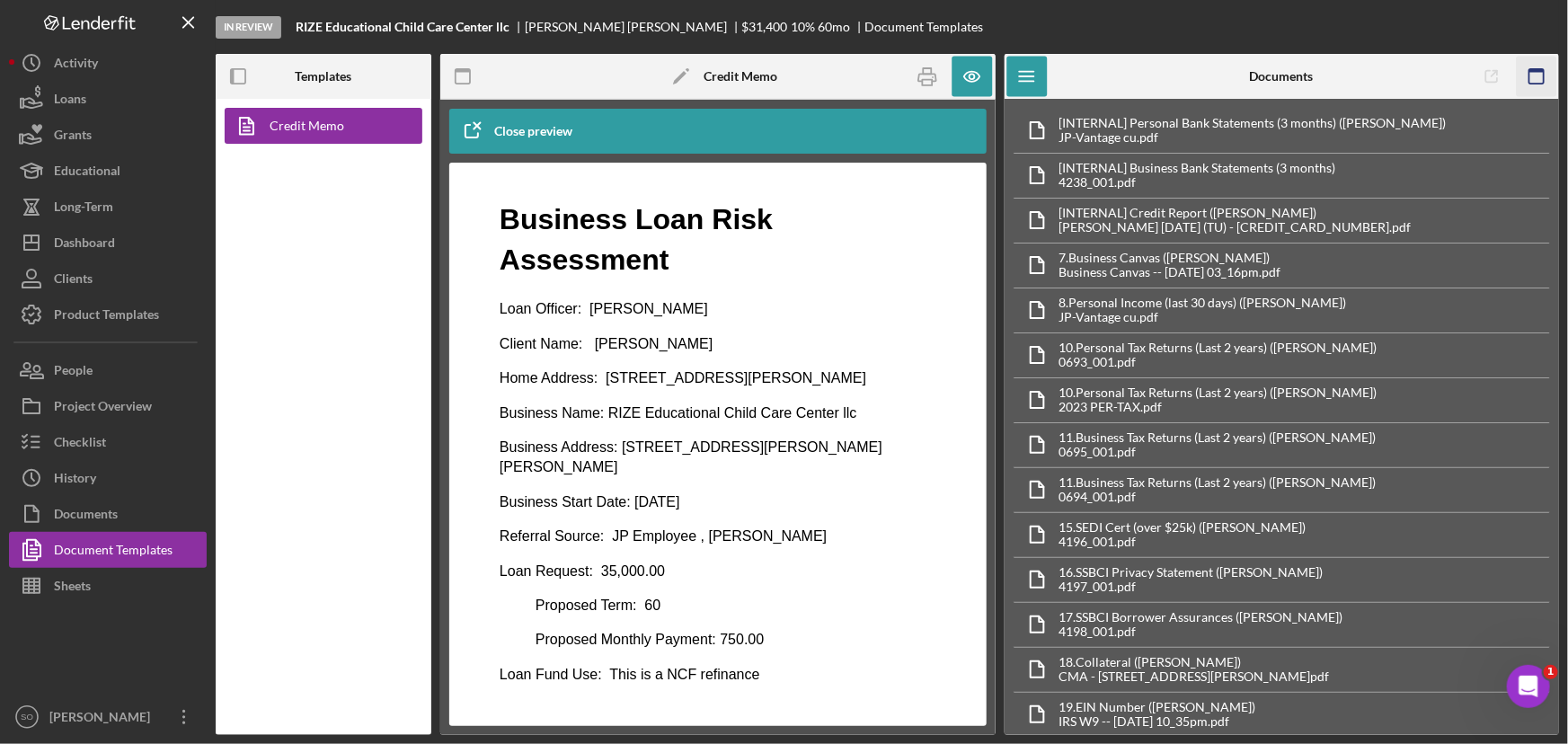
click at [1542, 77] on icon "button" at bounding box center [1535, 76] width 40 height 40
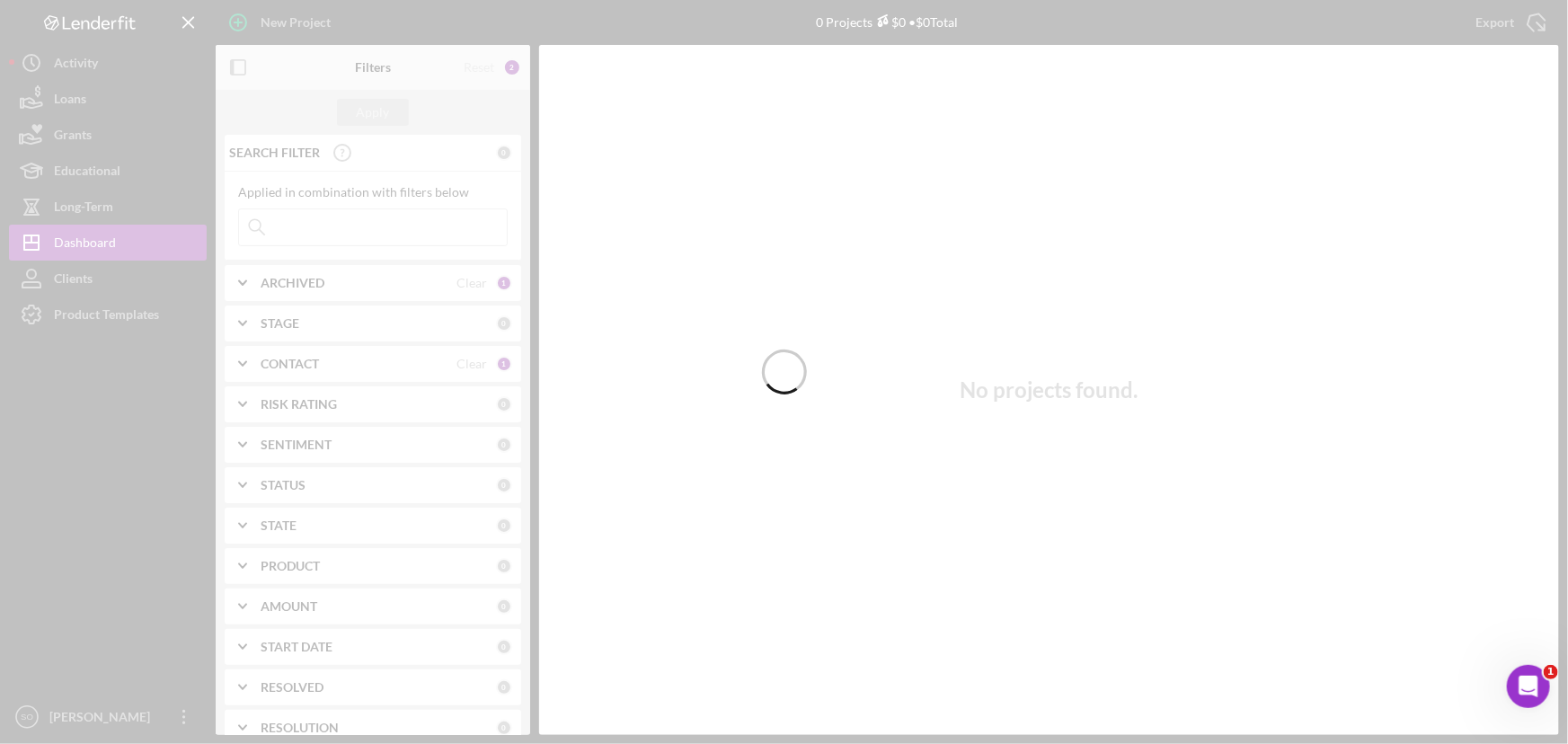
click at [305, 368] on div at bounding box center [784, 372] width 1568 height 744
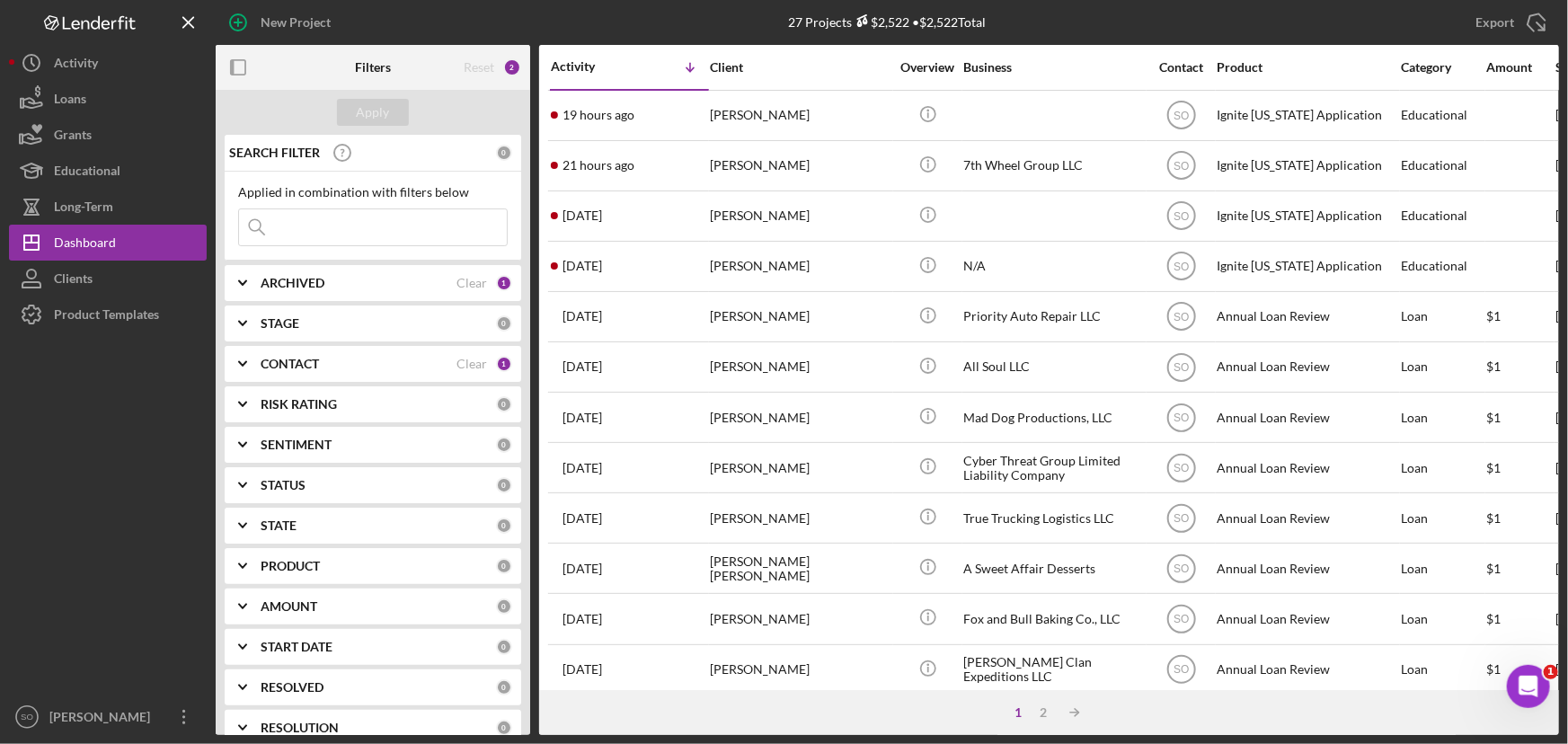
click at [402, 359] on div "CONTACT" at bounding box center [358, 364] width 196 height 14
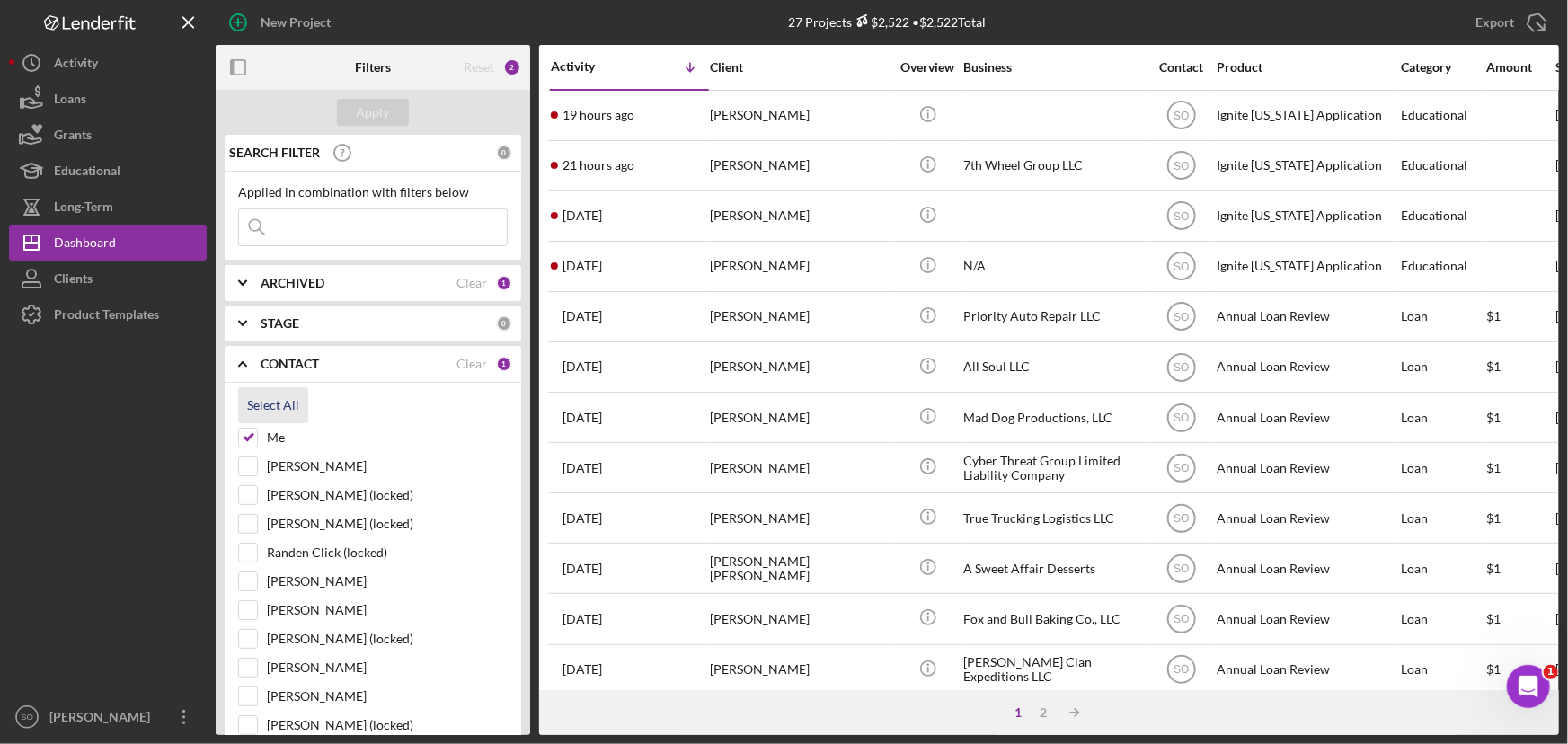
click at [281, 412] on div "Select All" at bounding box center [273, 405] width 52 height 36
checkbox input "true"
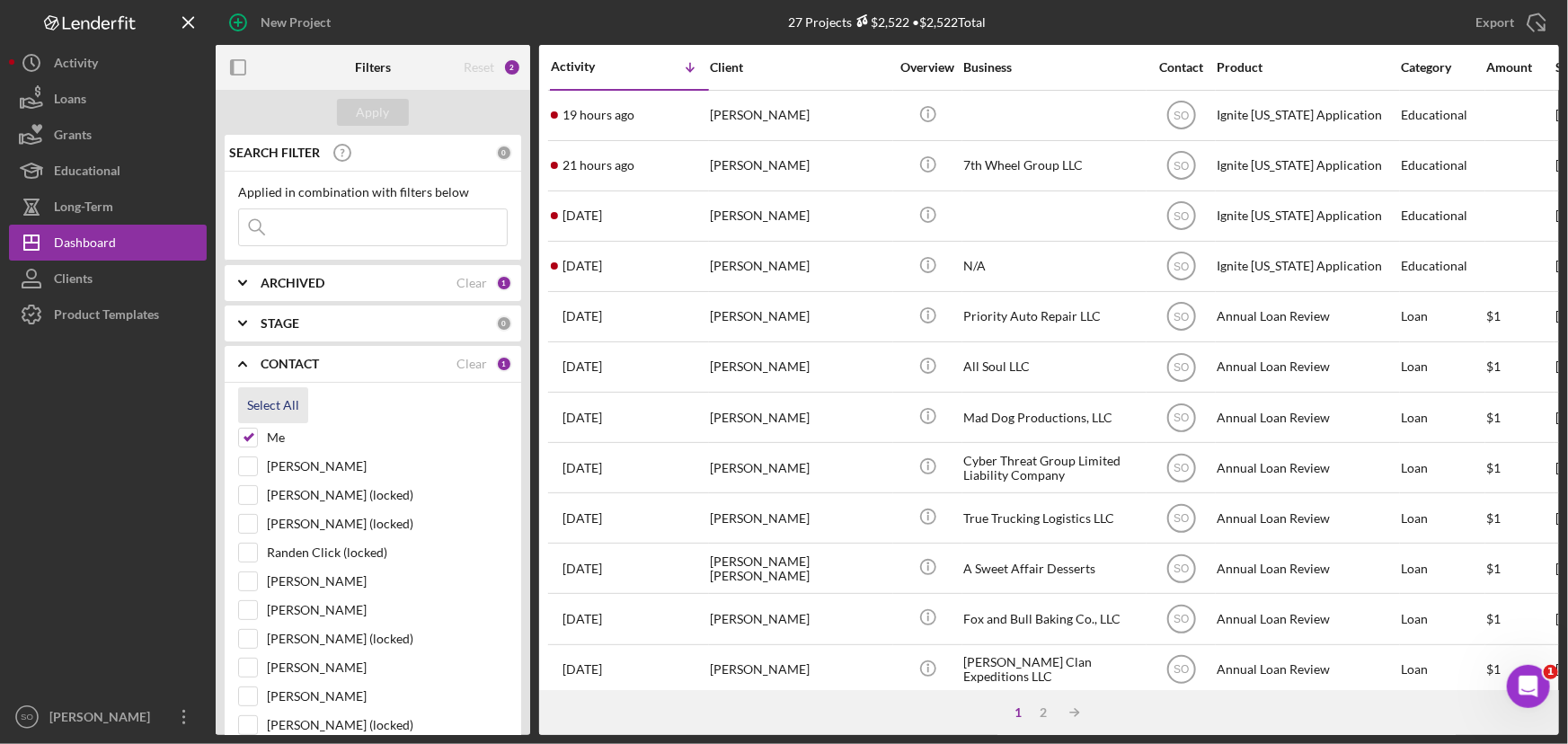
checkbox input "true"
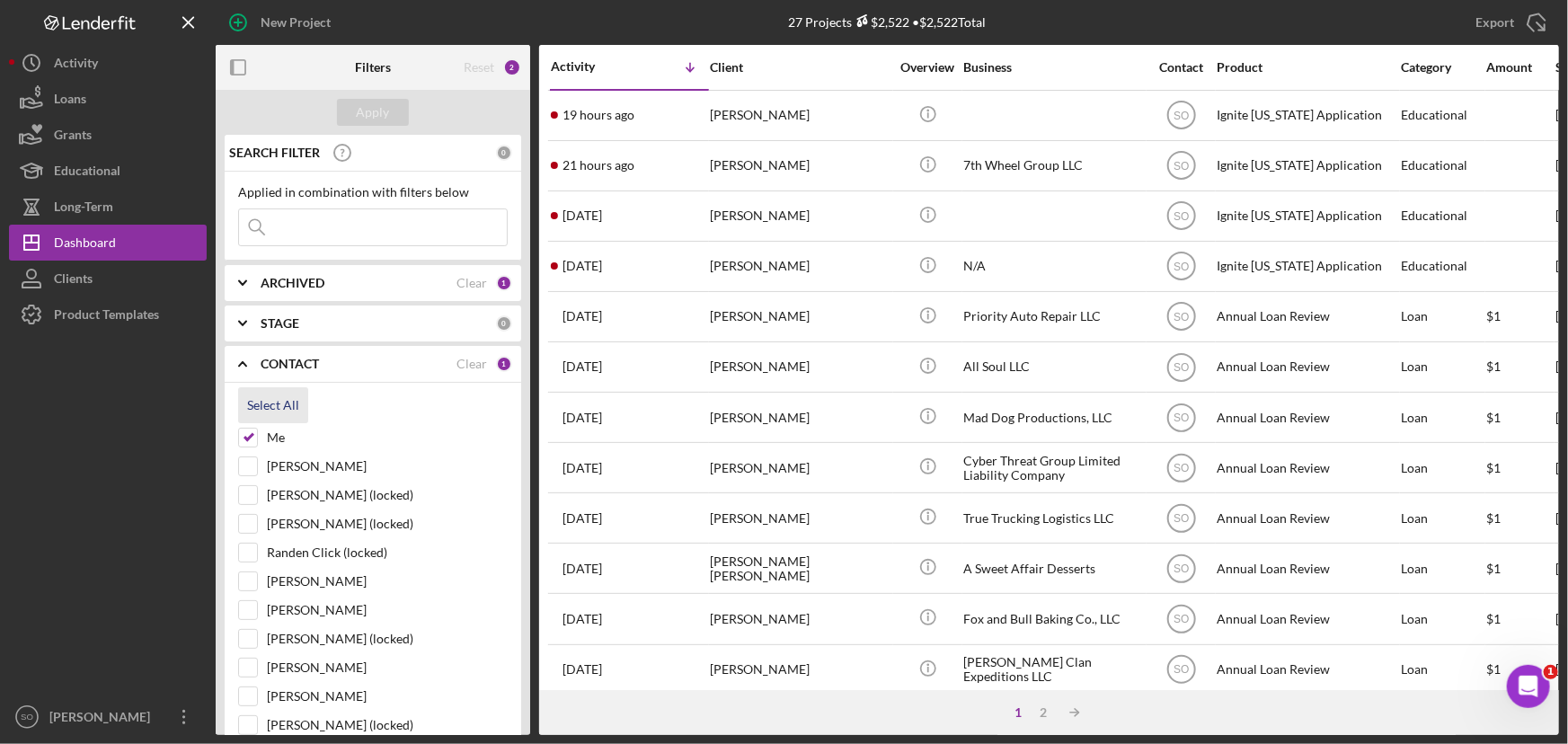
checkbox input "true"
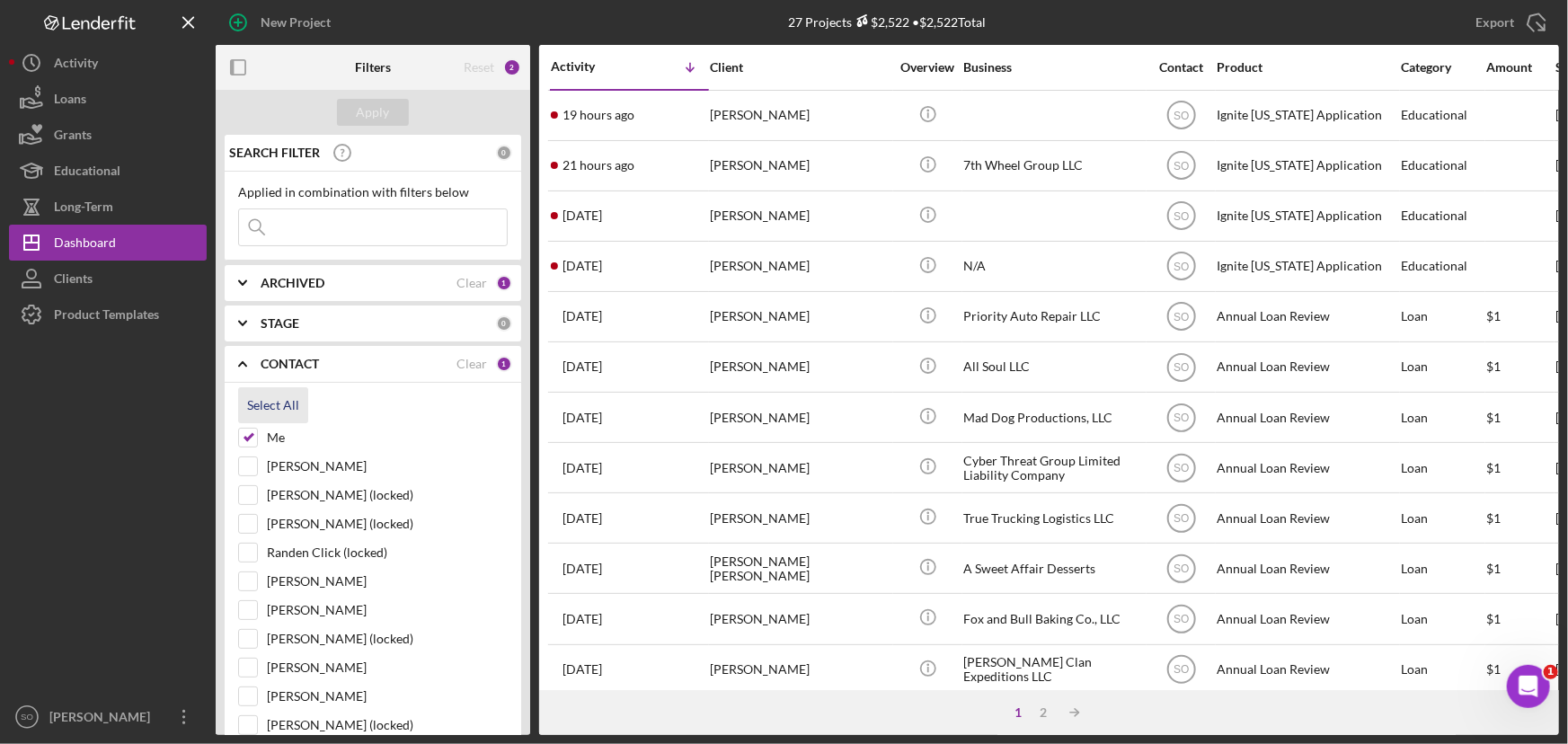
checkbox input "true"
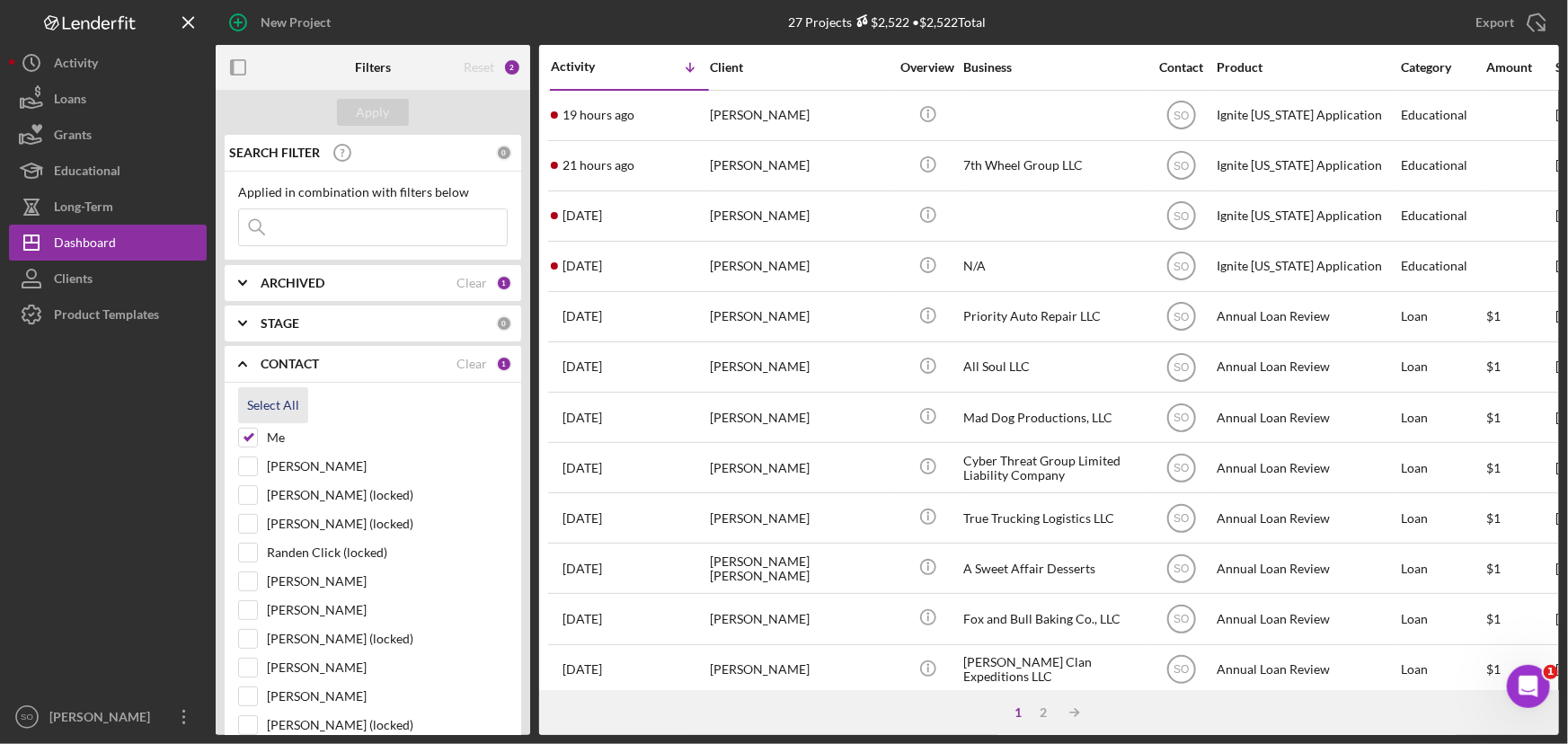
checkbox input "true"
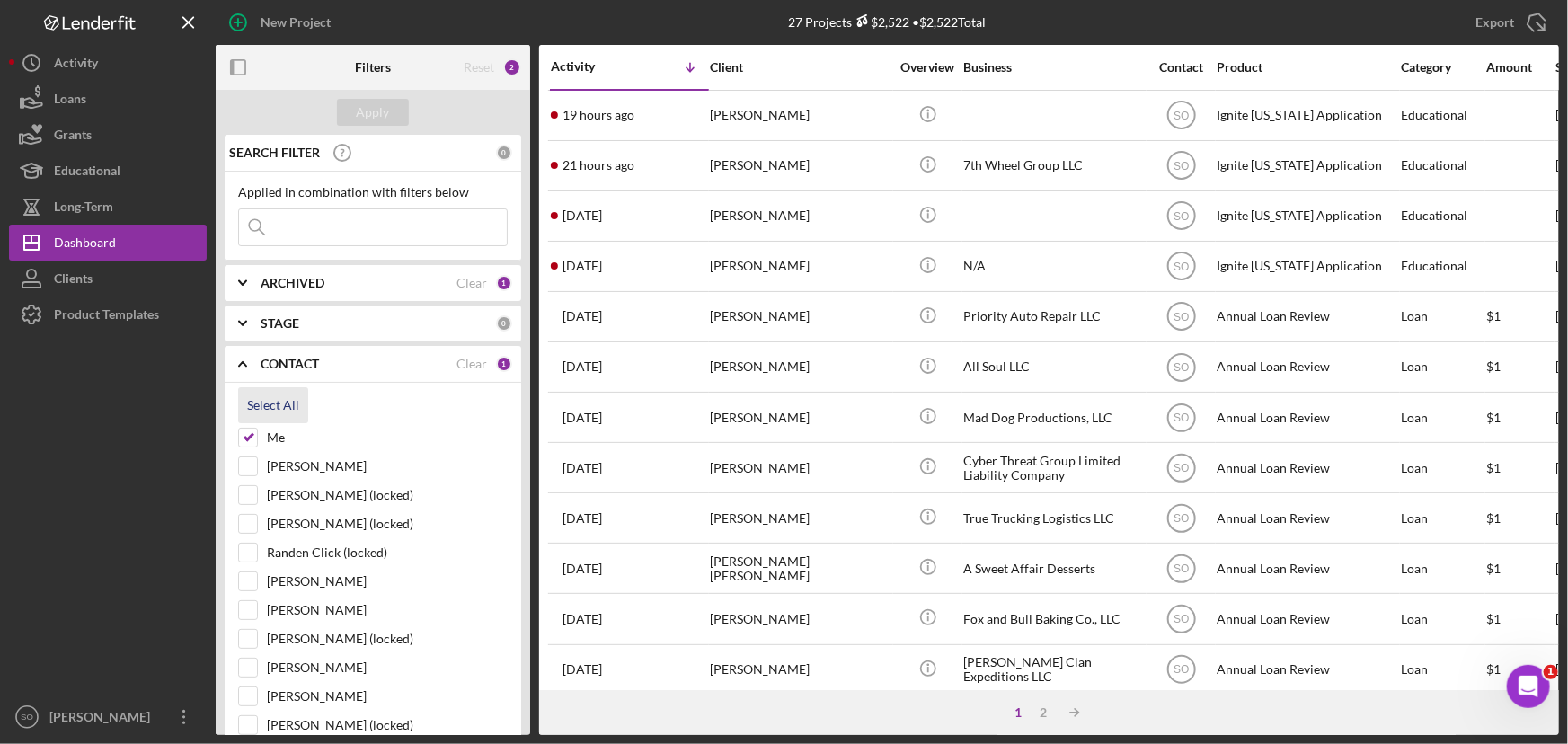
checkbox input "true"
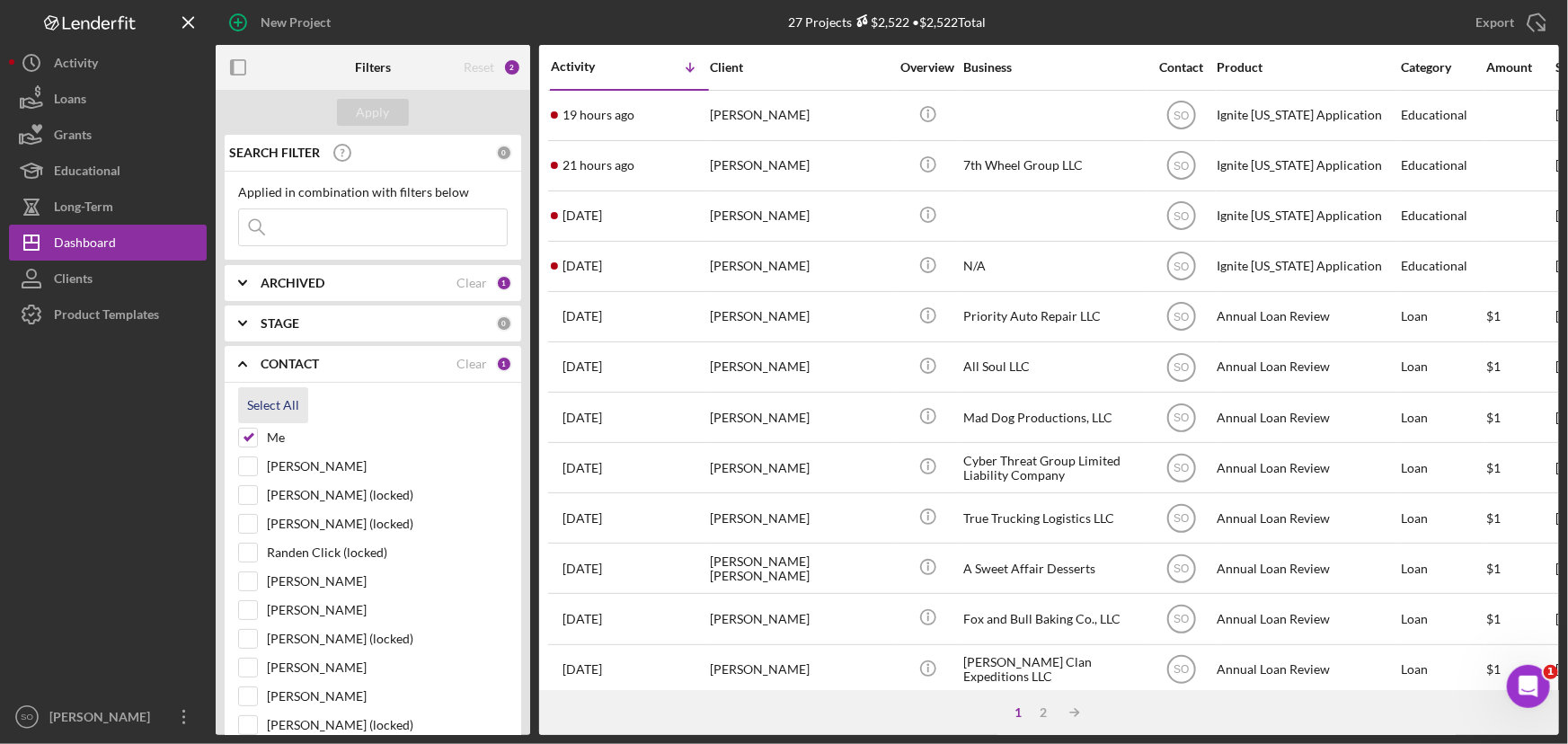
checkbox input "true"
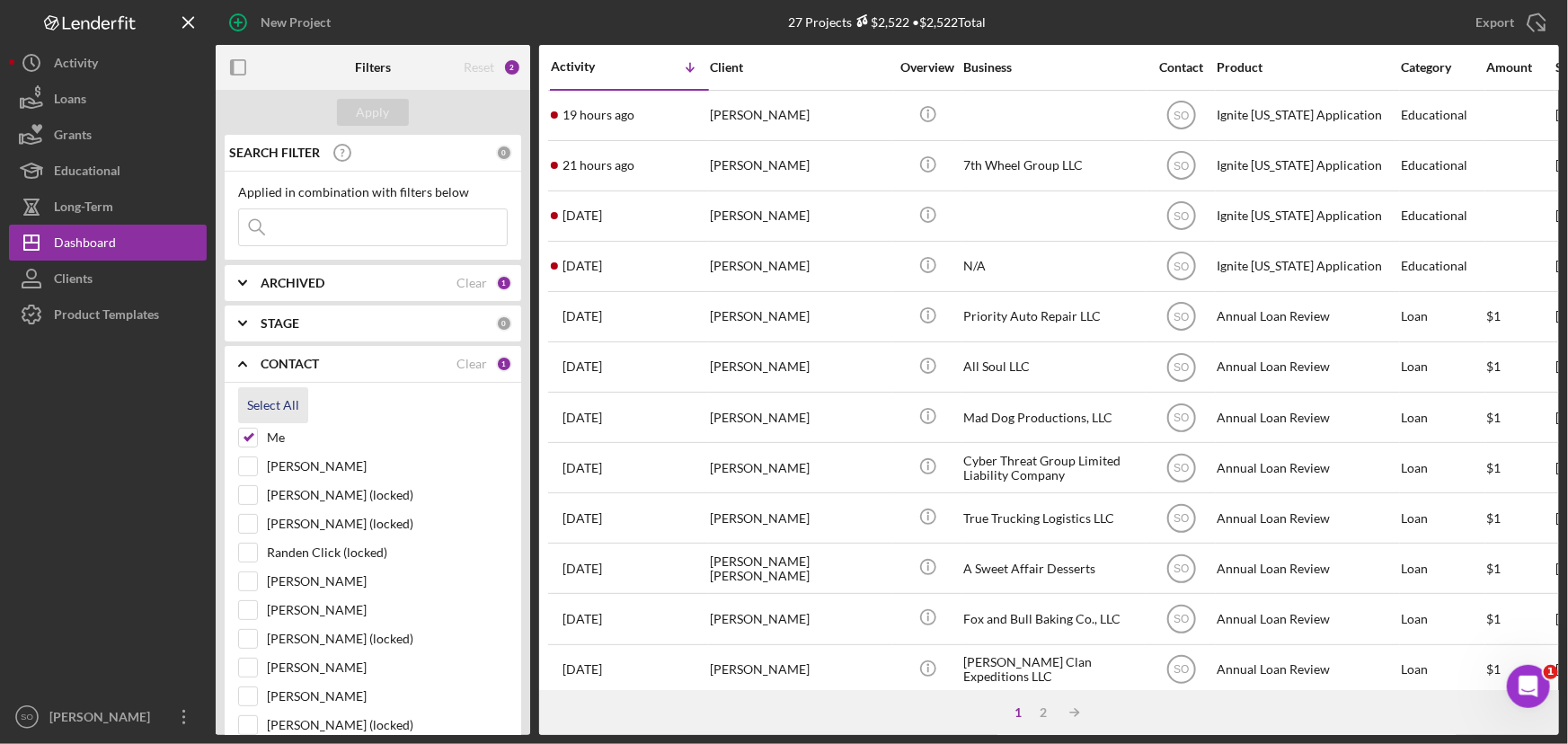
checkbox input "true"
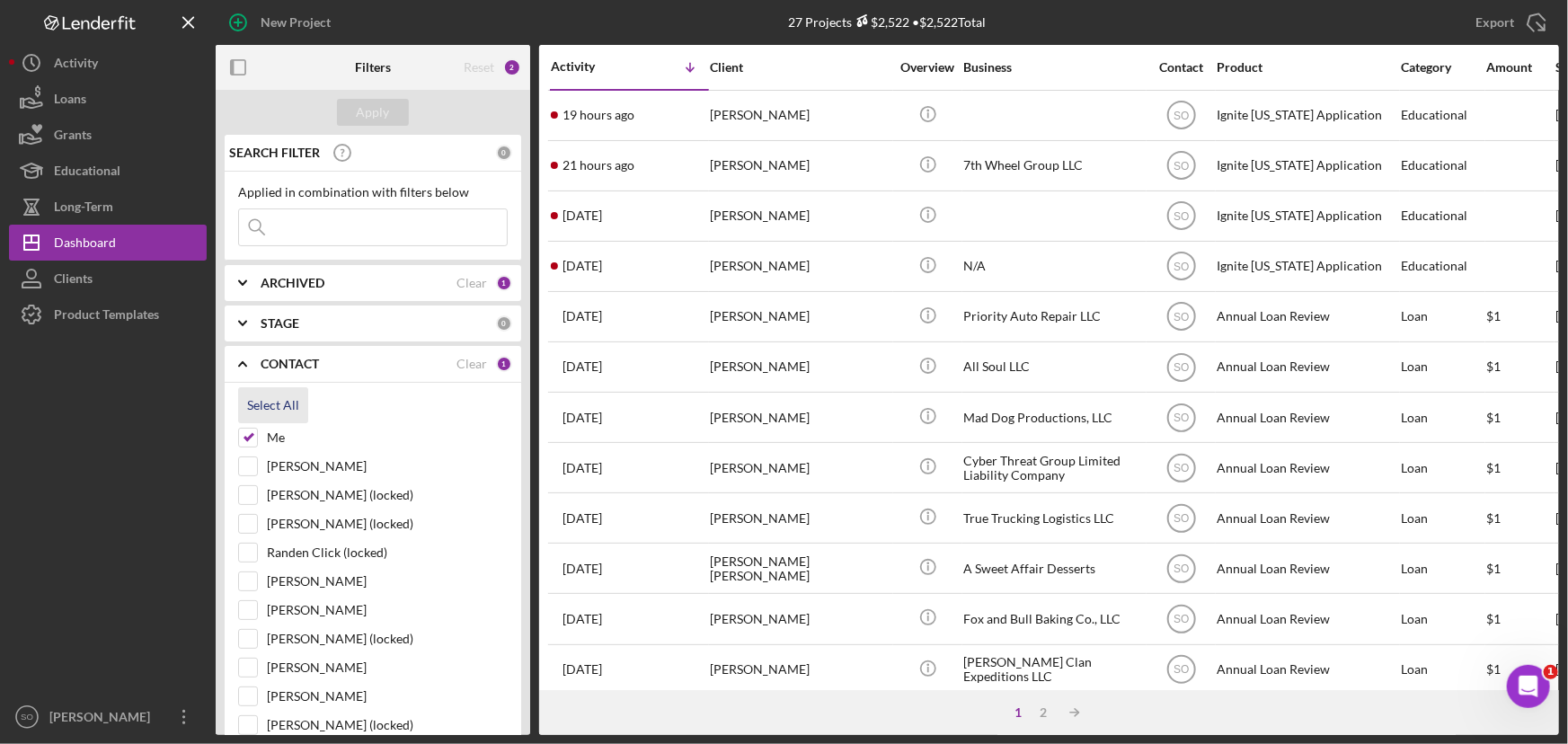
checkbox input "true"
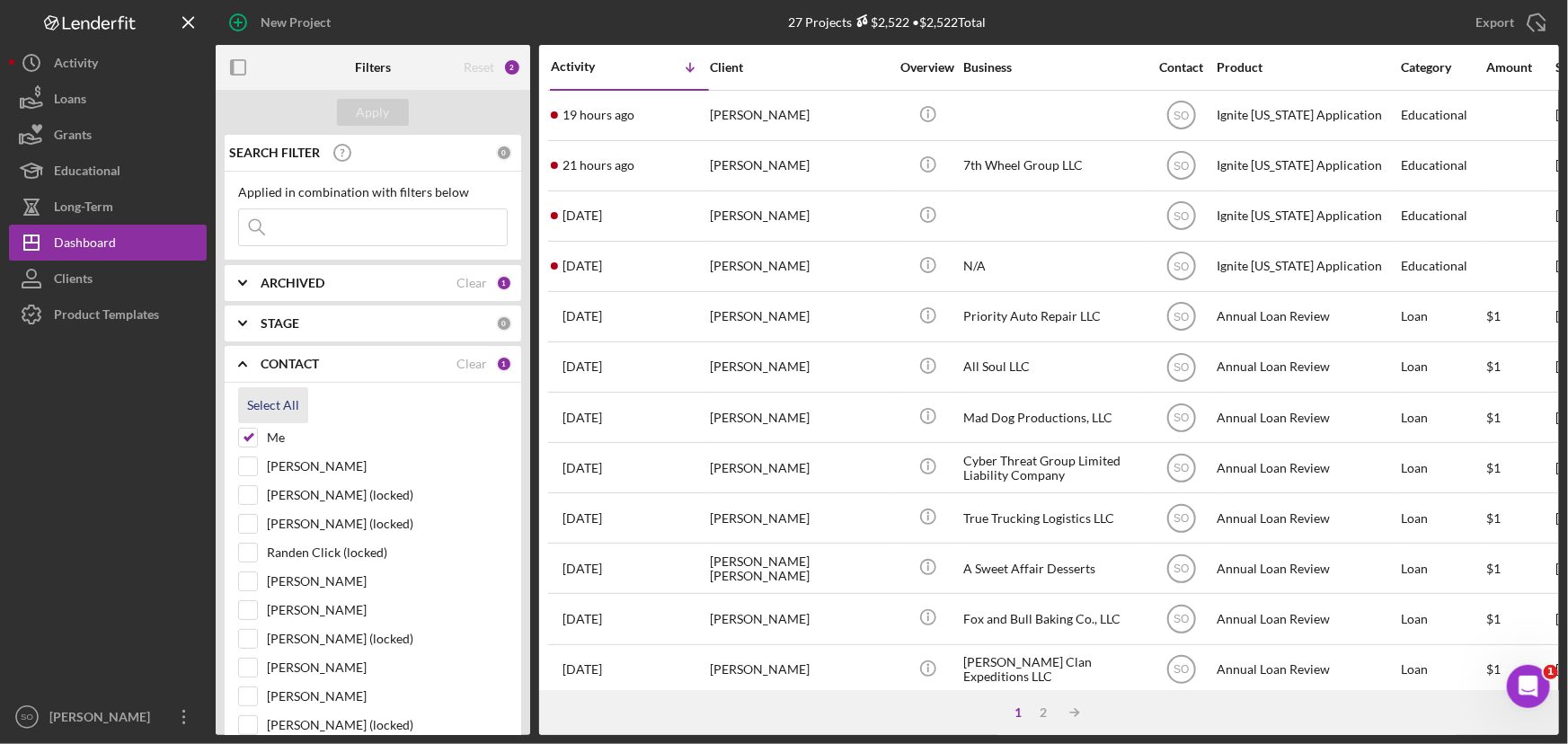
checkbox input "true"
click at [387, 113] on div "Apply" at bounding box center [374, 112] width 33 height 27
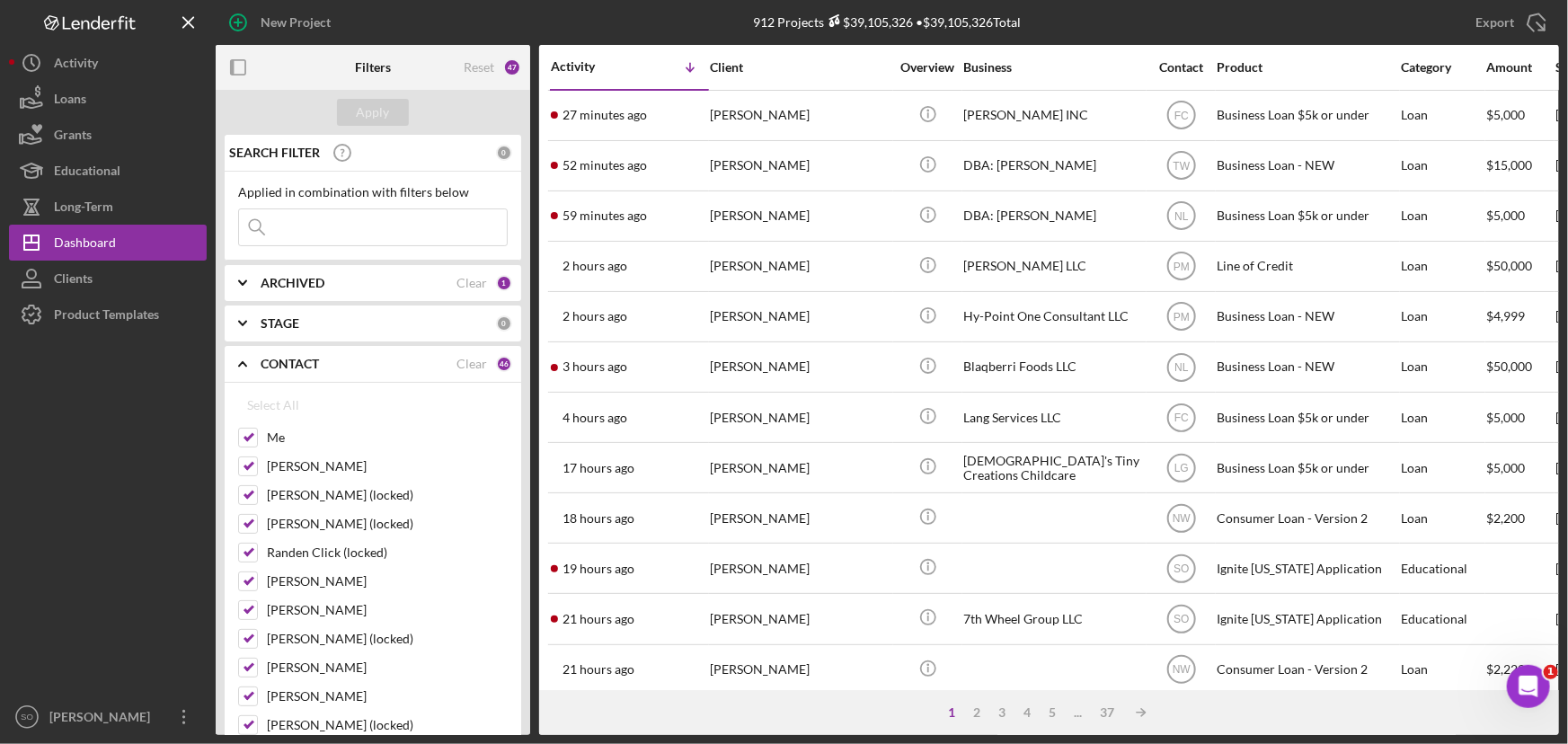
drag, startPoint x: 291, startPoint y: 224, endPoint x: 314, endPoint y: 187, distance: 43.6
click at [291, 224] on input at bounding box center [373, 227] width 268 height 36
paste input "Henry Phillips"
type input "Henry Phillips"
click at [363, 118] on div "Apply" at bounding box center [374, 112] width 33 height 27
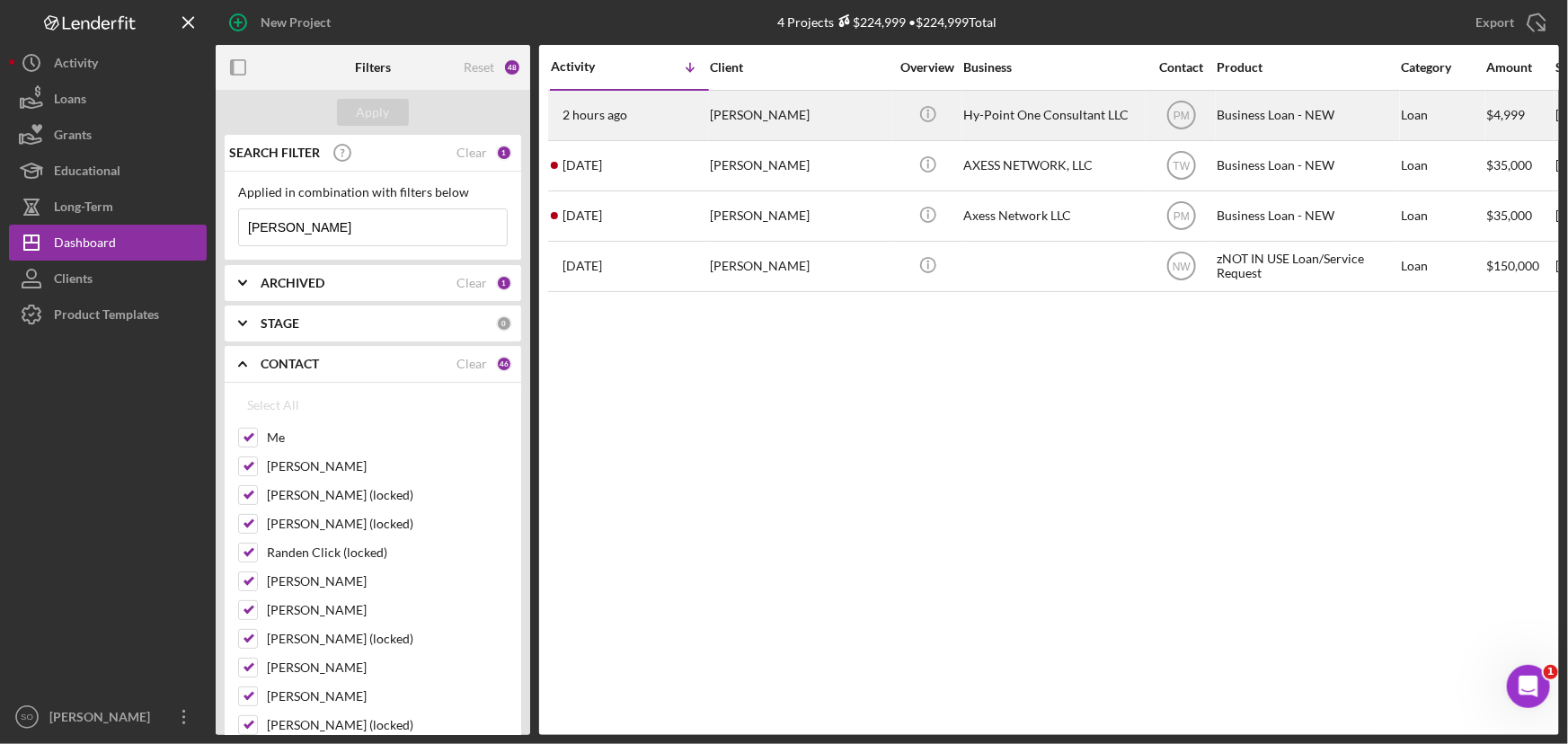
click at [788, 119] on div "HENRY PHILLIPS" at bounding box center [799, 115] width 179 height 47
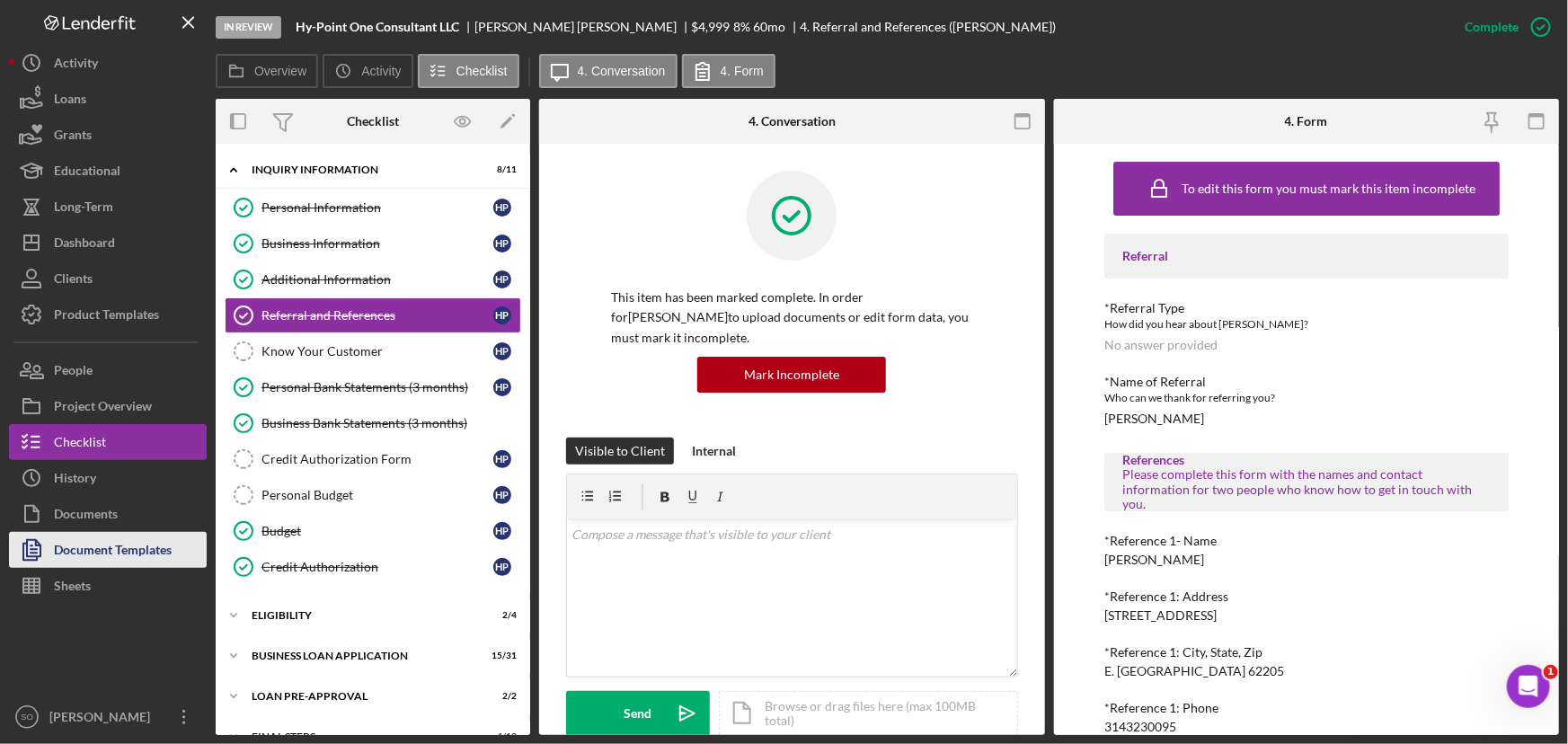
click at [121, 546] on div "Document Templates" at bounding box center [113, 551] width 118 height 40
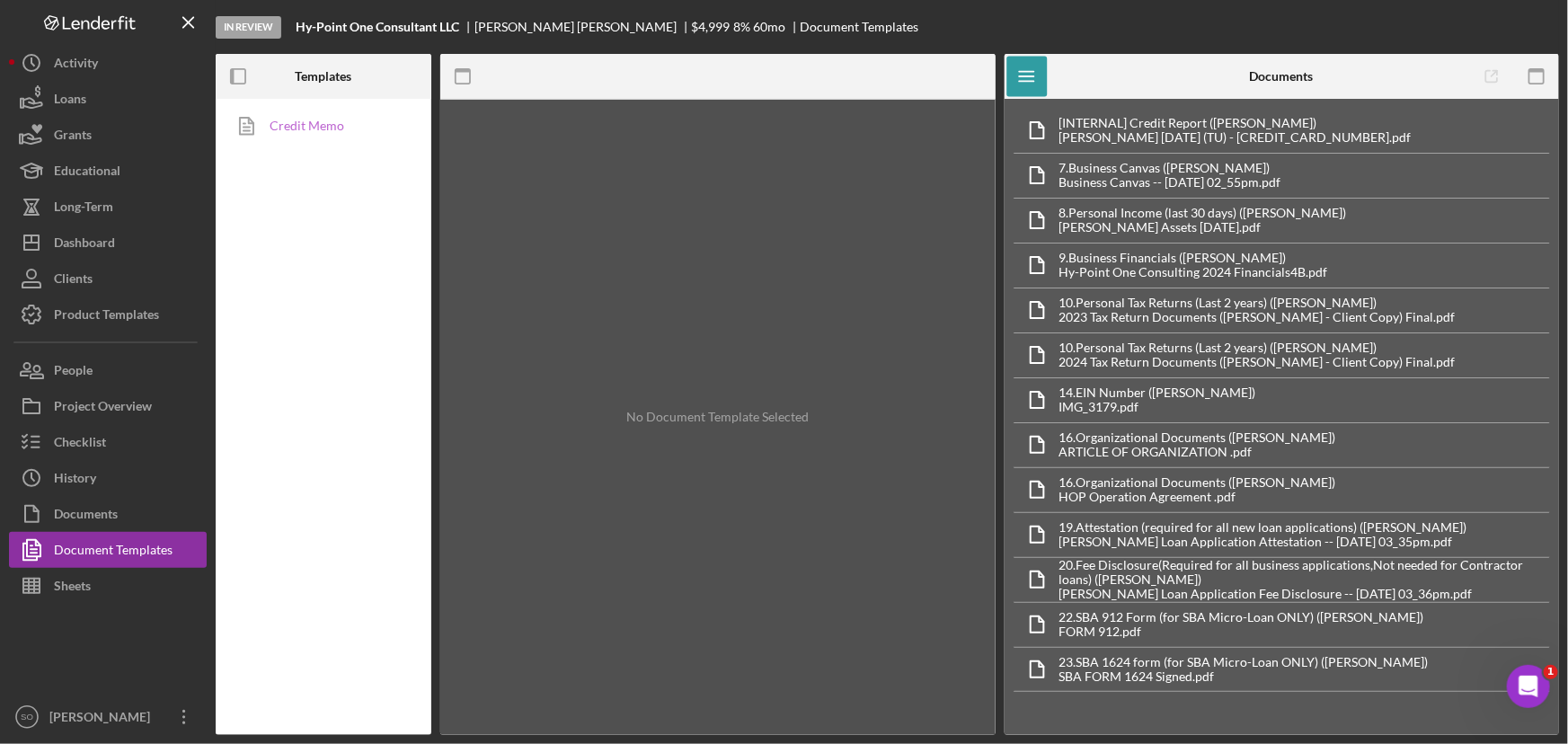
click at [324, 132] on link "Credit Memo" at bounding box center [319, 126] width 189 height 36
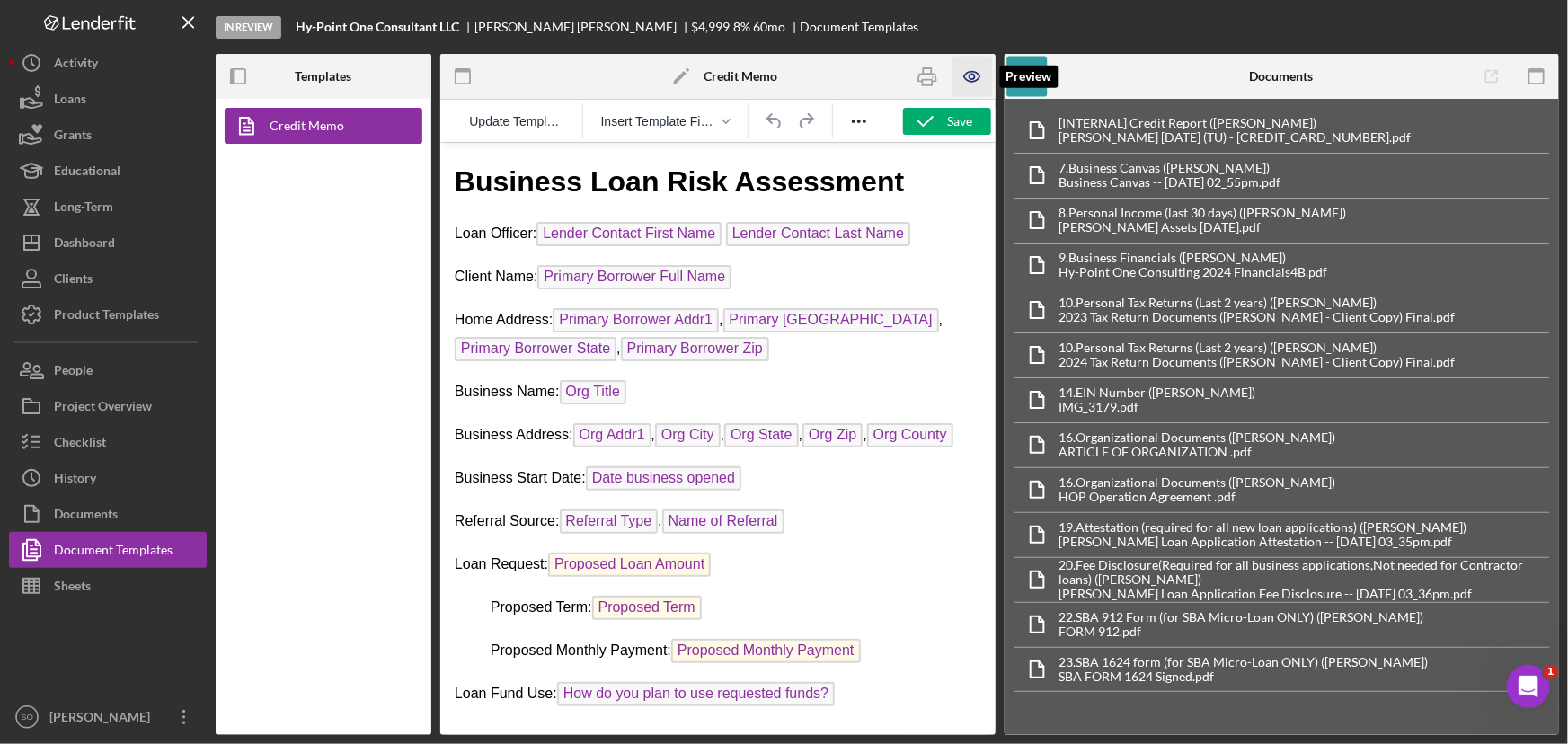
click at [963, 75] on icon "button" at bounding box center [972, 76] width 40 height 40
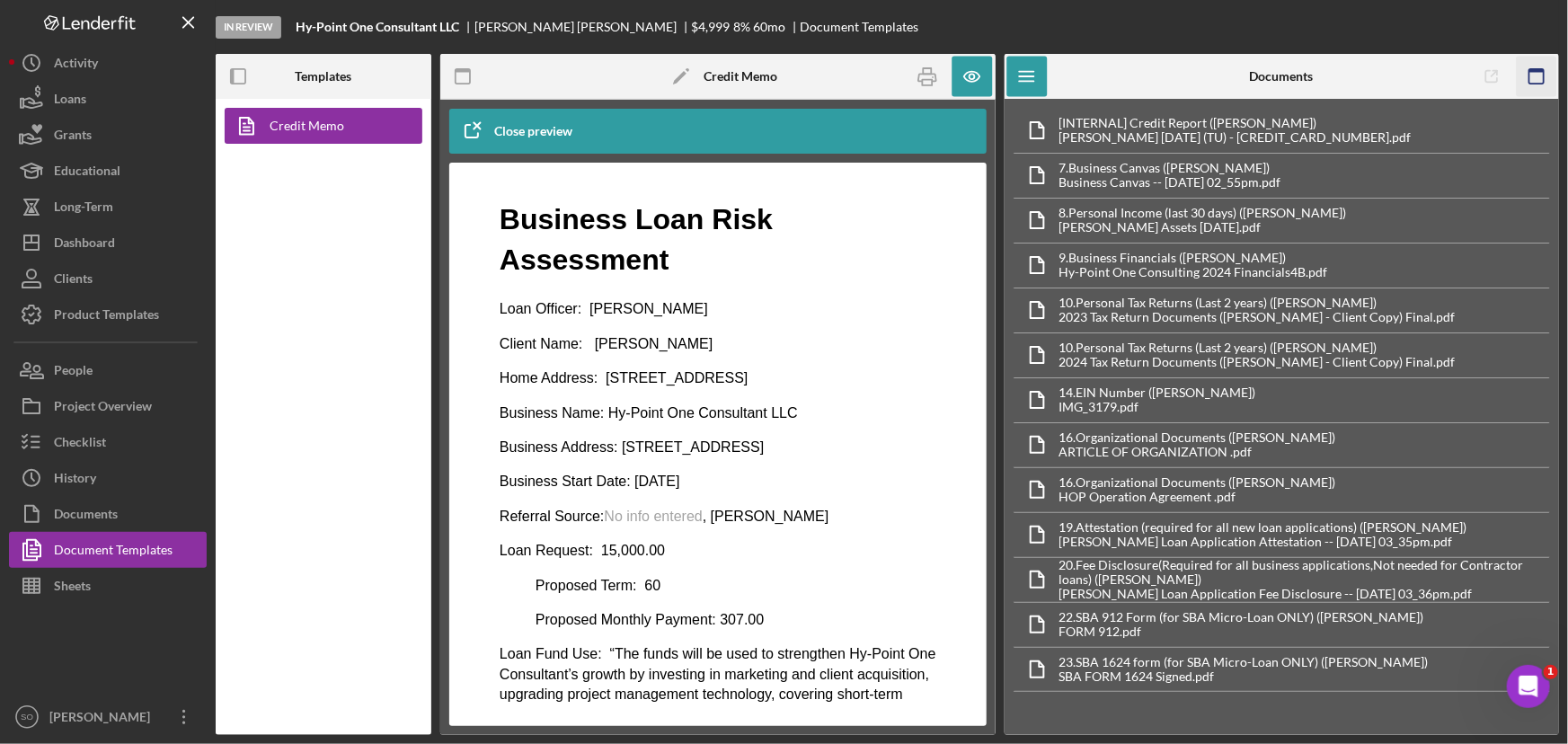
click at [1530, 66] on icon "button" at bounding box center [1535, 76] width 40 height 40
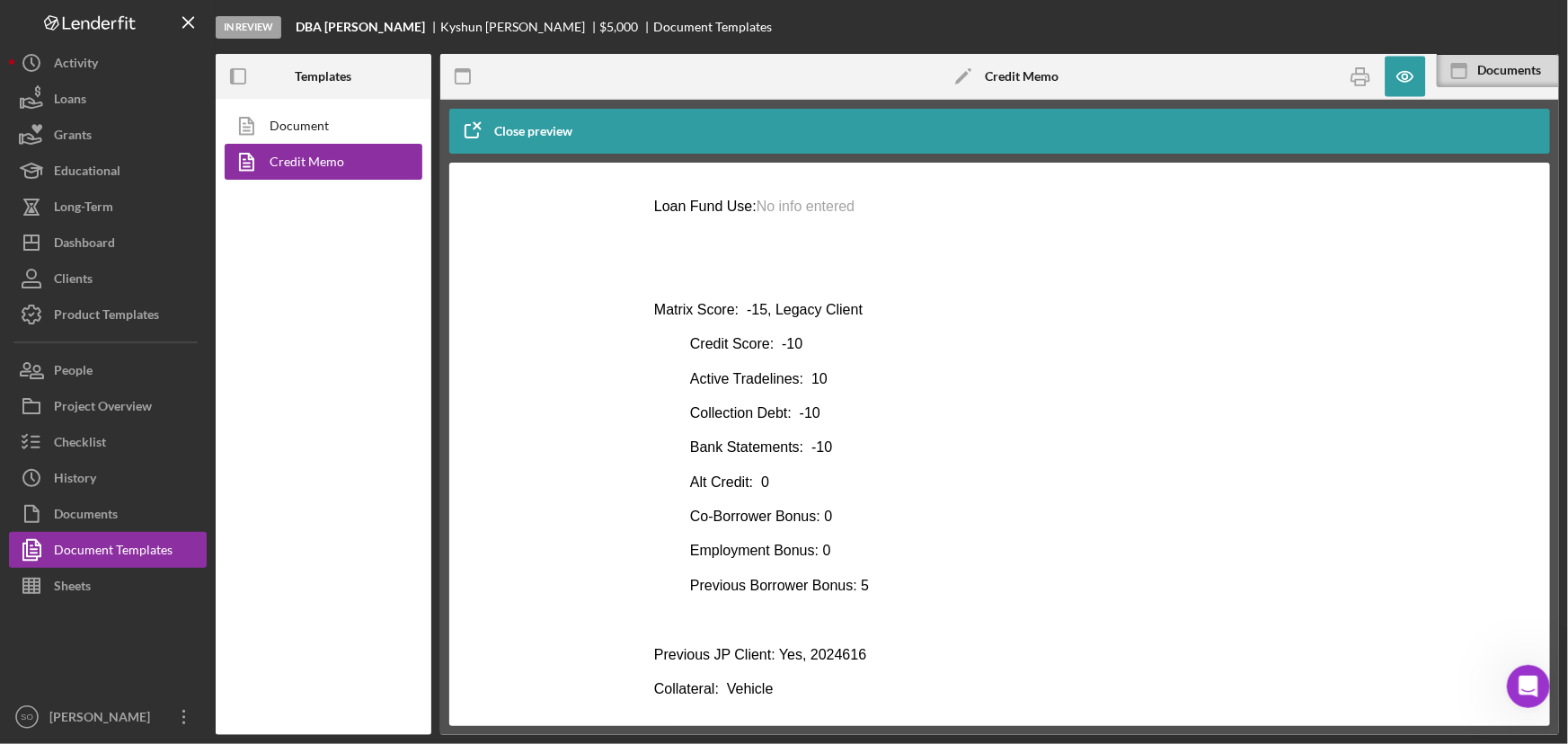
scroll to position [489, 0]
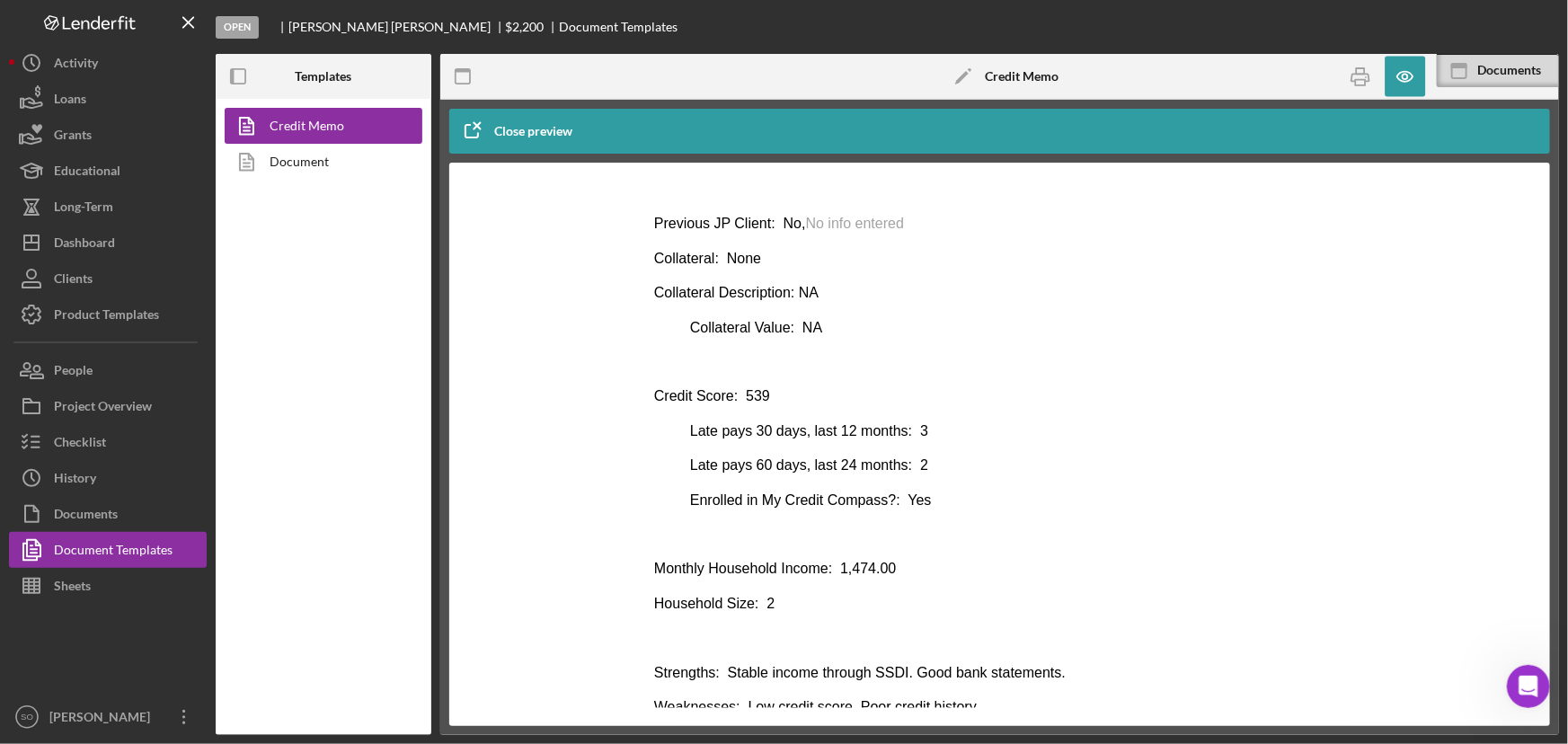
scroll to position [817, 0]
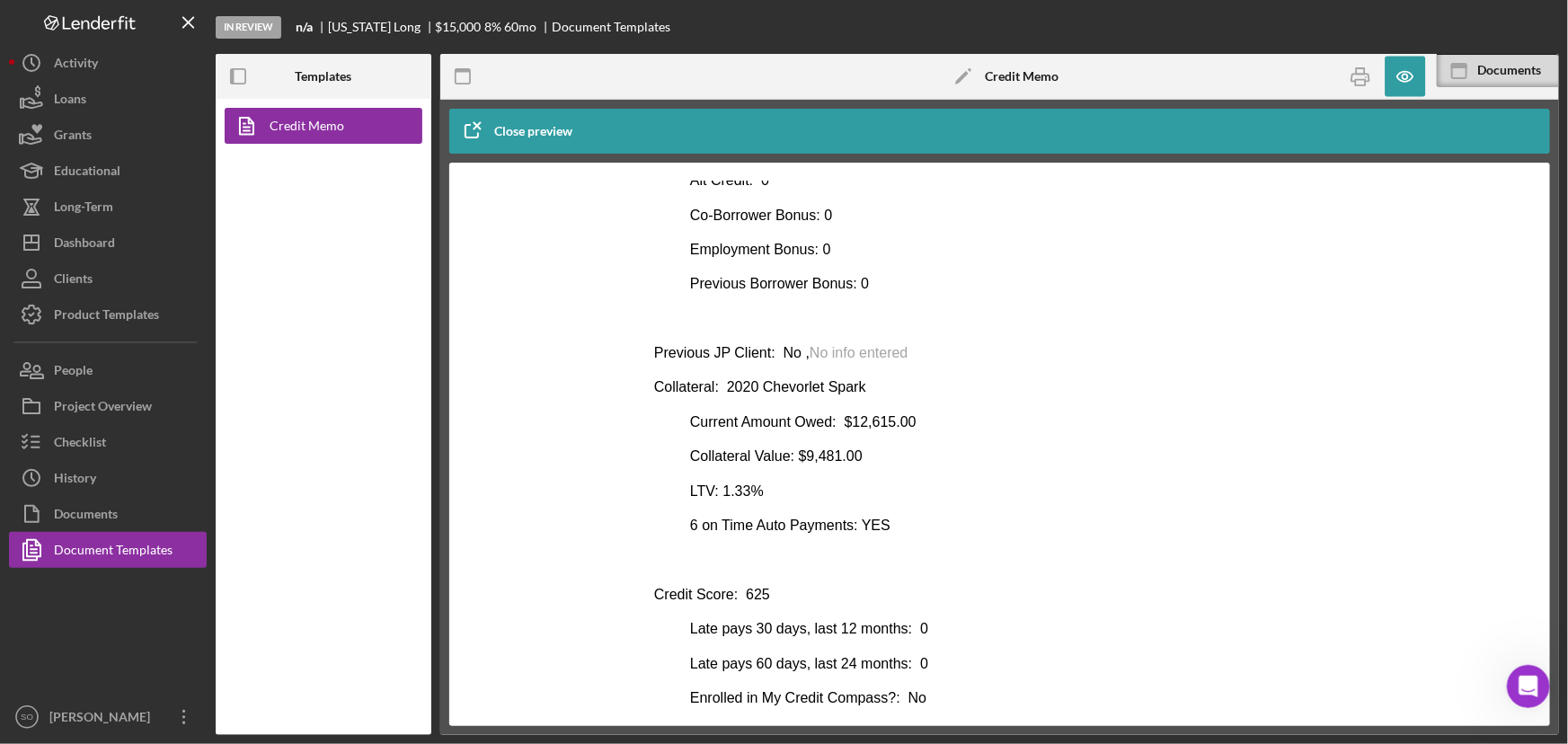
scroll to position [653, 0]
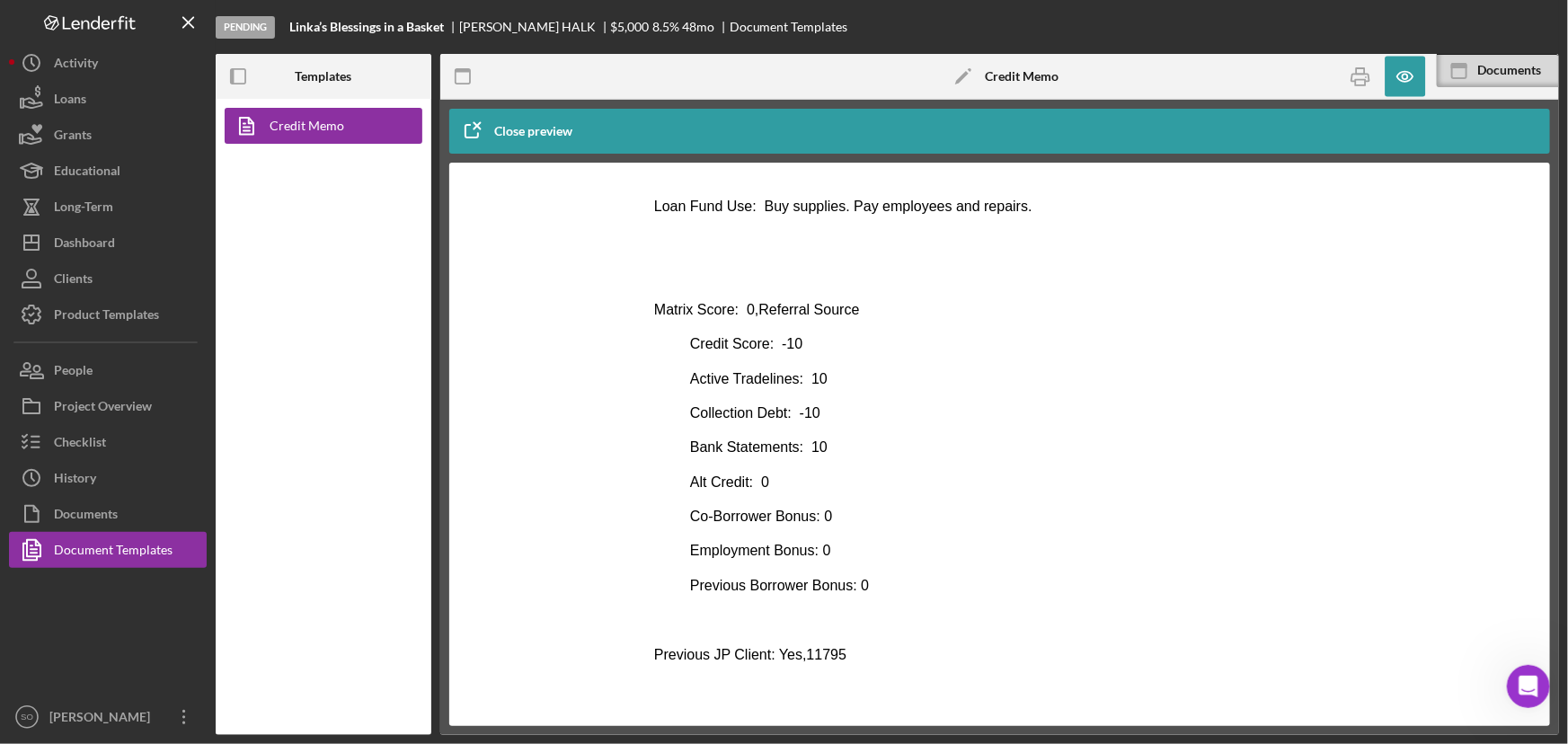
scroll to position [489, 0]
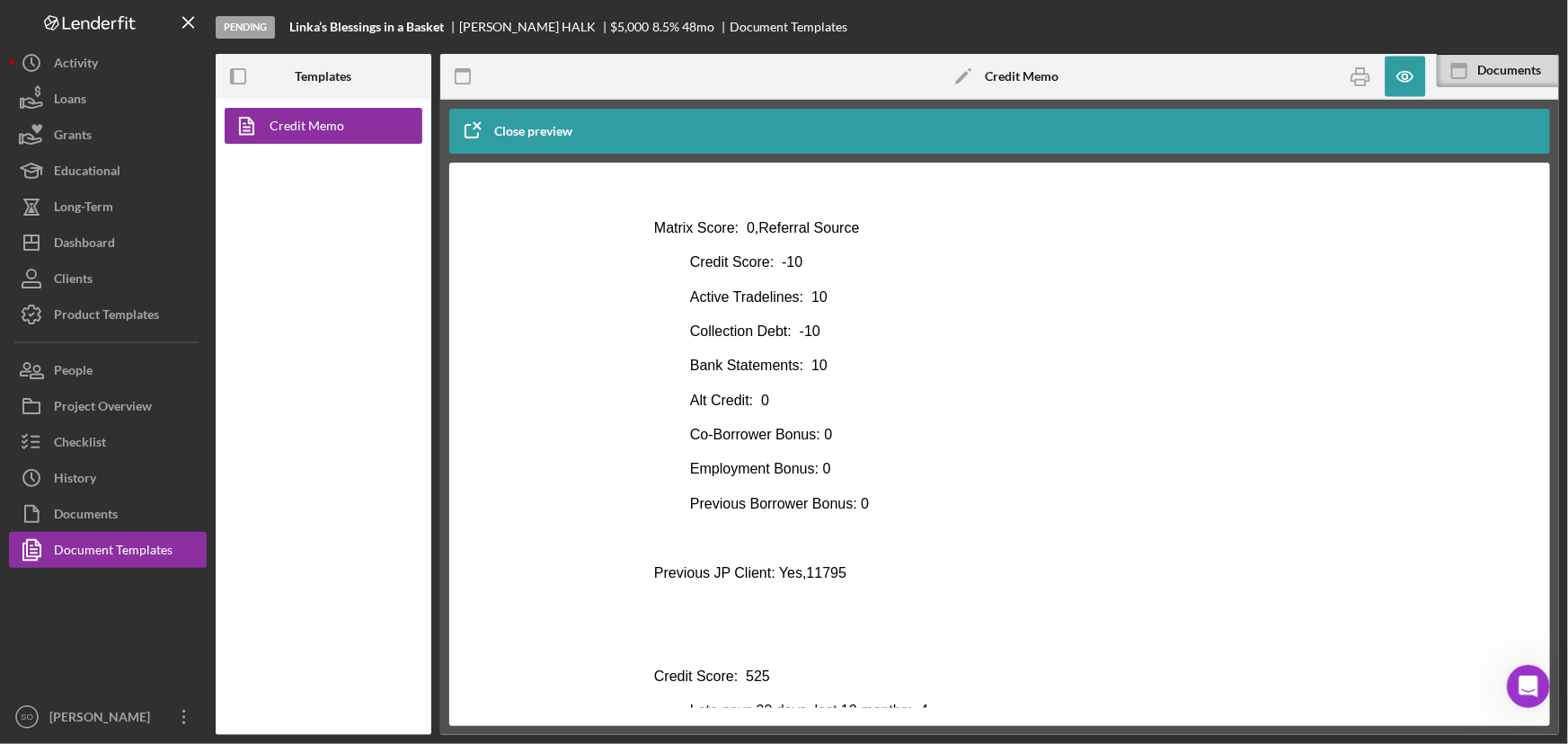
click at [896, 573] on p "Previous JP Client: Yes,11795" at bounding box center [999, 572] width 692 height 20
drag, startPoint x: 835, startPoint y: 569, endPoint x: 793, endPoint y: 573, distance: 42.2
click at [793, 573] on p "Previous JP Client: Yes,11795" at bounding box center [999, 572] width 692 height 20
copy p "11795"
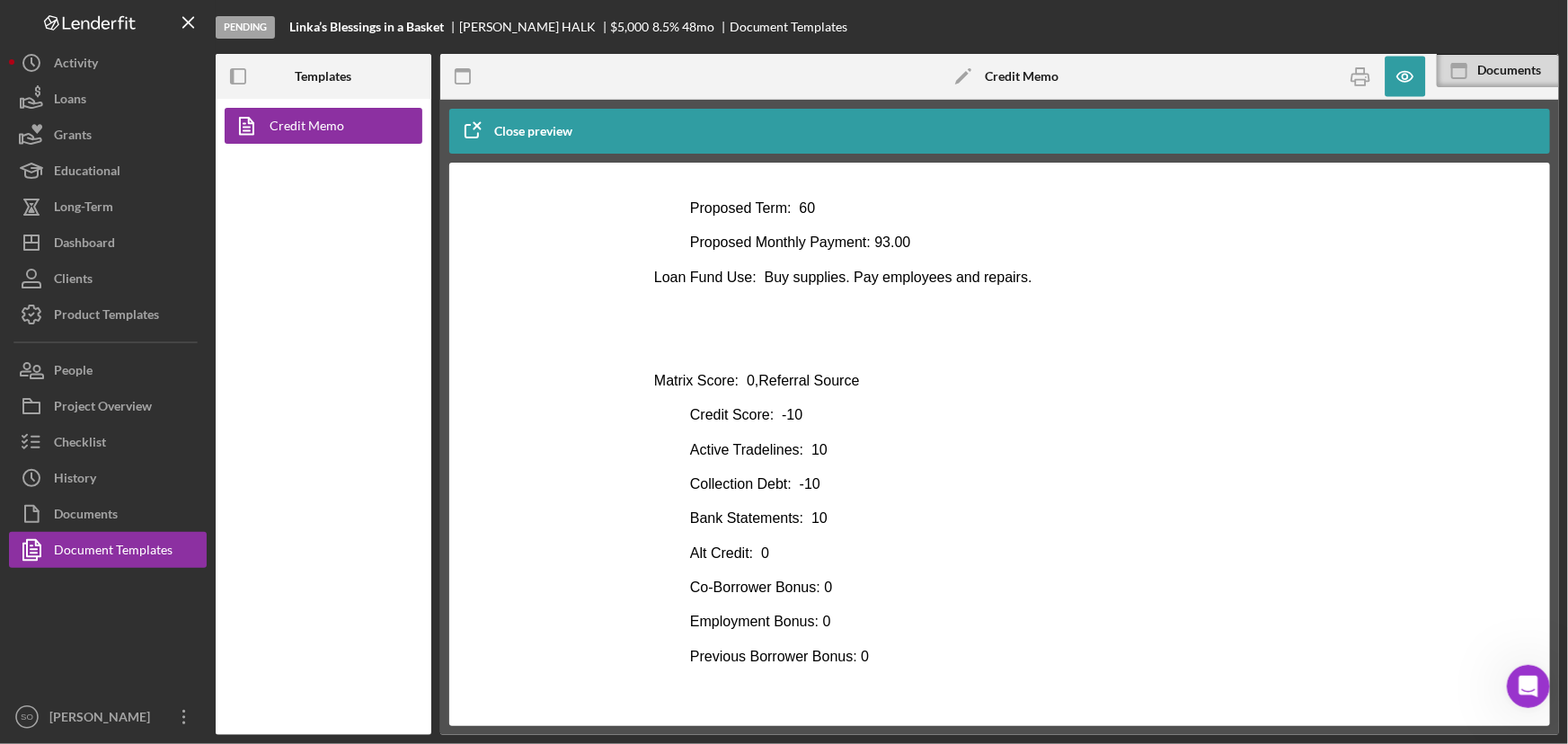
scroll to position [92, 0]
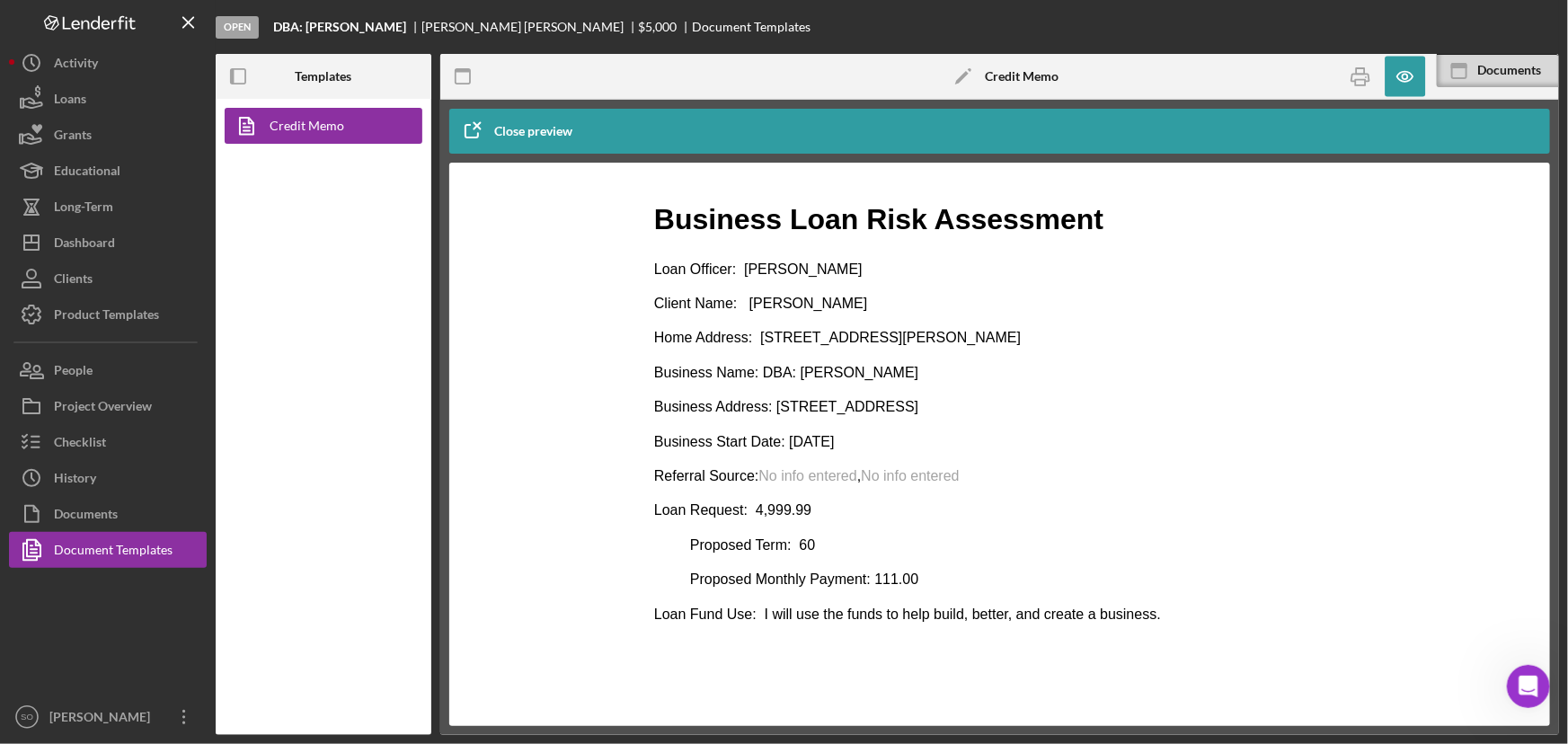
click at [924, 478] on span "No info entered" at bounding box center [908, 474] width 98 height 15
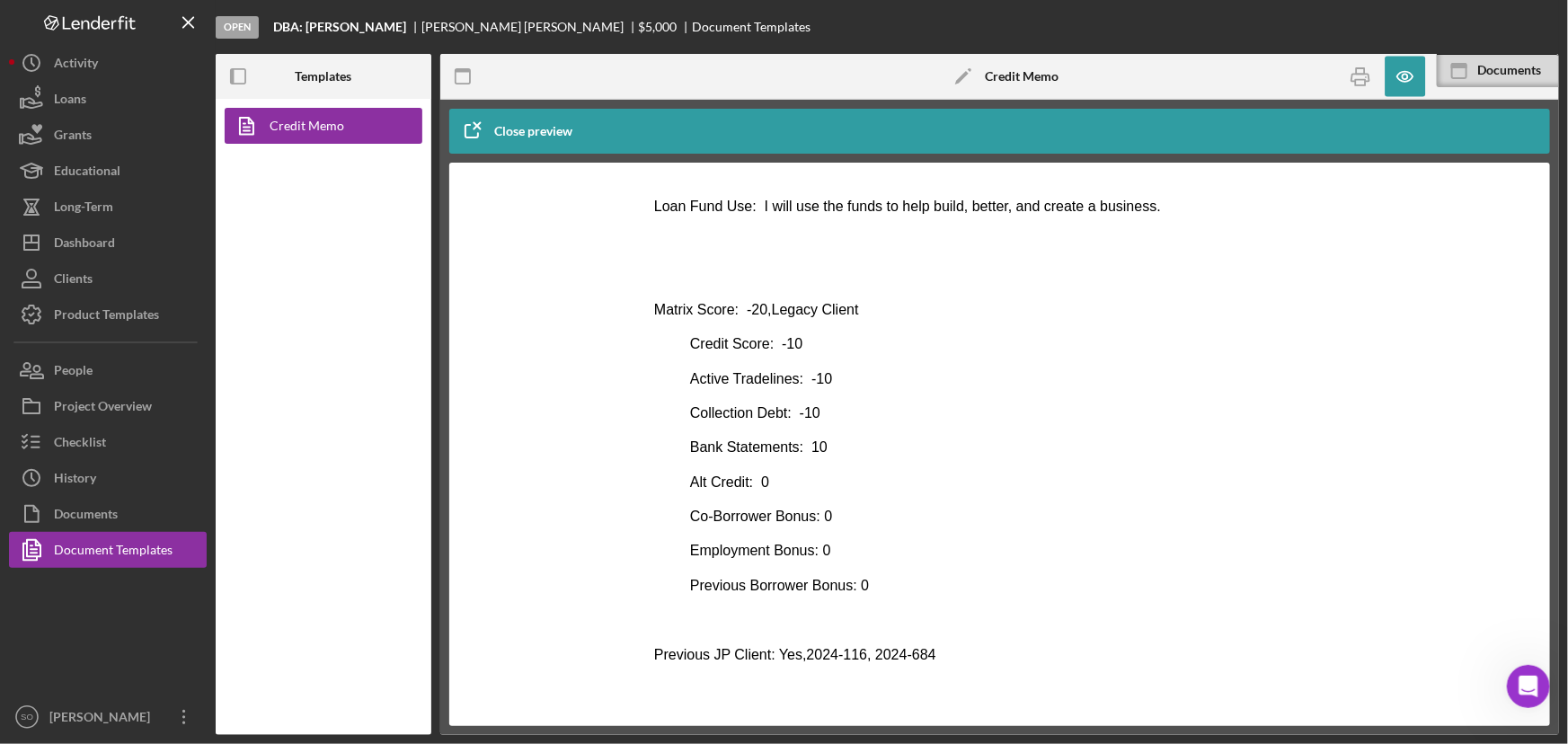
scroll to position [489, 0]
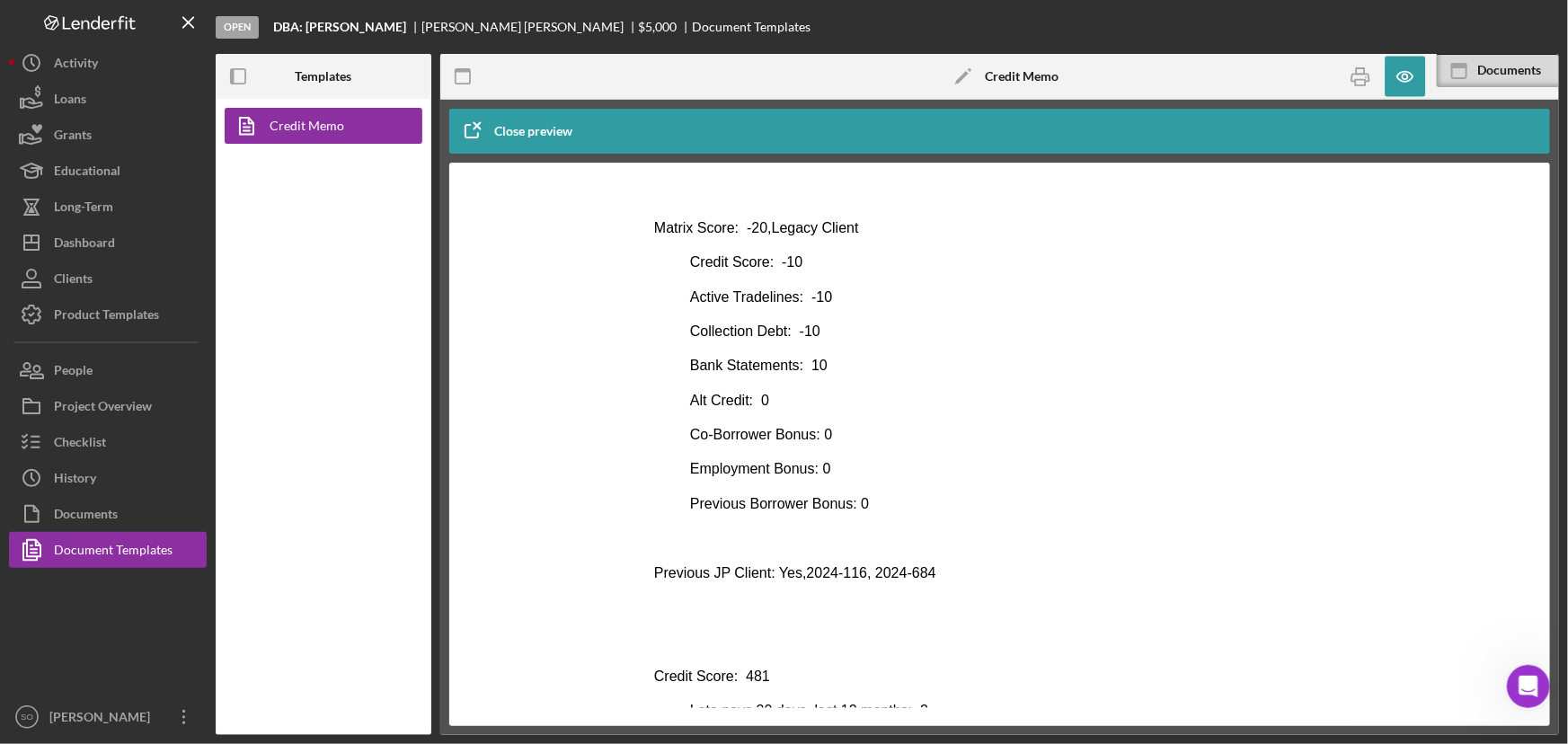
click at [841, 576] on p "Previous JP Client: Yes,2024-116, 2024-684" at bounding box center [999, 572] width 692 height 20
drag, startPoint x: 852, startPoint y: 568, endPoint x: 796, endPoint y: 569, distance: 56.0
click at [796, 569] on p "Previous JP Client: Yes,2024-116, 2024-684" at bounding box center [999, 572] width 692 height 20
copy p "2024-116"
click at [938, 574] on p "Previous JP Client: Yes,2024-116, 2024-684" at bounding box center [999, 572] width 692 height 20
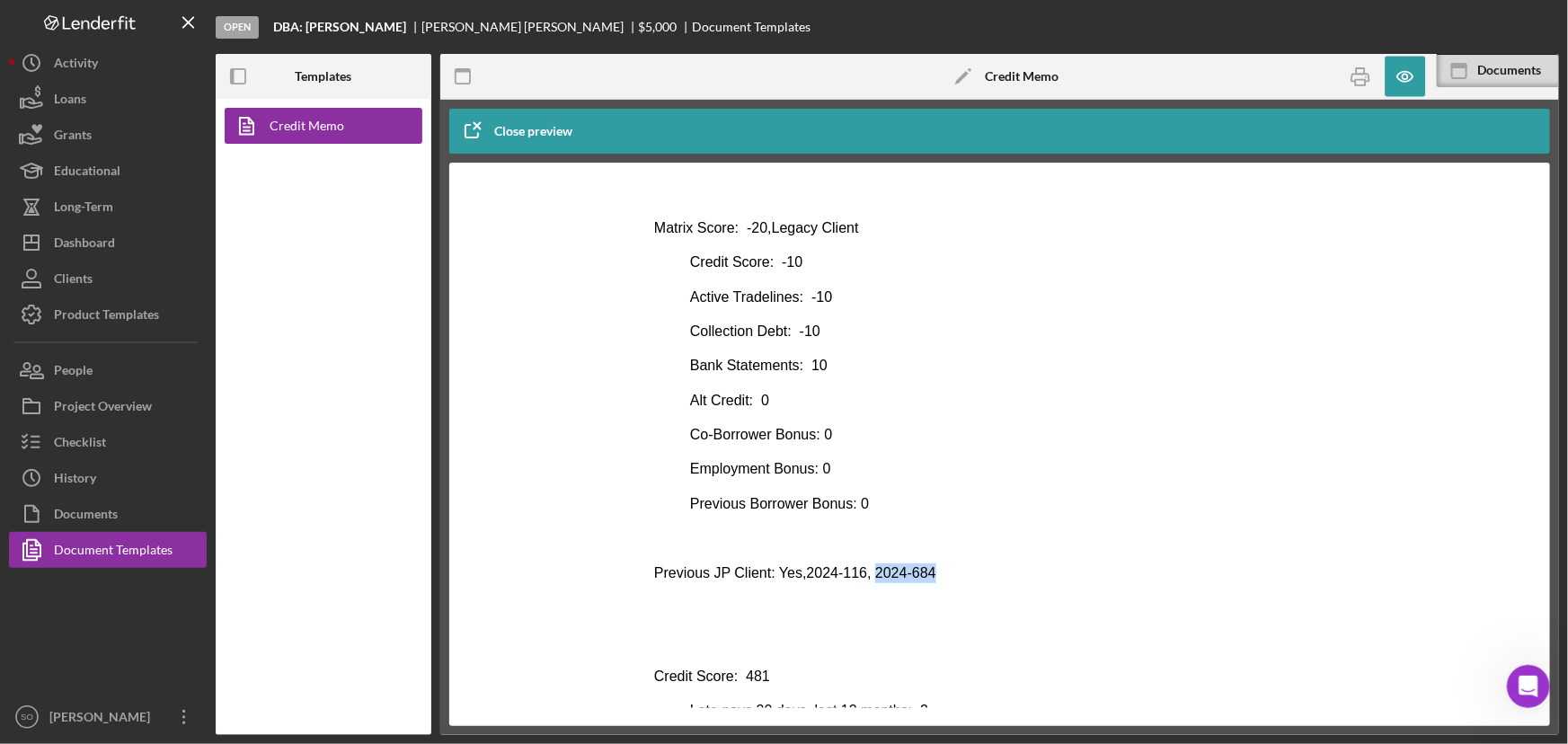
drag, startPoint x: 938, startPoint y: 571, endPoint x: 862, endPoint y: 571, distance: 76.0
click at [862, 571] on p "Previous JP Client: Yes,2024-116, 2024-684" at bounding box center [999, 572] width 692 height 20
copy p "2024-684"
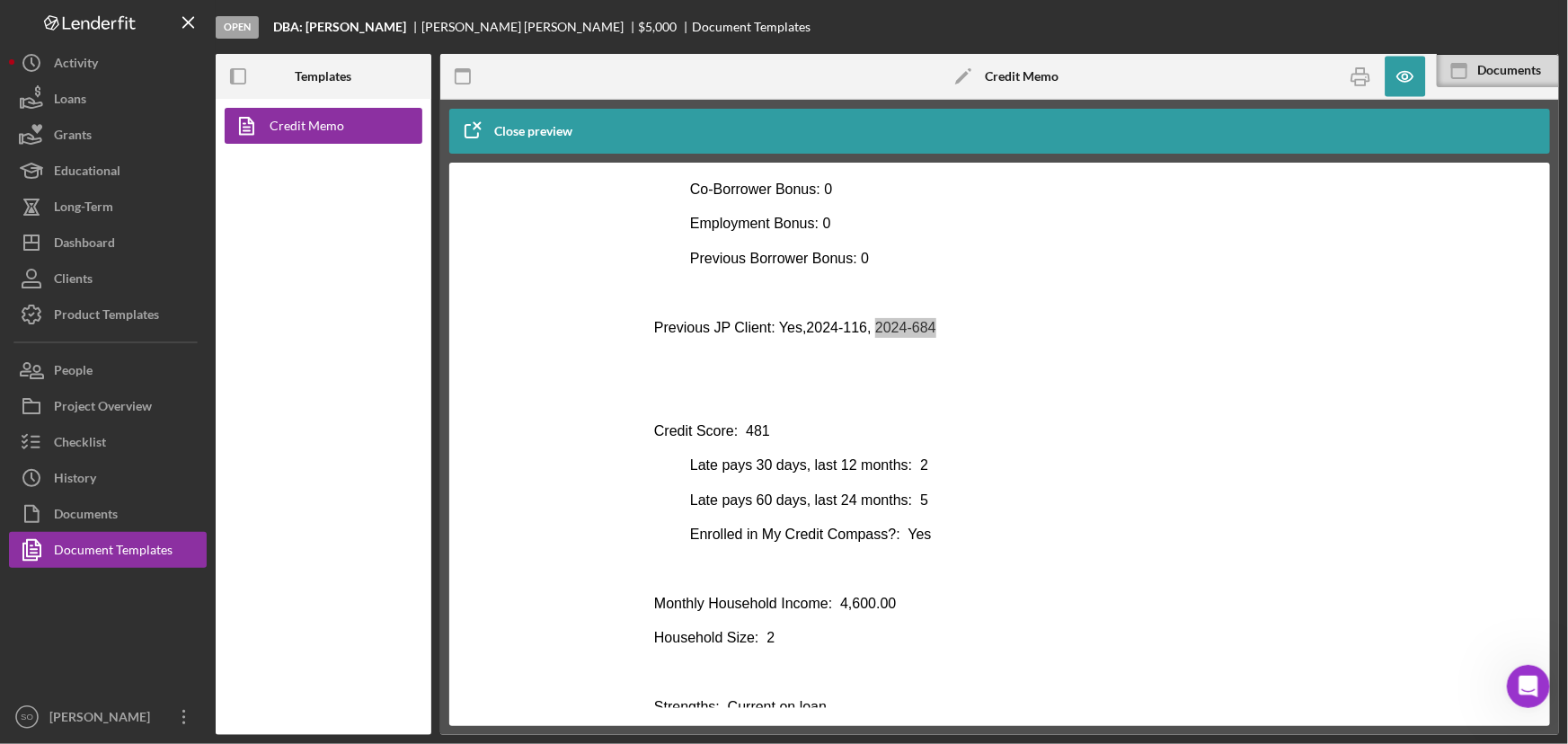
scroll to position [817, 0]
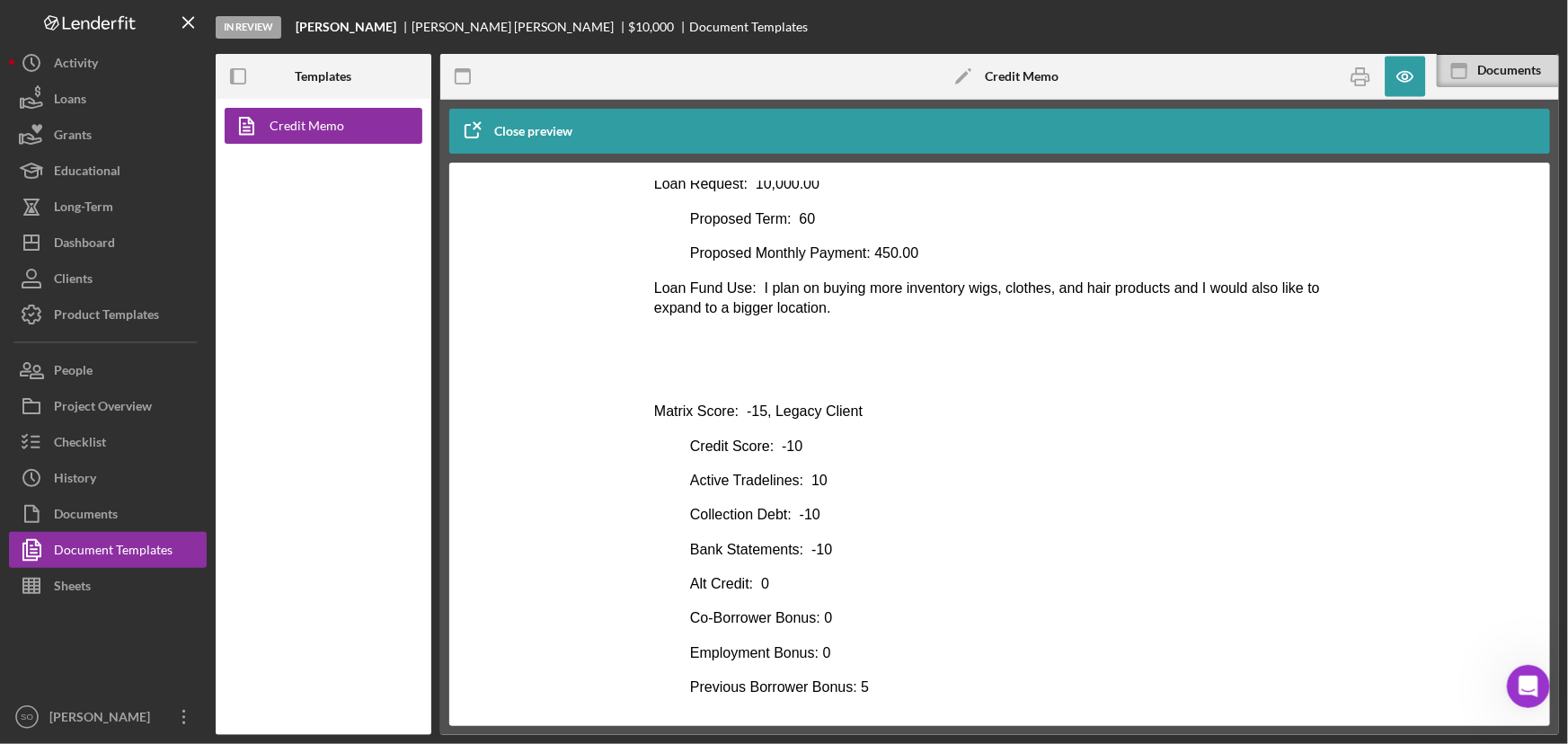
scroll to position [571, 0]
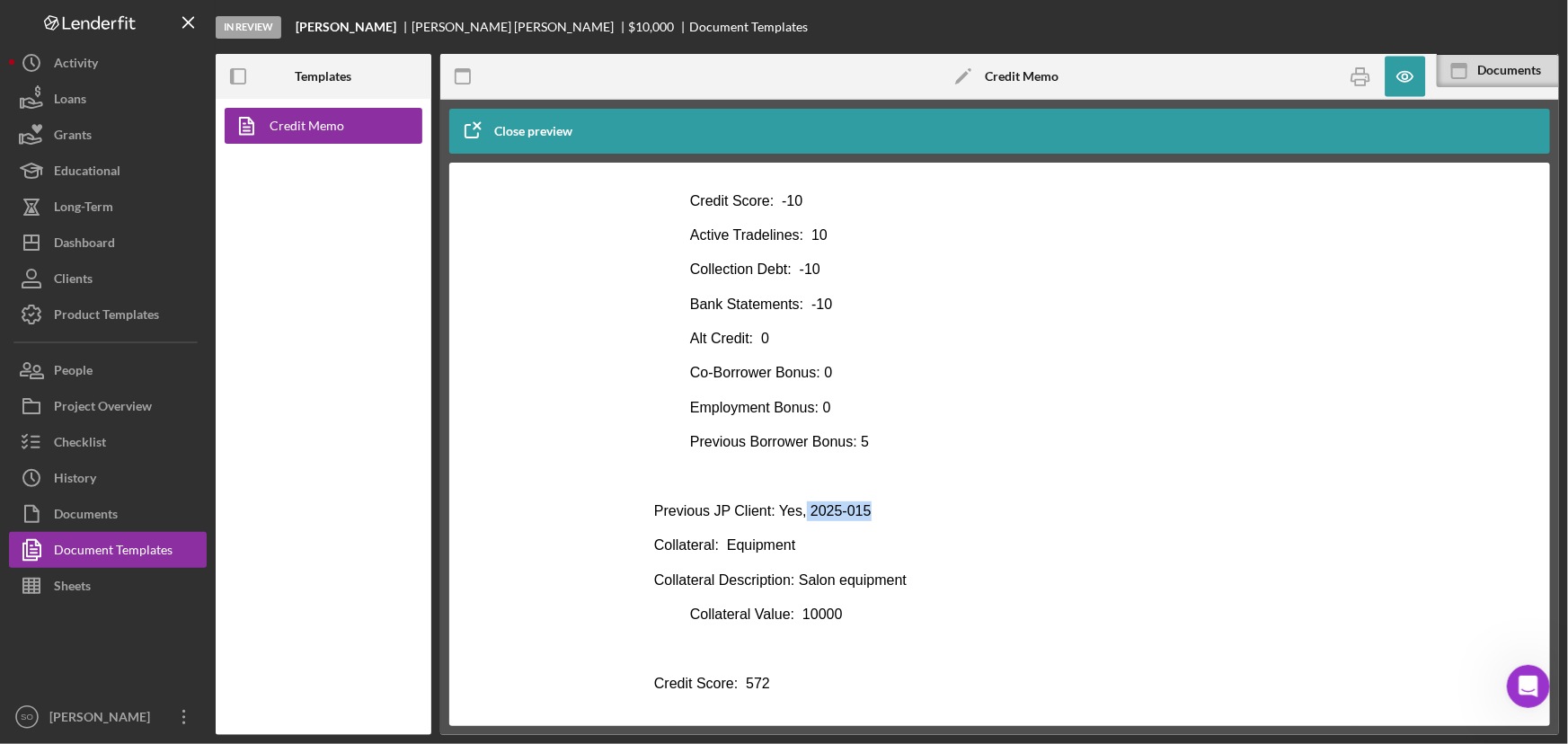
drag, startPoint x: 863, startPoint y: 502, endPoint x: 796, endPoint y: 509, distance: 67.4
click at [796, 509] on p "Previous JP Client: Yes, 2025-015" at bounding box center [999, 510] width 692 height 20
copy p "2025-015"
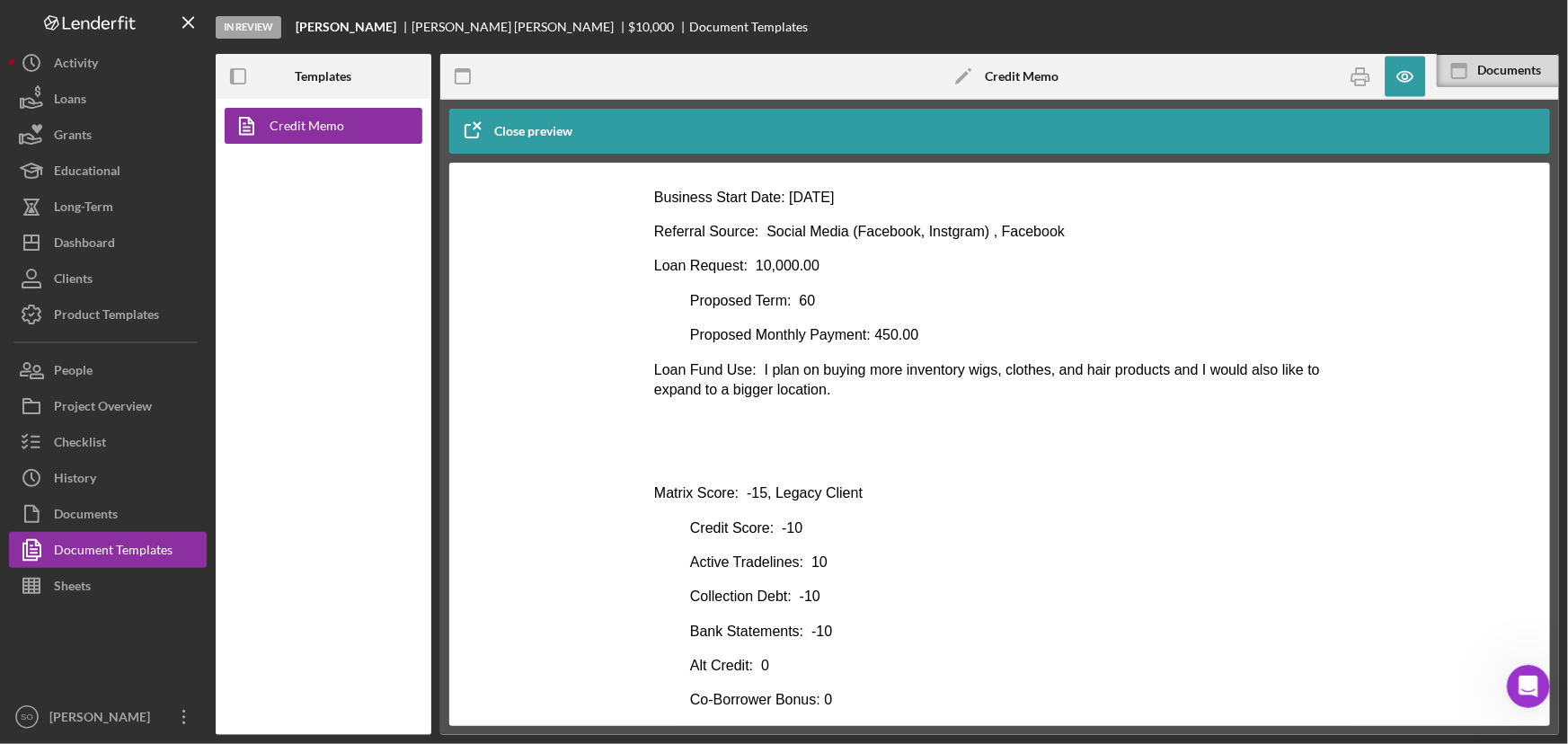
scroll to position [0, 0]
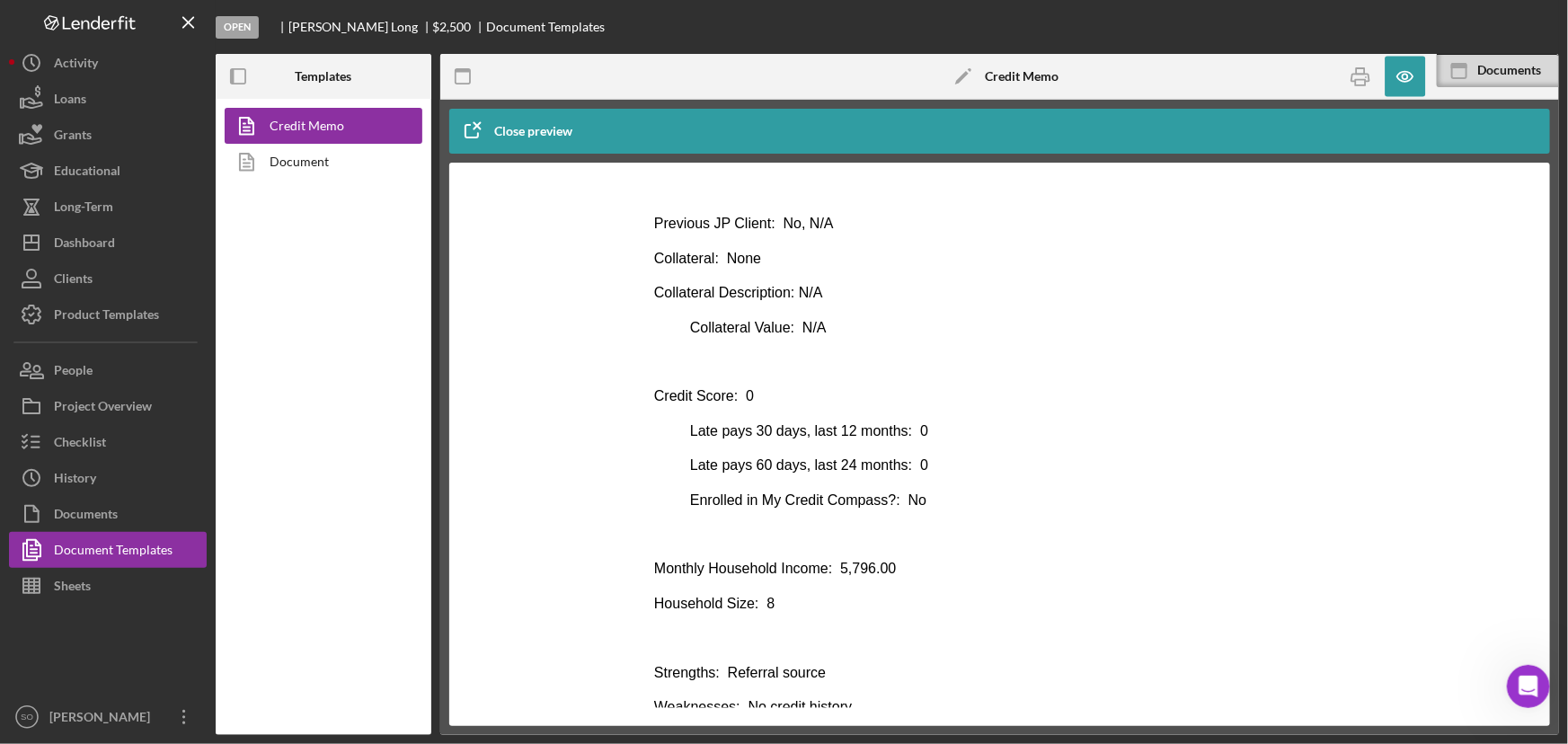
scroll to position [817, 0]
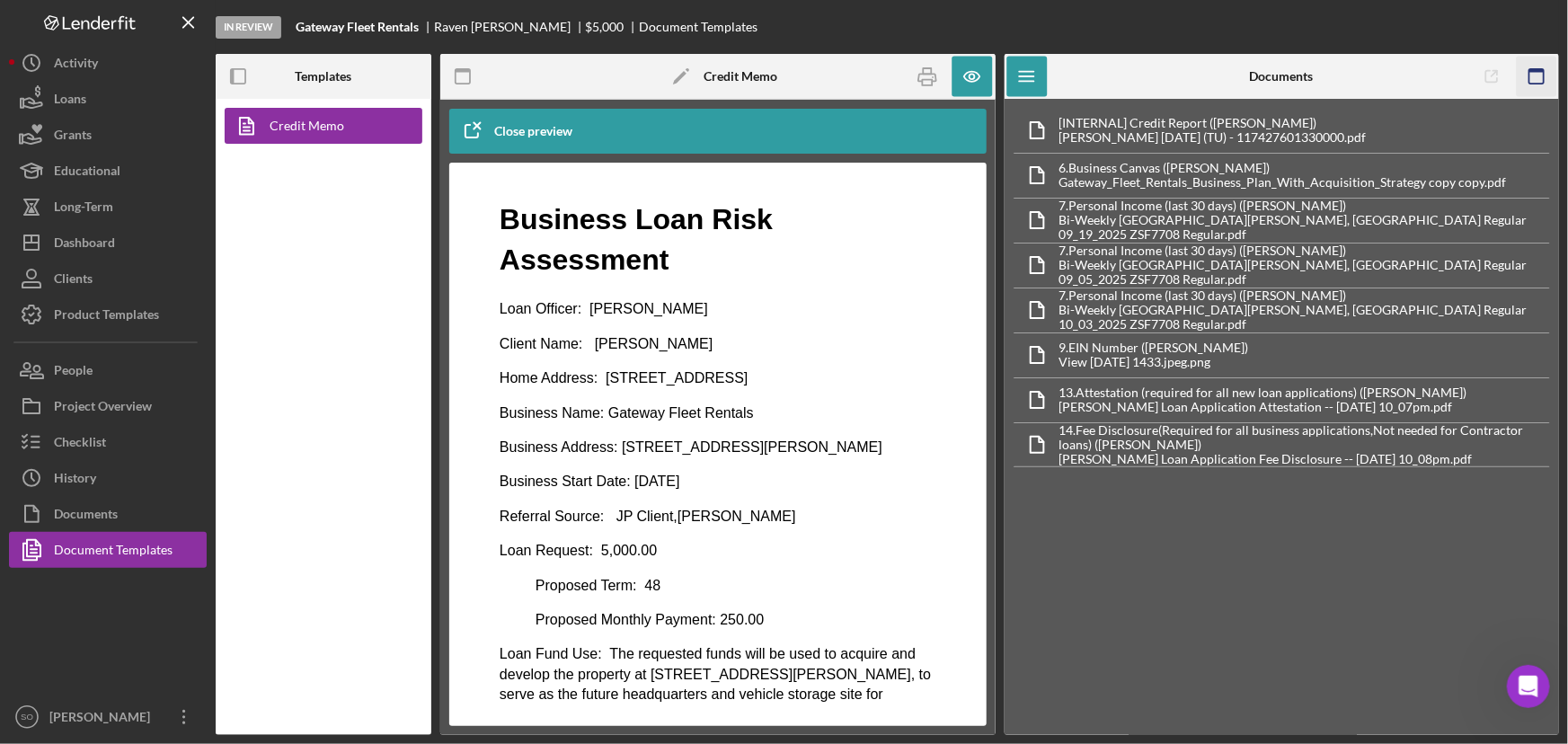
click at [1540, 77] on icon "button" at bounding box center [1535, 76] width 40 height 40
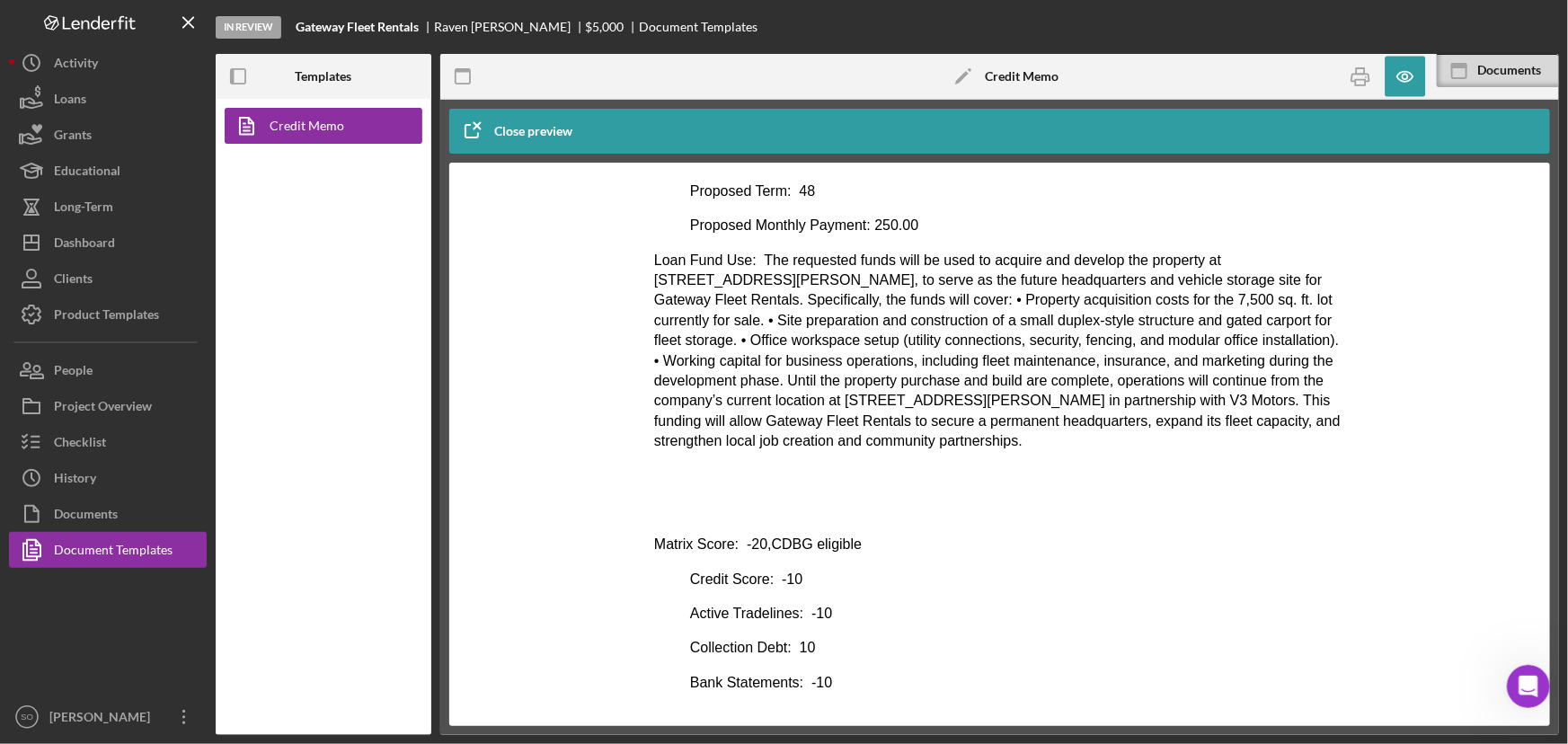
scroll to position [272, 0]
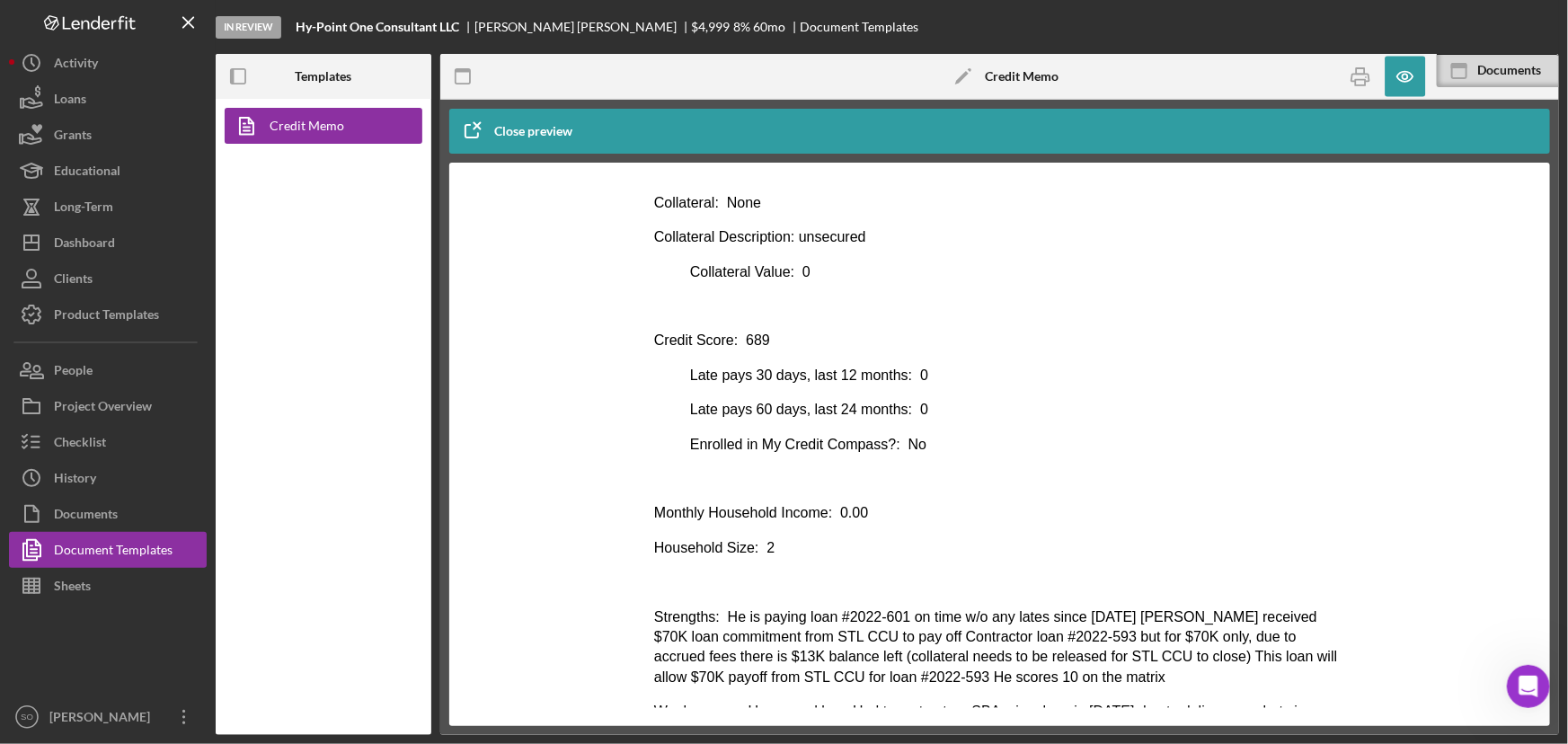
scroll to position [854, 0]
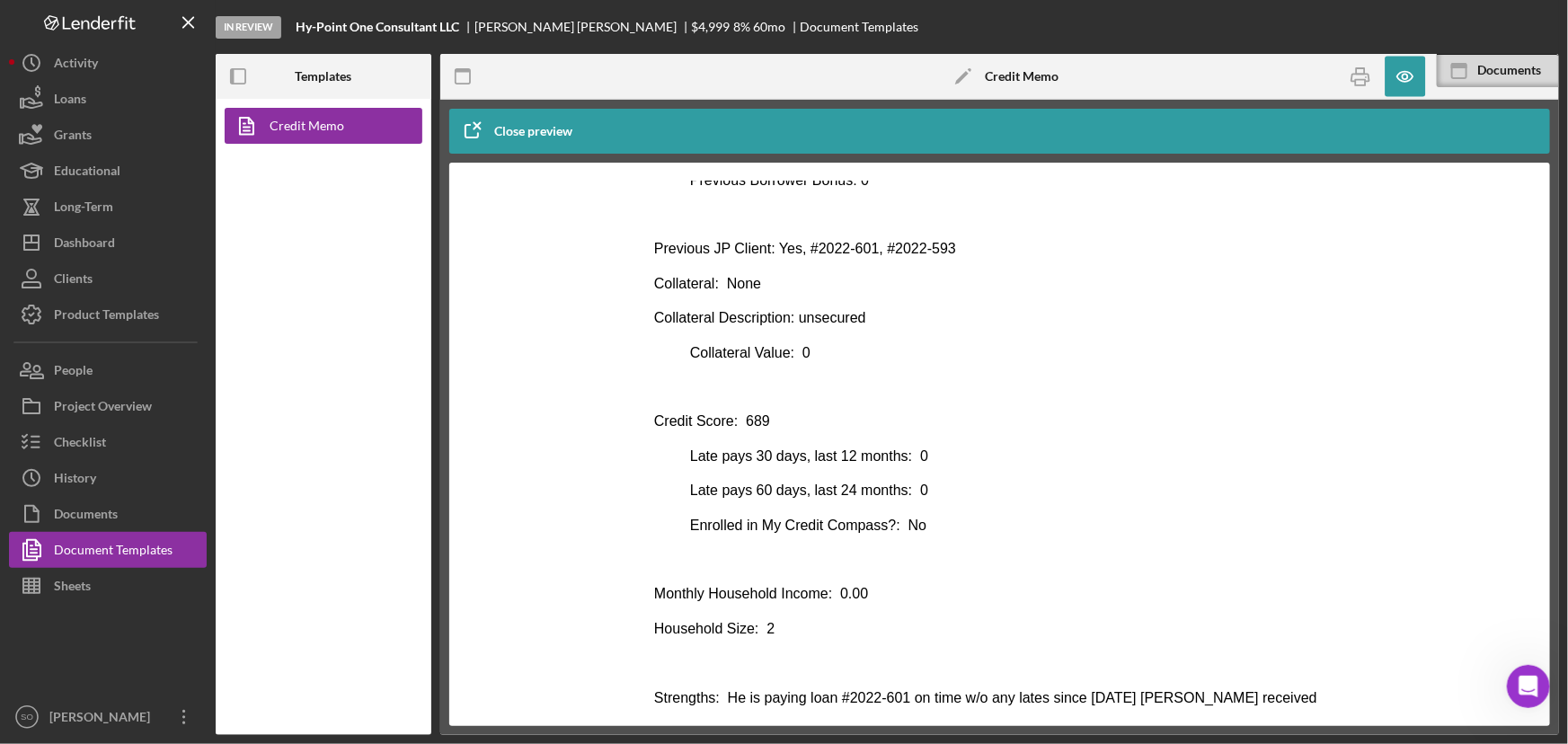
click at [963, 255] on p "Previous JP Client: Yes, #2022-601, #2022-593" at bounding box center [999, 247] width 692 height 20
drag, startPoint x: 954, startPoint y: 246, endPoint x: 881, endPoint y: 244, distance: 73.0
click at [881, 244] on p "Previous JP Client: Yes, #2022-601, #2022-593" at bounding box center [999, 247] width 692 height 20
copy p "2022-593"
drag, startPoint x: 864, startPoint y: 247, endPoint x: 808, endPoint y: 247, distance: 56.0
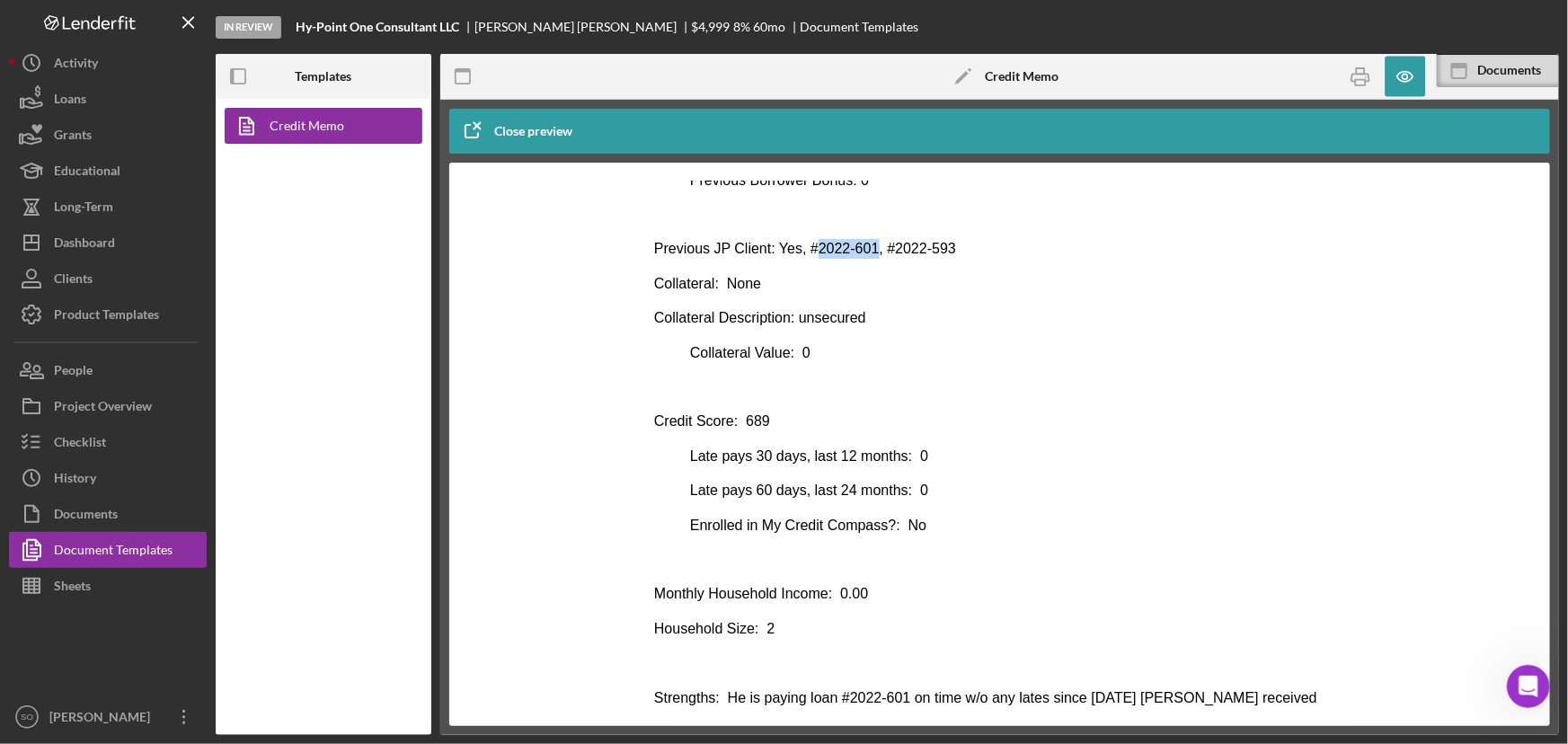
click at [808, 247] on p "Previous JP Client: Yes, #2022-601, #2022-593" at bounding box center [999, 247] width 692 height 20
copy p "2022-601"
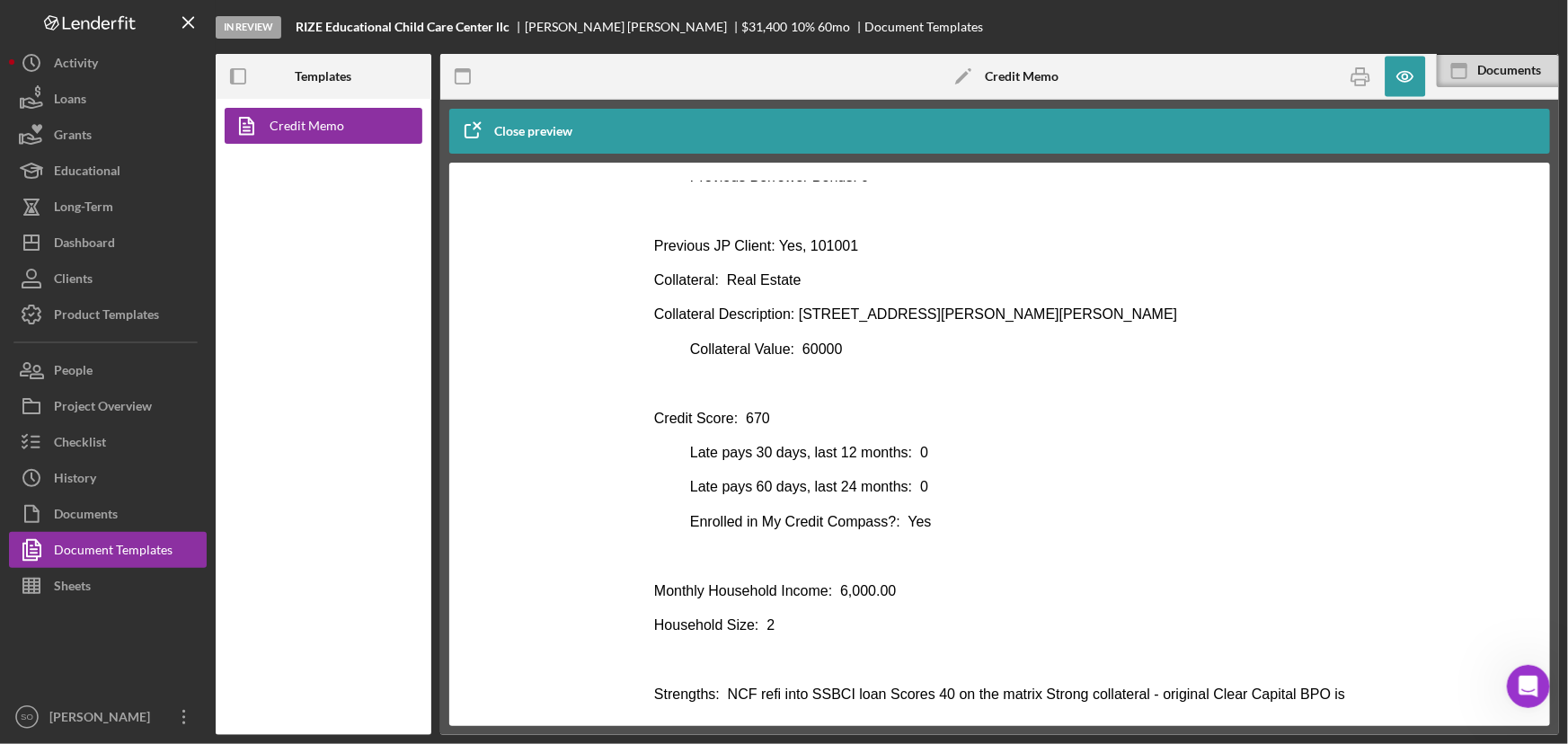
scroll to position [1036, 0]
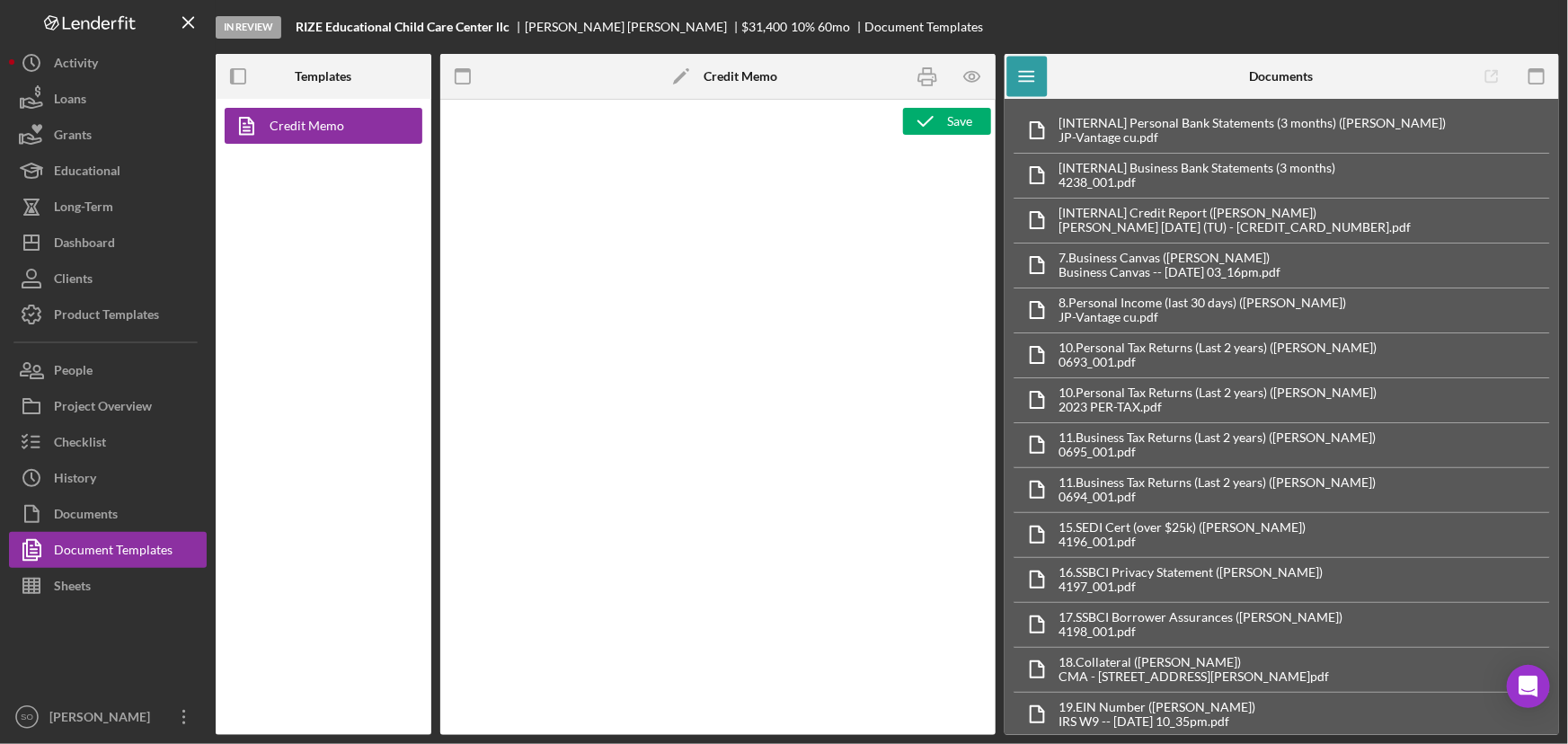
type textarea "<h1>Business Loan Risk Assessment</h1> <p>Loan Officer: &nbsp;<span id="Lender_…"
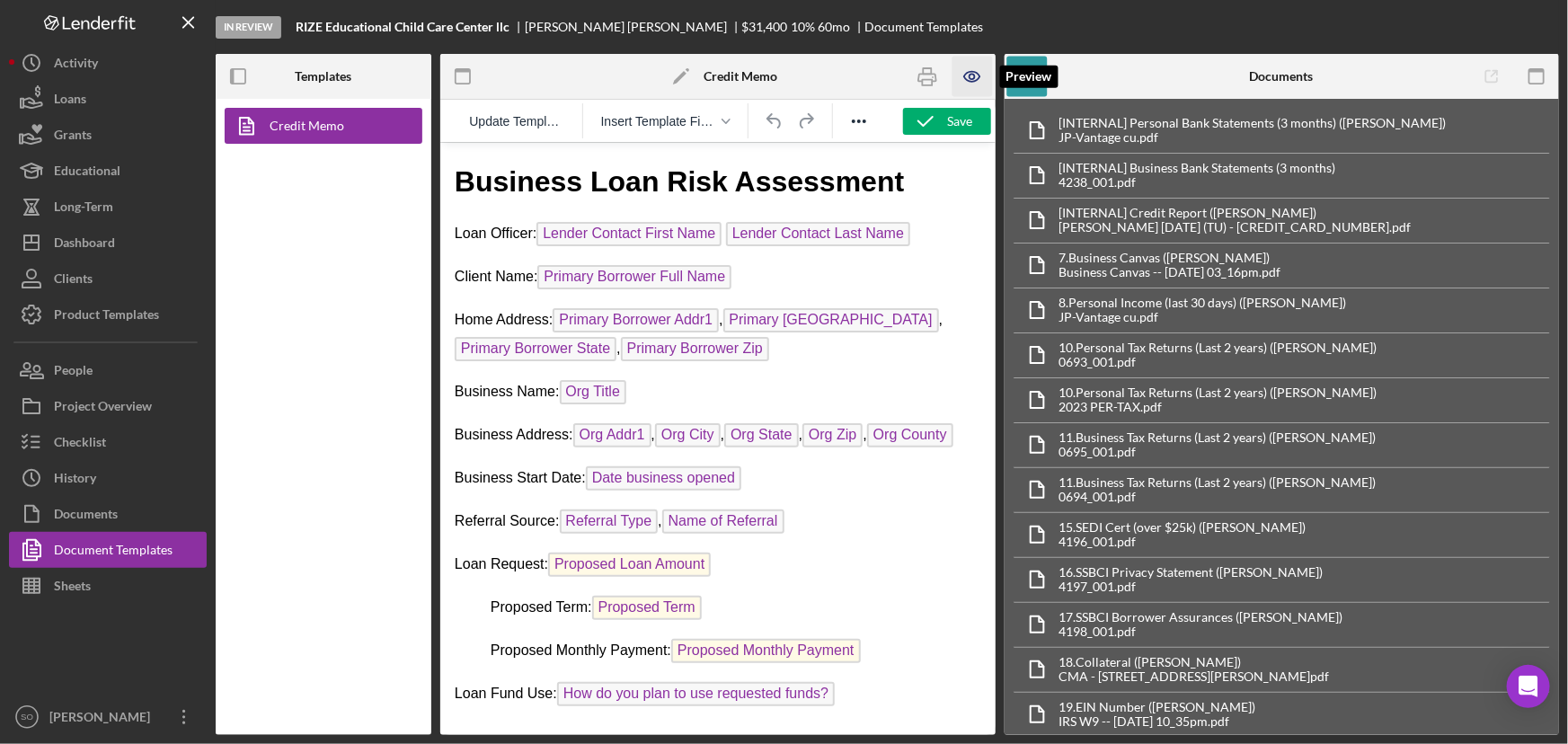
click at [970, 74] on icon "button" at bounding box center [972, 76] width 6 height 6
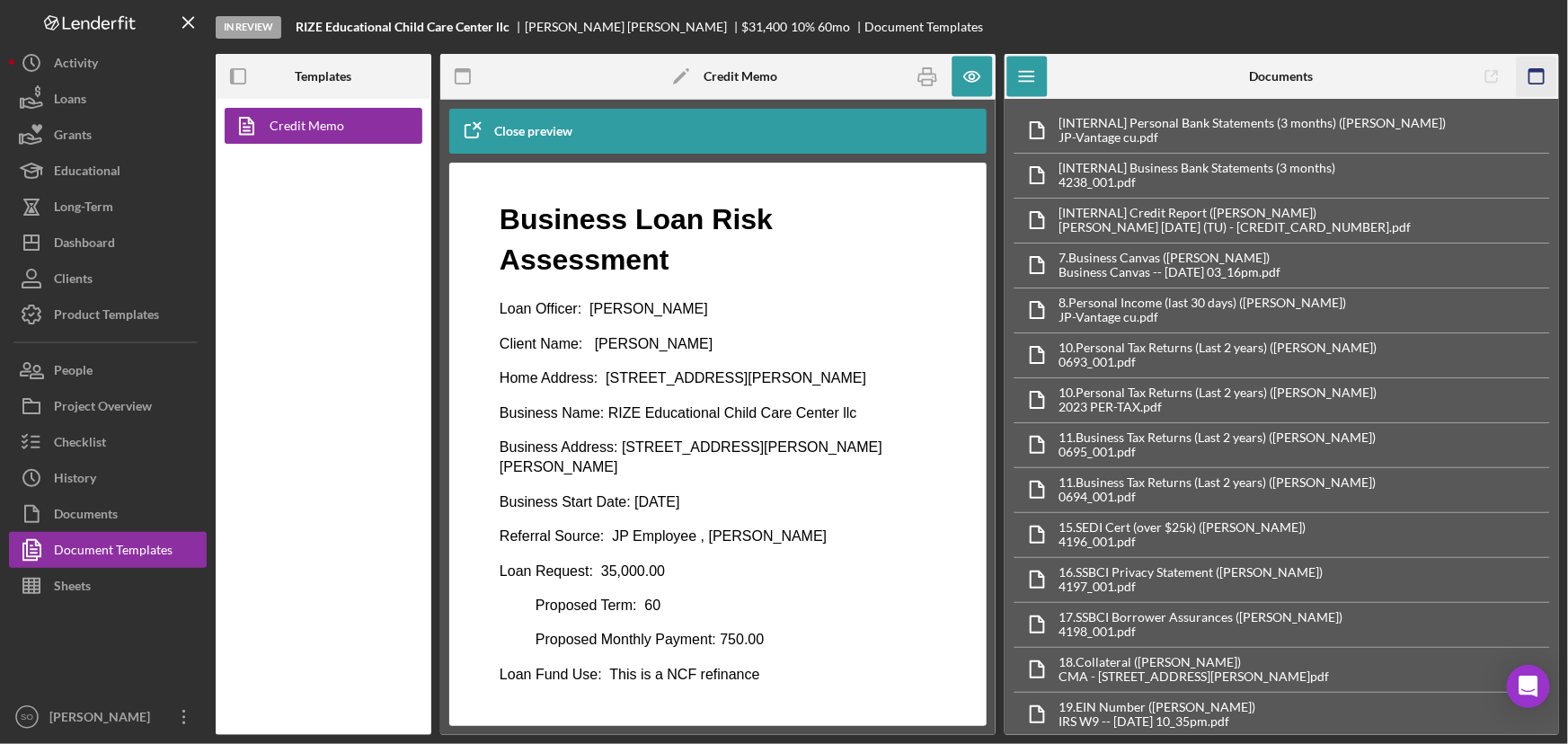
click at [1540, 76] on icon "button" at bounding box center [1535, 76] width 40 height 40
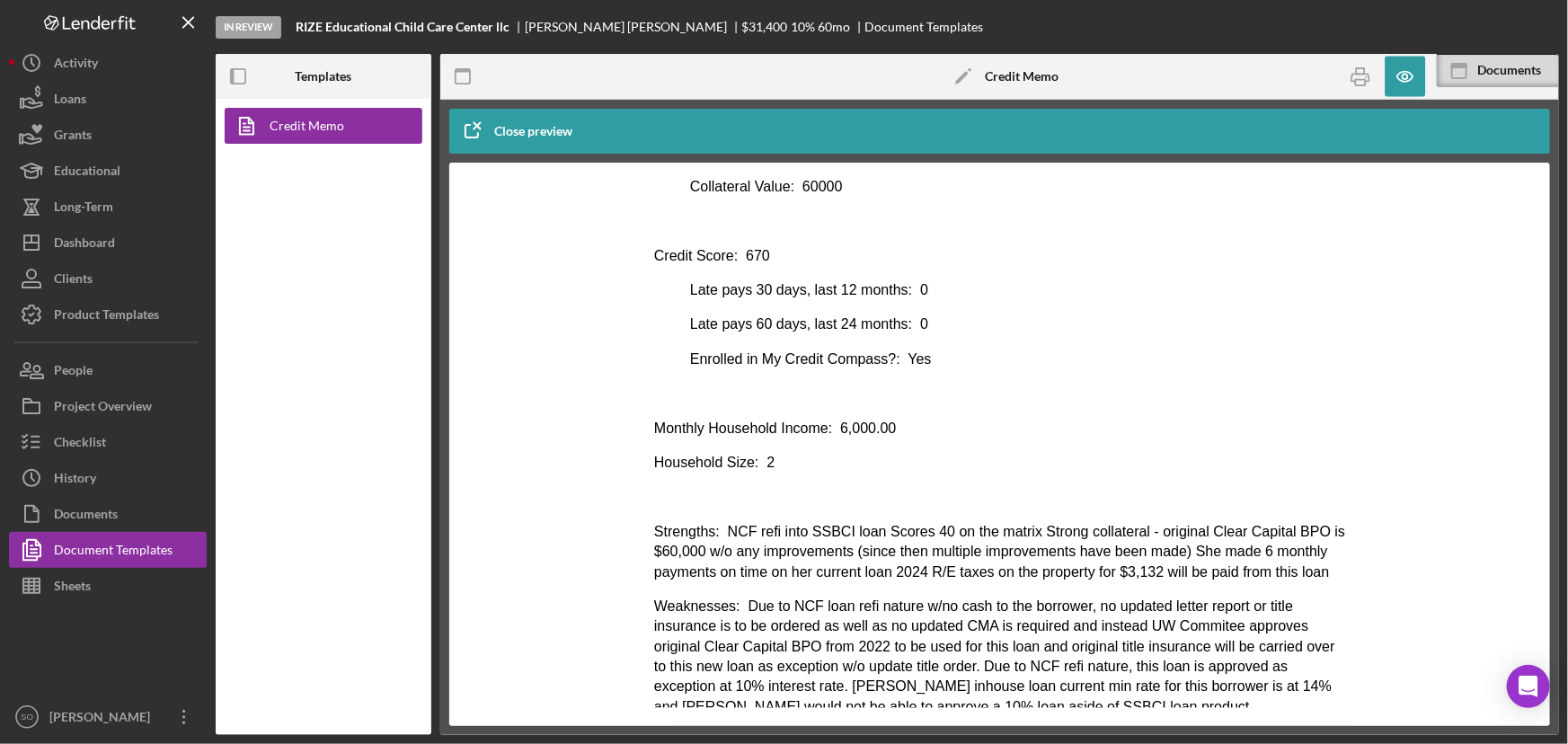
scroll to position [1036, 0]
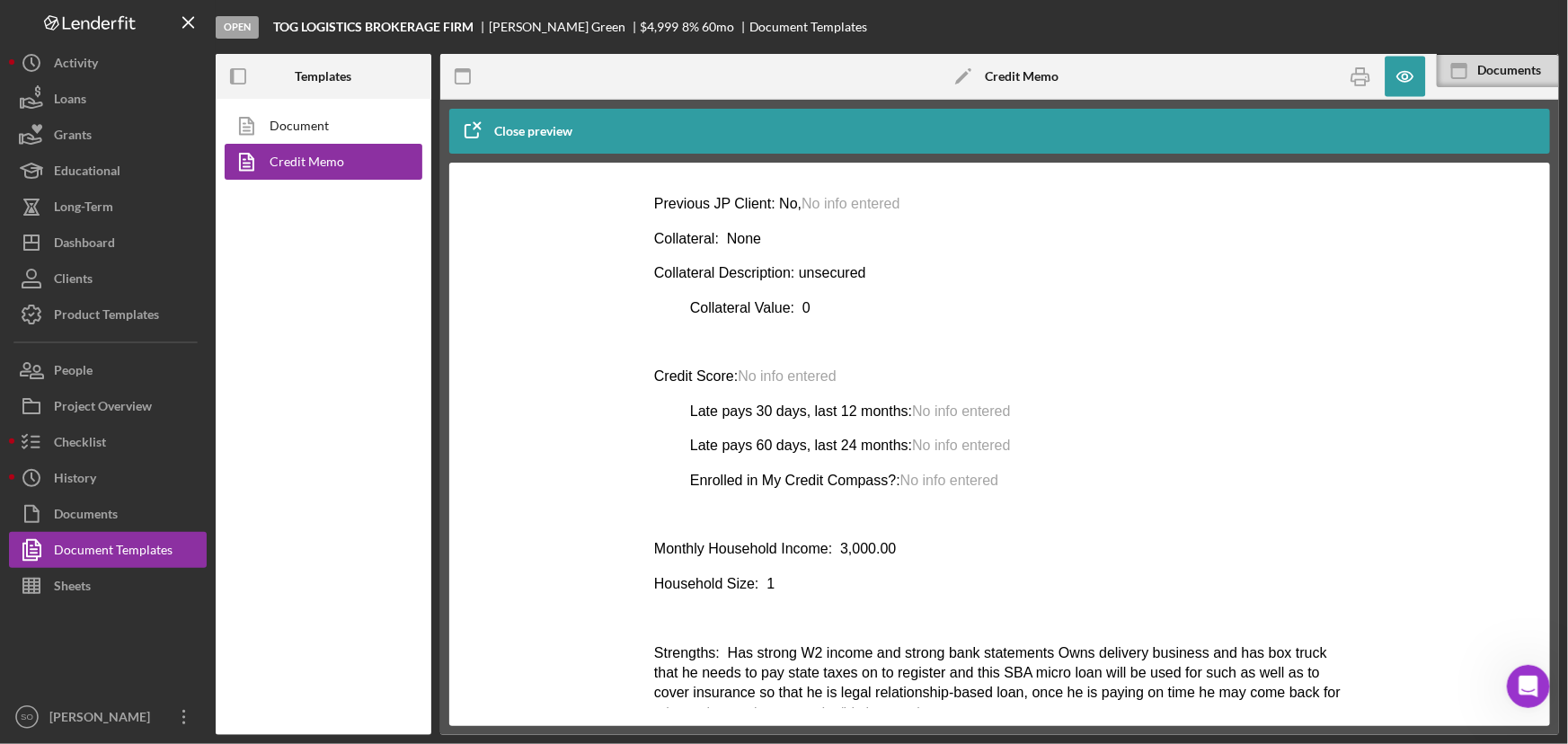
scroll to position [979, 0]
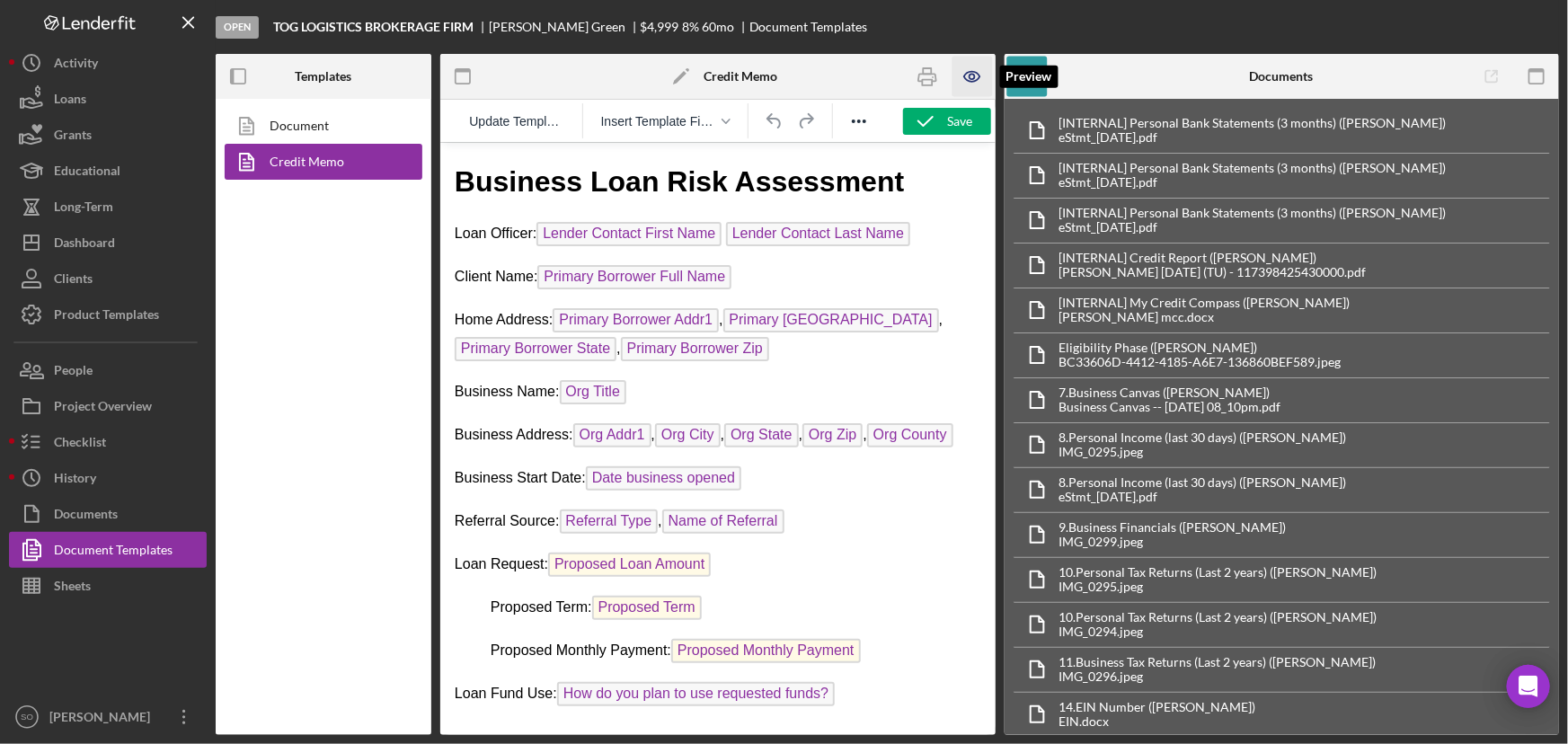
click at [967, 73] on icon "button" at bounding box center [972, 76] width 40 height 40
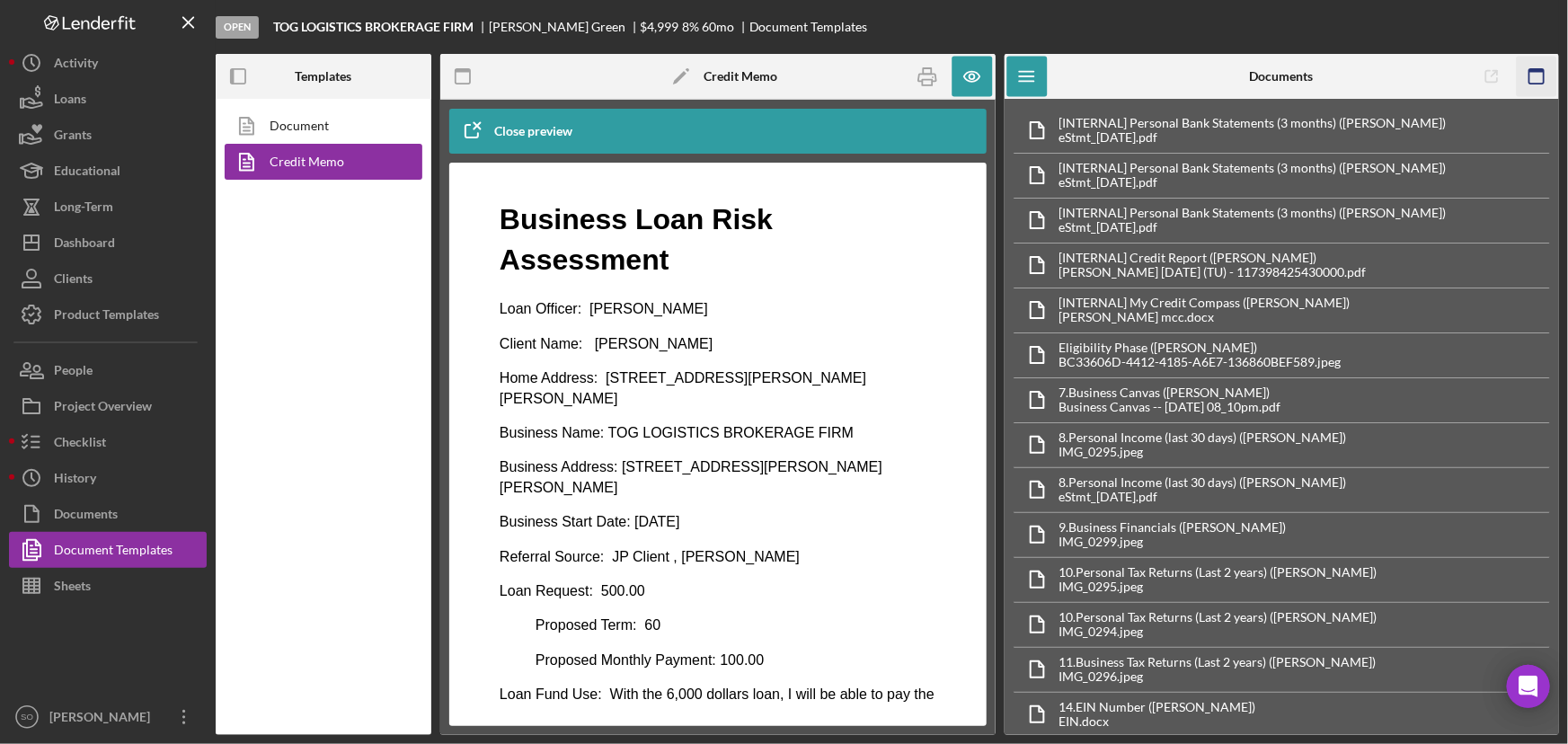
click at [1537, 75] on icon "button" at bounding box center [1535, 76] width 40 height 40
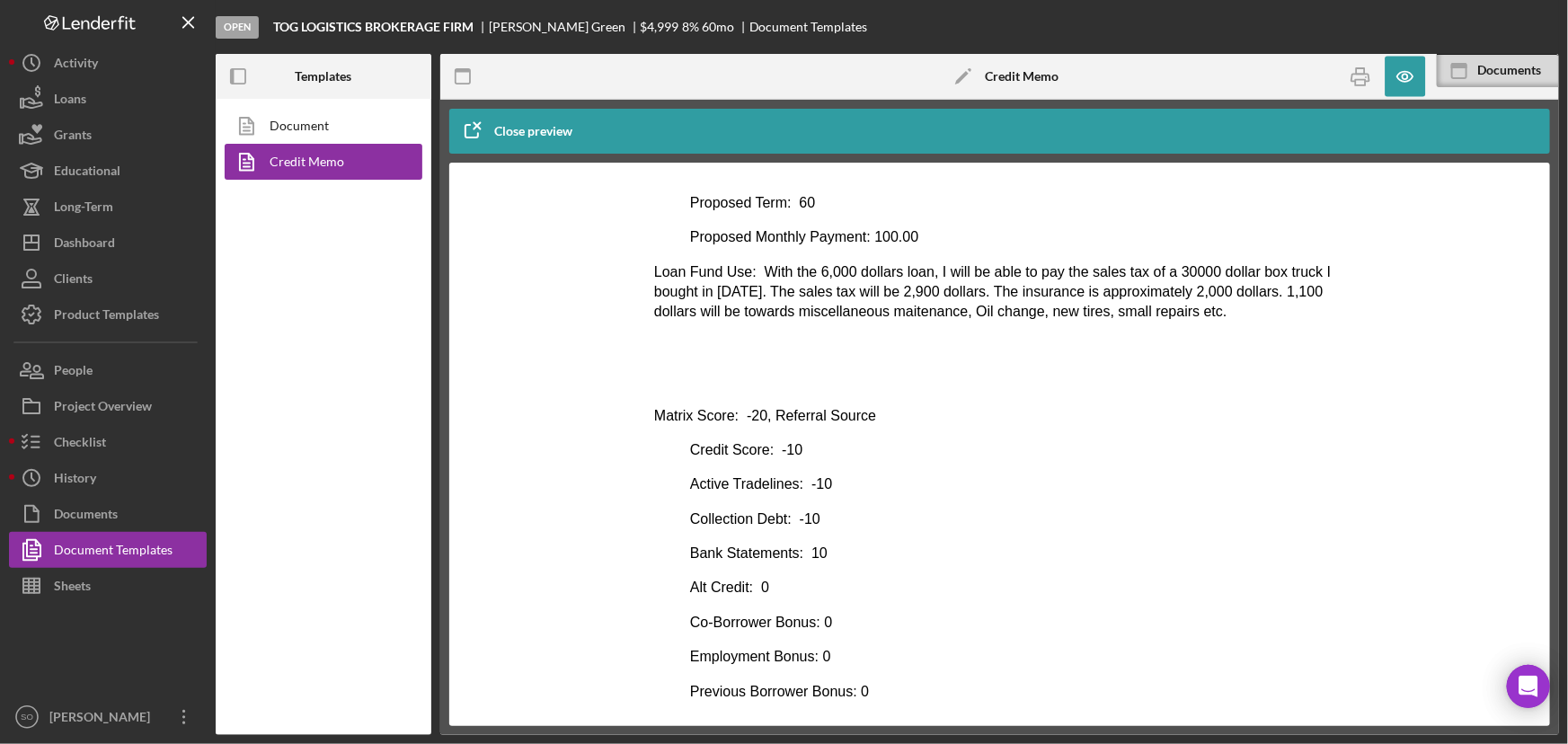
scroll to position [179, 0]
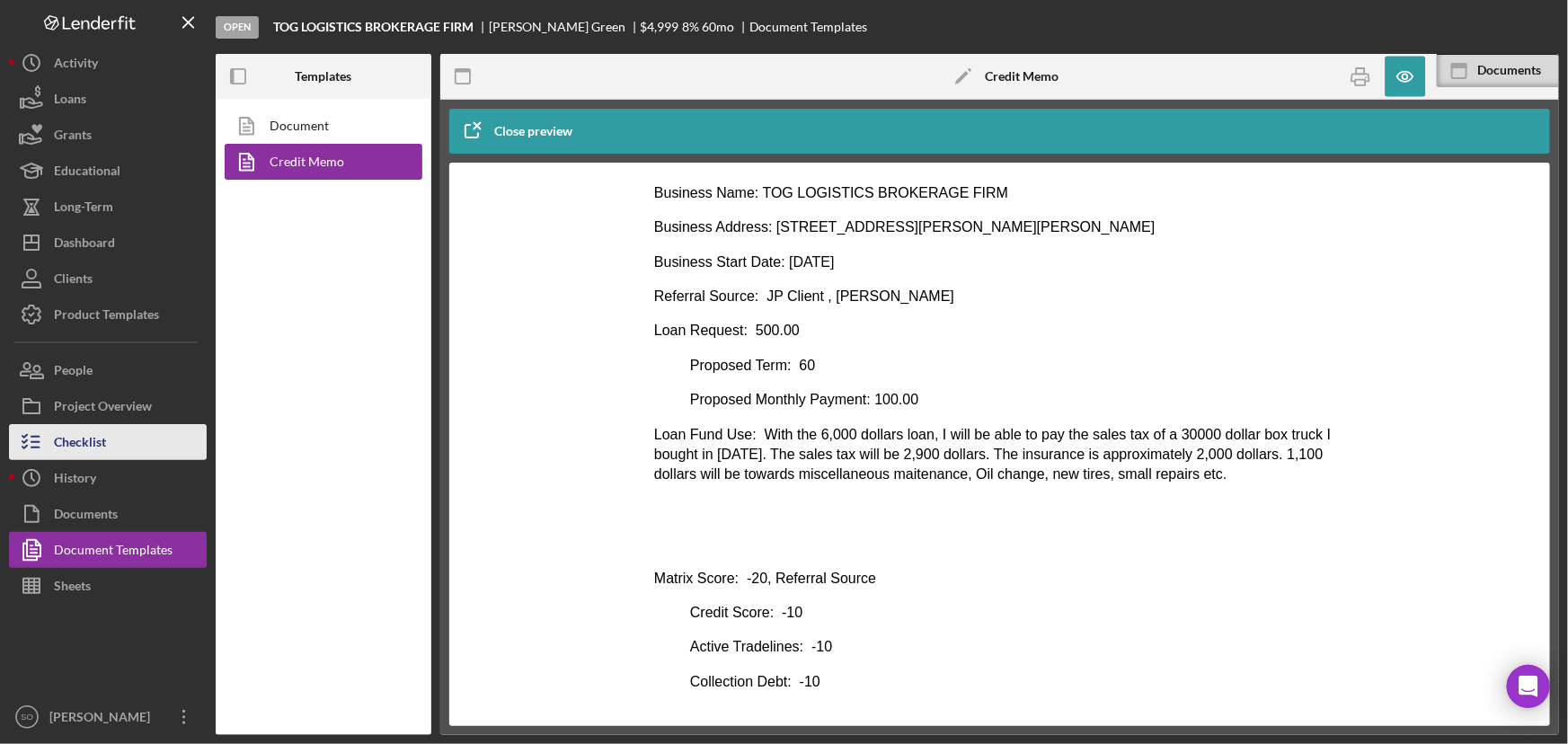
click at [85, 444] on div "Checklist" at bounding box center [80, 444] width 52 height 40
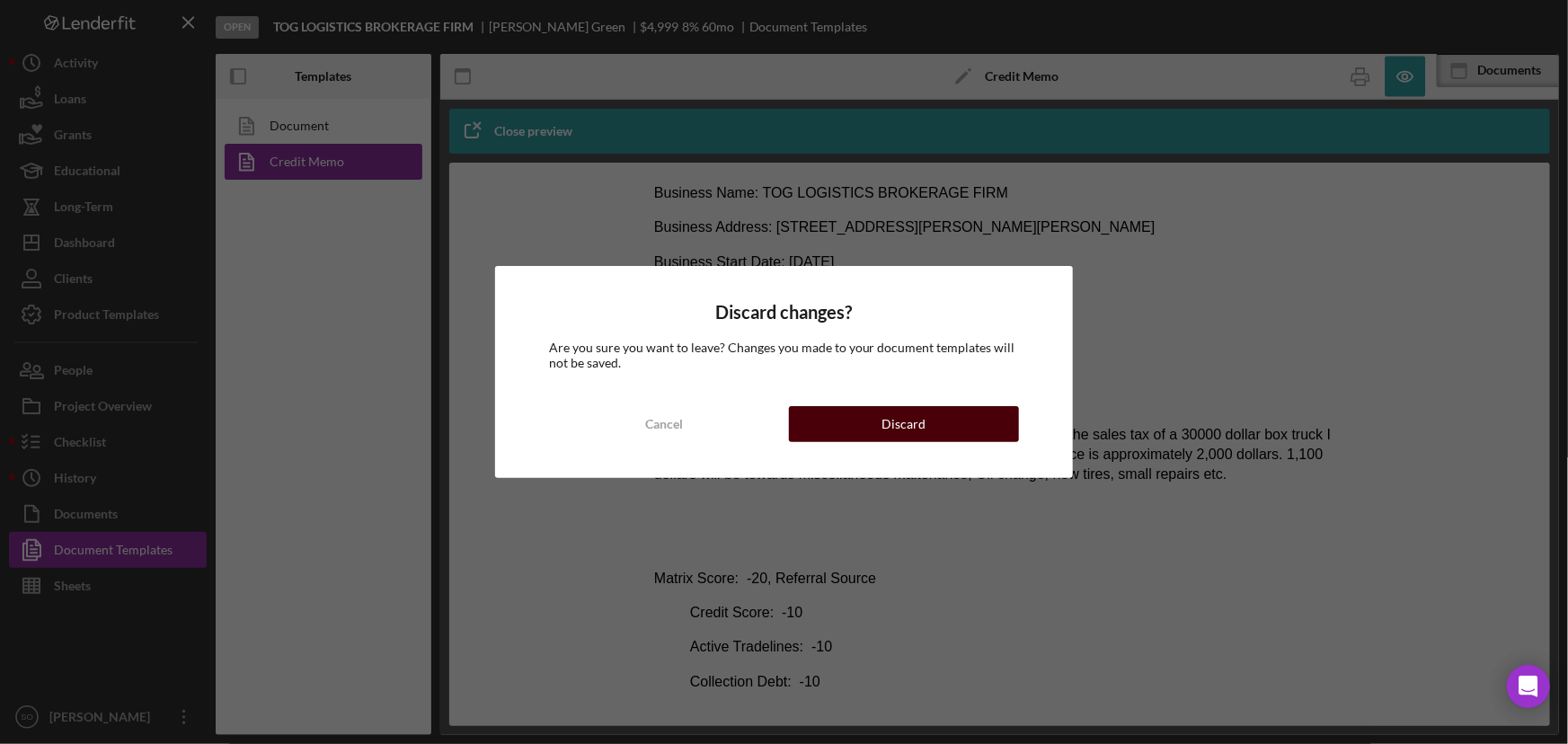
click at [866, 406] on button "Discard" at bounding box center [904, 424] width 231 height 36
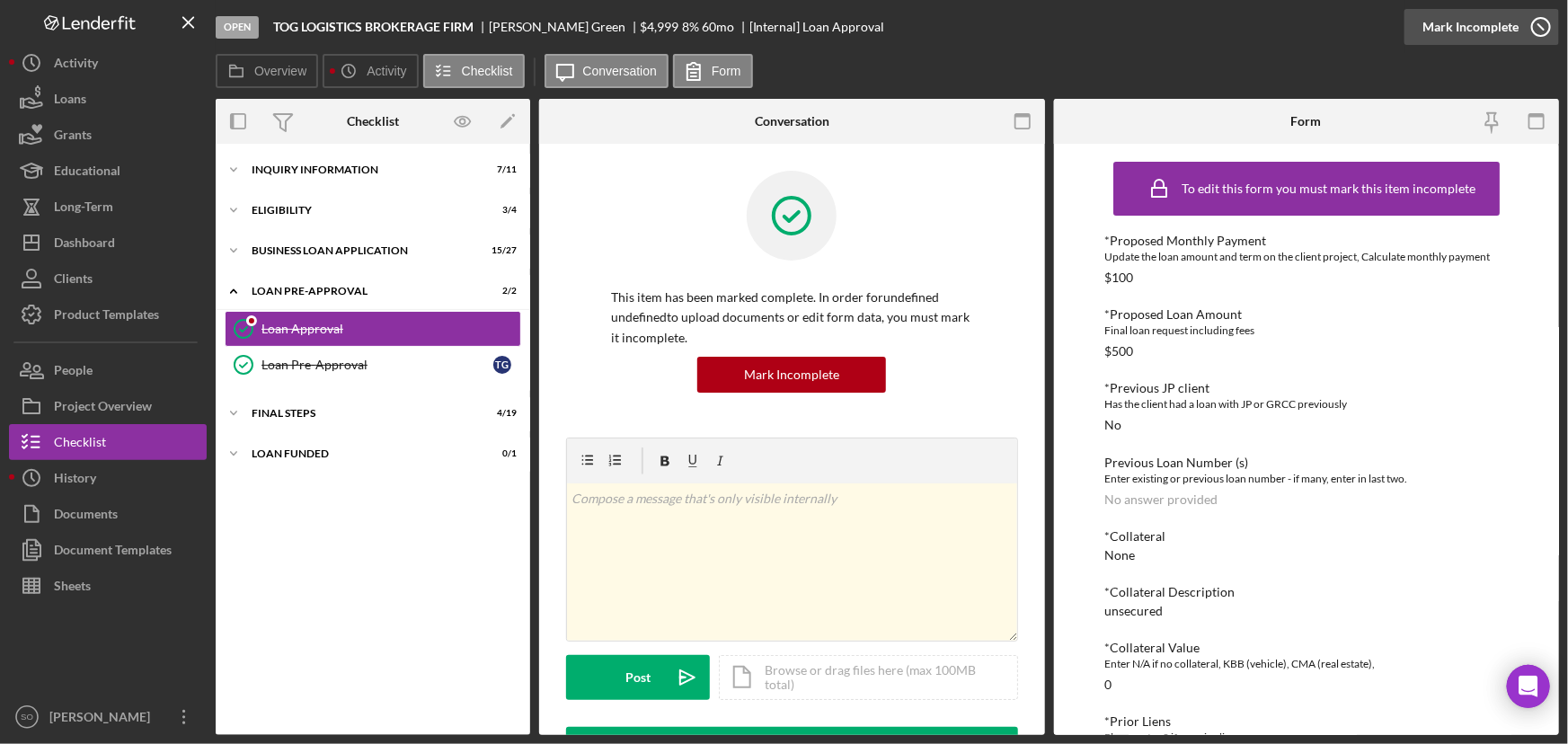
click at [1509, 24] on div "Mark Incomplete" at bounding box center [1469, 27] width 96 height 36
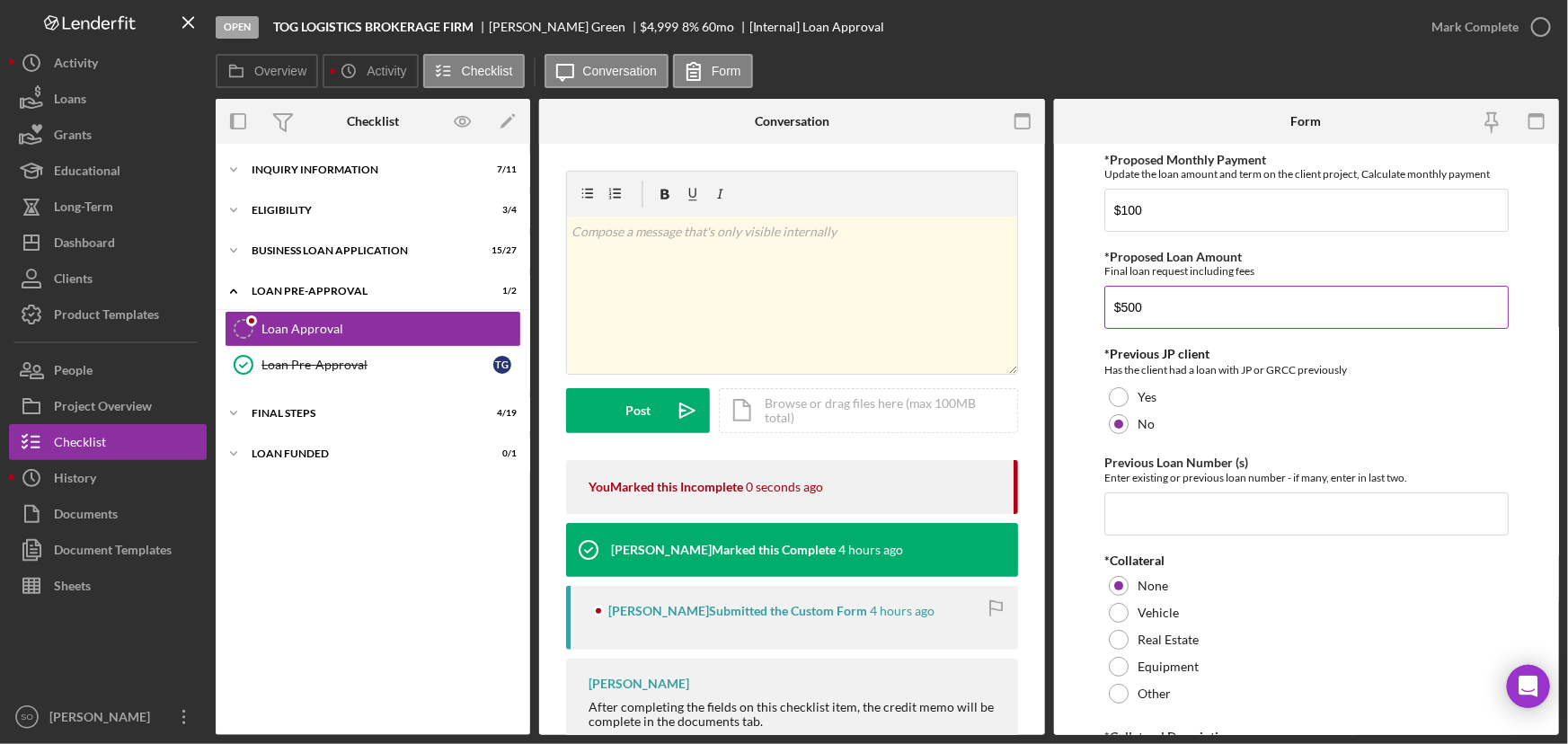
click at [1153, 313] on input "$500" at bounding box center [1306, 307] width 405 height 43
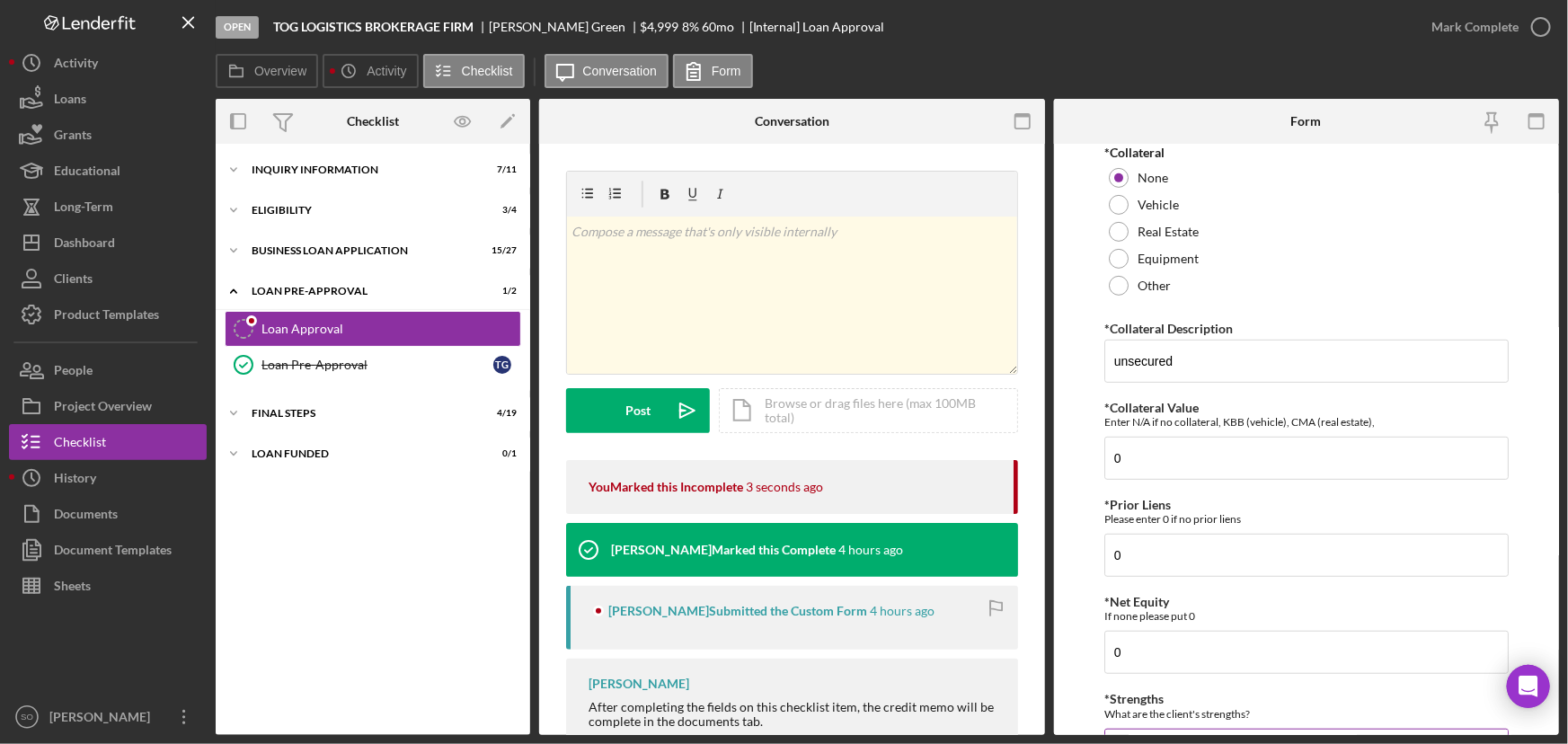
scroll to position [795, 0]
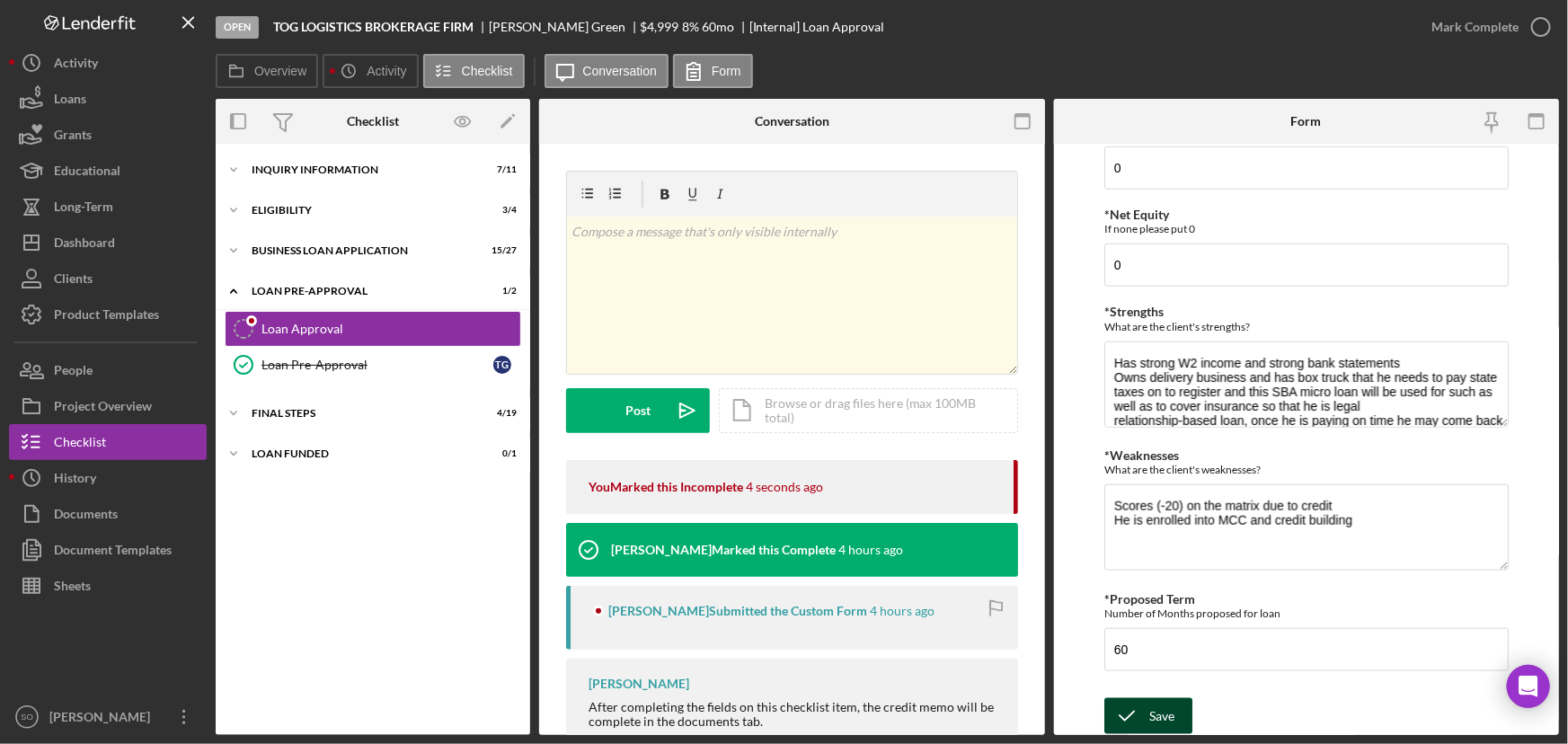
type input "$5,000"
click at [1141, 720] on icon "submit" at bounding box center [1126, 716] width 45 height 45
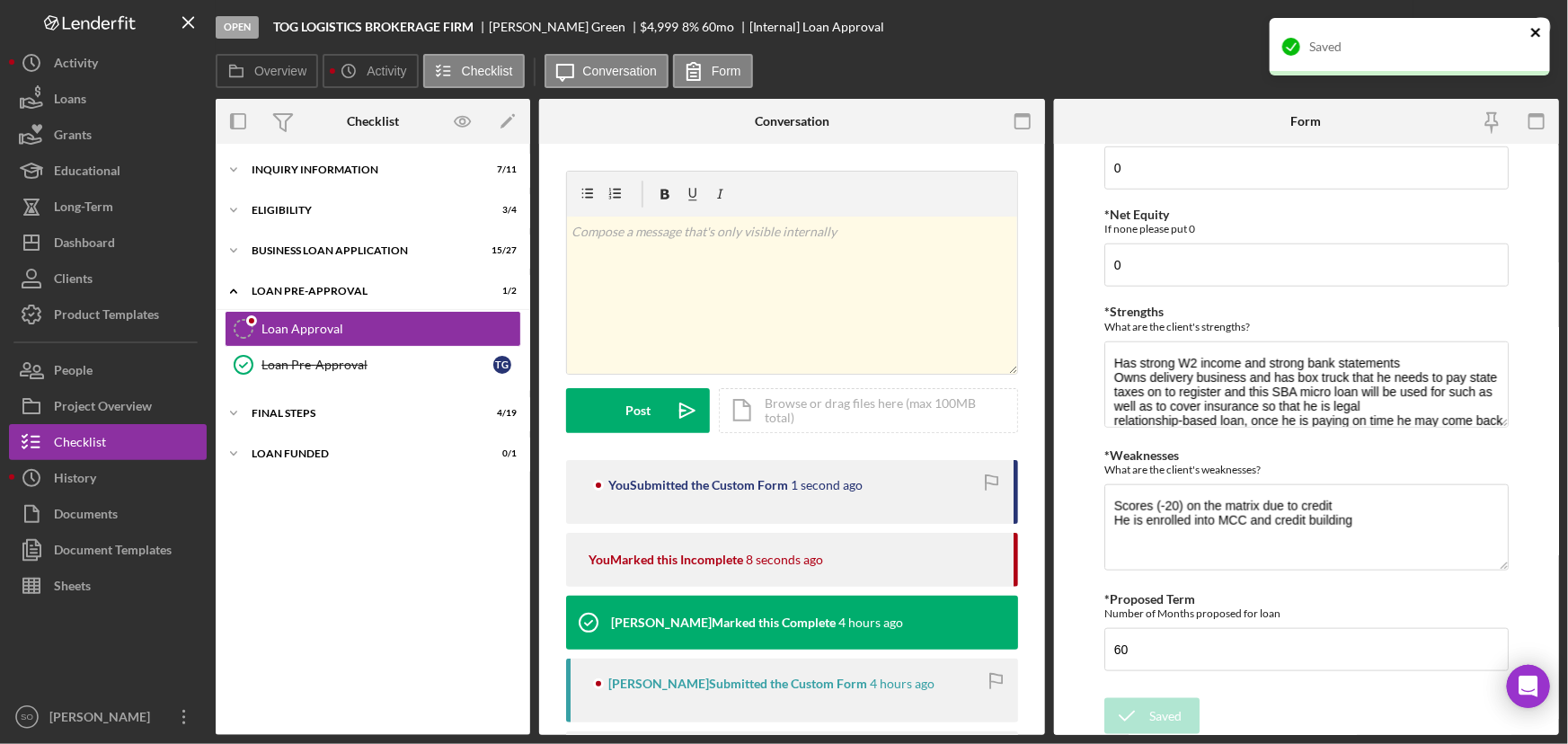
click at [1535, 31] on icon "close" at bounding box center [1535, 33] width 9 height 9
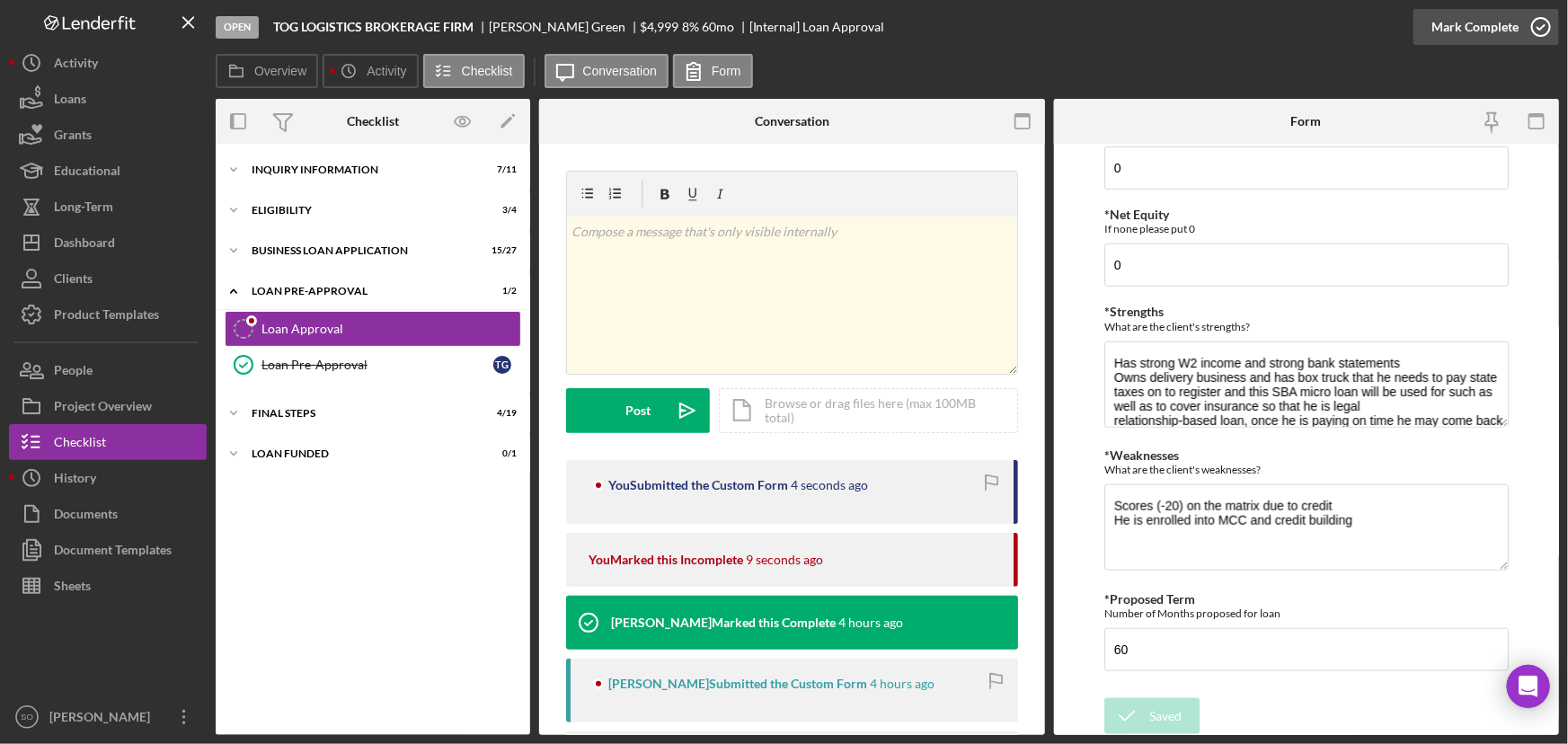
click at [1481, 25] on div "Mark Complete" at bounding box center [1475, 27] width 87 height 36
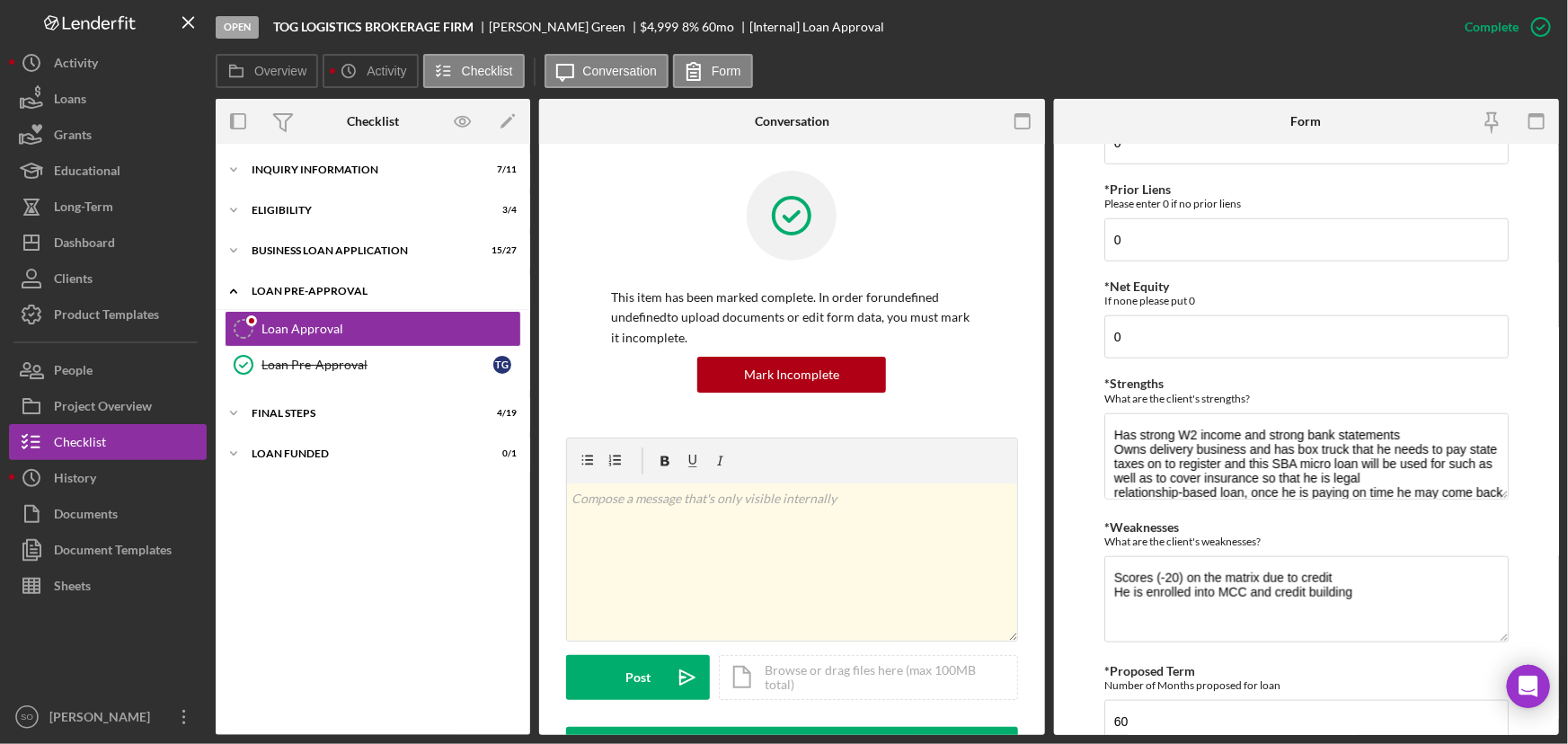
scroll to position [867, 0]
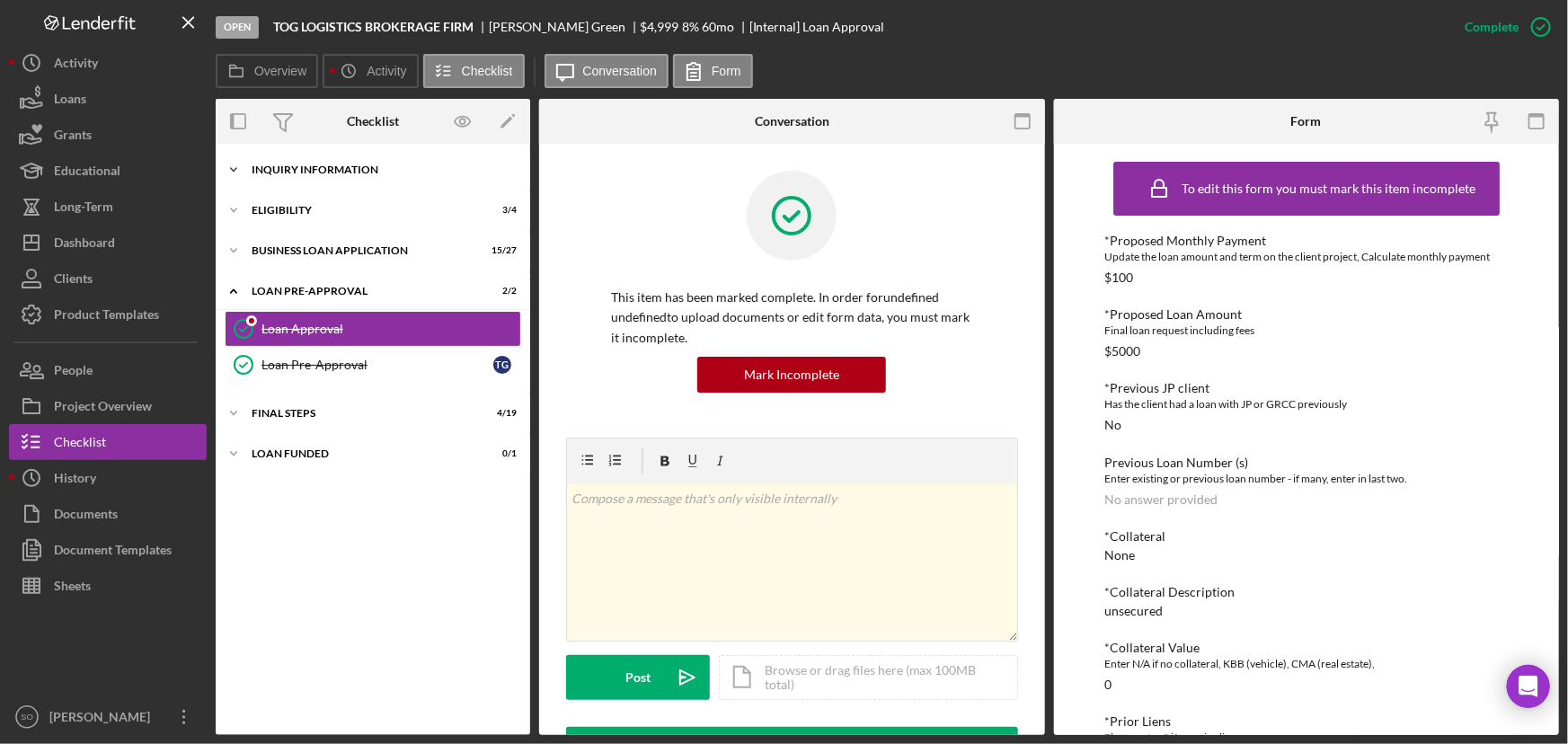
click at [307, 163] on div "Icon/Expander INQUIRY INFORMATION 7 / 11" at bounding box center [373, 169] width 314 height 36
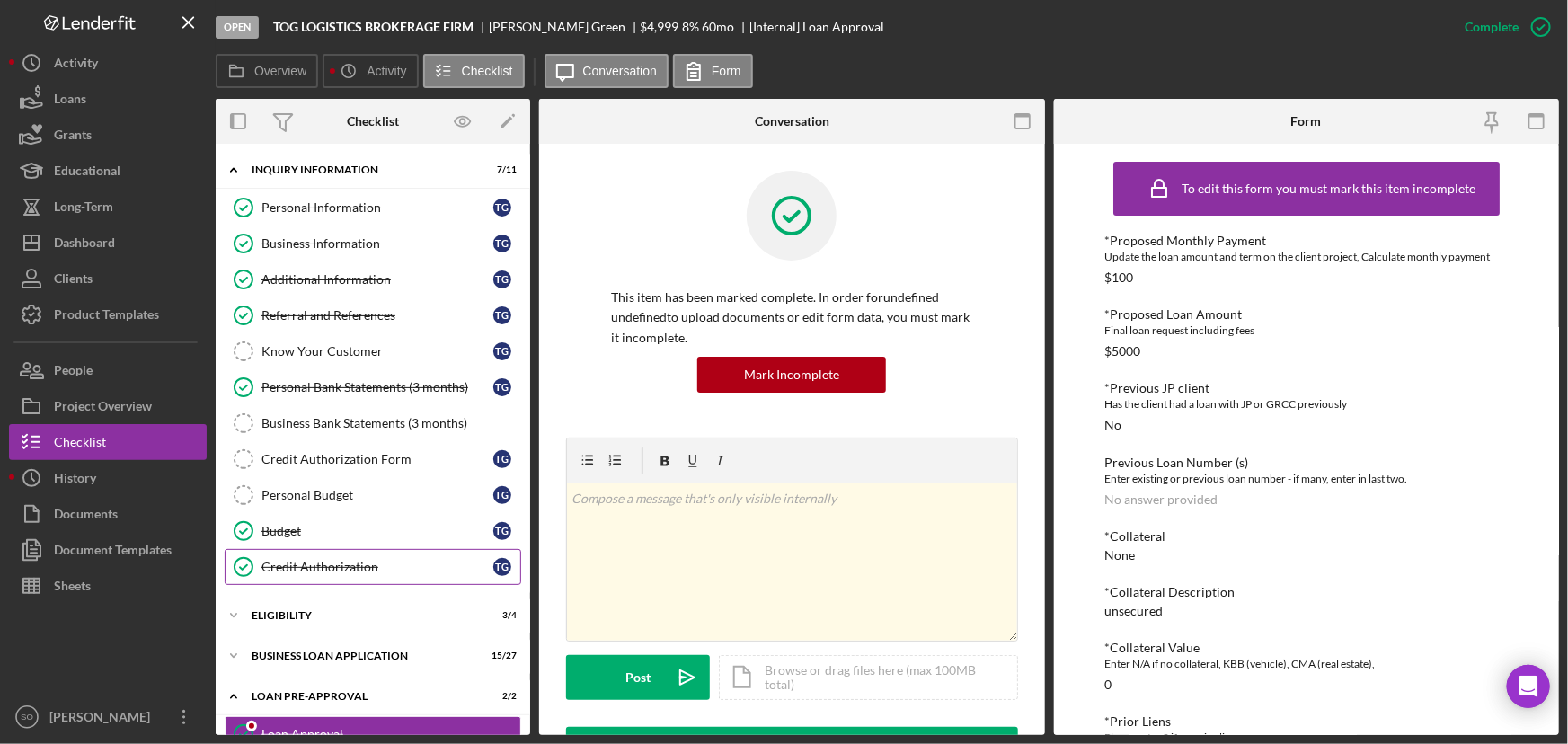
click at [320, 567] on div "Credit Authorization" at bounding box center [377, 566] width 232 height 14
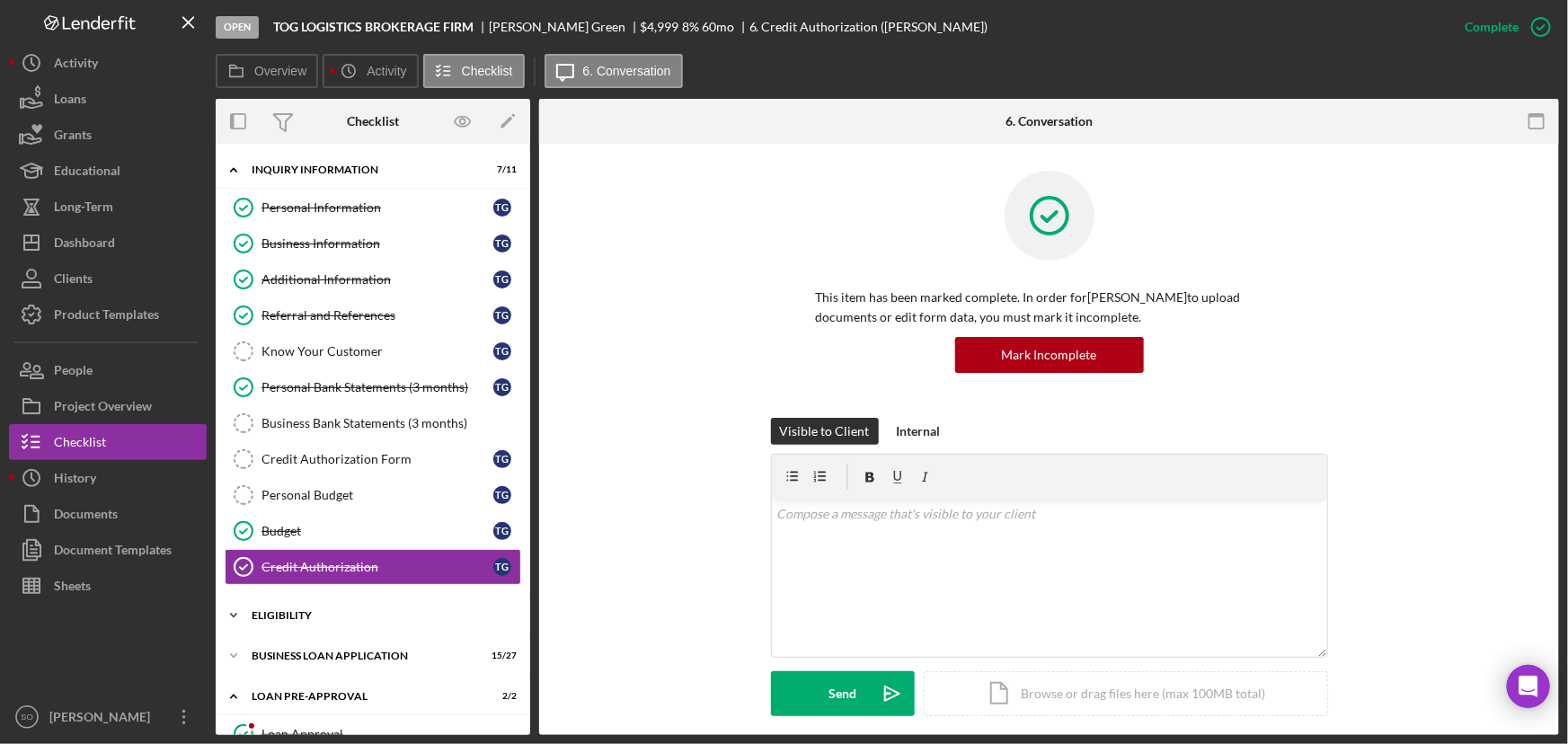
click at [294, 610] on div "ELIGIBILITY" at bounding box center [379, 616] width 256 height 11
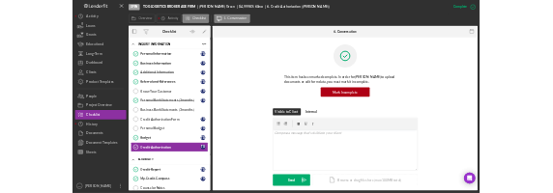
scroll to position [263, 0]
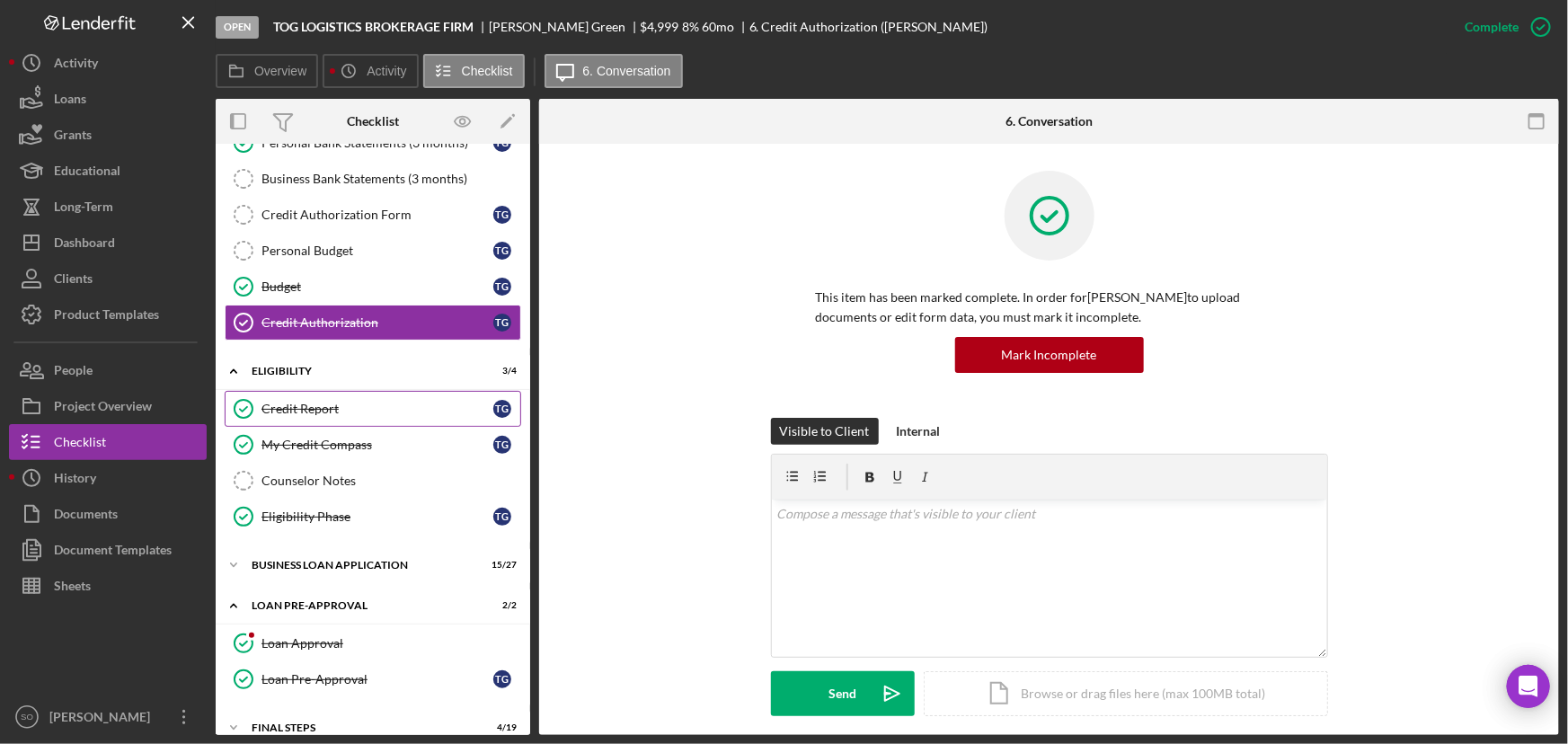
click at [312, 394] on link "Credit Report Credit Report T G" at bounding box center [373, 408] width 297 height 36
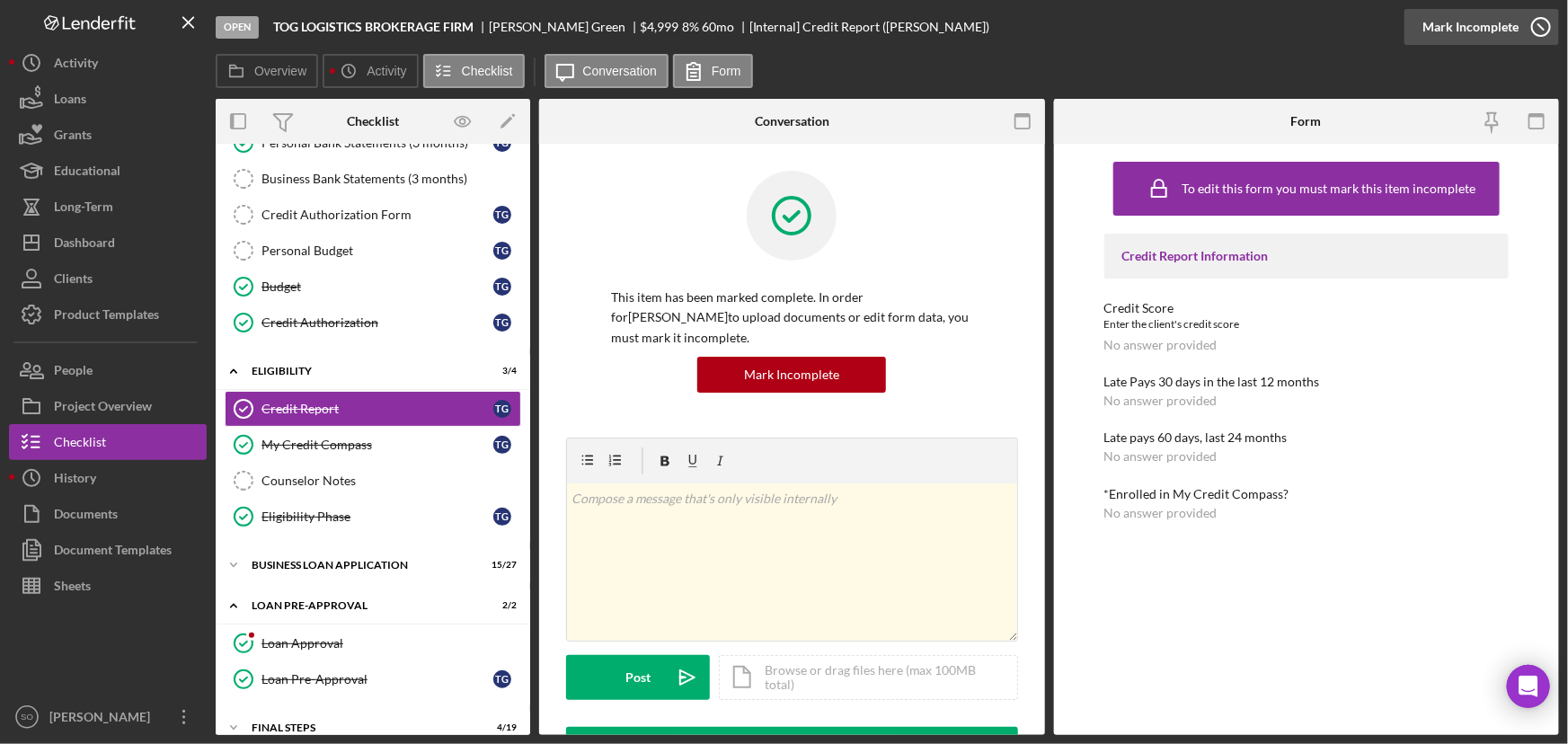
click at [1477, 24] on div "Mark Incomplete" at bounding box center [1469, 27] width 96 height 36
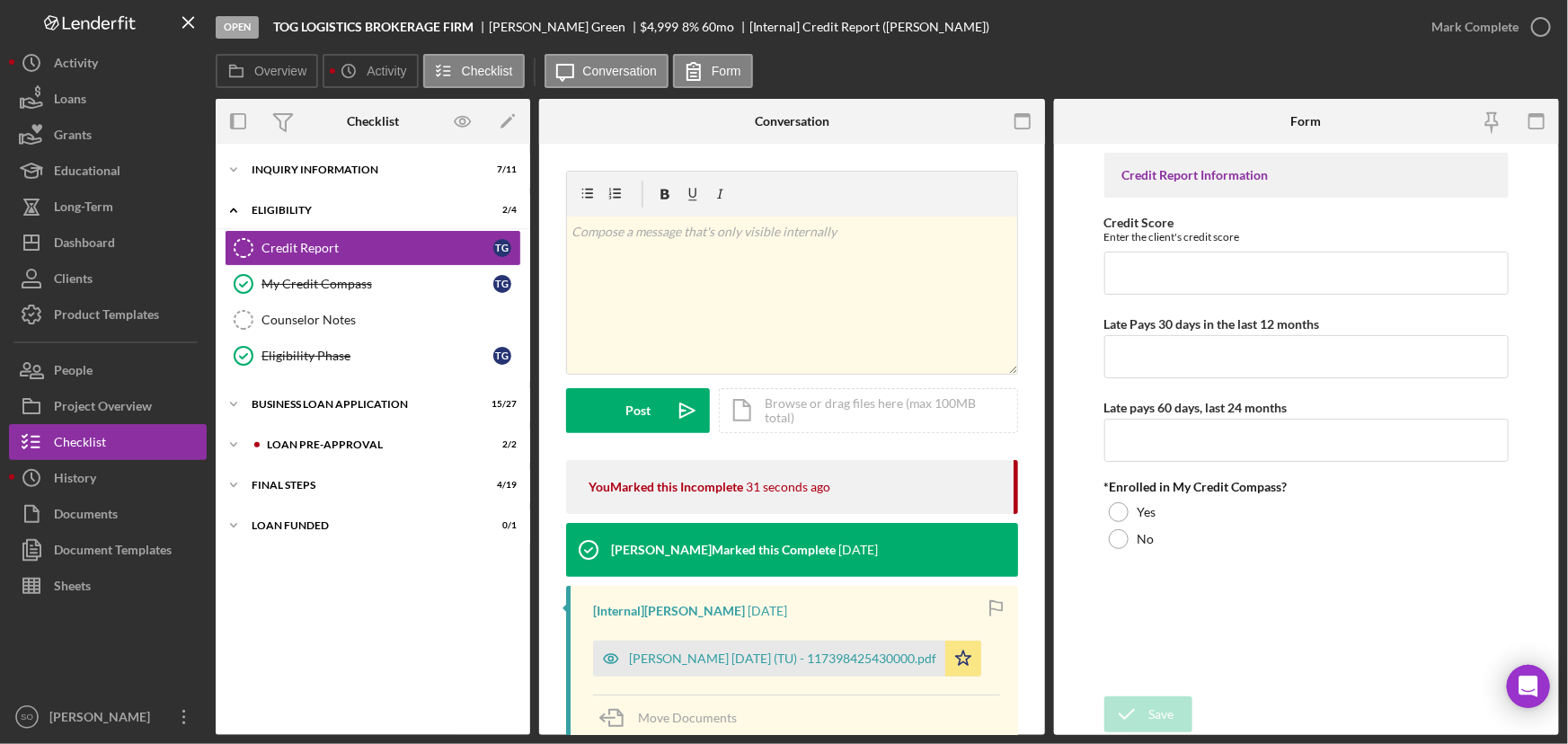
scroll to position [163, 0]
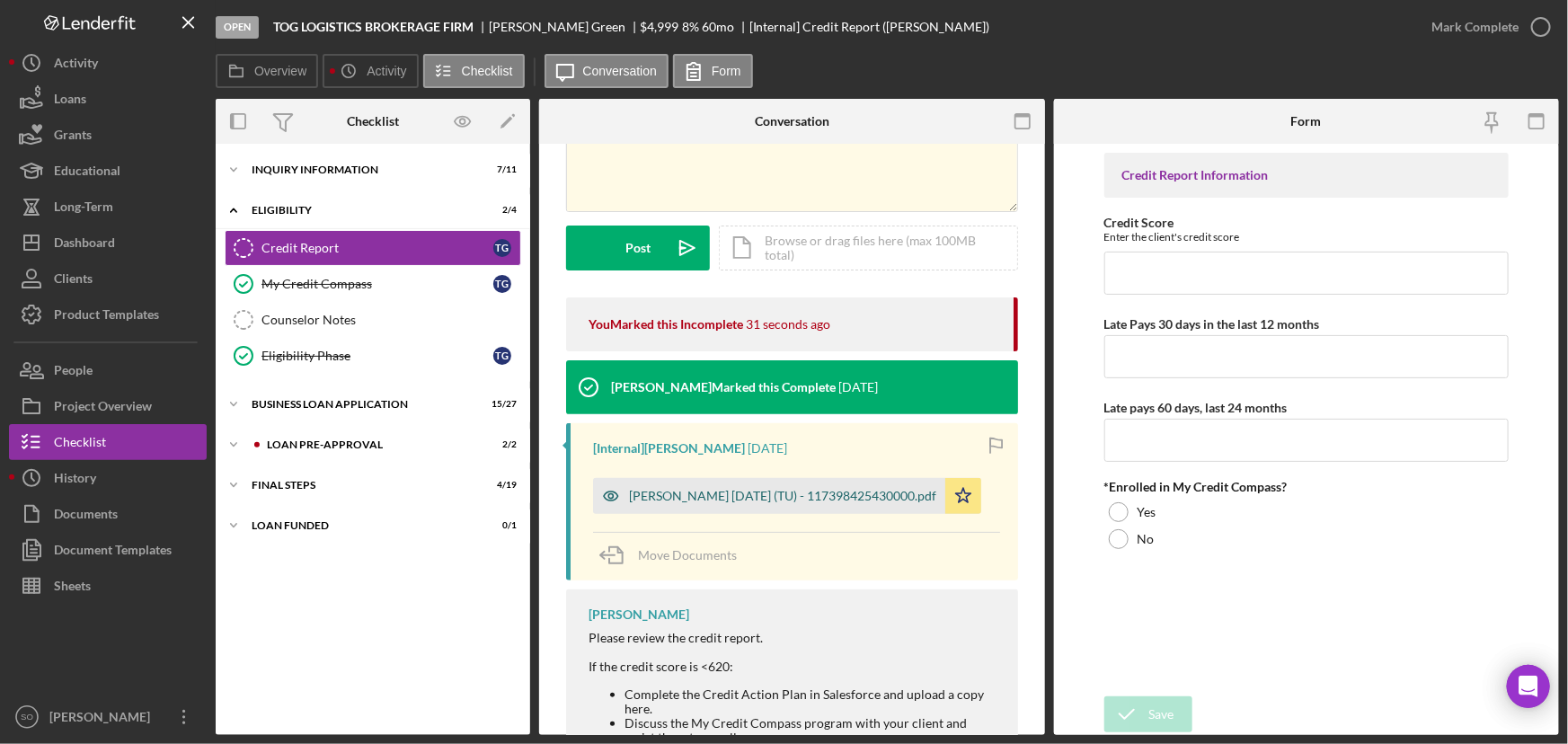
click at [767, 489] on div "[PERSON_NAME] [DATE] (TU) - 117398425430000.pdf" at bounding box center [782, 496] width 307 height 14
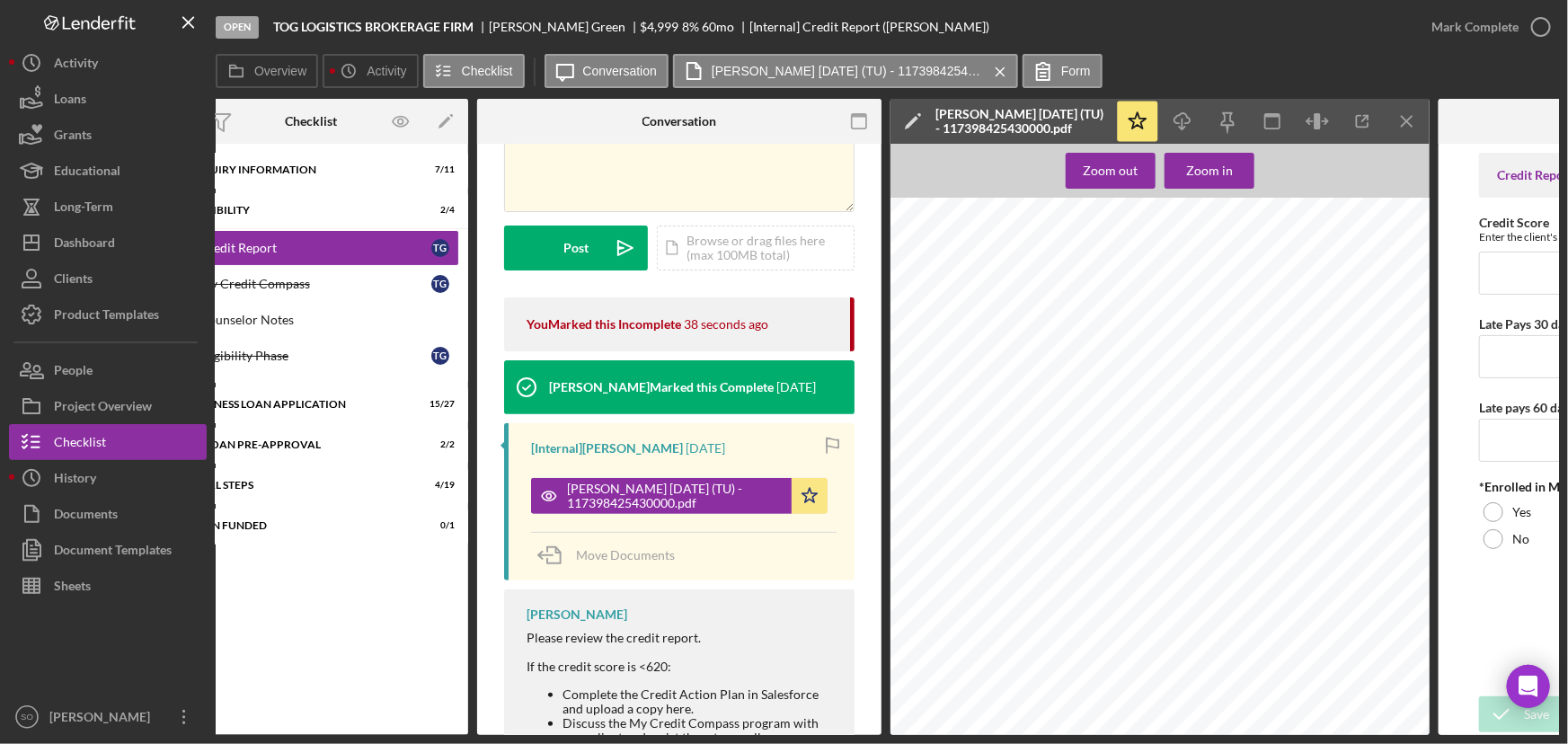
scroll to position [0, 345]
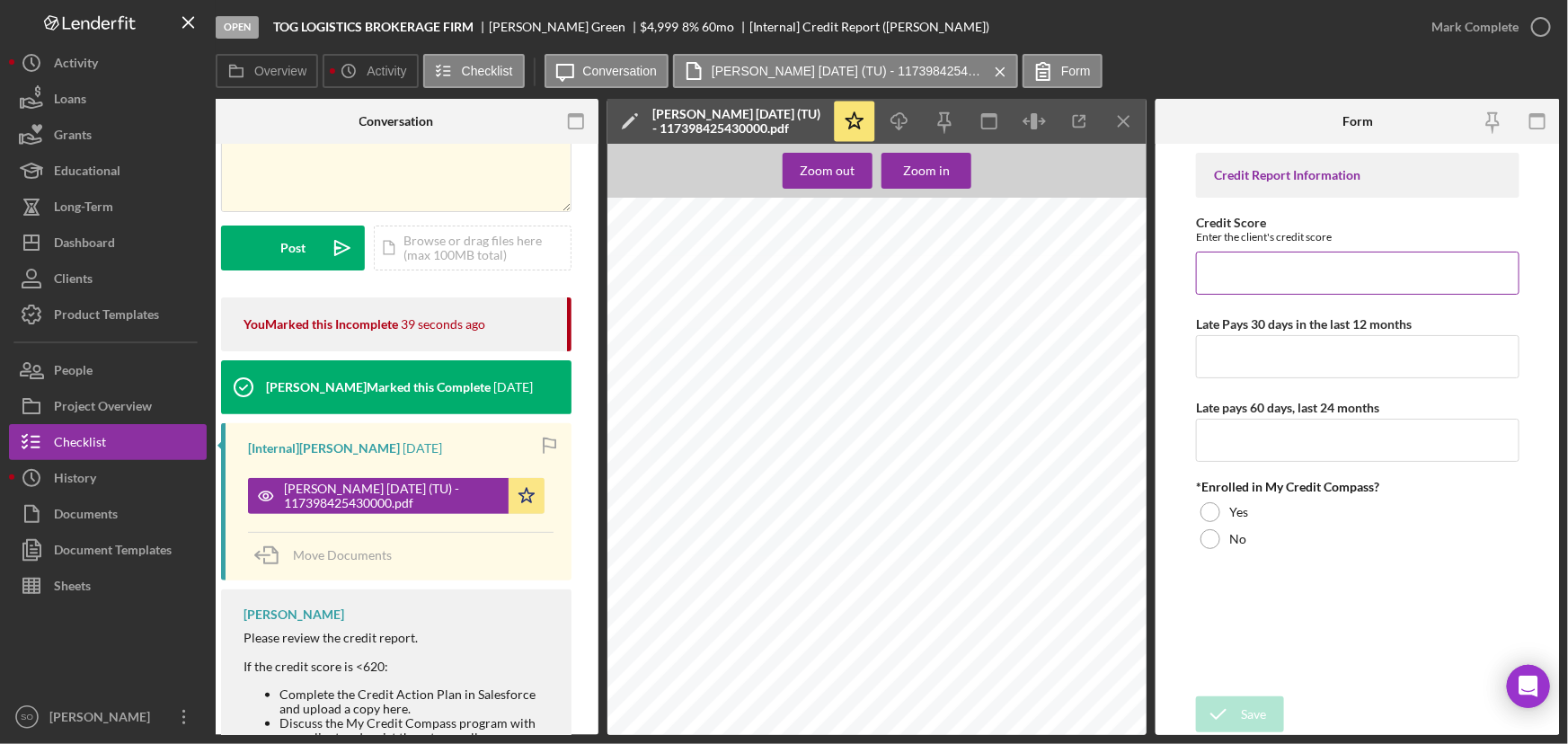
click at [1293, 291] on input "Credit Score" at bounding box center [1358, 272] width 324 height 43
type input "590"
click at [1236, 357] on input "Late Pays 30 days in the last 12 months" at bounding box center [1358, 356] width 324 height 43
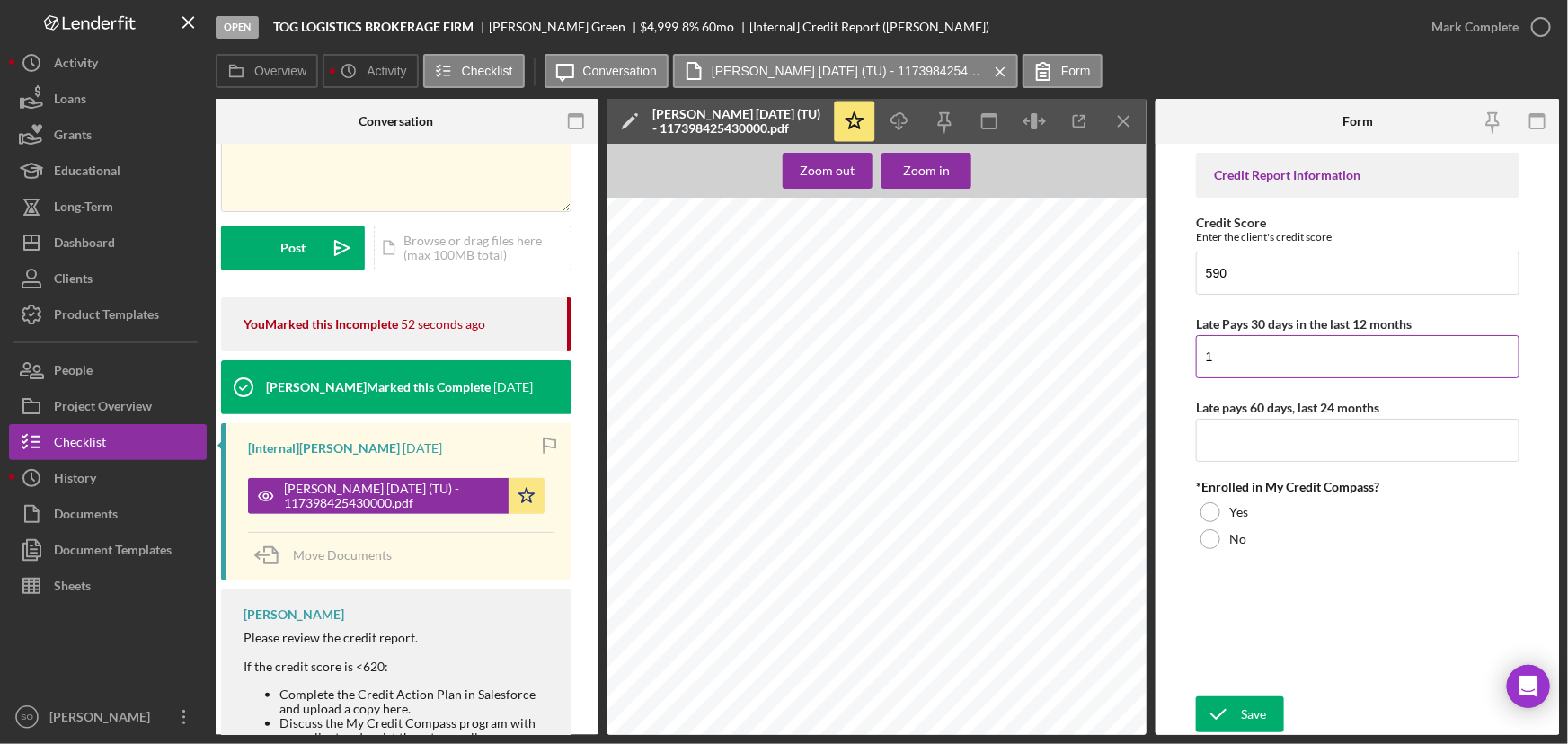
drag, startPoint x: 1241, startPoint y: 355, endPoint x: 1202, endPoint y: 356, distance: 39.0
click at [1202, 356] on input "1" at bounding box center [1358, 356] width 324 height 43
type input "2"
click at [1255, 434] on input "Late pays 60 days, last 24 months" at bounding box center [1358, 440] width 324 height 43
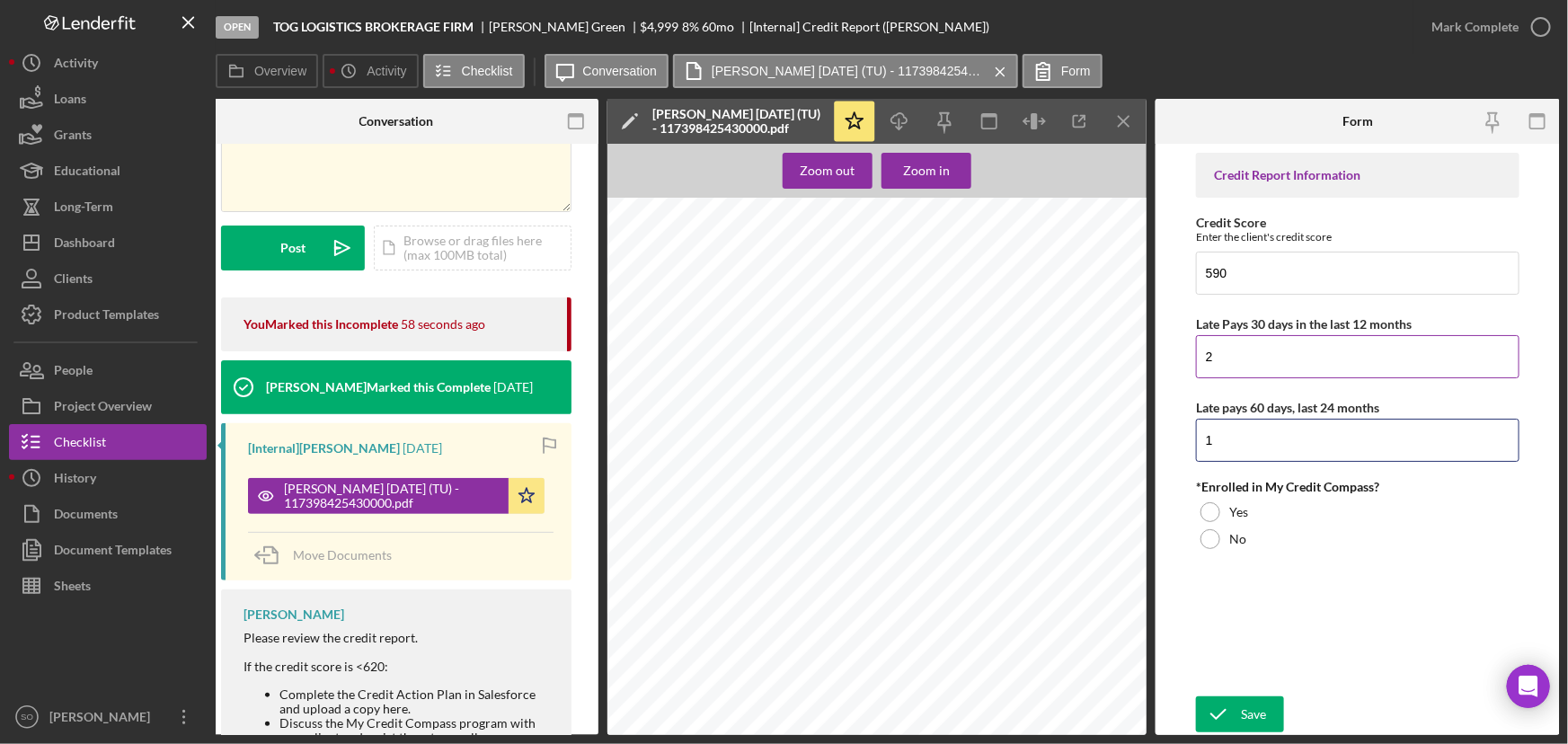
type input "1"
drag, startPoint x: 1245, startPoint y: 360, endPoint x: 1191, endPoint y: 359, distance: 54.0
click at [1191, 359] on form "Credit Report Information Credit Score Enter the client's credit score 590 Late…" at bounding box center [1357, 440] width 405 height 591
type input "4"
drag, startPoint x: 1228, startPoint y: 435, endPoint x: 1185, endPoint y: 436, distance: 43.0
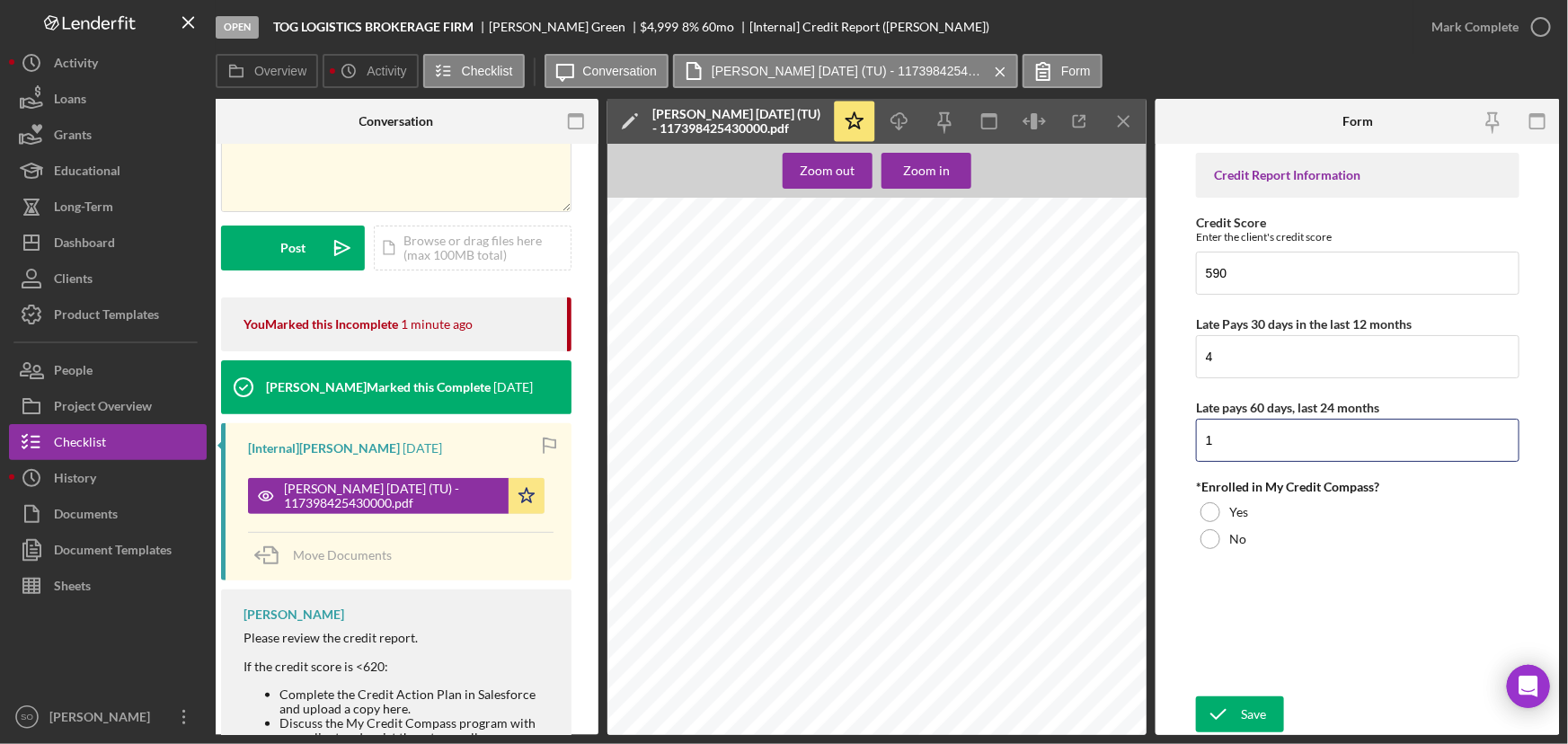
click at [1185, 436] on form "Credit Report Information Credit Score Enter the client's credit score 590 Late…" at bounding box center [1357, 440] width 405 height 591
type input "2"
click at [1208, 534] on div at bounding box center [1210, 538] width 20 height 20
click at [1246, 709] on div "Save" at bounding box center [1253, 714] width 25 height 36
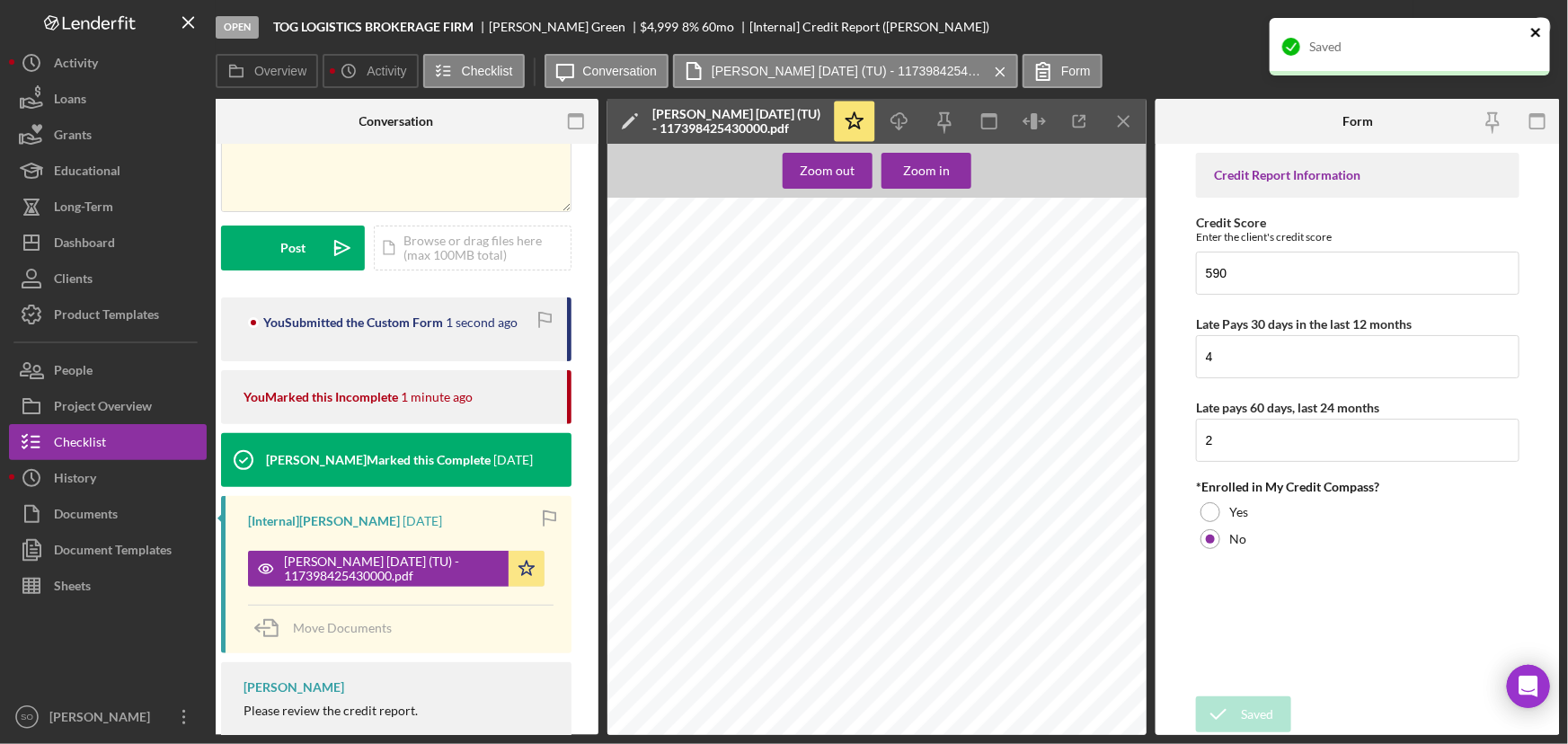
click at [1531, 32] on icon "close" at bounding box center [1536, 32] width 13 height 14
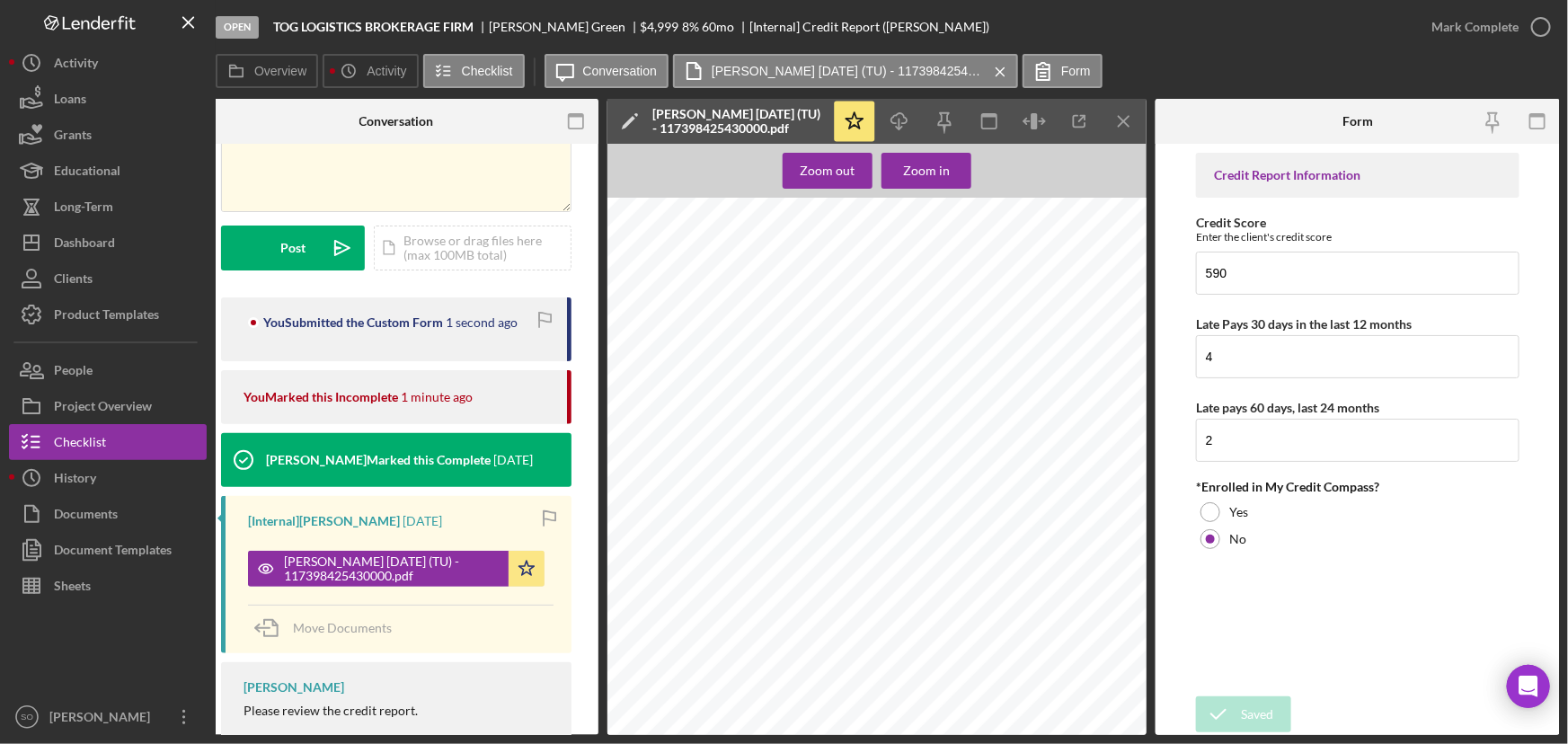
click at [1484, 33] on div "Saved" at bounding box center [1409, 53] width 287 height 79
click at [1475, 20] on div "Mark Complete" at bounding box center [1475, 27] width 87 height 36
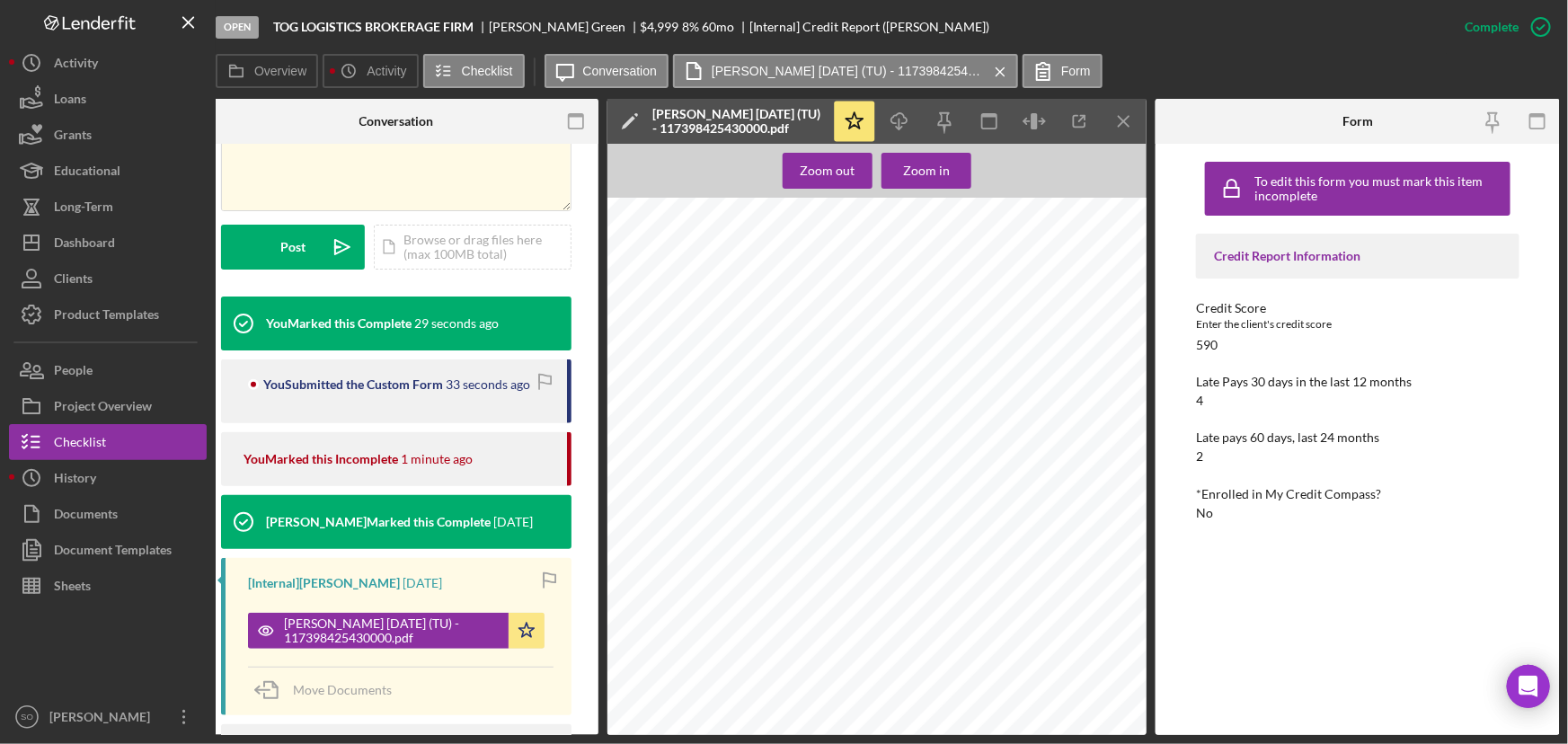
scroll to position [5390, 0]
click at [104, 549] on div "Document Templates" at bounding box center [113, 551] width 118 height 40
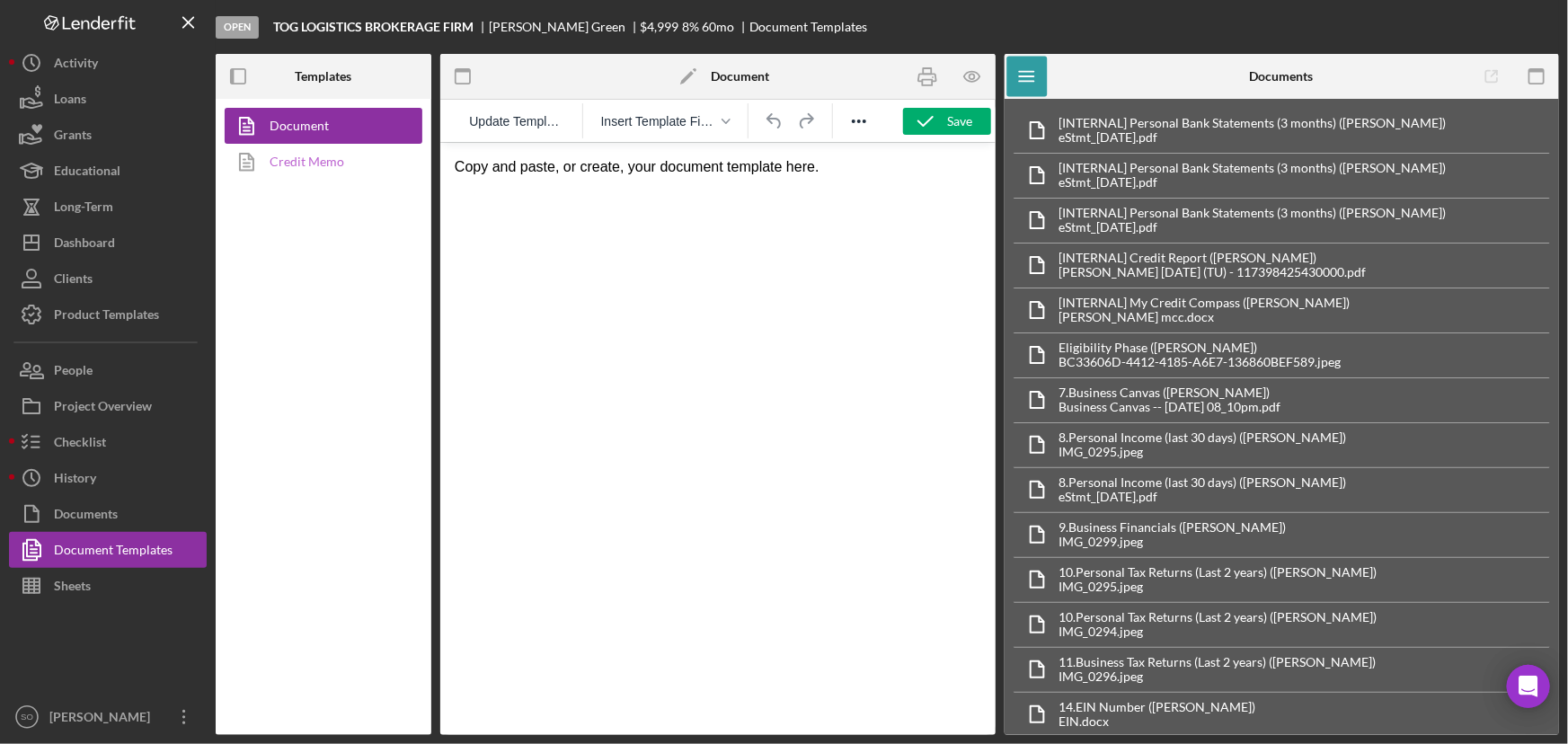
click at [284, 153] on link "Credit Memo" at bounding box center [319, 162] width 189 height 36
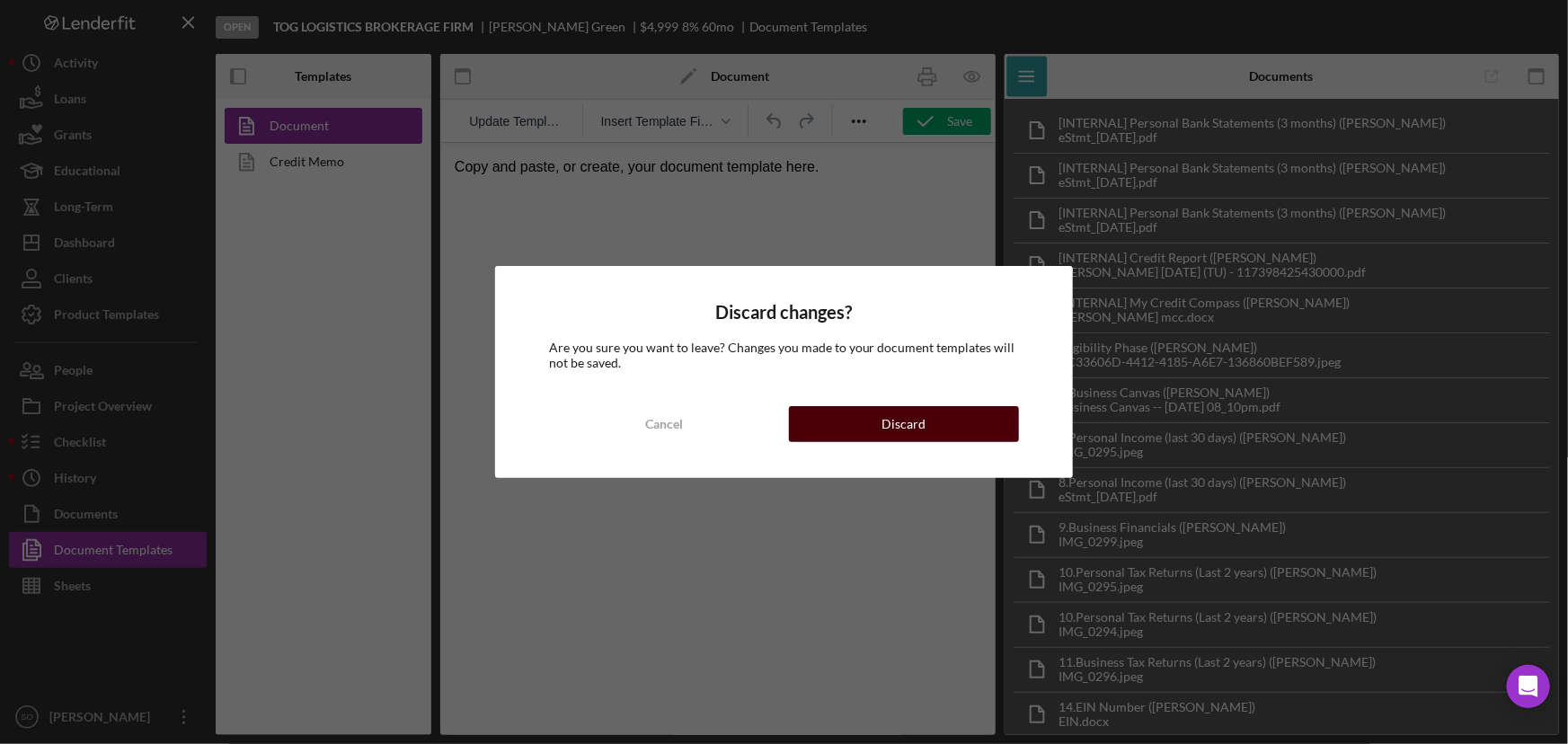
click at [908, 426] on div "Discard" at bounding box center [903, 424] width 44 height 36
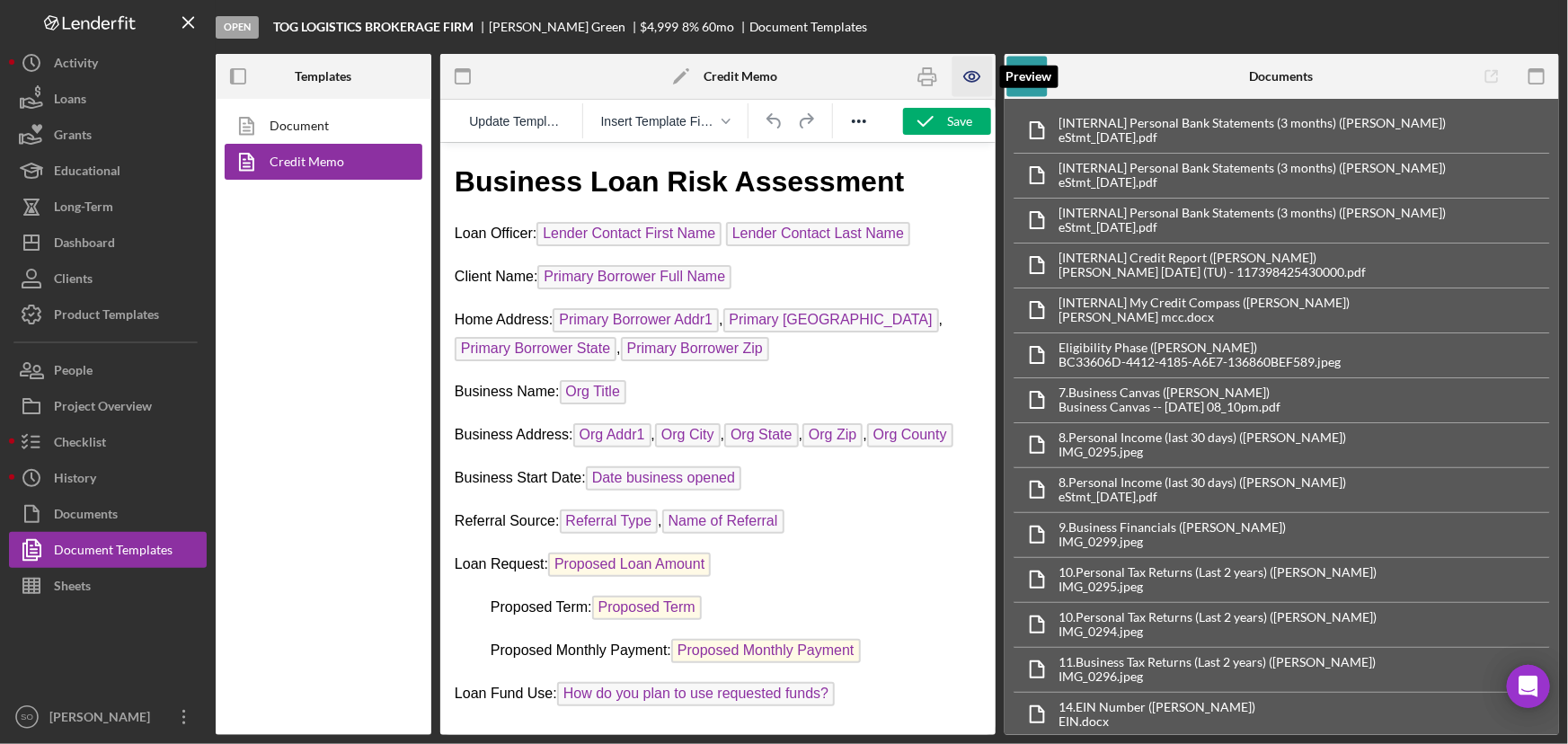
click at [973, 74] on icon "button" at bounding box center [972, 76] width 40 height 40
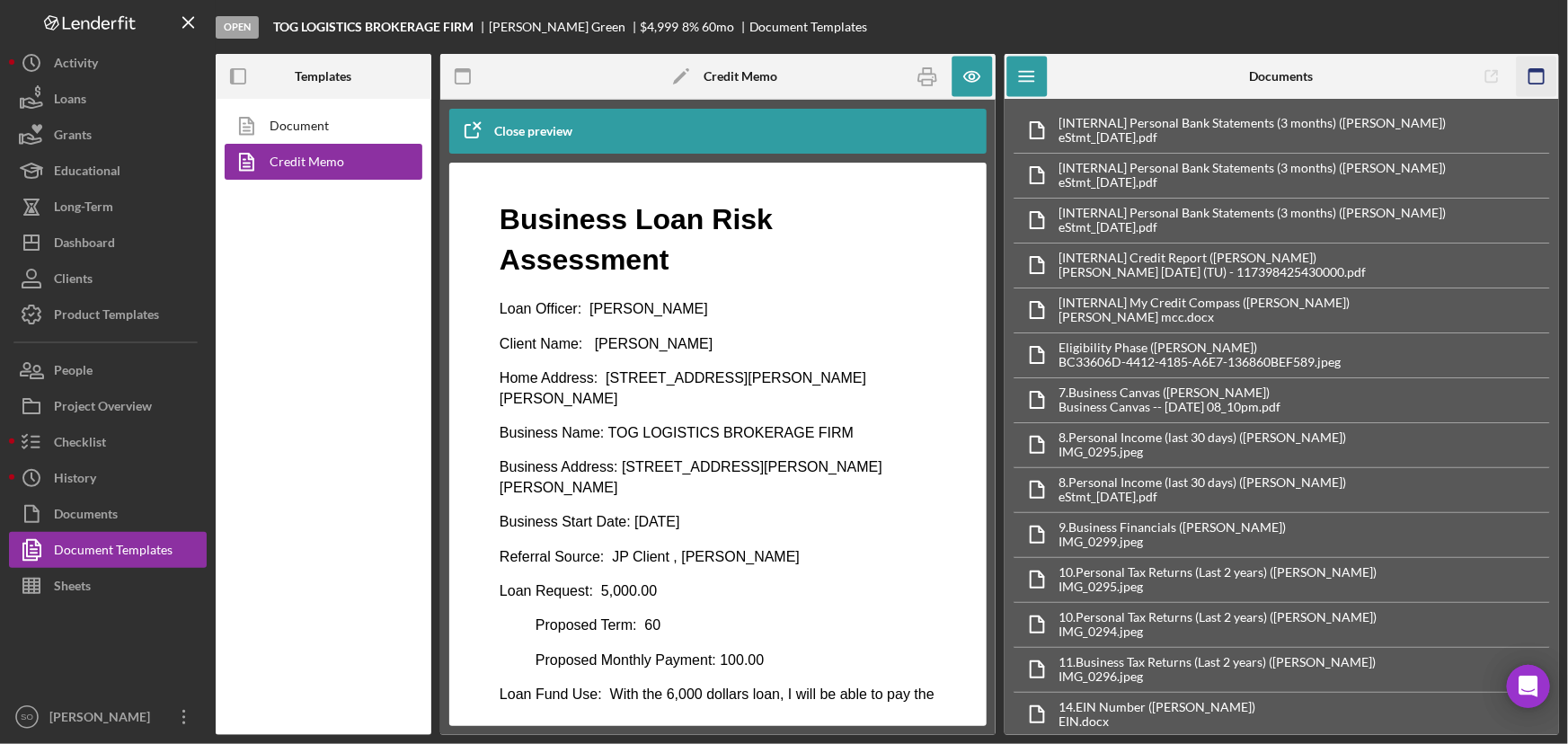
click at [1529, 73] on rect "button" at bounding box center [1535, 75] width 14 height 14
